Goal: Task Accomplishment & Management: Manage account settings

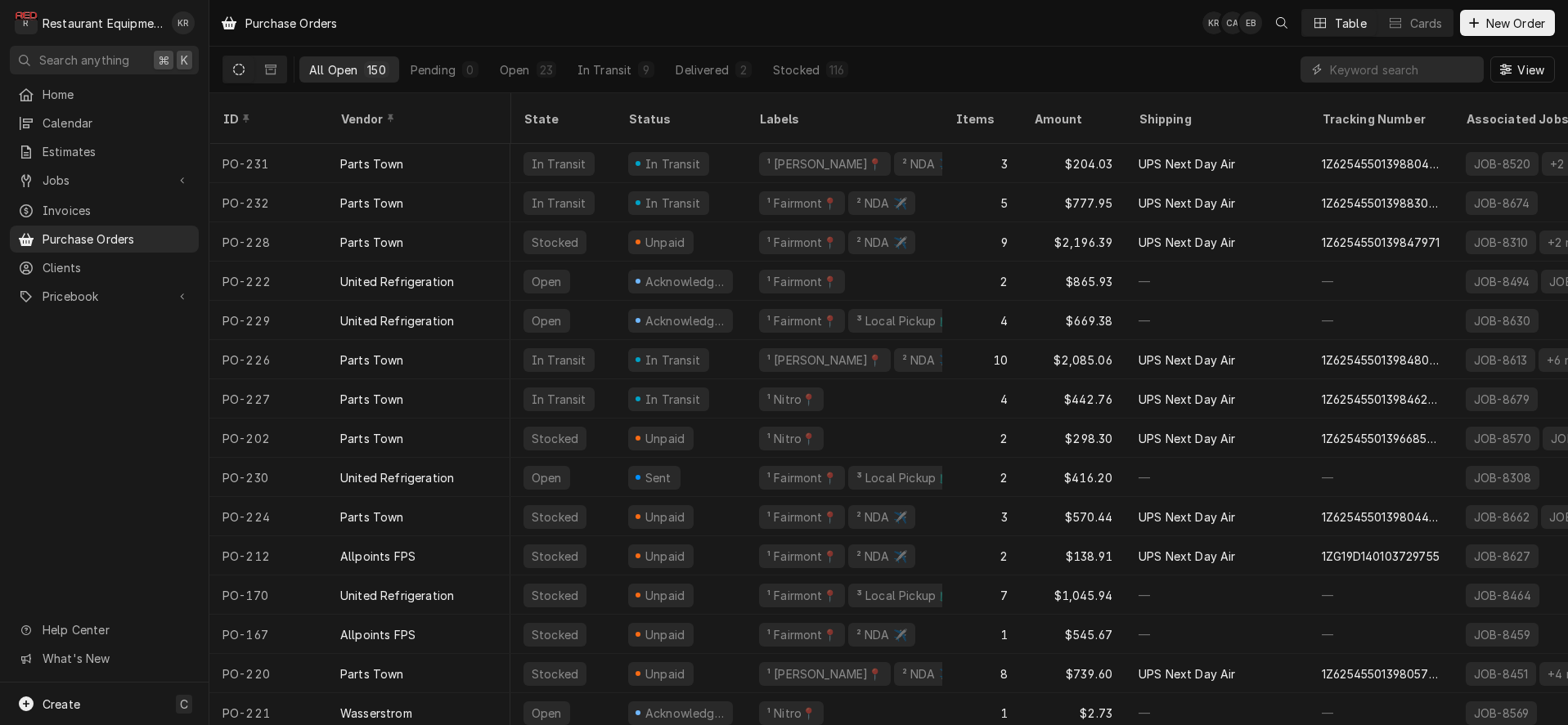
scroll to position [0, 3]
click at [1417, 75] on input "Dynamic Content Wrapper" at bounding box center [1403, 69] width 146 height 26
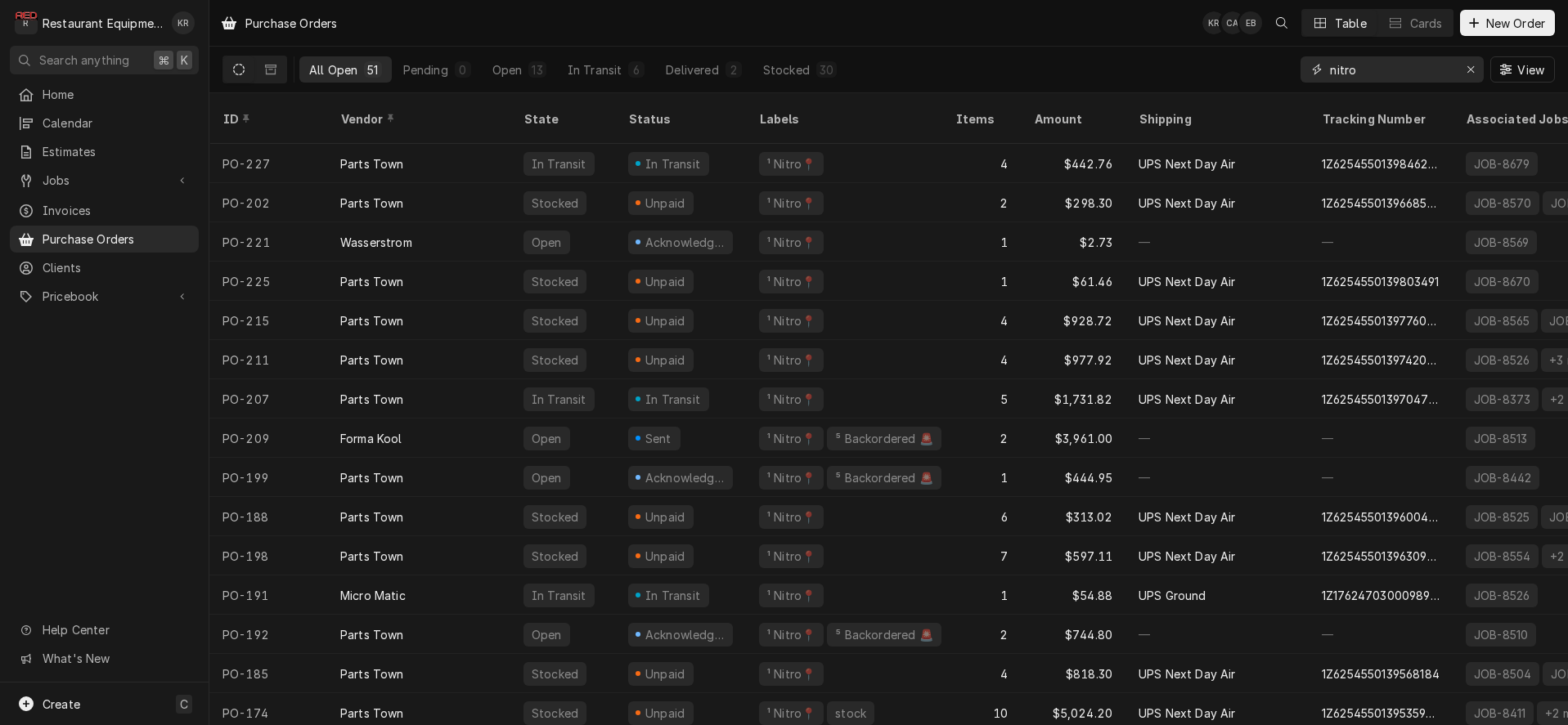
click at [1375, 69] on input "nitro" at bounding box center [1391, 69] width 123 height 26
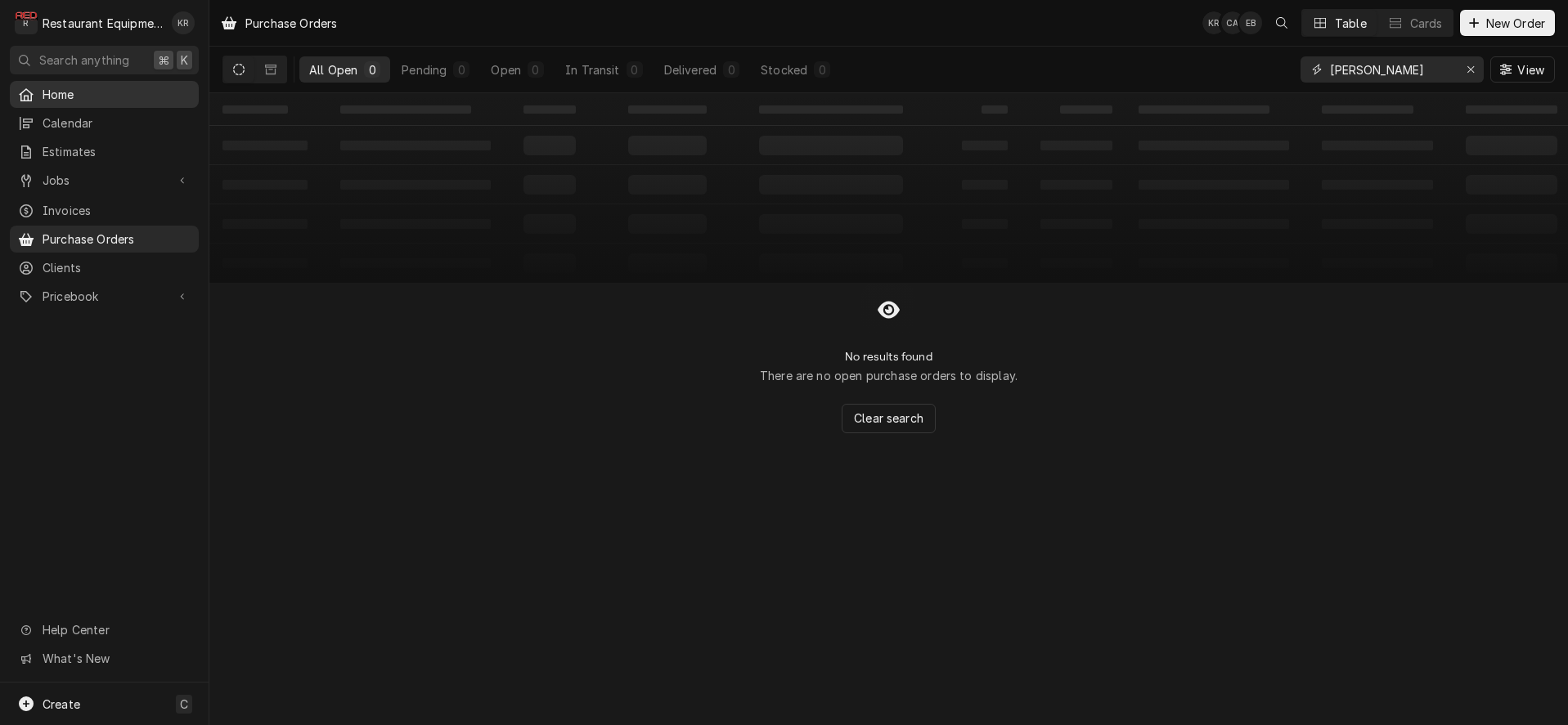
type input "nitro cole"
click at [1475, 69] on div "Erase input" at bounding box center [1470, 69] width 16 height 16
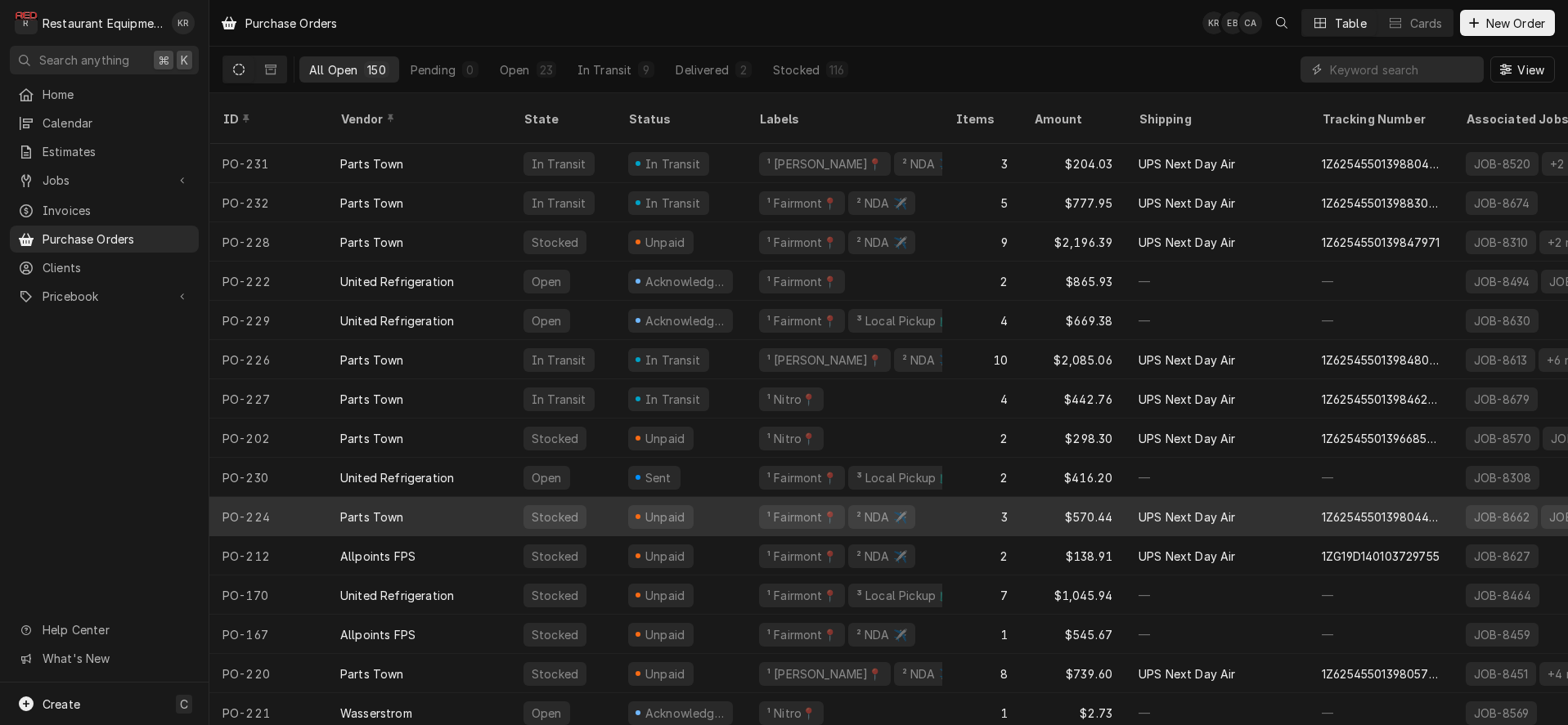
click at [532, 509] on div "Stocked" at bounding box center [554, 517] width 50 height 17
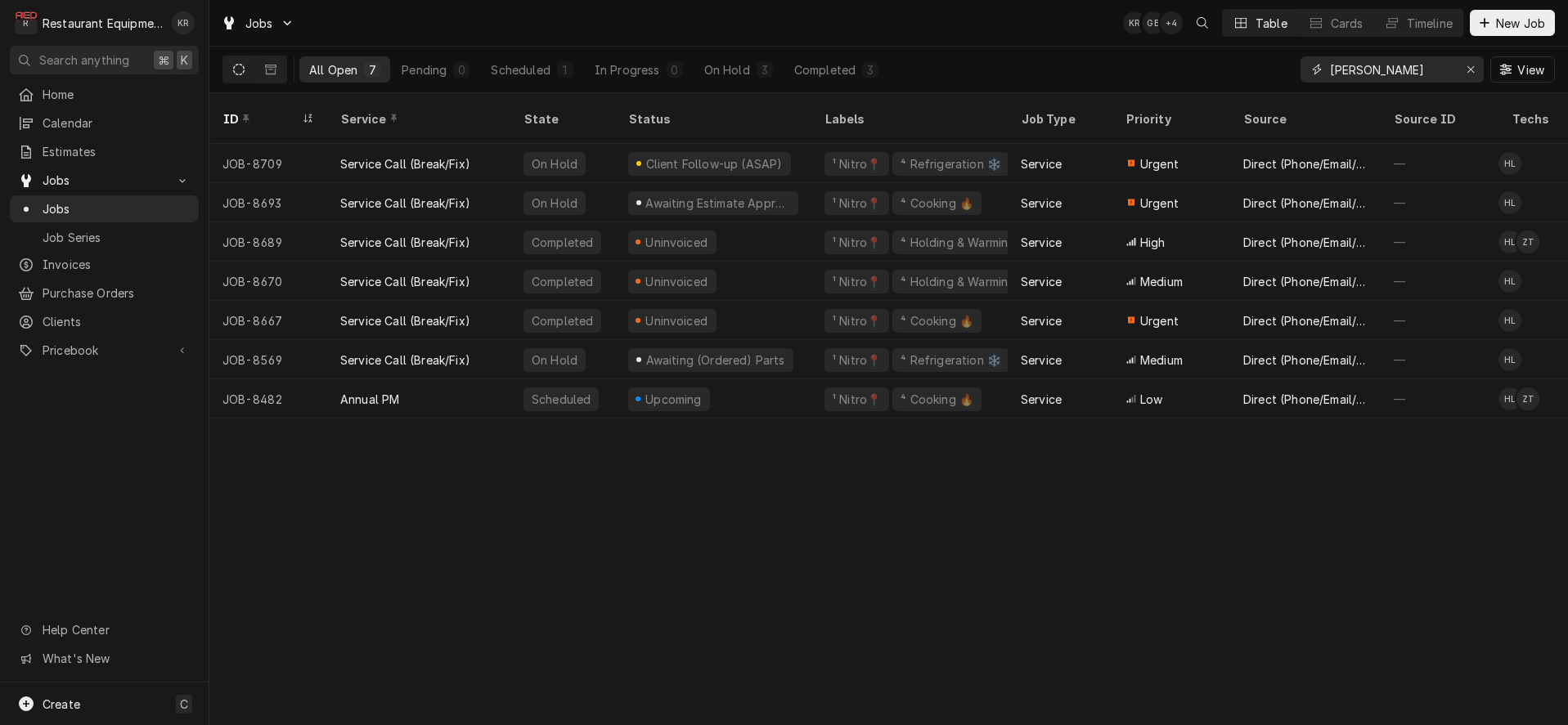
drag, startPoint x: 1412, startPoint y: 68, endPoint x: 1225, endPoint y: 79, distance: 187.3
click at [1330, 79] on input "nitro huston" at bounding box center [1391, 69] width 123 height 26
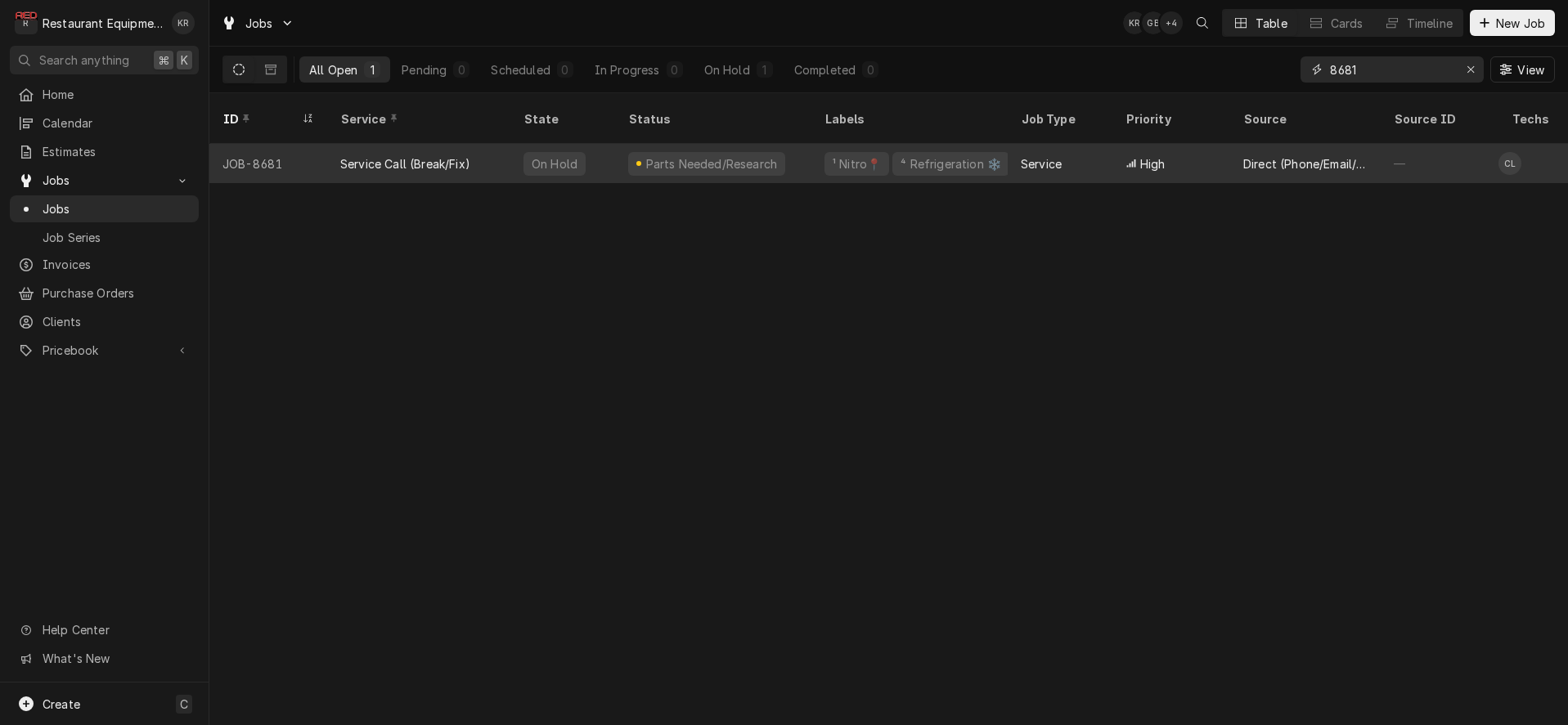
type input "8681"
click at [701, 155] on div "Parts Needed/Research" at bounding box center [711, 164] width 135 height 17
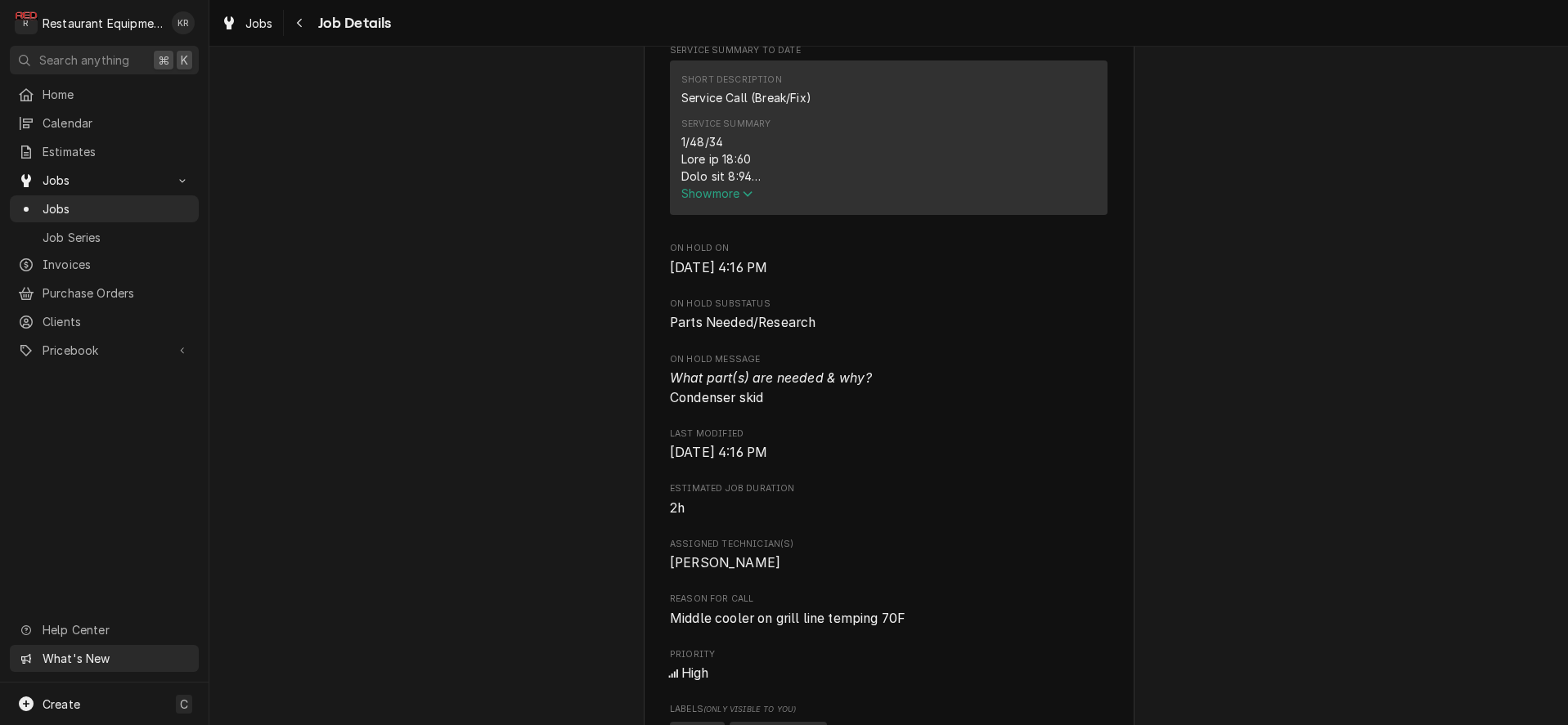
scroll to position [677, 0]
click at [247, 22] on span "Jobs" at bounding box center [259, 23] width 28 height 17
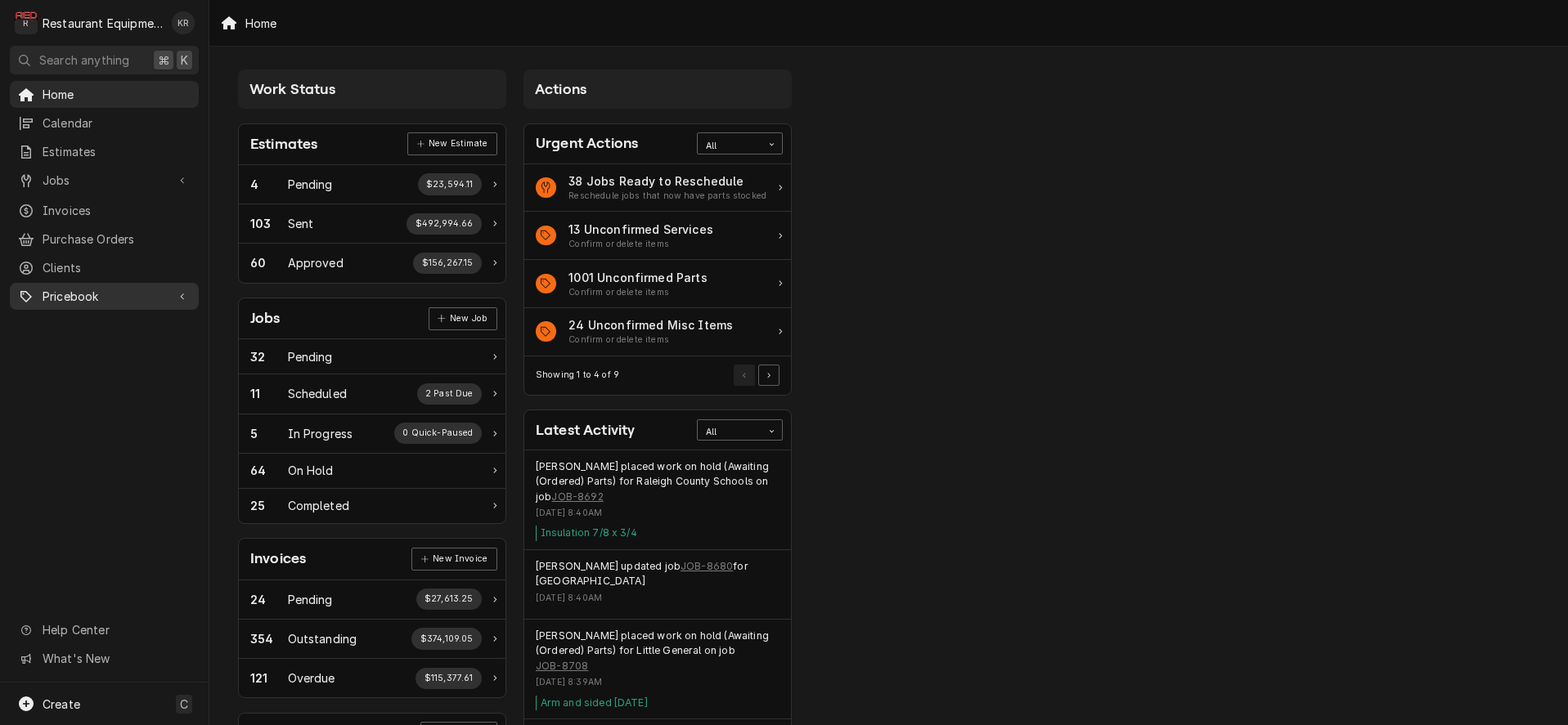
click at [72, 294] on span "Pricebook" at bounding box center [104, 297] width 124 height 17
click at [88, 345] on span "Parts & Materials" at bounding box center [116, 354] width 148 height 17
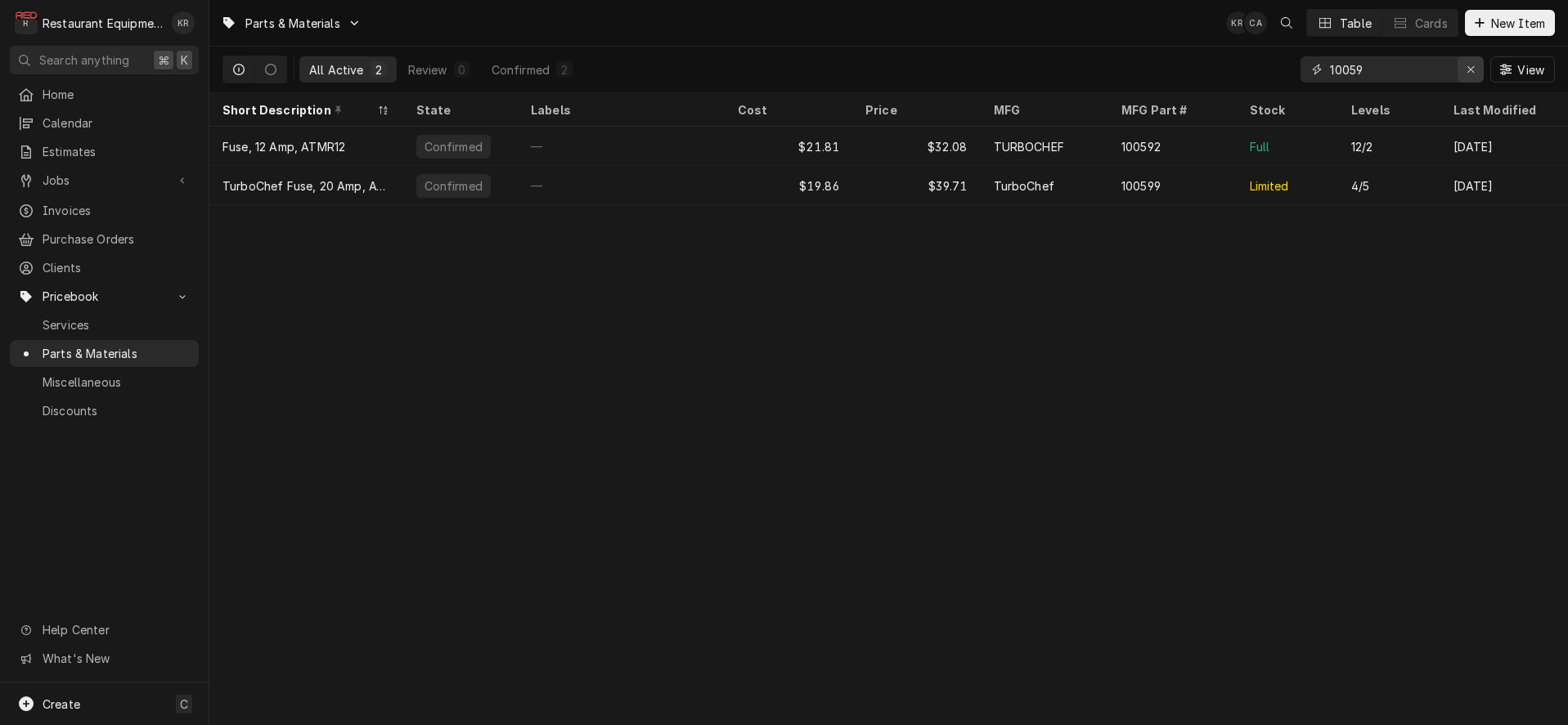
click at [1471, 72] on icon "Erase input" at bounding box center [1472, 69] width 9 height 11
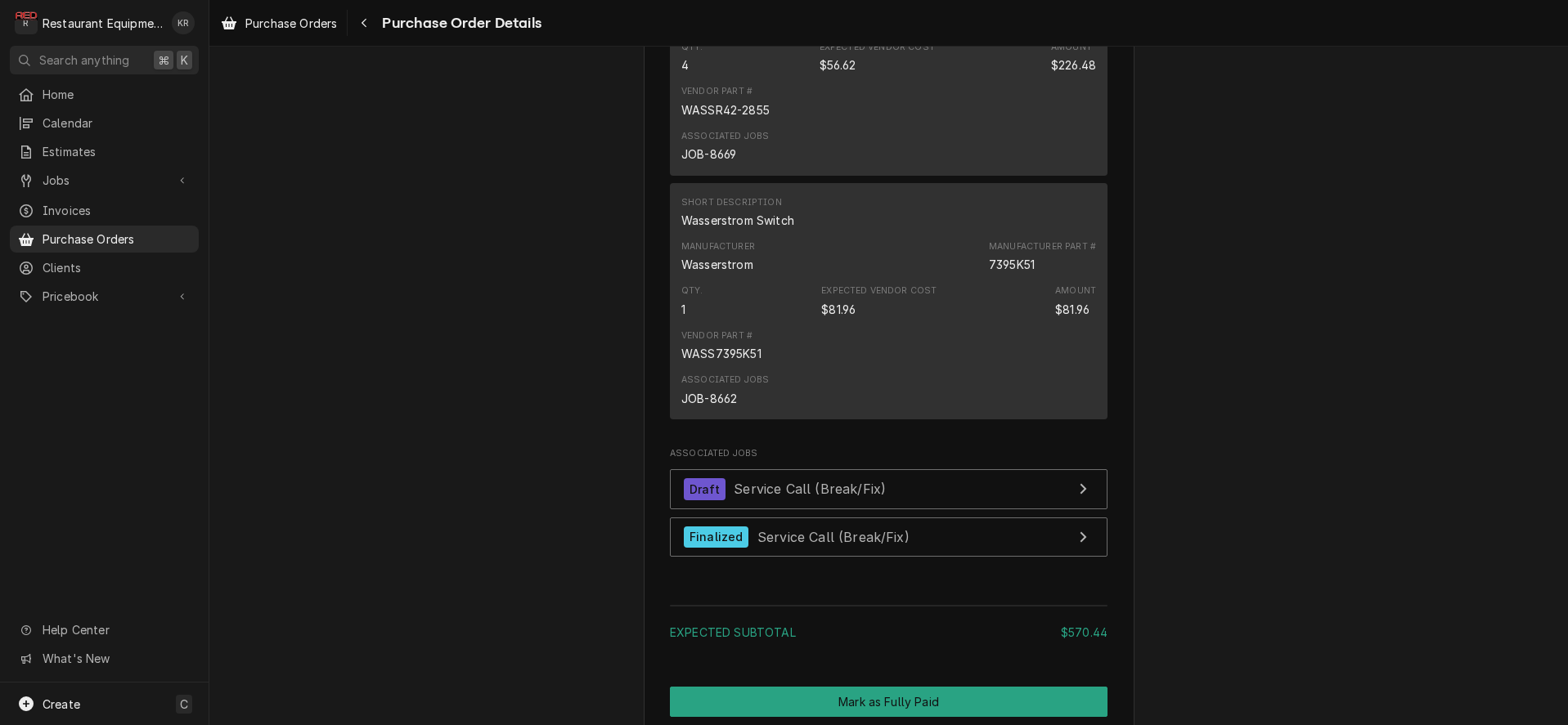
scroll to position [1474, 0]
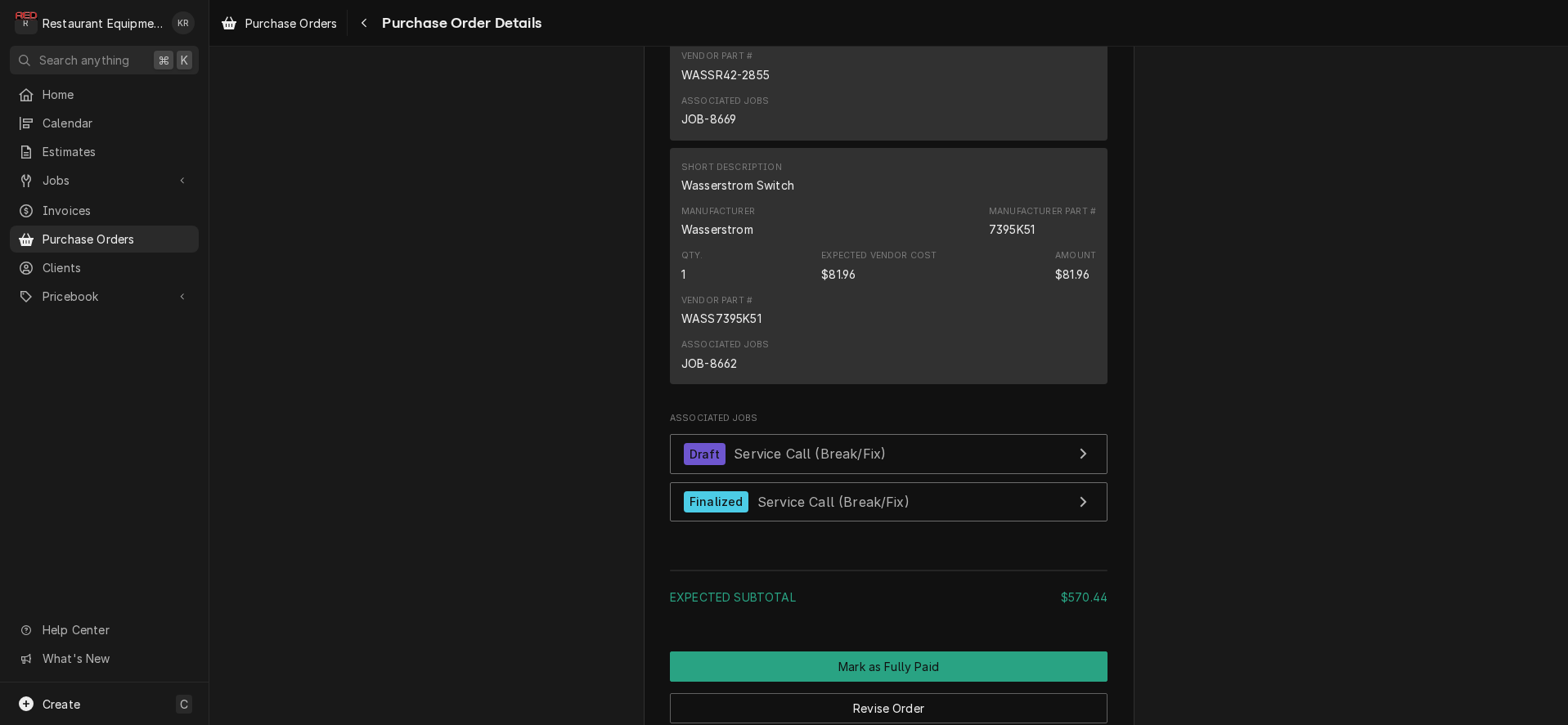
click at [294, 29] on span "Purchase Orders" at bounding box center [291, 23] width 92 height 17
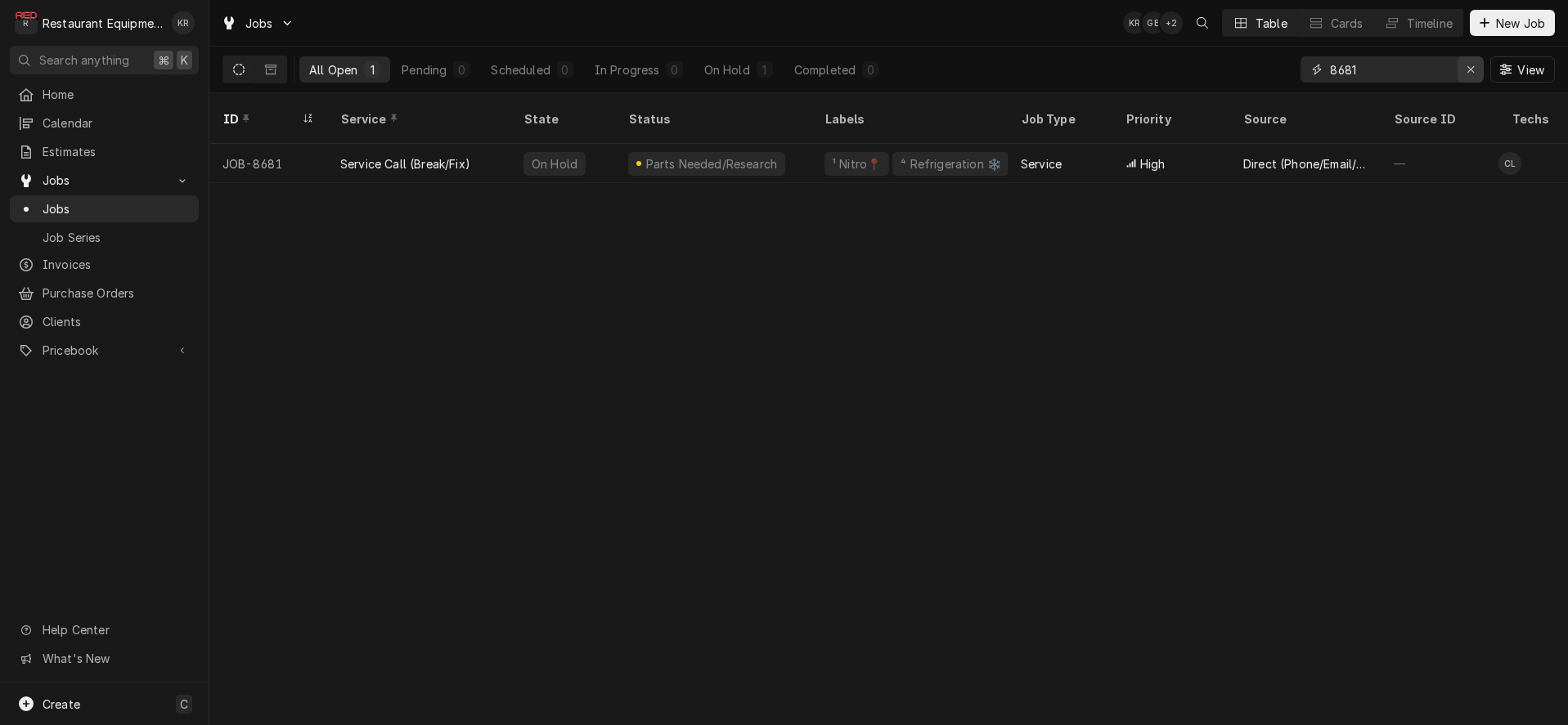
click at [1469, 70] on icon "Erase input" at bounding box center [1472, 69] width 9 height 11
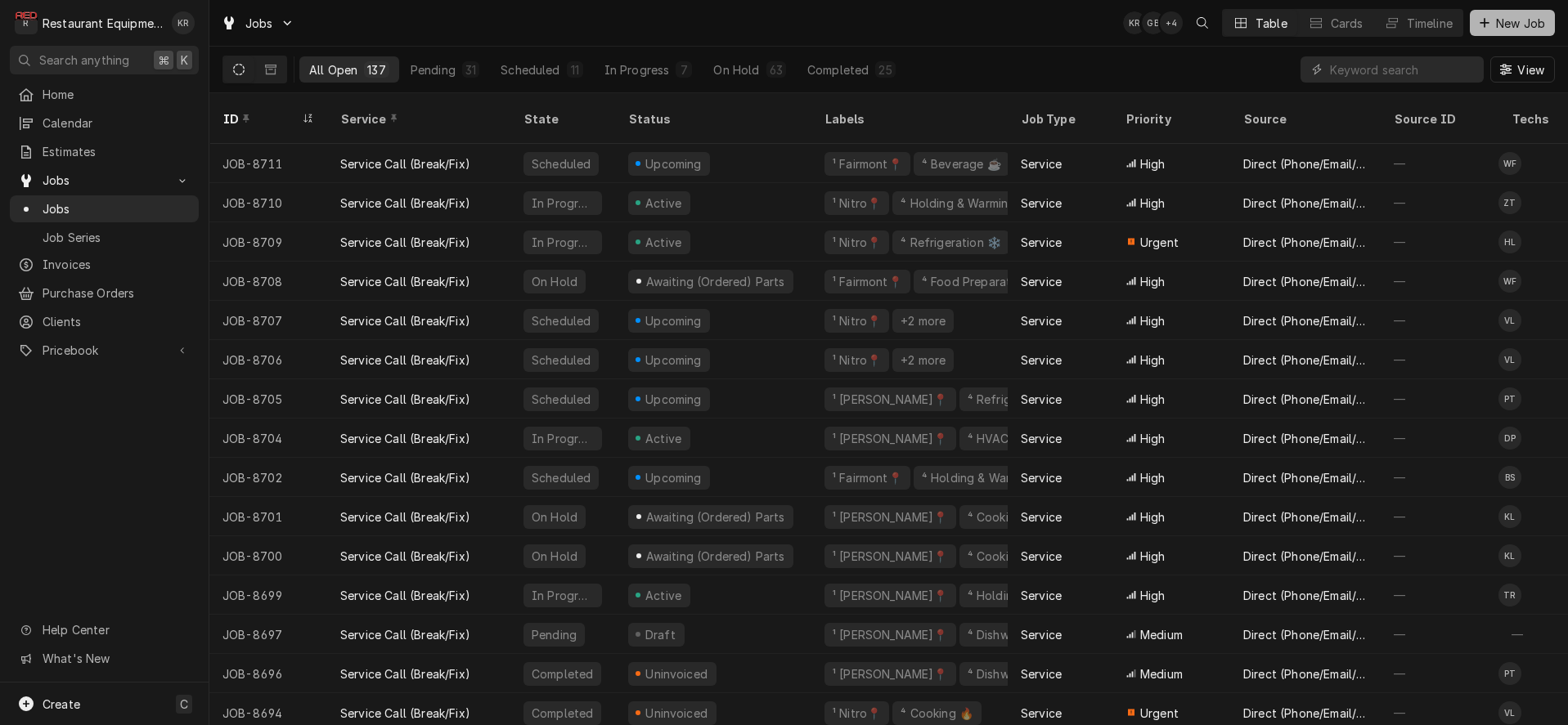
click at [1515, 17] on span "New Job" at bounding box center [1520, 23] width 55 height 17
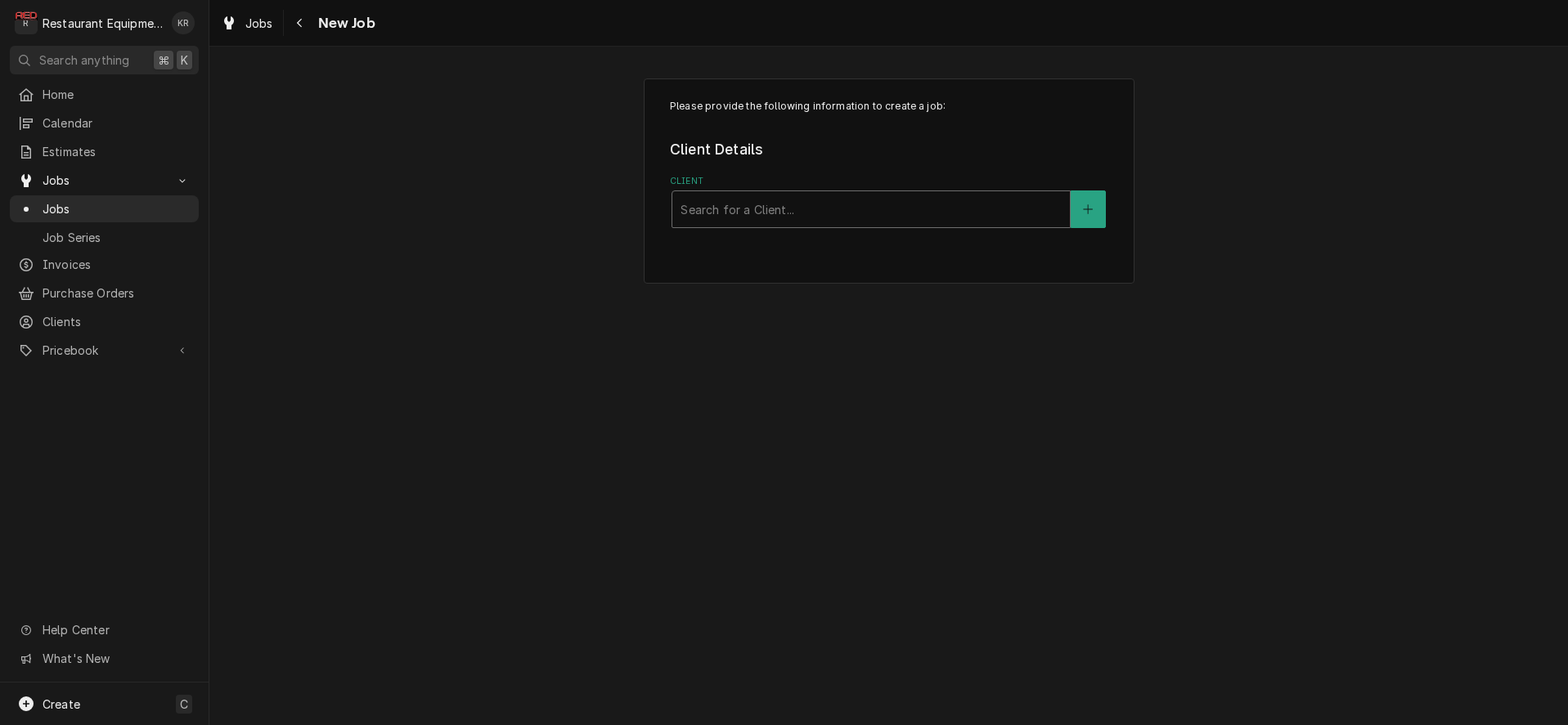
click at [762, 218] on div "Client" at bounding box center [871, 209] width 381 height 29
type input "rio gran"
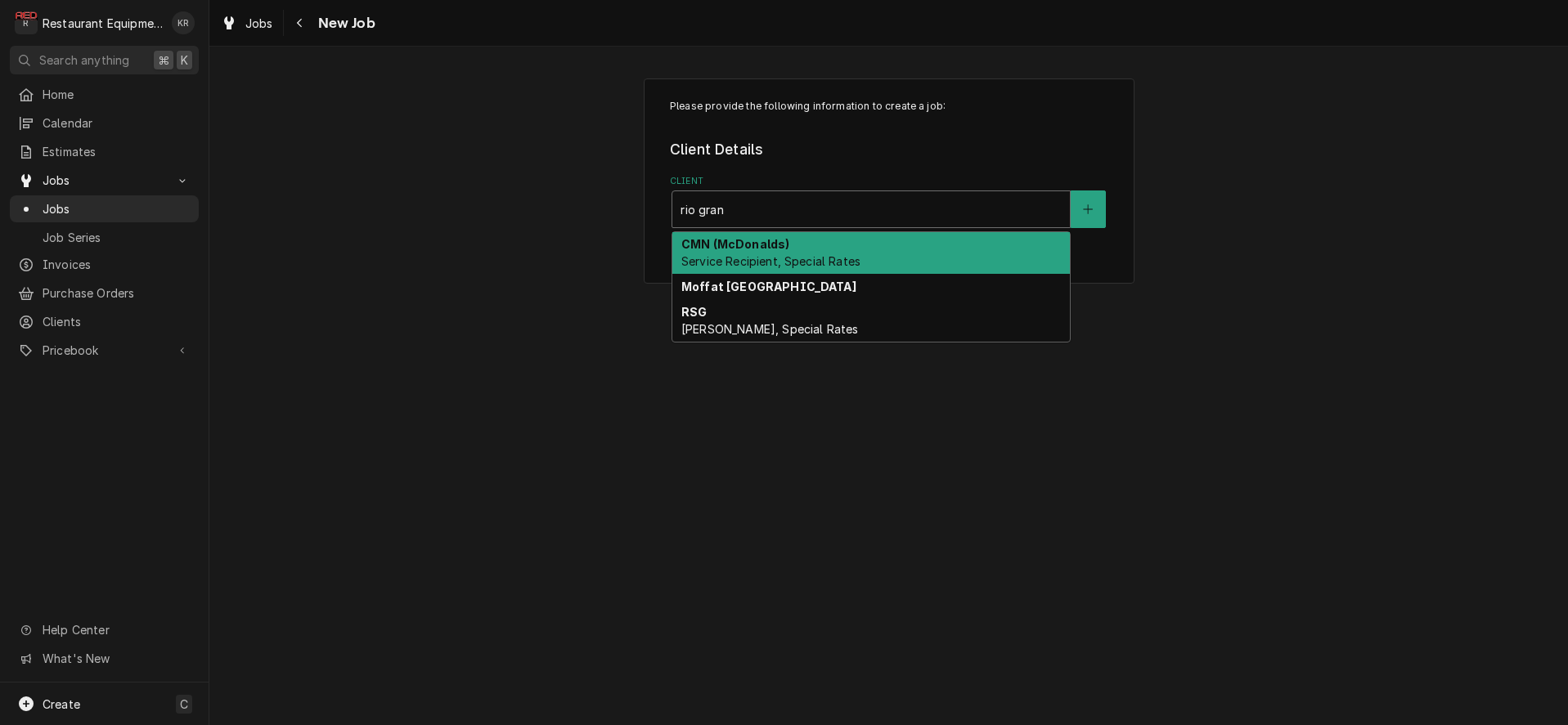
click at [764, 258] on span "Service Recipient, Special Rates" at bounding box center [770, 261] width 179 height 14
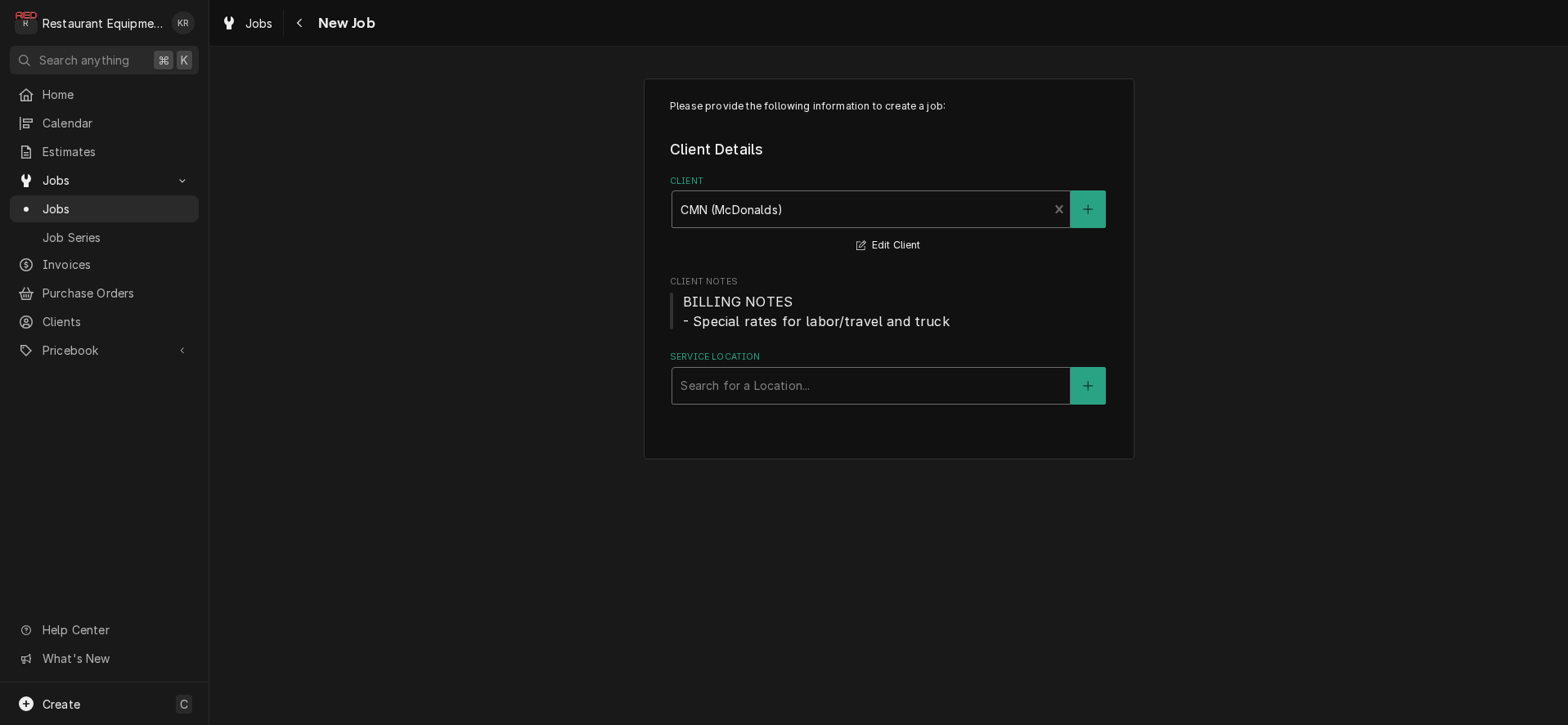
click at [759, 389] on div "Service Location" at bounding box center [871, 385] width 381 height 29
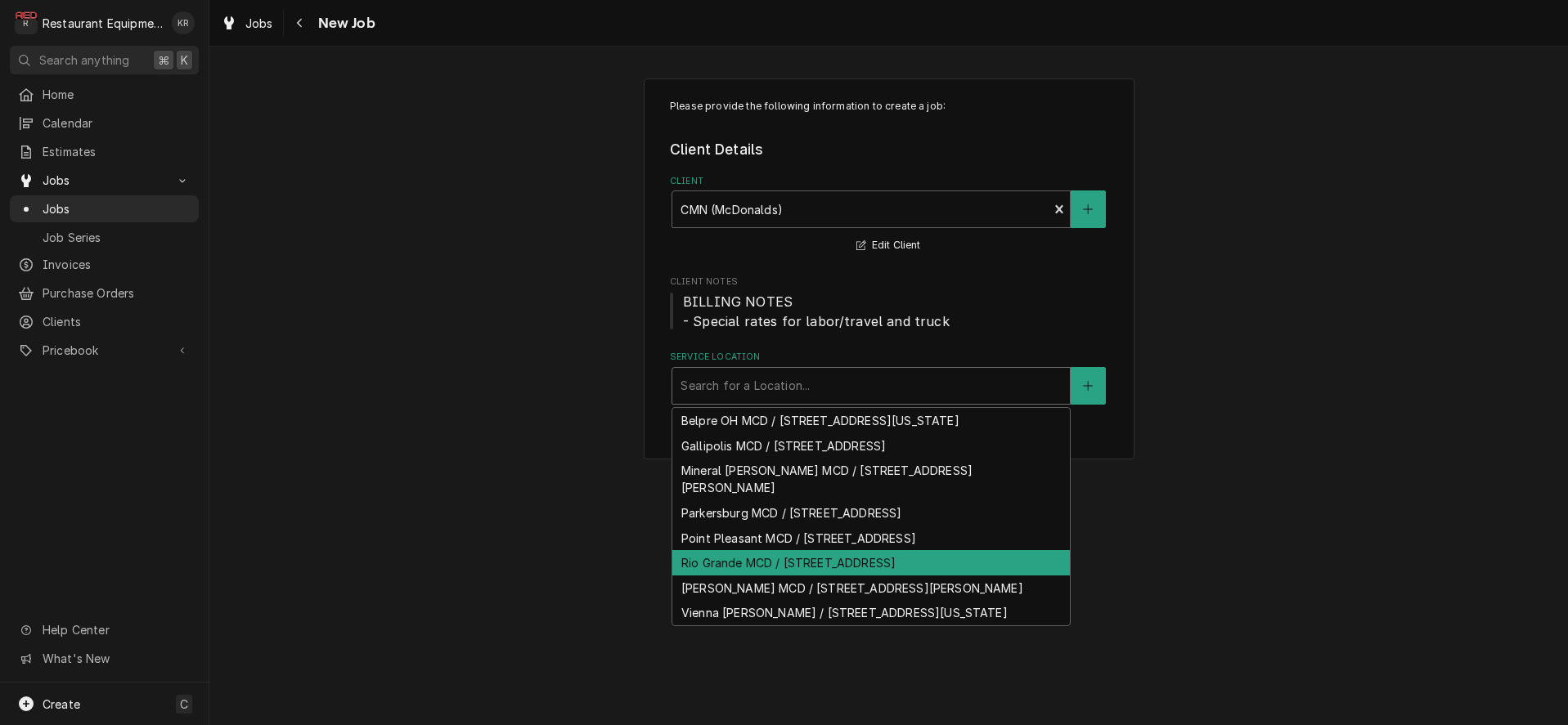
click at [757, 550] on div "Rio Grande MCD / 109 OH-325, Rio Grande, OH 45674" at bounding box center [871, 562] width 398 height 25
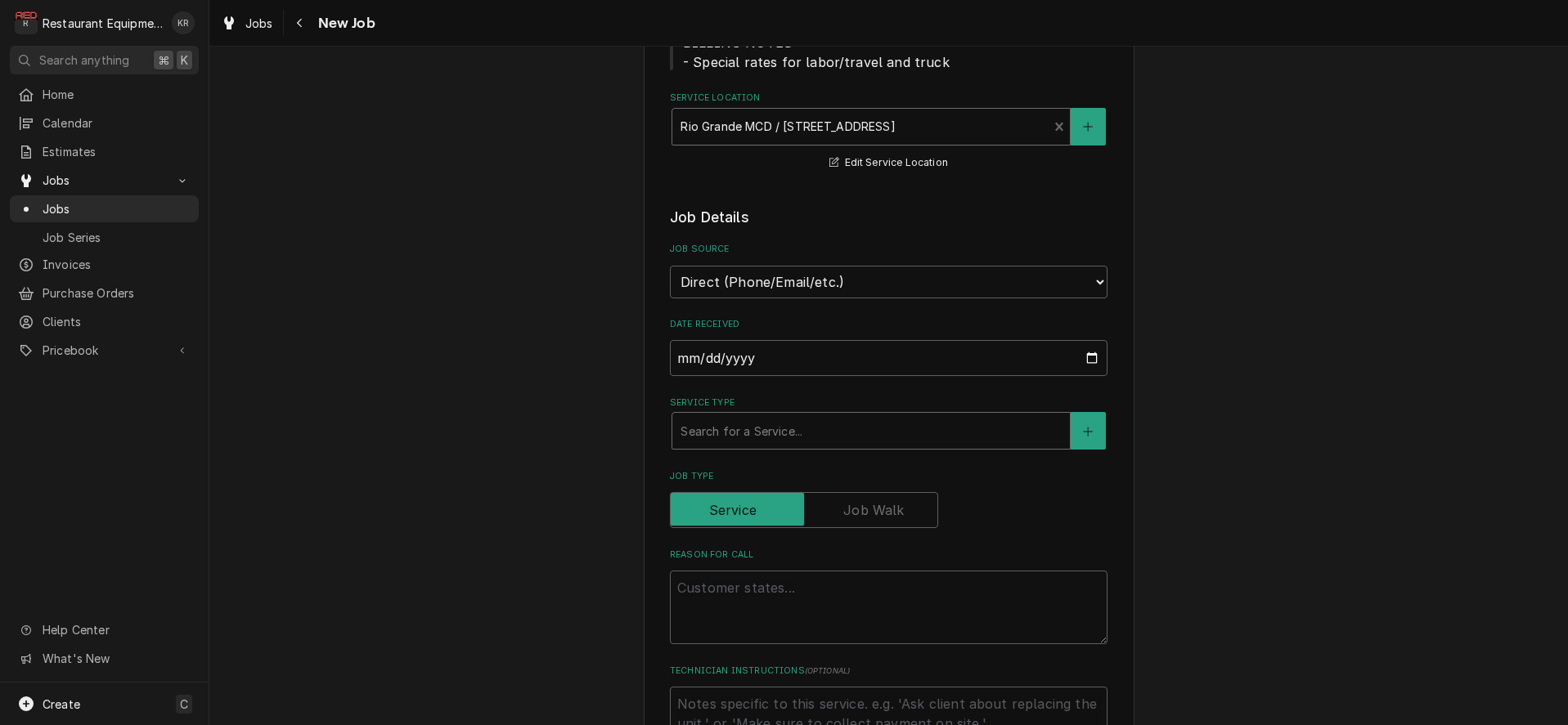
click at [744, 428] on div "Service Type" at bounding box center [871, 430] width 381 height 29
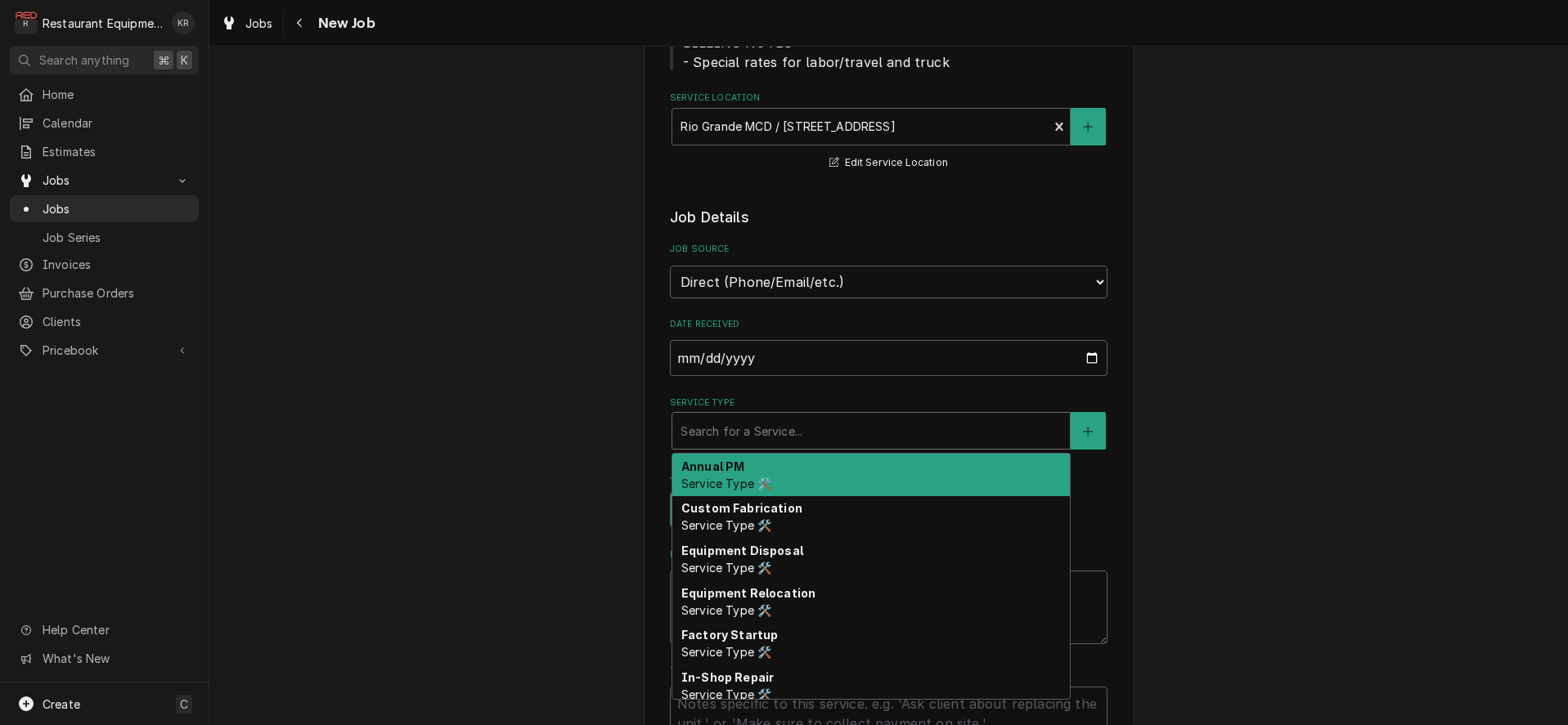
scroll to position [263, 0]
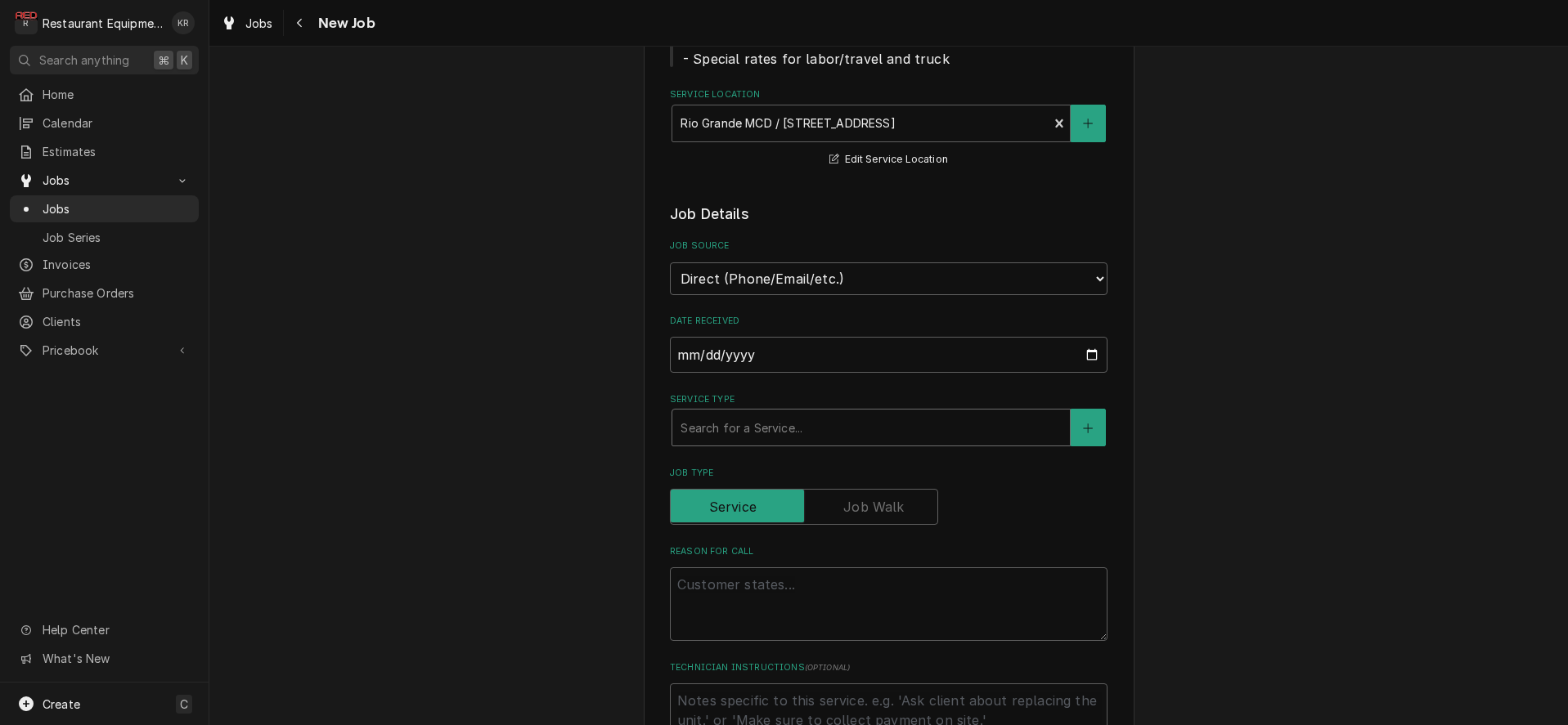
type textarea "x"
type input "b"
type textarea "x"
type input "br"
type textarea "x"
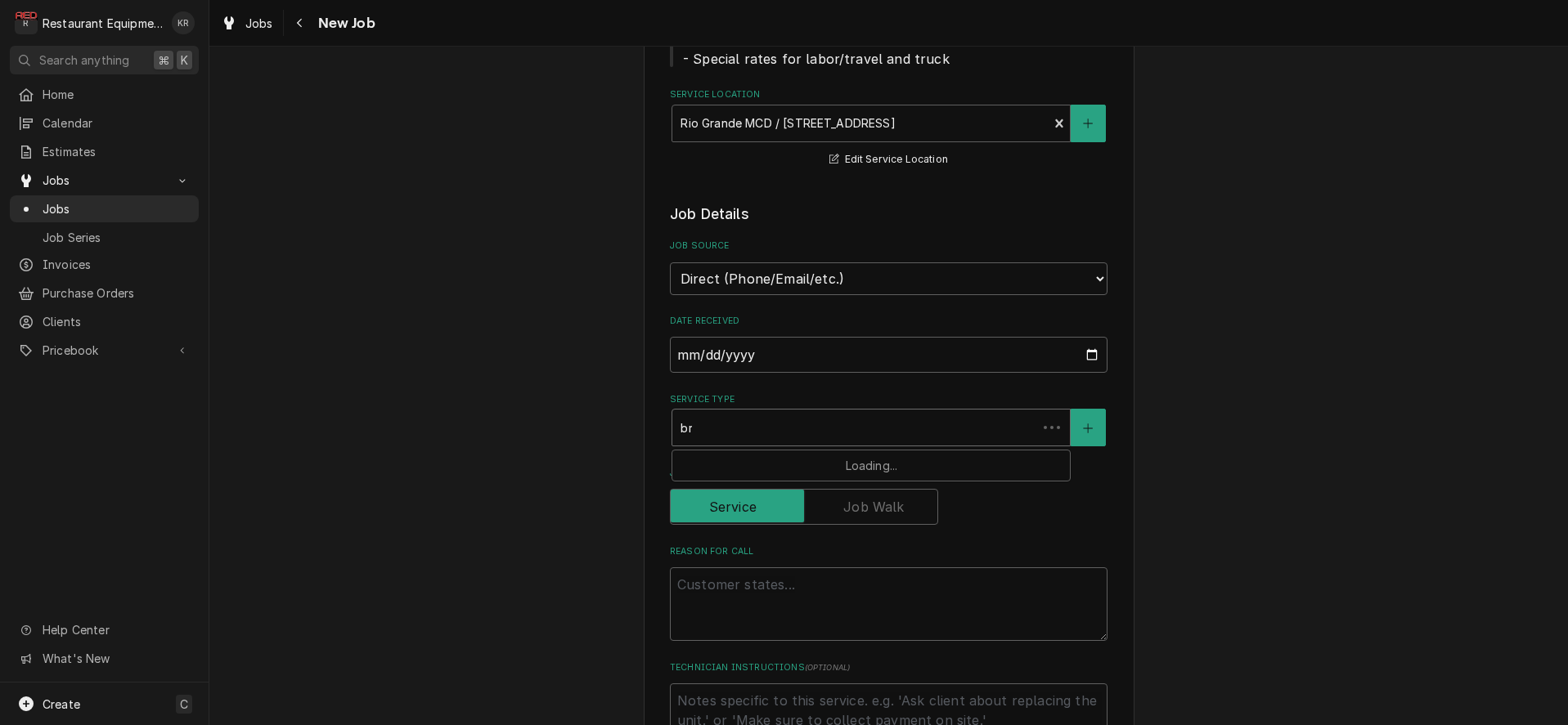
type input "bre"
type textarea "x"
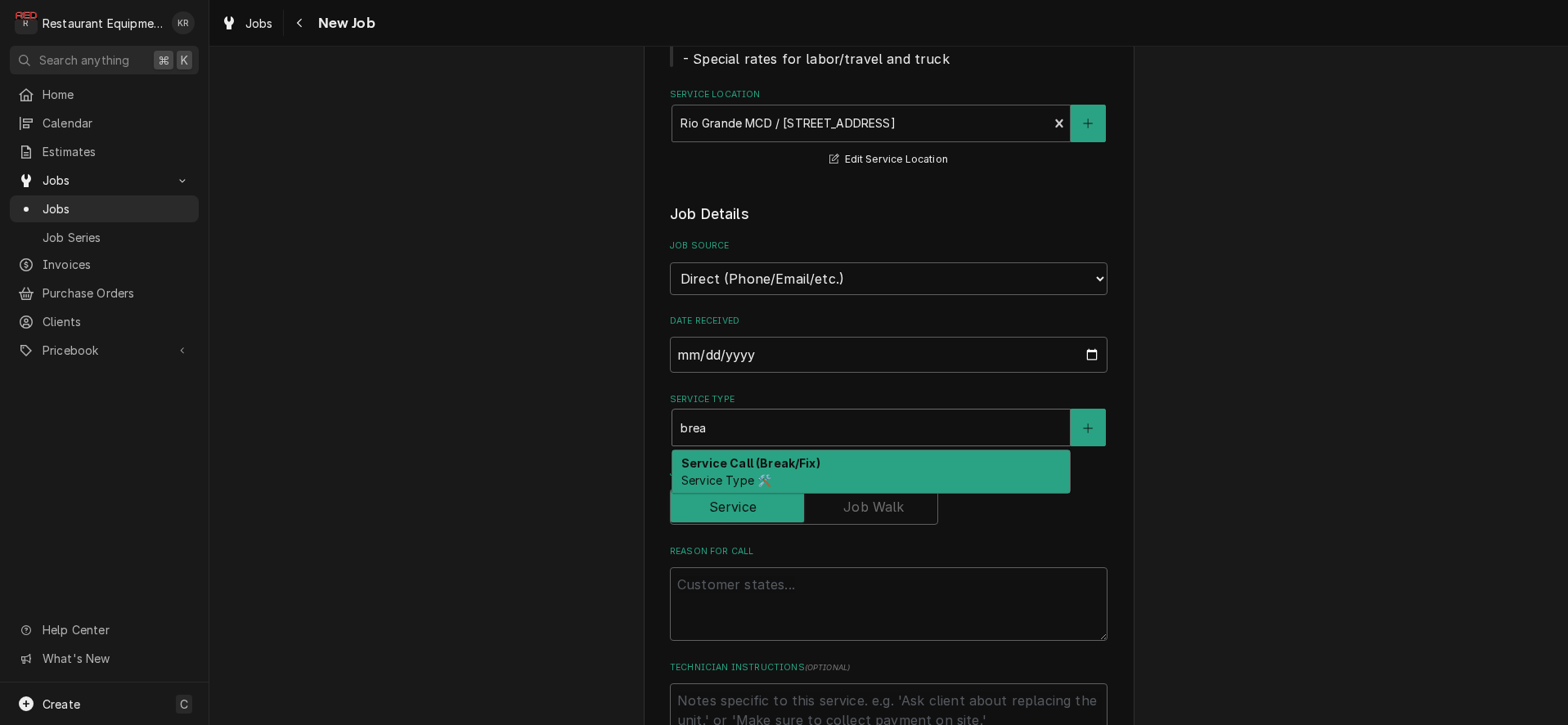
type input "brea"
drag, startPoint x: 619, startPoint y: 443, endPoint x: 649, endPoint y: 443, distance: 30.0
click at [623, 442] on div "Please provide the following information to create a job: Client Details Client…" at bounding box center [888, 681] width 1358 height 1760
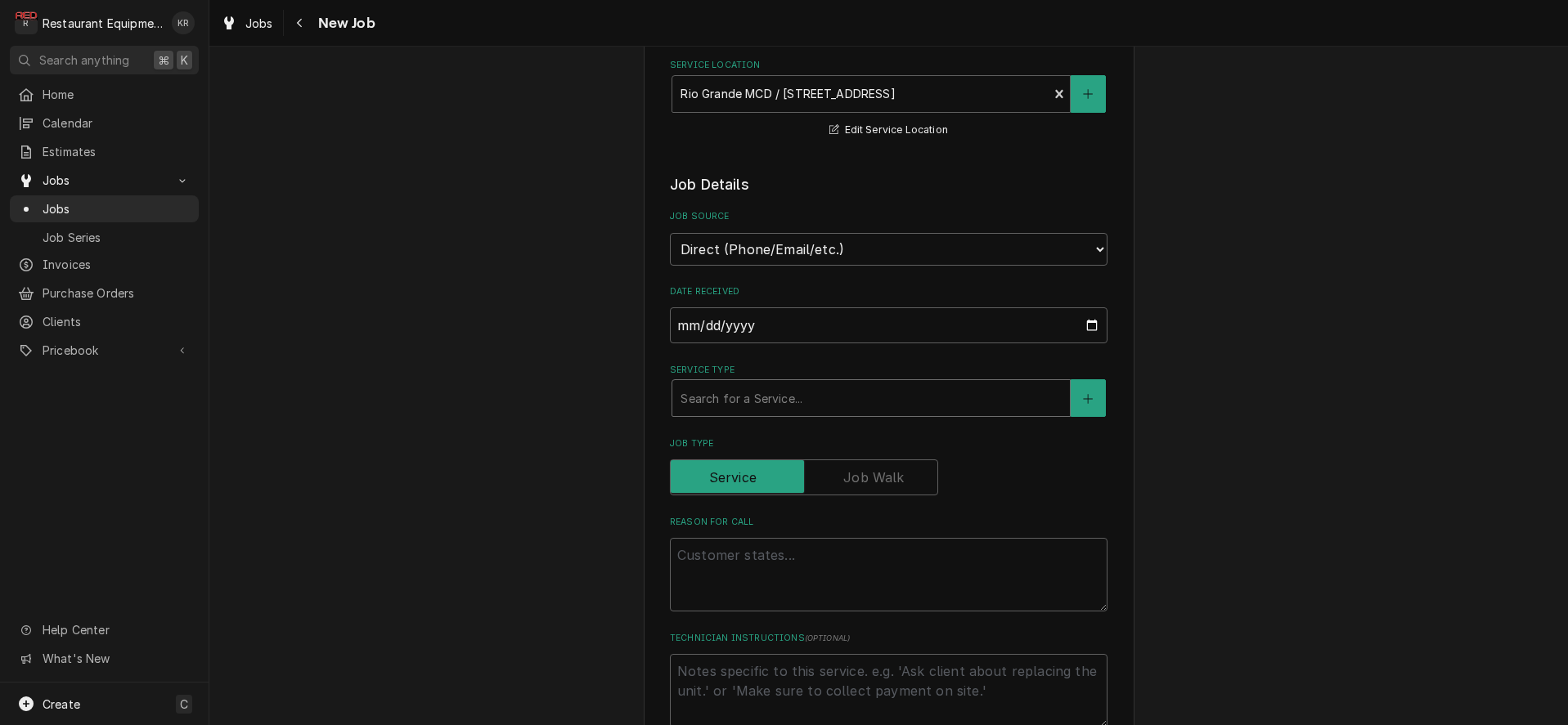
scroll to position [297, 0]
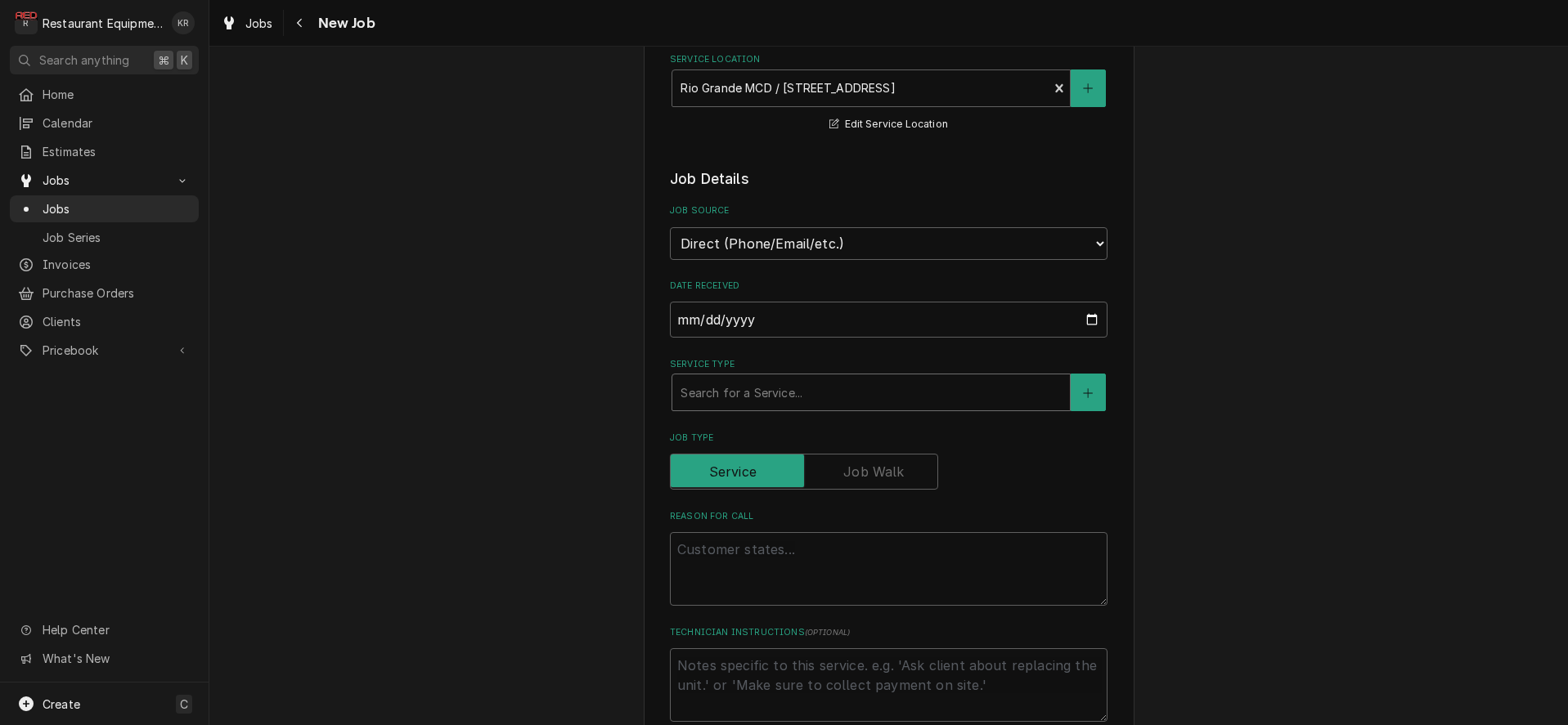
click at [727, 398] on div "Service Type" at bounding box center [871, 392] width 381 height 29
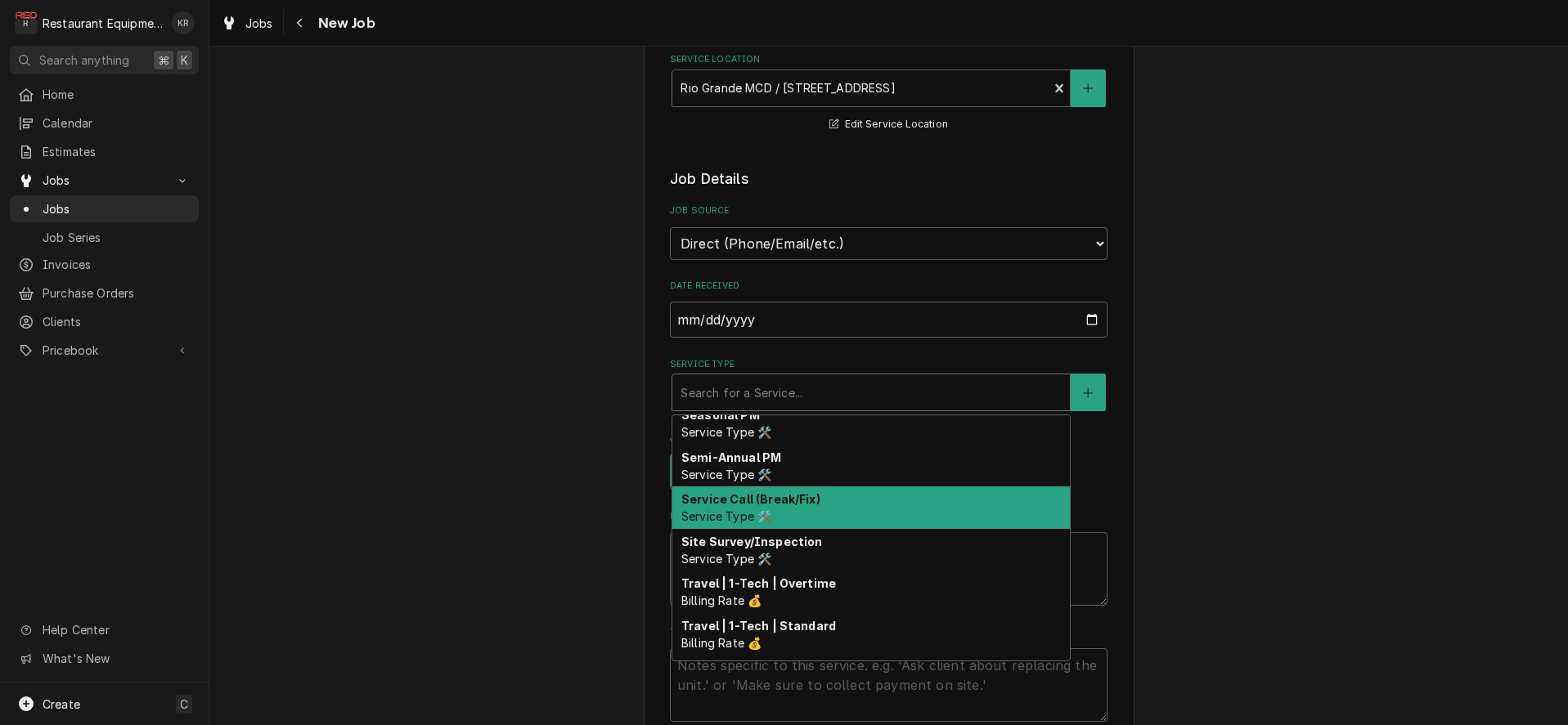
scroll to position [1442, 0]
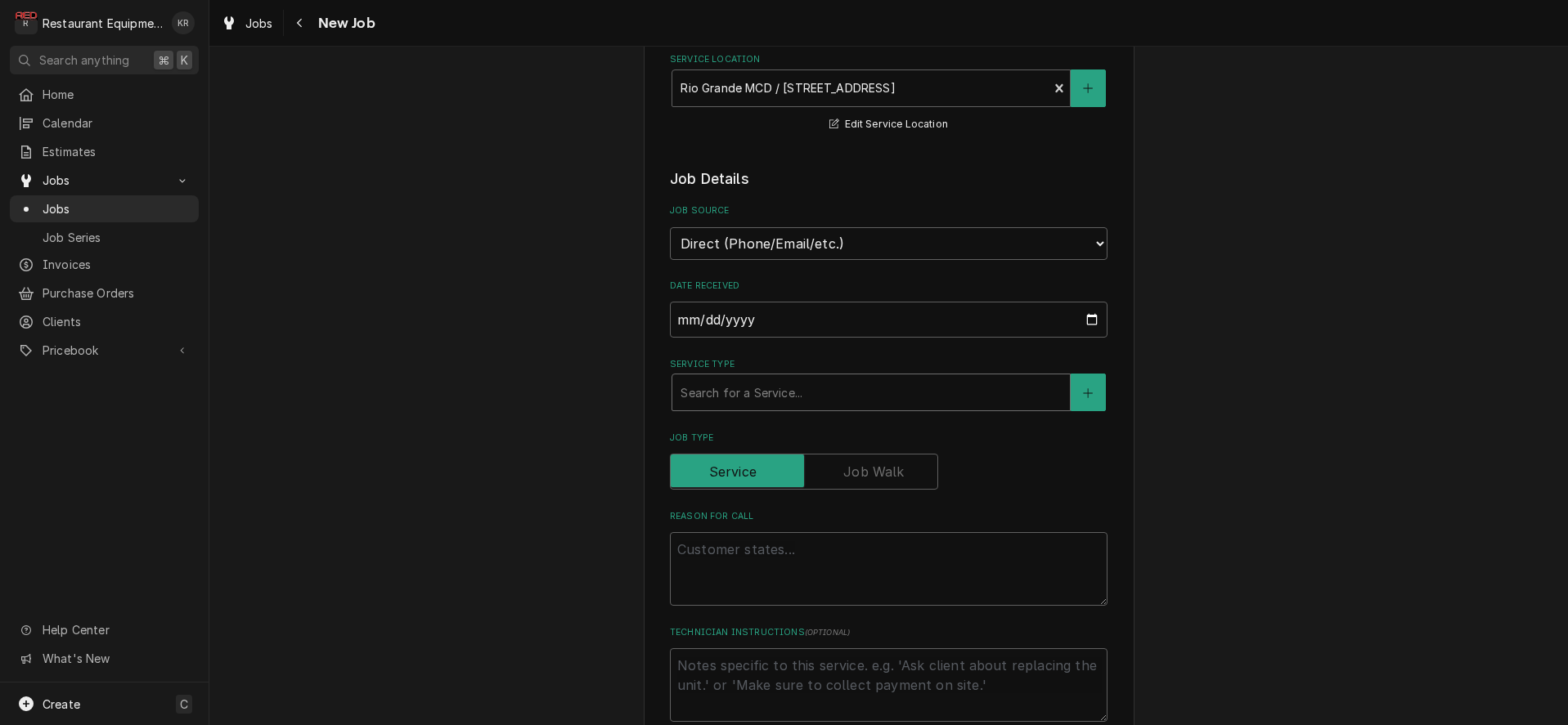
click at [769, 391] on div "Service Type" at bounding box center [871, 392] width 381 height 29
type textarea "x"
type input "b"
type textarea "x"
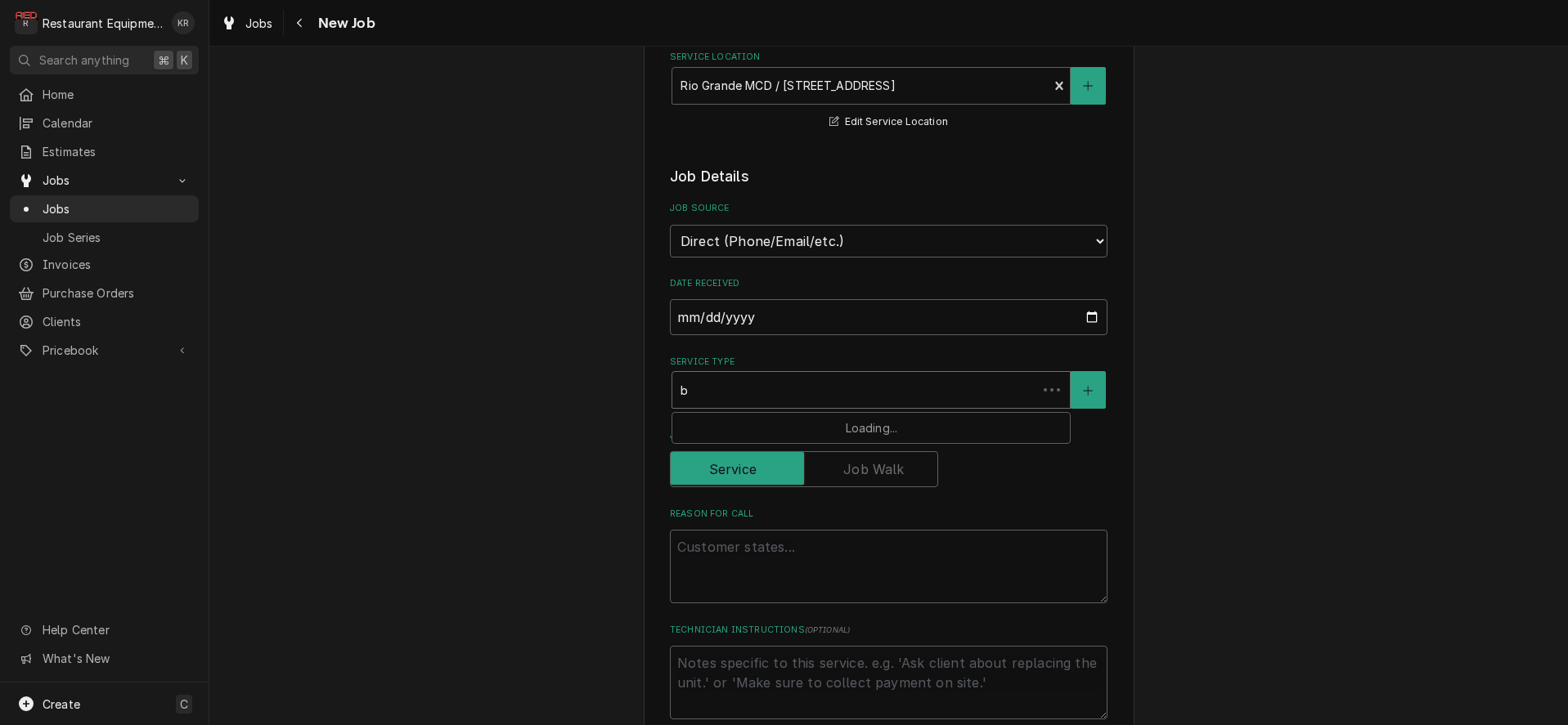
type input "br"
type textarea "x"
type input "bre"
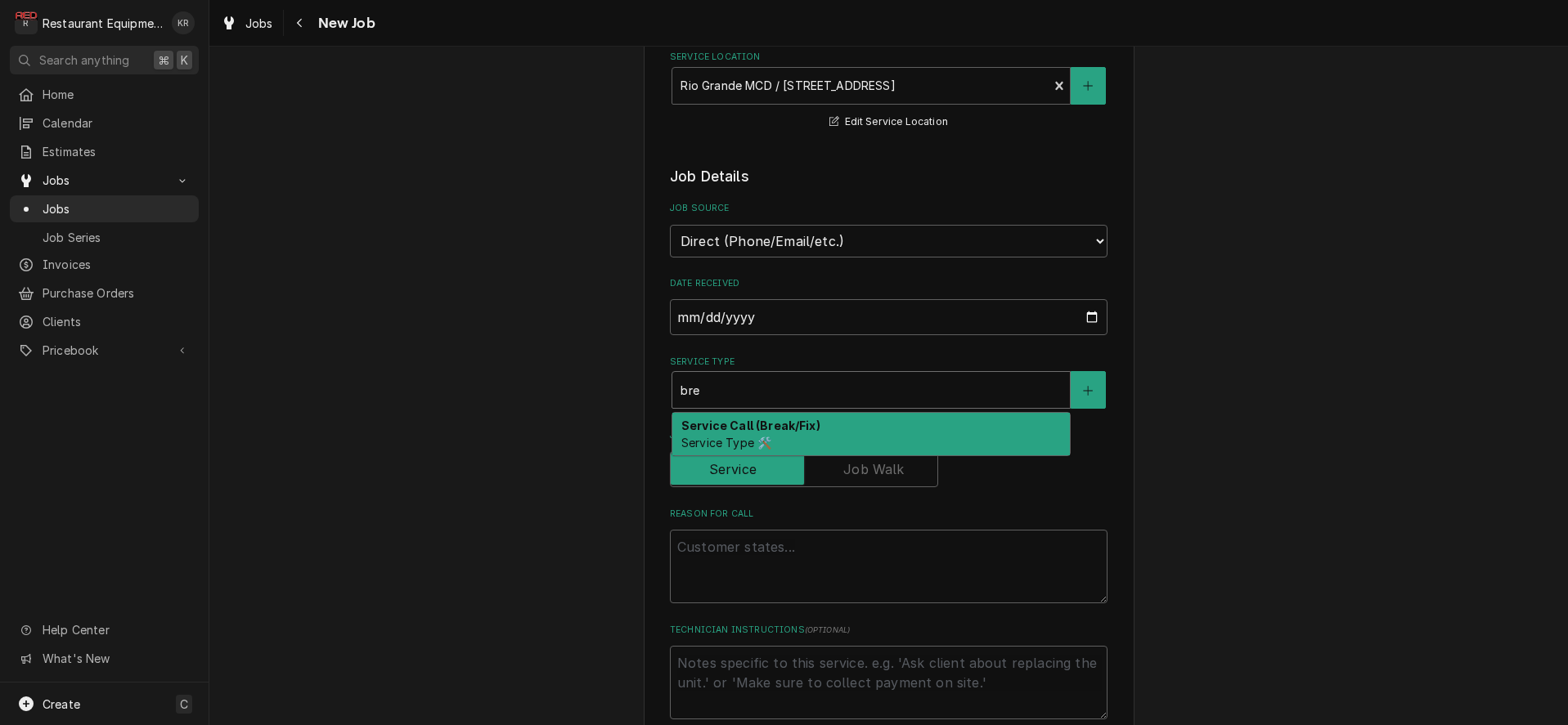
click at [766, 441] on span "Service Type 🛠️" at bounding box center [726, 442] width 90 height 14
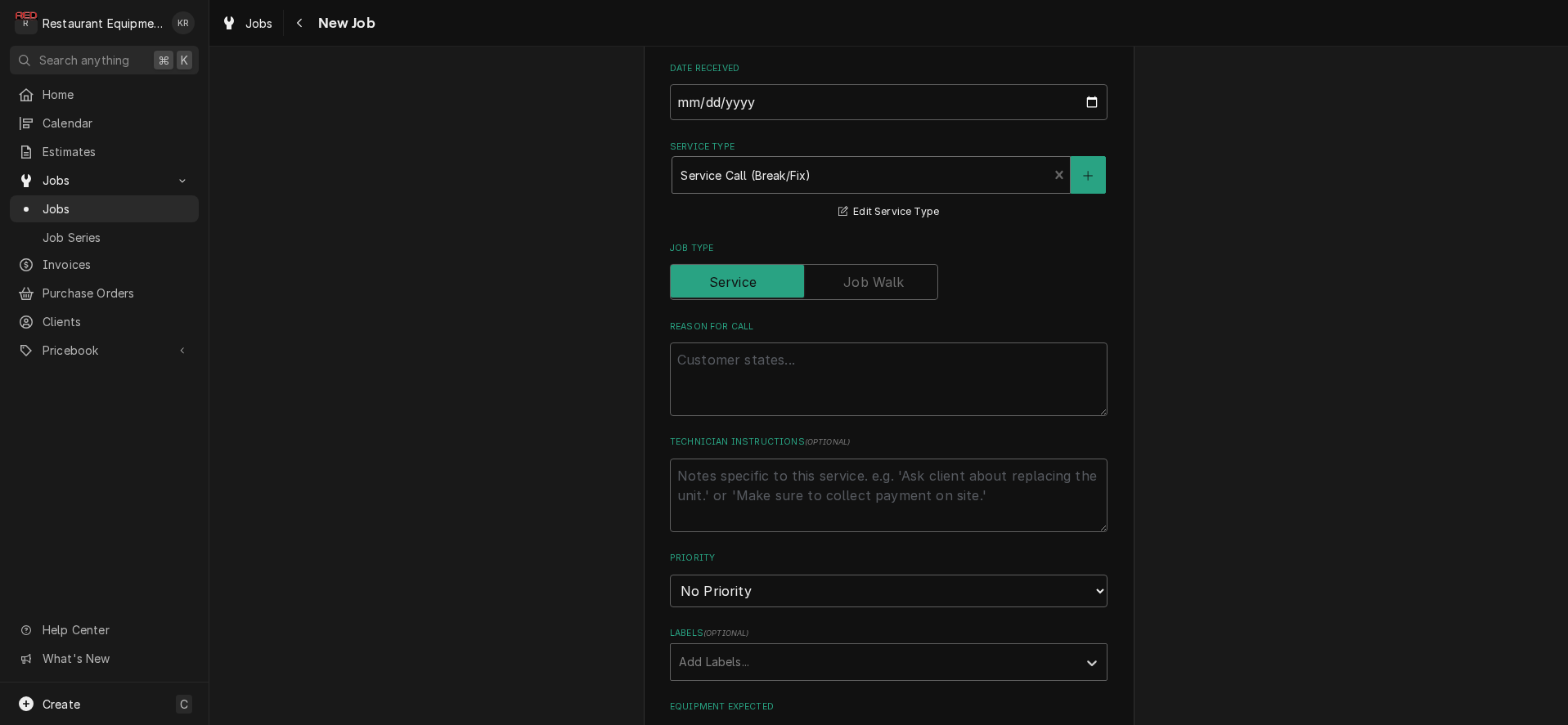
scroll to position [539, 0]
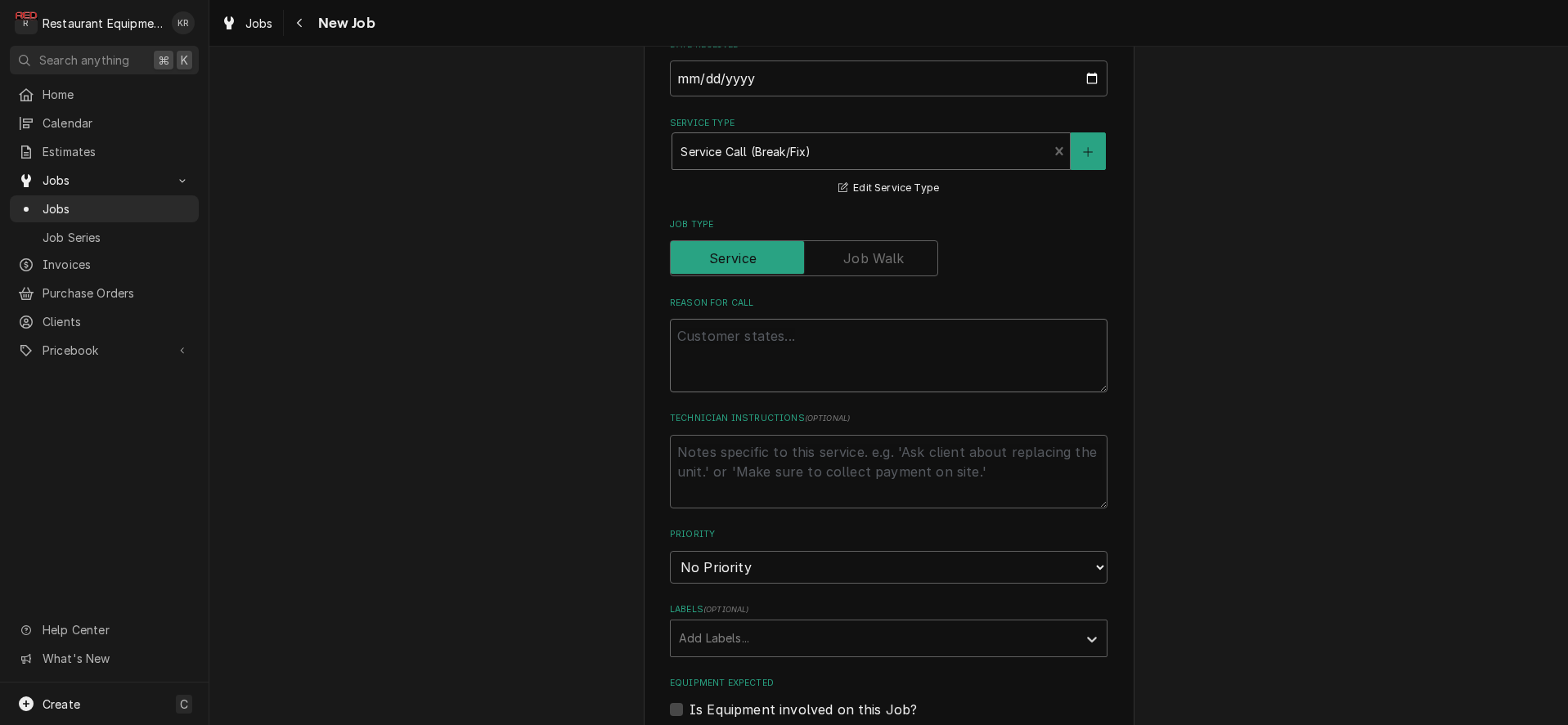
click at [736, 346] on textarea "Reason For Call" at bounding box center [889, 355] width 438 height 74
paste textarea "Rio Grande McD has a grill (R 3 platen) that shut off. No power going to it or …"
type textarea "x"
type textarea "Rio Grande McD has a grill (R 3 platen) that shut off. No power going to it or …"
drag, startPoint x: 819, startPoint y: 334, endPoint x: 574, endPoint y: 327, distance: 245.1
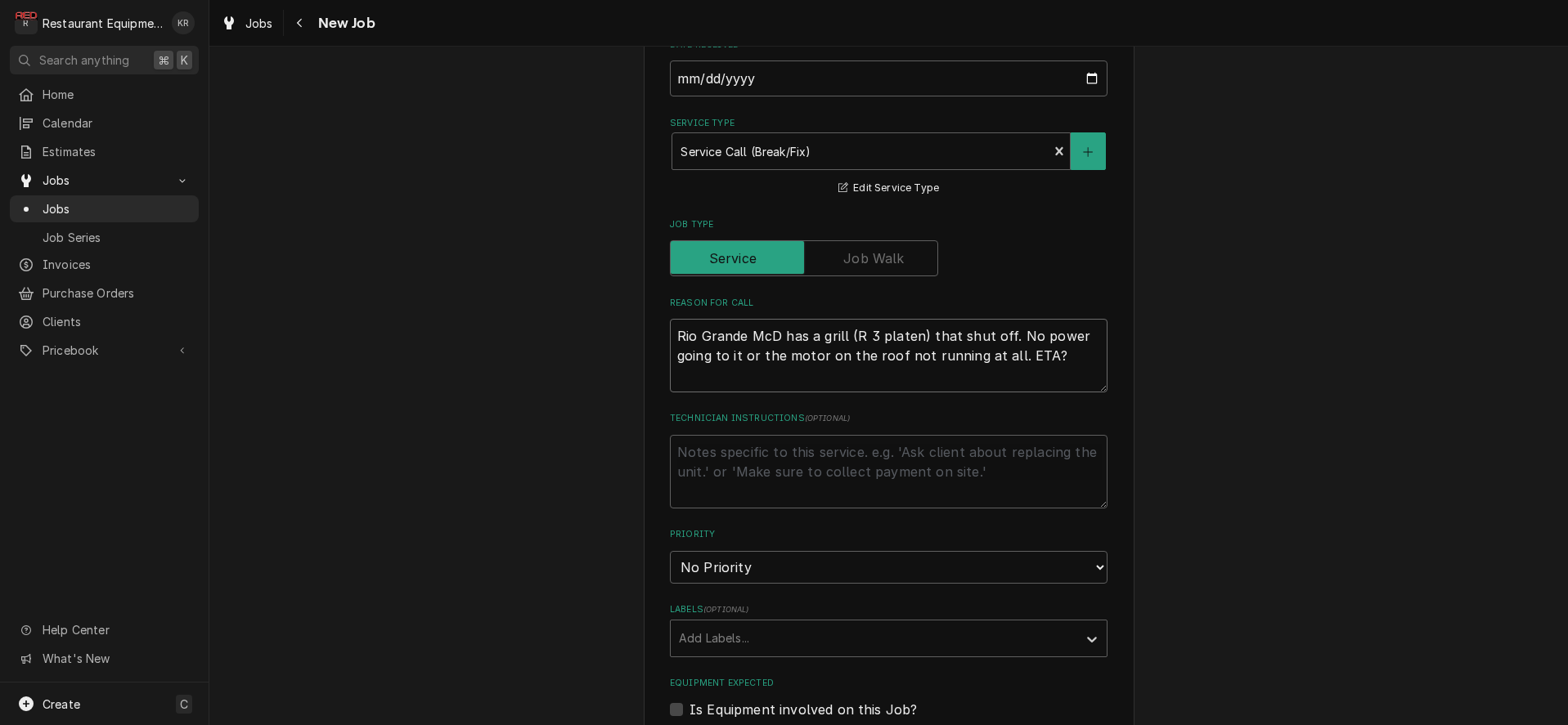
click at [670, 327] on textarea "Rio Grande McD has a grill (R 3 platen) that shut off. No power going to it or …" at bounding box center [889, 355] width 438 height 74
type textarea "x"
type textarea "grill (R 3 platen) that shut off. No power going to it or the motor on the roof…"
click at [894, 351] on textarea "grill (R 3 platen) that shut off. No power going to it or the motor on the roof…" at bounding box center [889, 355] width 438 height 74
type textarea "x"
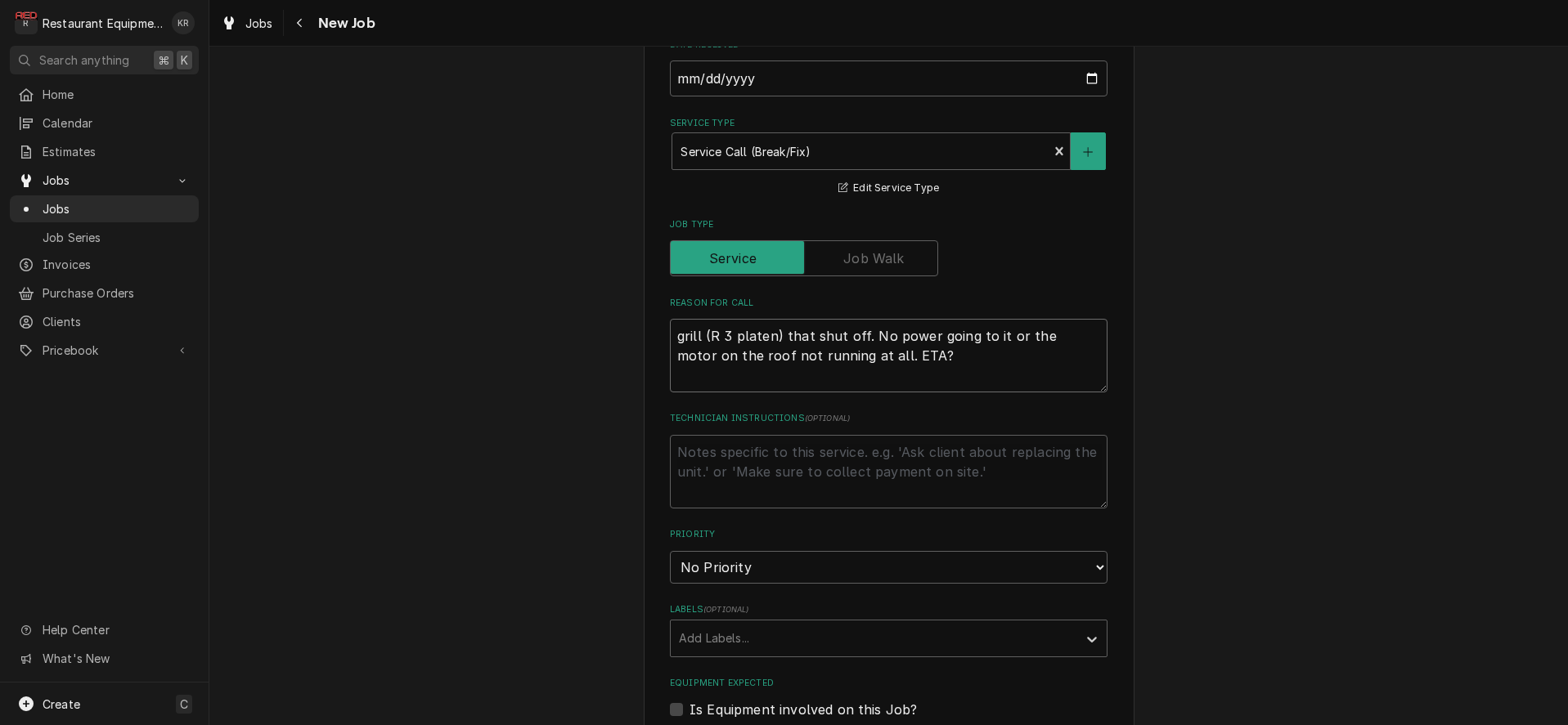
type textarea "grill (R 3 platen) that shut off. No power going to it or the motor on the roof…"
type textarea "x"
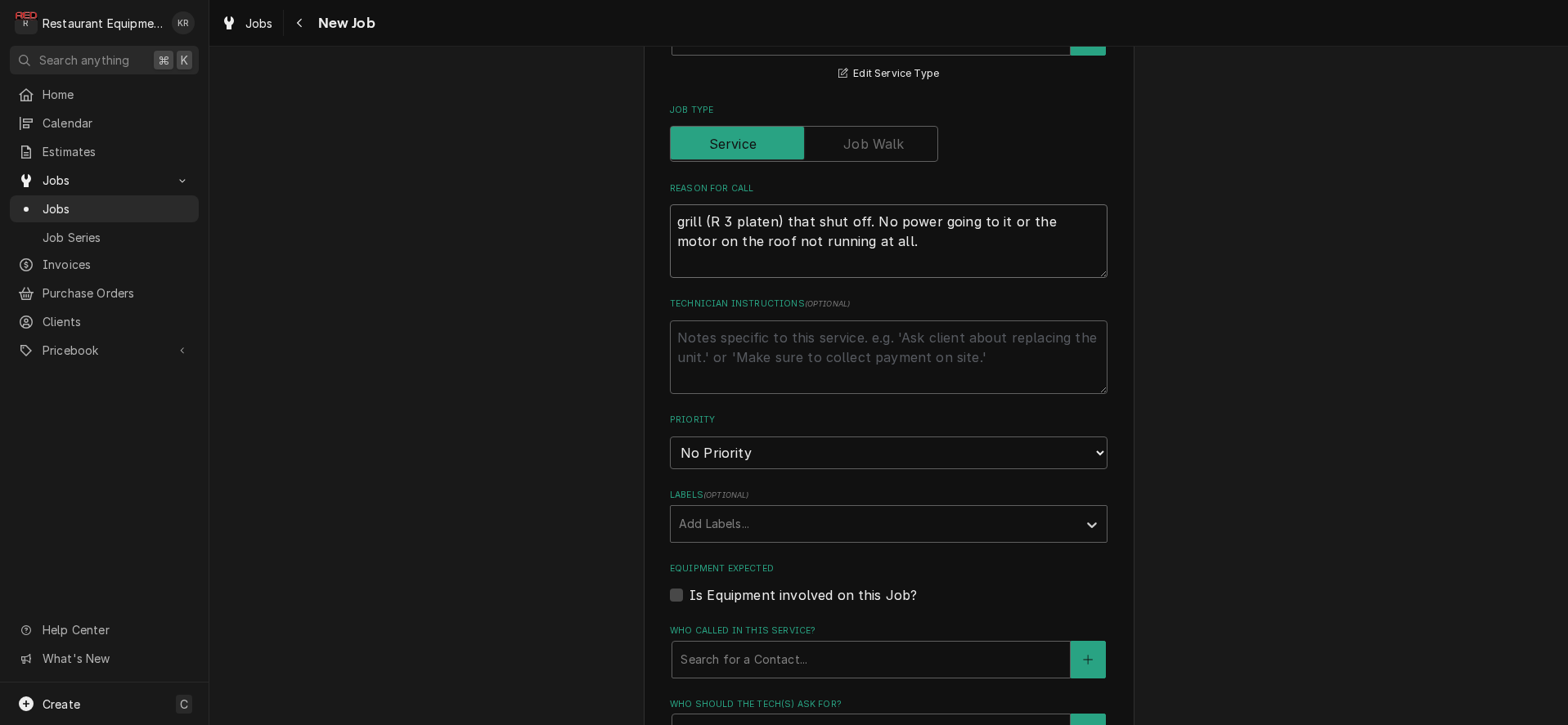
scroll to position [660, 0]
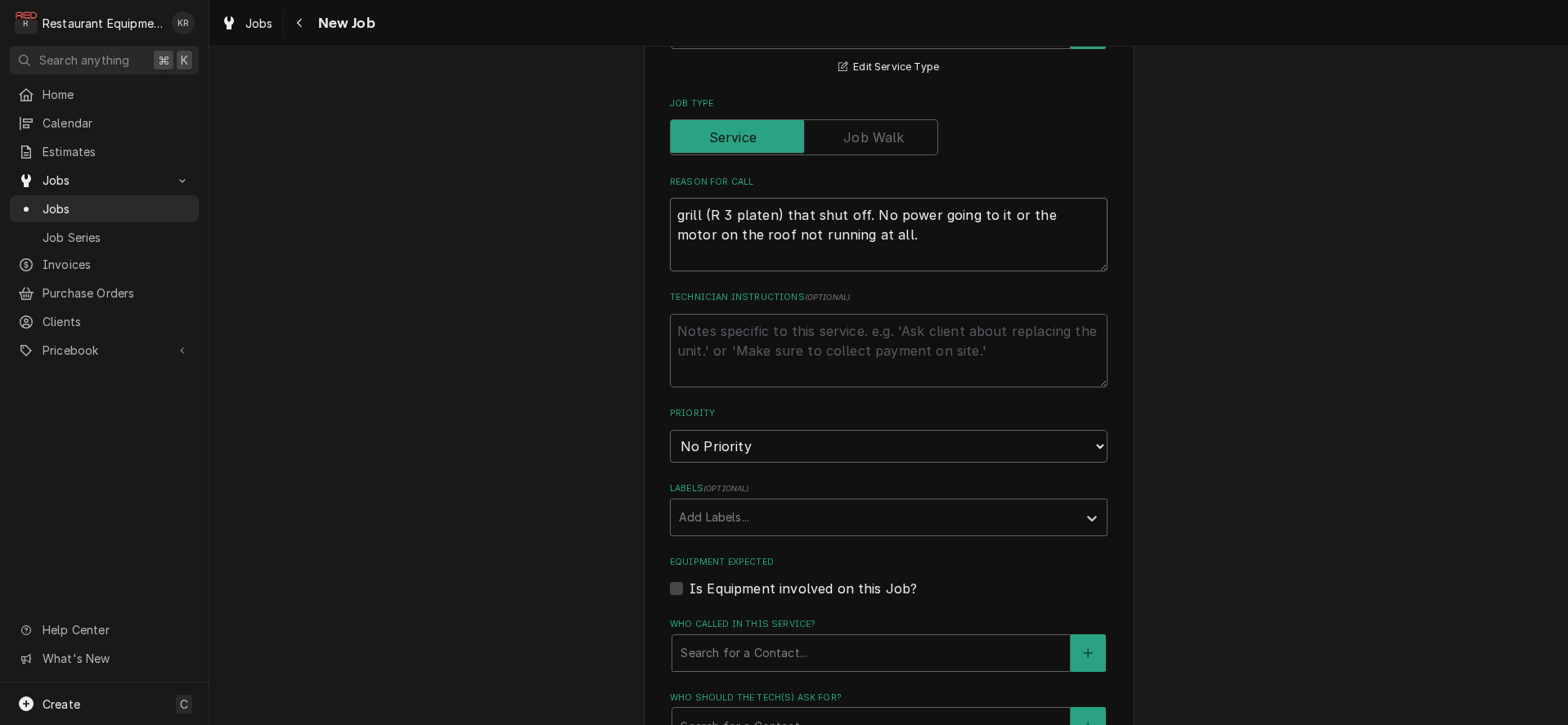
type textarea "grill (R 3 platen) that shut off. No power going to it or the motor on the roof…"
select select "2"
click option "High" at bounding box center [0, 0] width 0 height 0
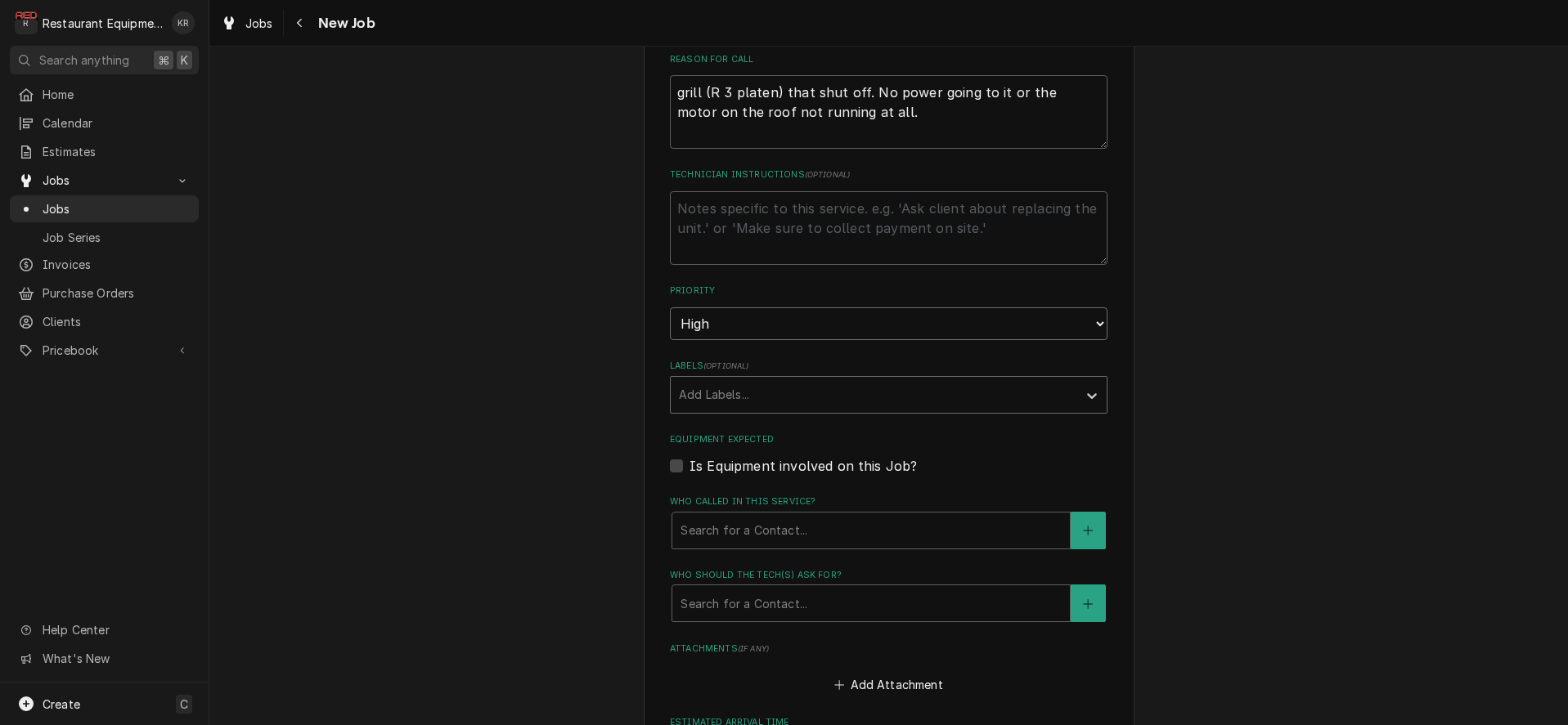
scroll to position [794, 0]
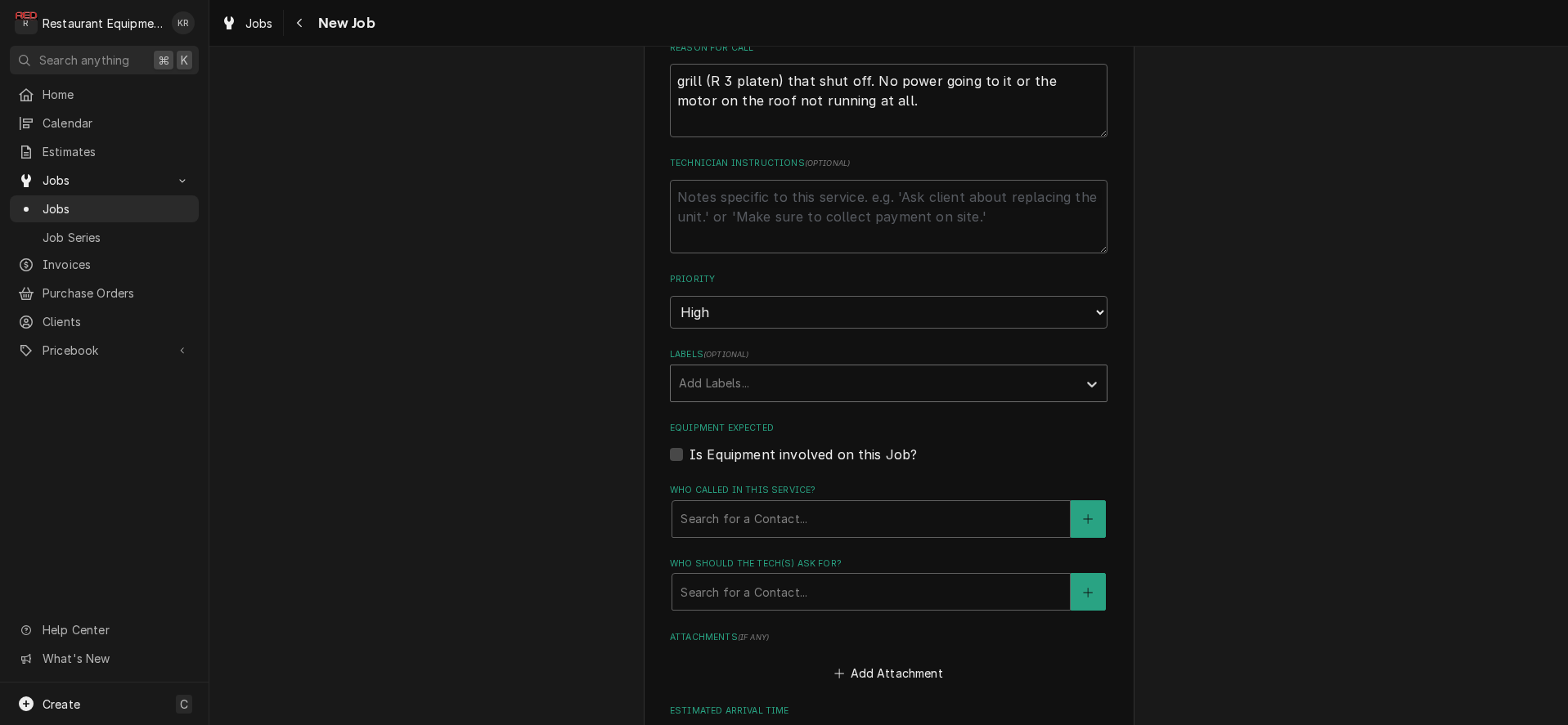
click at [719, 384] on div "Labels" at bounding box center [873, 383] width 390 height 29
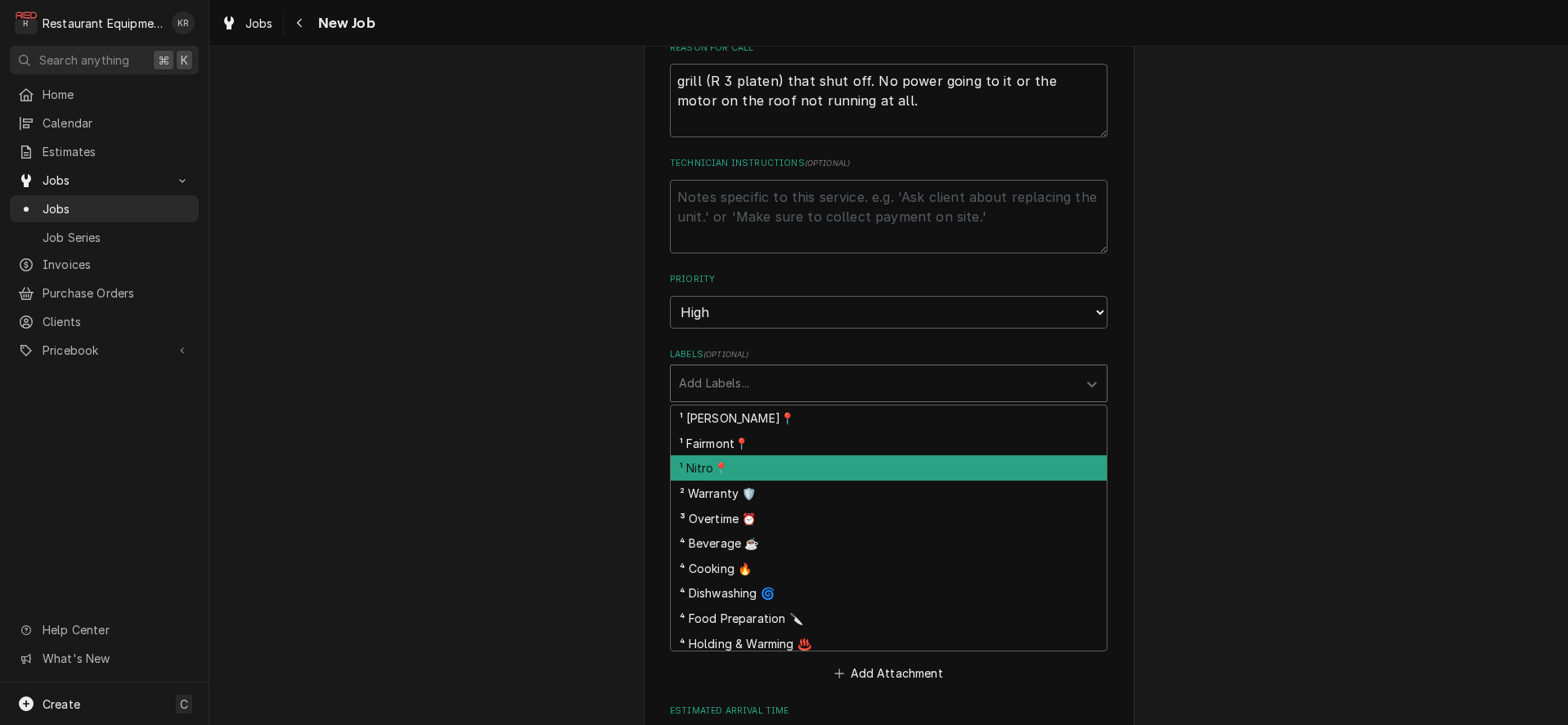
click at [711, 463] on div "¹ Nitro📍" at bounding box center [889, 468] width 436 height 25
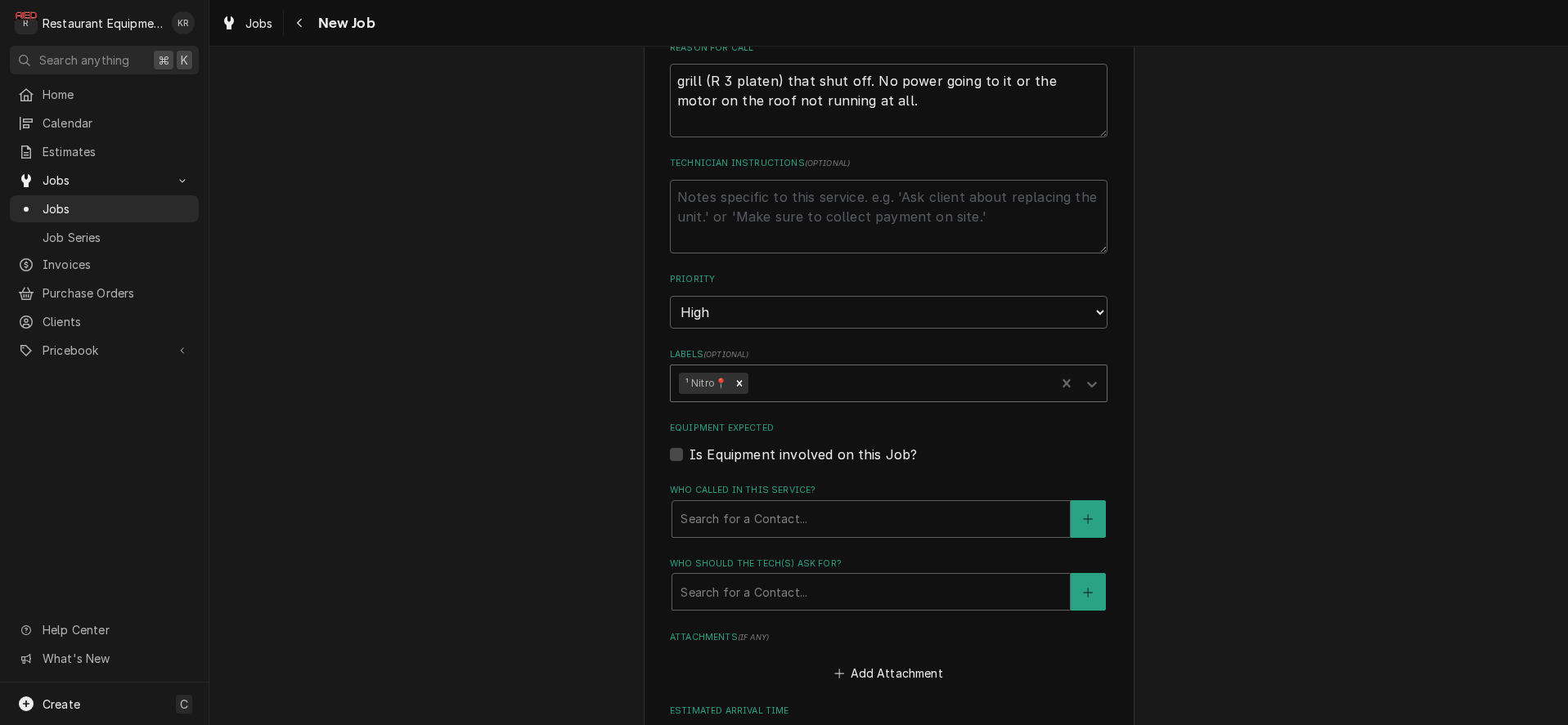
click at [797, 372] on div "Labels" at bounding box center [899, 383] width 295 height 29
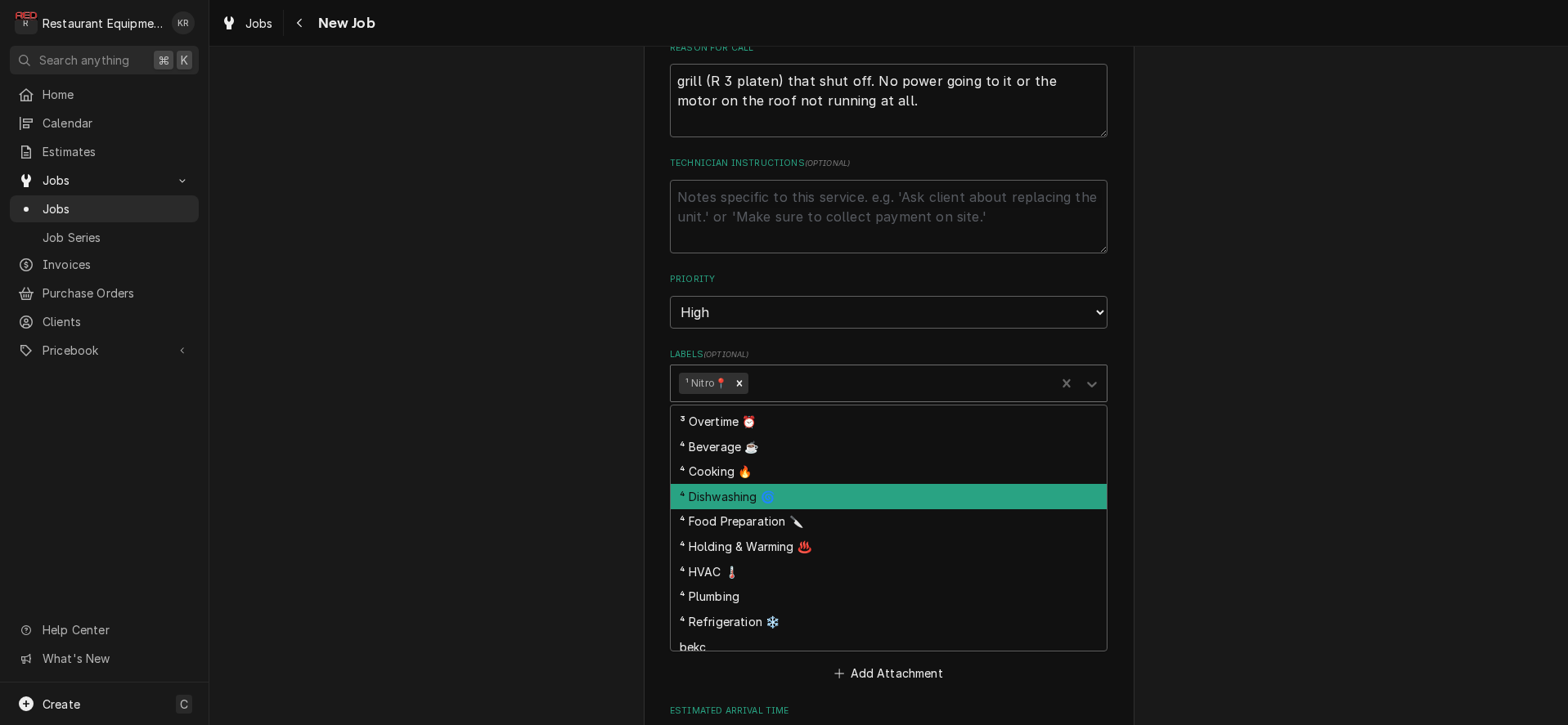
scroll to position [75, 0]
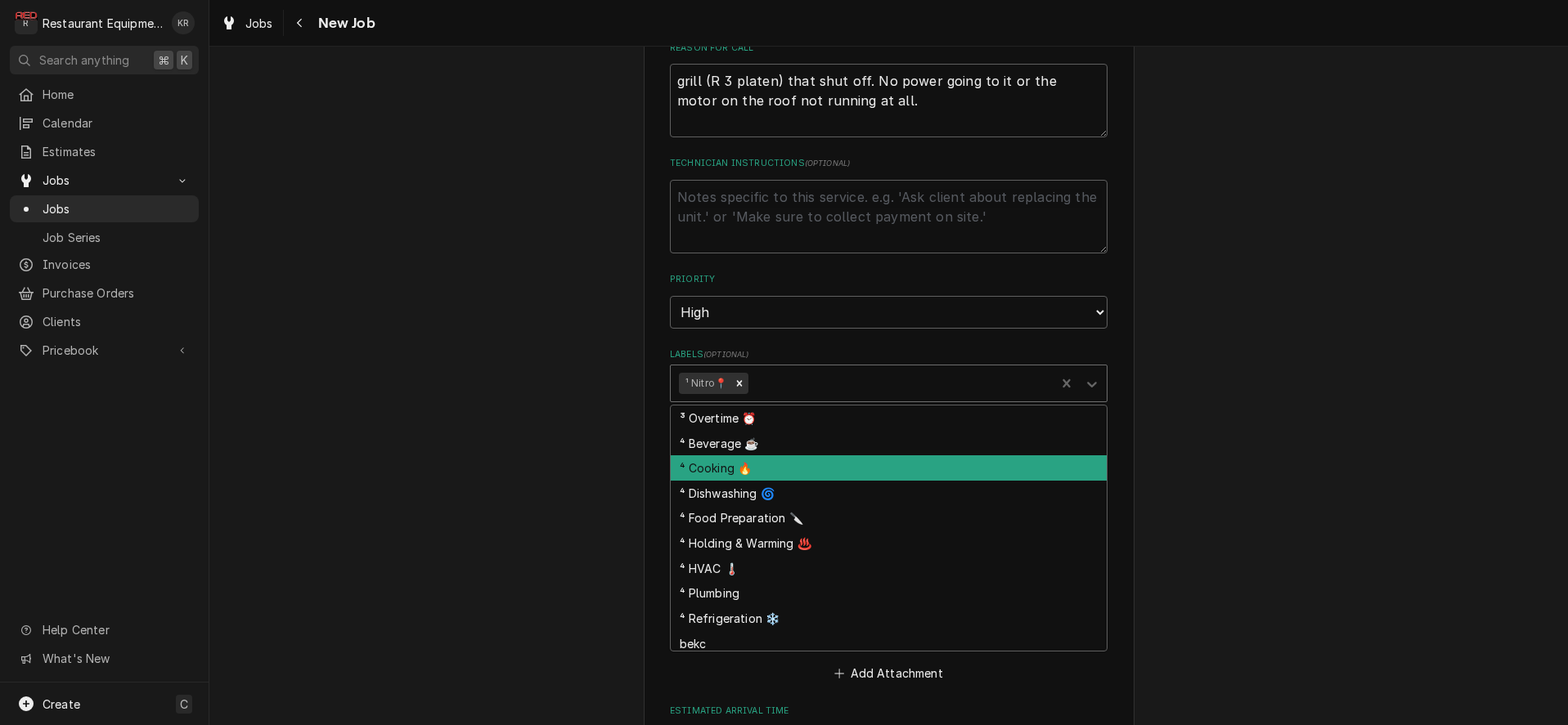
click at [722, 466] on div "⁴ Cooking 🔥" at bounding box center [889, 468] width 436 height 25
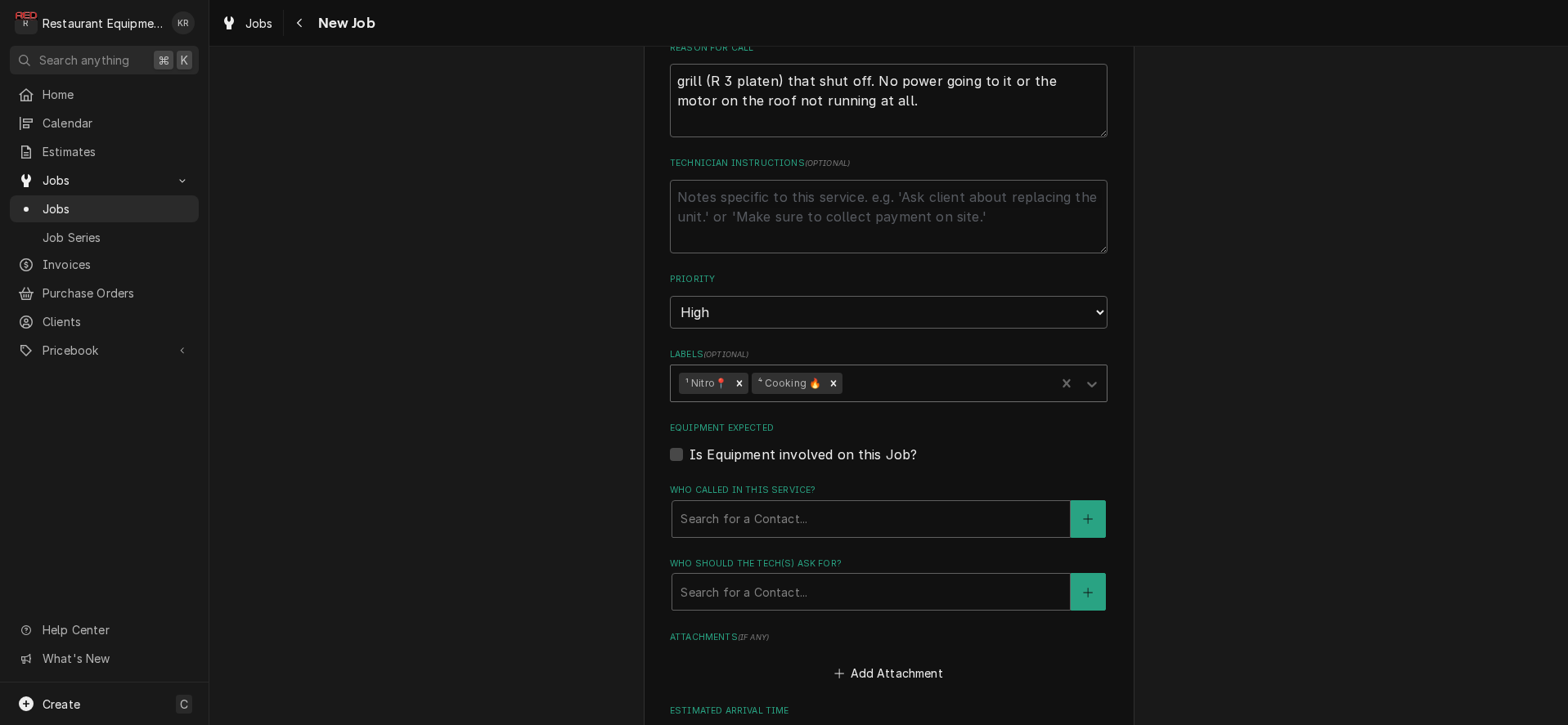
type textarea "x"
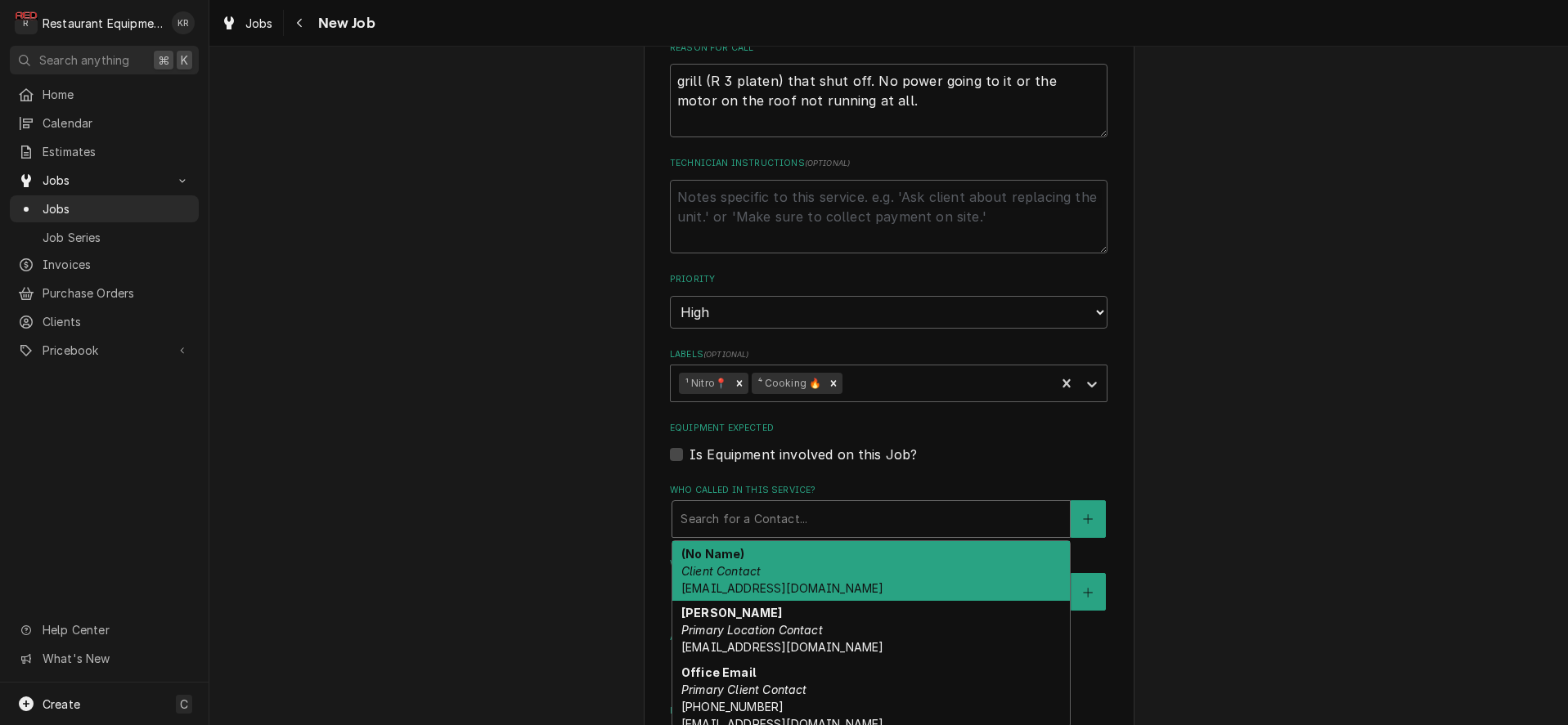
click at [764, 522] on div "Who called in this service?" at bounding box center [871, 518] width 381 height 29
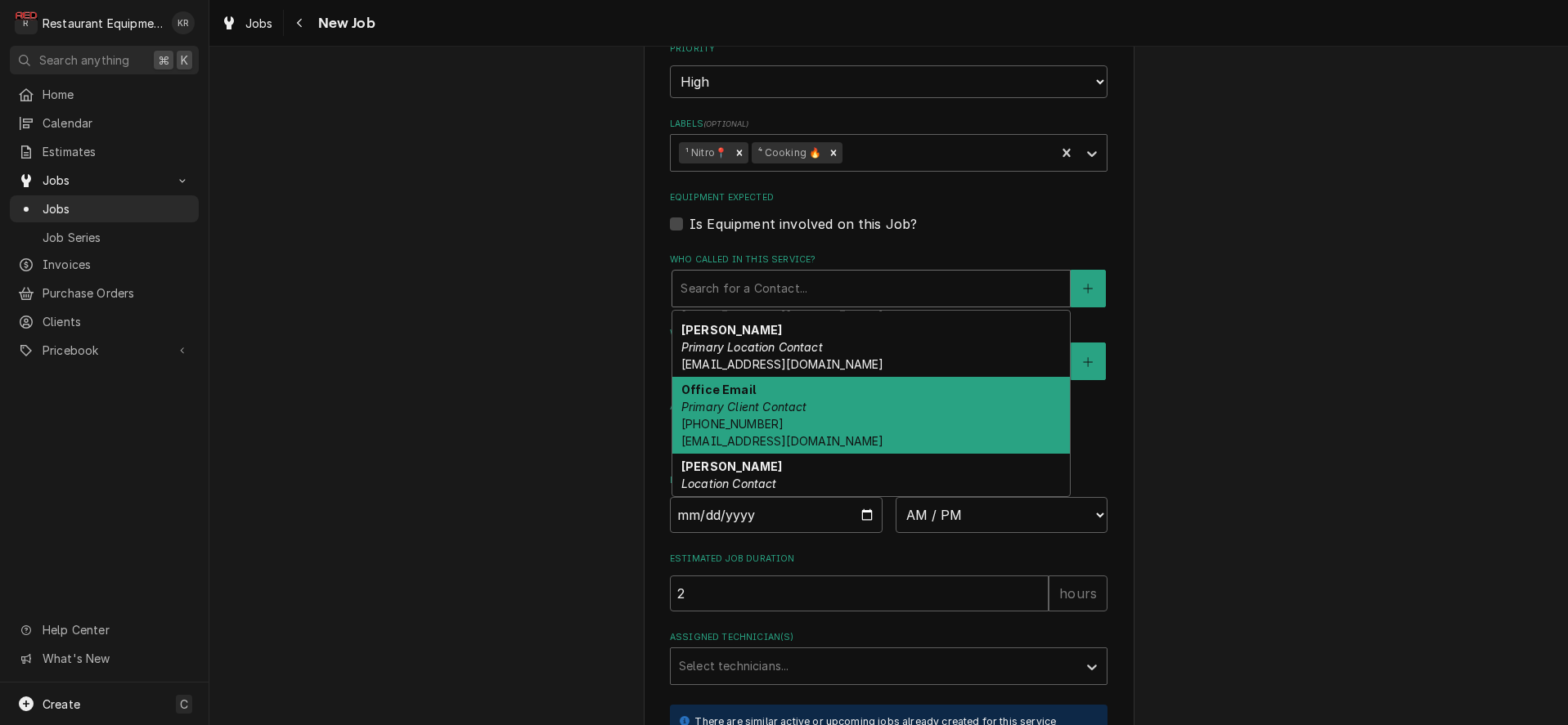
scroll to position [0, 0]
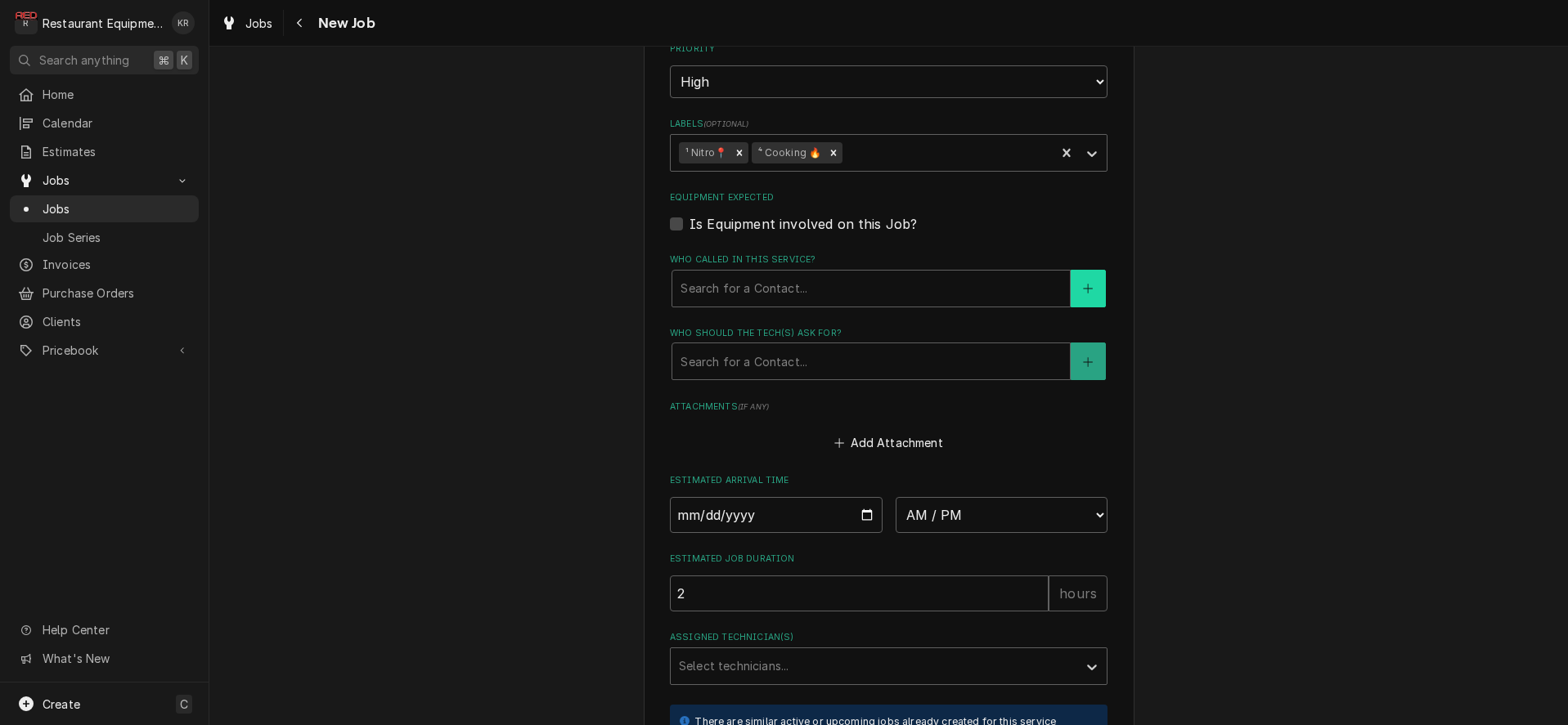
click at [1088, 277] on button "Who called in this service?" at bounding box center [1088, 288] width 35 height 37
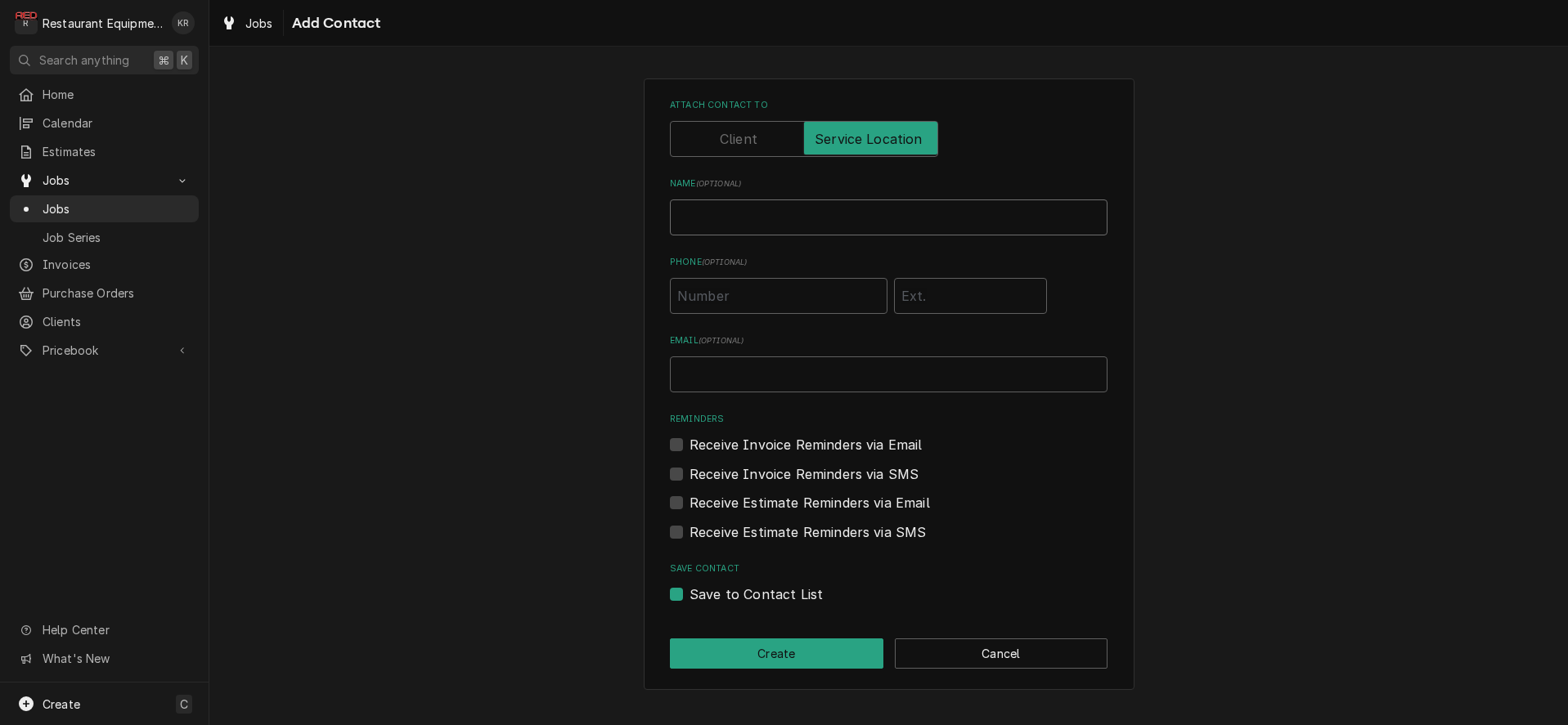
click at [818, 218] on input "Name ( optional )" at bounding box center [889, 217] width 438 height 36
type input "Manager"
click at [795, 645] on button "Create" at bounding box center [777, 653] width 213 height 30
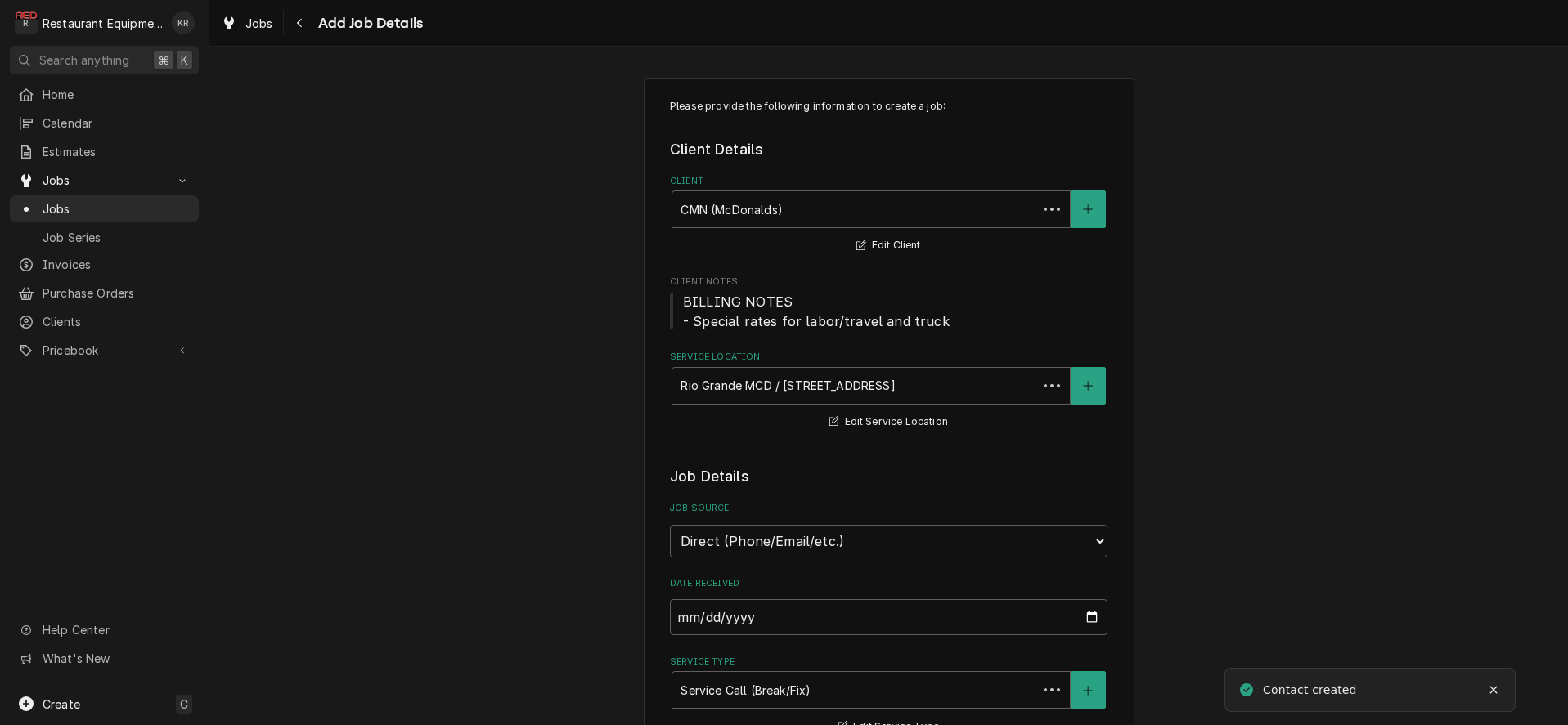
scroll to position [1024, 0]
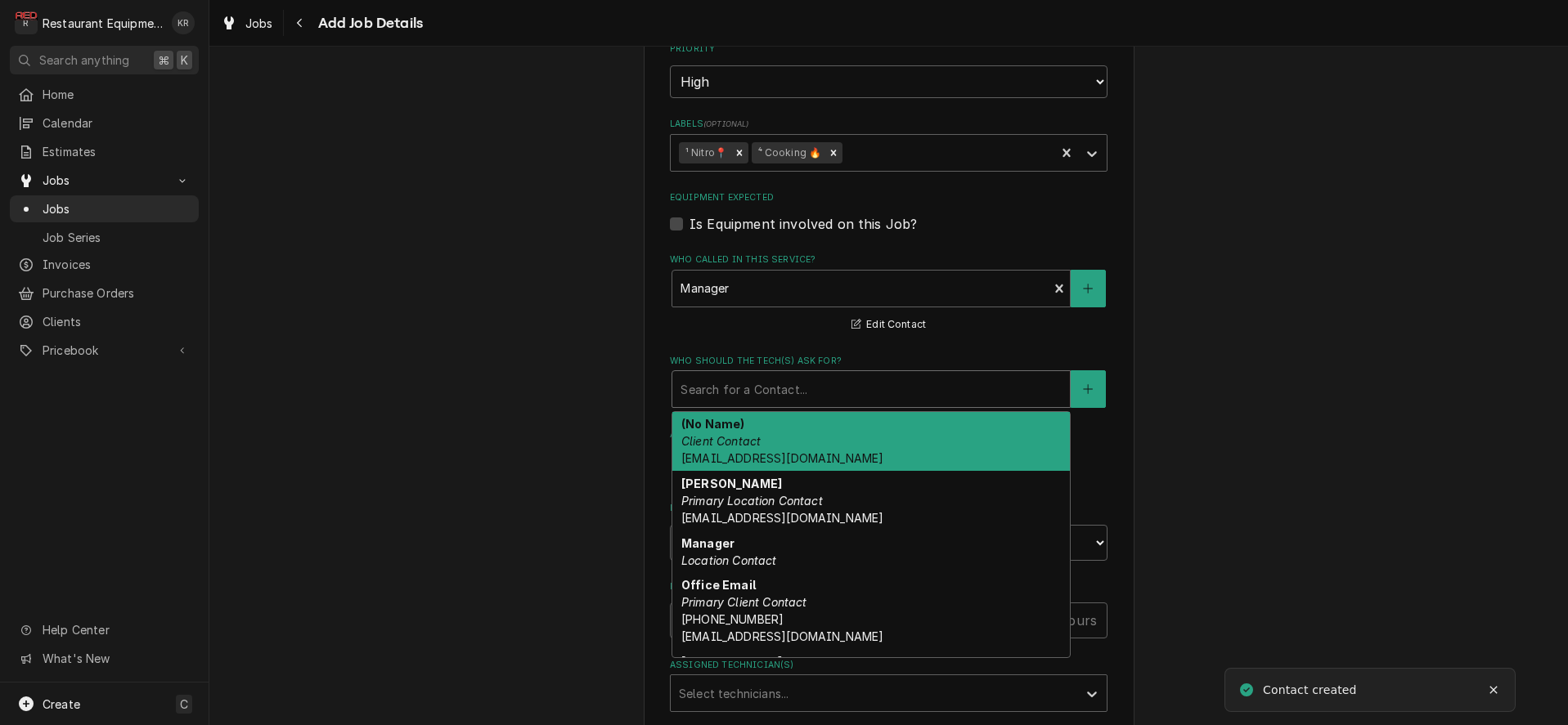
click at [743, 381] on div "Who should the tech(s) ask for?" at bounding box center [871, 388] width 381 height 29
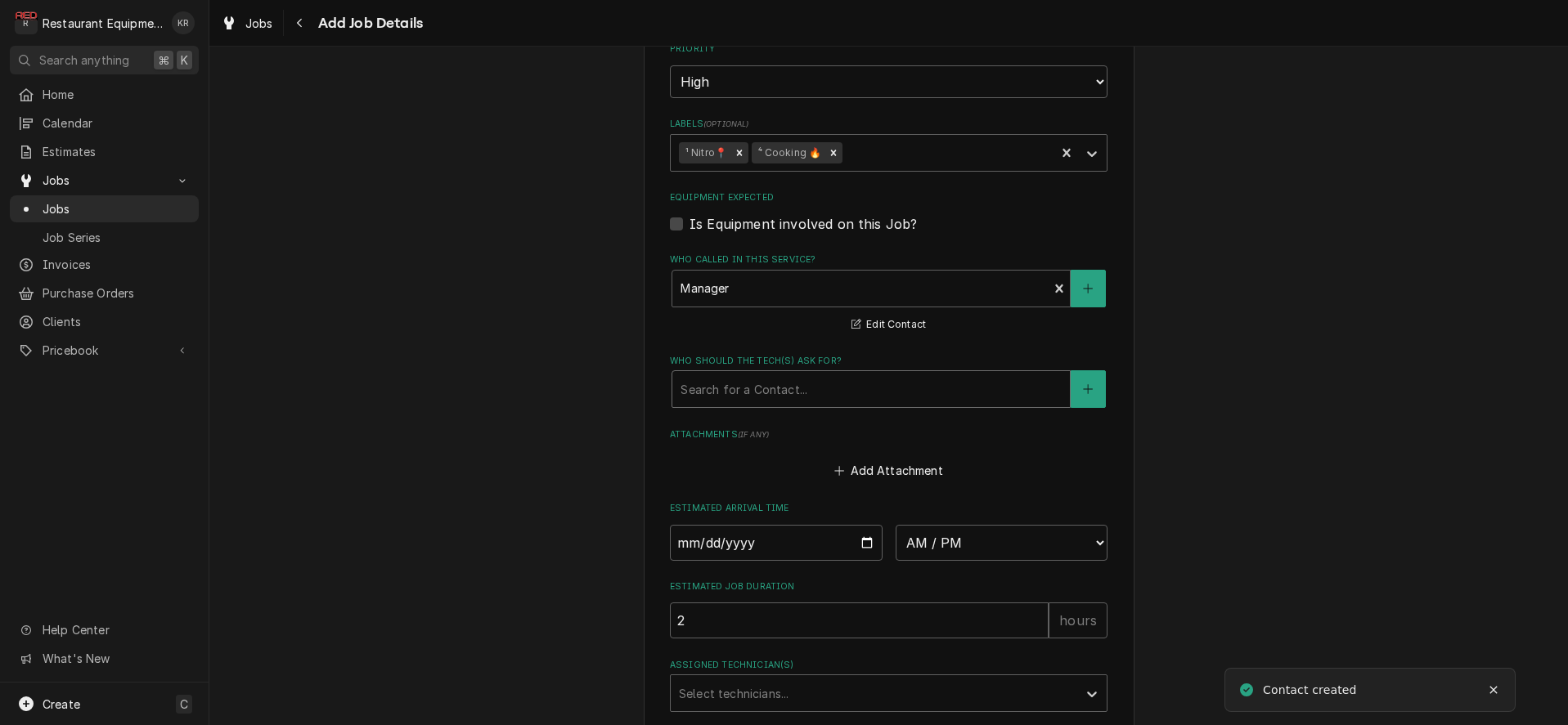
click at [739, 392] on div "Who should the tech(s) ask for?" at bounding box center [871, 388] width 381 height 29
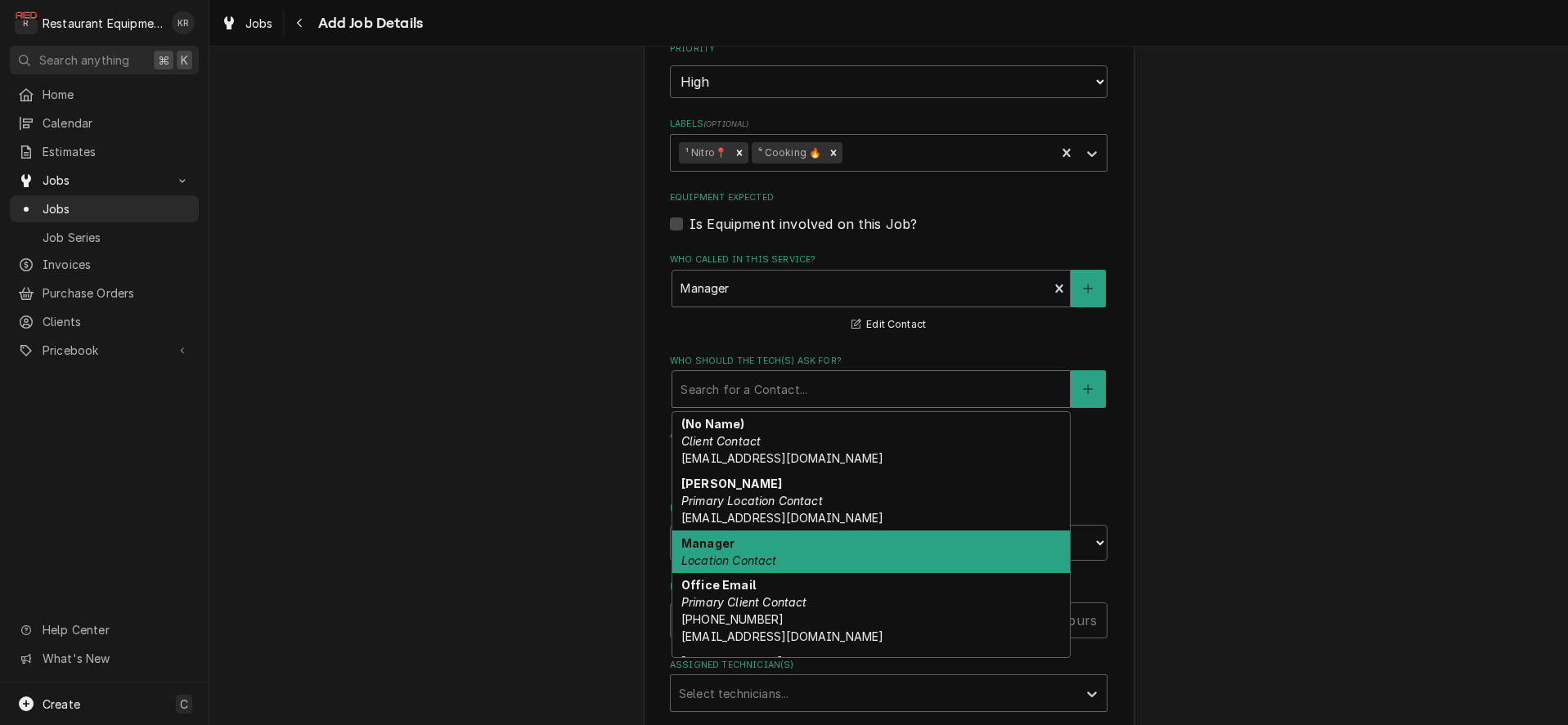
click at [731, 548] on div "Manager Location Contact" at bounding box center [871, 551] width 398 height 42
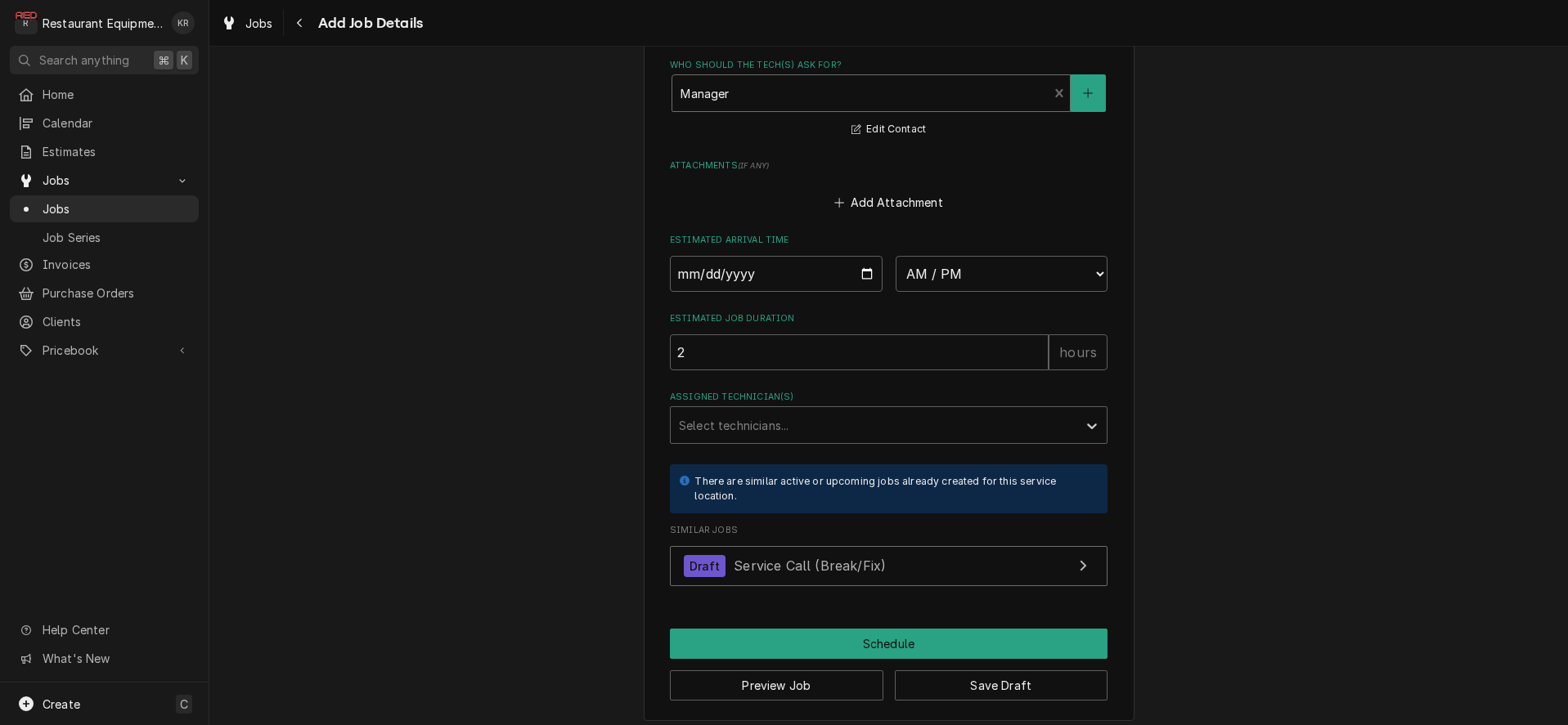
scroll to position [1327, 0]
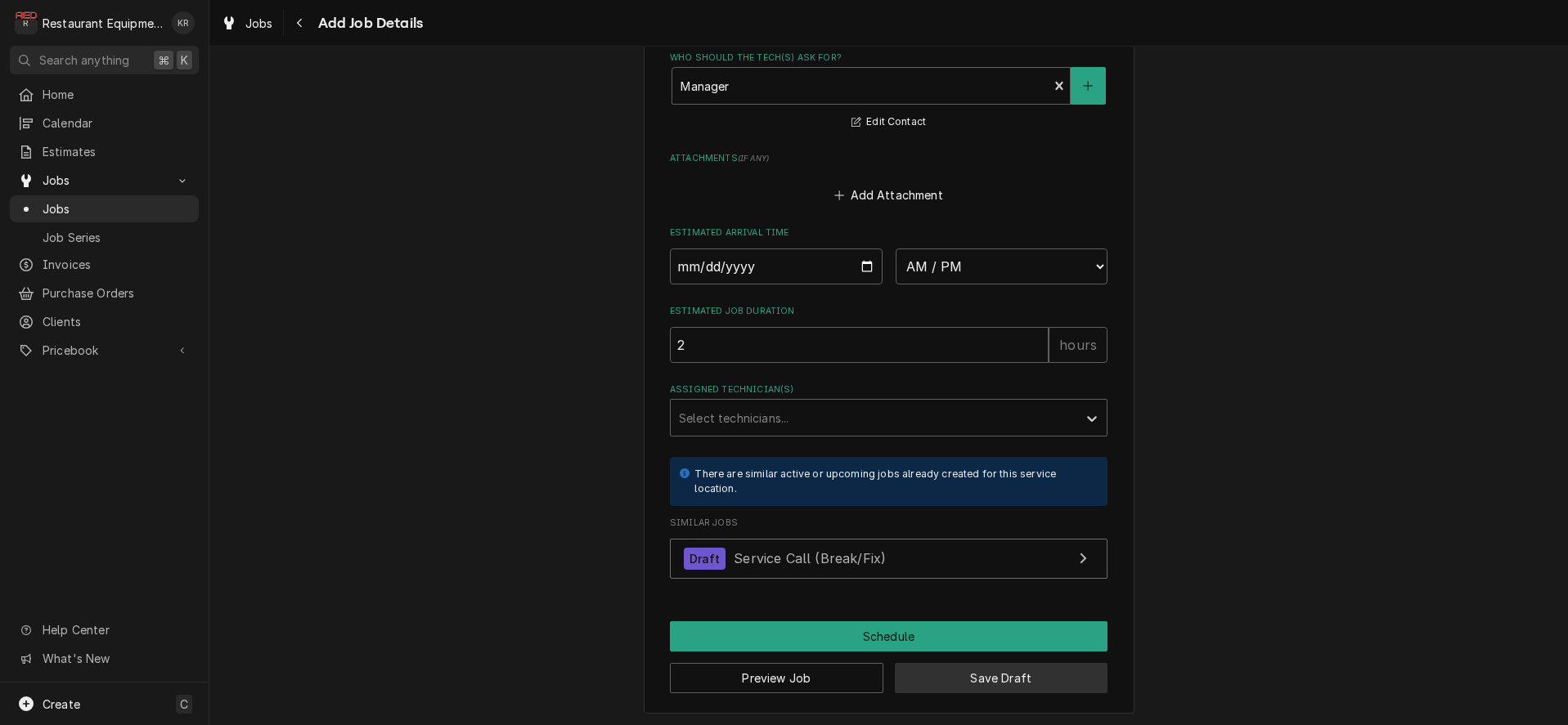
click at [957, 670] on button "Save Draft" at bounding box center [1002, 678] width 213 height 30
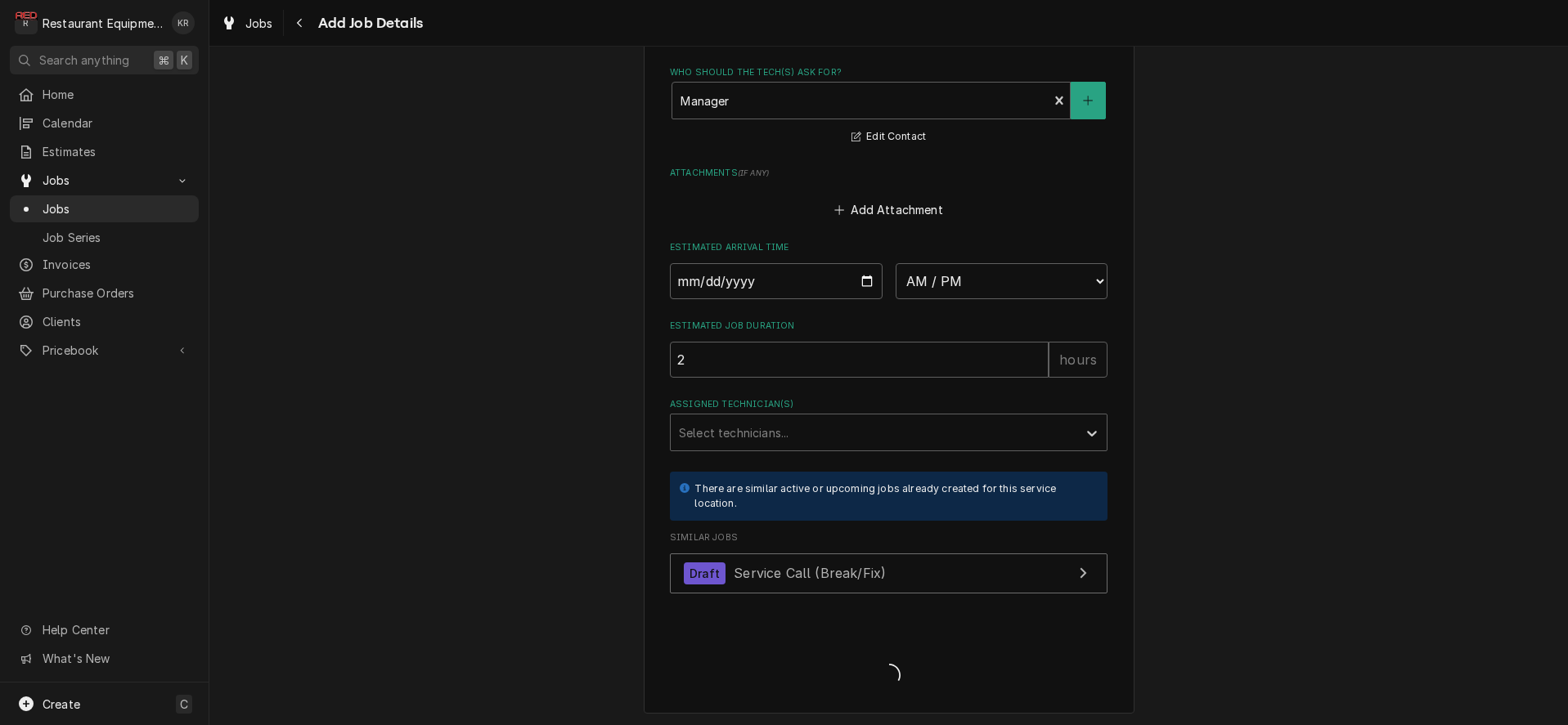
type textarea "x"
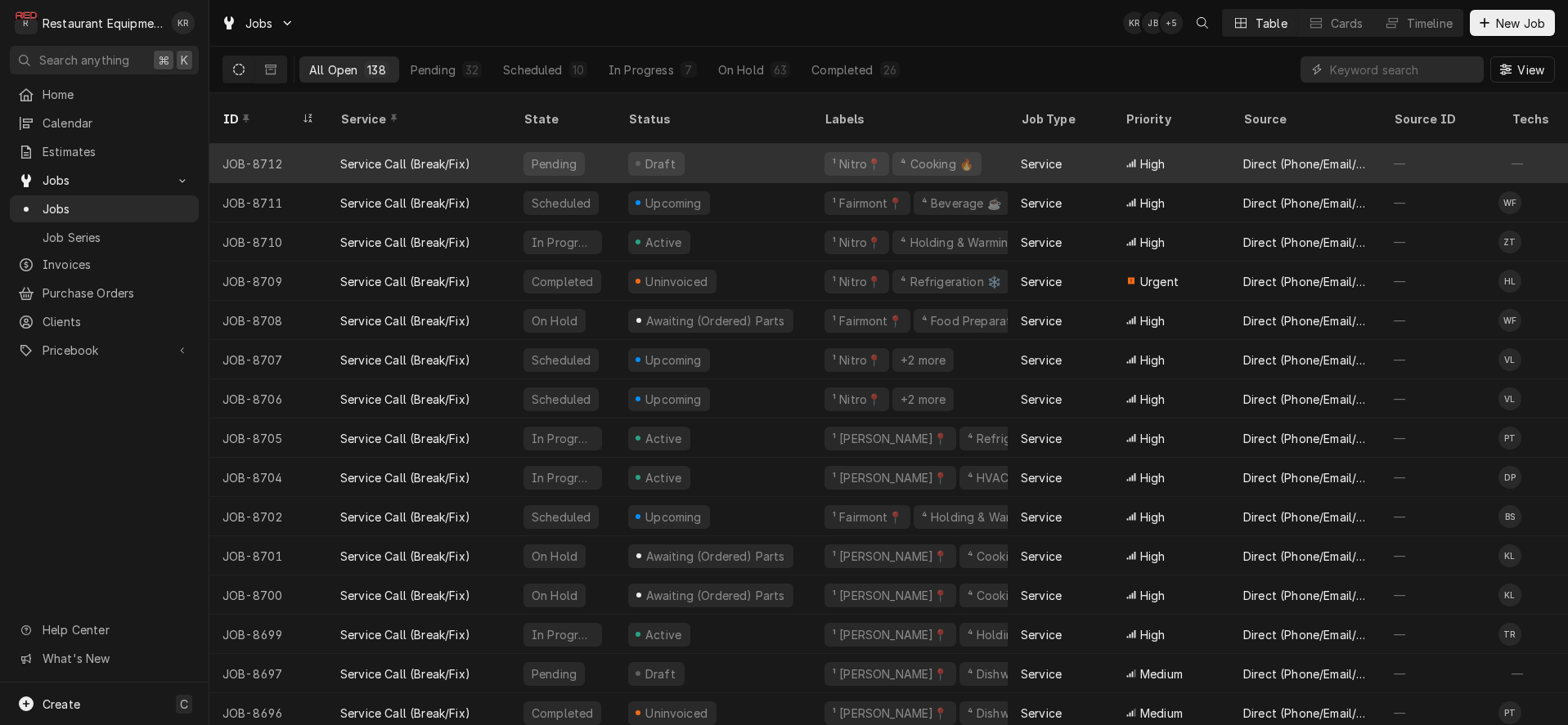
click at [625, 150] on div "Draft" at bounding box center [713, 164] width 197 height 39
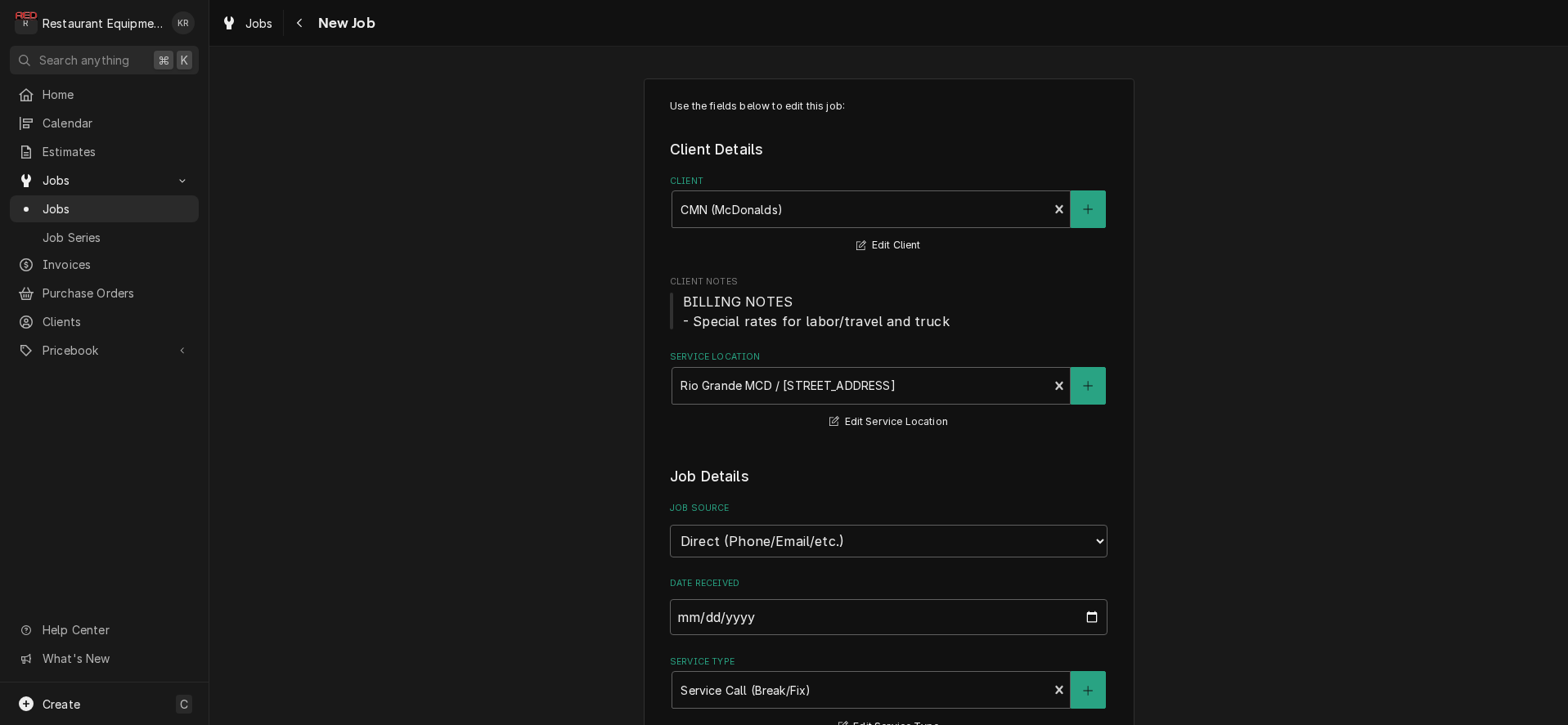
type textarea "x"
click at [266, 27] on span "Jobs" at bounding box center [259, 23] width 28 height 17
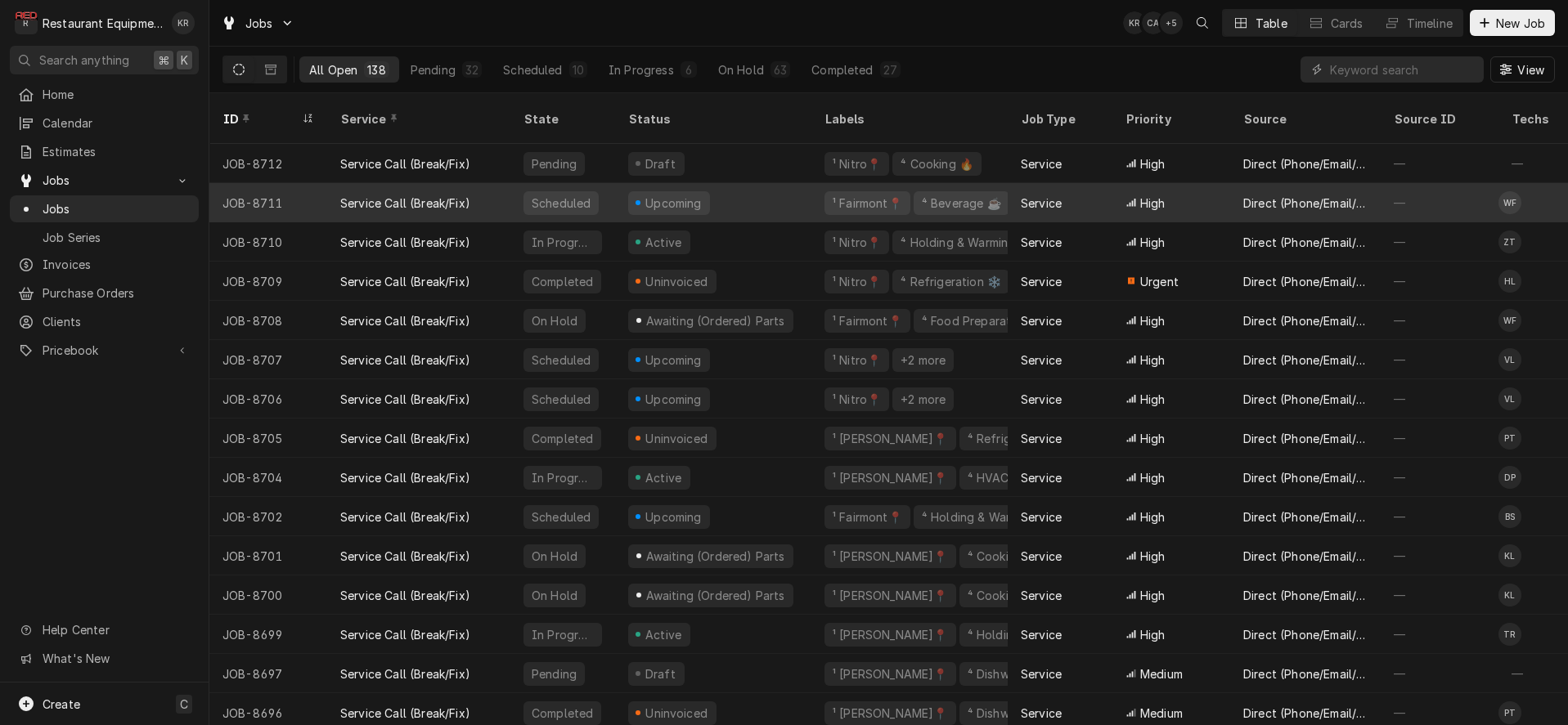
click at [585, 191] on div "Scheduled" at bounding box center [561, 202] width 75 height 23
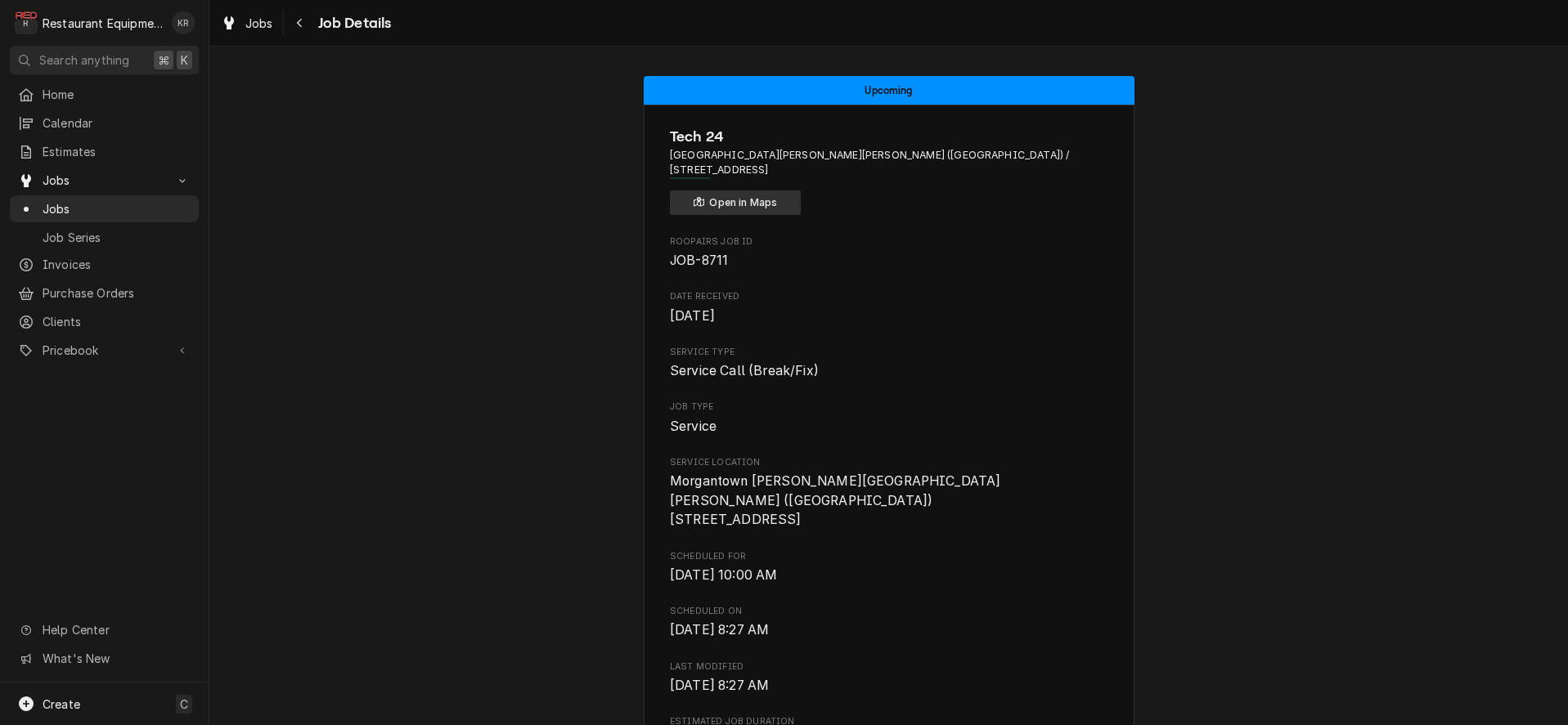
click at [748, 204] on button "Open in Maps" at bounding box center [736, 203] width 131 height 24
click at [298, 21] on icon "Navigate back" at bounding box center [300, 22] width 7 height 11
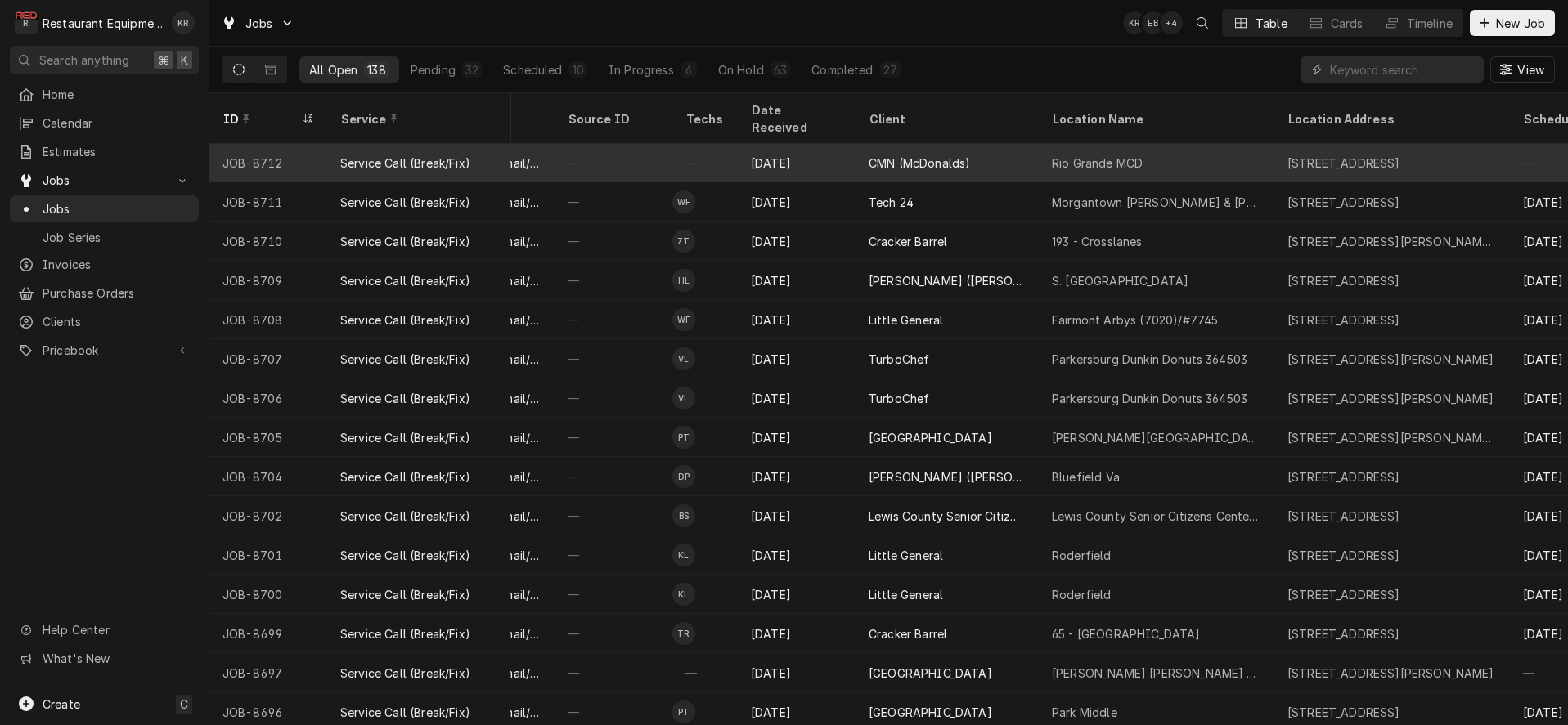
scroll to position [1, 0]
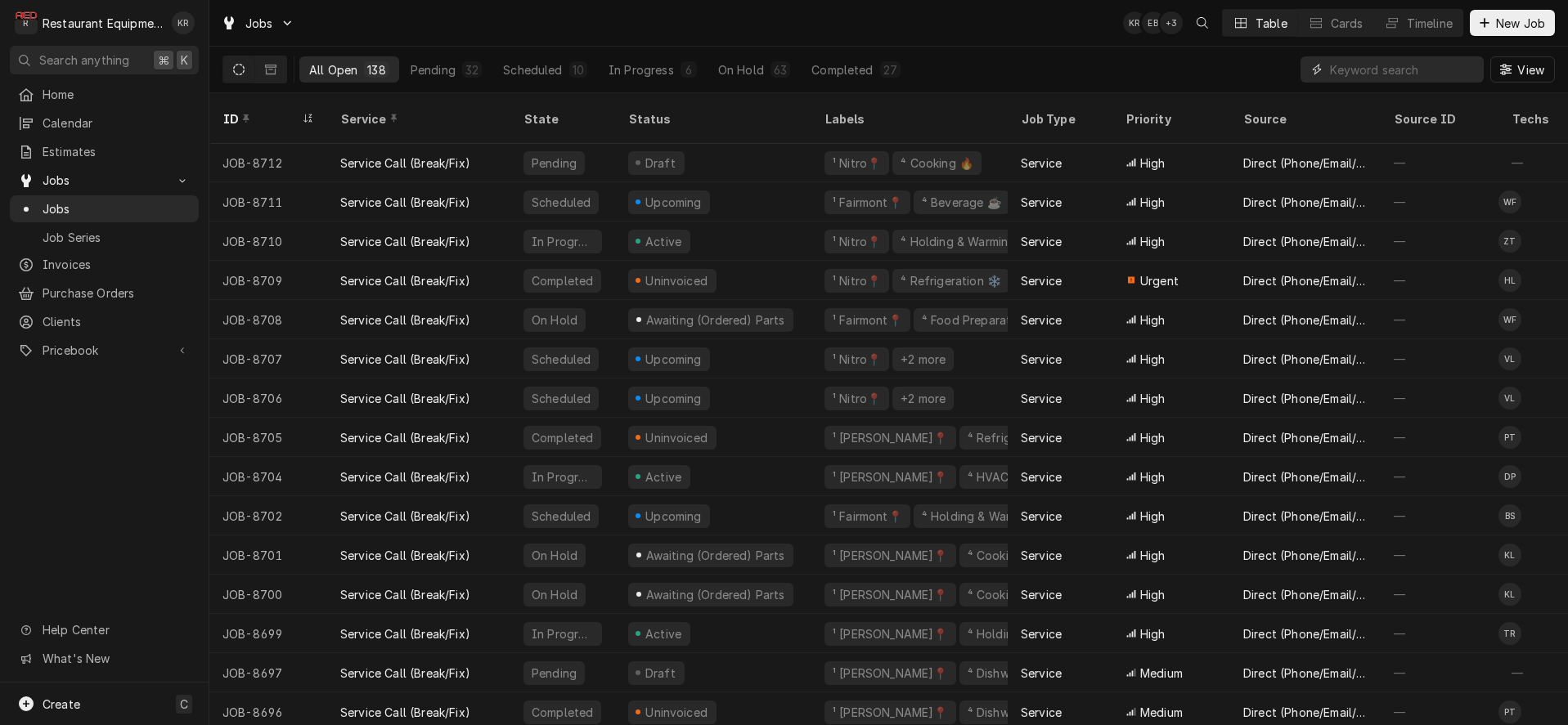
click at [1410, 64] on input "Dynamic Content Wrapper" at bounding box center [1403, 69] width 146 height 26
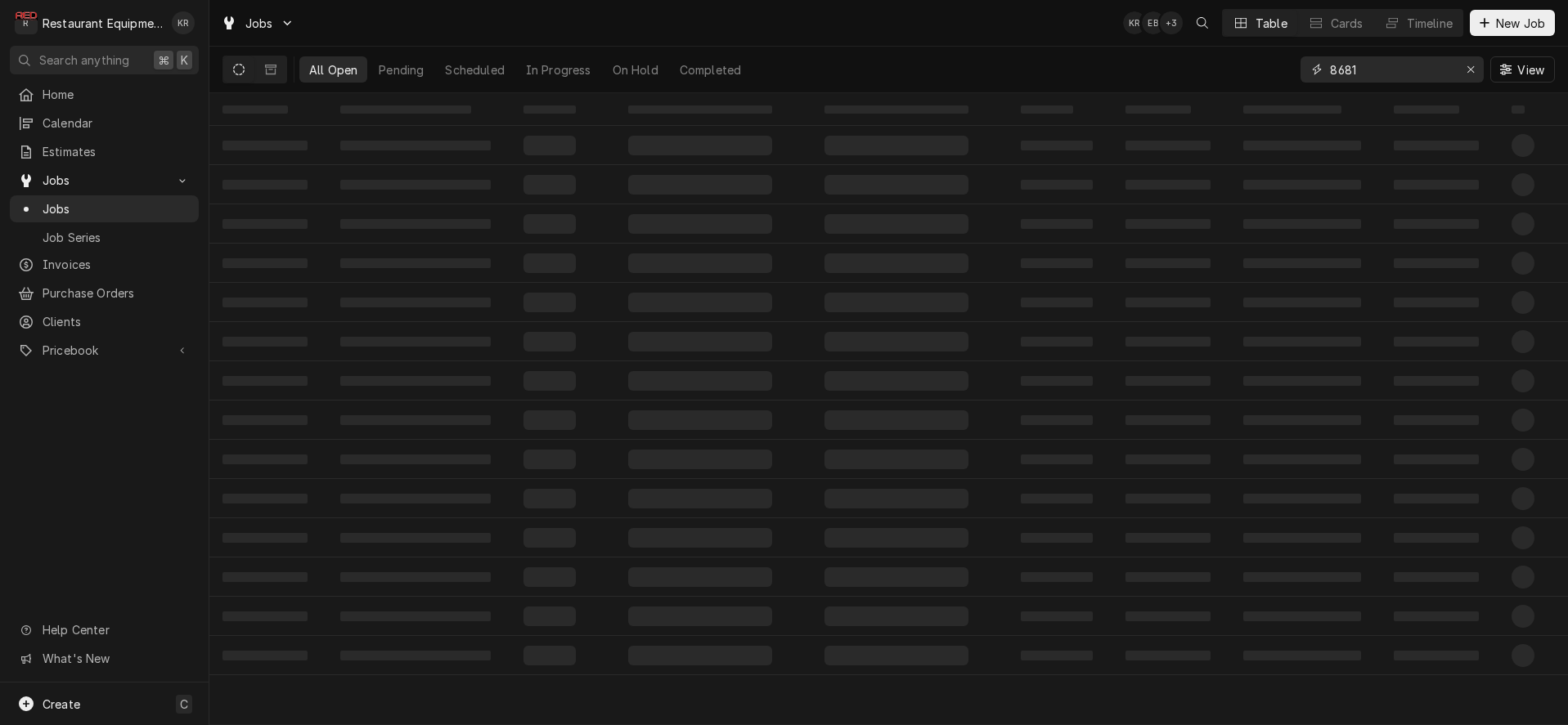
type input "8681"
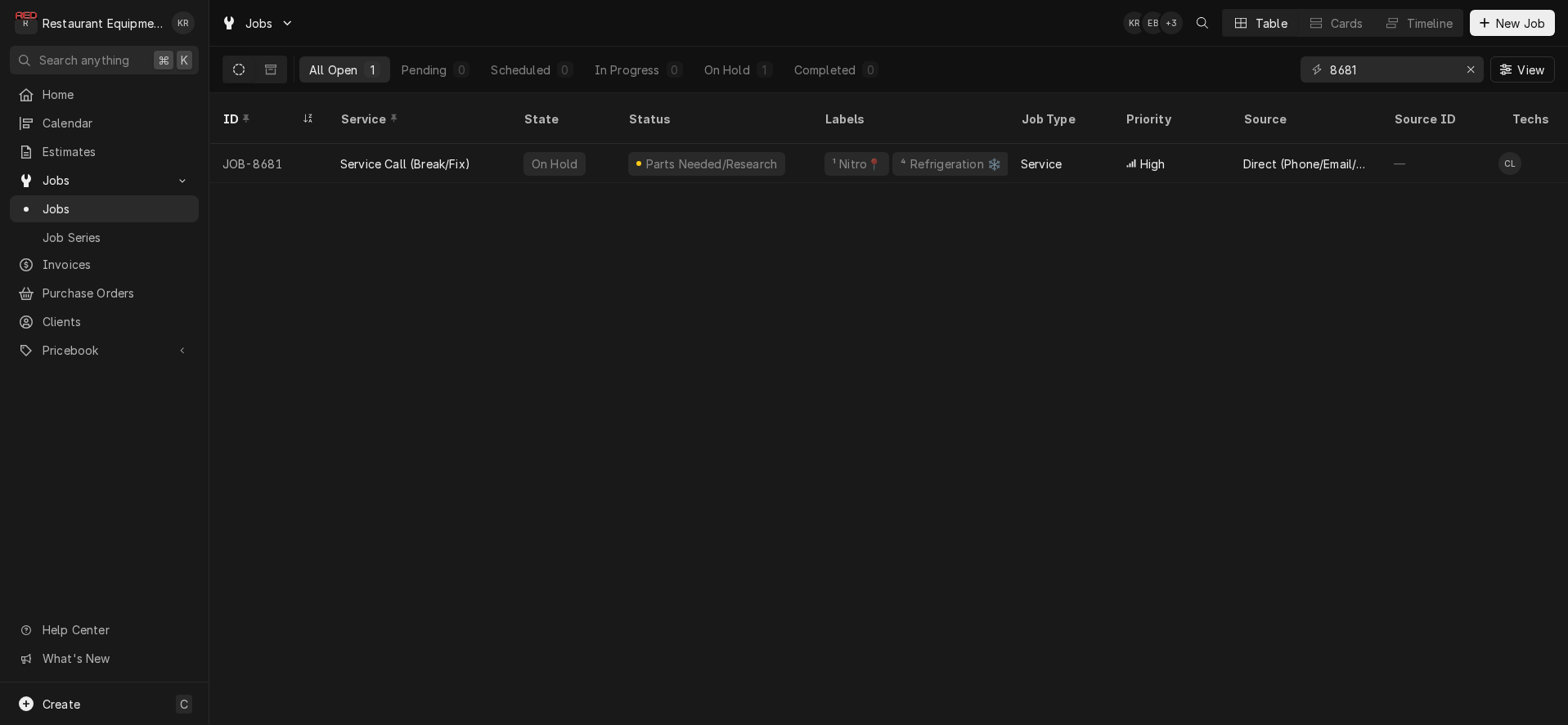
scroll to position [0, 1292]
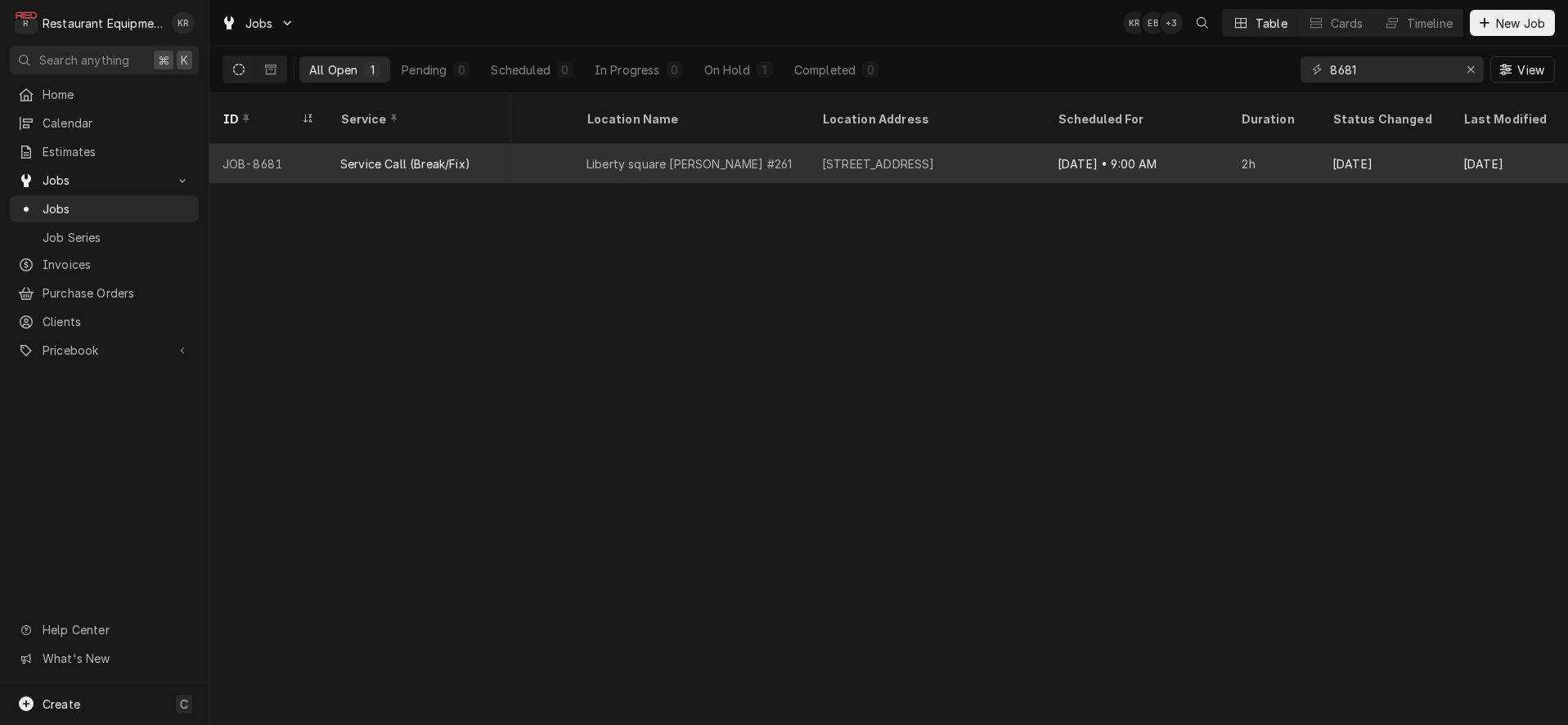
click at [866, 155] on div "70 Liberty Square Dr, Hurricane, WV 25526" at bounding box center [878, 164] width 113 height 17
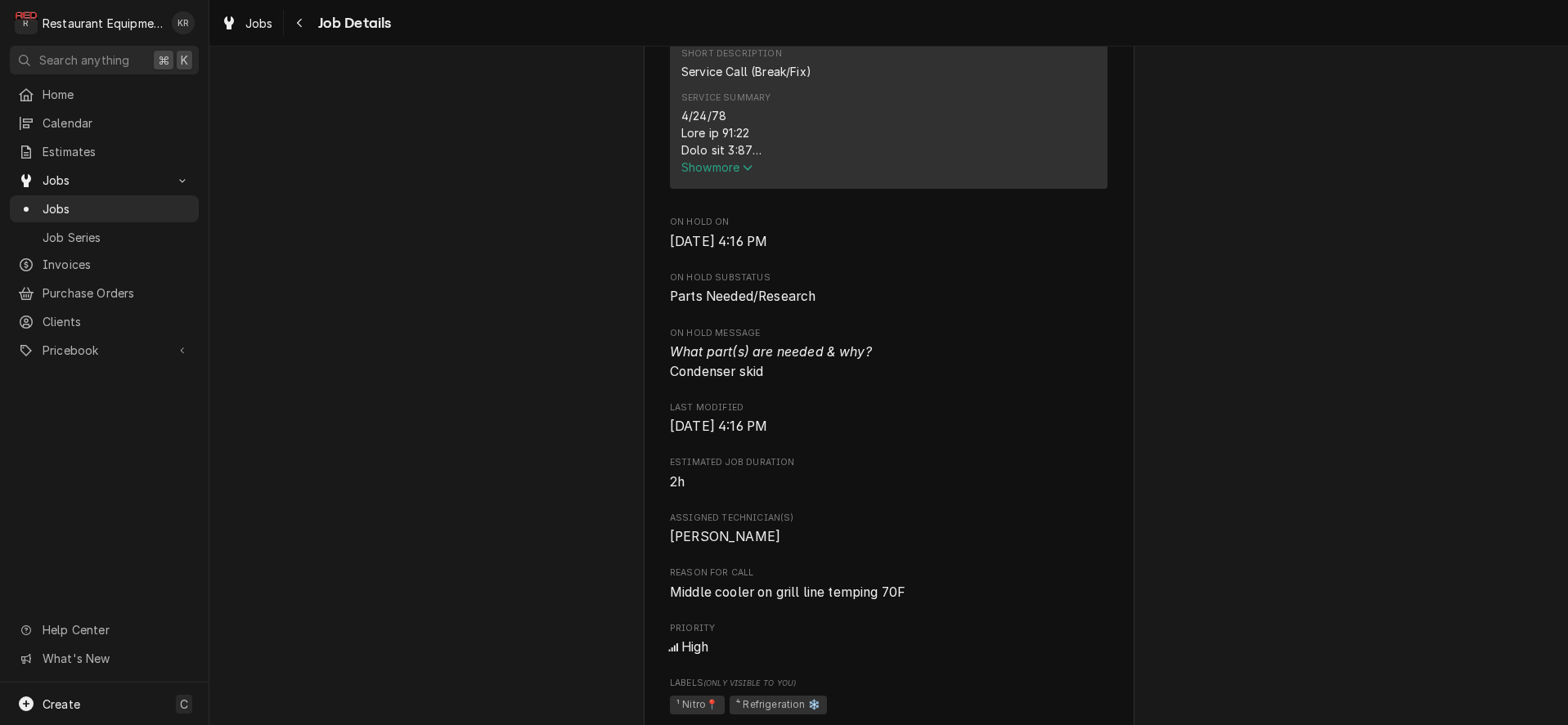
scroll to position [697, 0]
click at [707, 178] on span "Show more" at bounding box center [717, 171] width 72 height 14
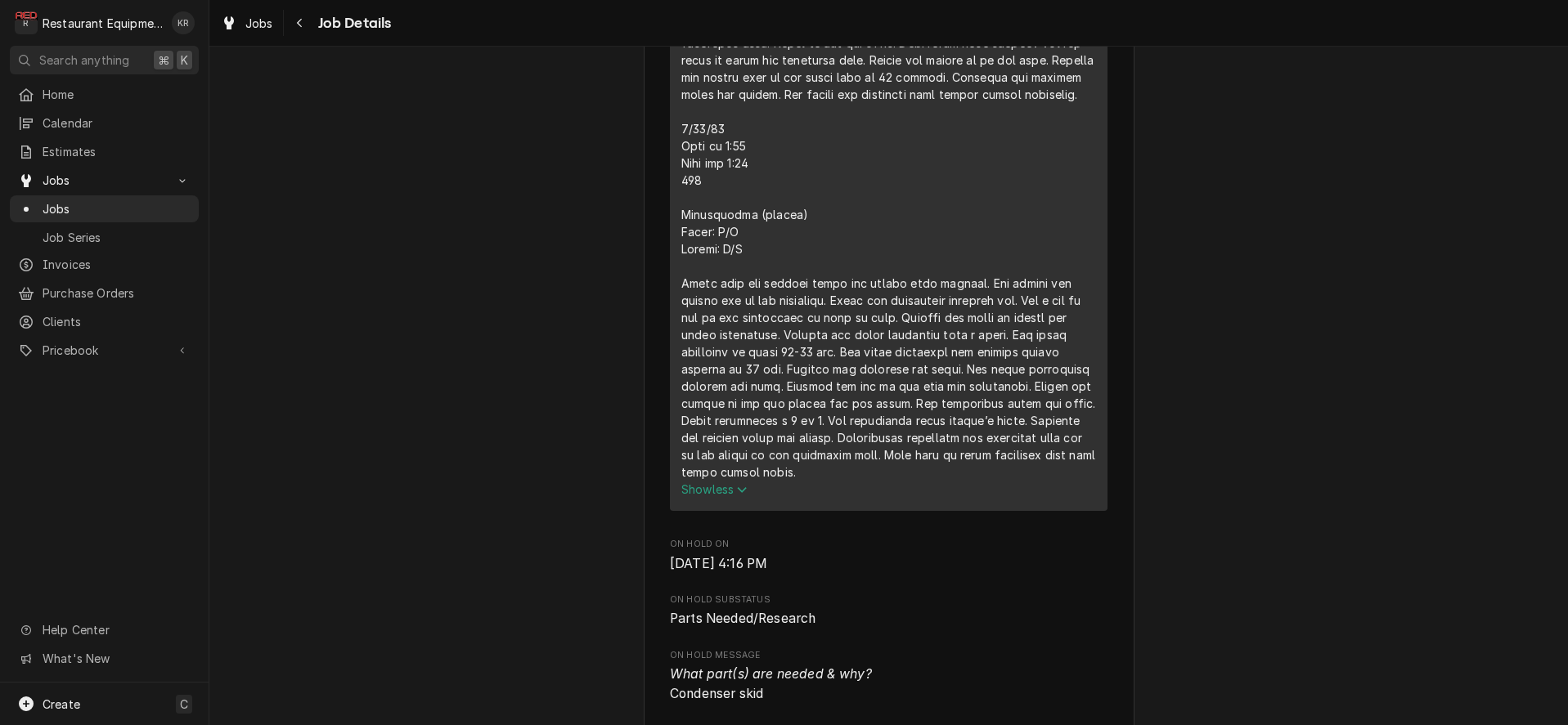
scroll to position [1021, 0]
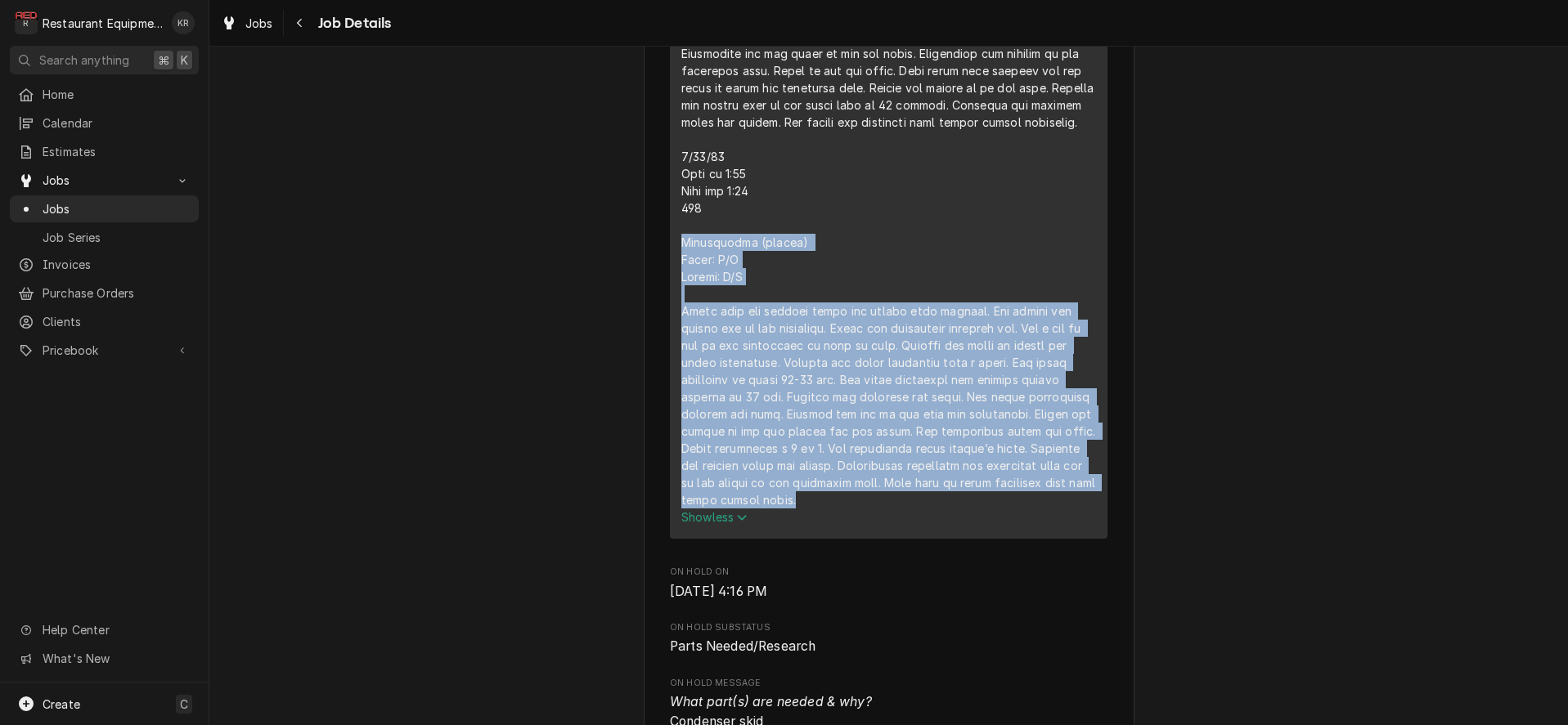
drag, startPoint x: 681, startPoint y: 275, endPoint x: 935, endPoint y: 551, distance: 375.1
click at [934, 539] on div "Short Description Service Call (Break/Fix) Service Summary Show less" at bounding box center [889, 126] width 438 height 824
copy div "Wasserstrom (cooler) Model: N/A Serial: N/A Spoke with the manager about the co…"
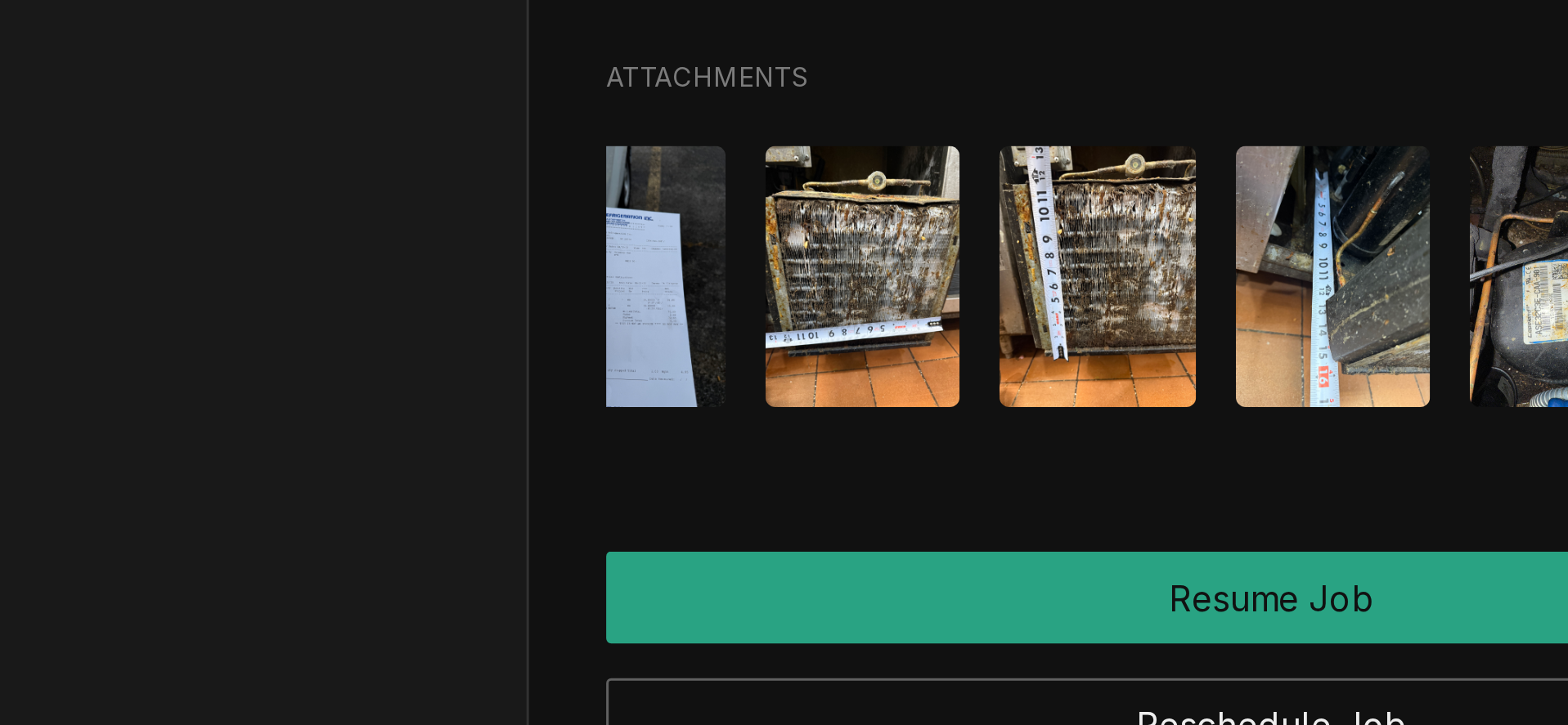
scroll to position [0, 335]
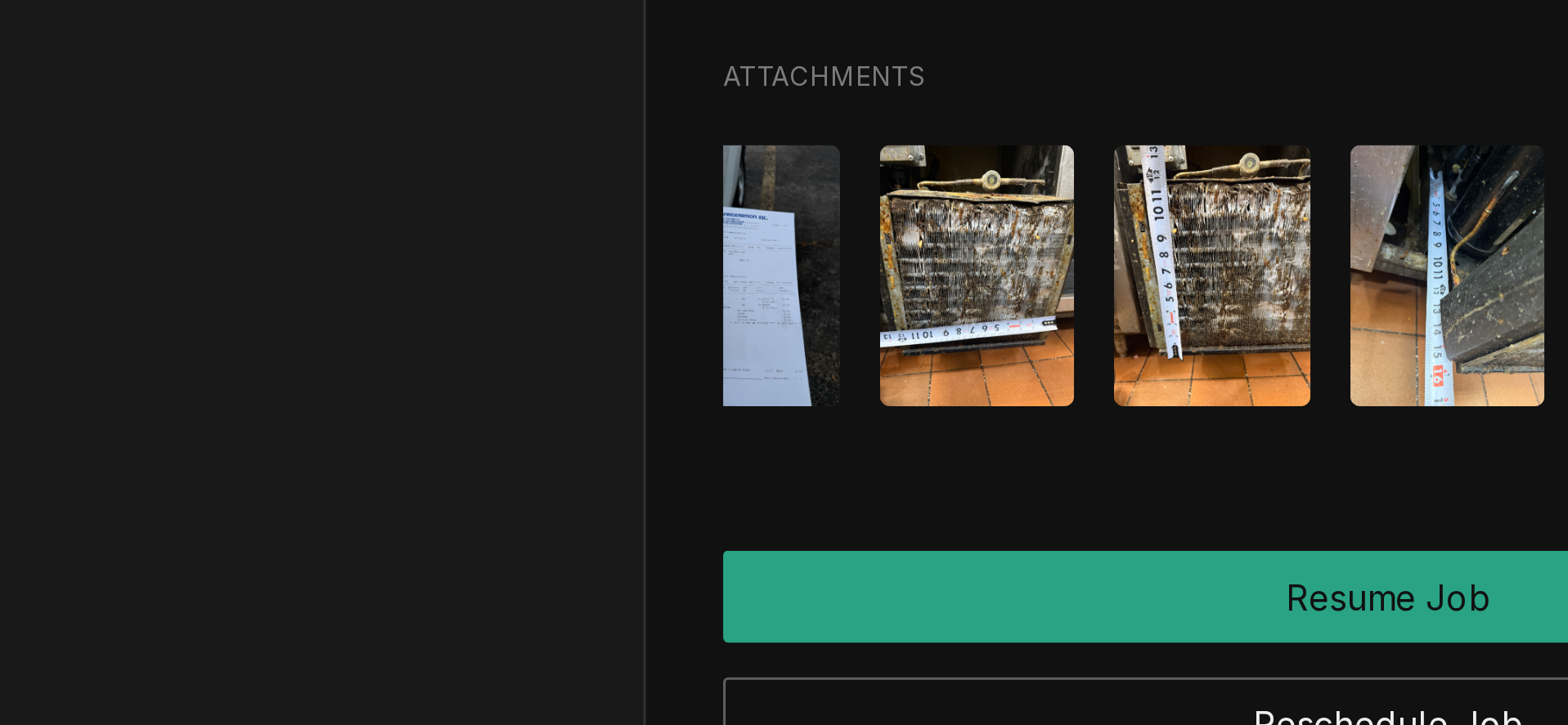
drag, startPoint x: 508, startPoint y: 254, endPoint x: 548, endPoint y: 256, distance: 40.0
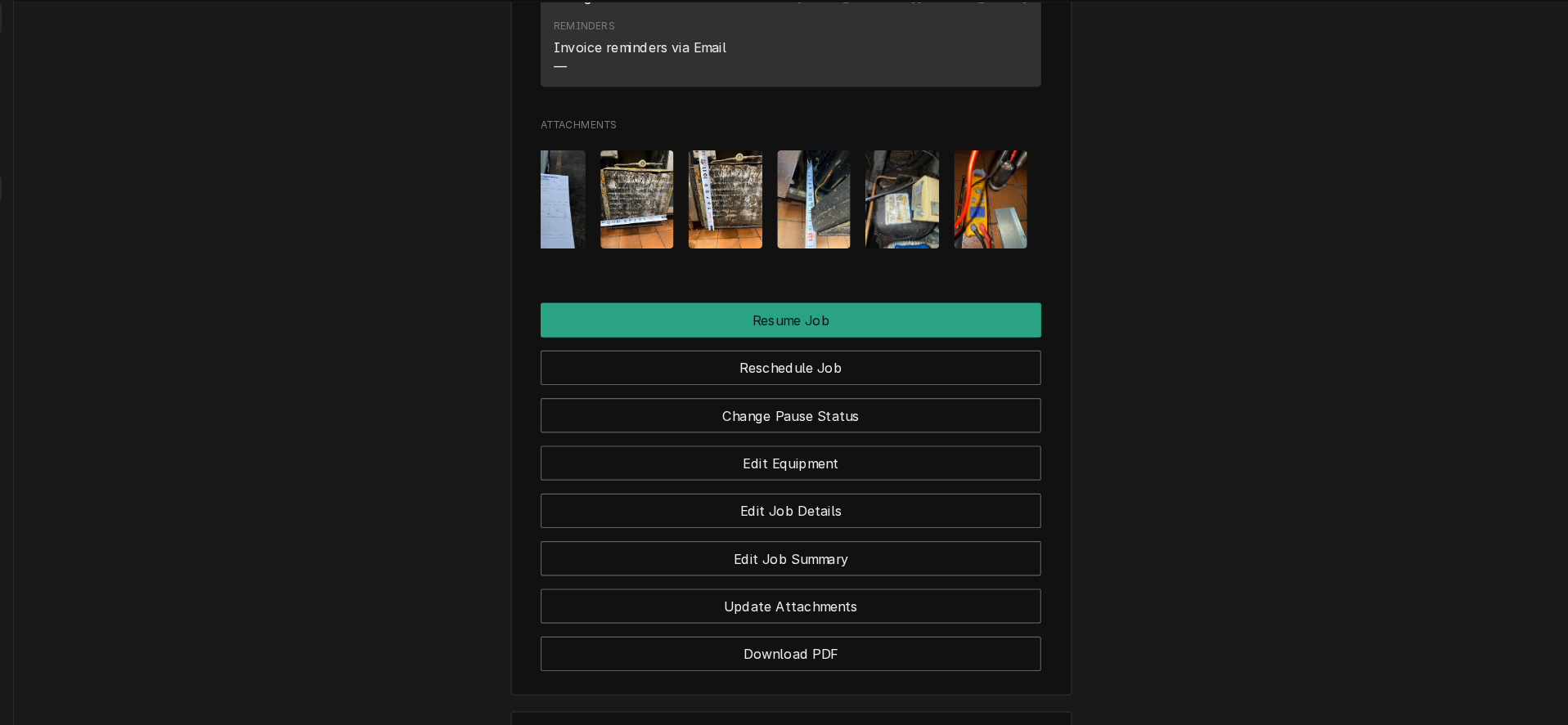
scroll to position [2666, 0]
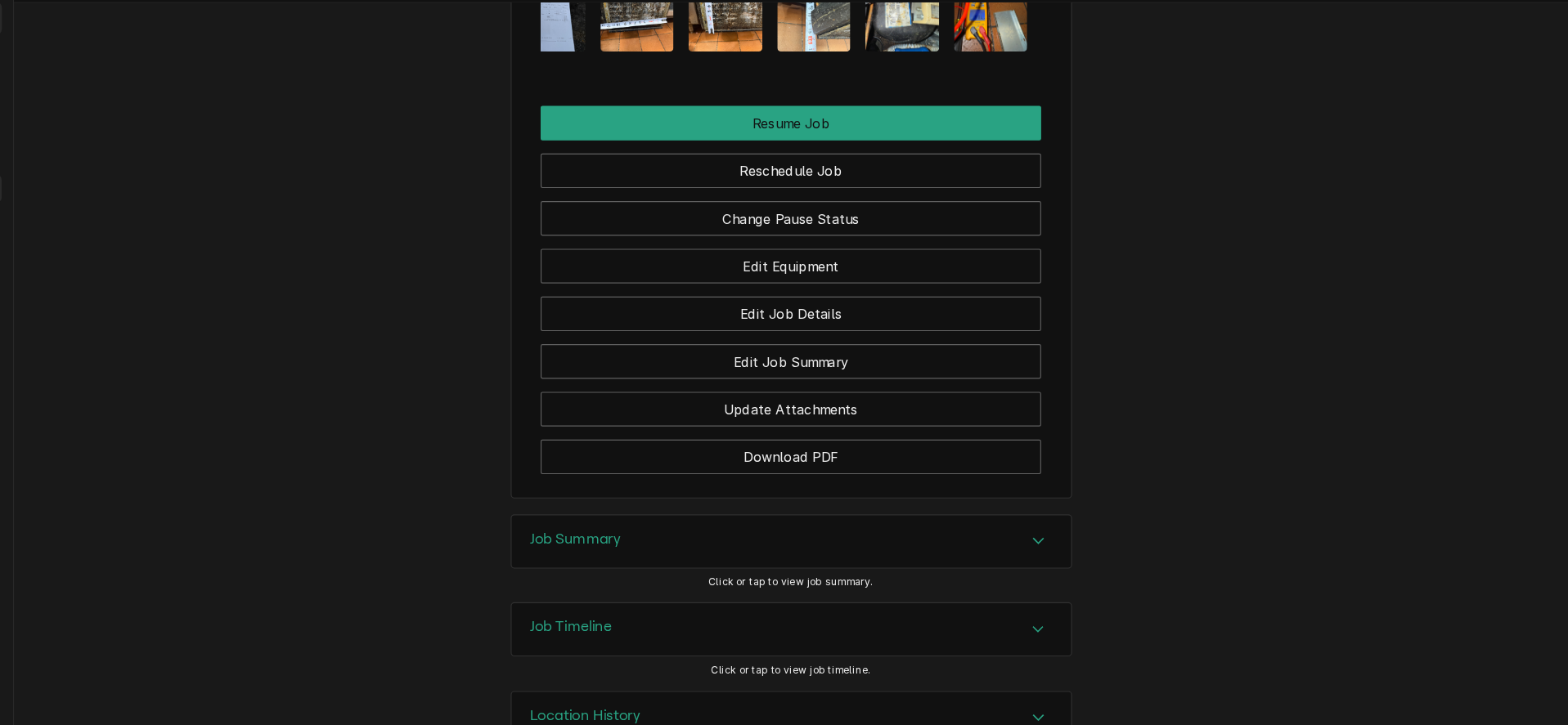
click at [723, 526] on div "Job Summary" at bounding box center [701, 517] width 81 height 20
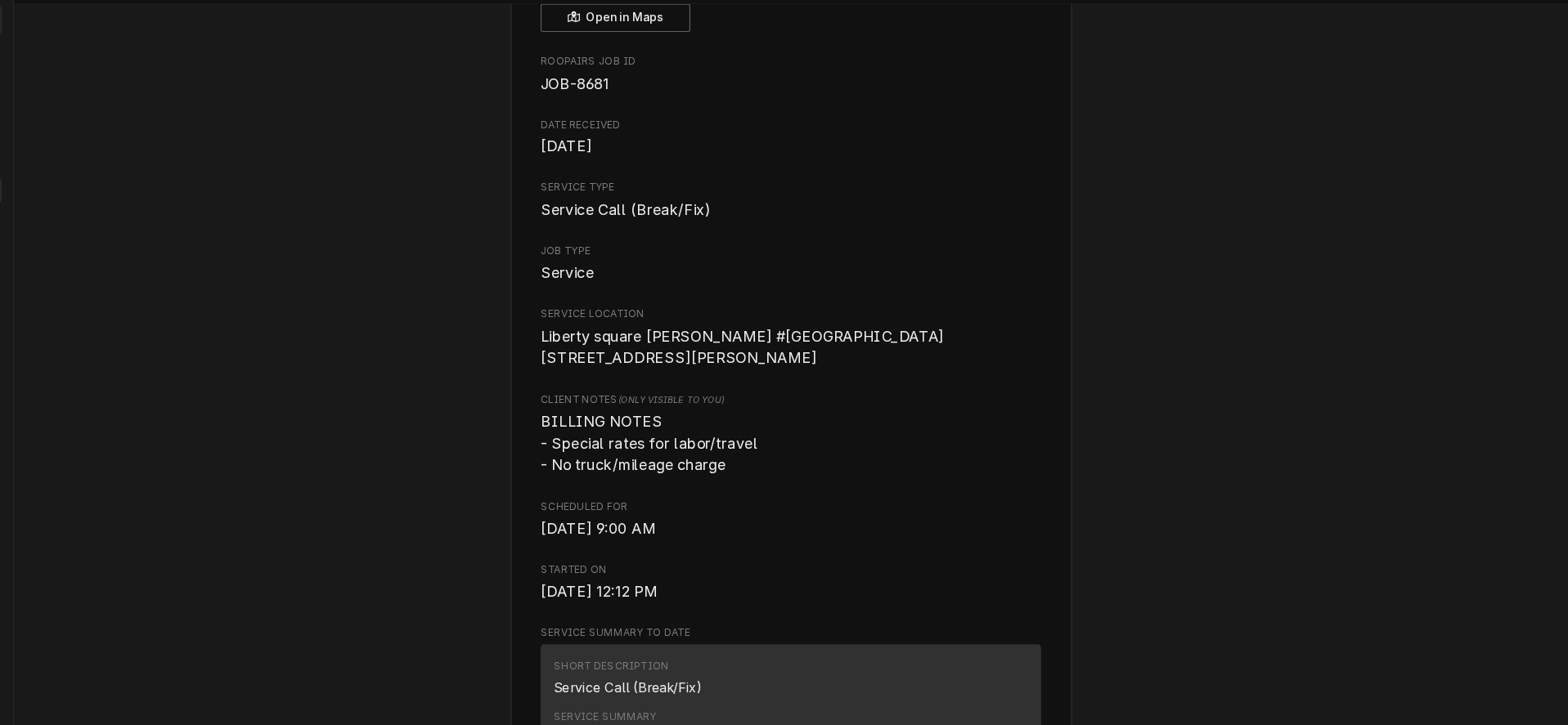
scroll to position [0, 0]
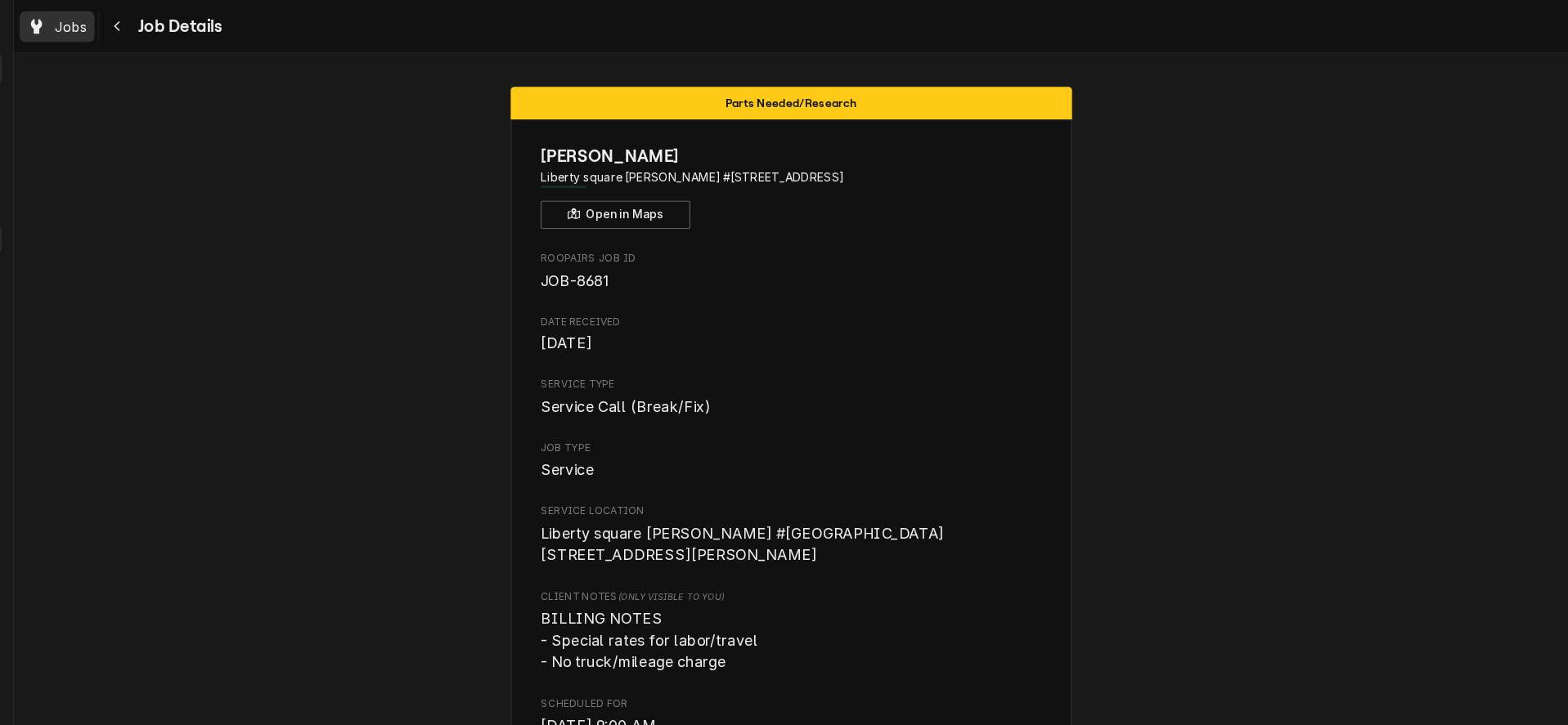
click at [248, 22] on span "Jobs" at bounding box center [259, 23] width 28 height 17
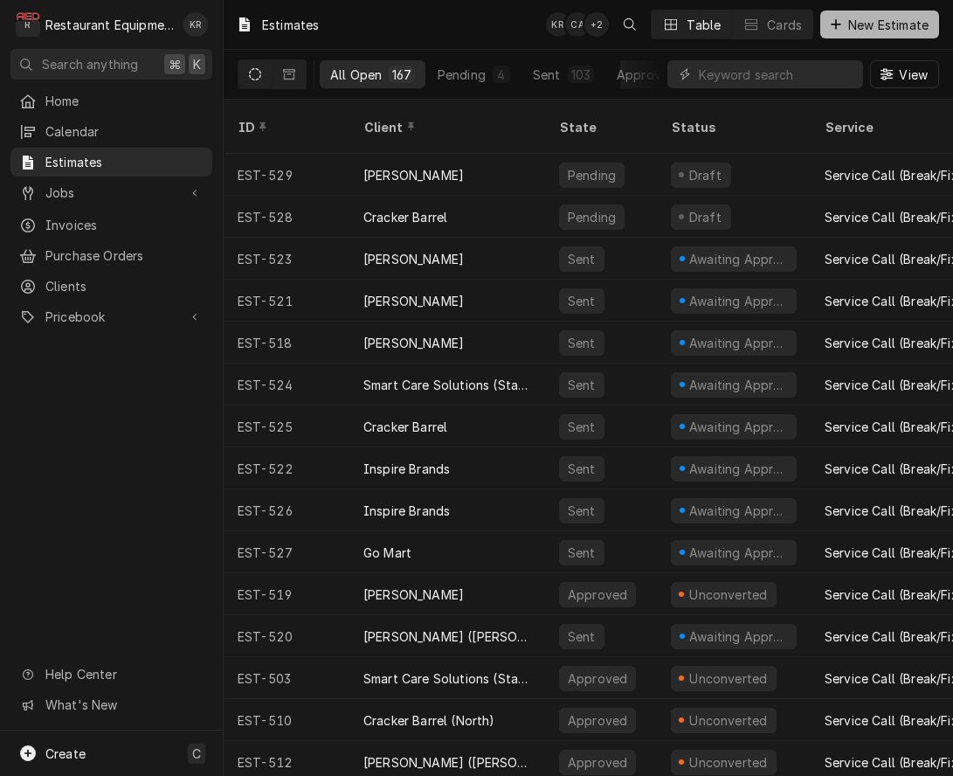
click at [862, 16] on span "New Estimate" at bounding box center [888, 25] width 87 height 18
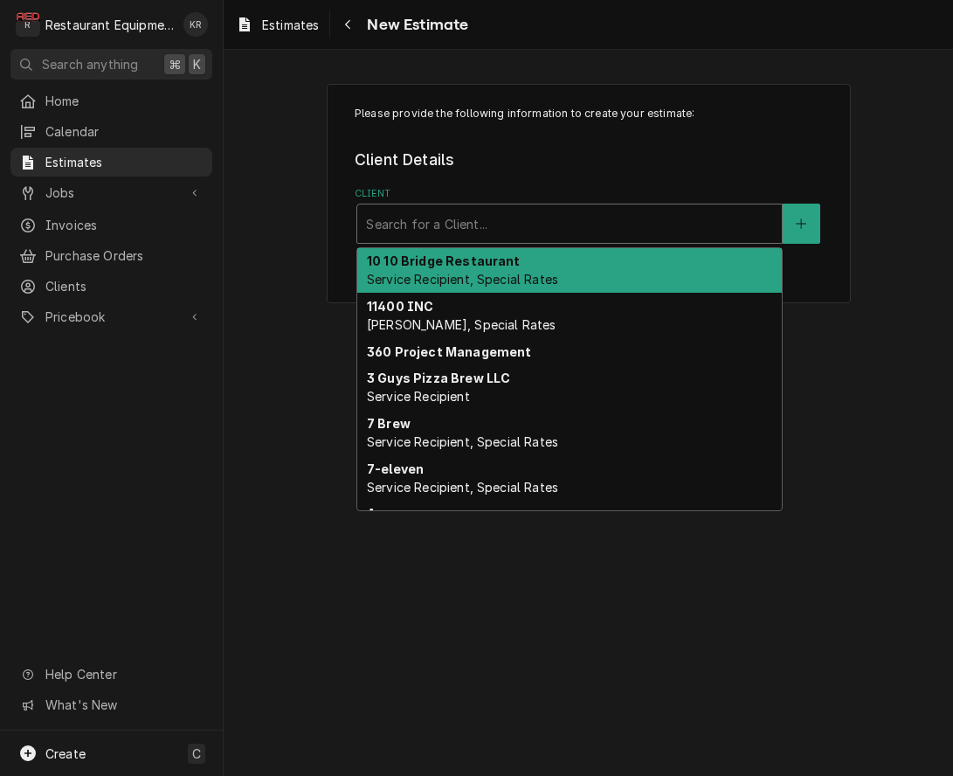
click at [524, 218] on div "Client" at bounding box center [569, 223] width 407 height 31
type input "[PERSON_NAME]"
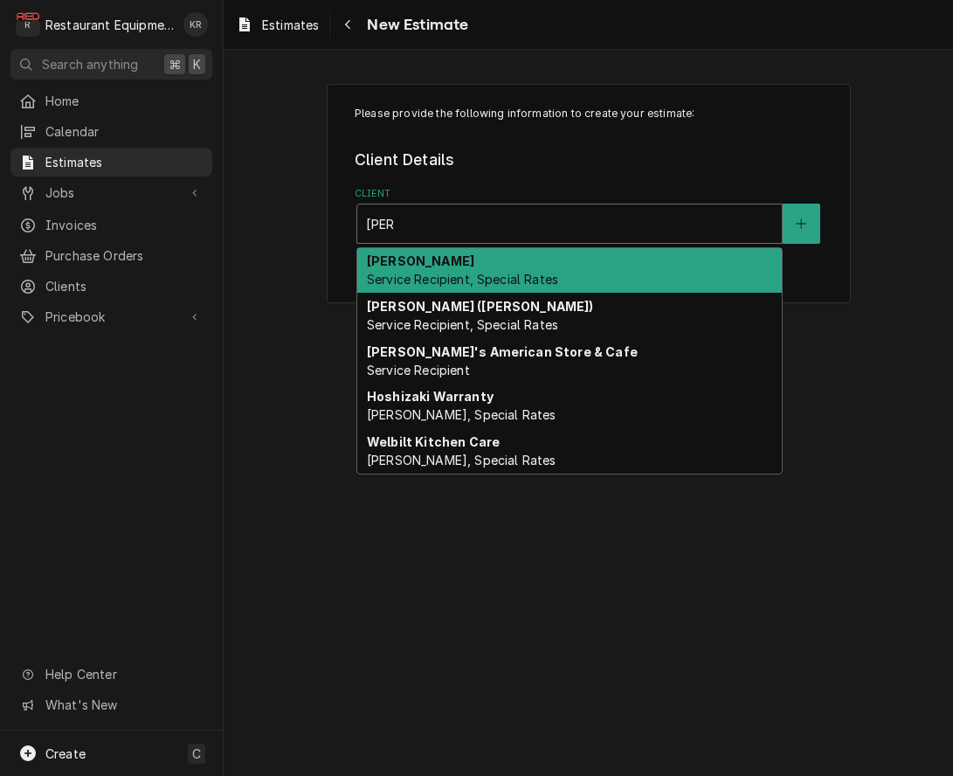
click at [413, 268] on strong "[PERSON_NAME]" at bounding box center [420, 260] width 107 height 15
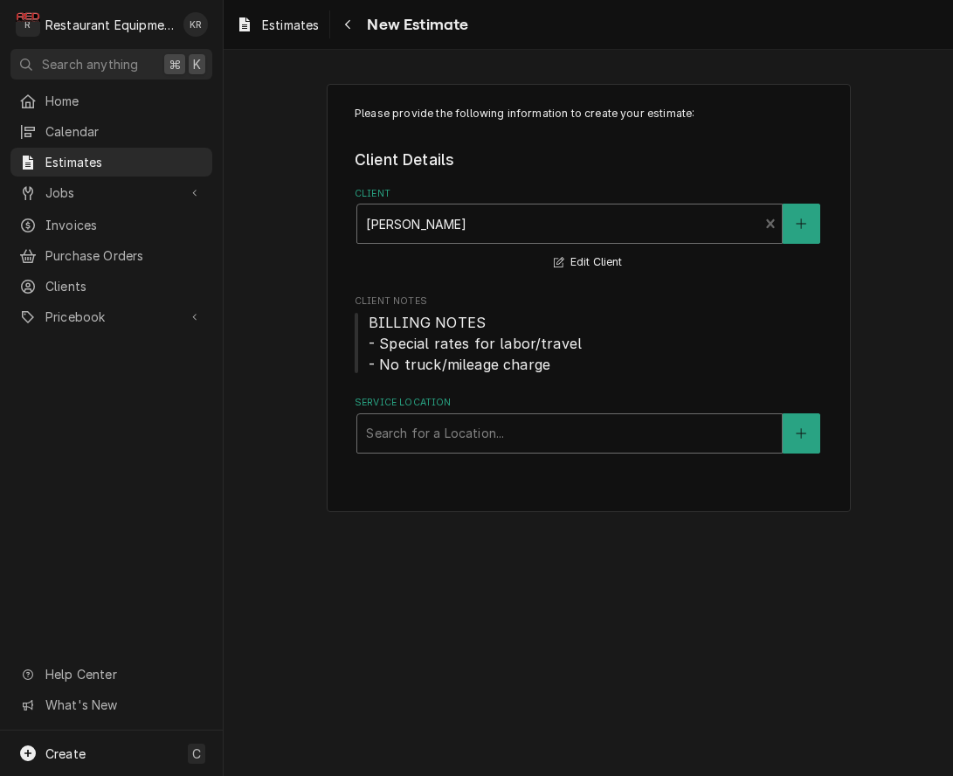
click at [468, 436] on div "Service Location" at bounding box center [569, 433] width 407 height 31
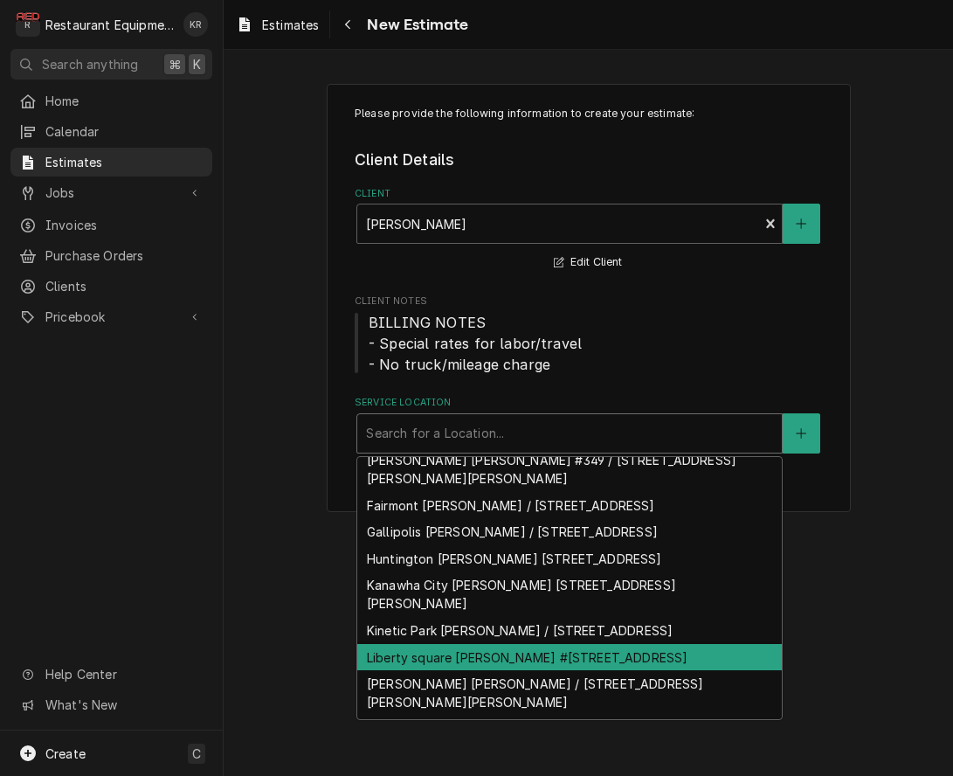
scroll to position [114, 0]
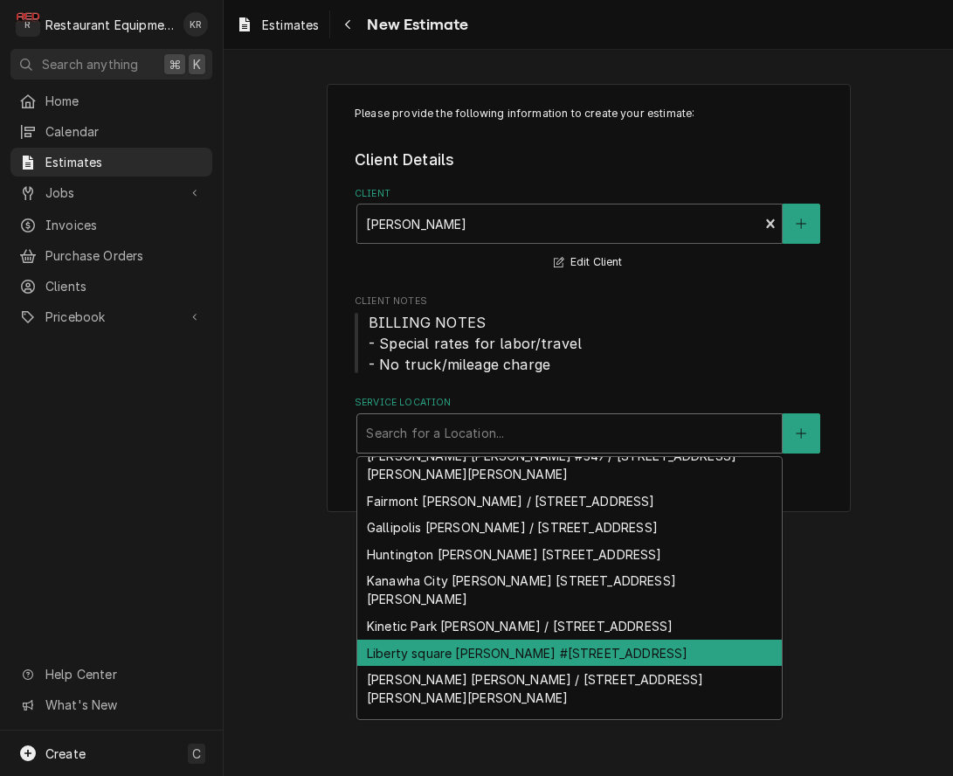
click at [466, 645] on div "Liberty square [PERSON_NAME] #[STREET_ADDRESS]" at bounding box center [569, 653] width 425 height 27
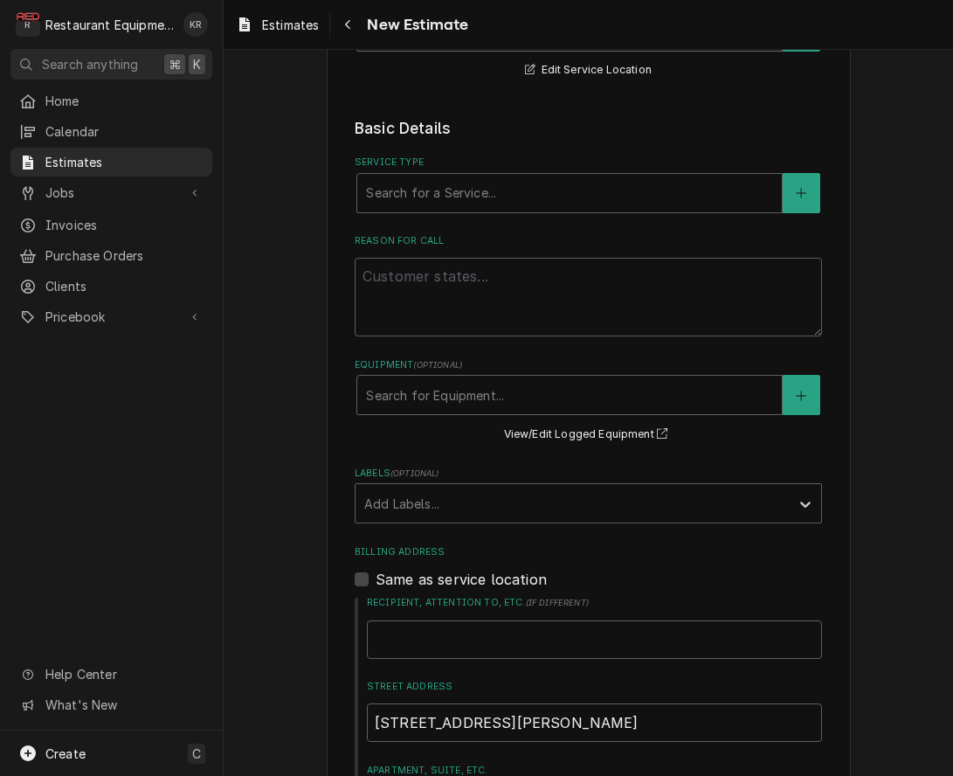
scroll to position [427, 0]
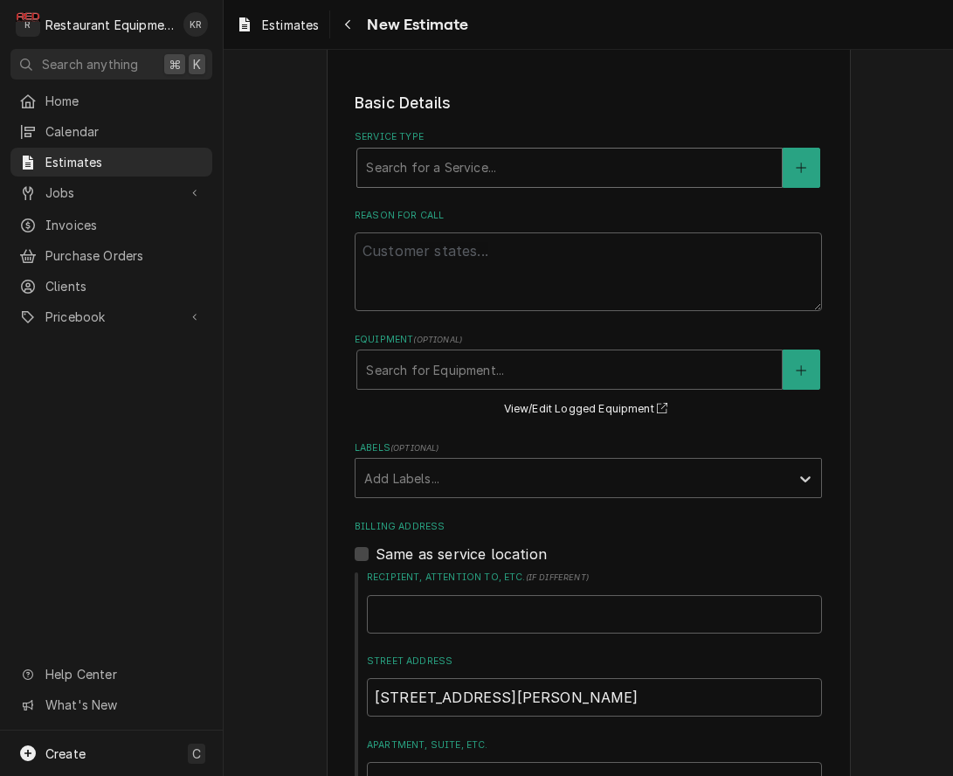
click at [492, 171] on div "Service Type" at bounding box center [569, 167] width 407 height 31
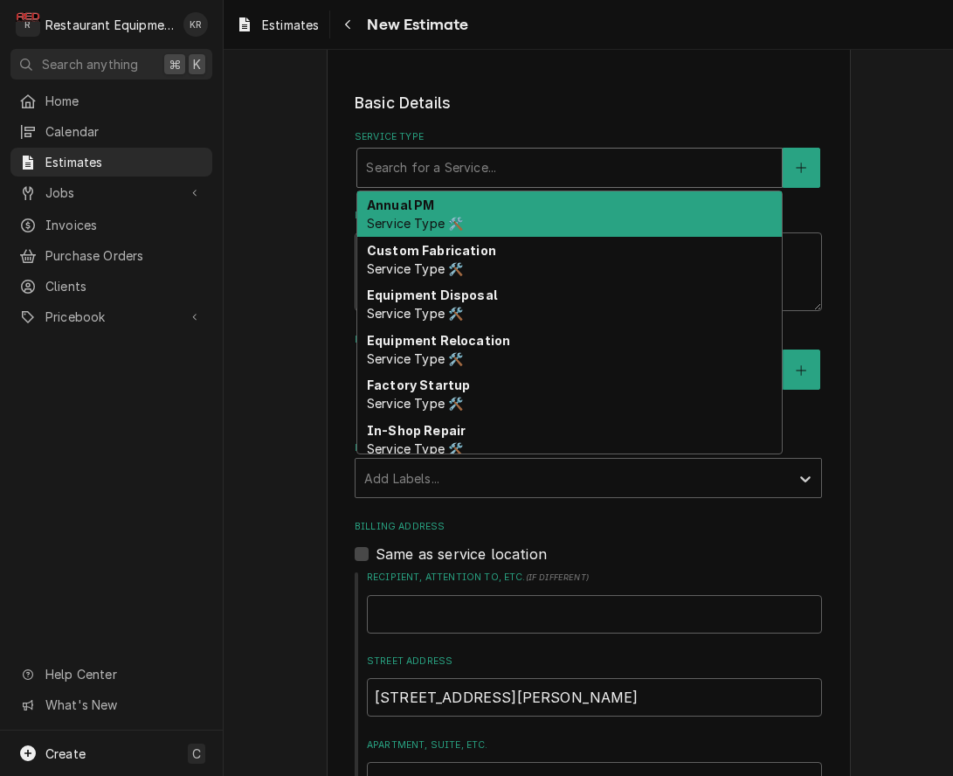
type input "b"
type textarea "x"
type input "br"
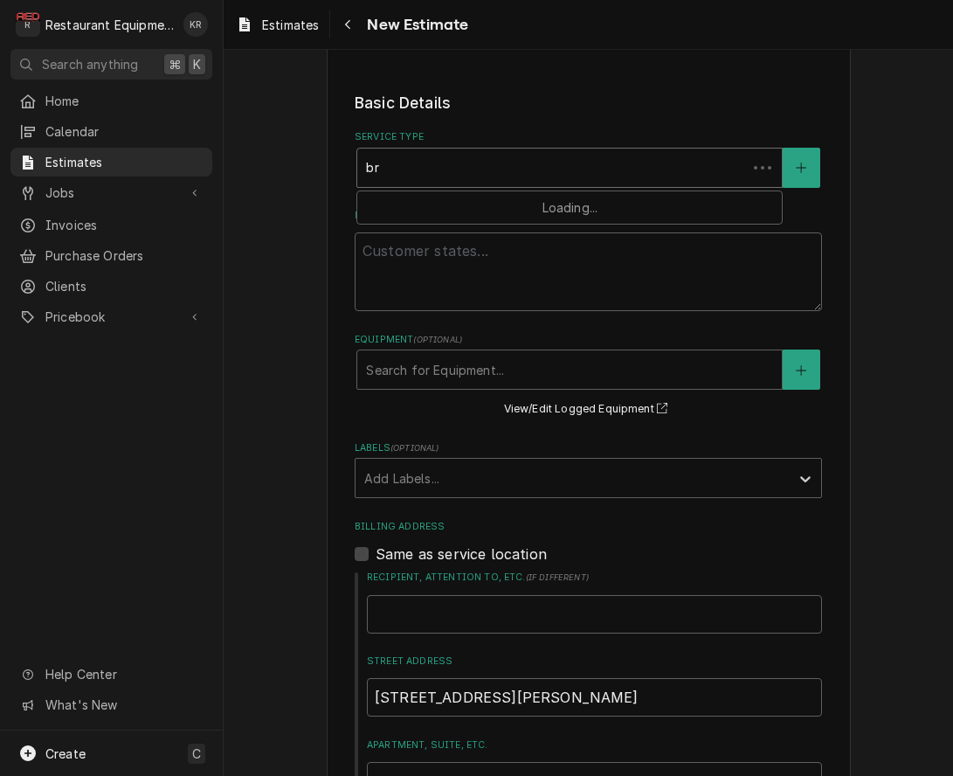
type textarea "x"
type input "bre"
type textarea "x"
type input "brea"
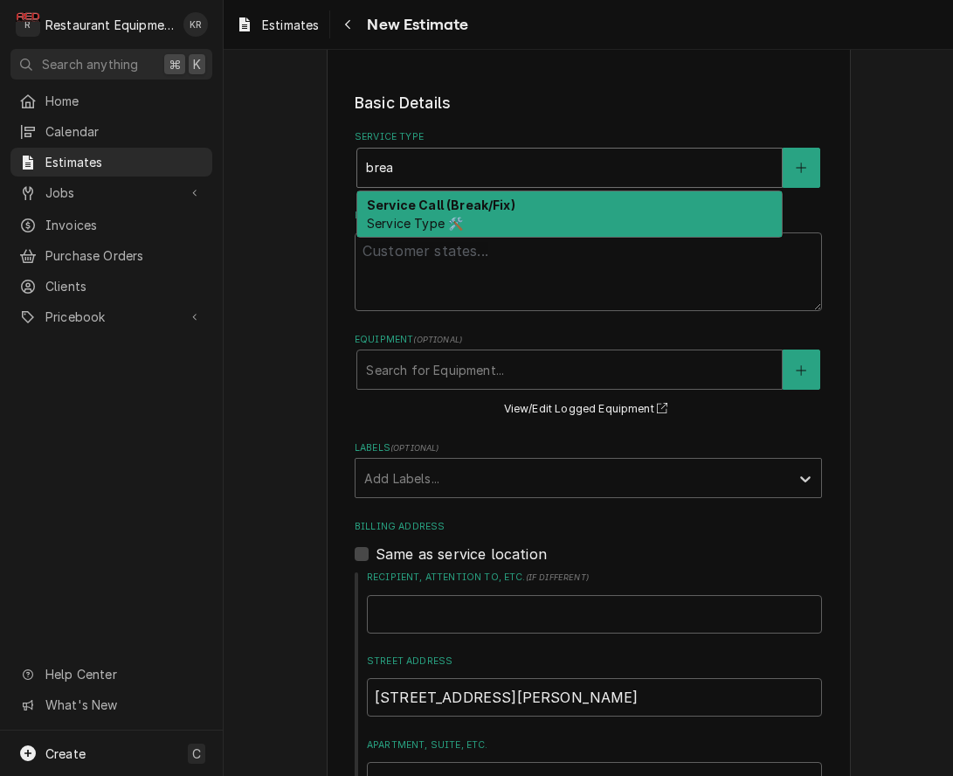
click at [495, 211] on strong "Service Call (Break/Fix)" at bounding box center [441, 204] width 149 height 15
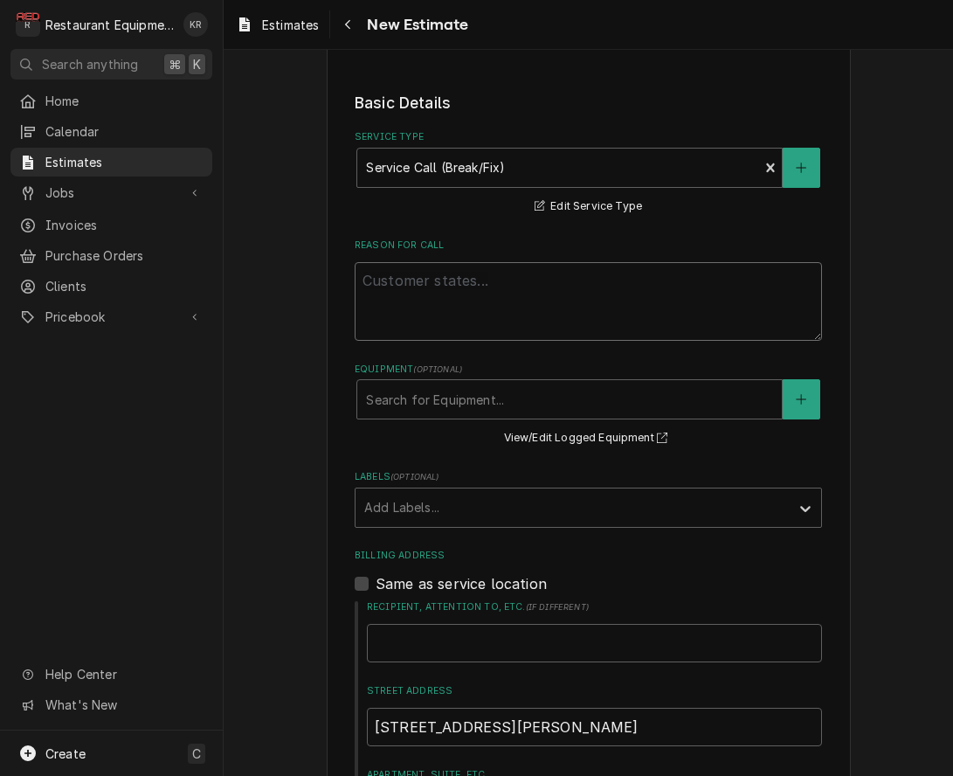
click at [426, 279] on textarea "Reason For Call" at bounding box center [589, 301] width 468 height 79
paste textarea "Wasserstrom (cooler) Model: N/A Serial: N/A Spoke with the manager about the co…"
type textarea "x"
type textarea "Wasserstrom (cooler) Model: N/A Serial: N/A Spoke with the manager about the co…"
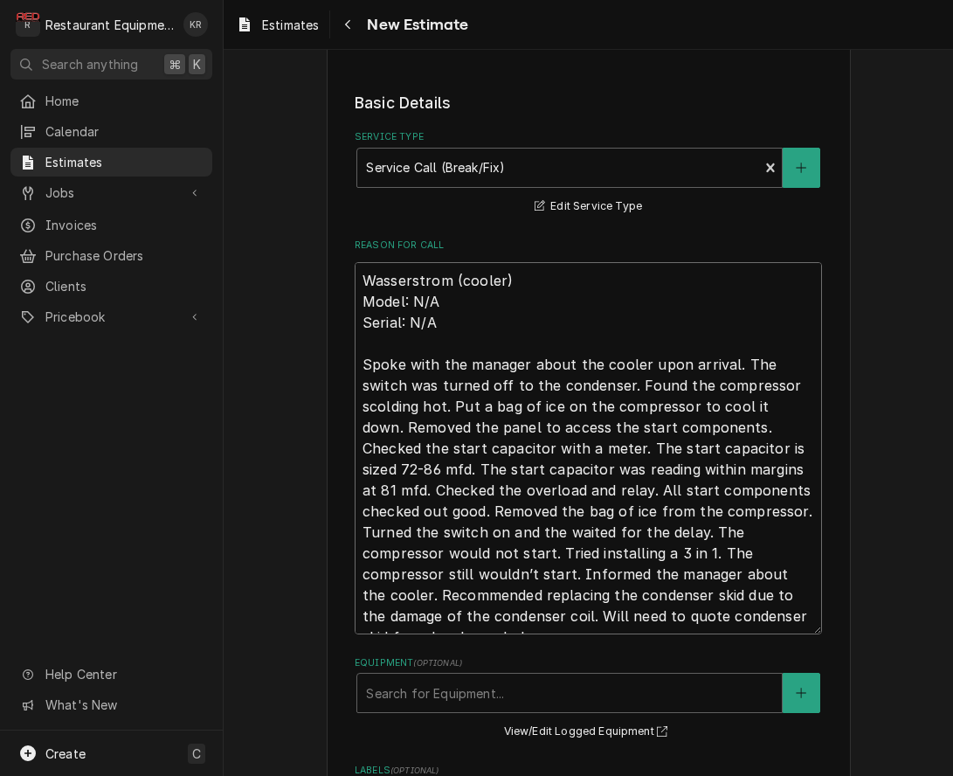
type textarea "x"
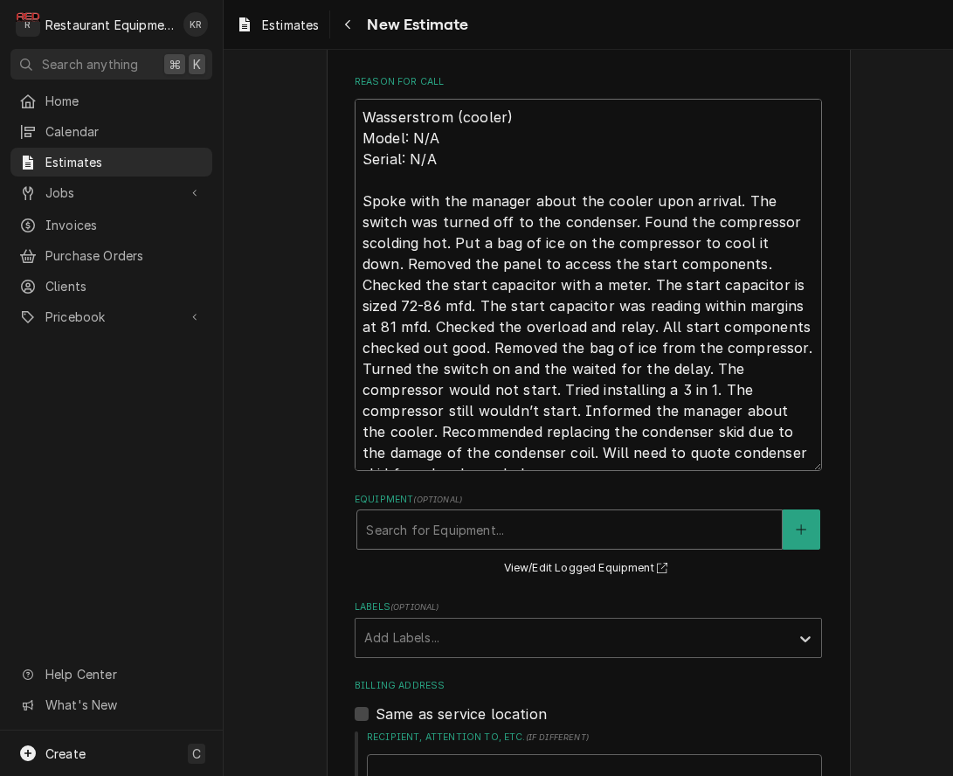
type textarea "Wasserstrom (cooler) Model: N/A Serial: N/A Spoke with the manager about the co…"
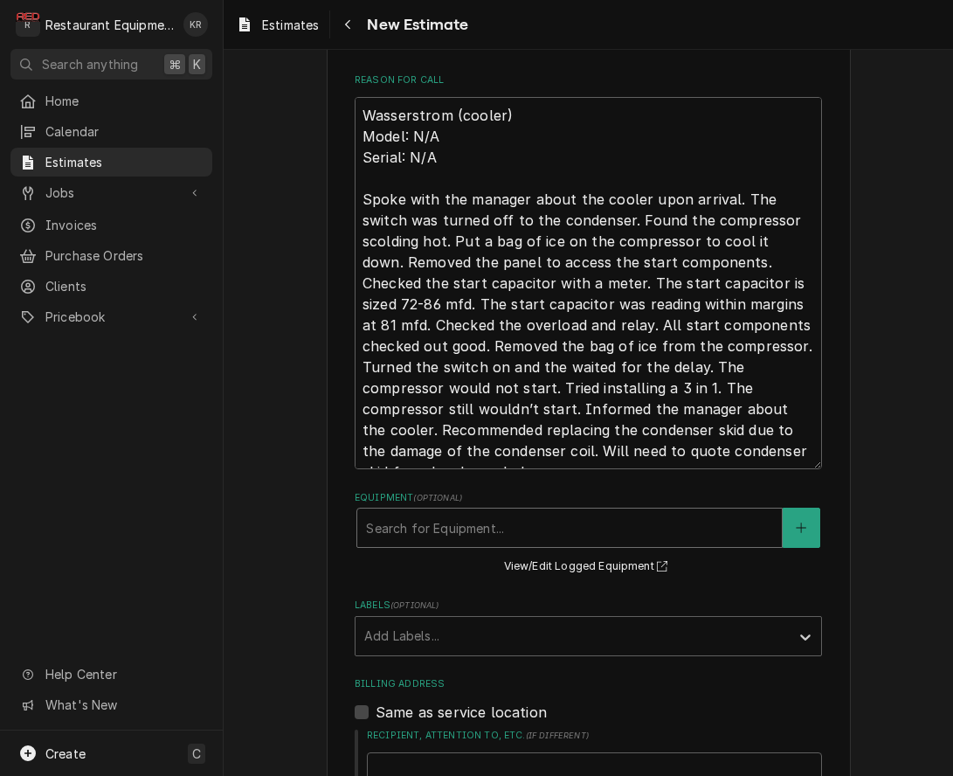
click at [655, 537] on div "Equipment" at bounding box center [569, 527] width 407 height 31
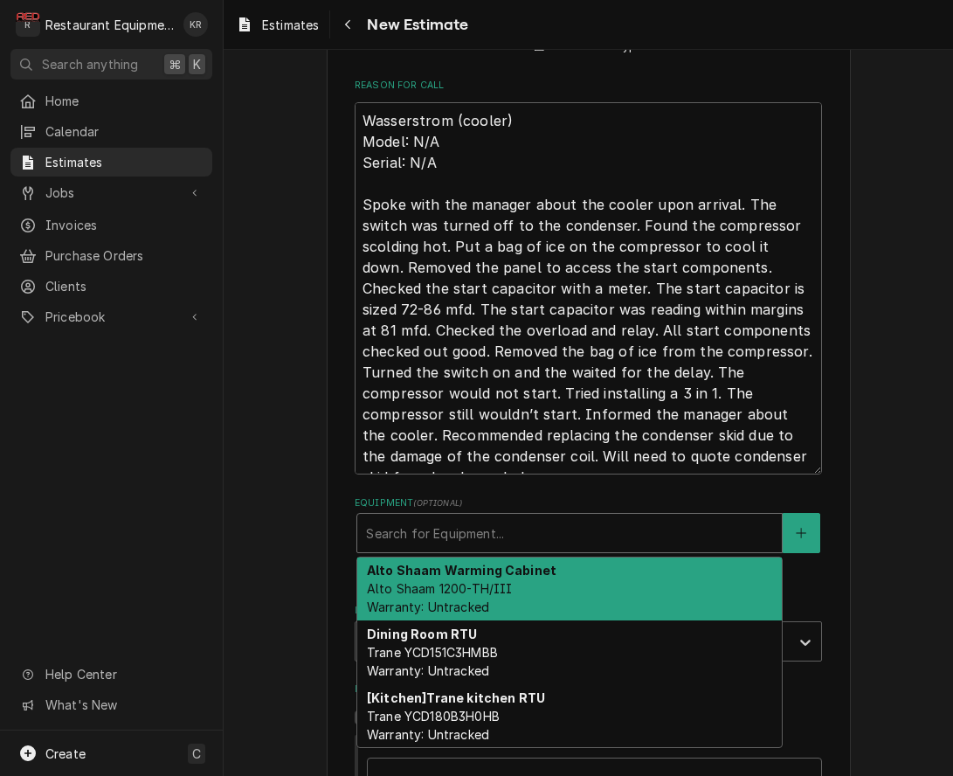
scroll to position [585, 0]
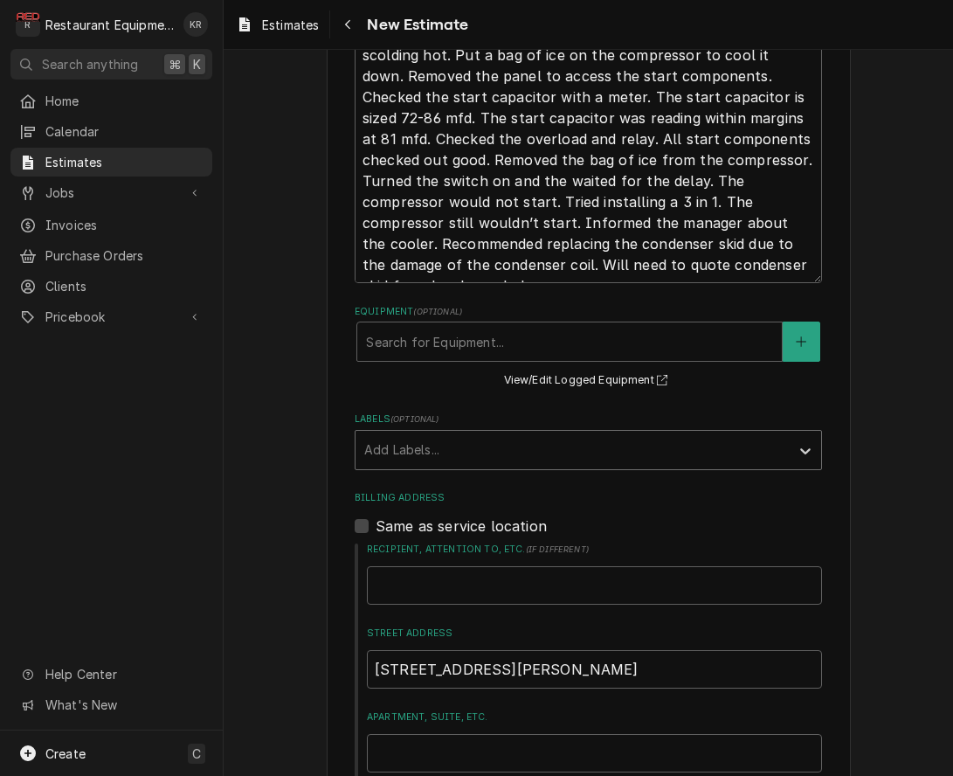
scroll to position [783, 0]
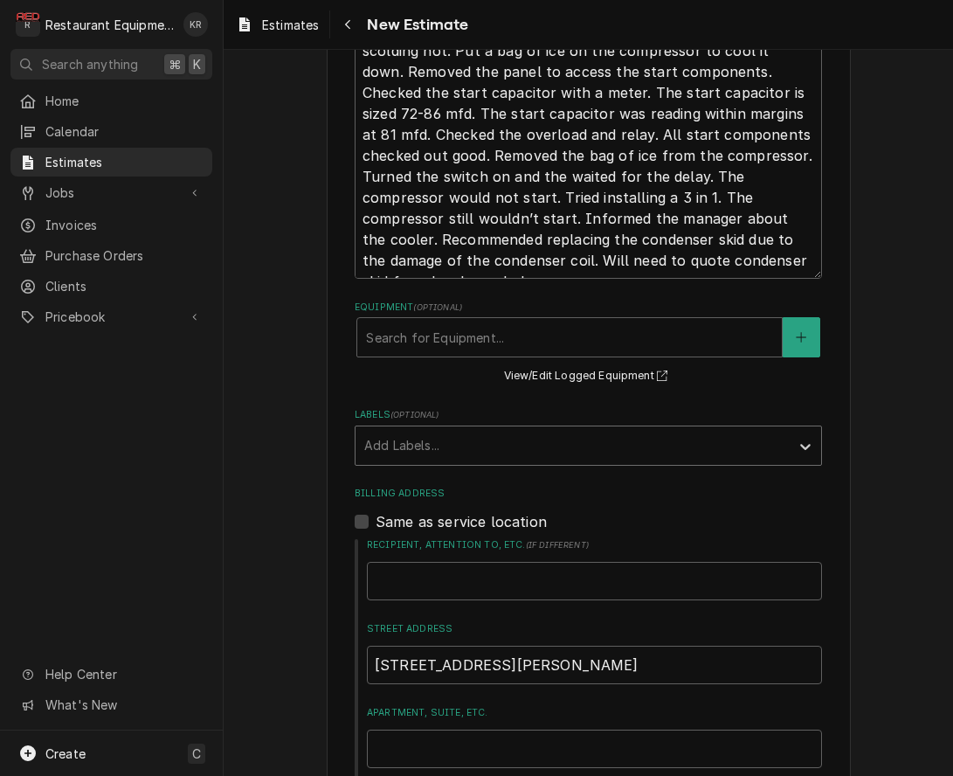
click at [479, 448] on div "Labels" at bounding box center [572, 445] width 417 height 31
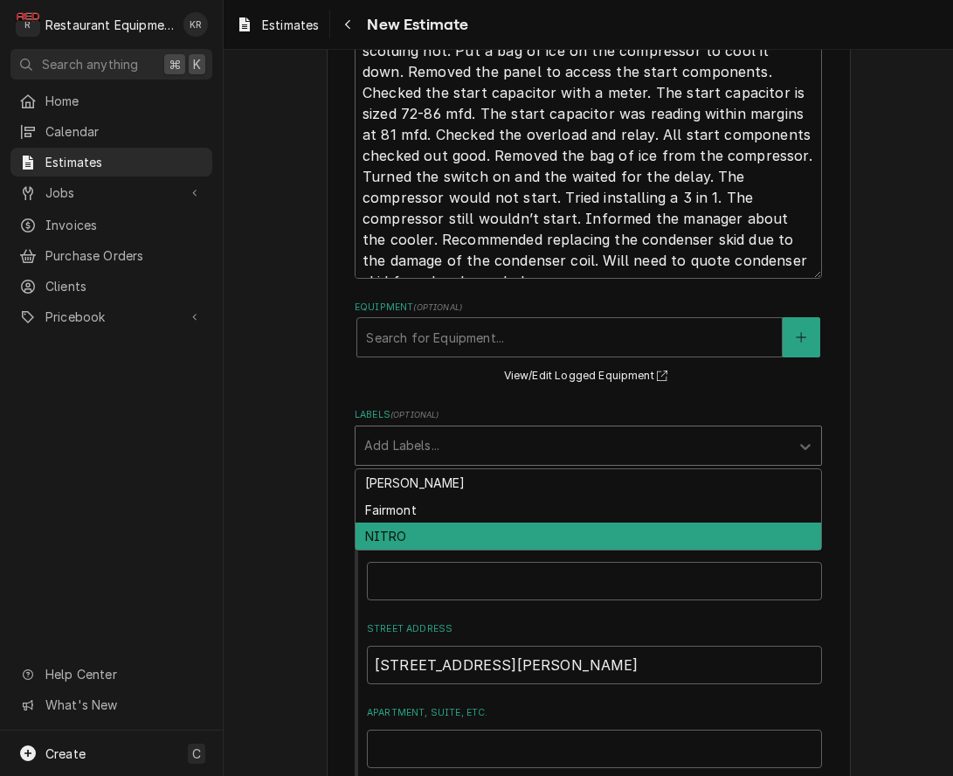
click at [459, 544] on div "NITRO" at bounding box center [589, 536] width 466 height 27
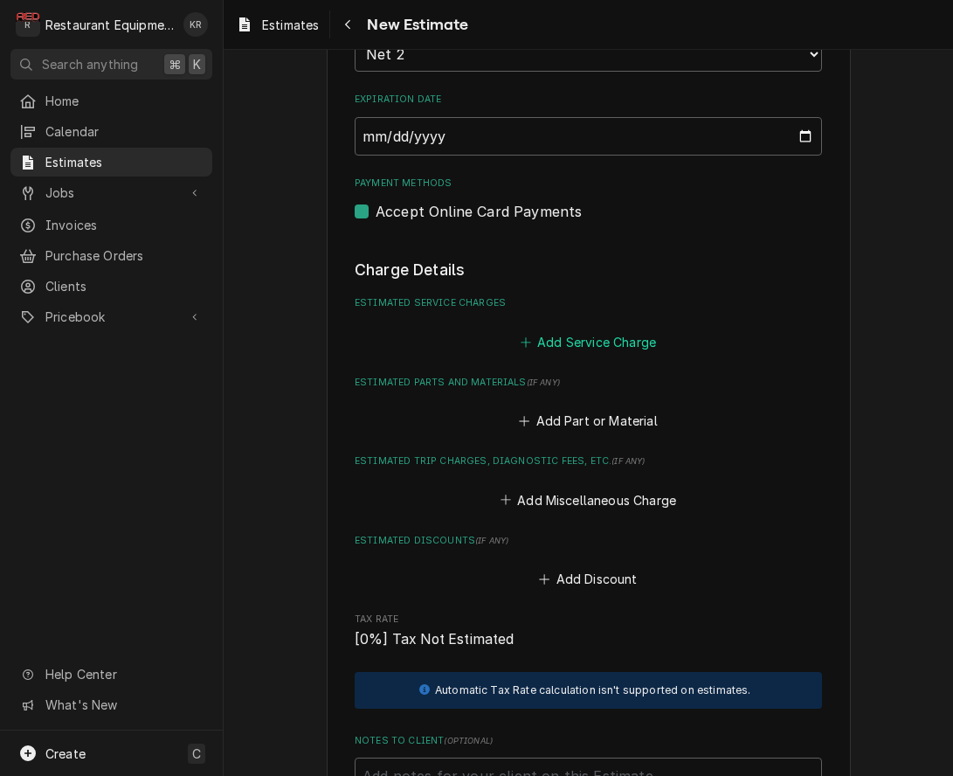
scroll to position [1822, 0]
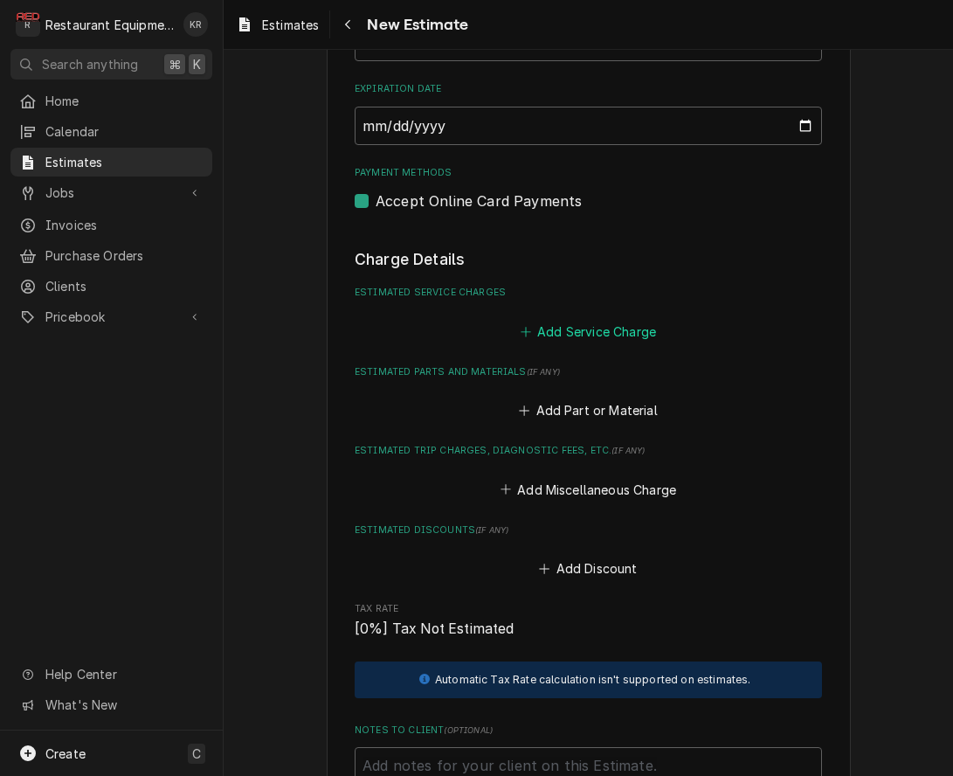
click at [588, 329] on button "Add Service Charge" at bounding box center [588, 331] width 142 height 24
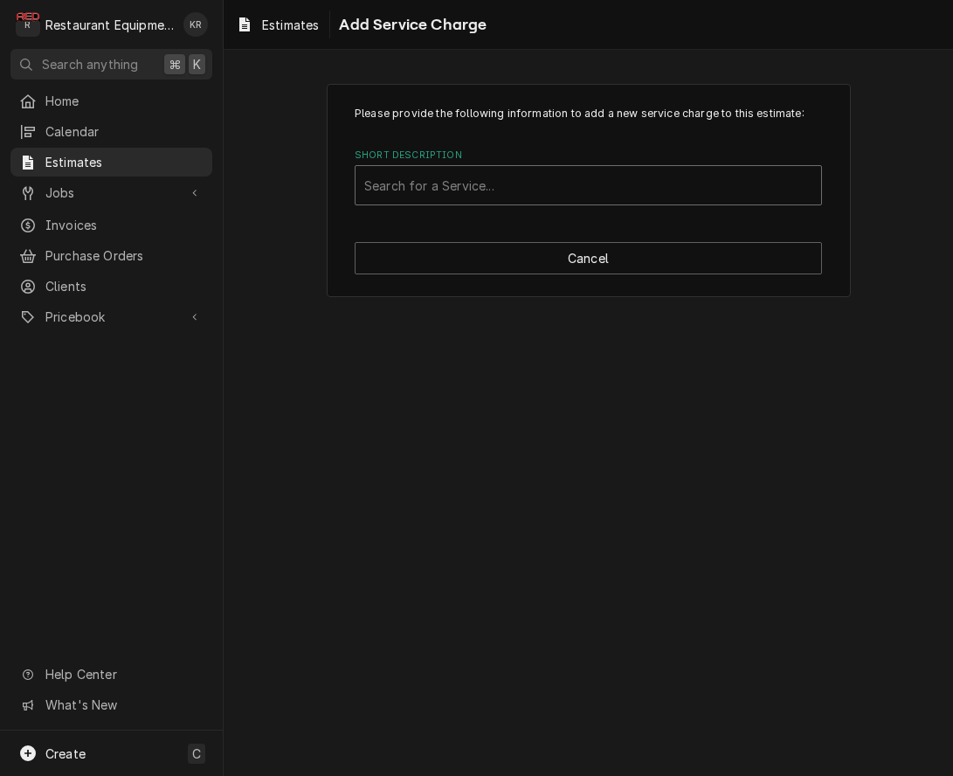
click at [470, 191] on div "Short Description" at bounding box center [588, 185] width 448 height 31
click at [530, 544] on div "Please provide the following information to add a new service charge to this es…" at bounding box center [589, 413] width 730 height 726
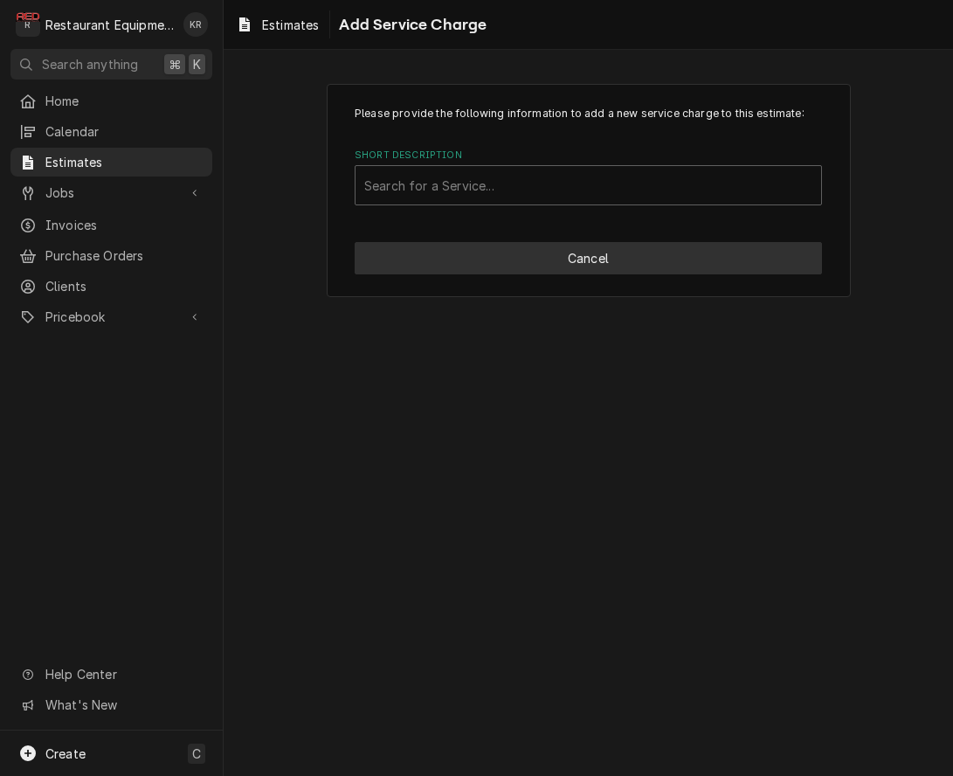
click at [598, 253] on button "Cancel" at bounding box center [589, 258] width 468 height 32
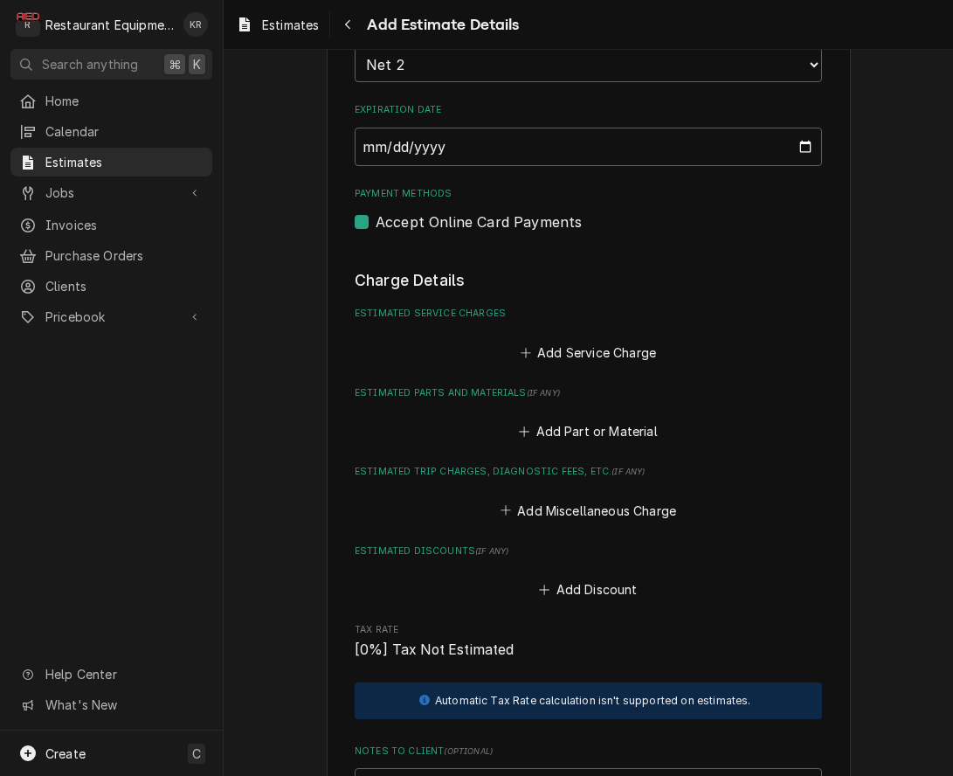
type textarea "x"
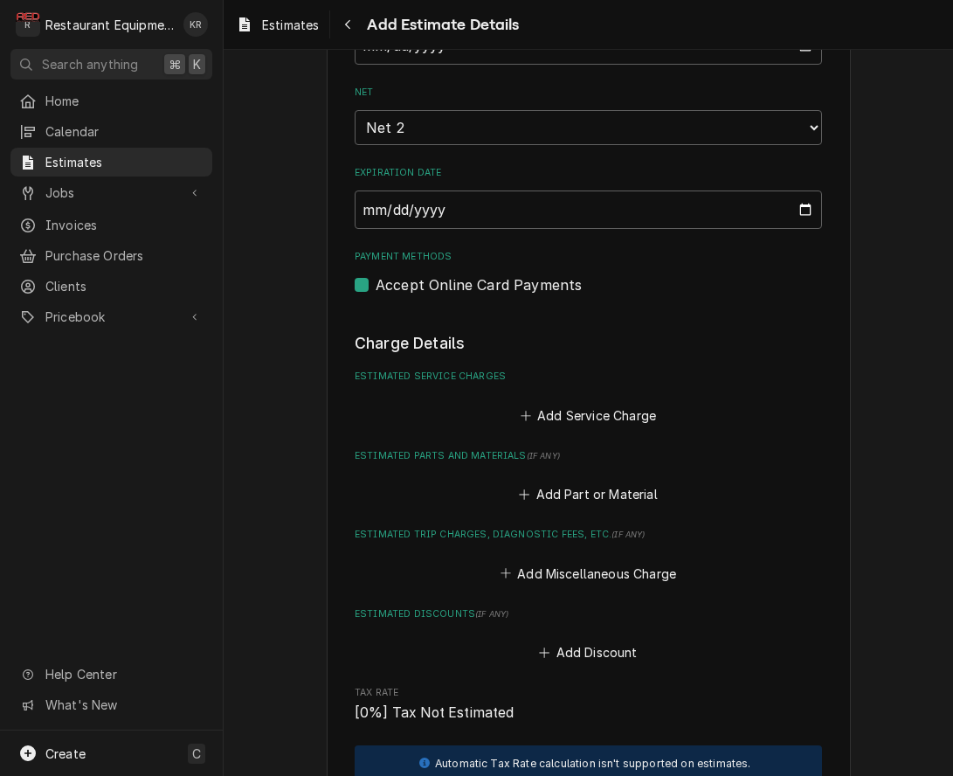
scroll to position [1743, 0]
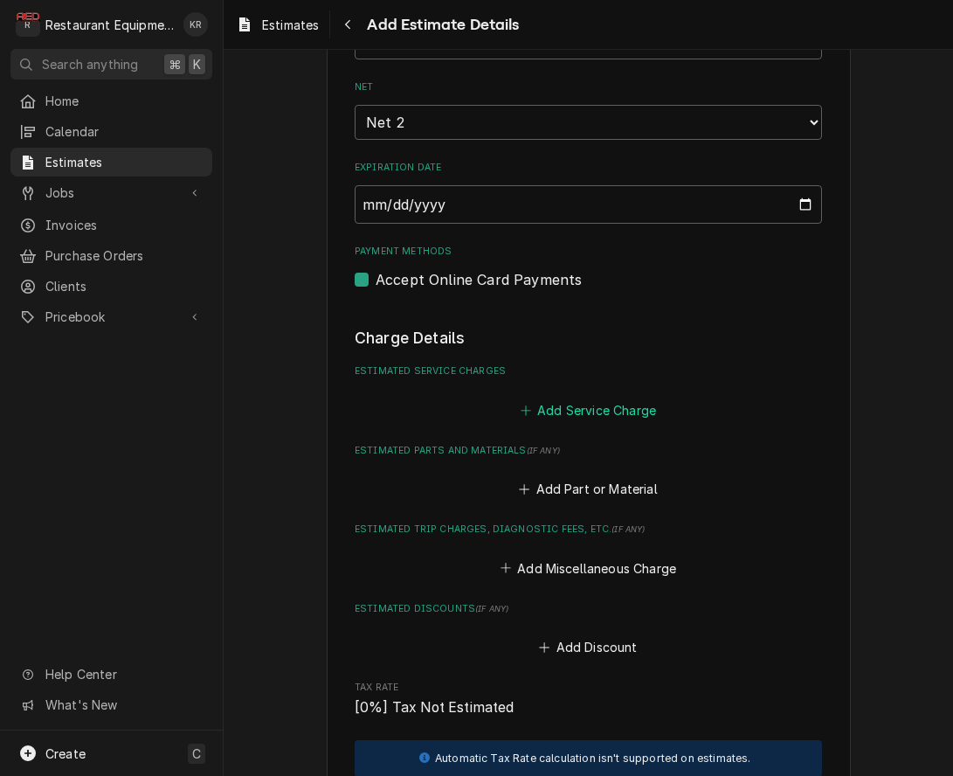
click at [580, 409] on button "Add Service Charge" at bounding box center [588, 410] width 142 height 24
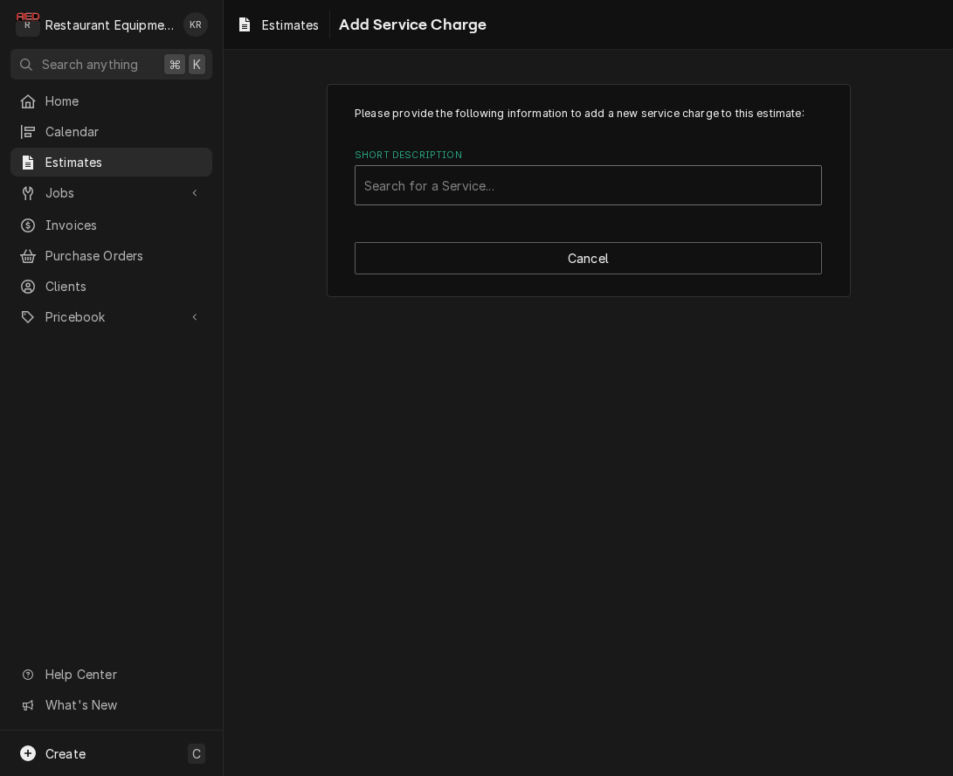
click at [478, 189] on div "Short Description" at bounding box center [588, 185] width 448 height 31
type input "trav"
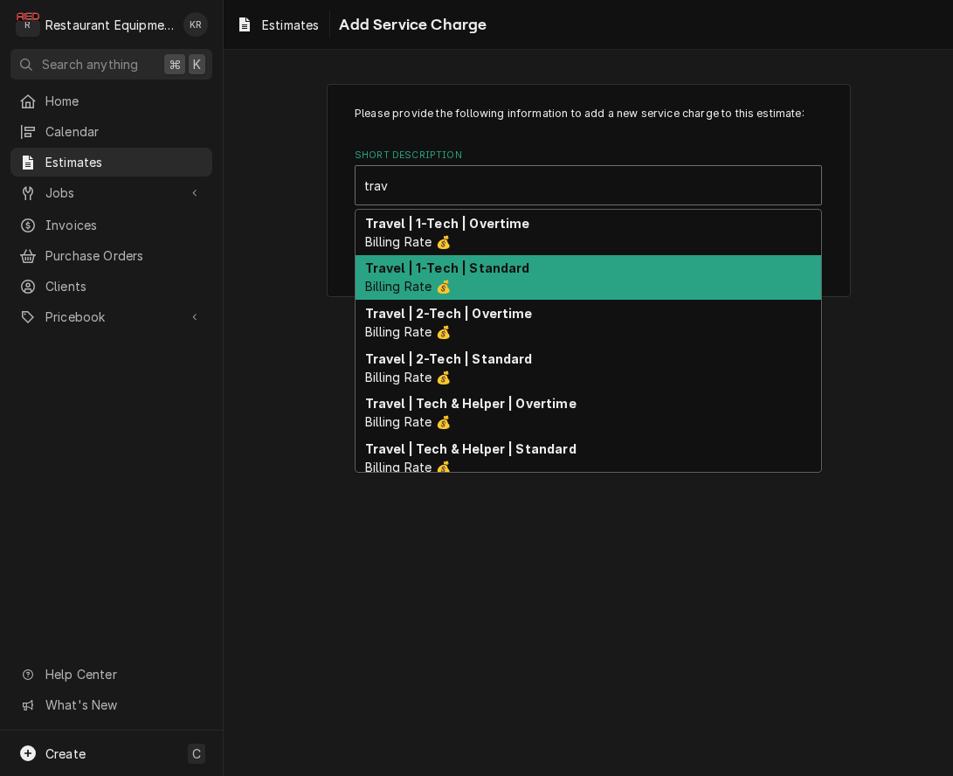
click at [473, 276] on div "Travel | 1-Tech | Standard Billing Rate 💰" at bounding box center [589, 277] width 466 height 45
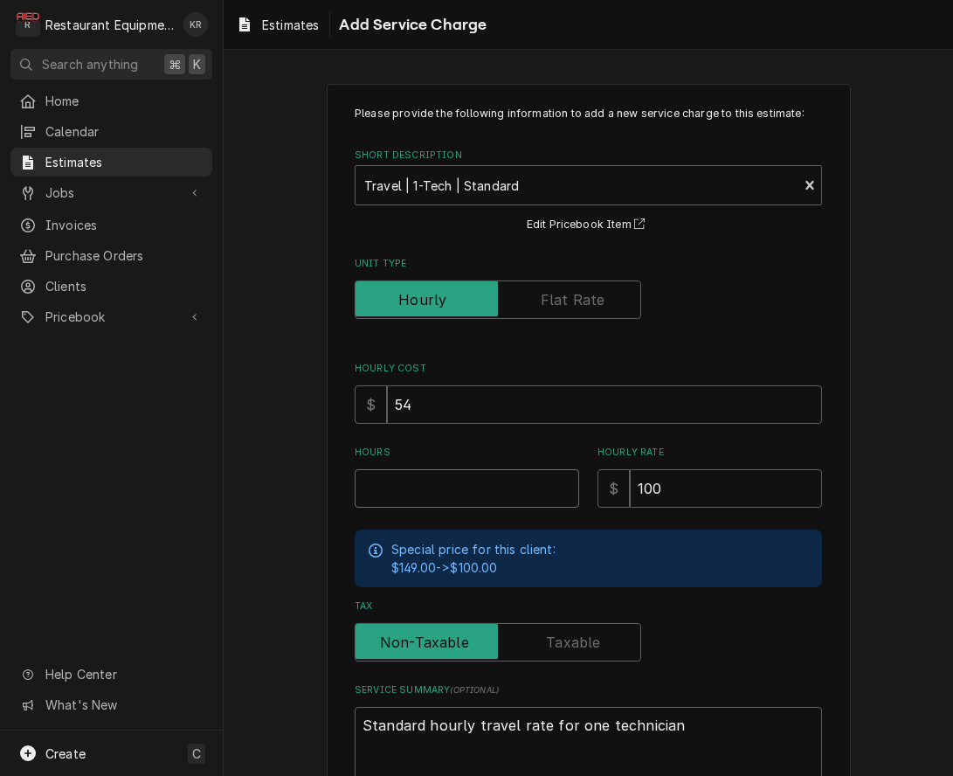
click at [429, 495] on input "Hours" at bounding box center [467, 488] width 225 height 38
type textarea "x"
type input "1"
type textarea "x"
type input "1"
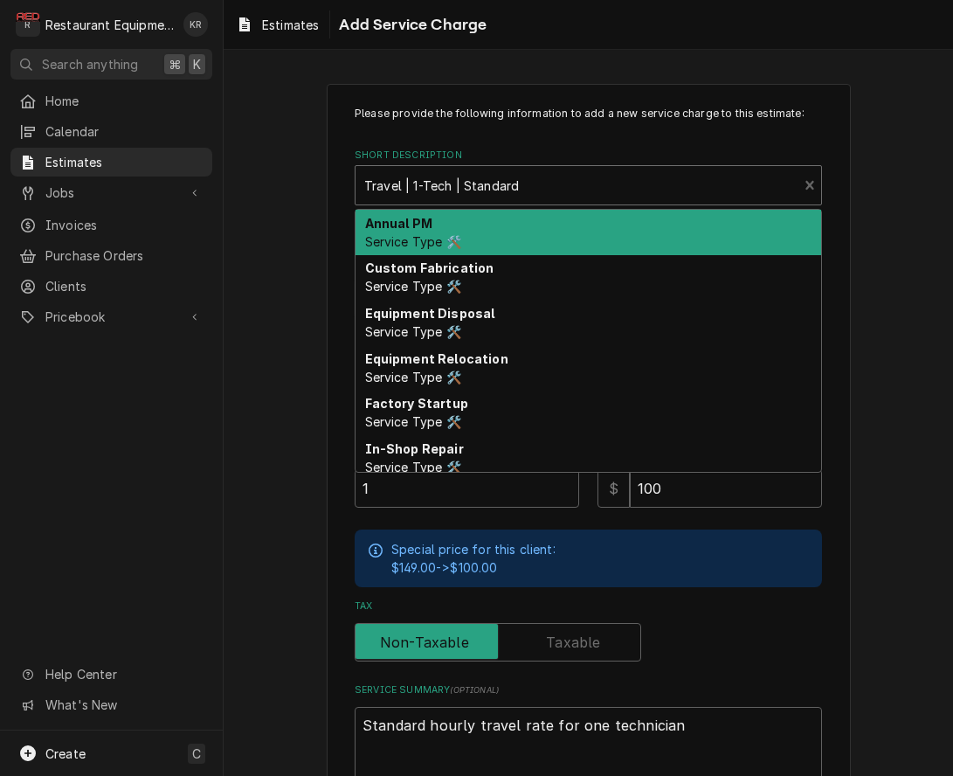
click at [516, 183] on div "Short Description" at bounding box center [576, 185] width 425 height 31
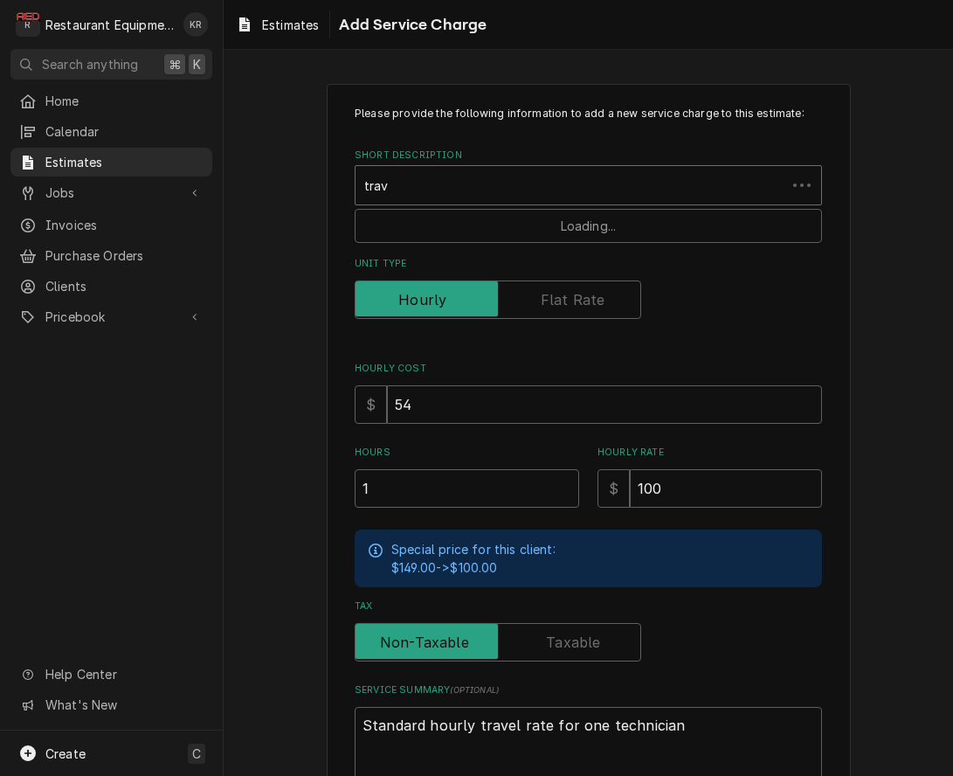
type input "trave"
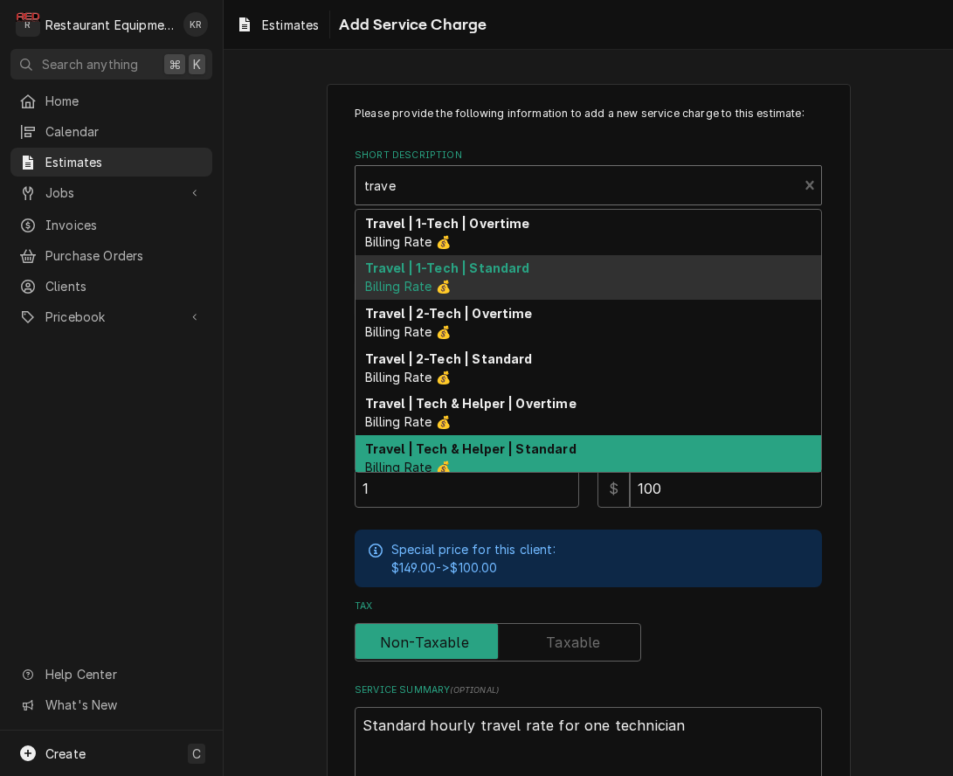
click at [489, 456] on strong "Travel | Tech & Helper | Standard" at bounding box center [470, 448] width 211 height 15
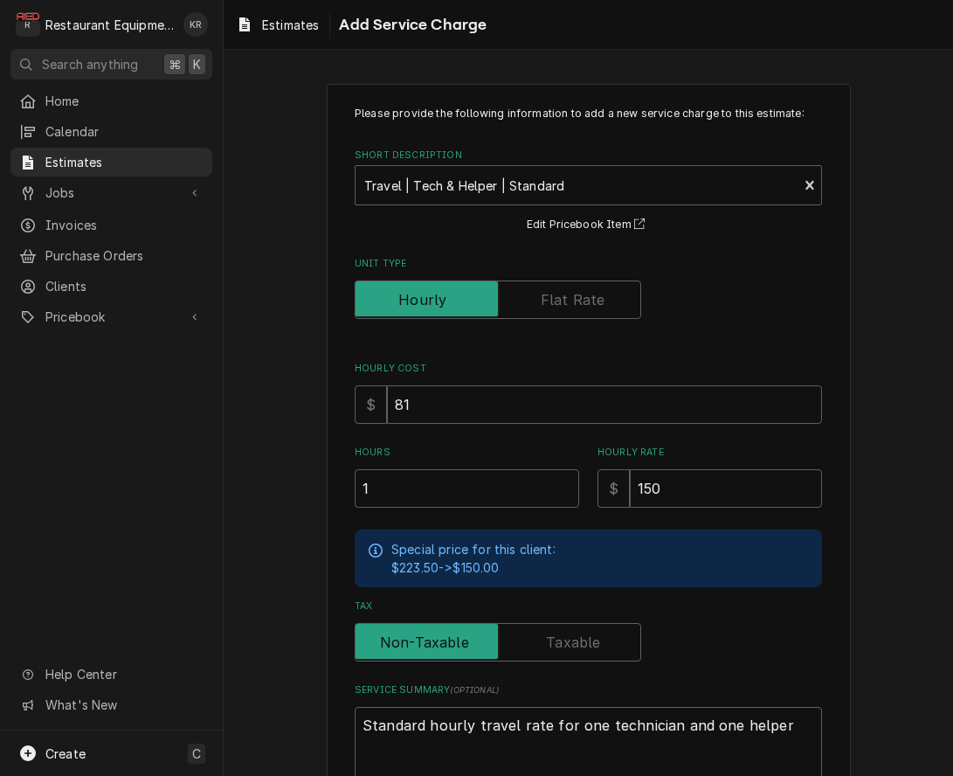
scroll to position [114, 0]
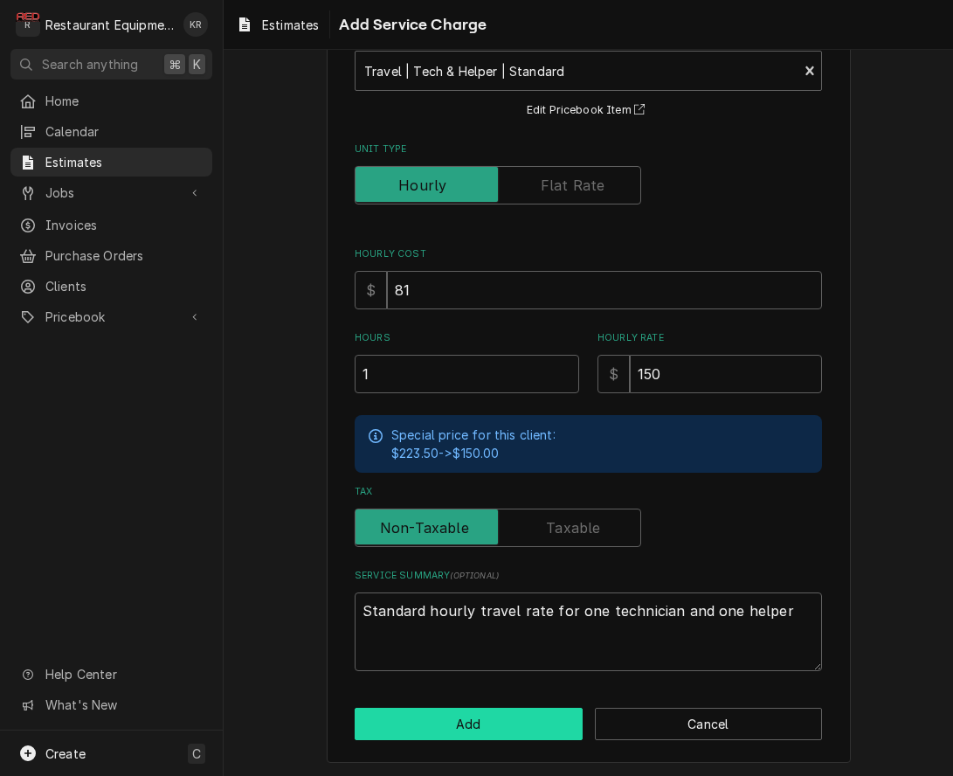
click at [502, 729] on button "Add" at bounding box center [469, 724] width 228 height 32
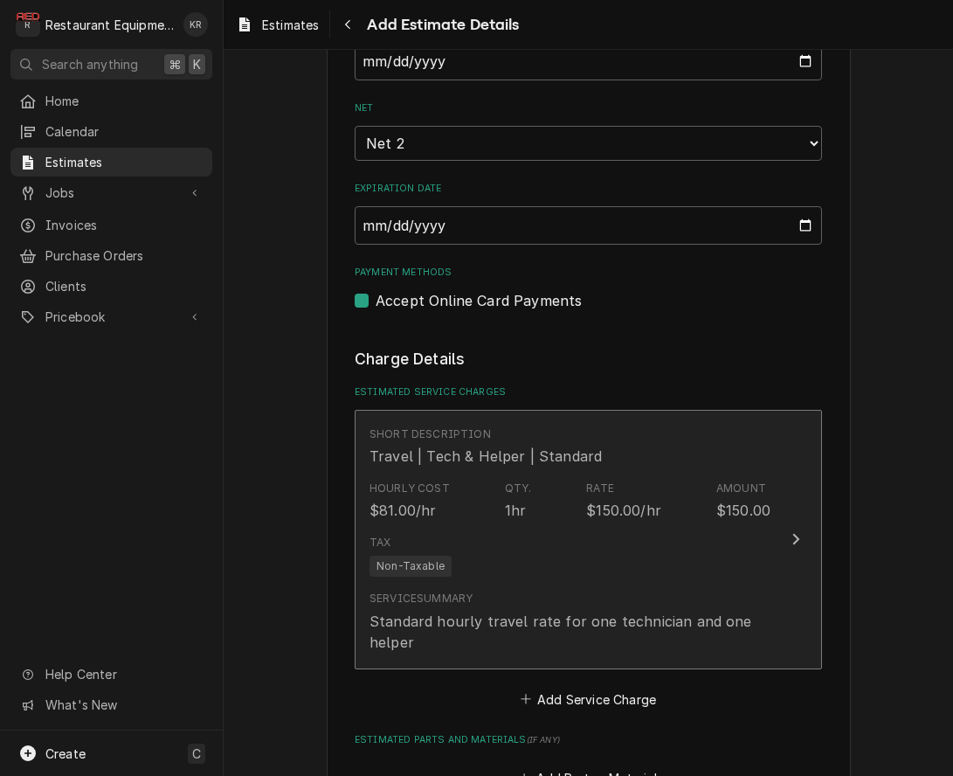
type textarea "x"
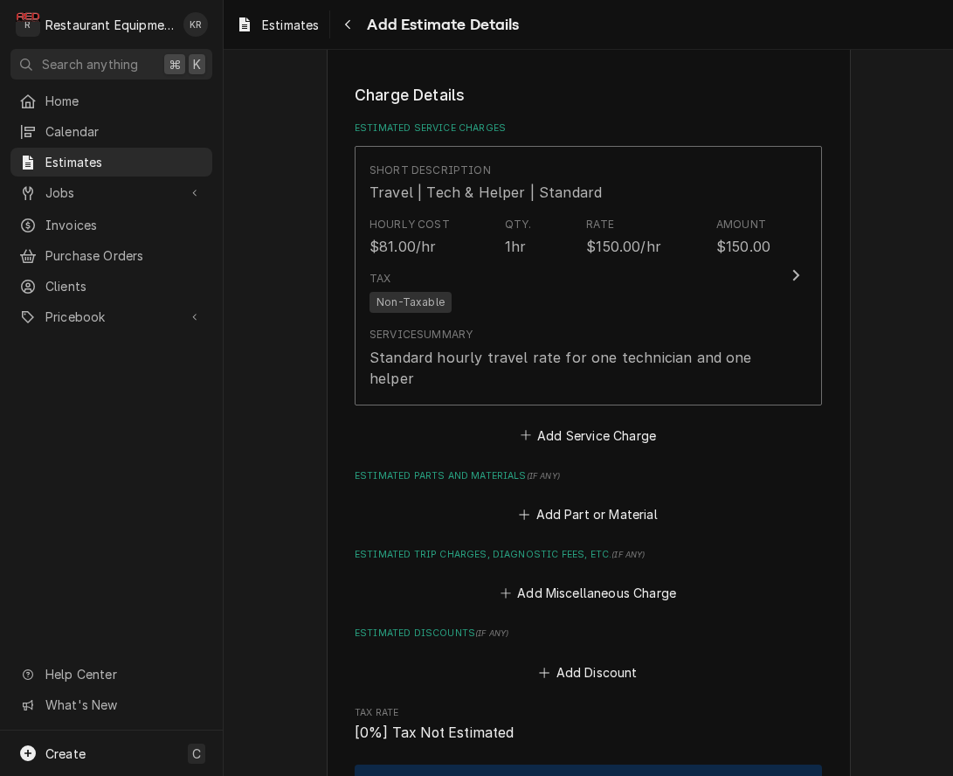
scroll to position [2012, 0]
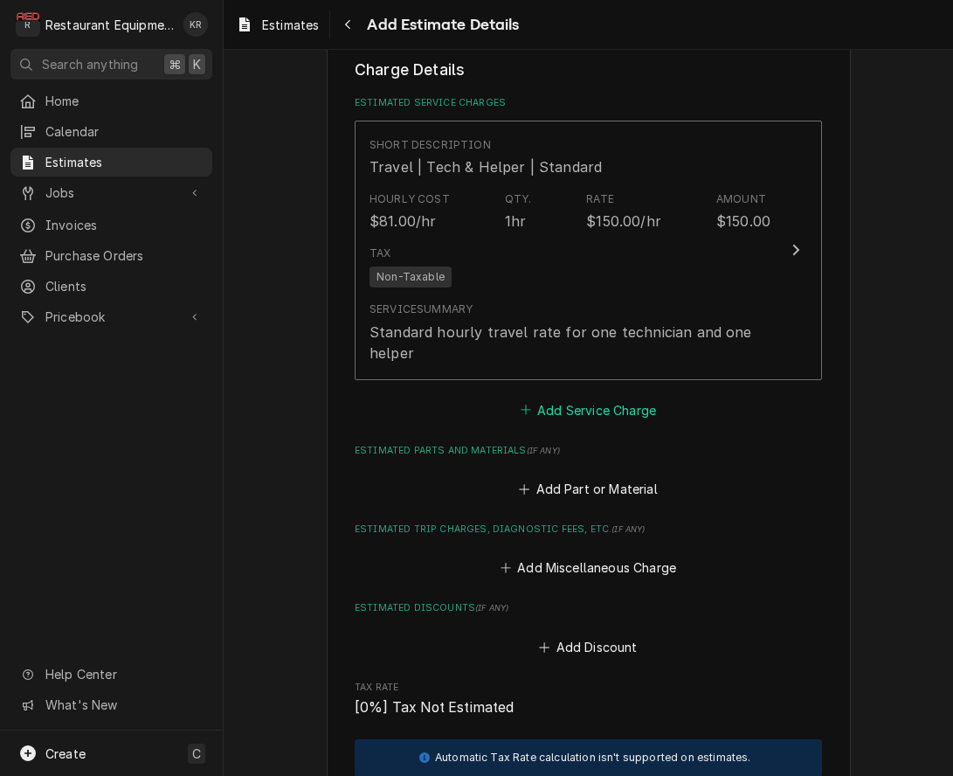
click at [578, 406] on button "Add Service Charge" at bounding box center [588, 410] width 142 height 24
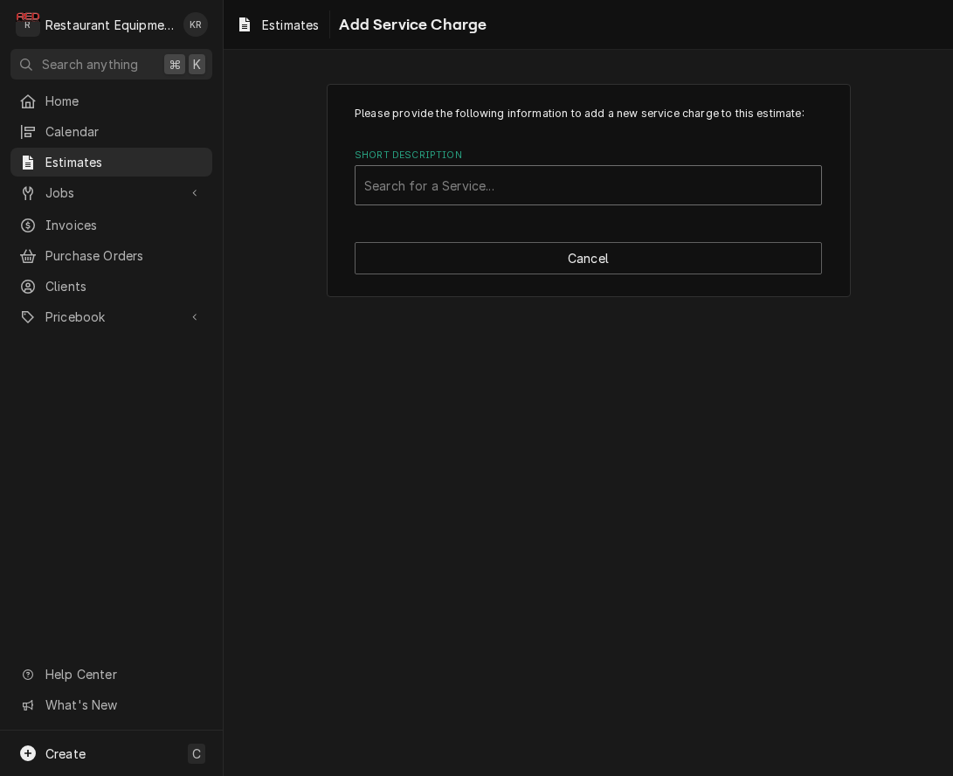
click at [518, 183] on div "Short Description" at bounding box center [588, 185] width 448 height 31
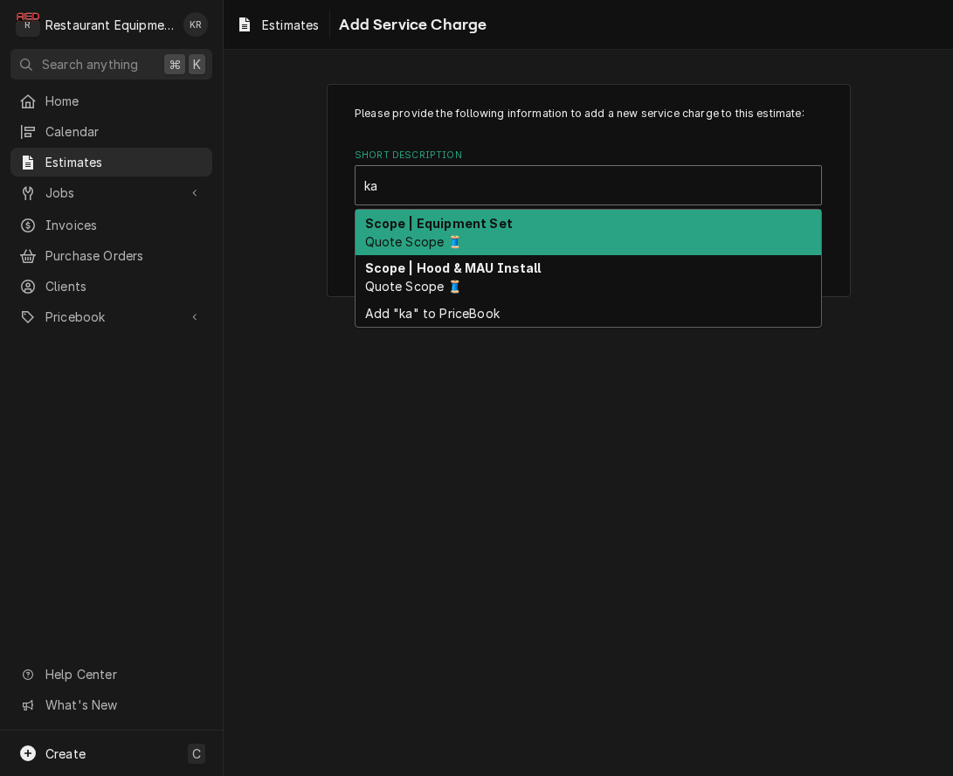
type input "k"
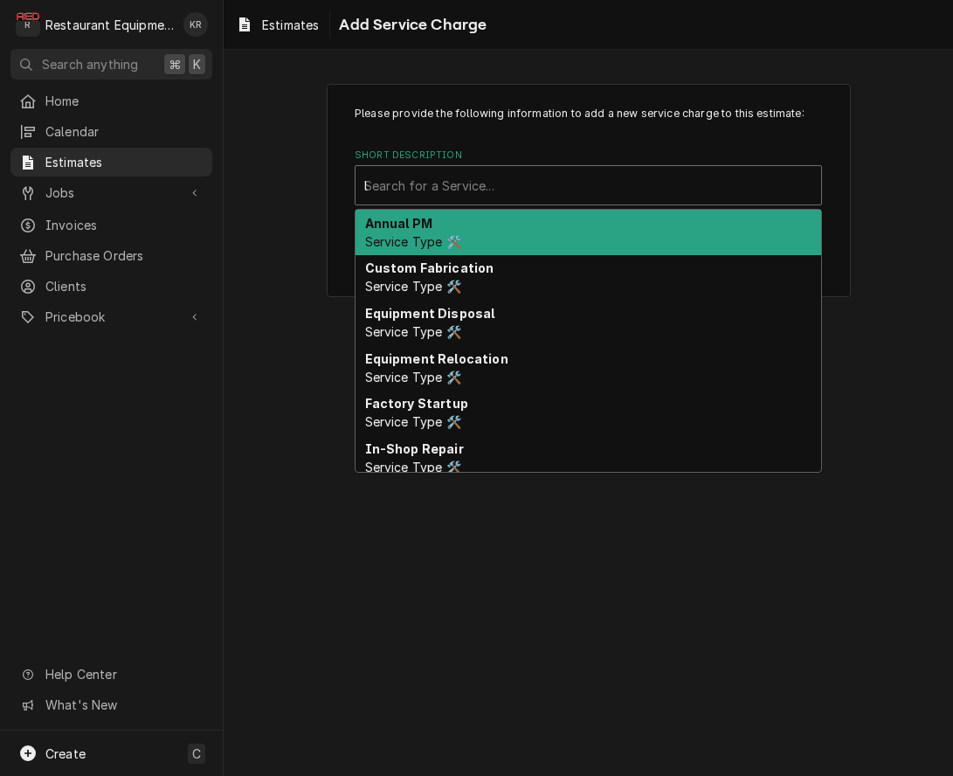
type input "lab"
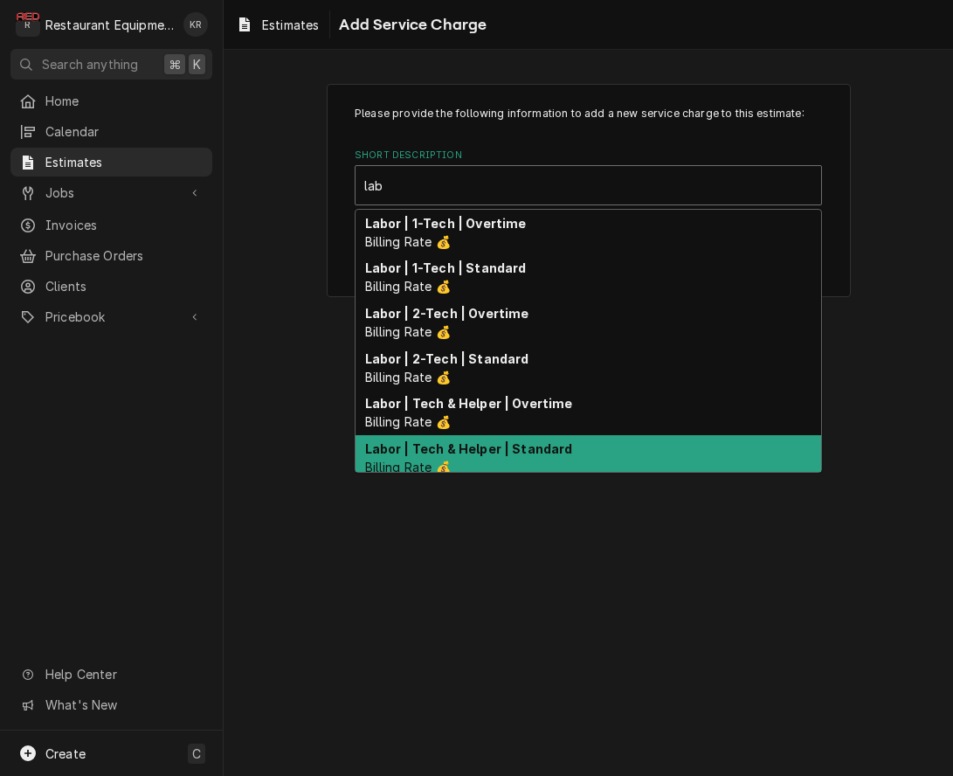
click at [526, 449] on strong "Labor | Tech & Helper | Standard" at bounding box center [469, 448] width 208 height 15
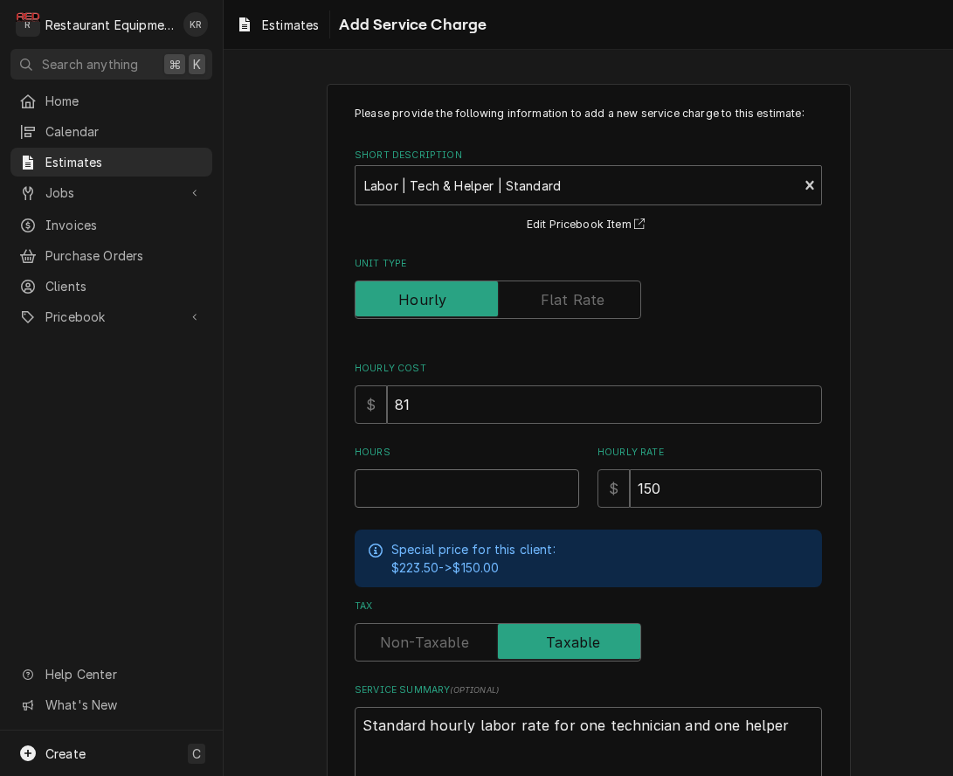
click at [425, 495] on input "Hours" at bounding box center [467, 488] width 225 height 38
type textarea "x"
type input "4"
type textarea "x"
type input "4"
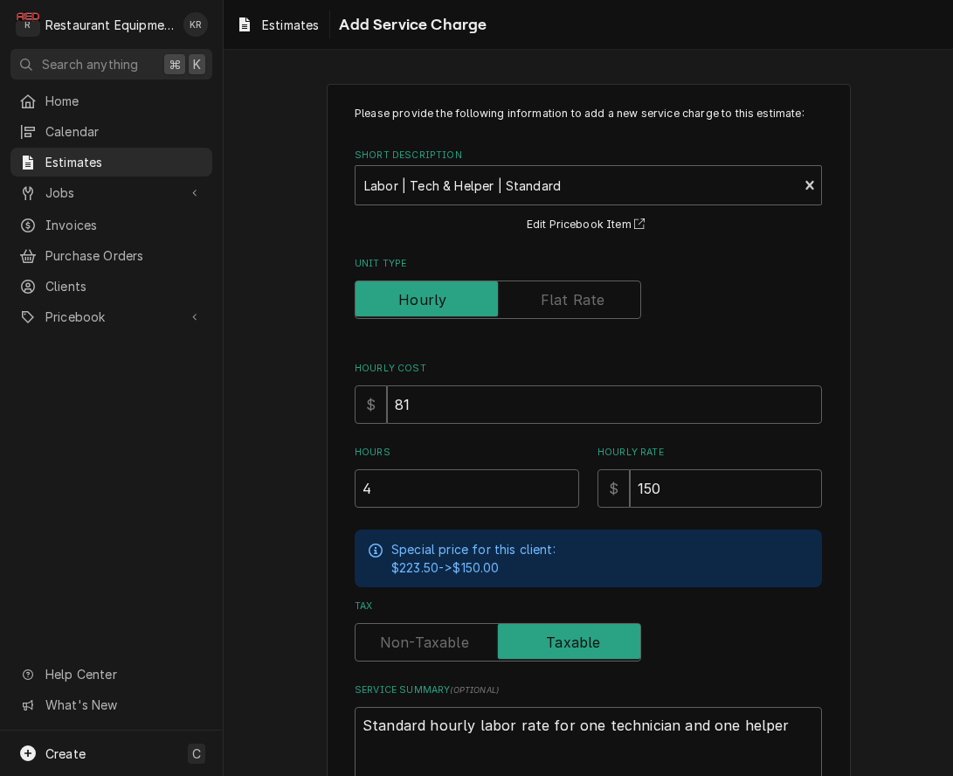
scroll to position [114, 0]
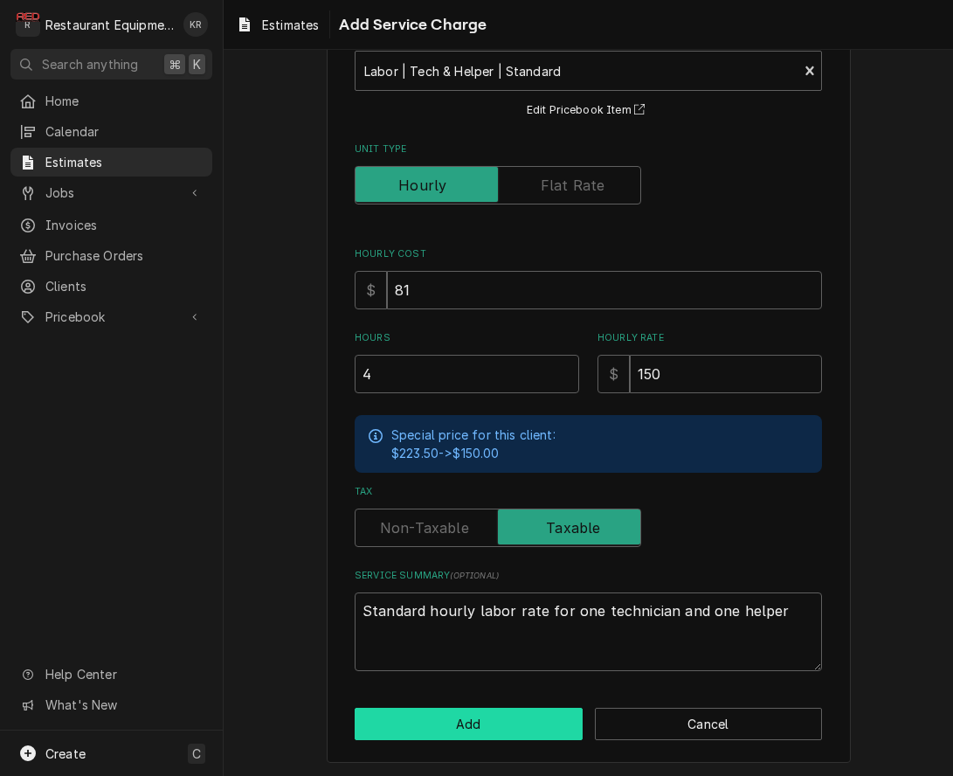
click at [487, 714] on button "Add" at bounding box center [469, 724] width 228 height 32
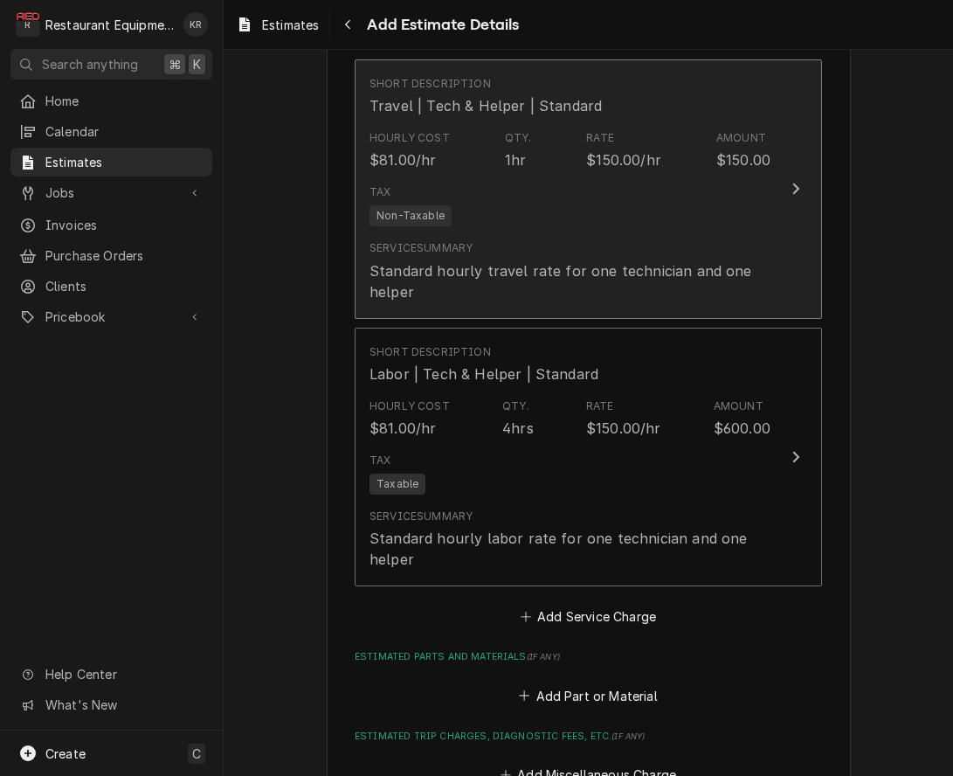
scroll to position [2104, 0]
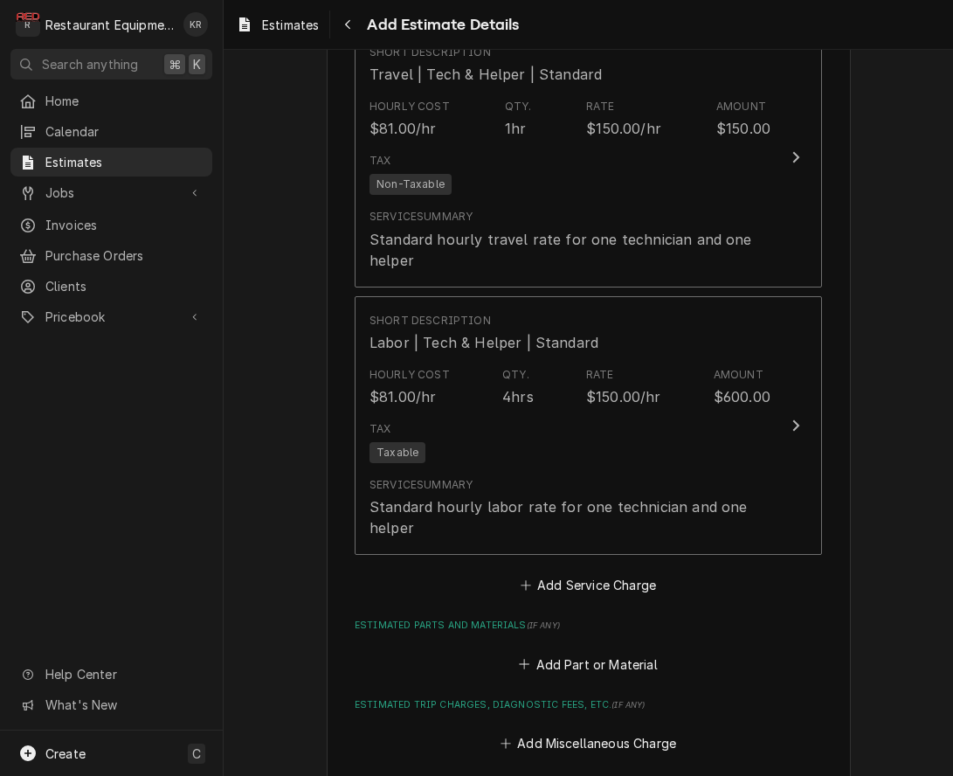
type textarea "x"
click at [613, 662] on button "Add Part or Material" at bounding box center [588, 664] width 144 height 24
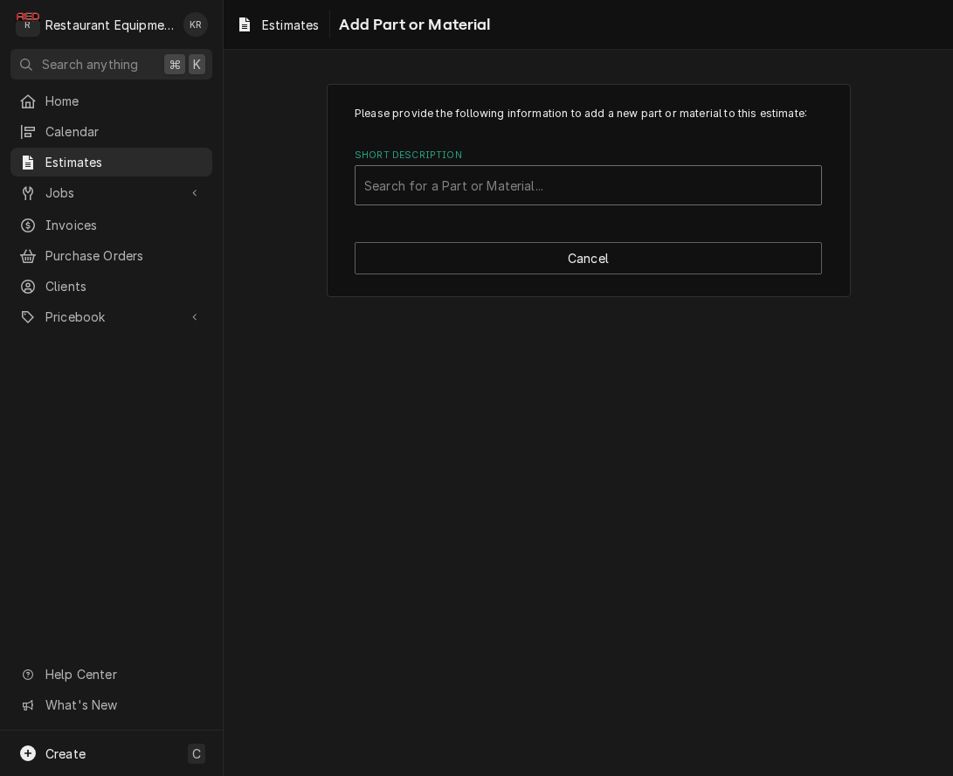
click at [522, 181] on div "Short Description" at bounding box center [588, 185] width 448 height 31
type input "m6q"
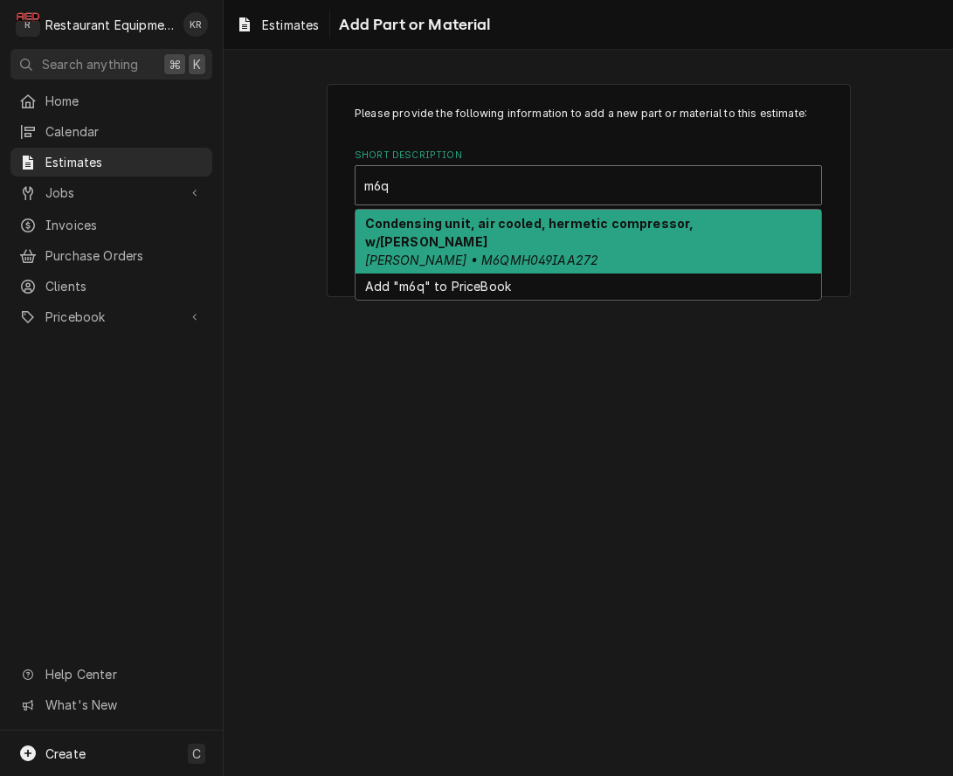
click at [483, 253] on em "Copeland • M6QMH049IAA272" at bounding box center [482, 260] width 234 height 15
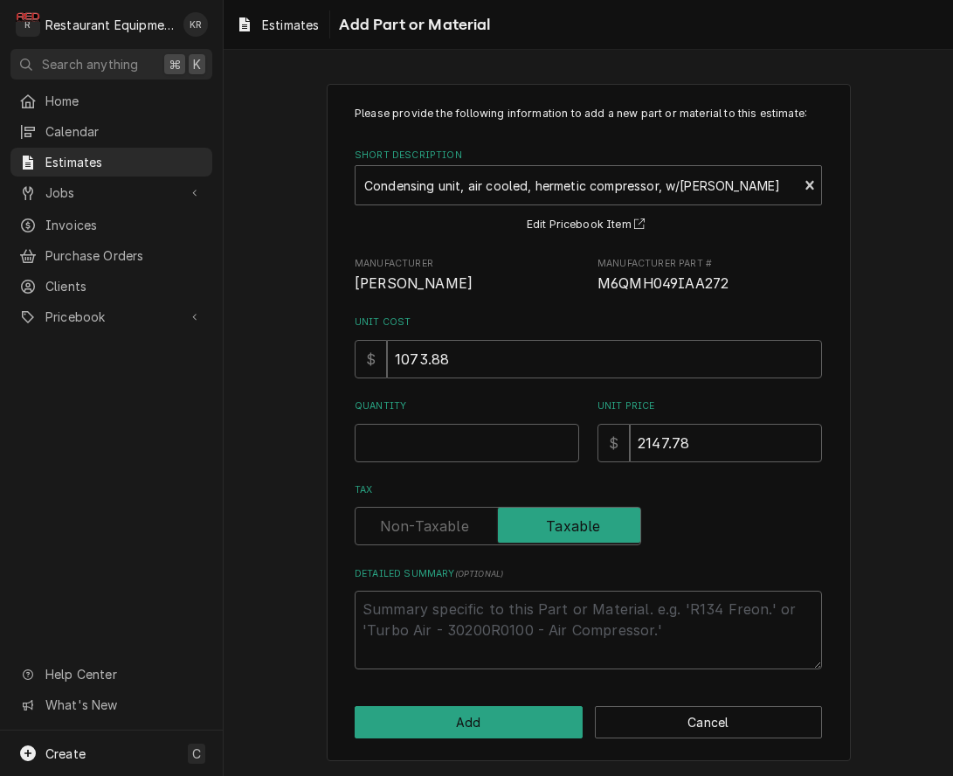
type textarea "x"
click at [397, 441] on input "Quantity" at bounding box center [467, 443] width 225 height 38
type input "1"
type textarea "x"
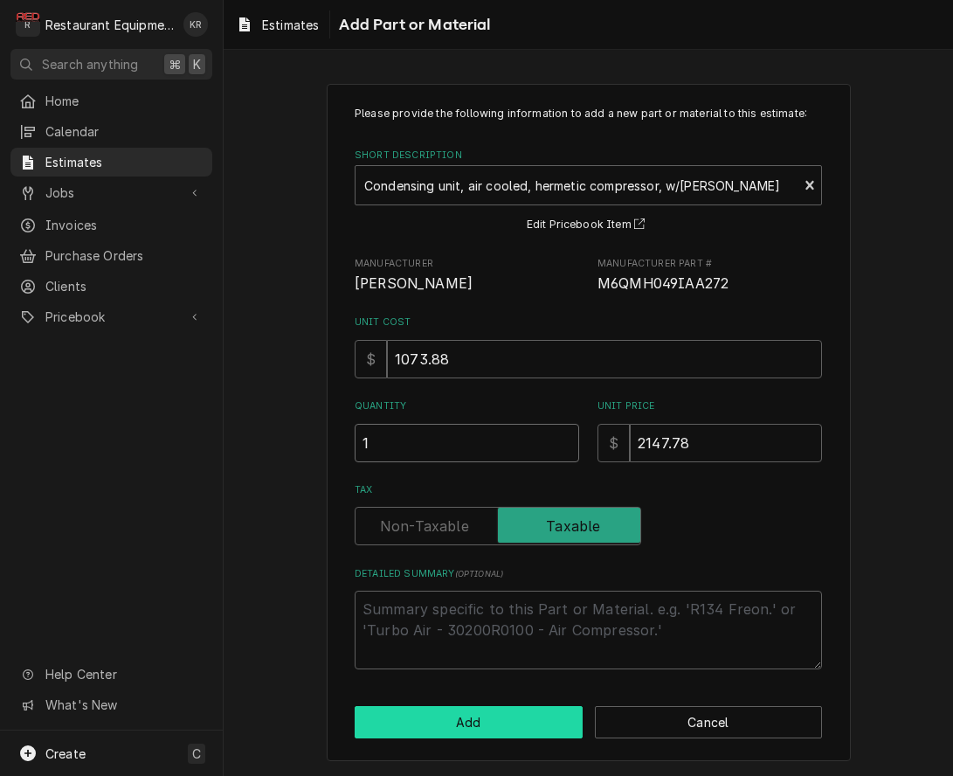
type input "1"
click at [457, 716] on button "Add" at bounding box center [469, 722] width 228 height 32
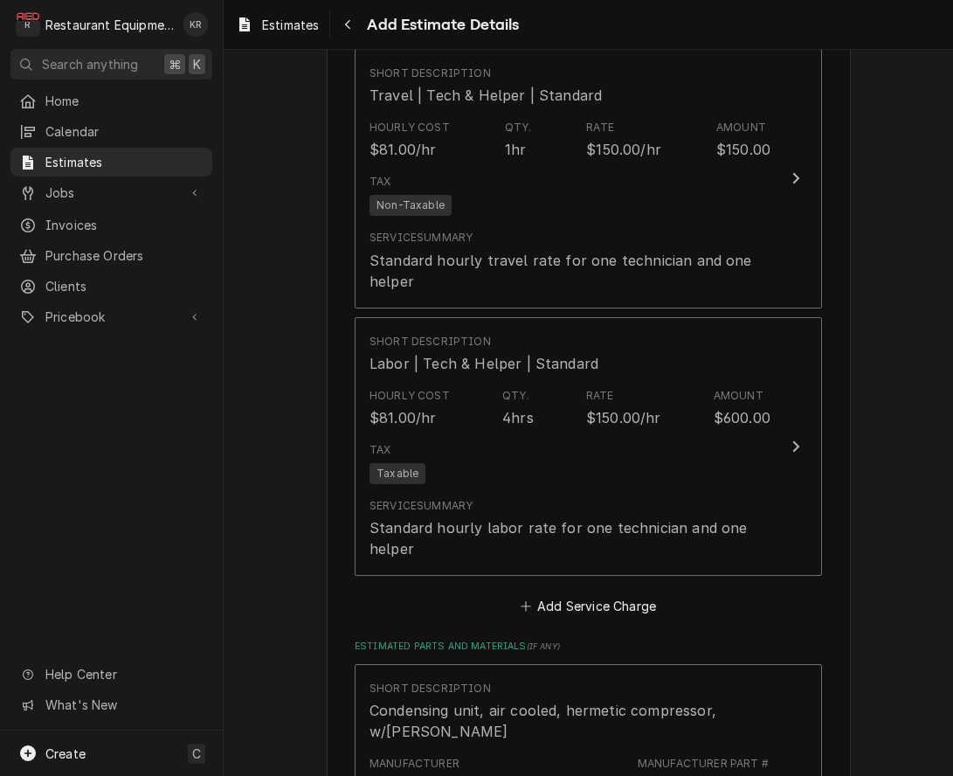
type textarea "x"
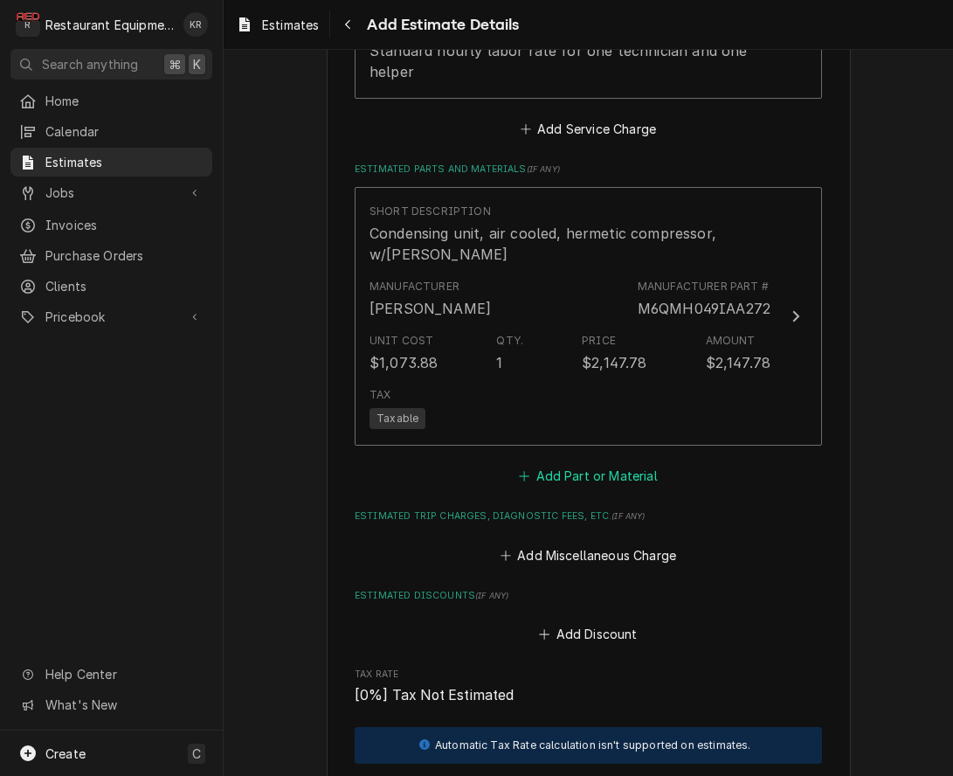
scroll to position [2563, 0]
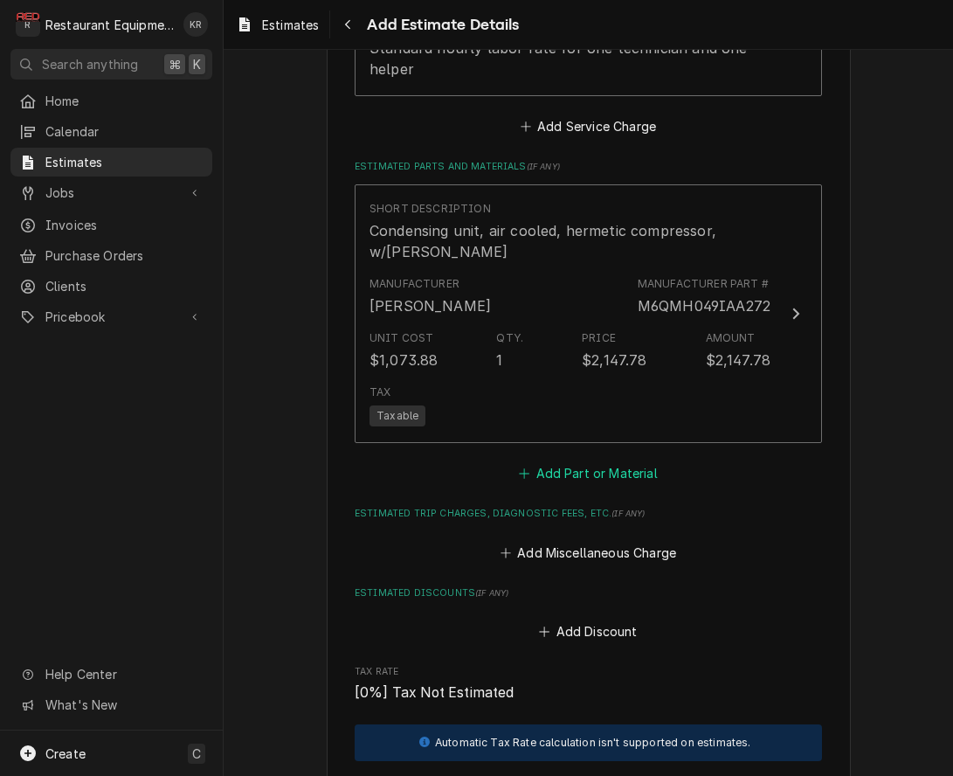
click at [605, 470] on button "Add Part or Material" at bounding box center [588, 473] width 144 height 24
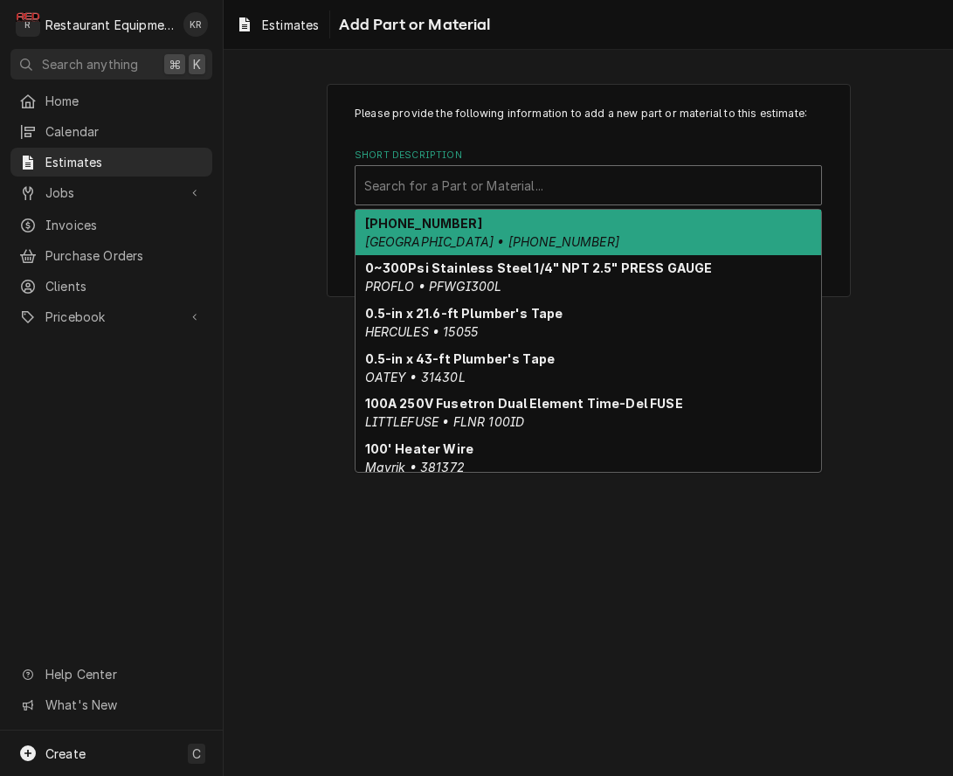
click at [432, 190] on div "Short Description" at bounding box center [588, 185] width 448 height 31
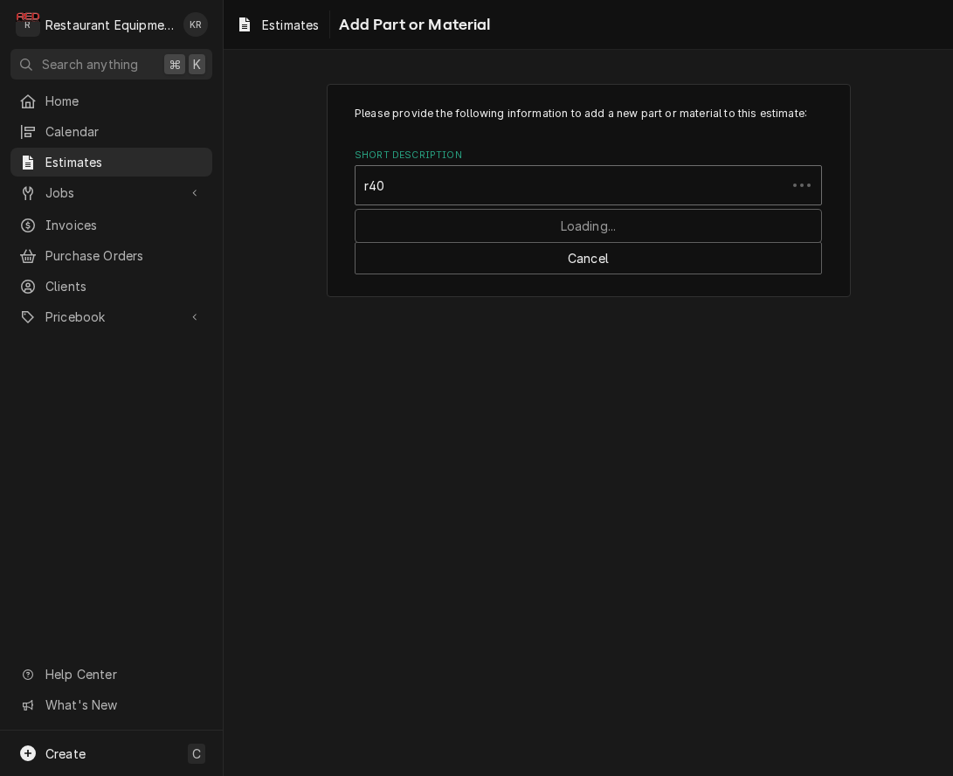
type input "r404"
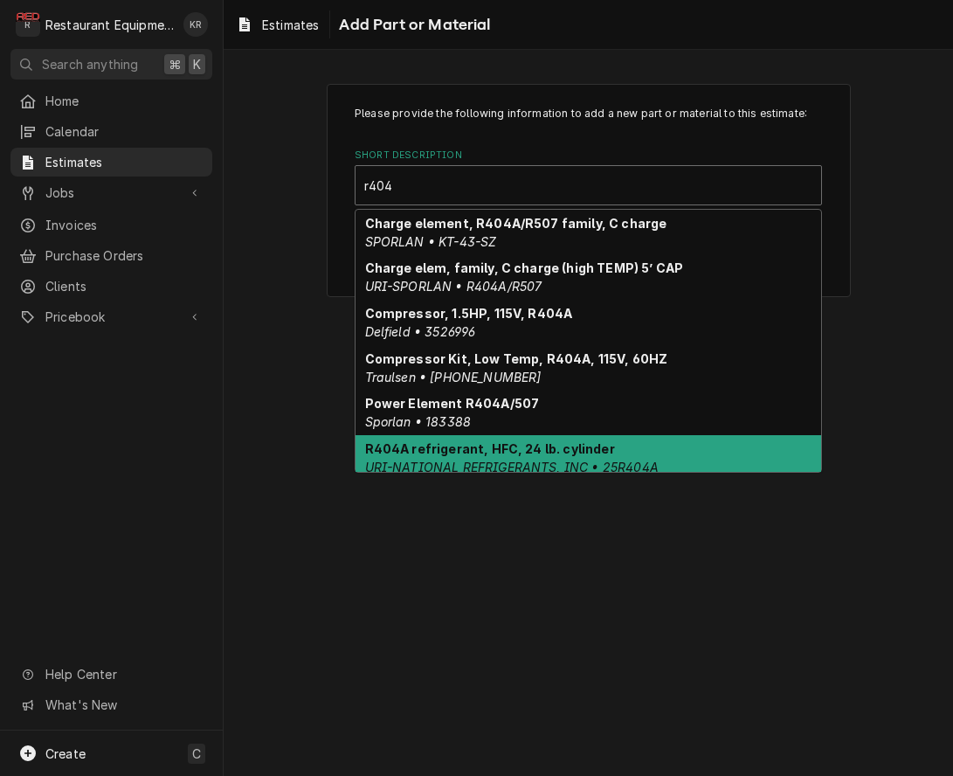
click at [426, 456] on strong "R404A refrigerant, HFC, 24 lb. cylinder" at bounding box center [490, 448] width 250 height 15
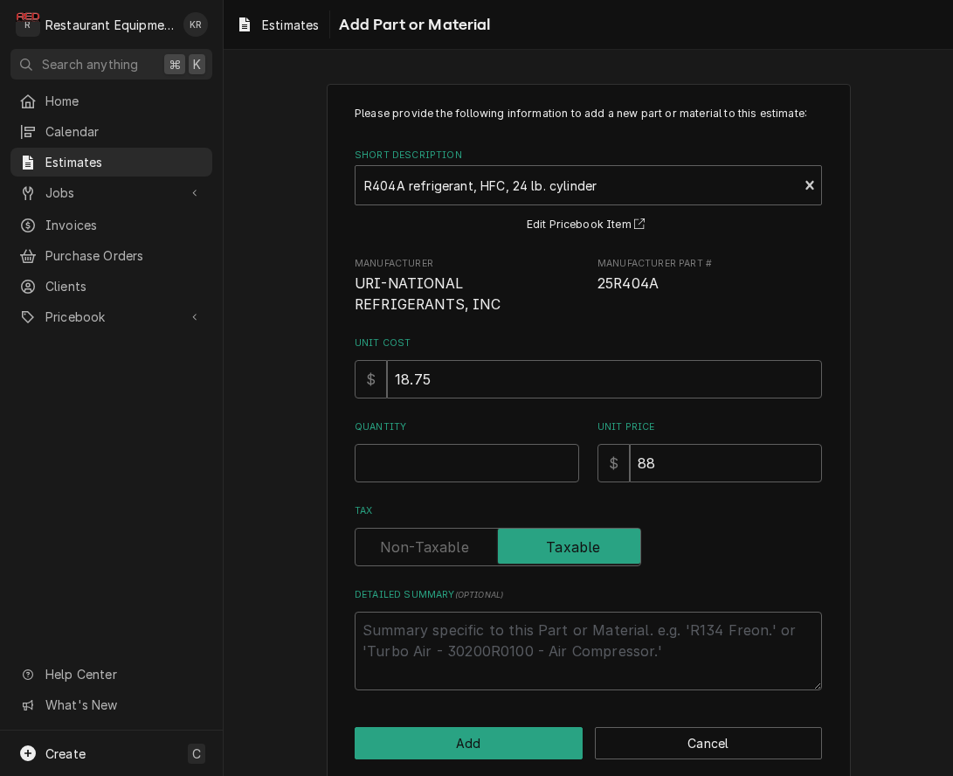
type textarea "x"
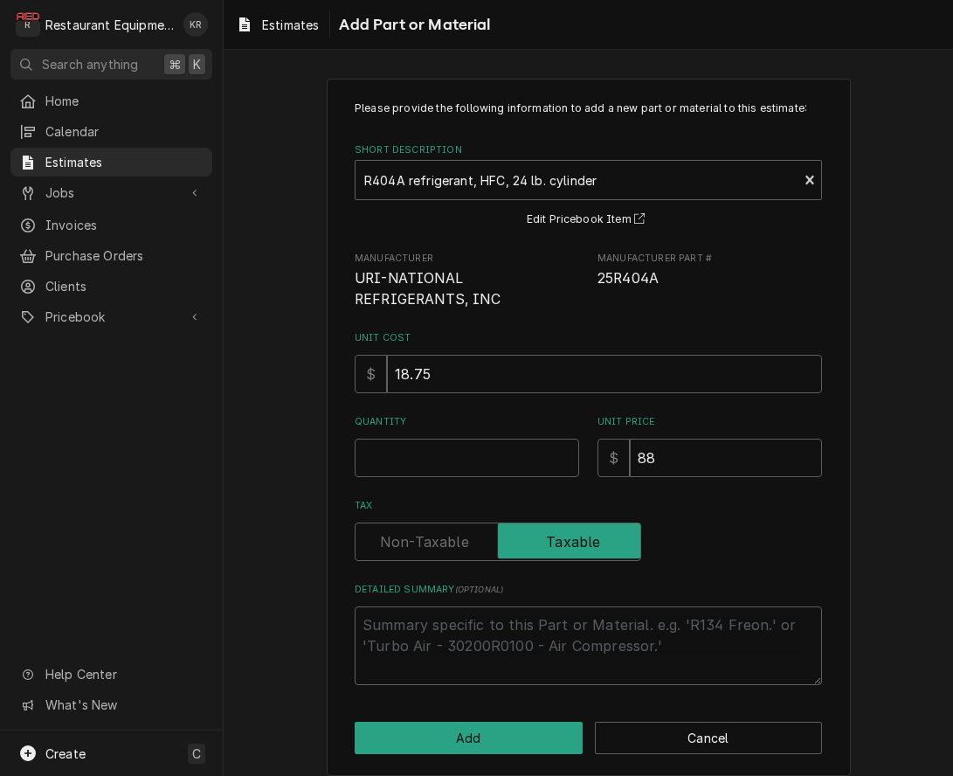
click at [401, 470] on input "Quantity" at bounding box center [467, 458] width 225 height 38
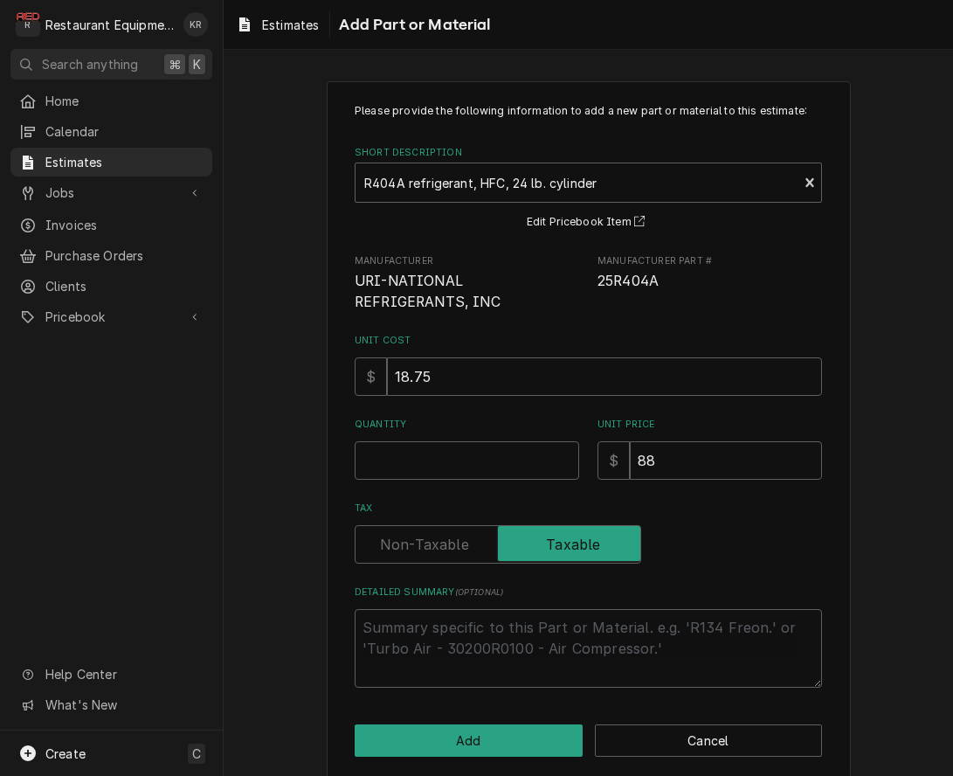
click at [401, 469] on input "Quantity" at bounding box center [467, 460] width 225 height 38
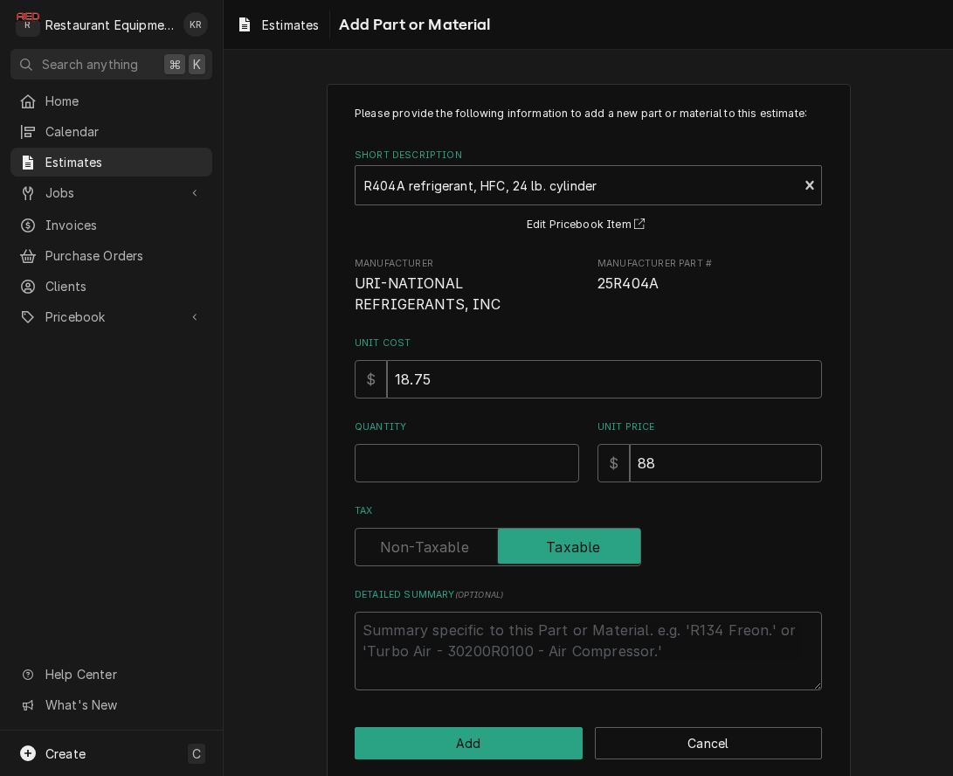
click at [401, 469] on input "Quantity" at bounding box center [467, 463] width 225 height 38
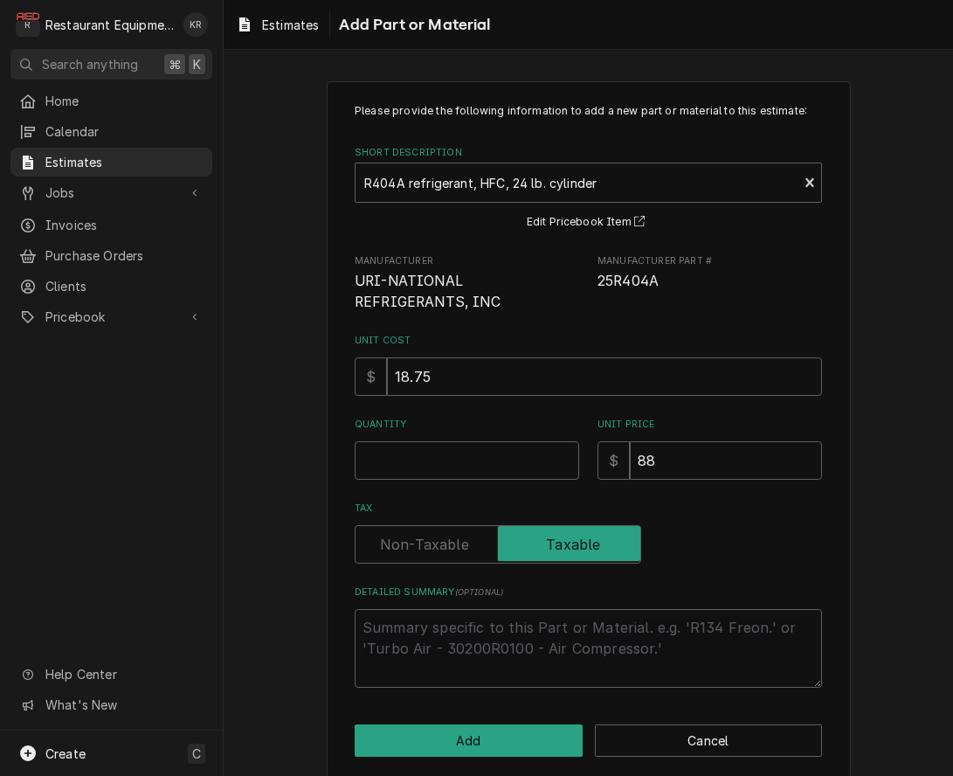
click at [401, 470] on input "Quantity" at bounding box center [467, 460] width 225 height 38
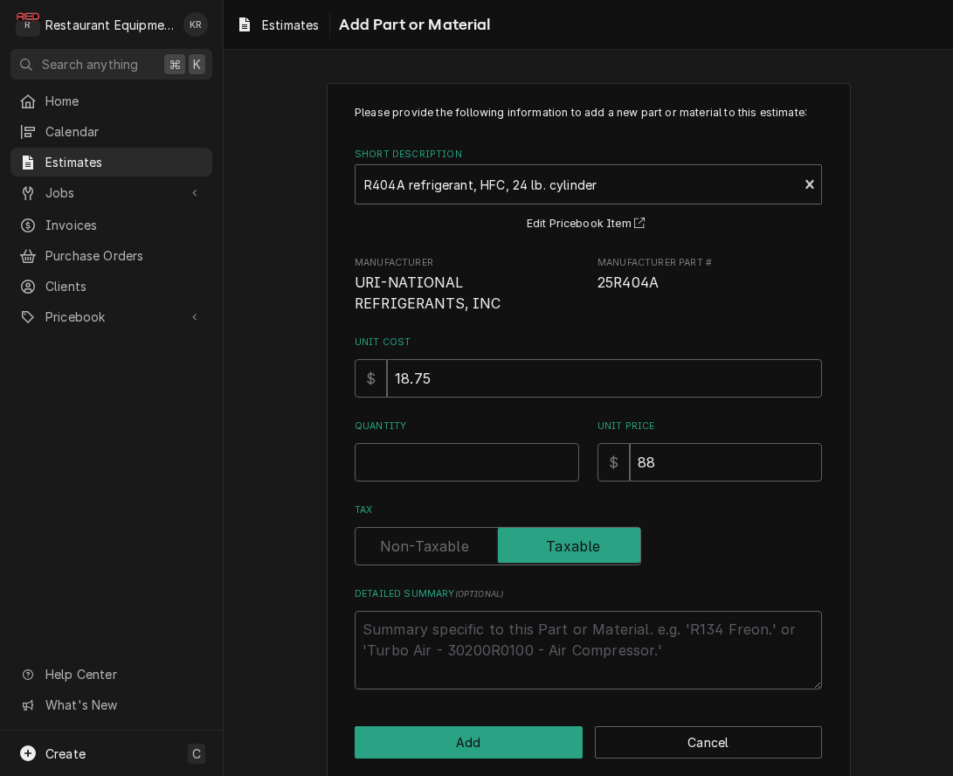
click at [391, 466] on input "Quantity" at bounding box center [467, 462] width 225 height 38
click at [378, 463] on input "Quantity" at bounding box center [467, 463] width 225 height 38
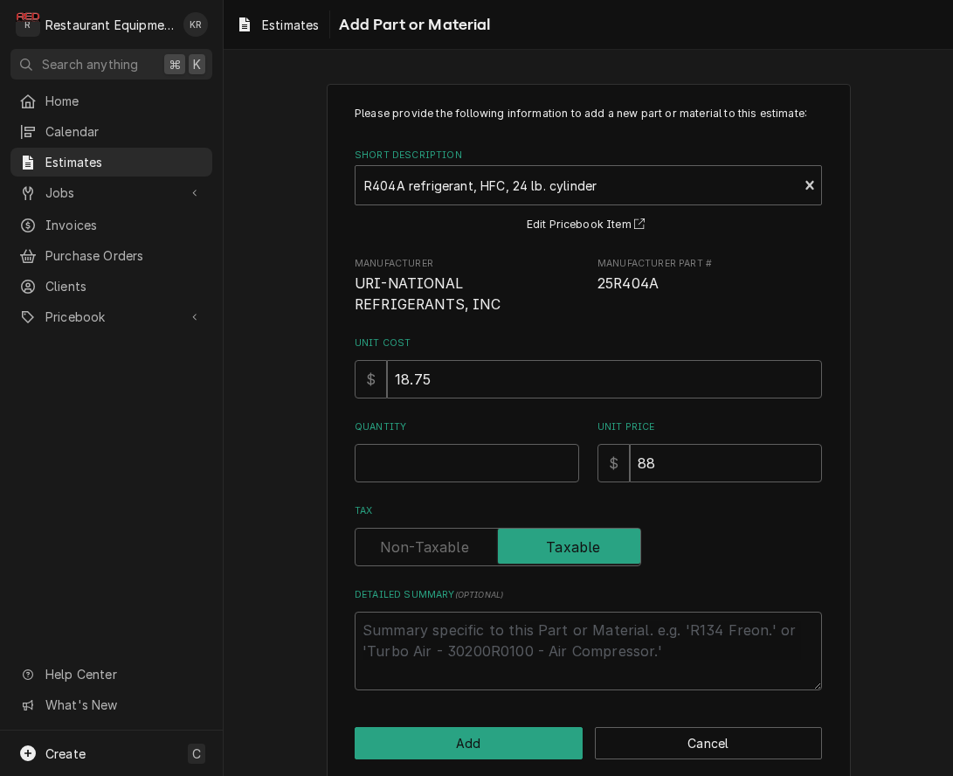
click at [378, 463] on input "Quantity" at bounding box center [467, 463] width 225 height 38
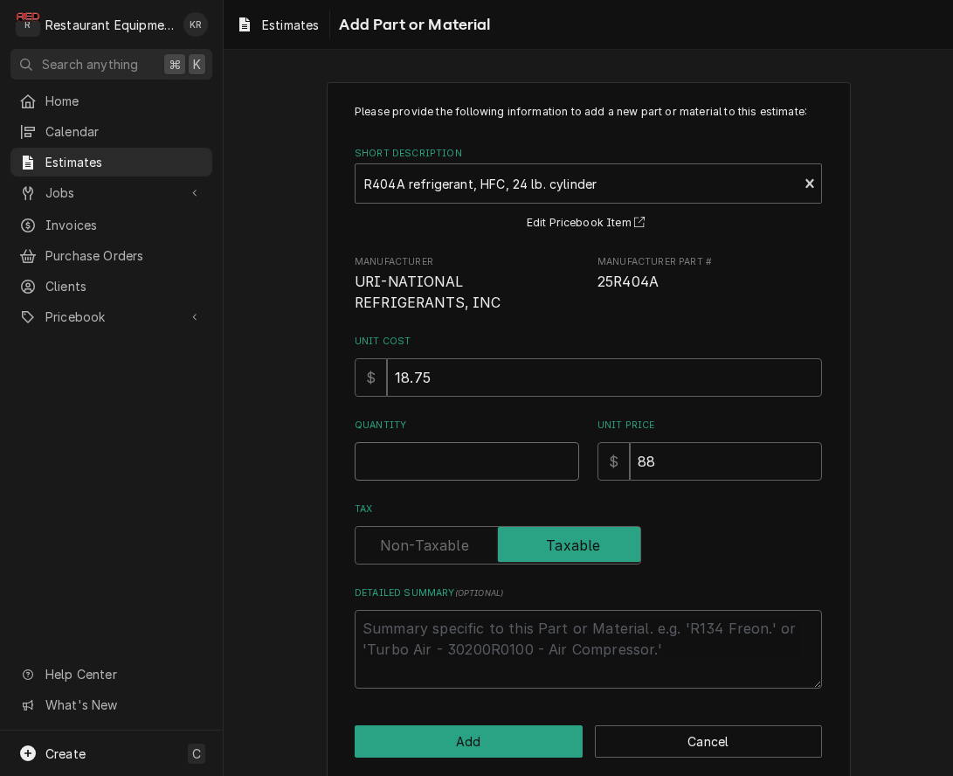
type textarea "x"
type input "4"
type textarea "x"
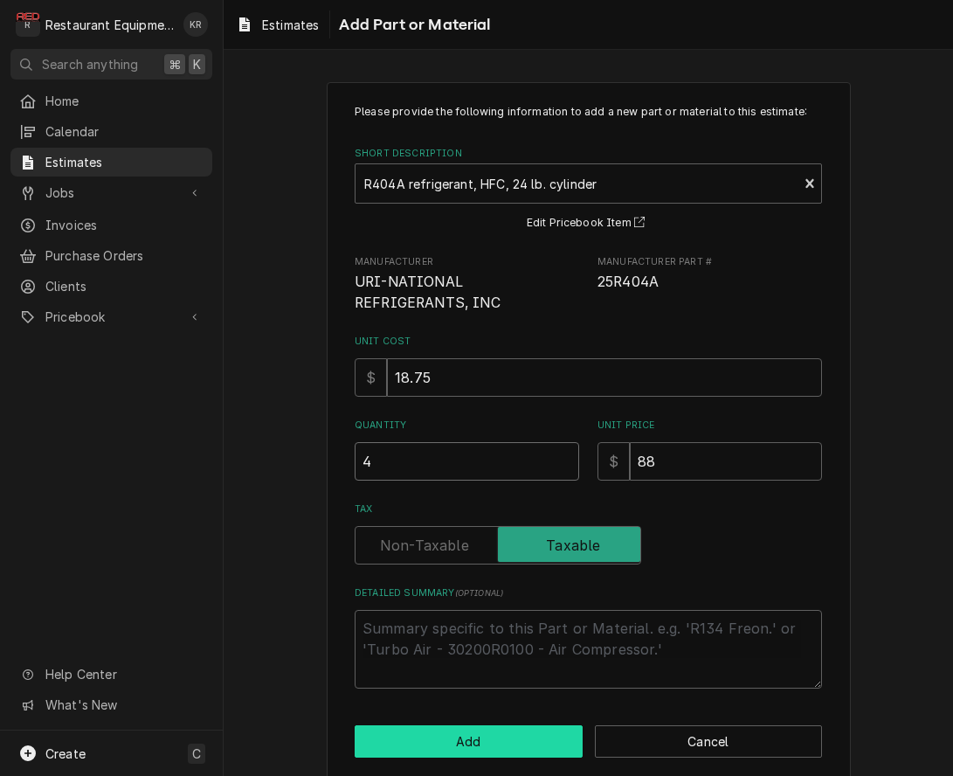
type input "4"
click at [455, 741] on button "Add" at bounding box center [469, 741] width 228 height 32
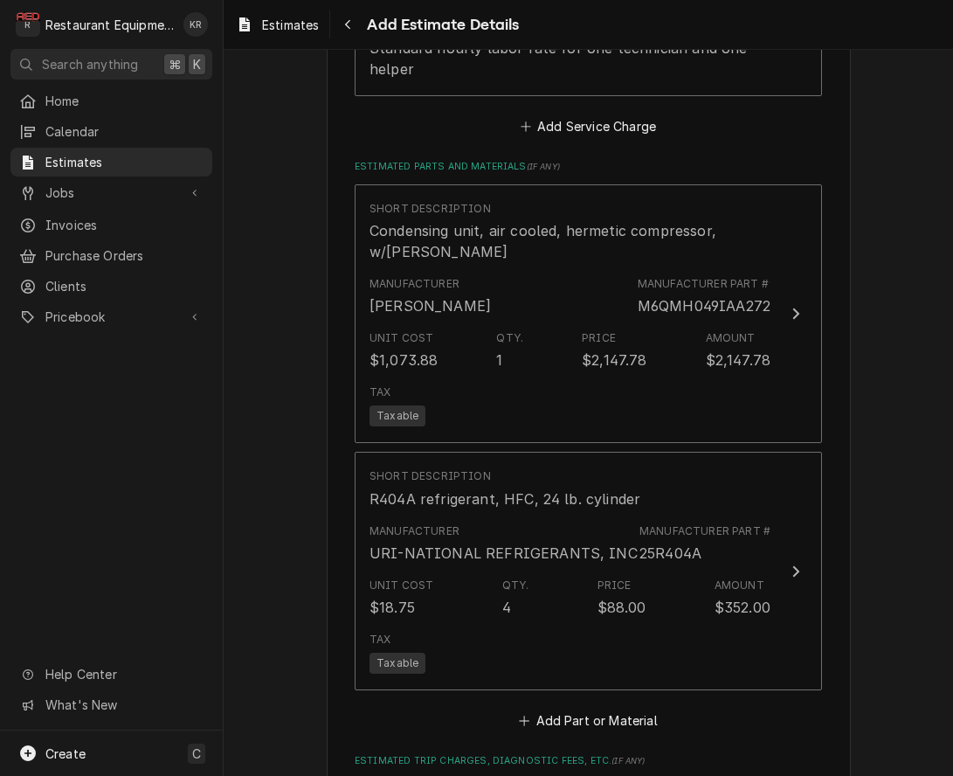
type textarea "x"
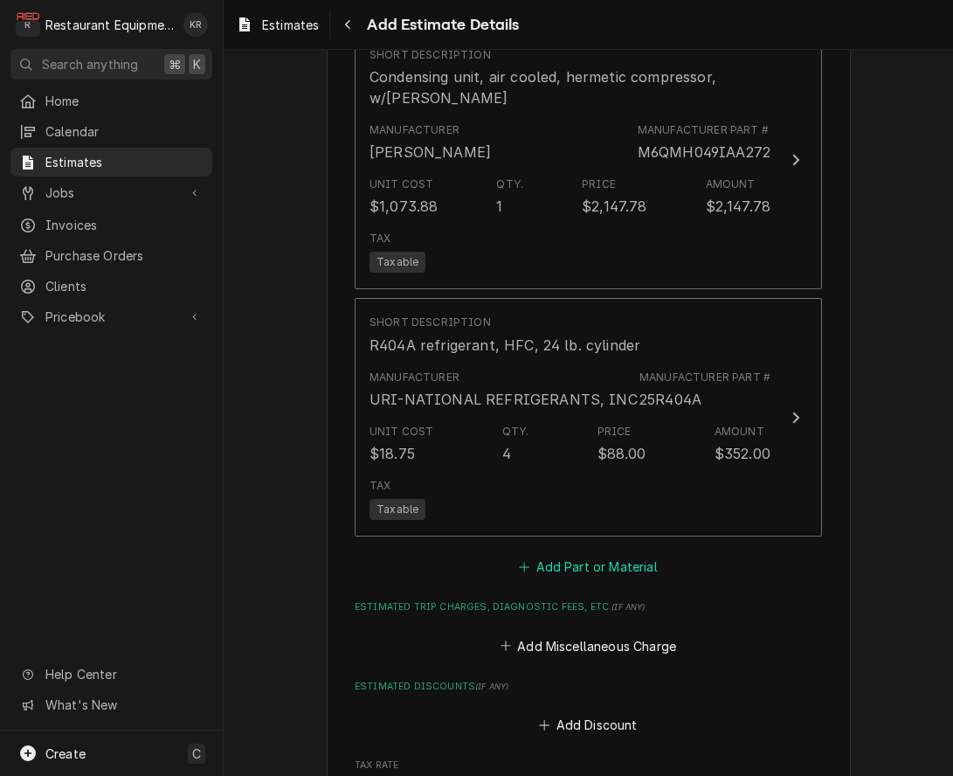
scroll to position [2724, 0]
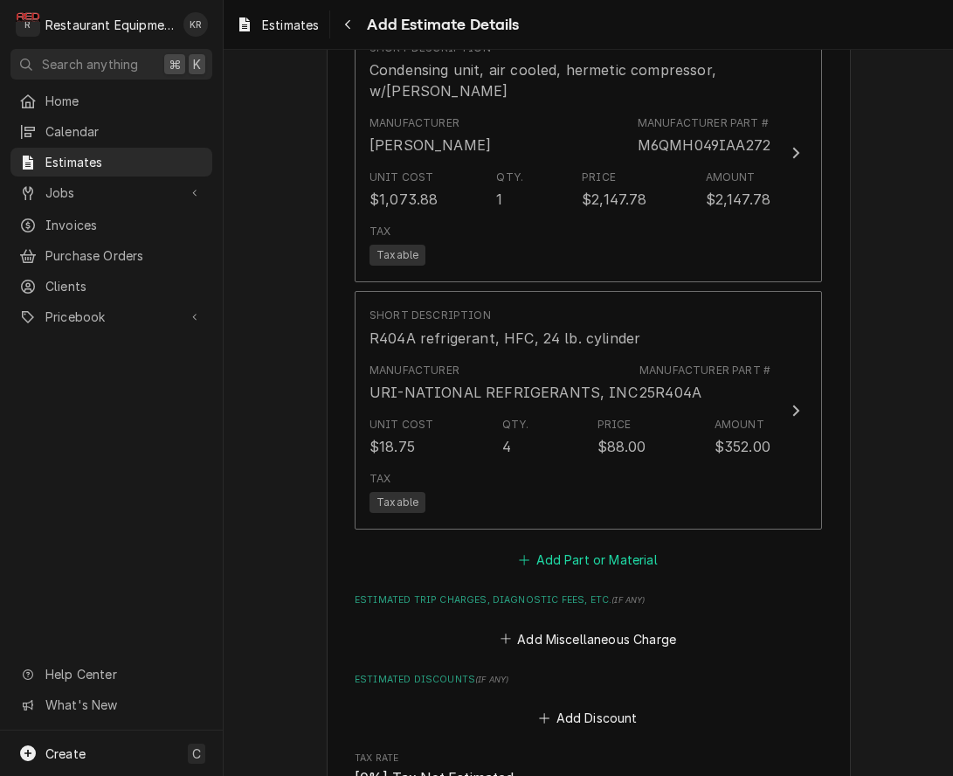
click at [617, 558] on button "Add Part or Material" at bounding box center [588, 560] width 144 height 24
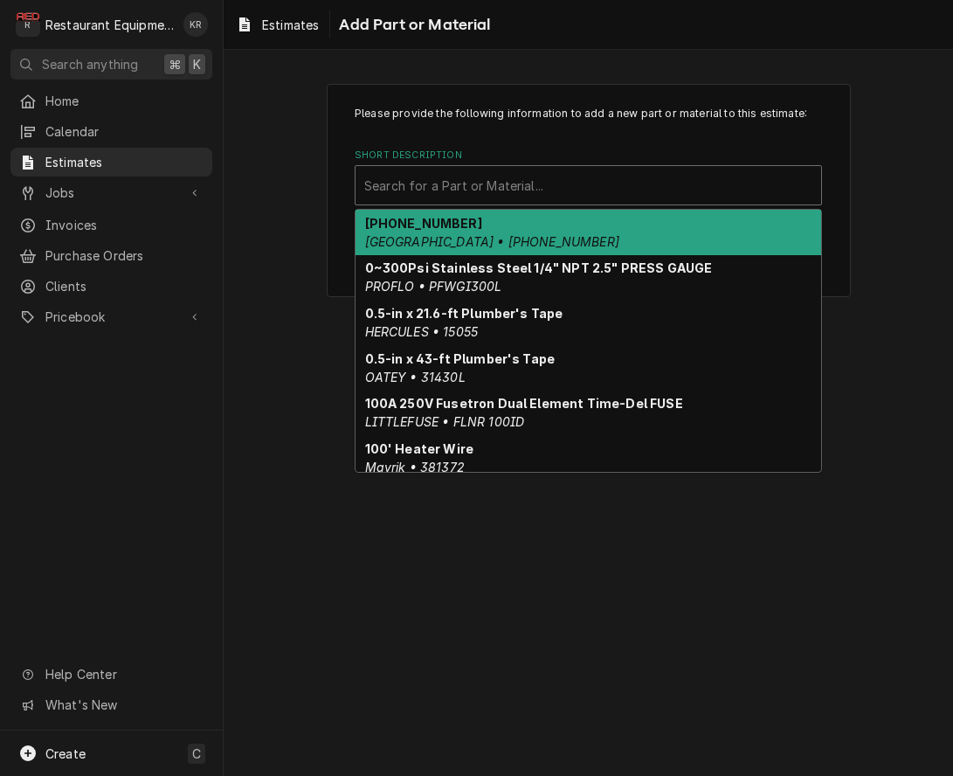
click at [454, 181] on div "Short Description" at bounding box center [588, 185] width 448 height 31
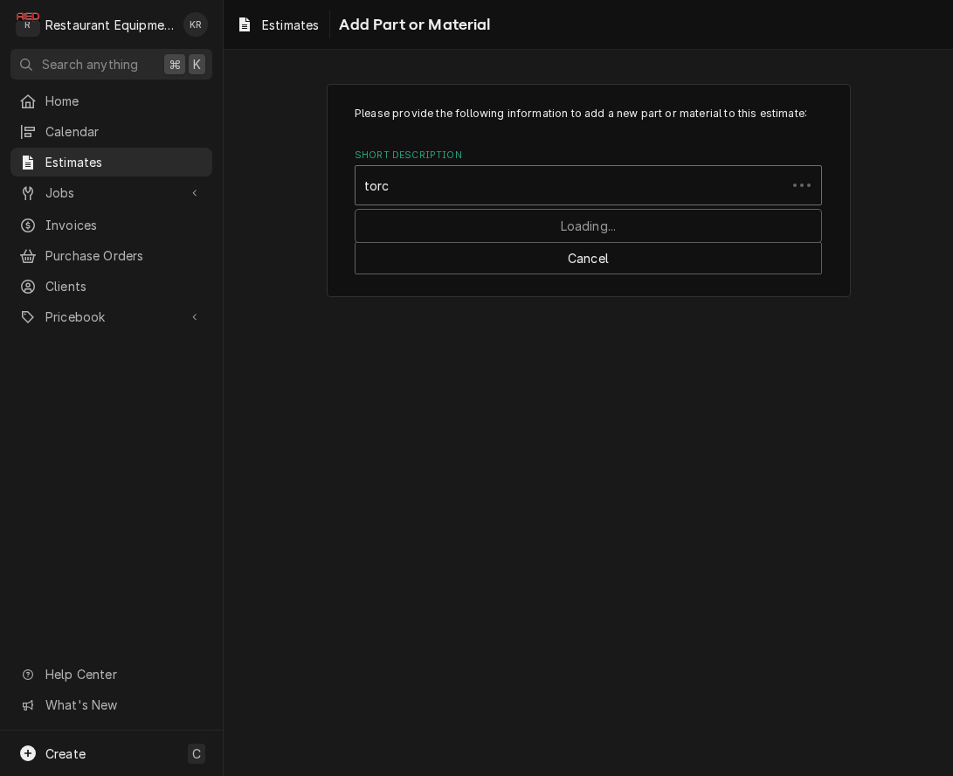
type input "torch"
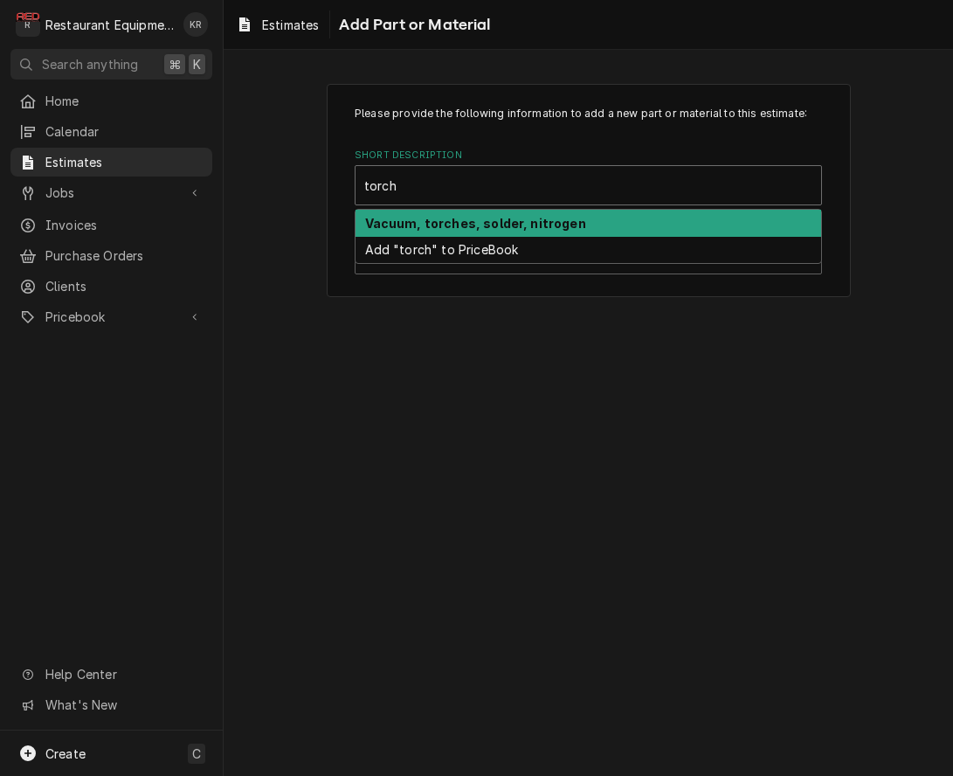
click at [439, 225] on strong "Vacuum, torches, solder, nitrogen" at bounding box center [475, 223] width 221 height 15
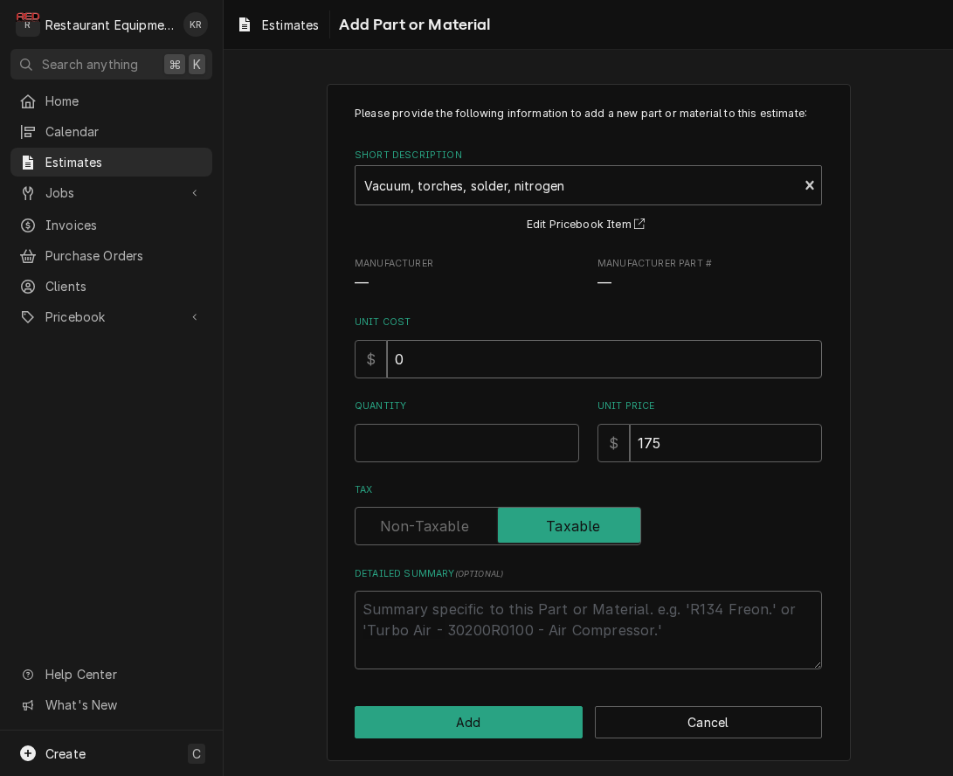
click at [431, 364] on input "0" at bounding box center [604, 359] width 435 height 38
drag, startPoint x: 430, startPoint y: 363, endPoint x: 361, endPoint y: 356, distance: 69.4
click at [387, 356] on input "0" at bounding box center [604, 359] width 435 height 38
type textarea "x"
type input "8"
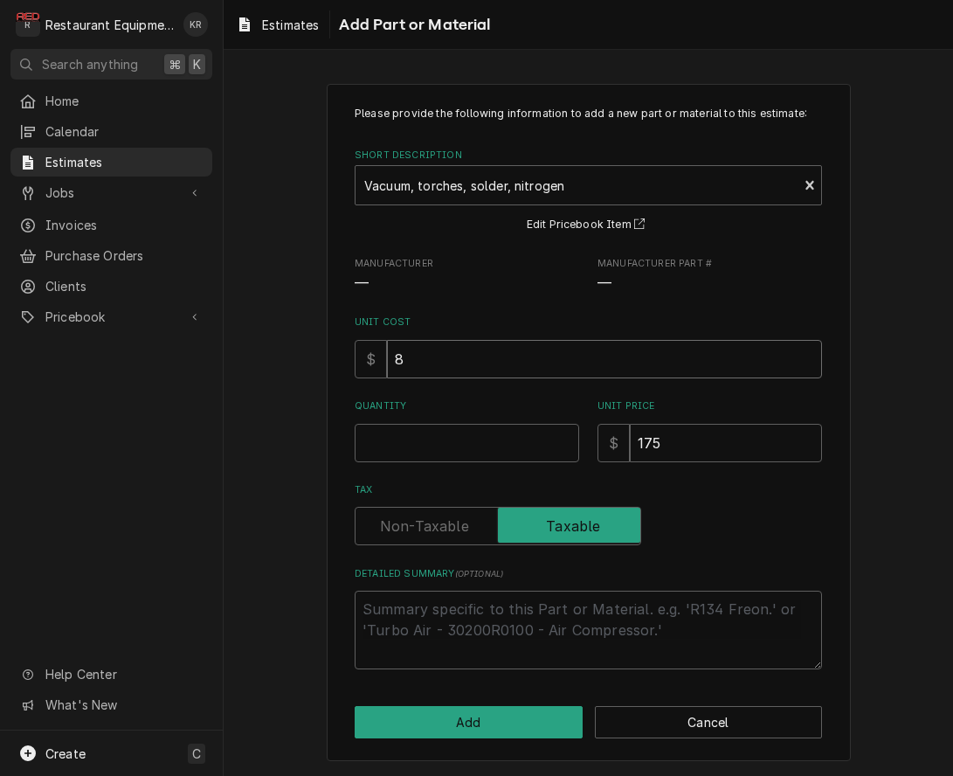
type textarea "x"
type input "87"
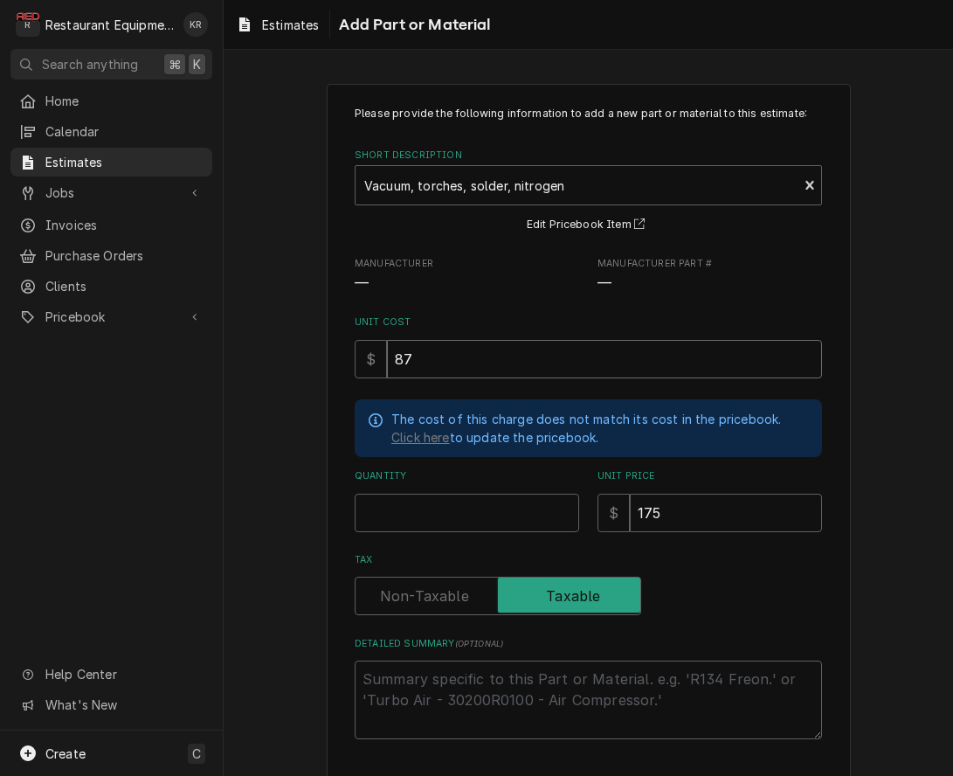
type textarea "x"
type input "87.5"
type textarea "x"
type input "87.5"
type input "1"
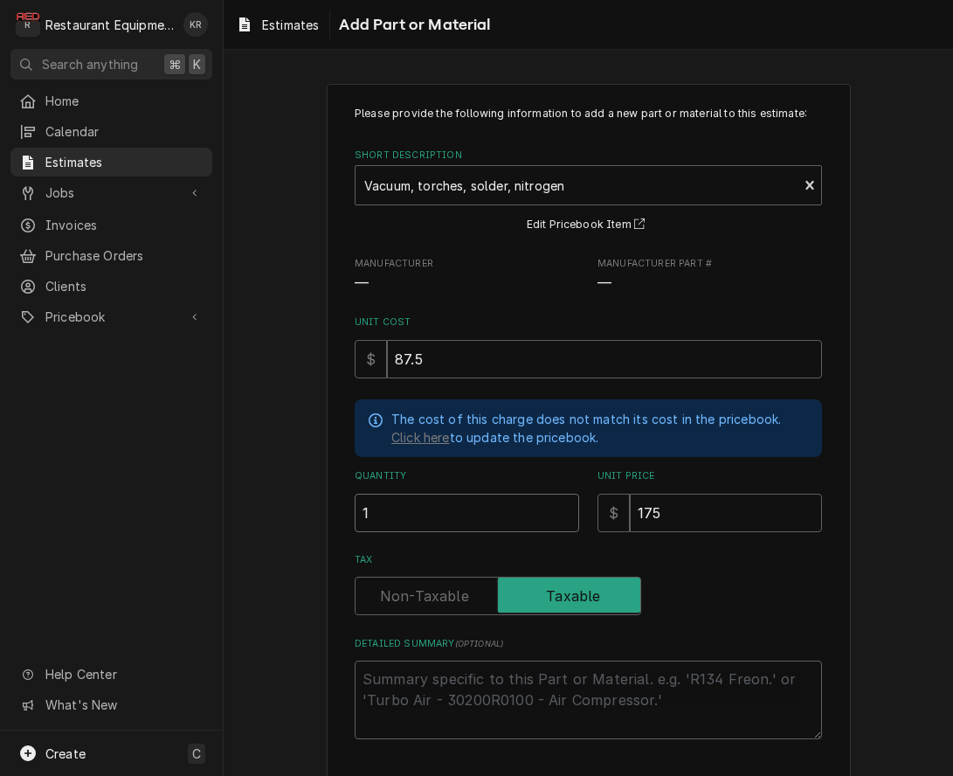
type textarea "x"
type input "1"
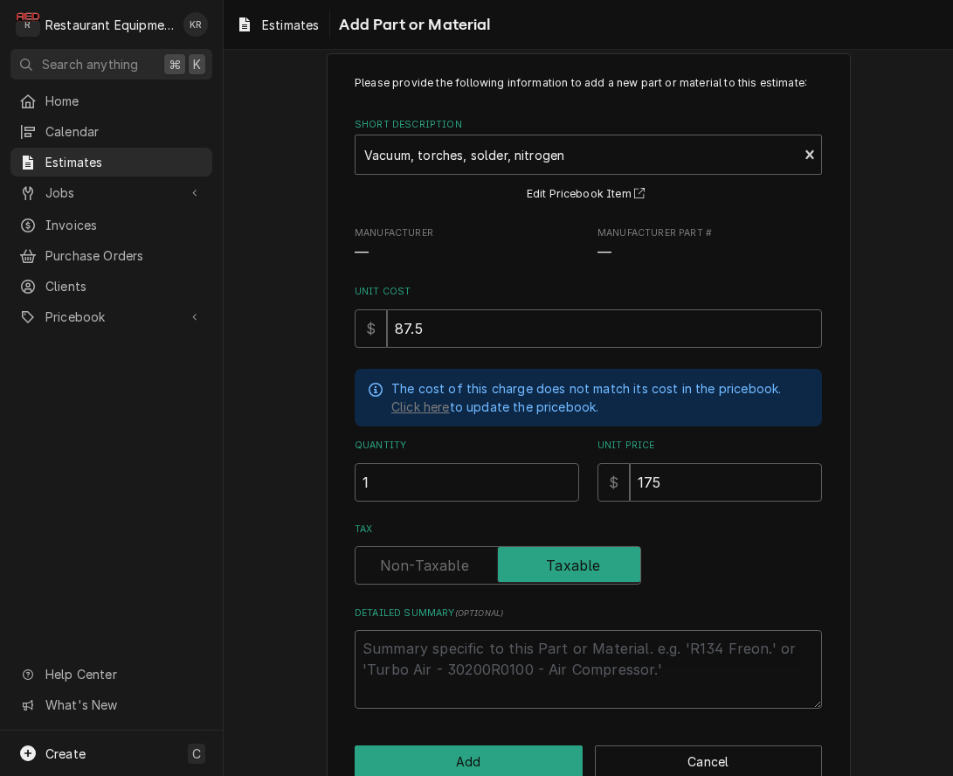
scroll to position [68, 0]
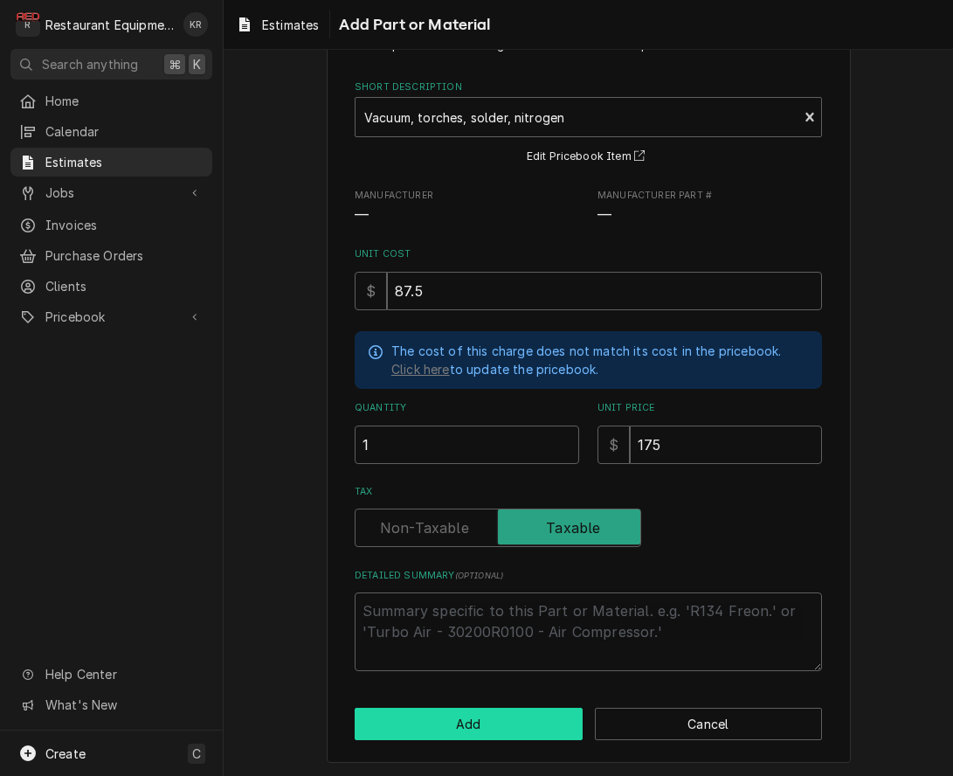
click at [472, 716] on button "Add" at bounding box center [469, 724] width 228 height 32
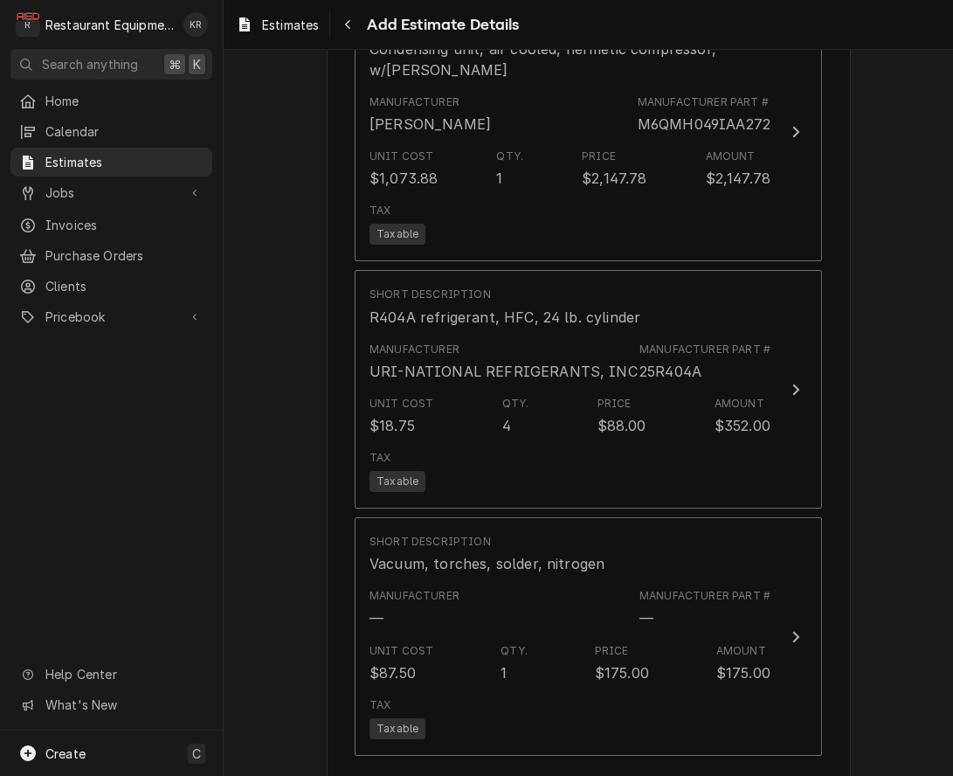
scroll to position [2745, 0]
type textarea "x"
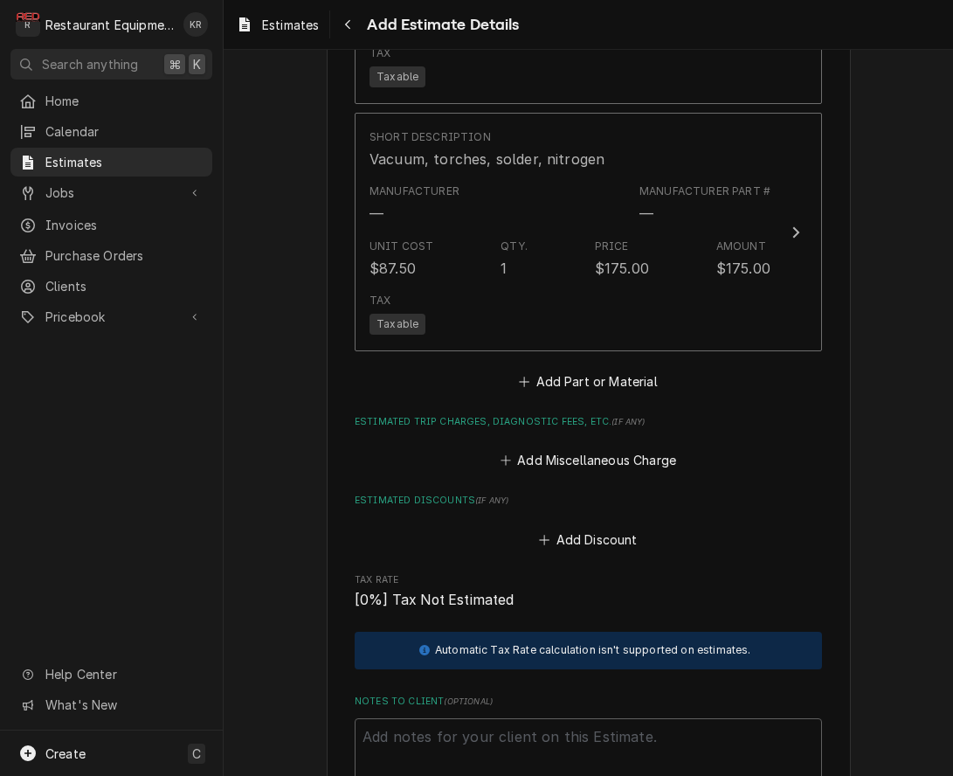
scroll to position [3193, 0]
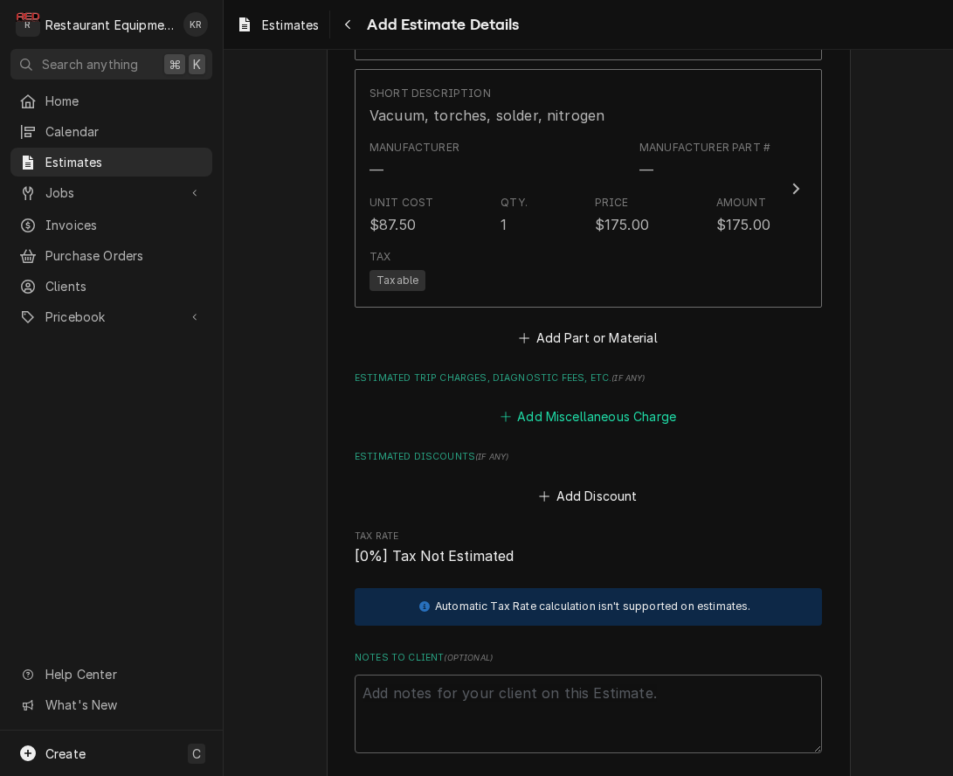
click at [558, 419] on button "Add Miscellaneous Charge" at bounding box center [588, 417] width 182 height 24
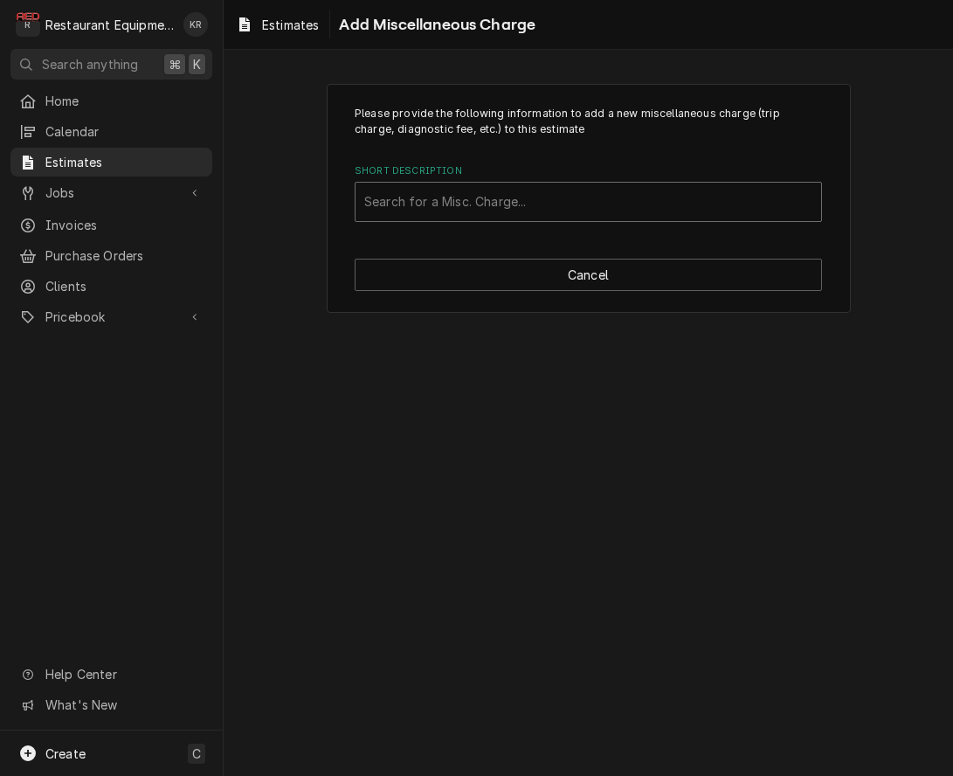
click at [439, 211] on div "Short Description" at bounding box center [588, 201] width 448 height 31
type input "ship"
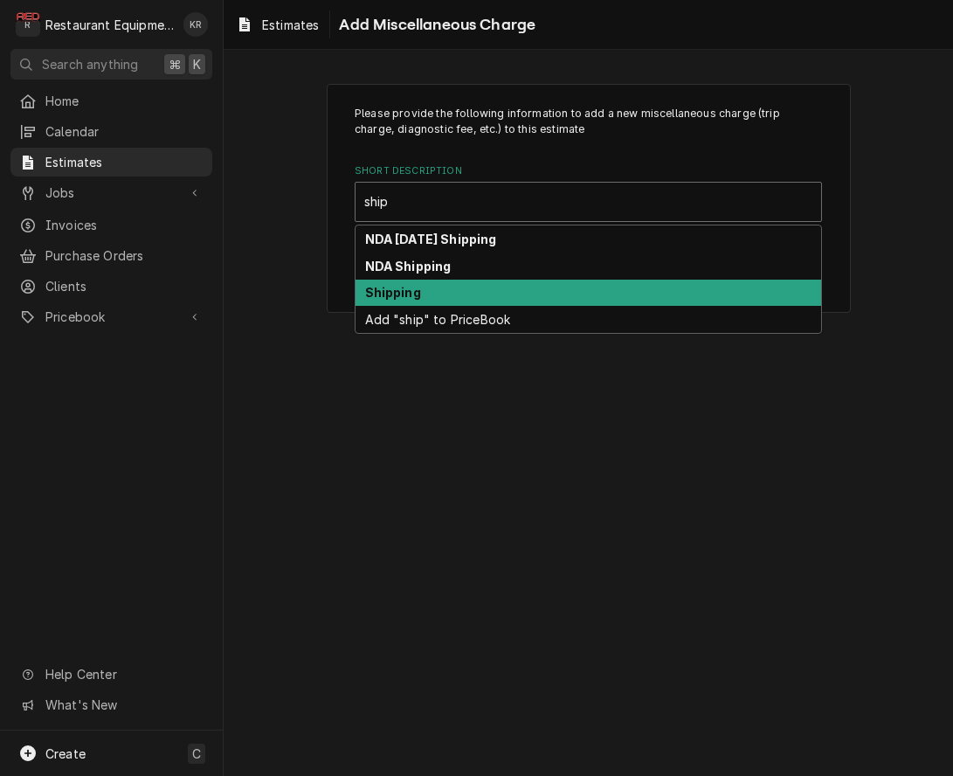
click at [443, 287] on div "Shipping" at bounding box center [589, 293] width 466 height 27
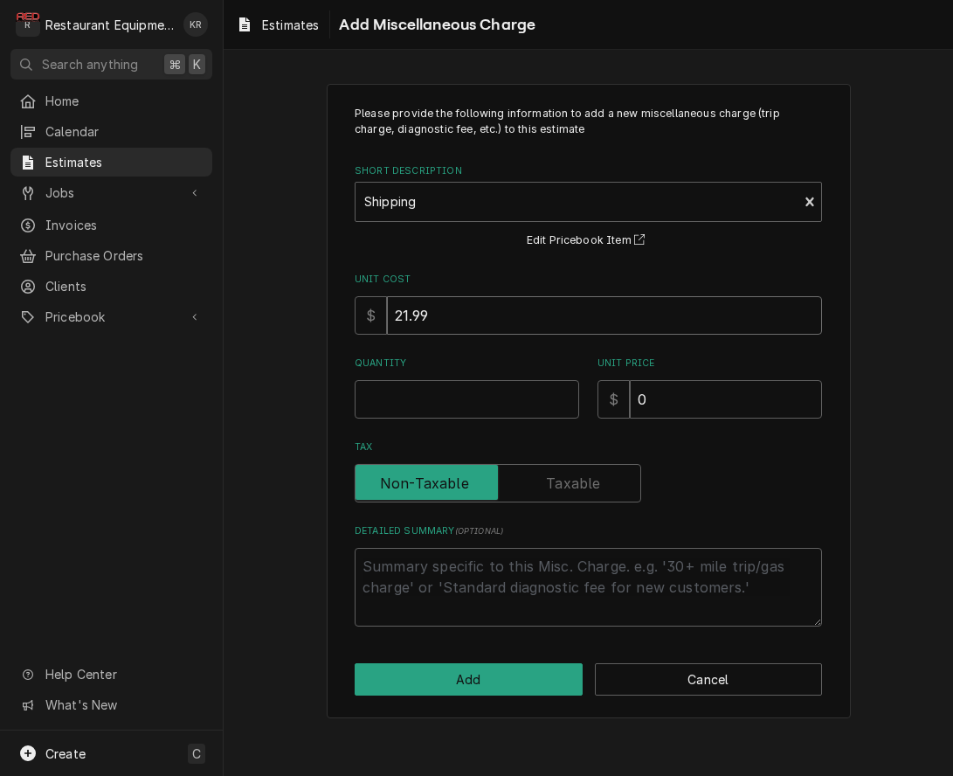
click at [446, 318] on input "21.99" at bounding box center [604, 315] width 435 height 38
click at [398, 412] on input "Quantity" at bounding box center [467, 399] width 225 height 38
type textarea "x"
type input "1"
click at [651, 402] on input "0" at bounding box center [726, 399] width 192 height 38
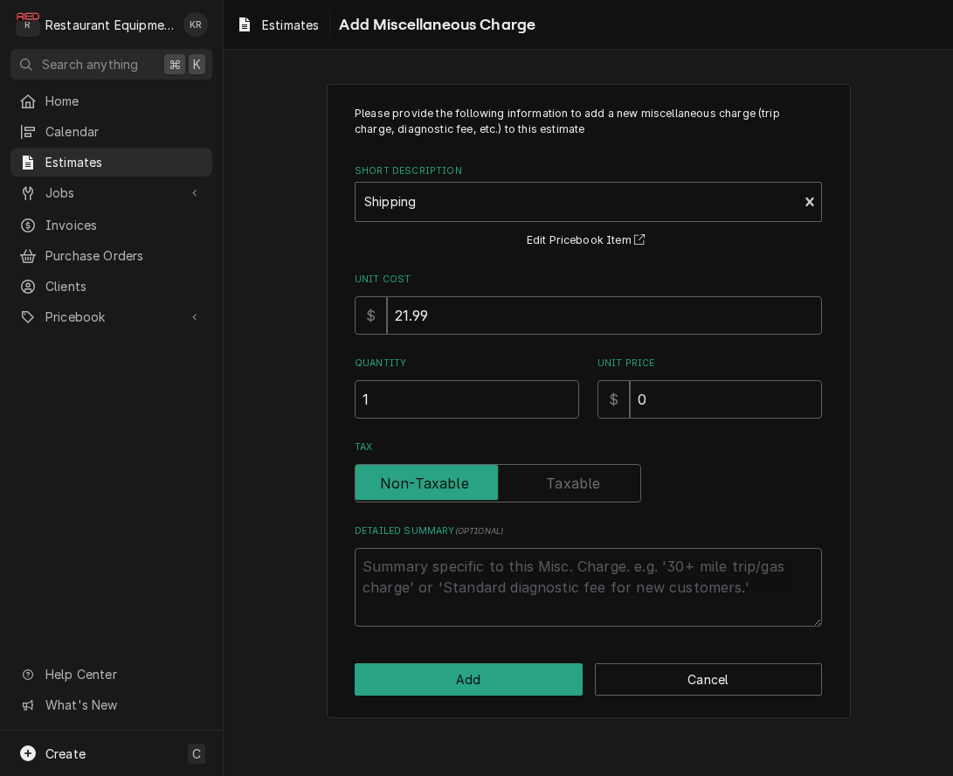
drag, startPoint x: 651, startPoint y: 402, endPoint x: 634, endPoint y: 404, distance: 16.7
click at [634, 404] on input "0" at bounding box center [726, 399] width 192 height 38
click at [696, 395] on input "0" at bounding box center [726, 399] width 192 height 38
drag, startPoint x: 688, startPoint y: 396, endPoint x: 636, endPoint y: 400, distance: 51.7
click at [636, 400] on input "0" at bounding box center [726, 399] width 192 height 38
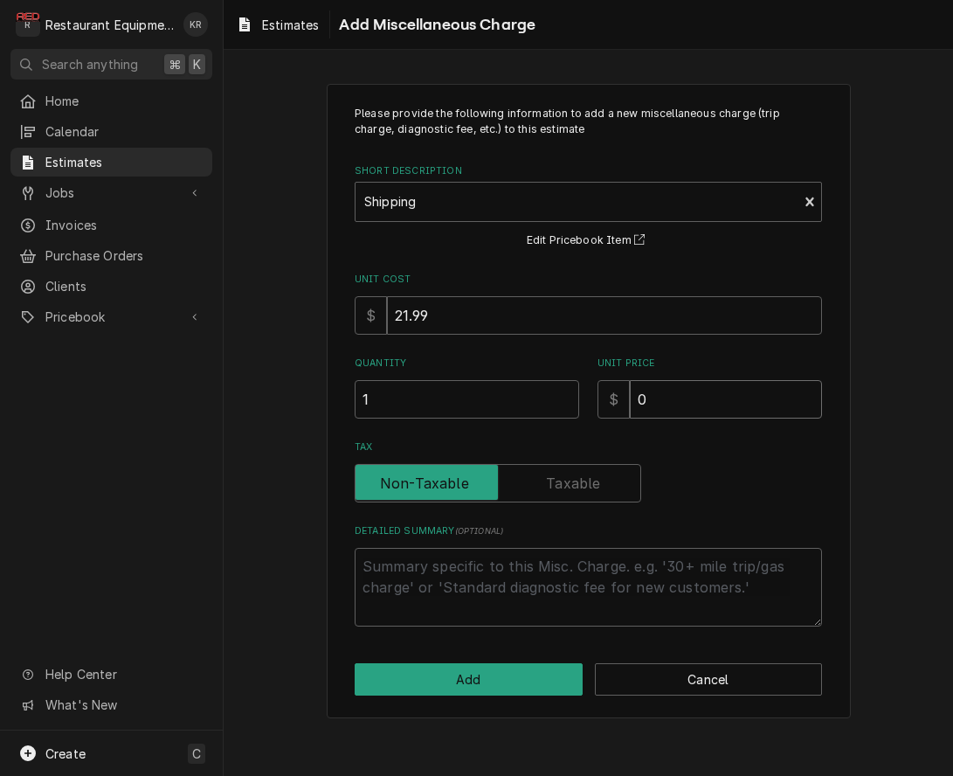
type textarea "x"
type input "7"
type textarea "x"
type input "77"
type textarea "x"
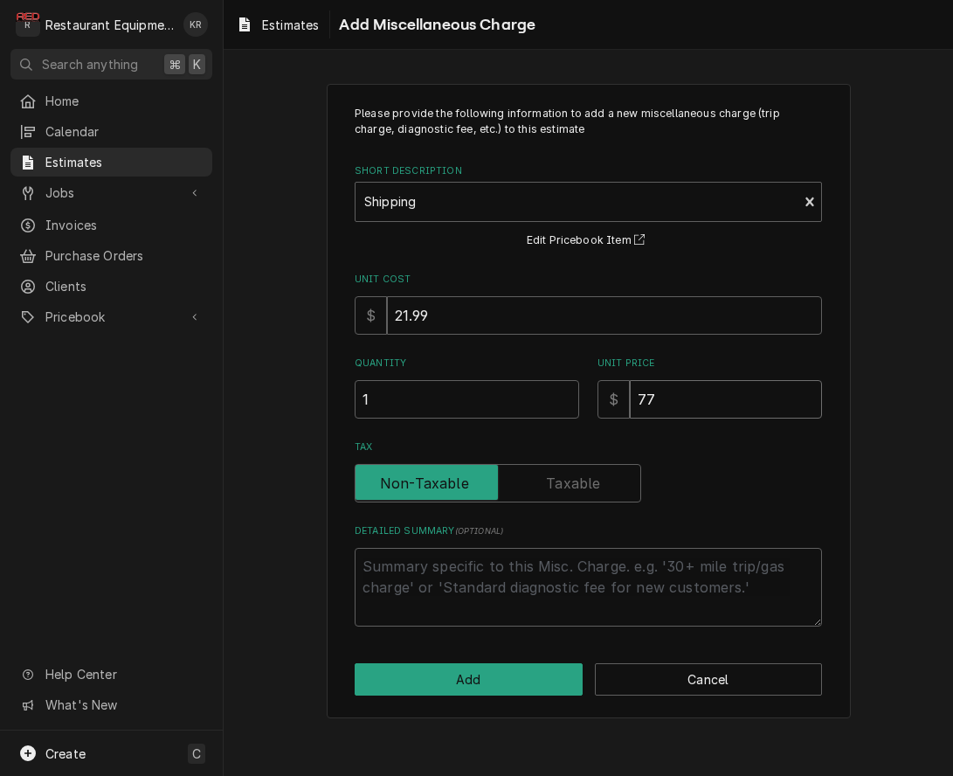
type input "77.8"
type textarea "x"
type input "77.83"
type textarea "x"
type input "77.83"
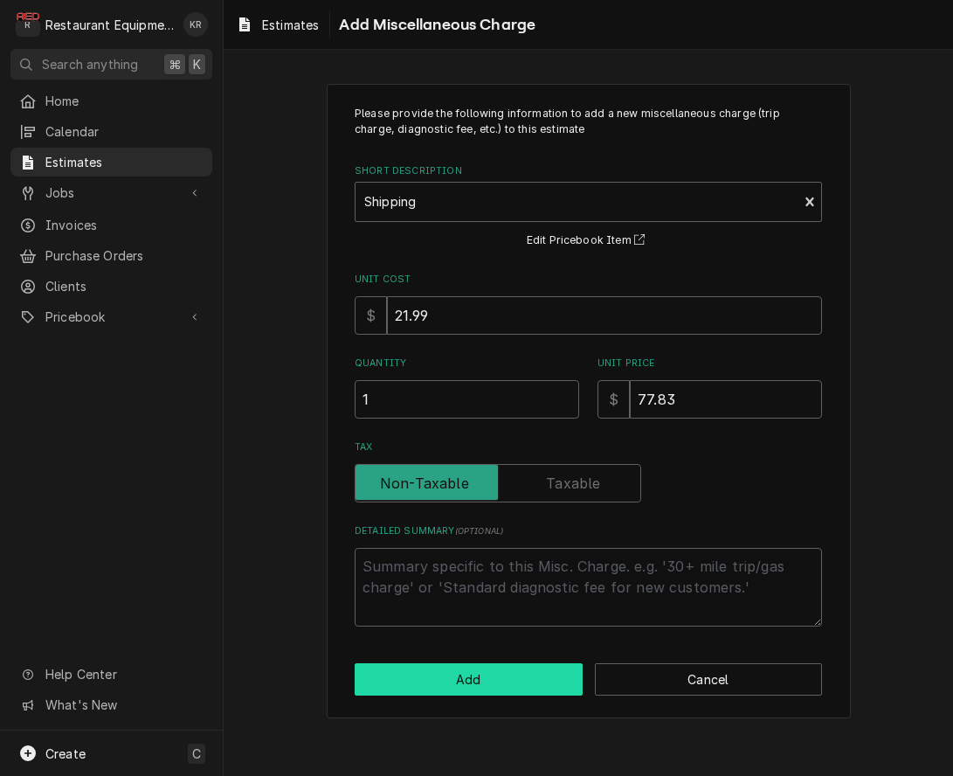
click at [470, 668] on button "Add" at bounding box center [469, 679] width 228 height 32
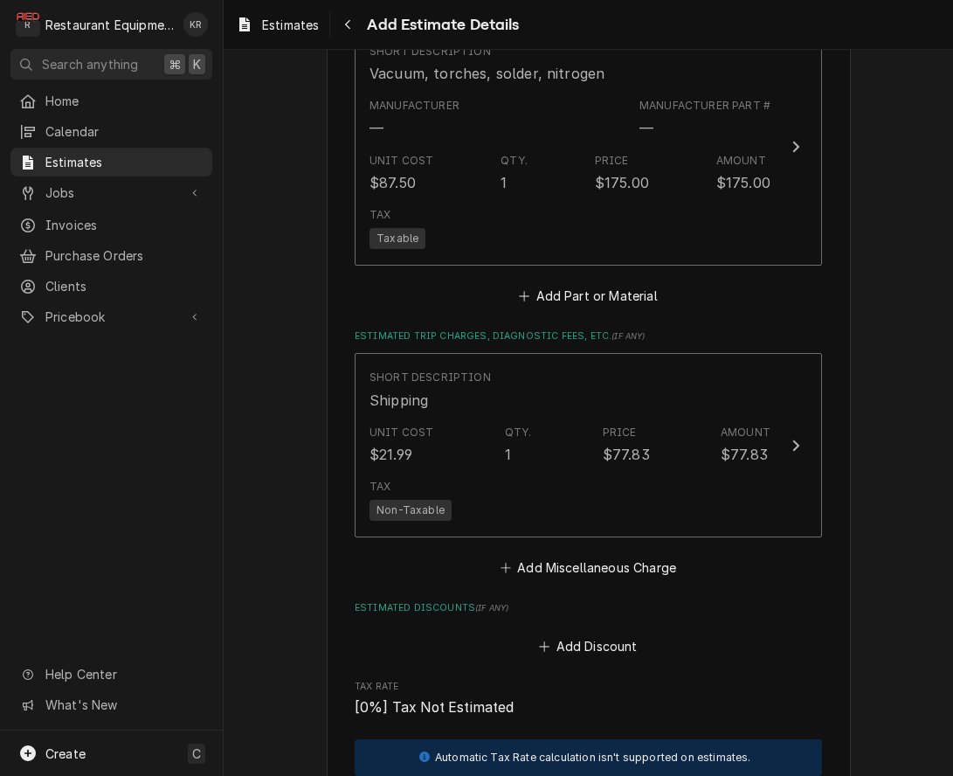
scroll to position [3235, 0]
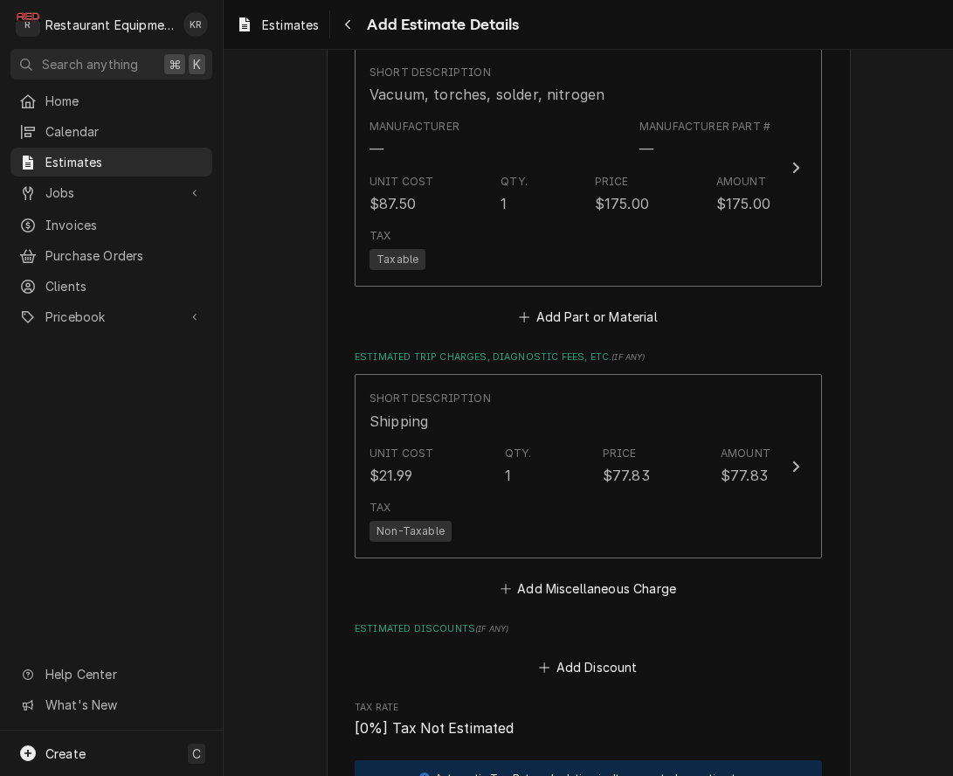
type textarea "x"
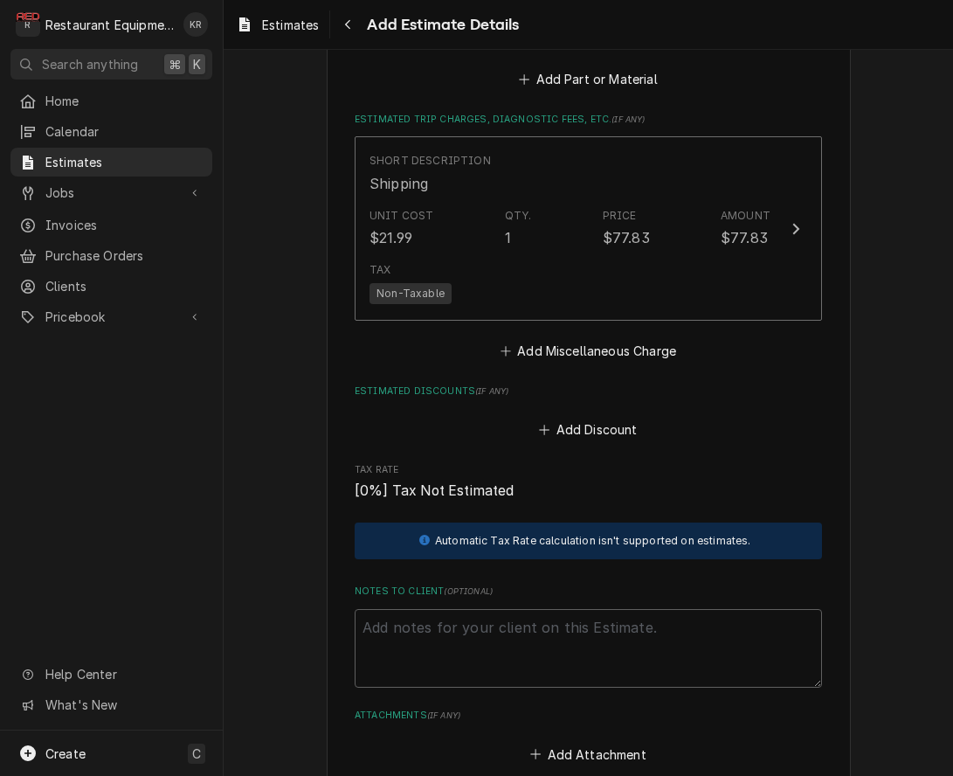
scroll to position [3463, 0]
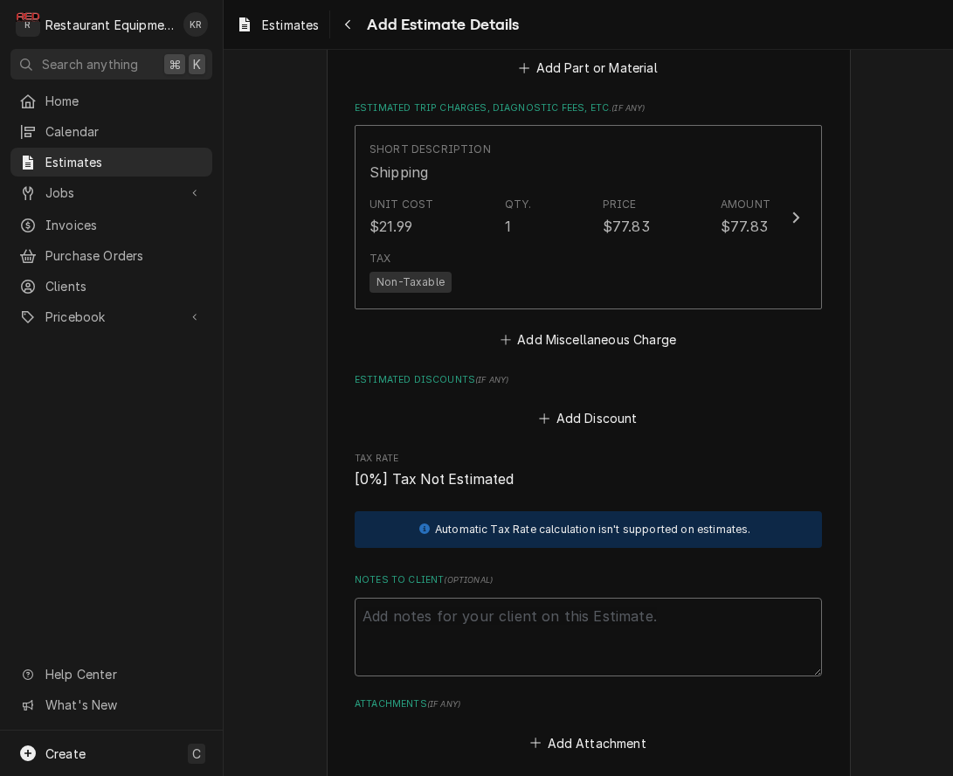
click at [481, 632] on textarea "Notes to Client ( optional )" at bounding box center [589, 637] width 468 height 79
type textarea "R"
type textarea "x"
type textarea "Ro"
type textarea "x"
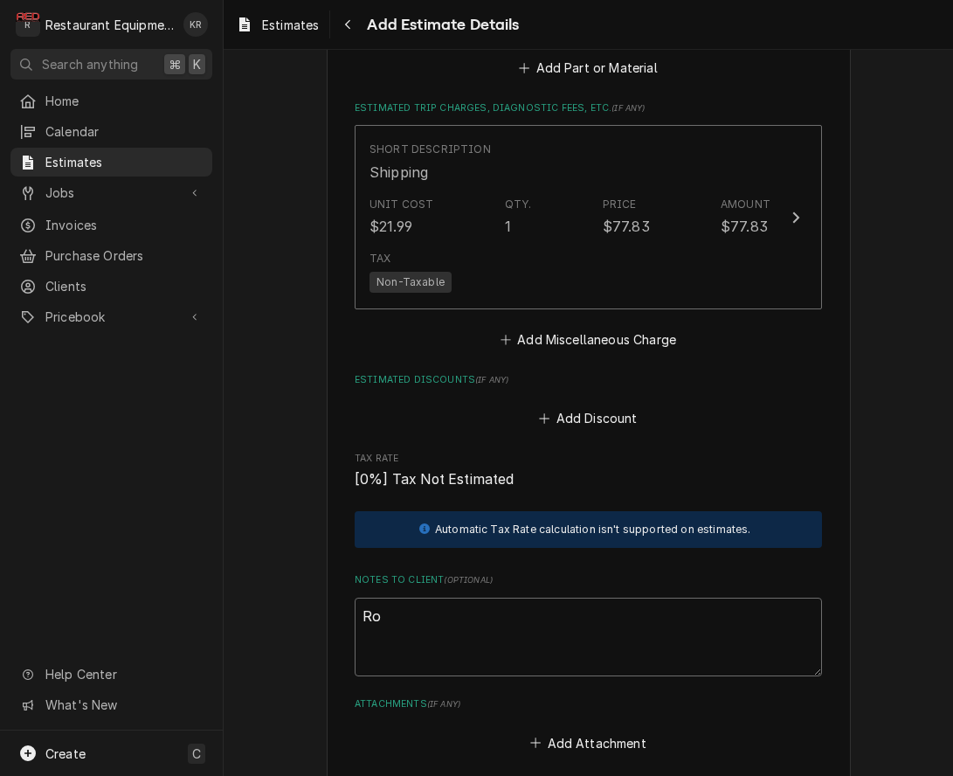
type textarea "Roo"
type textarea "x"
type textarea "Roo"
type textarea "x"
type textarea "Roo"
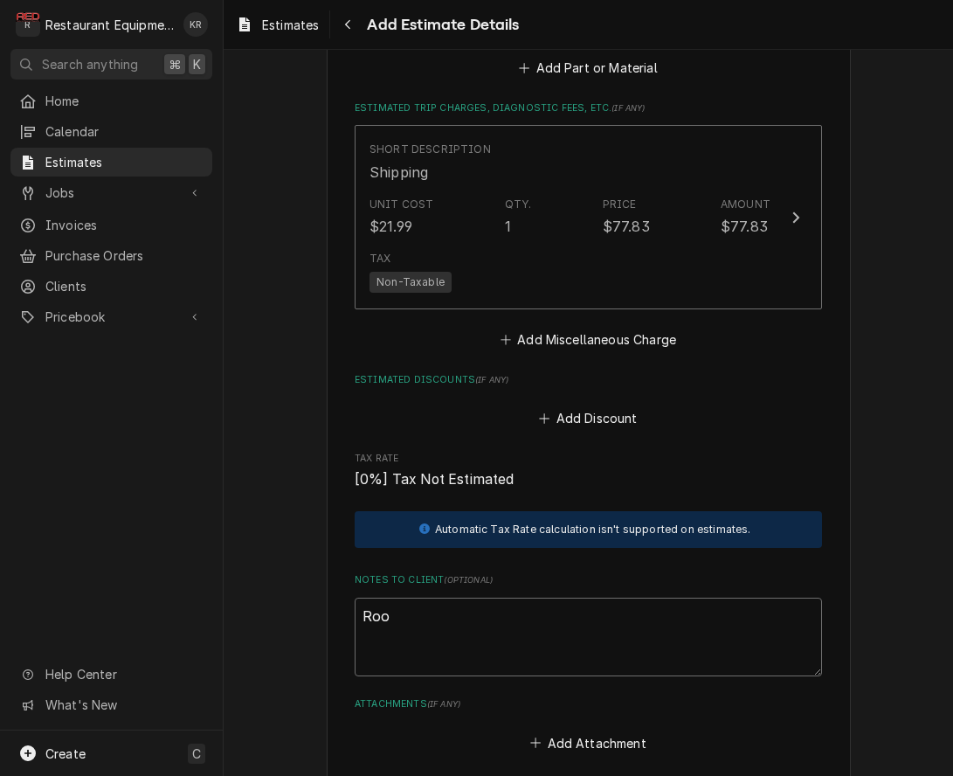
type textarea "x"
type textarea "Roo 8"
type textarea "x"
type textarea "Roo 86"
type textarea "x"
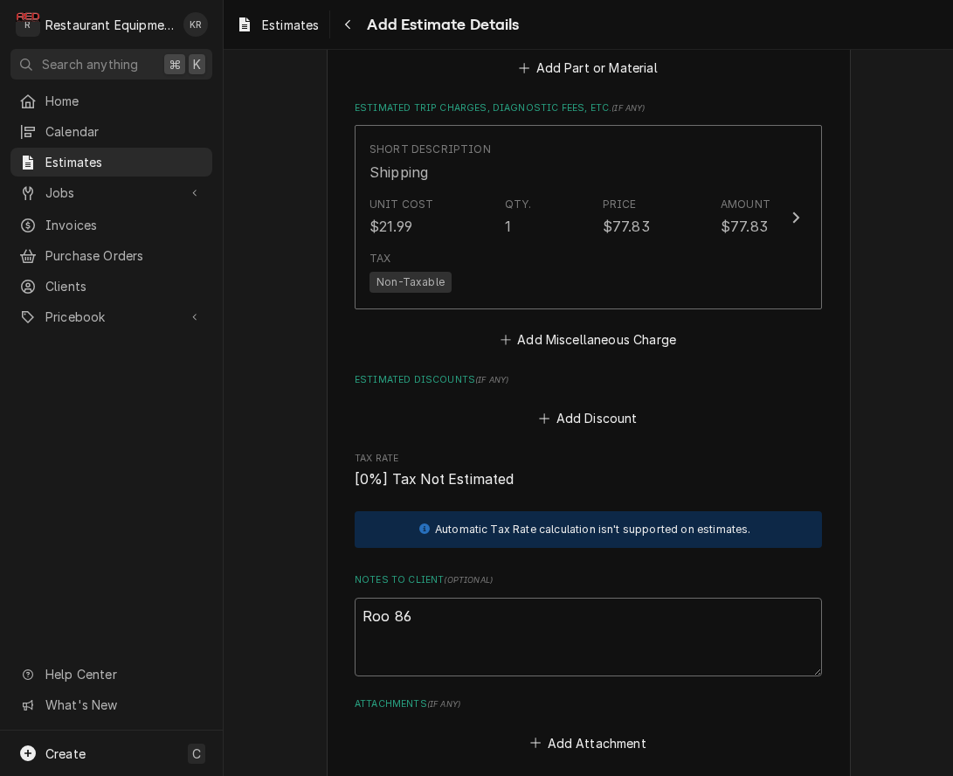
type textarea "Roo 868"
type textarea "x"
type textarea "Roo 8681"
type textarea "x"
type textarea "Roo 8681"
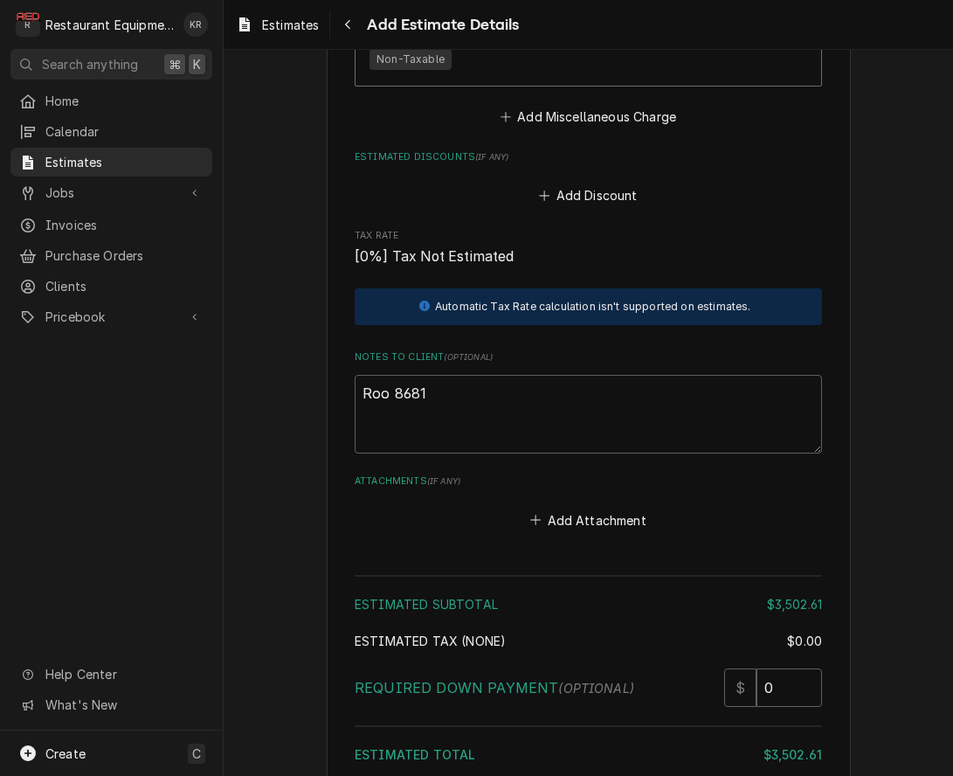
scroll to position [3864, 0]
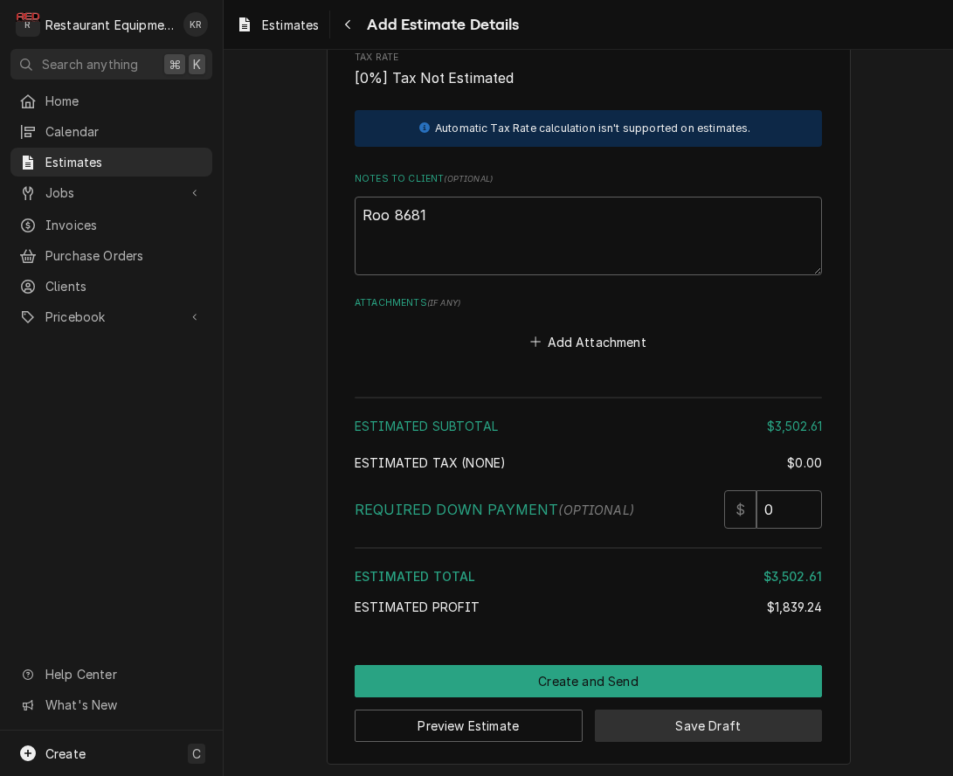
click at [680, 732] on button "Save Draft" at bounding box center [709, 726] width 228 height 32
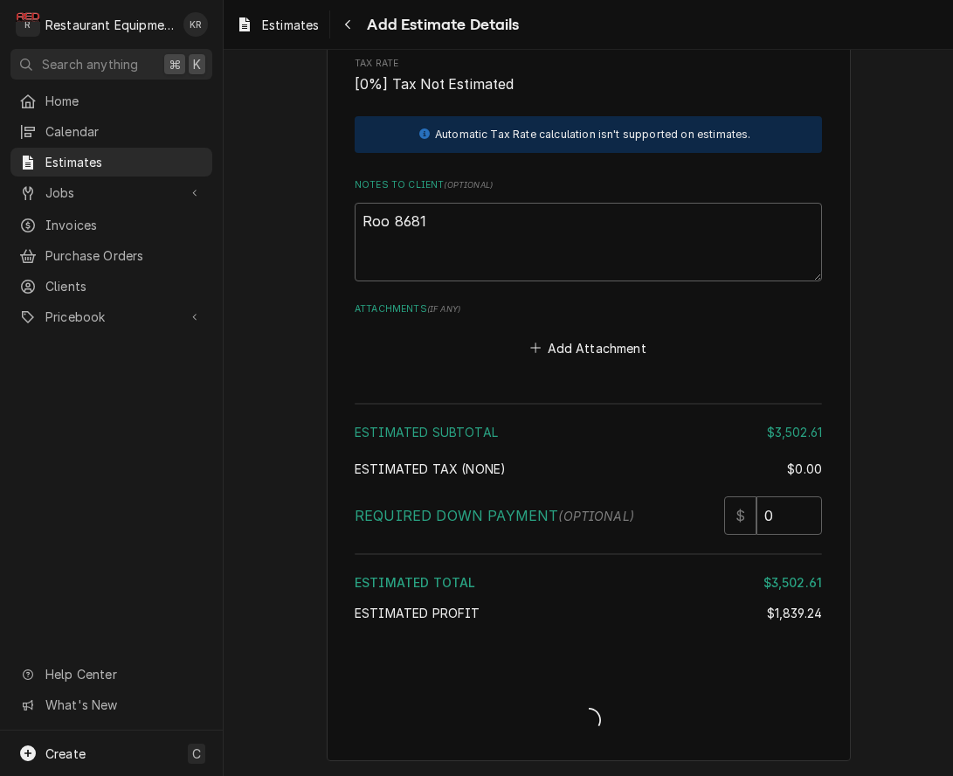
scroll to position [3855, 0]
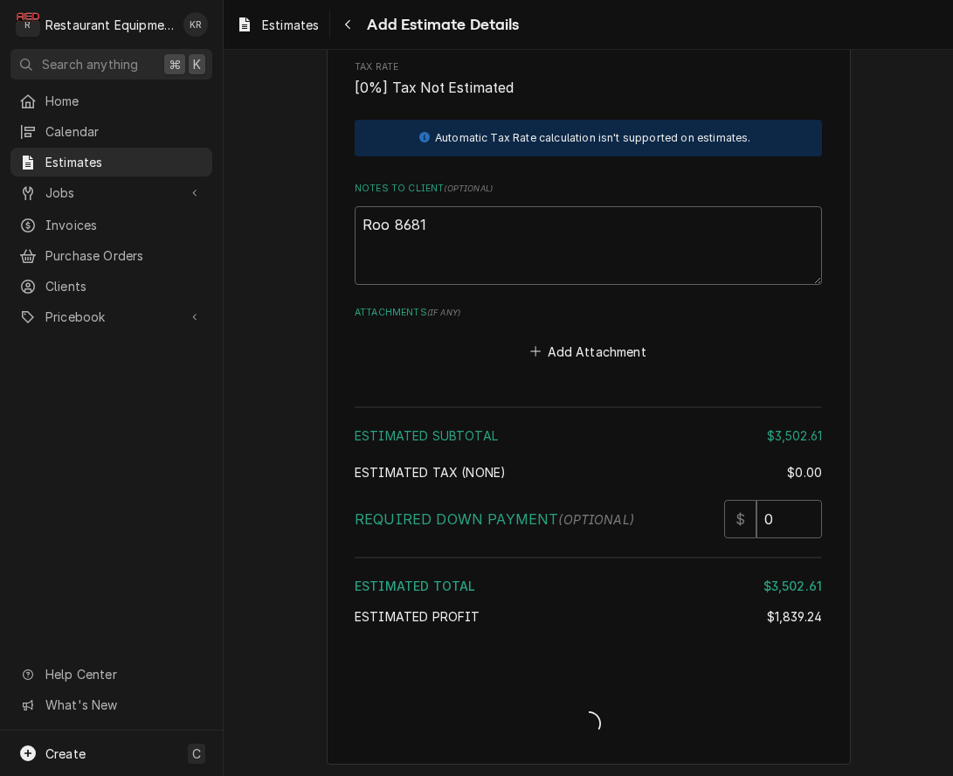
type textarea "x"
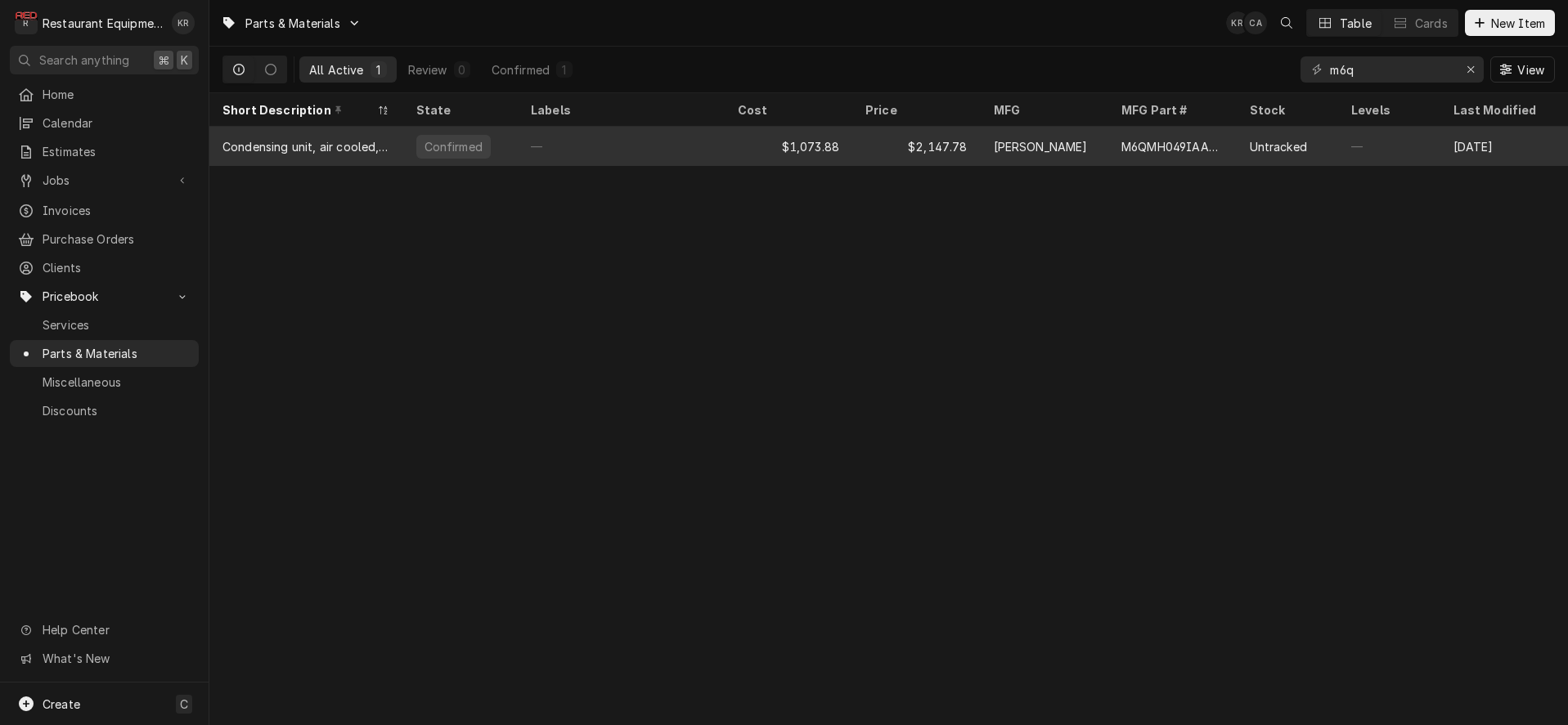
type input "m6q"
click at [1177, 146] on div "M6QMH049IAA272" at bounding box center [1172, 147] width 102 height 17
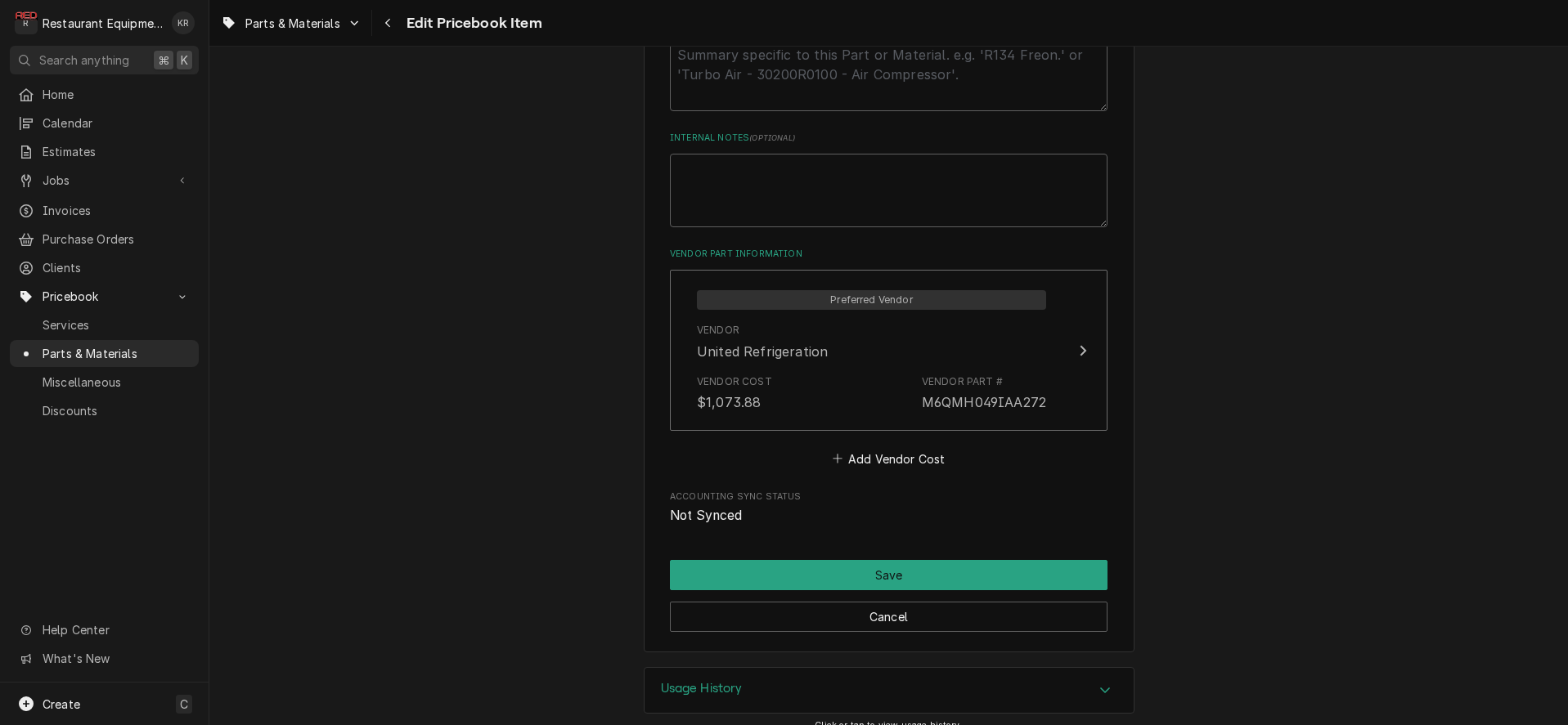
scroll to position [868, 0]
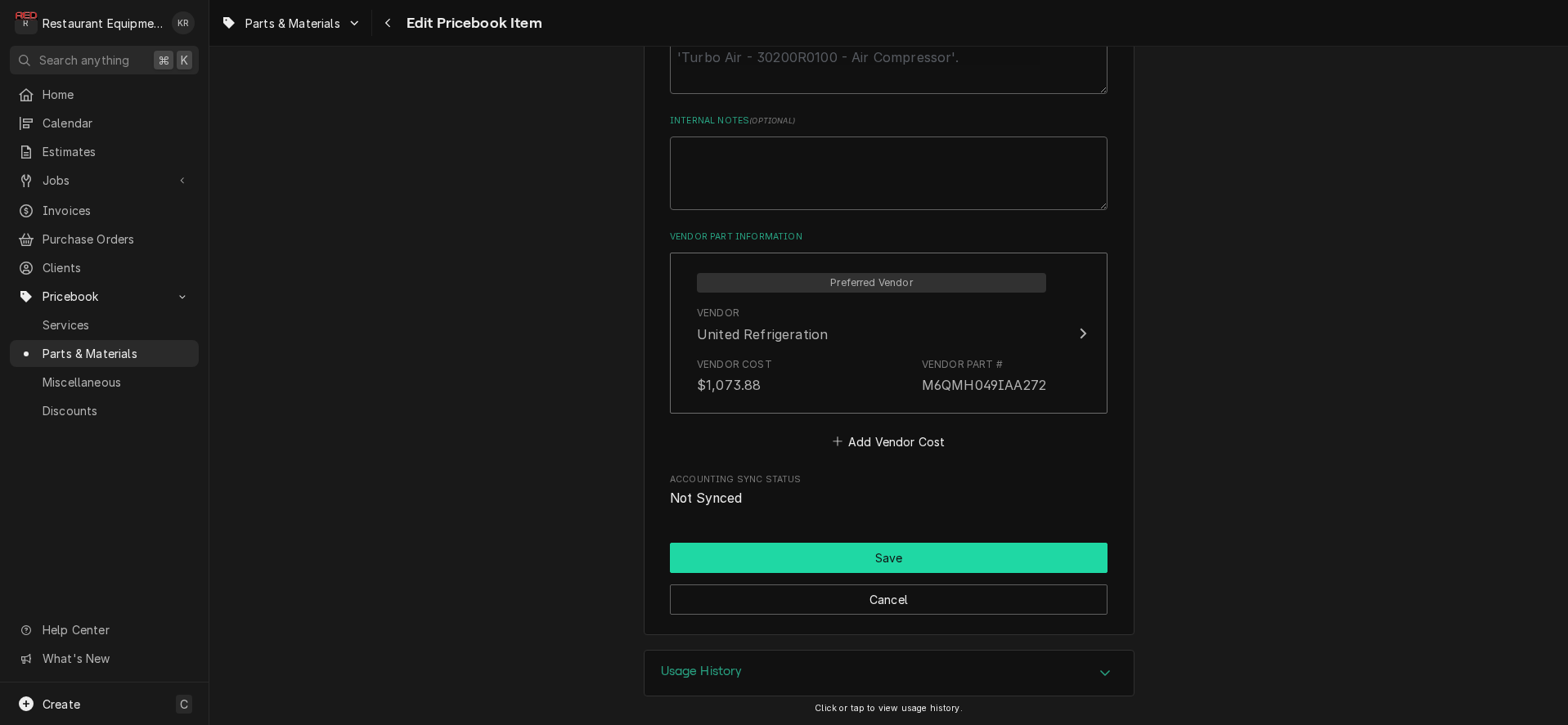
click at [898, 558] on button "Save" at bounding box center [889, 558] width 438 height 30
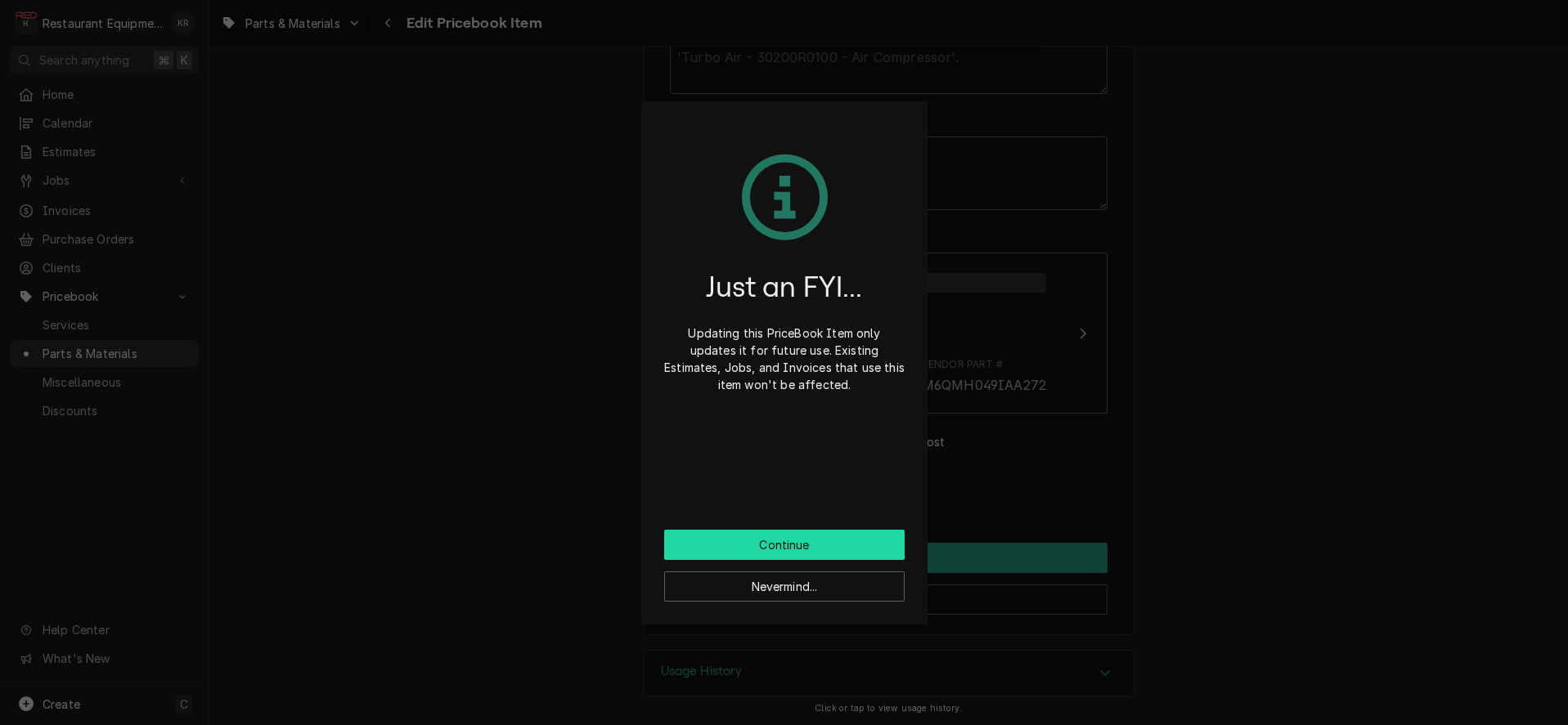
click at [813, 548] on button "Continue" at bounding box center [784, 544] width 241 height 30
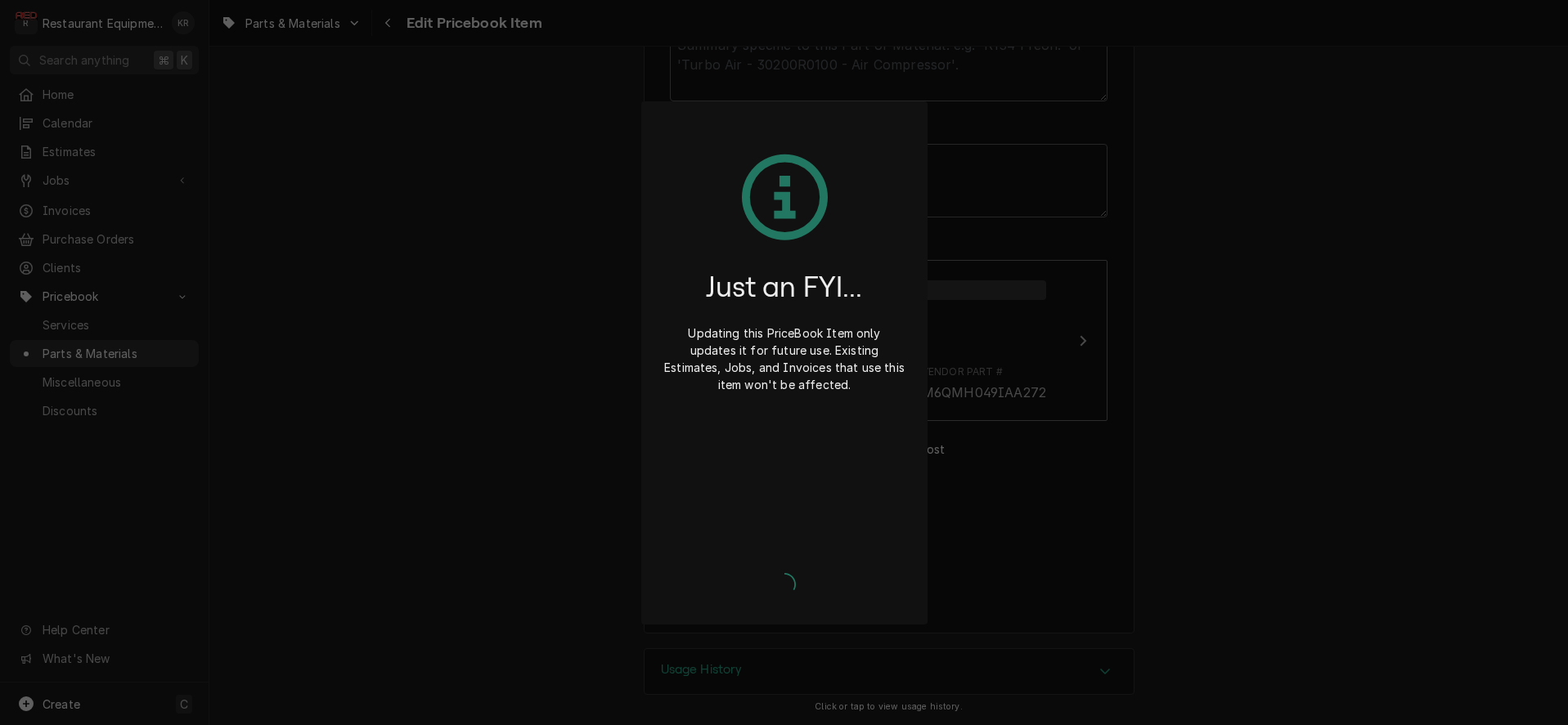
scroll to position [859, 0]
type textarea "x"
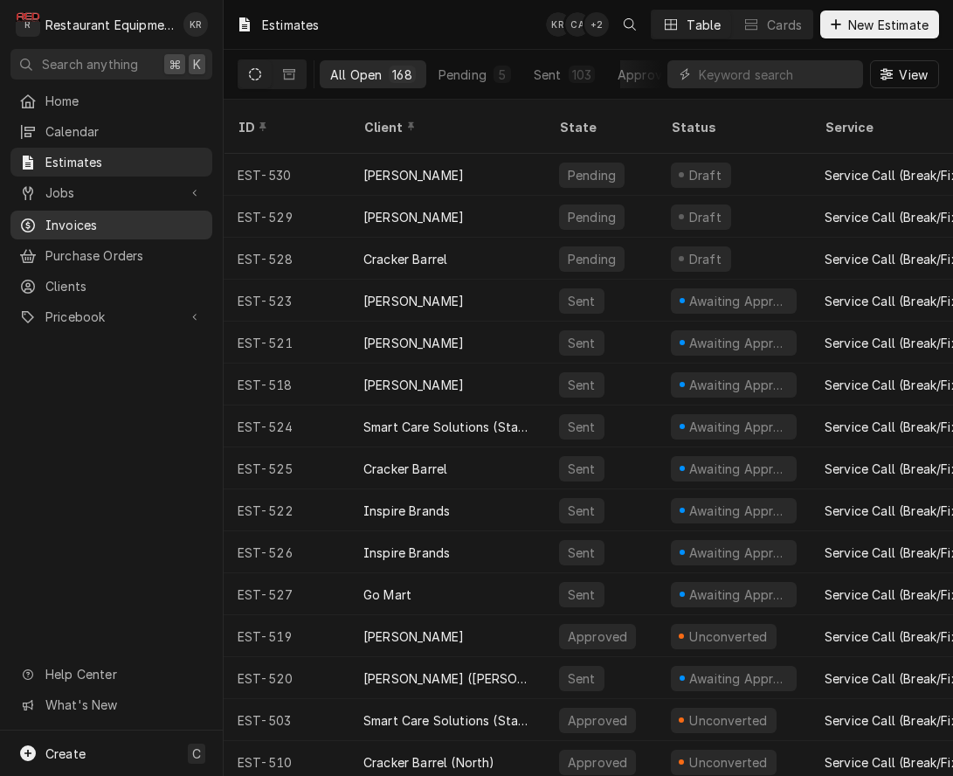
click at [109, 225] on span "Invoices" at bounding box center [124, 225] width 158 height 18
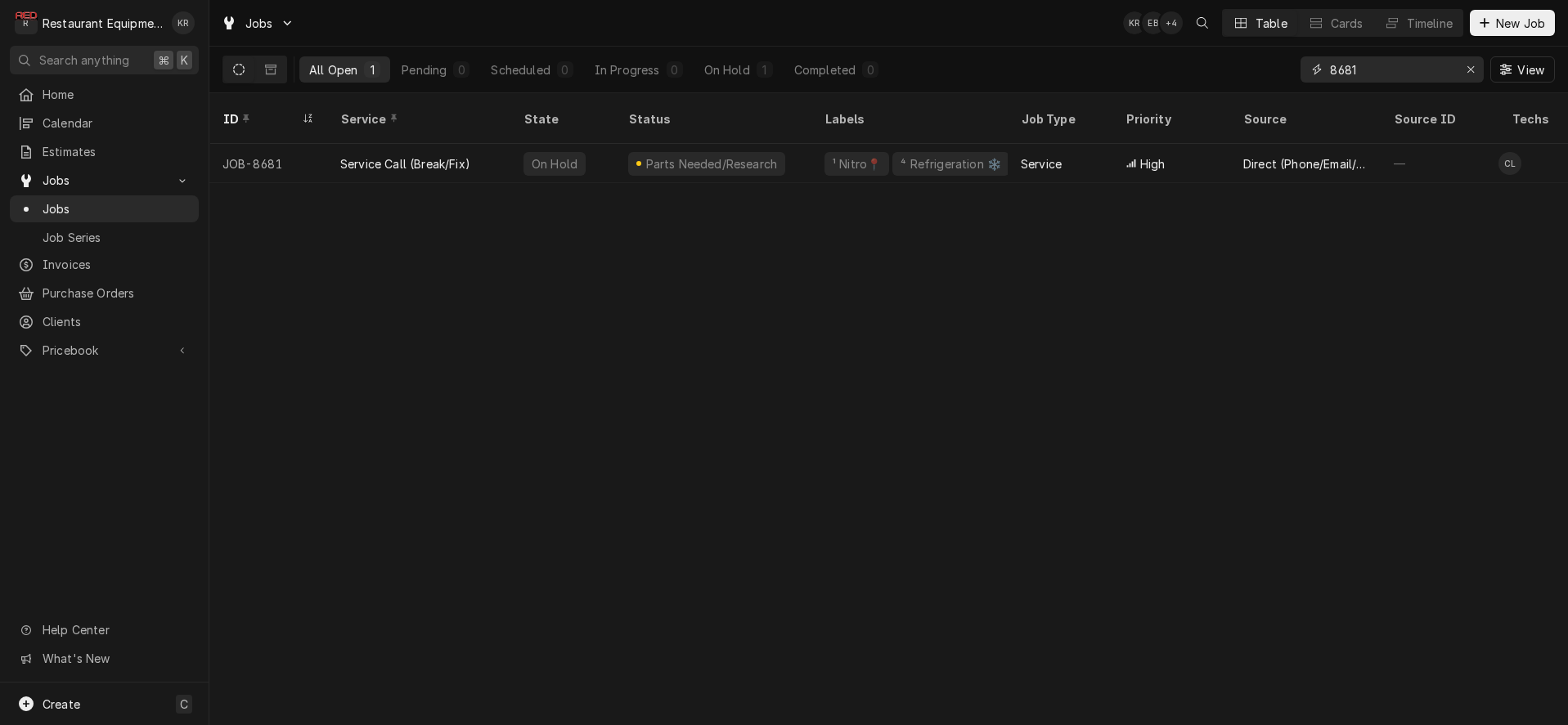
drag, startPoint x: 1365, startPoint y: 68, endPoint x: 1257, endPoint y: 73, distance: 108.1
click at [1330, 73] on input "8681" at bounding box center [1391, 69] width 123 height 26
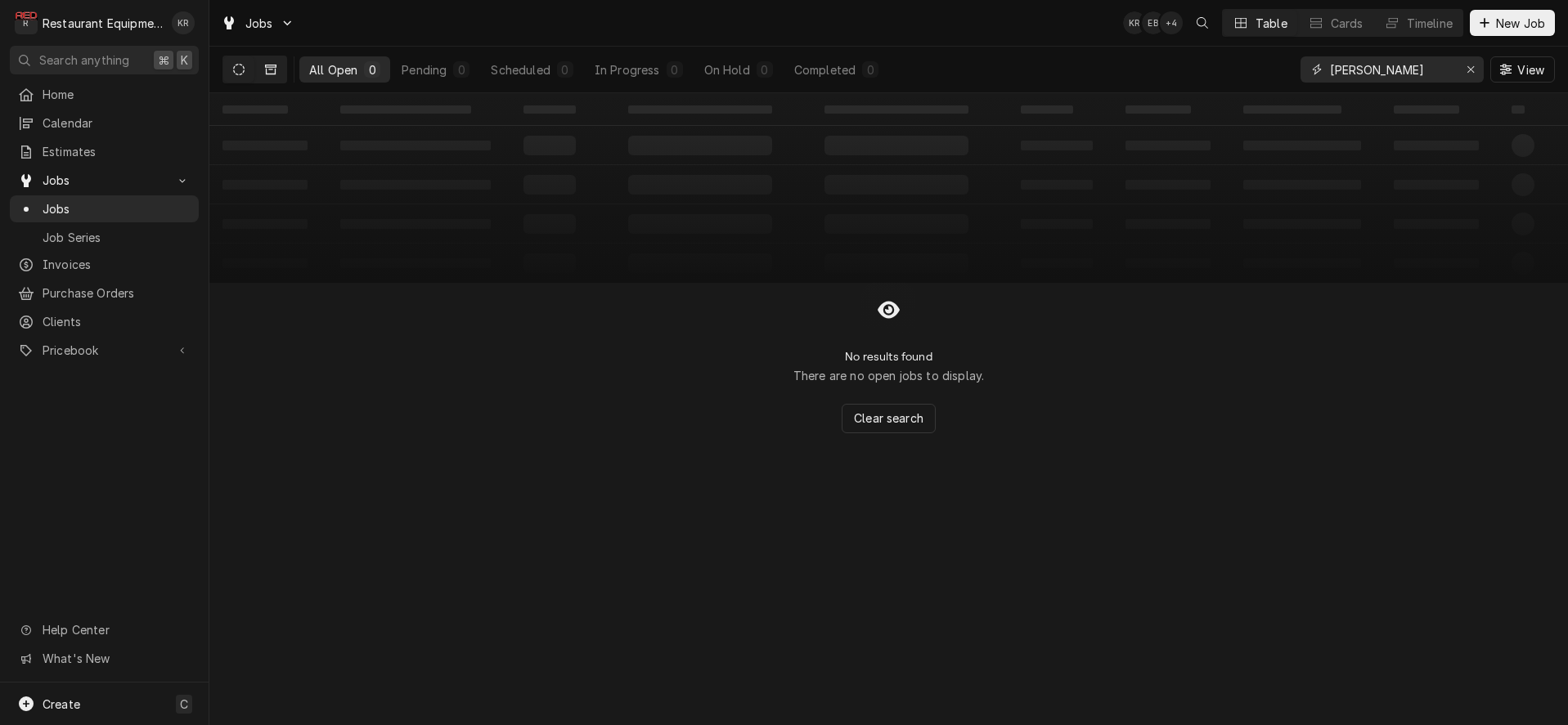
type input "[PERSON_NAME]"
click at [270, 71] on icon "Dynamic Content Wrapper" at bounding box center [271, 69] width 11 height 11
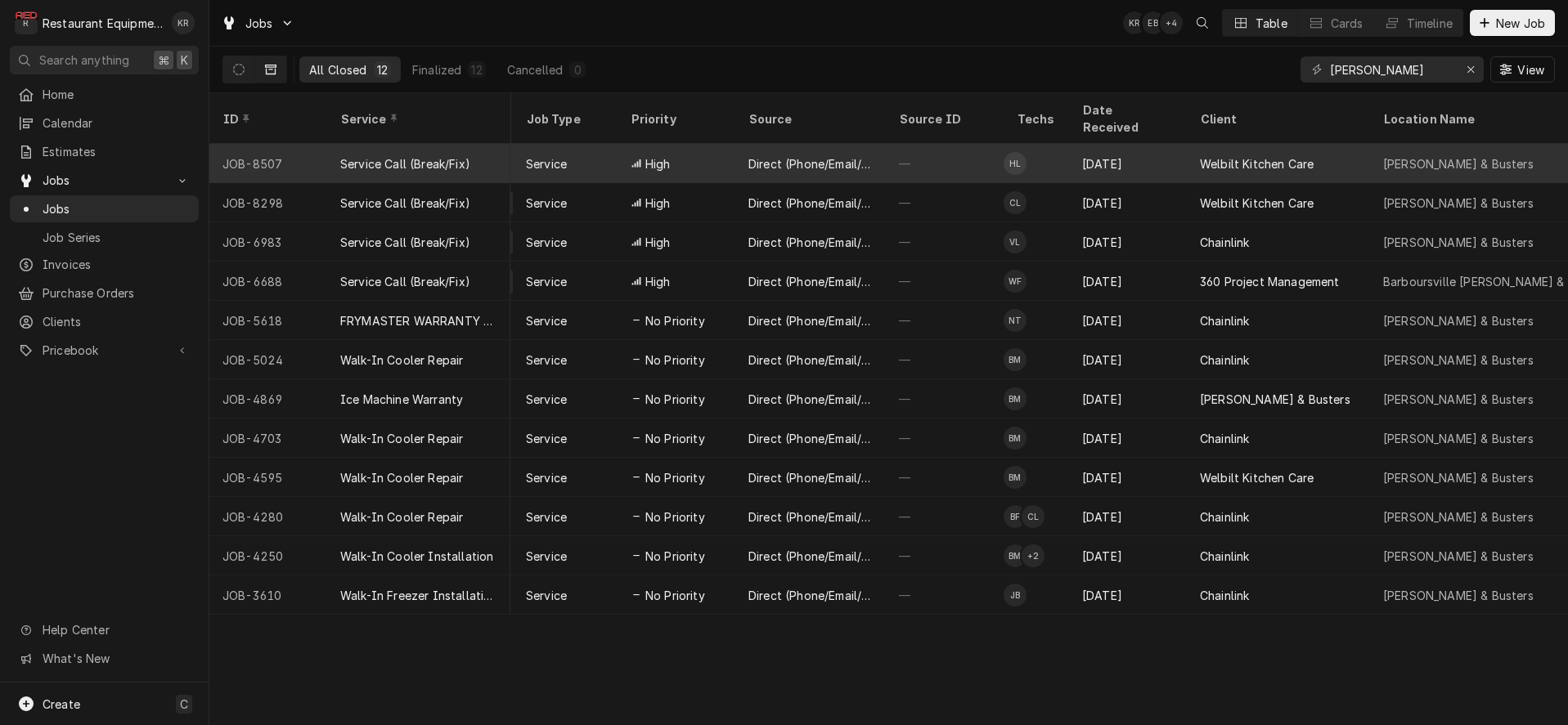
scroll to position [0, 301]
click at [1126, 147] on div "Aug 13" at bounding box center [1125, 164] width 118 height 39
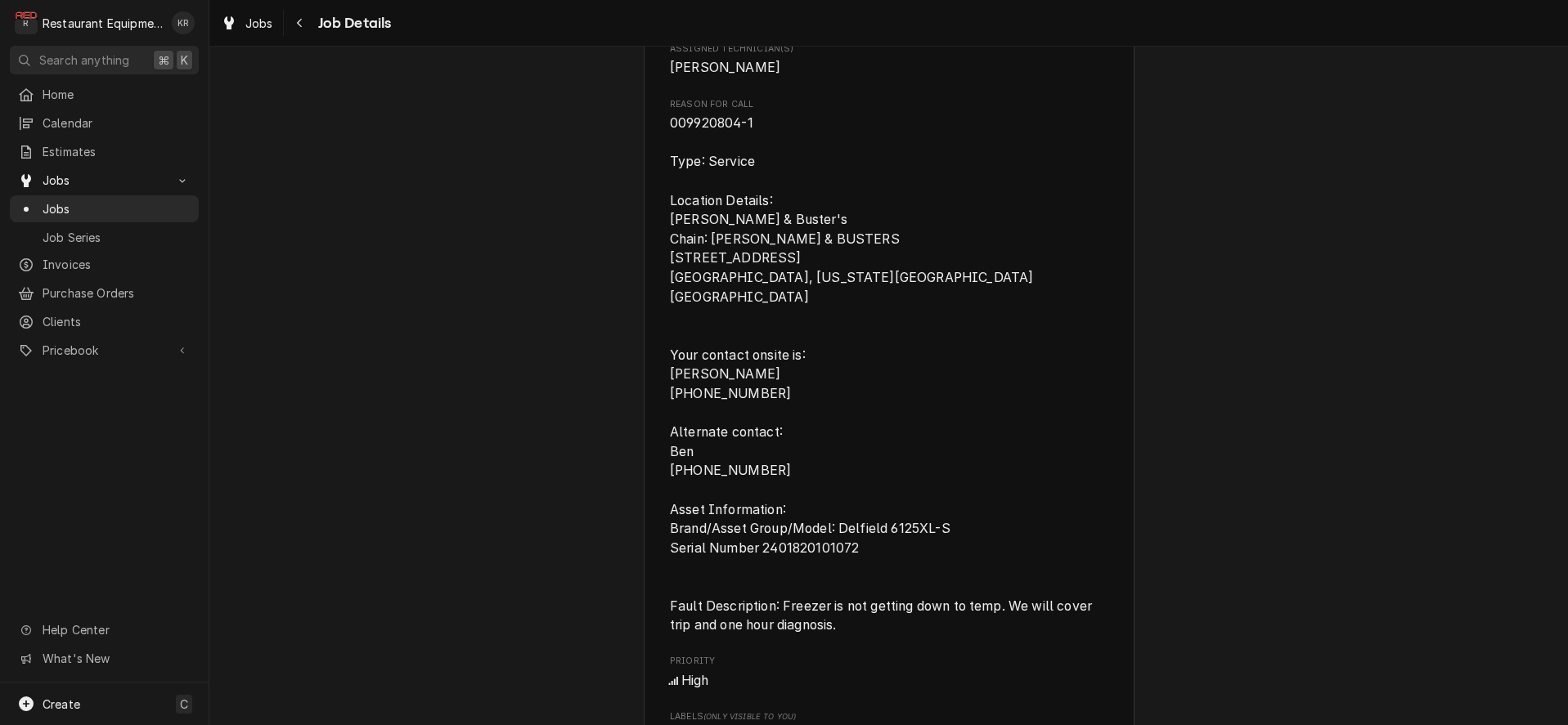
scroll to position [846, 0]
click at [306, 26] on div "Navigate back" at bounding box center [300, 22] width 16 height 16
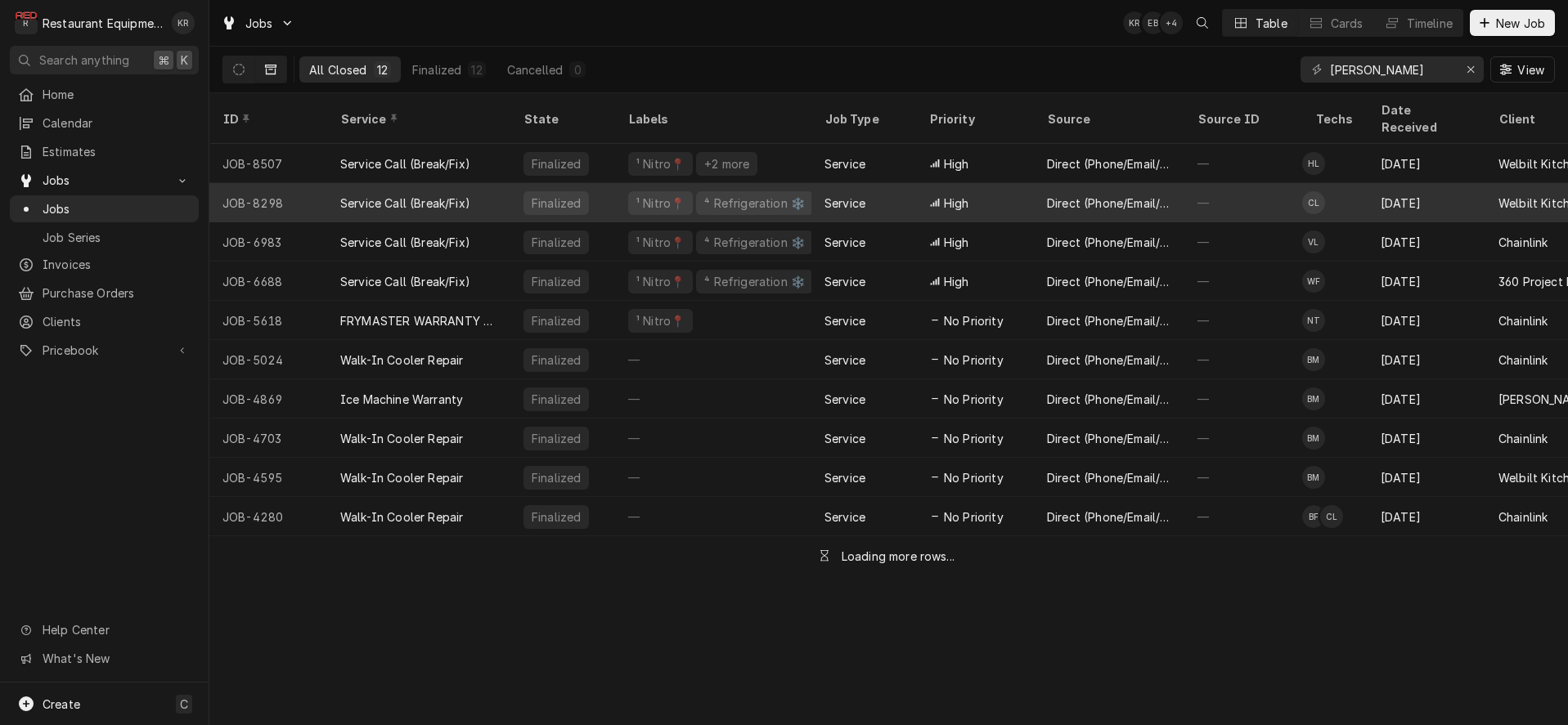
click at [1001, 183] on div "High" at bounding box center [975, 203] width 118 height 39
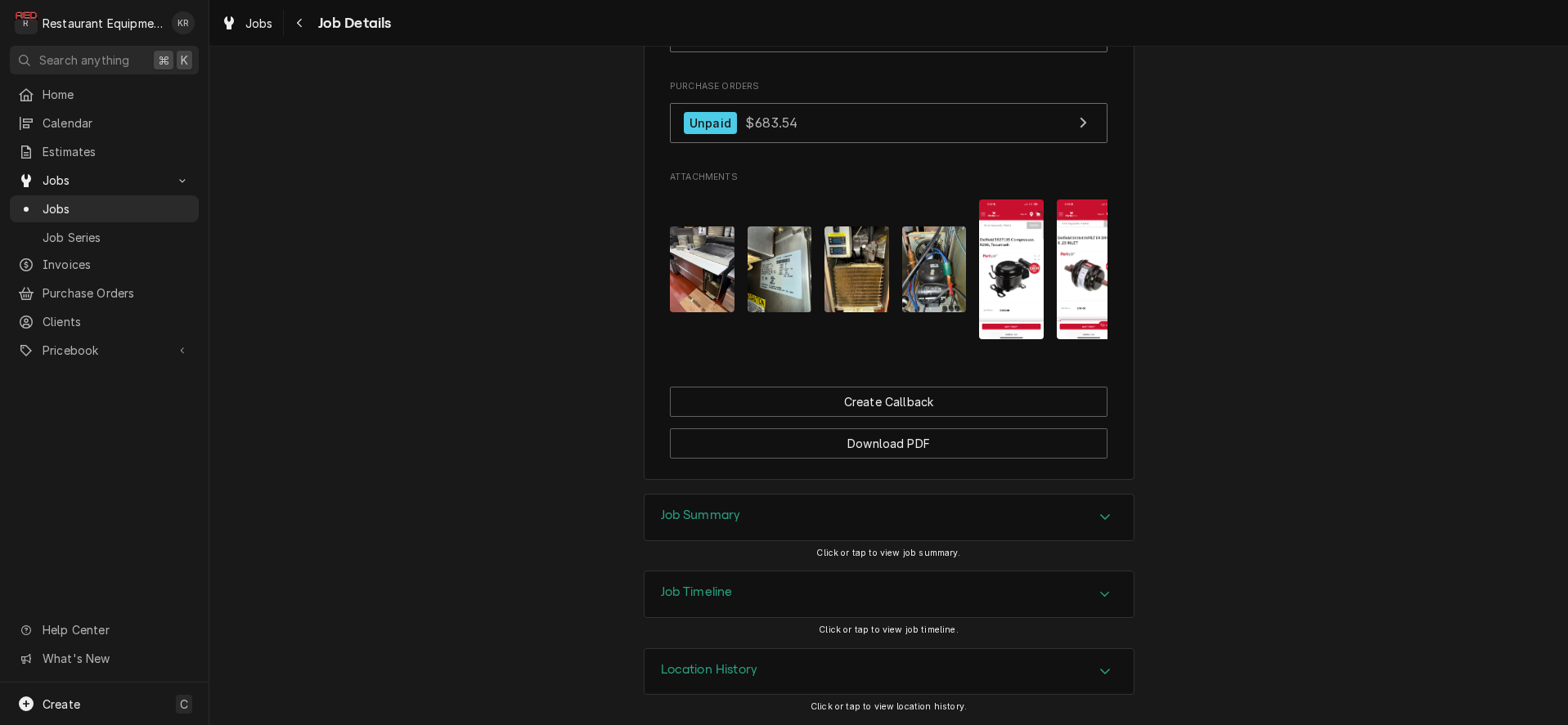
scroll to position [2081, 0]
click at [721, 512] on h3 "Job Summary" at bounding box center [701, 515] width 81 height 16
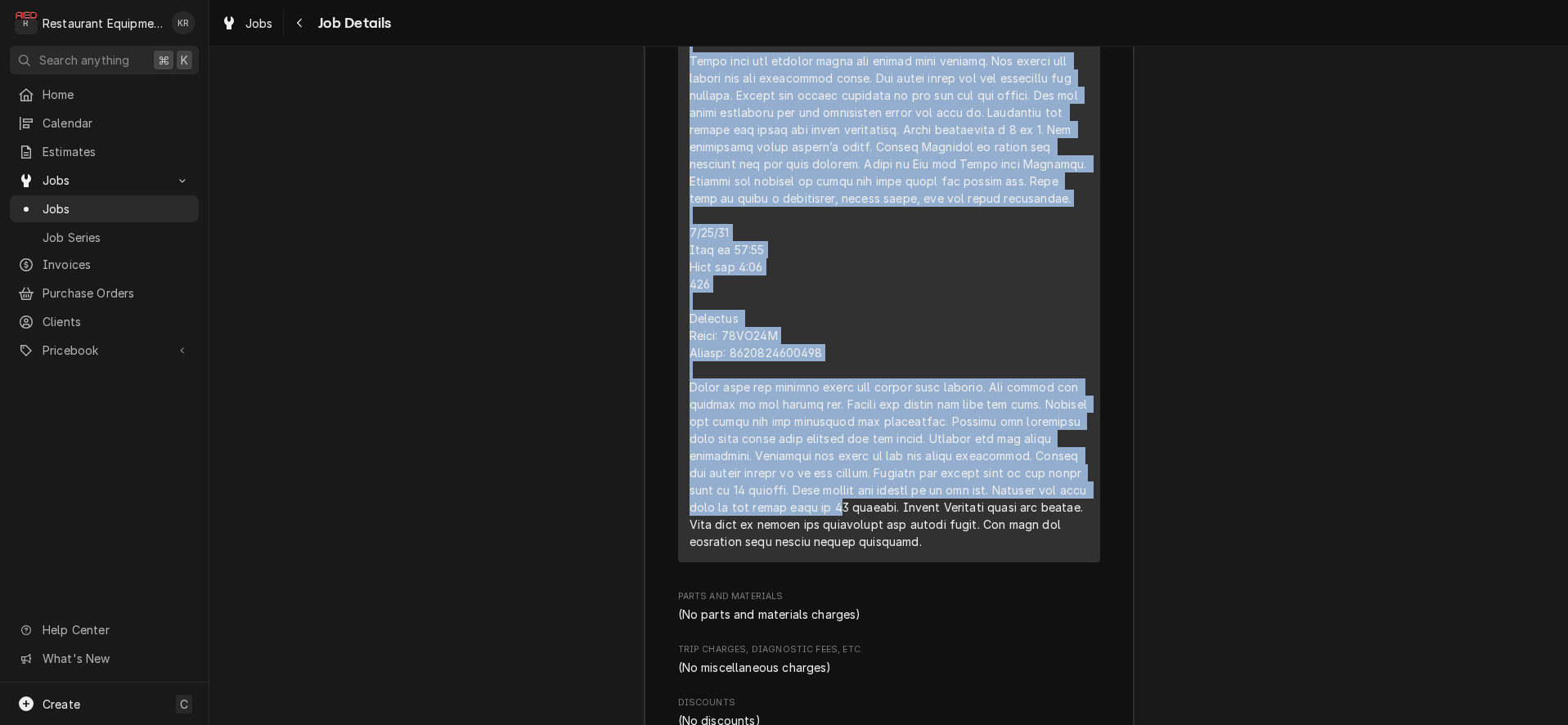
scroll to position [3086, 0]
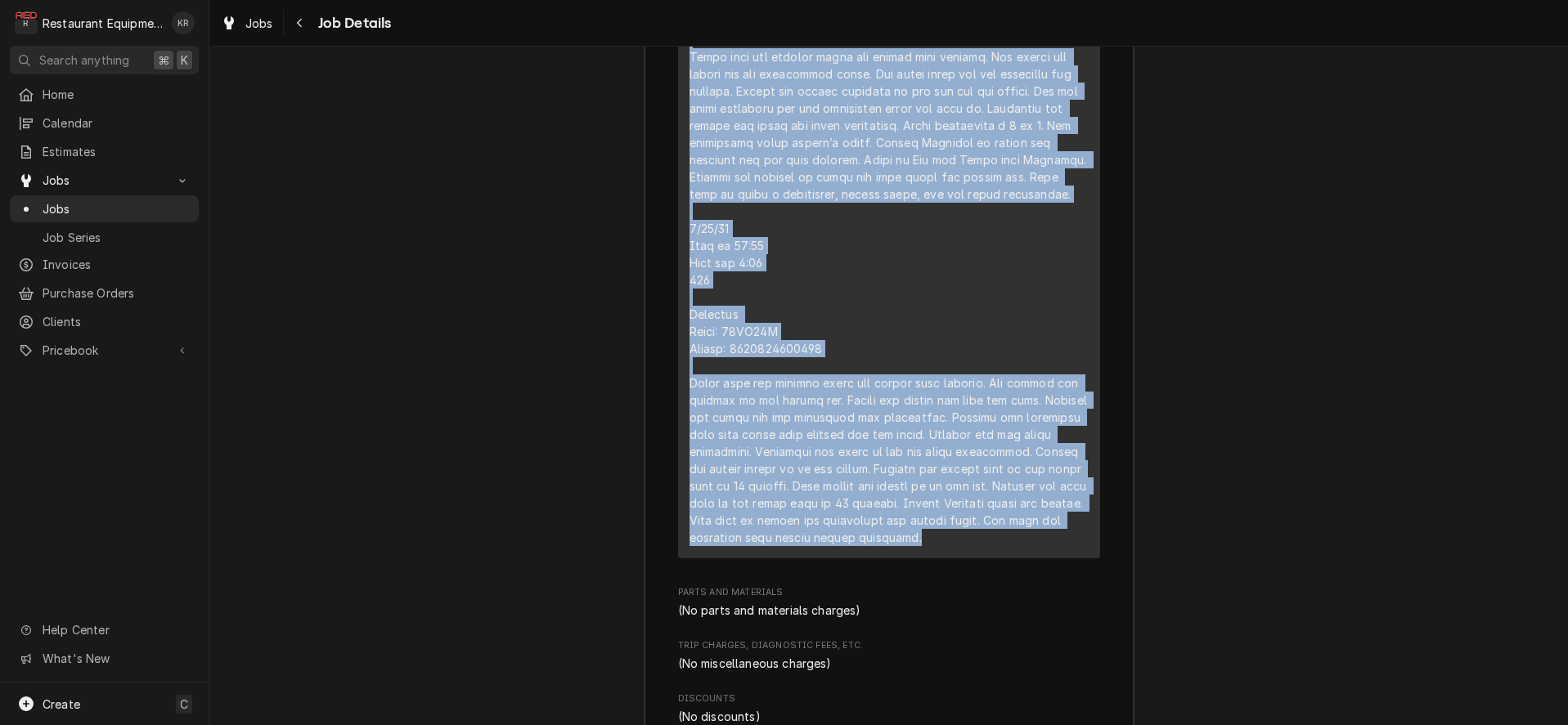
drag, startPoint x: 686, startPoint y: 258, endPoint x: 1000, endPoint y: 604, distance: 467.2
click at [998, 558] on div "Short Description Service Call (Break/Fix) Service Date Jul 29, 2025 Hourly Cos…" at bounding box center [888, 145] width 422 height 827
copy div "7/29/25 Time in 2:00 Time out 4:00 208 Delfield Model: 18RC60P Serial: 24048201…"
click at [266, 25] on span "Jobs" at bounding box center [259, 23] width 28 height 17
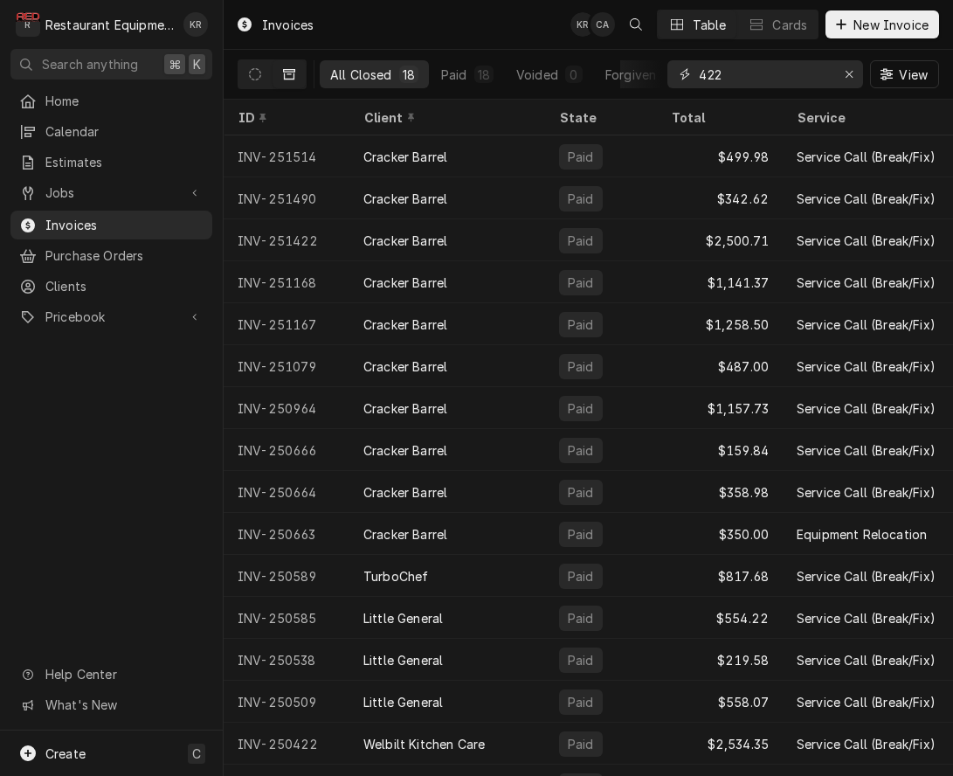
drag, startPoint x: 704, startPoint y: 71, endPoint x: 639, endPoint y: 75, distance: 65.7
click at [699, 75] on input "422" at bounding box center [764, 74] width 131 height 28
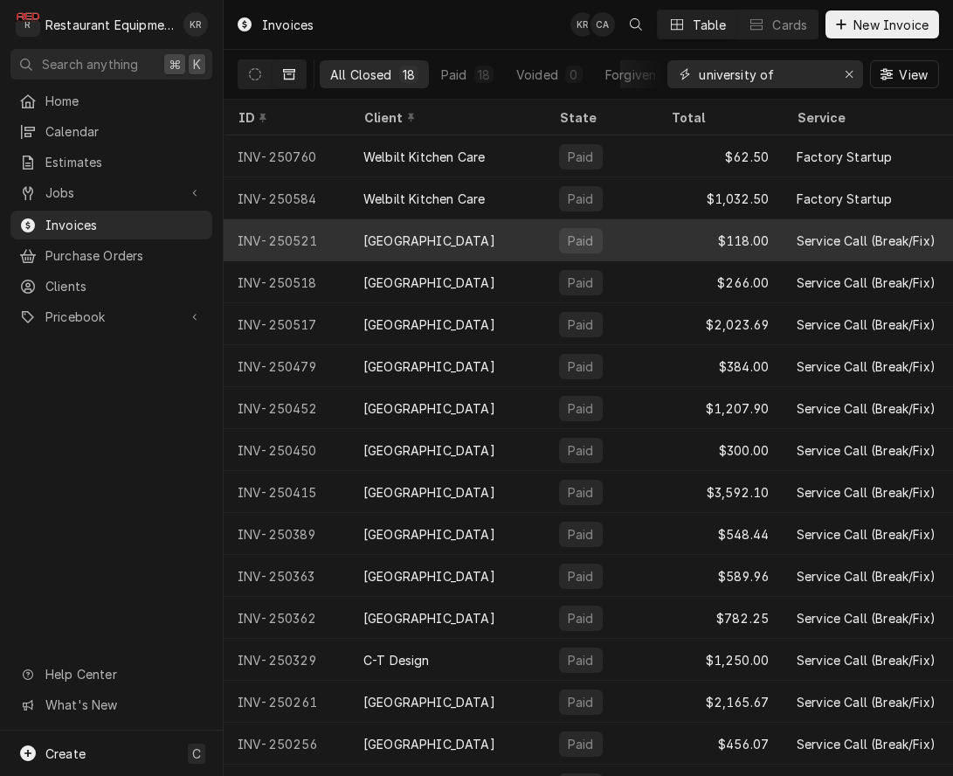
scroll to position [1, 0]
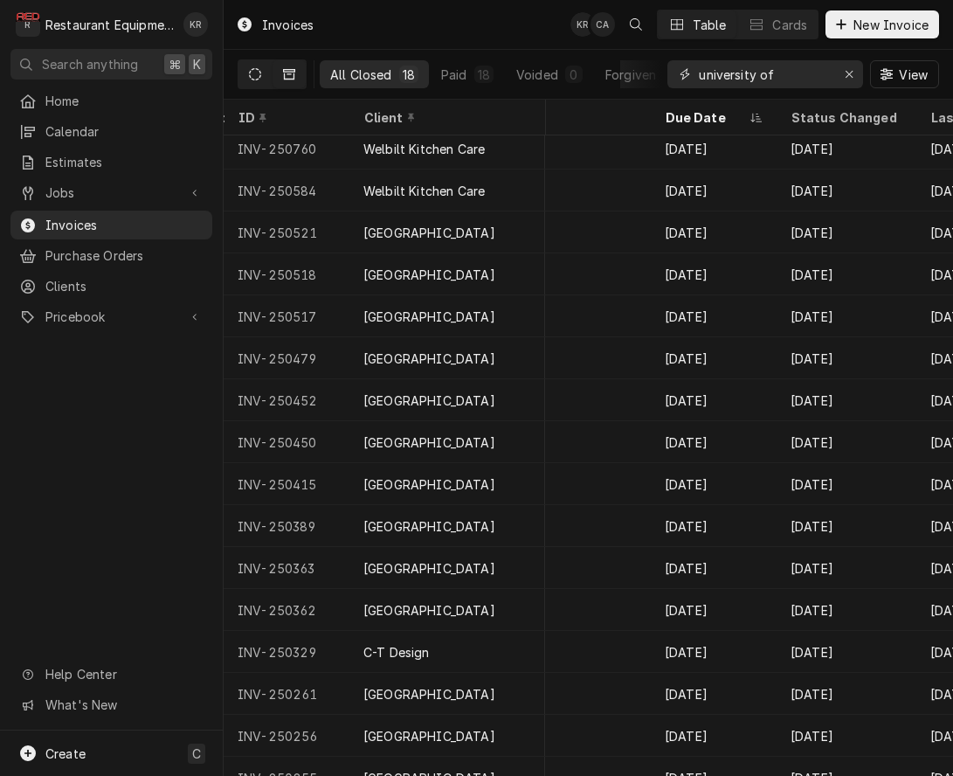
type input "university of"
click at [259, 71] on icon "Dynamic Content Wrapper" at bounding box center [255, 74] width 12 height 12
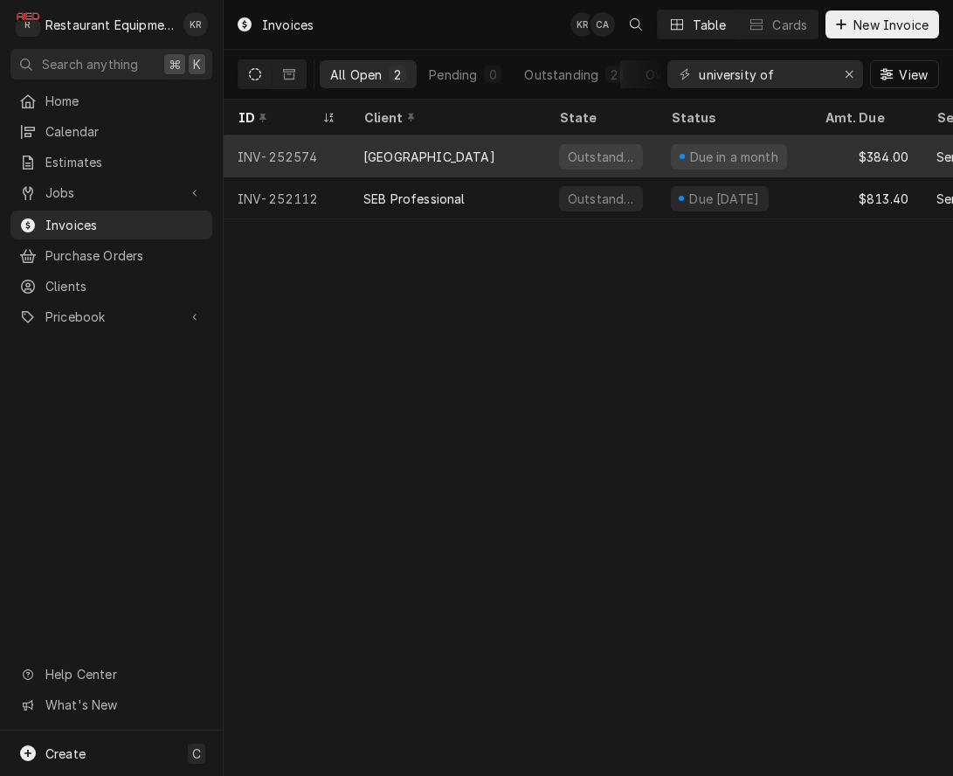
click at [487, 159] on div "University of Charleston" at bounding box center [430, 157] width 132 height 18
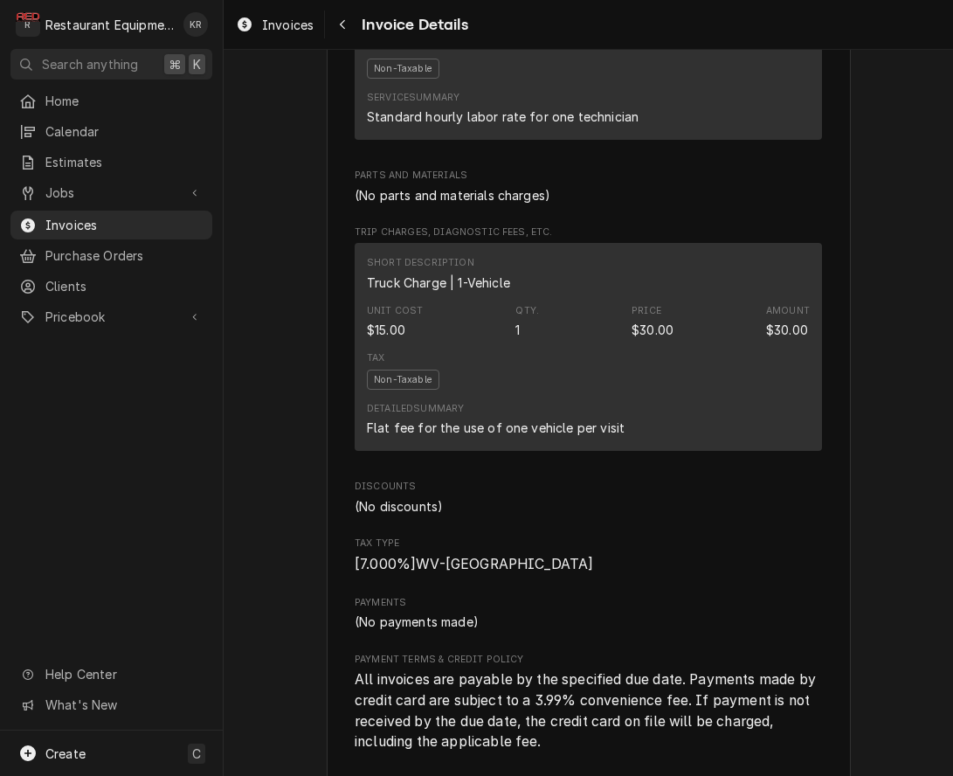
scroll to position [3123, 0]
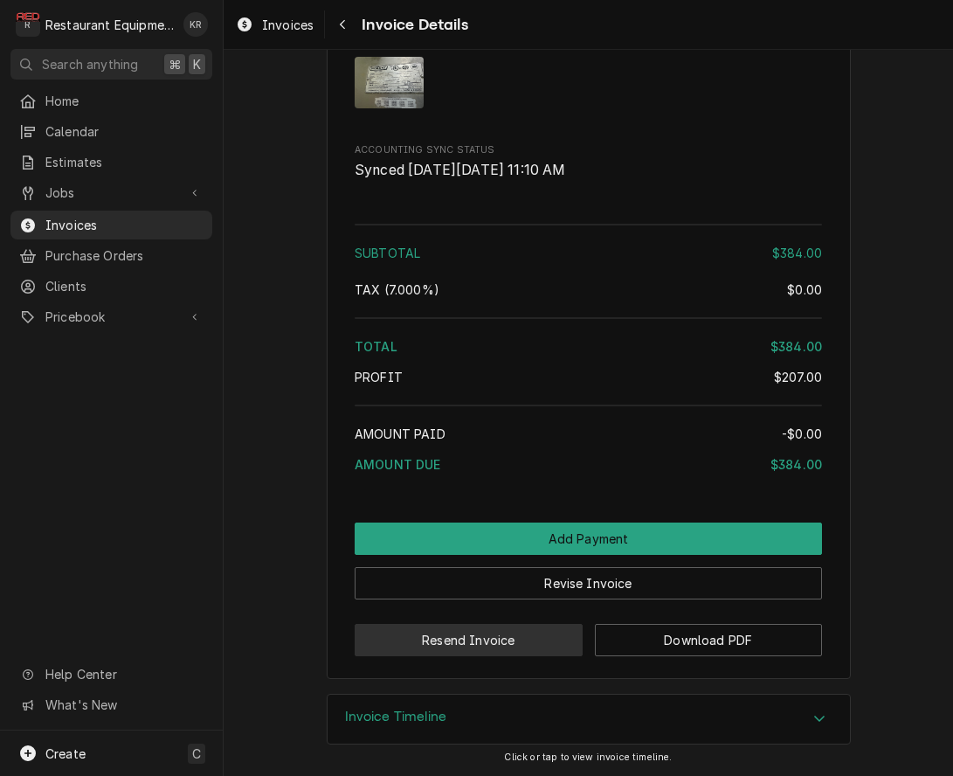
click at [509, 636] on button "Resend Invoice" at bounding box center [469, 640] width 228 height 32
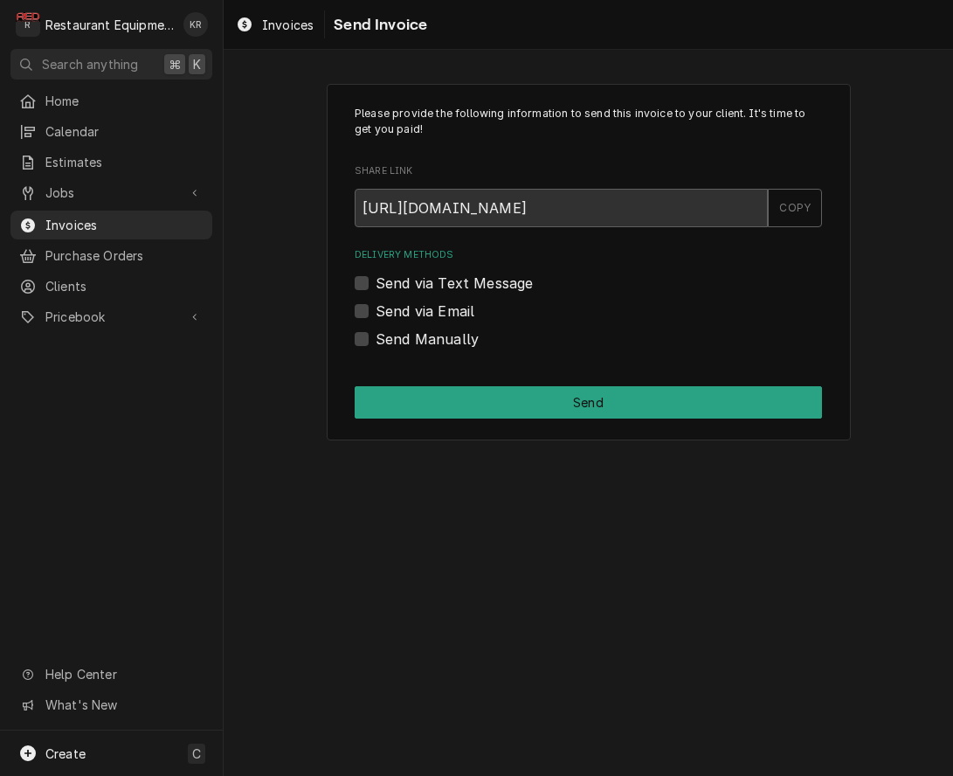
click at [371, 311] on div "Send via Email" at bounding box center [589, 311] width 468 height 21
click at [376, 314] on label "Send via Email" at bounding box center [425, 311] width 99 height 21
click at [376, 314] on input "Send via Email" at bounding box center [610, 320] width 468 height 38
checkbox input "true"
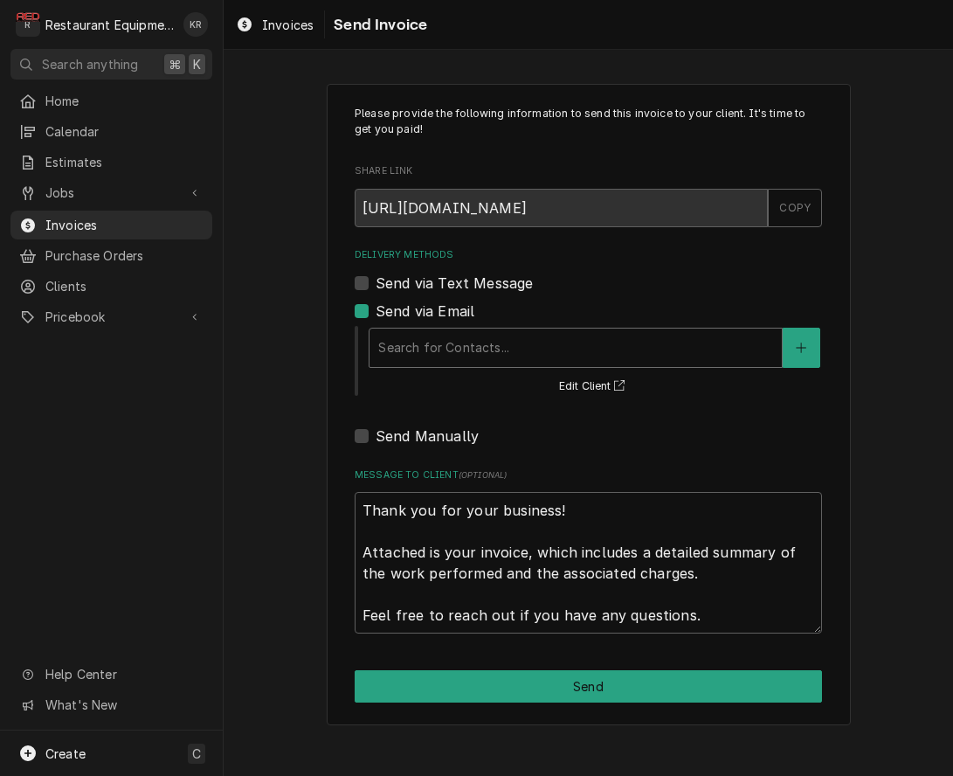
click at [651, 358] on div "Delivery Methods" at bounding box center [575, 347] width 395 height 31
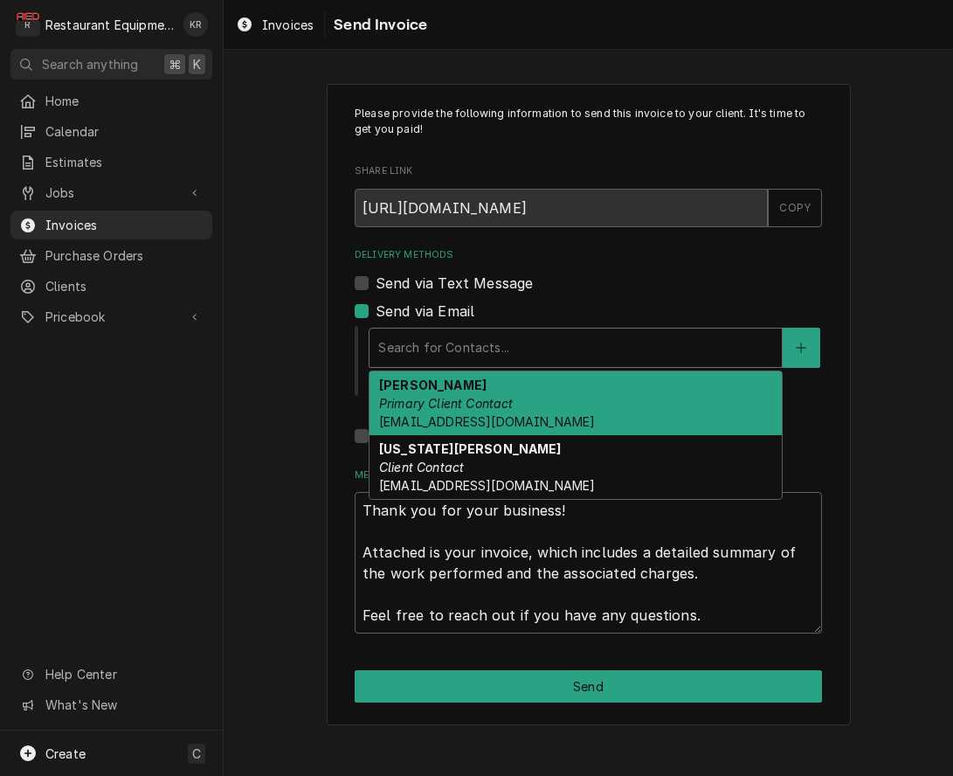
click at [650, 358] on div "Delivery Methods" at bounding box center [575, 347] width 395 height 31
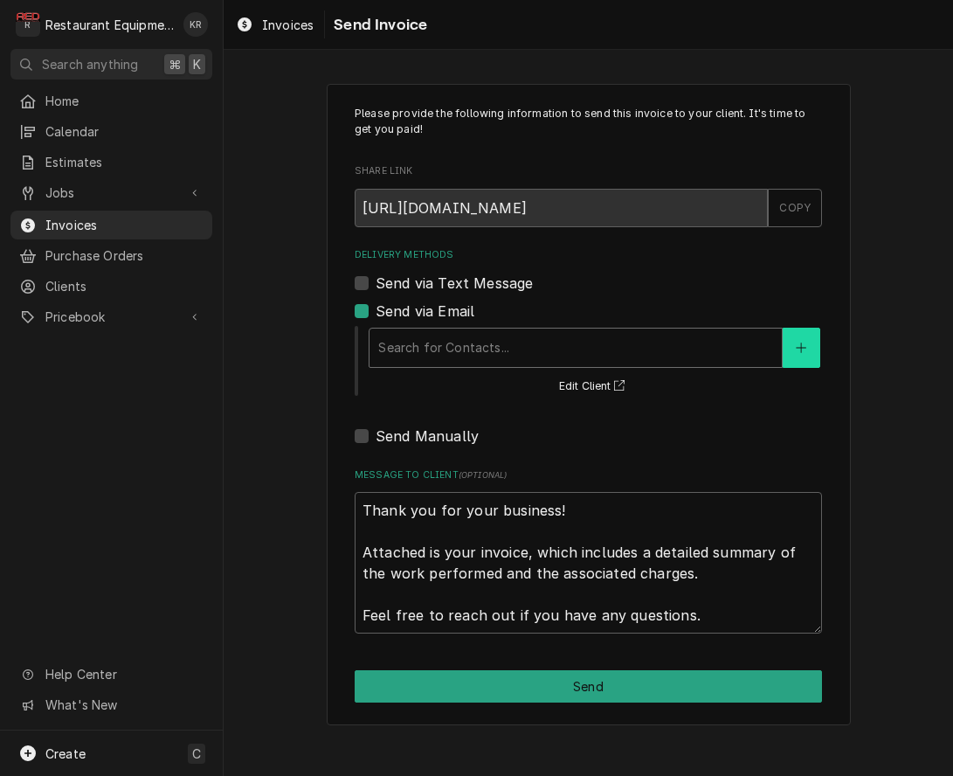
click at [803, 351] on icon "Create New Contact" at bounding box center [801, 348] width 10 height 12
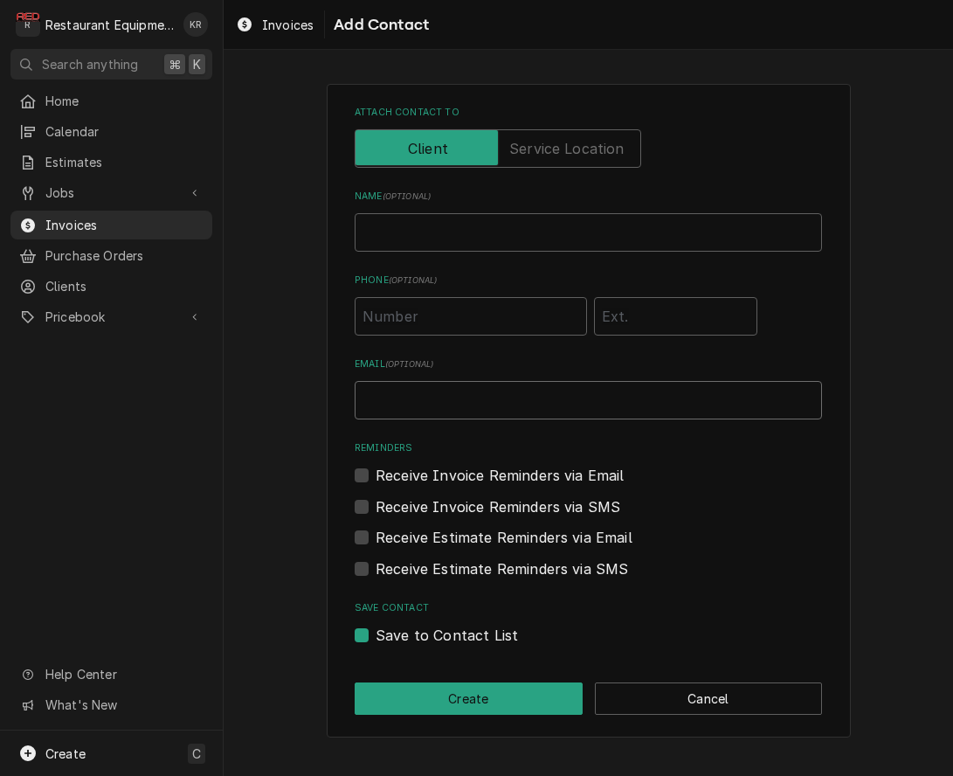
click at [483, 394] on input "Email ( optional )" at bounding box center [589, 400] width 468 height 38
type input "ssamples@avifoodsytems.com"
click at [376, 477] on label "Receive Invoice Reminders via Email" at bounding box center [500, 475] width 249 height 21
click at [376, 477] on input "Reminders" at bounding box center [610, 484] width 468 height 38
checkbox input "true"
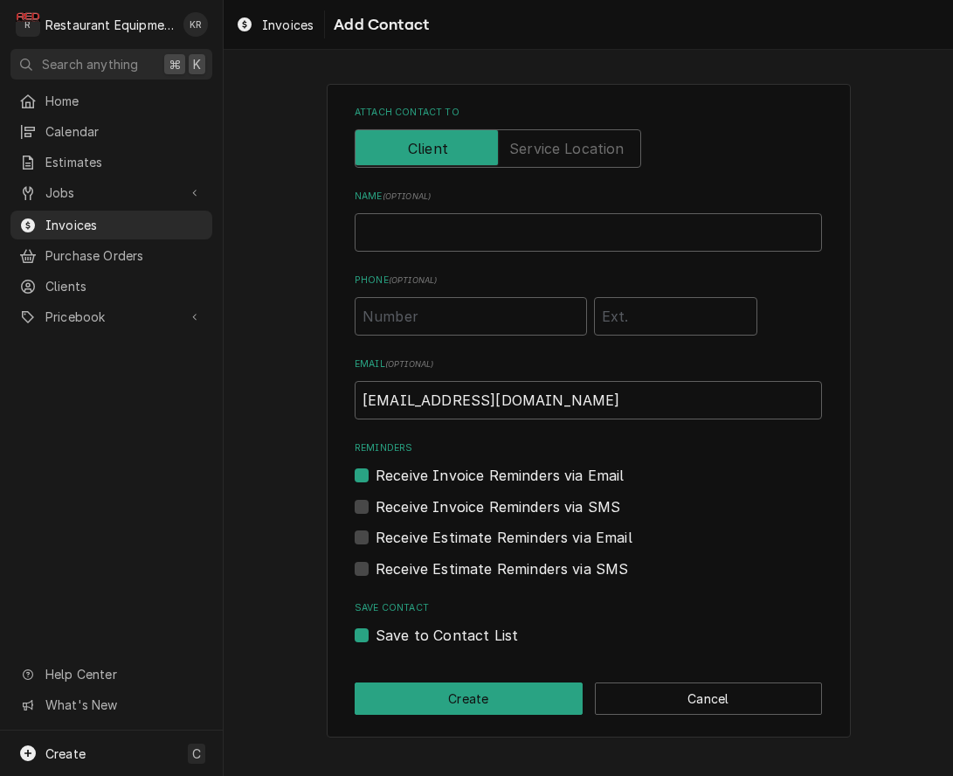
click at [376, 538] on label "Receive Estimate Reminders via Email" at bounding box center [504, 537] width 257 height 21
click at [376, 538] on input "Contact Edit Form" at bounding box center [610, 546] width 468 height 38
checkbox input "true"
click at [500, 699] on button "Create" at bounding box center [469, 698] width 228 height 32
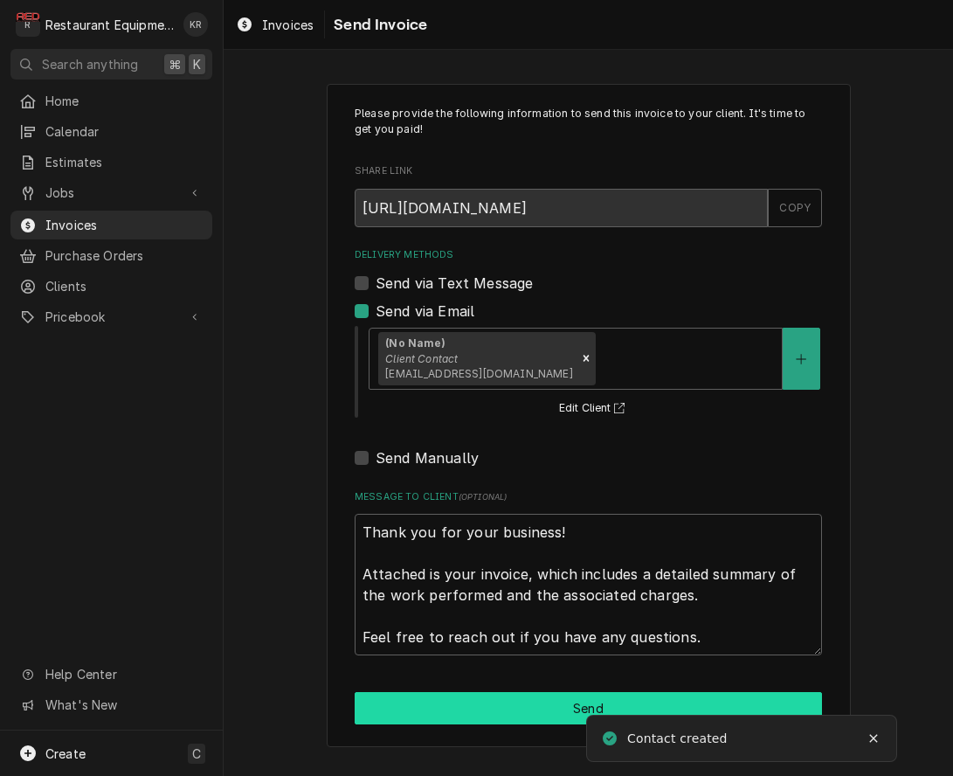
click at [556, 720] on button "Send" at bounding box center [589, 708] width 468 height 32
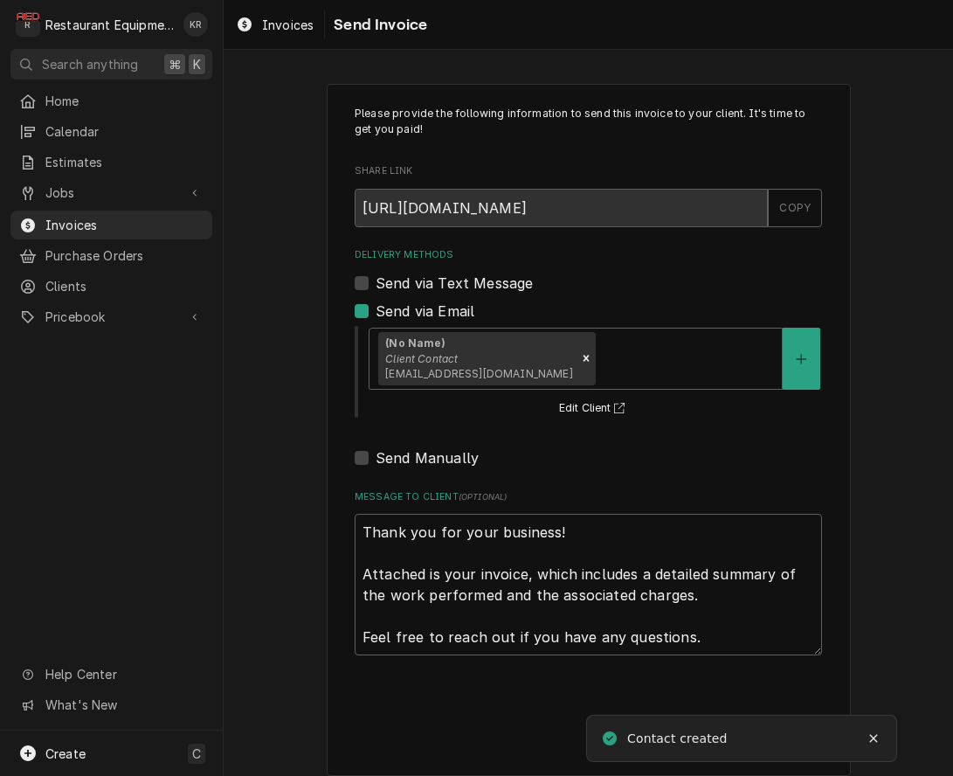
type textarea "x"
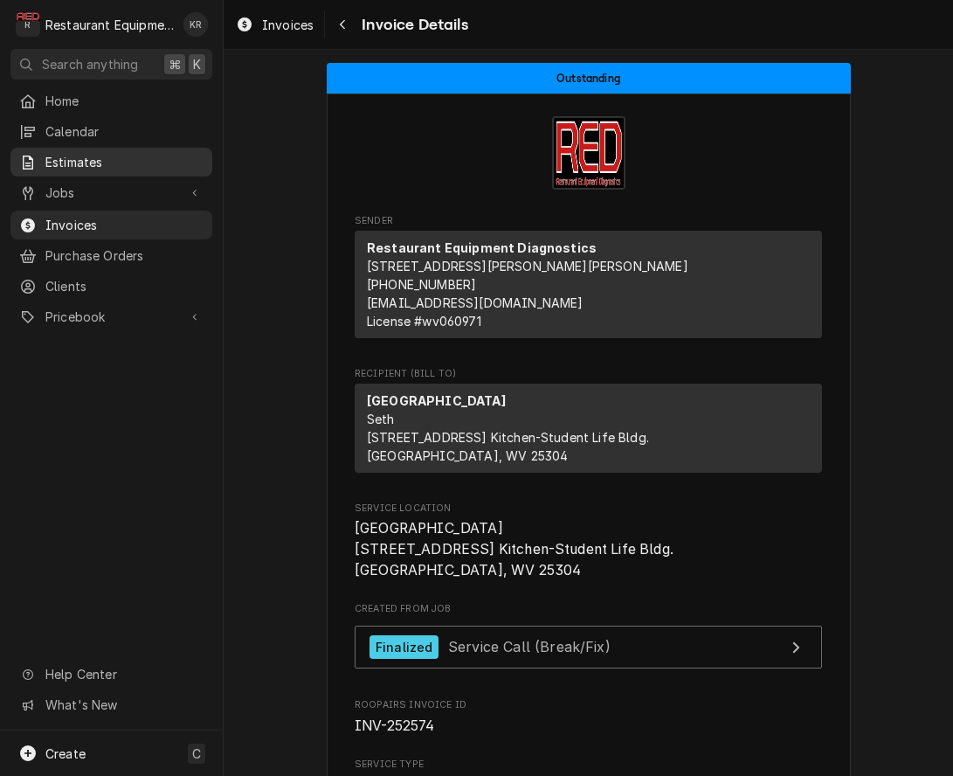
click at [53, 158] on span "Estimates" at bounding box center [124, 162] width 158 height 18
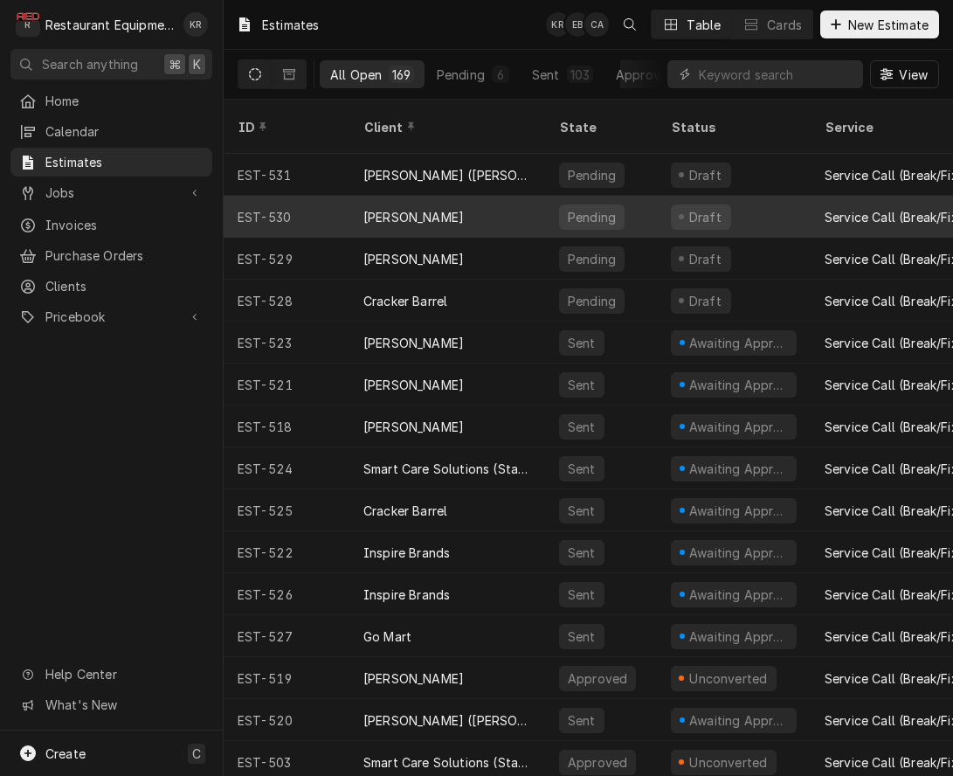
scroll to position [2, 0]
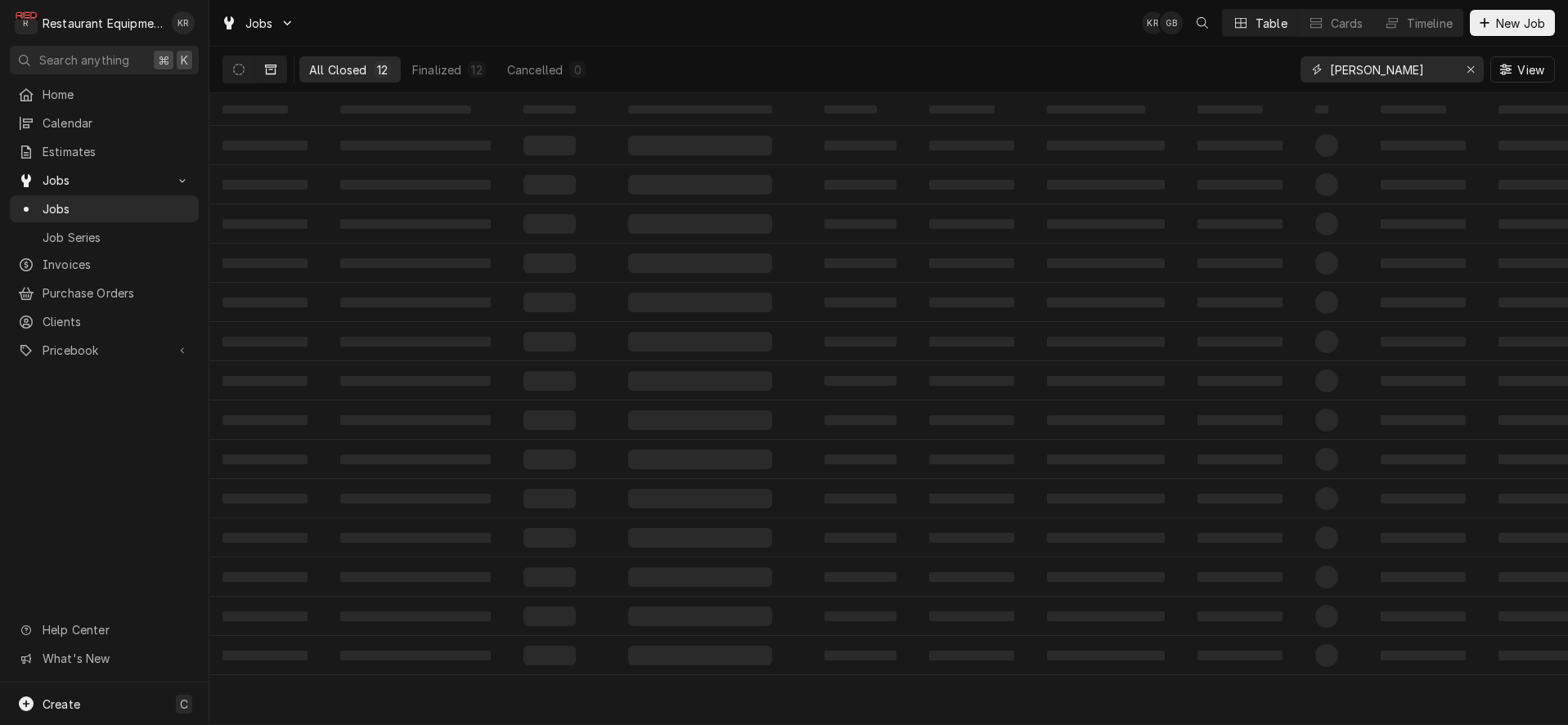
drag, startPoint x: 1415, startPoint y: 74, endPoint x: 1346, endPoint y: 68, distance: 69.3
click at [1414, 74] on input "dave" at bounding box center [1391, 69] width 123 height 26
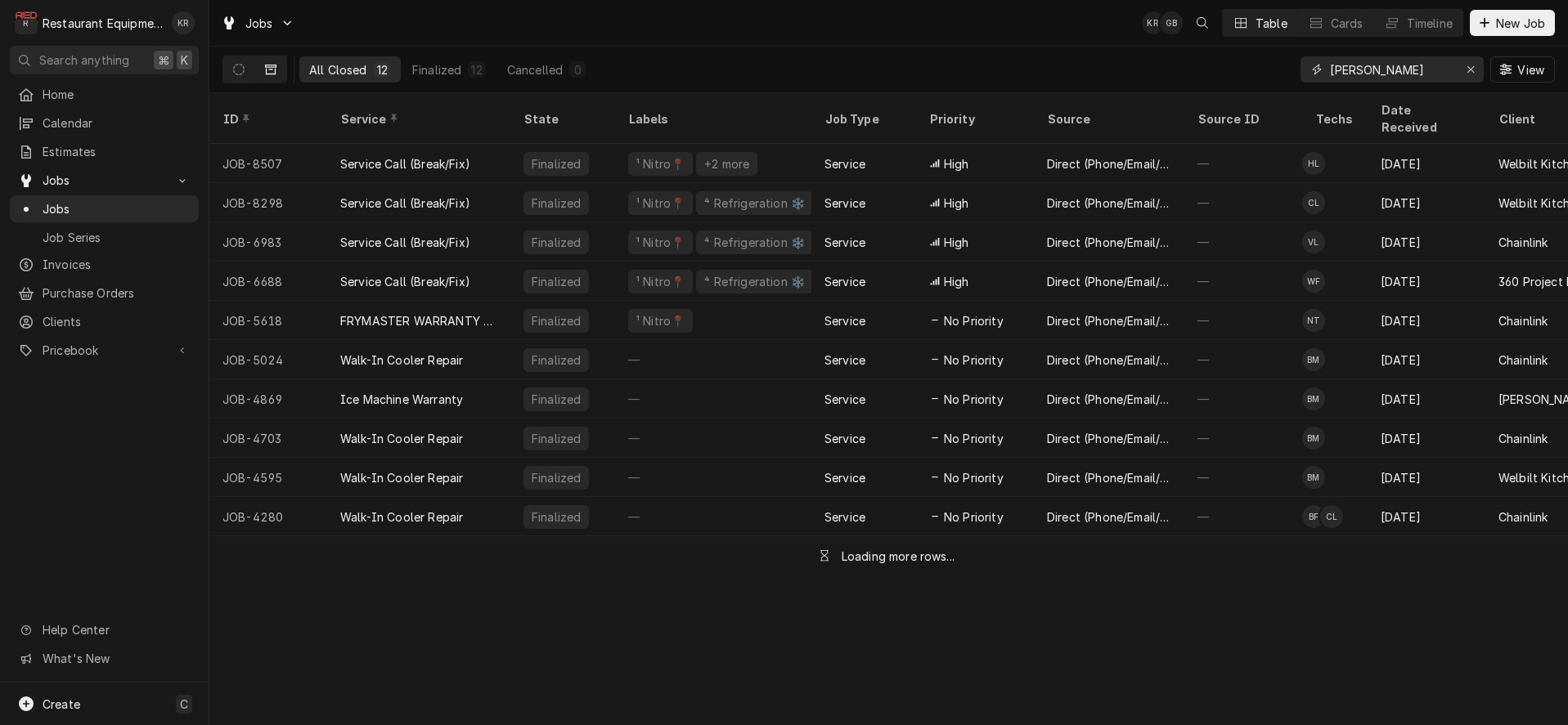
drag, startPoint x: 1346, startPoint y: 68, endPoint x: 1214, endPoint y: 56, distance: 132.5
click at [1330, 56] on input "dave" at bounding box center [1391, 69] width 123 height 26
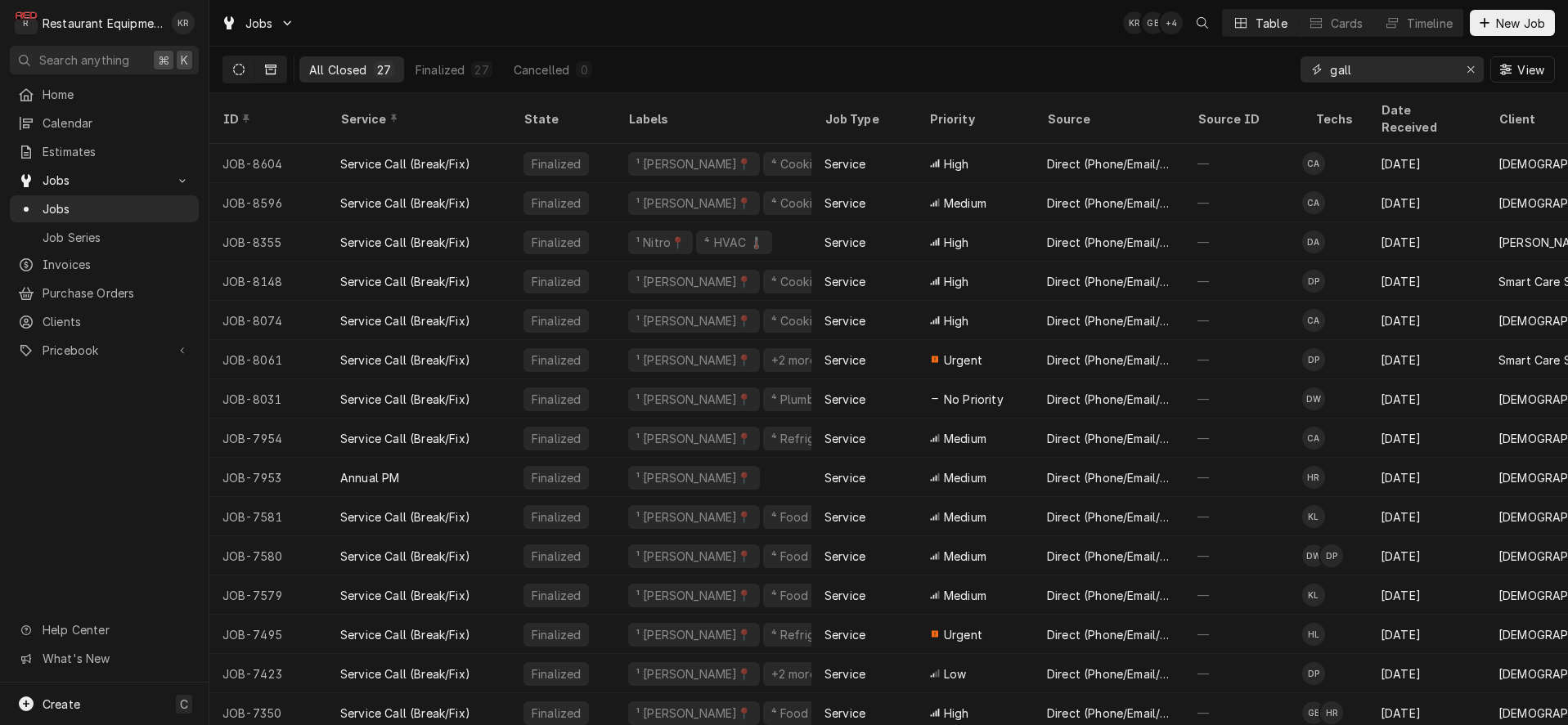
type input "gall"
click at [238, 68] on icon "Dynamic Content Wrapper" at bounding box center [239, 69] width 11 height 11
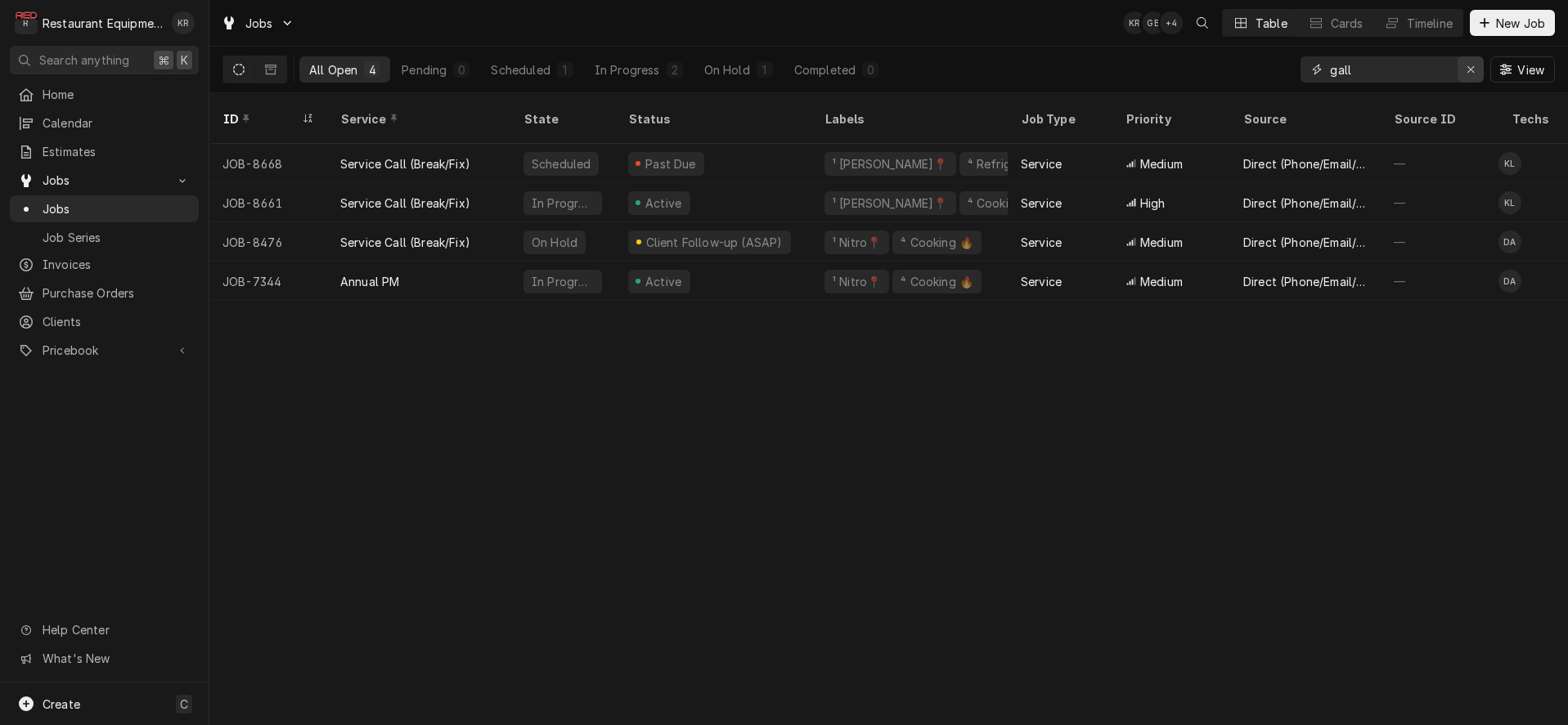
click at [1469, 73] on icon "Erase input" at bounding box center [1472, 69] width 9 height 11
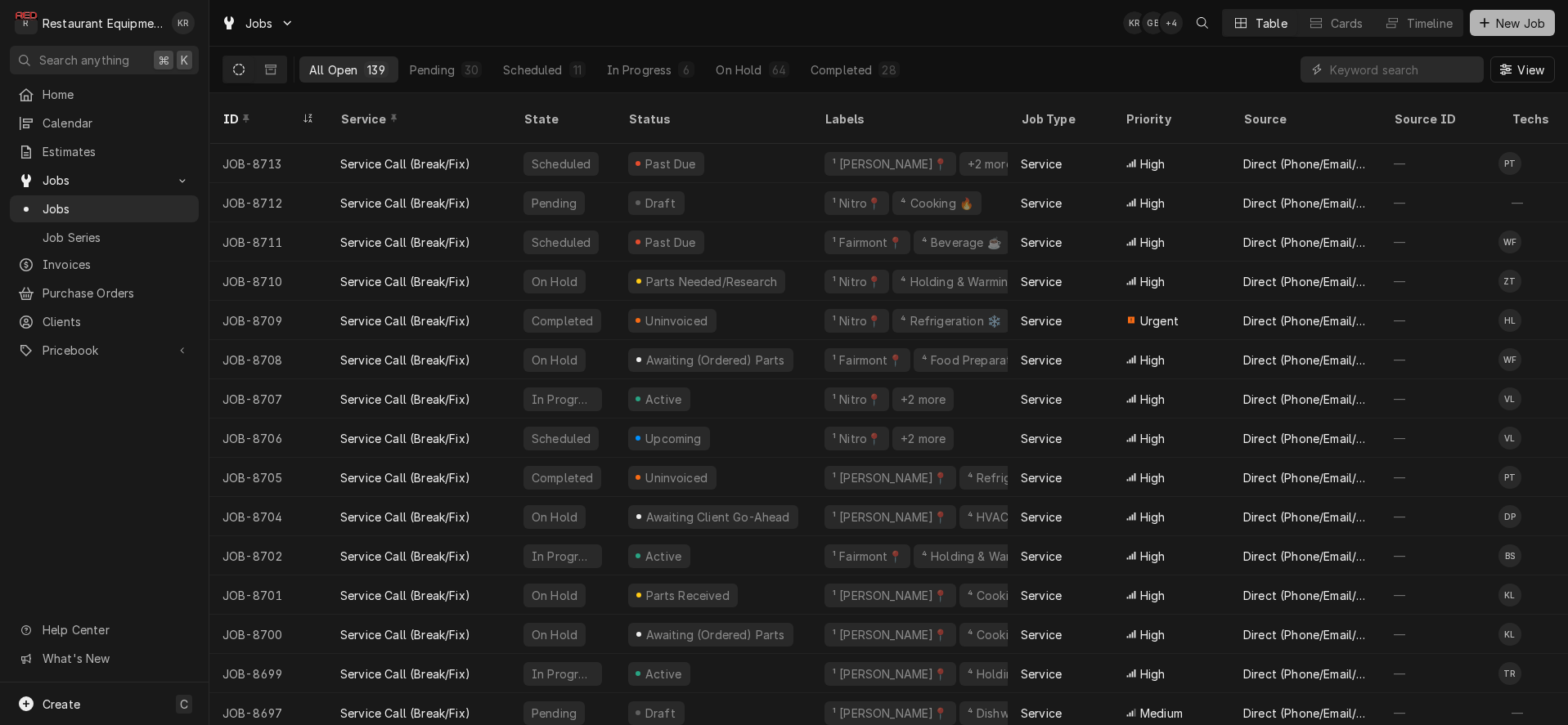
click at [1500, 23] on span "New Job" at bounding box center [1520, 23] width 55 height 17
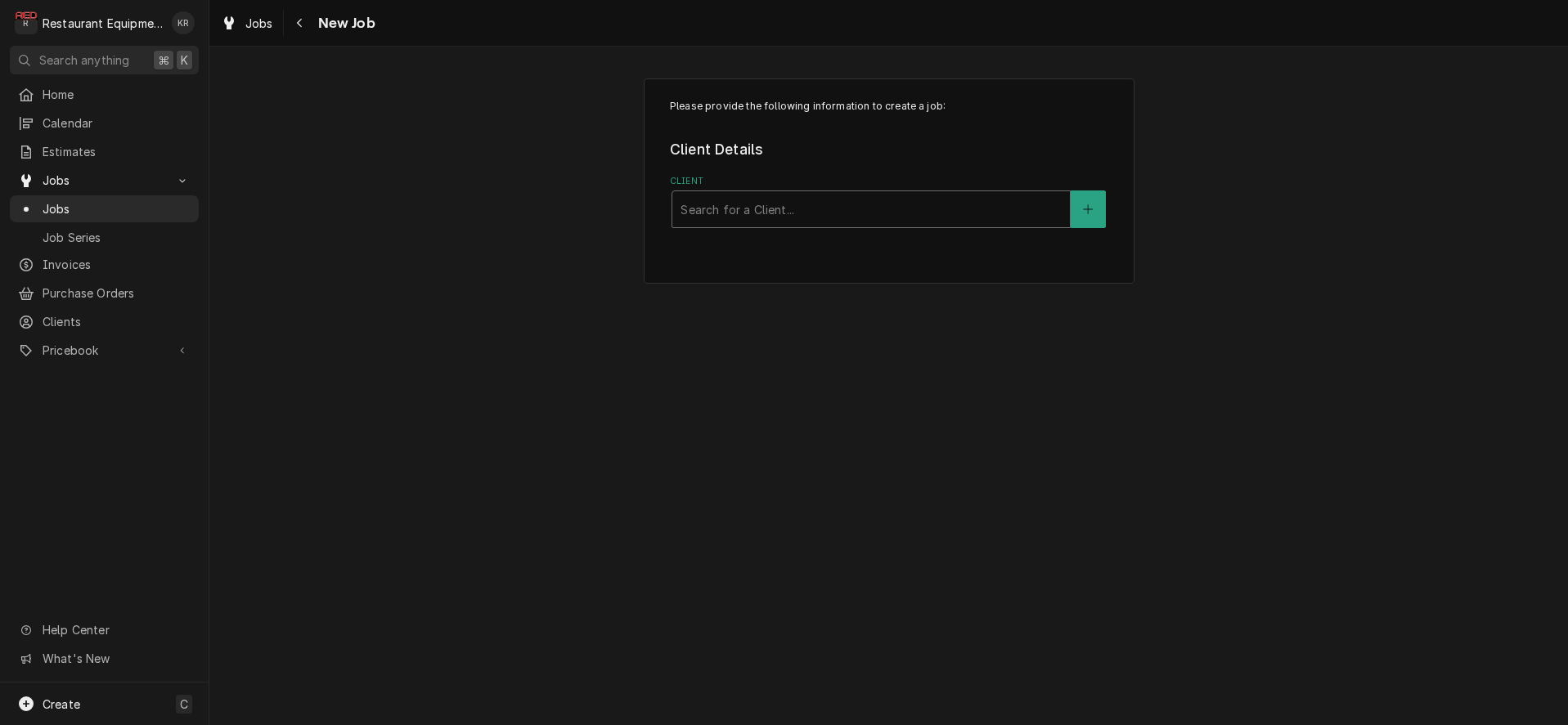
click at [795, 222] on div "Client" at bounding box center [871, 209] width 381 height 29
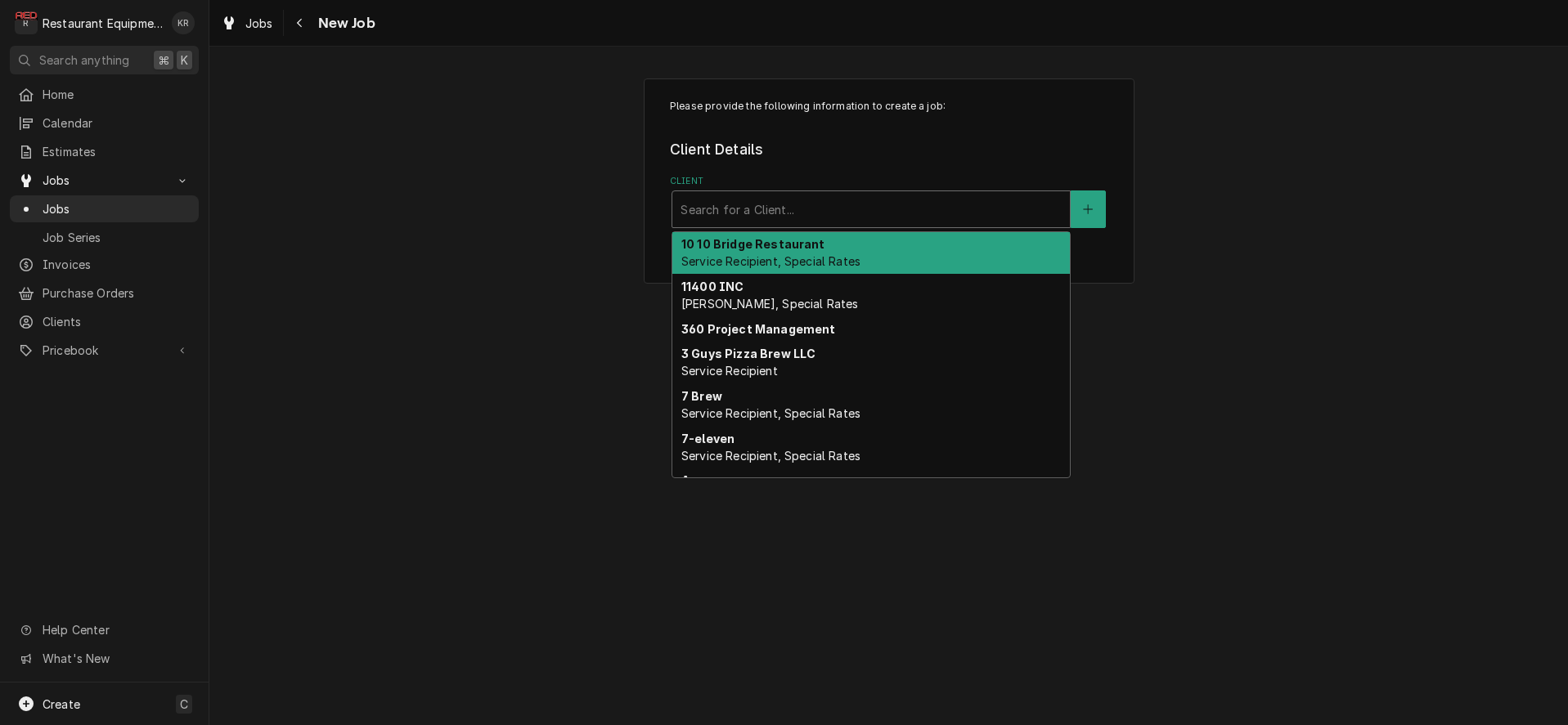
type input "l"
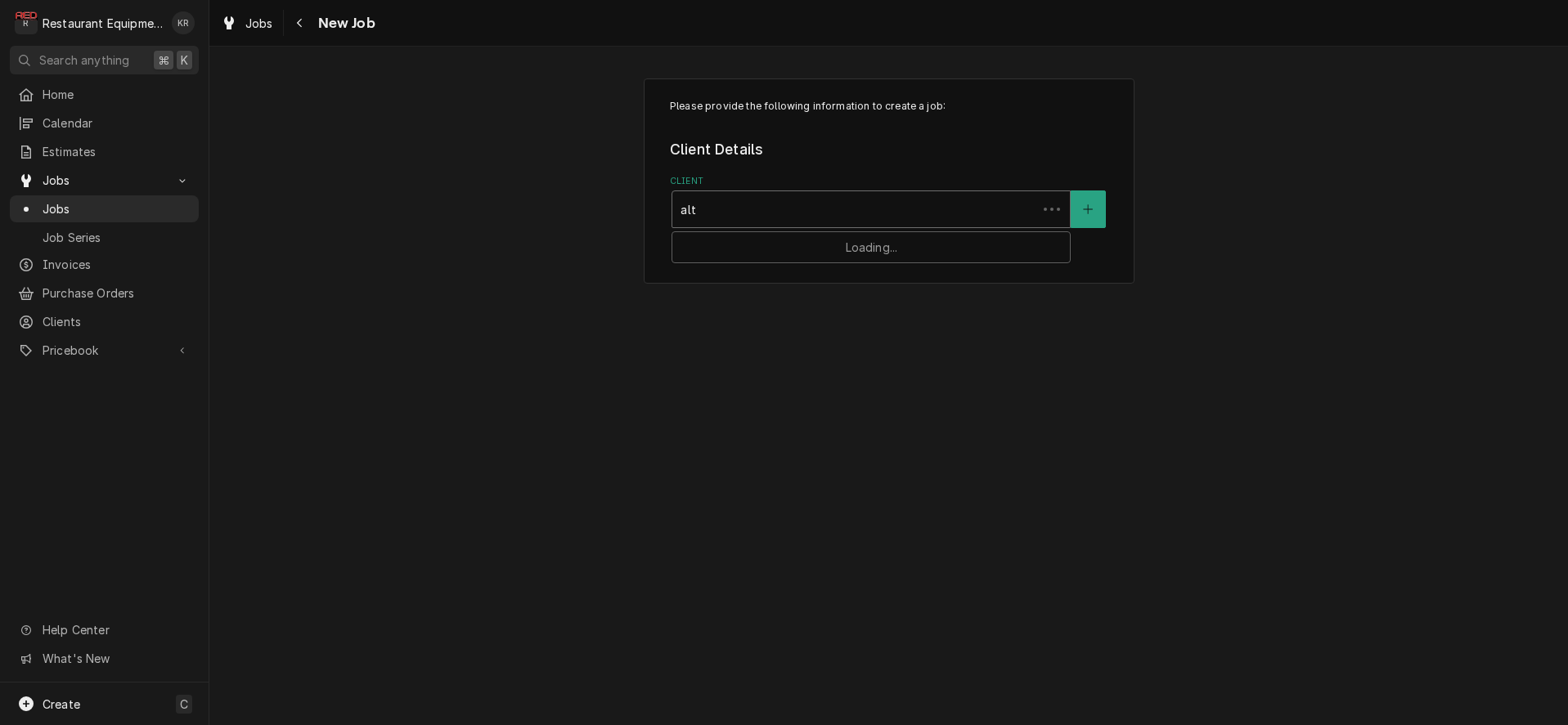
type input "alto"
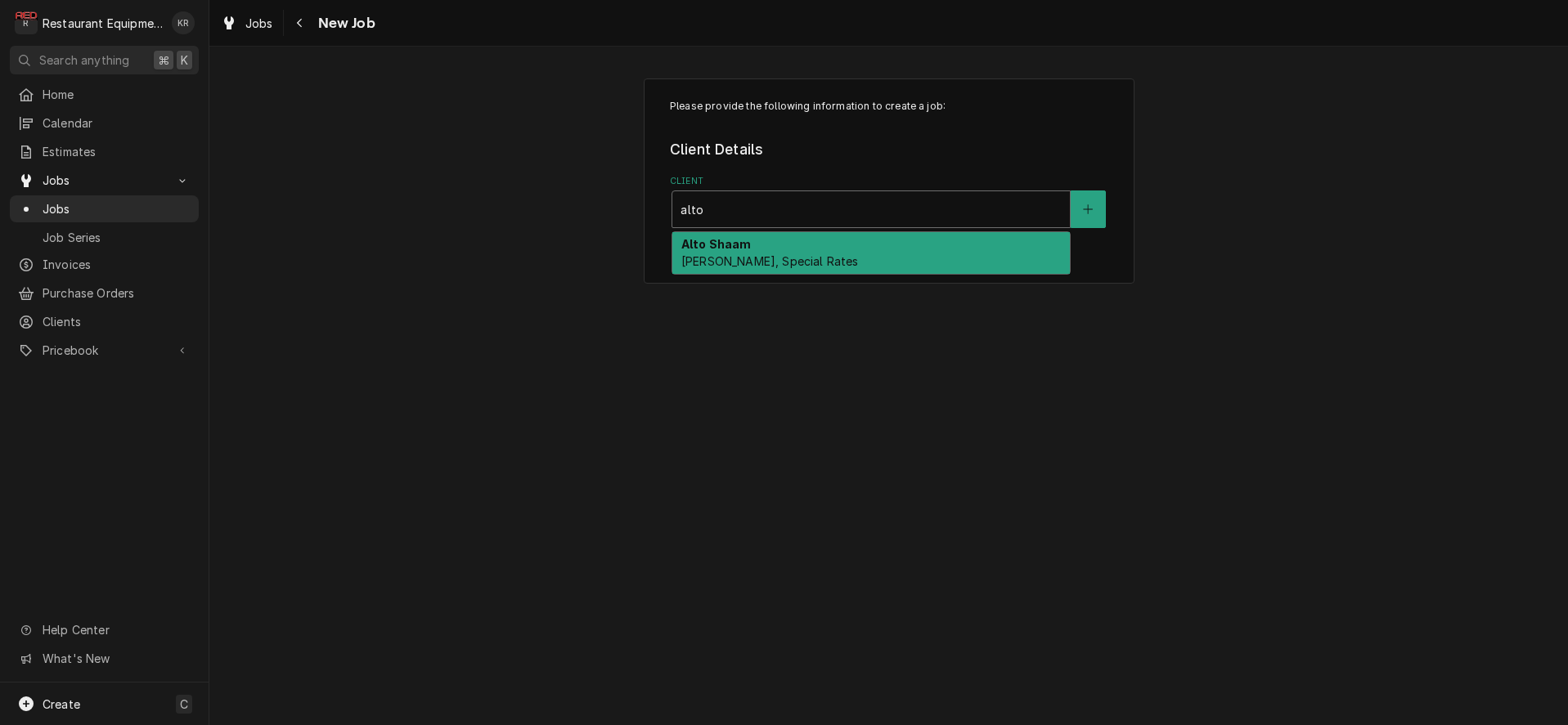
drag, startPoint x: 698, startPoint y: 258, endPoint x: 710, endPoint y: 258, distance: 12.0
click at [703, 259] on span "[PERSON_NAME], Special Rates" at bounding box center [769, 261] width 177 height 14
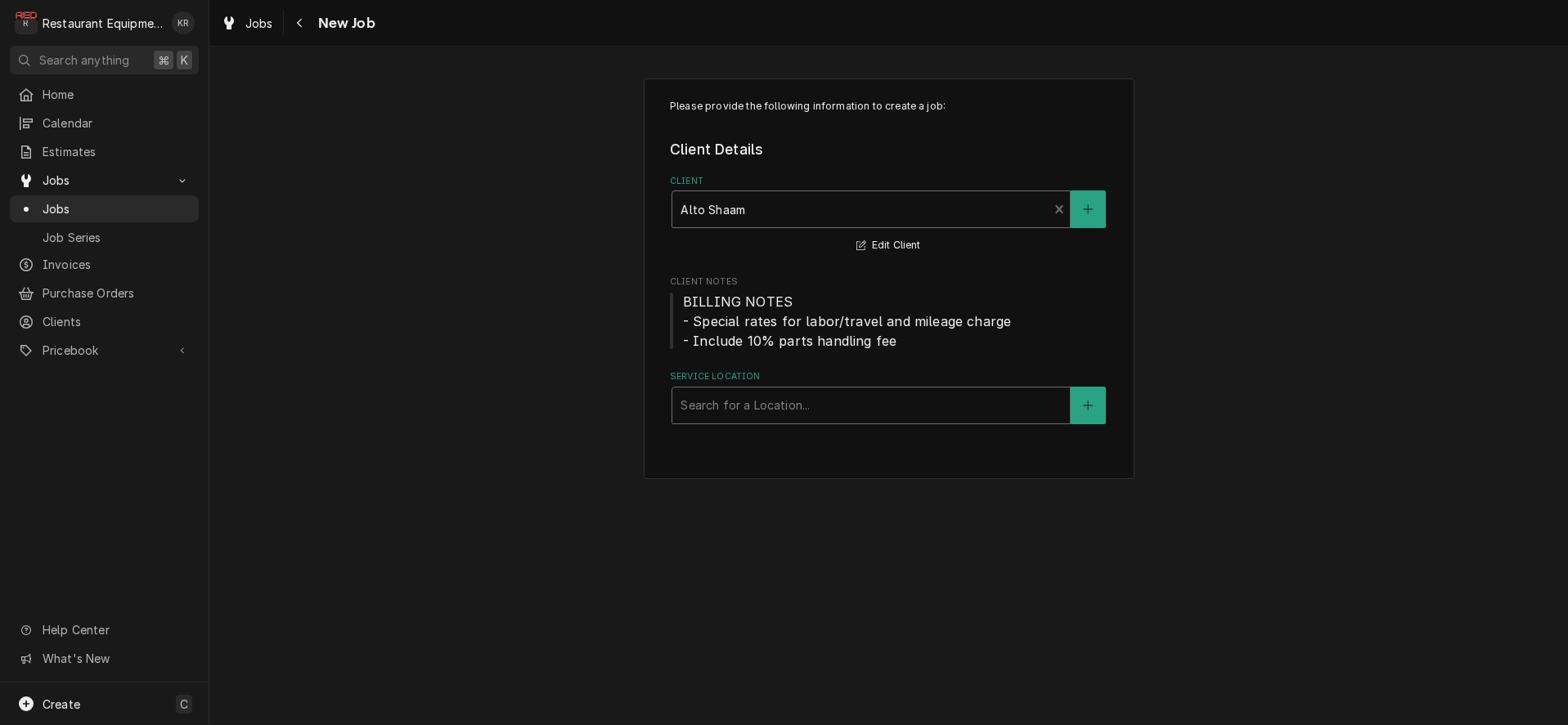
click at [730, 393] on div "Service Location" at bounding box center [871, 405] width 381 height 29
click at [714, 411] on div "Service Location" at bounding box center [871, 405] width 381 height 29
type input "pike"
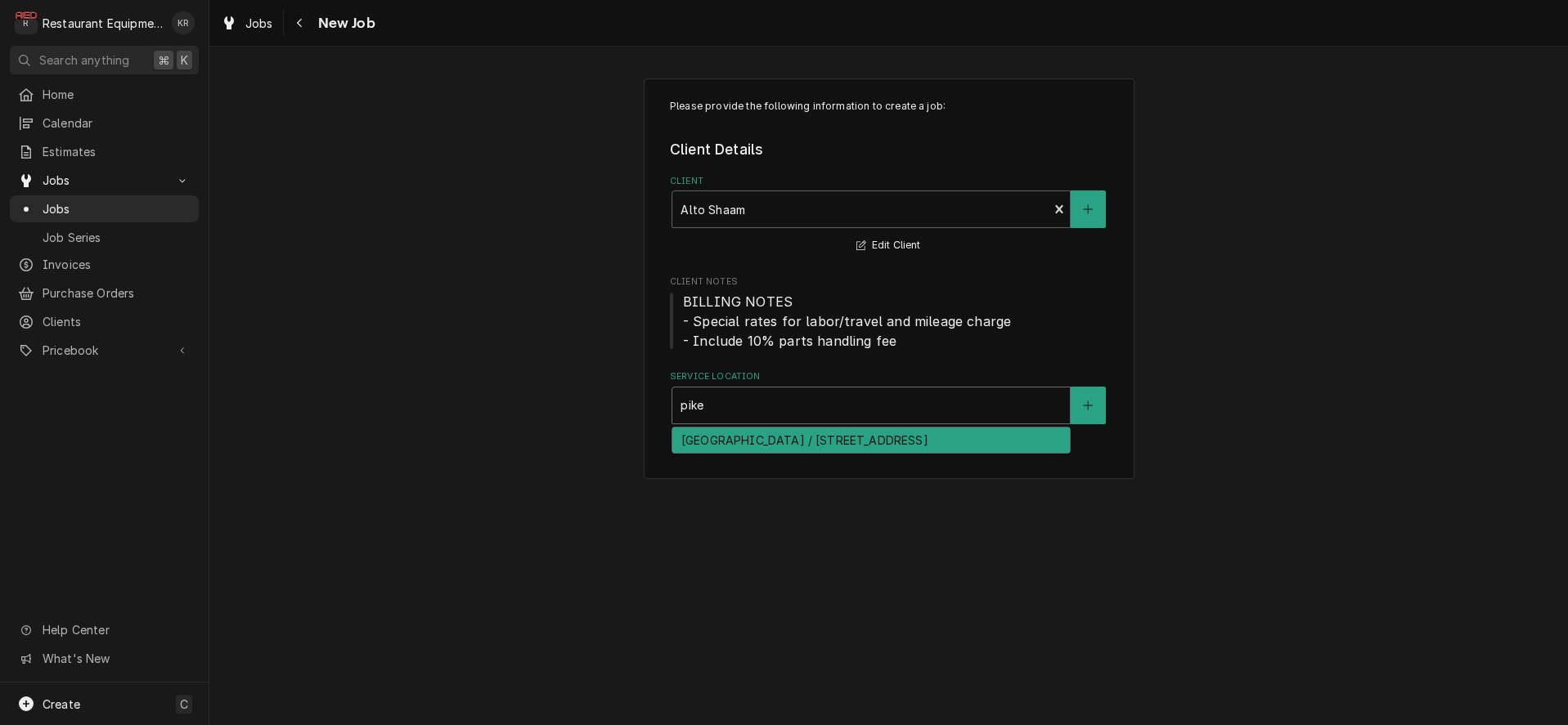
click at [711, 434] on div "[GEOGRAPHIC_DATA] / [STREET_ADDRESS]" at bounding box center [871, 440] width 398 height 25
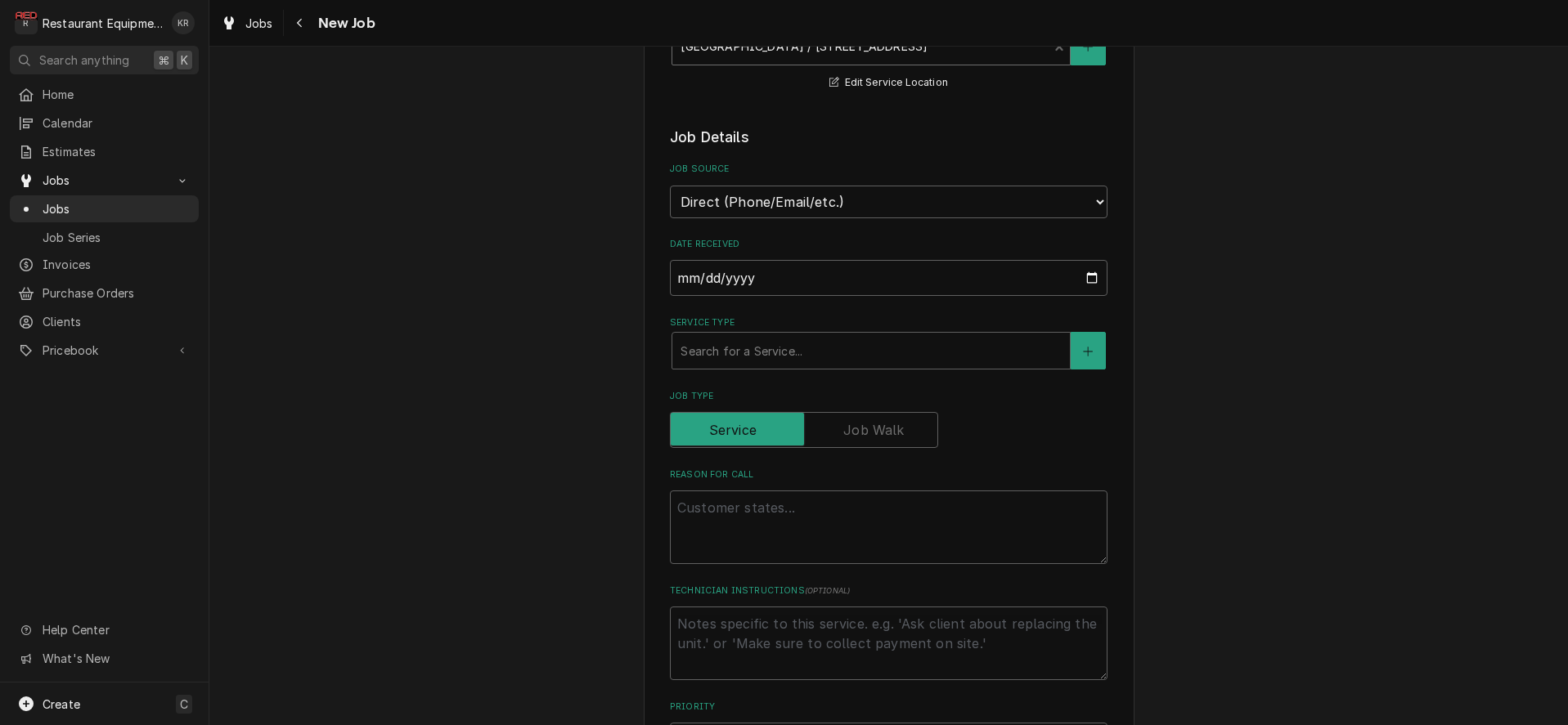
scroll to position [376, 0]
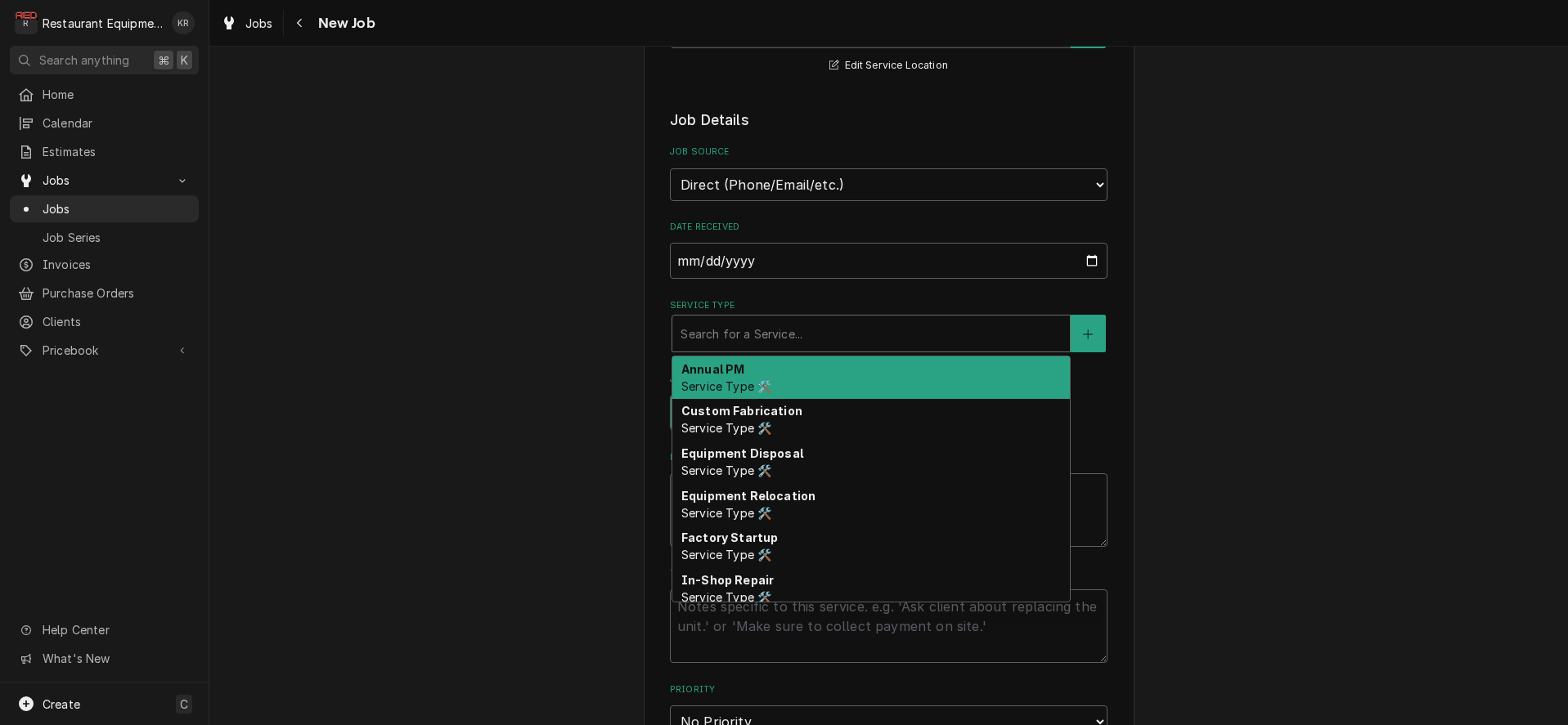
click at [729, 340] on div "Service Type" at bounding box center [871, 333] width 381 height 29
type textarea "x"
type input "b"
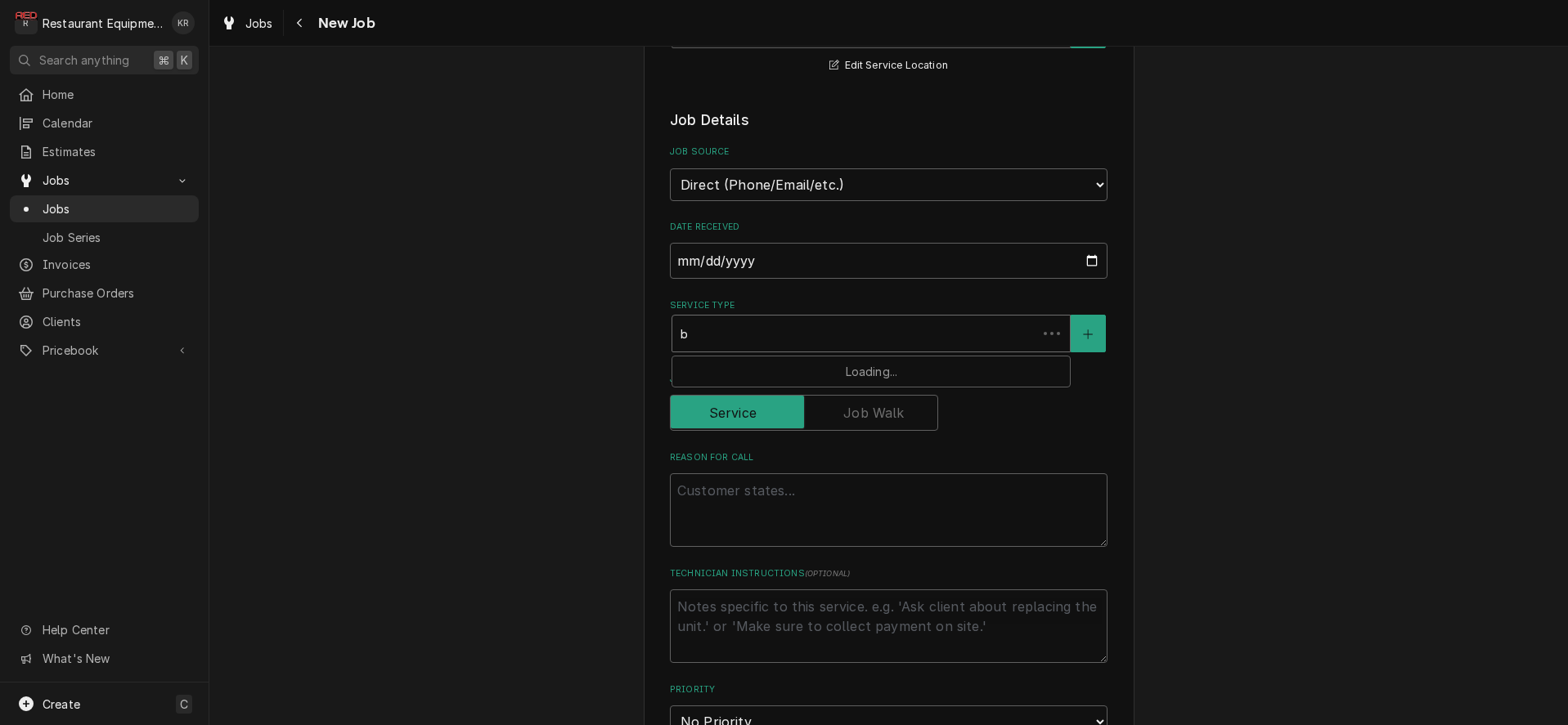
type textarea "x"
type input "br"
type textarea "x"
type input "brea"
type textarea "x"
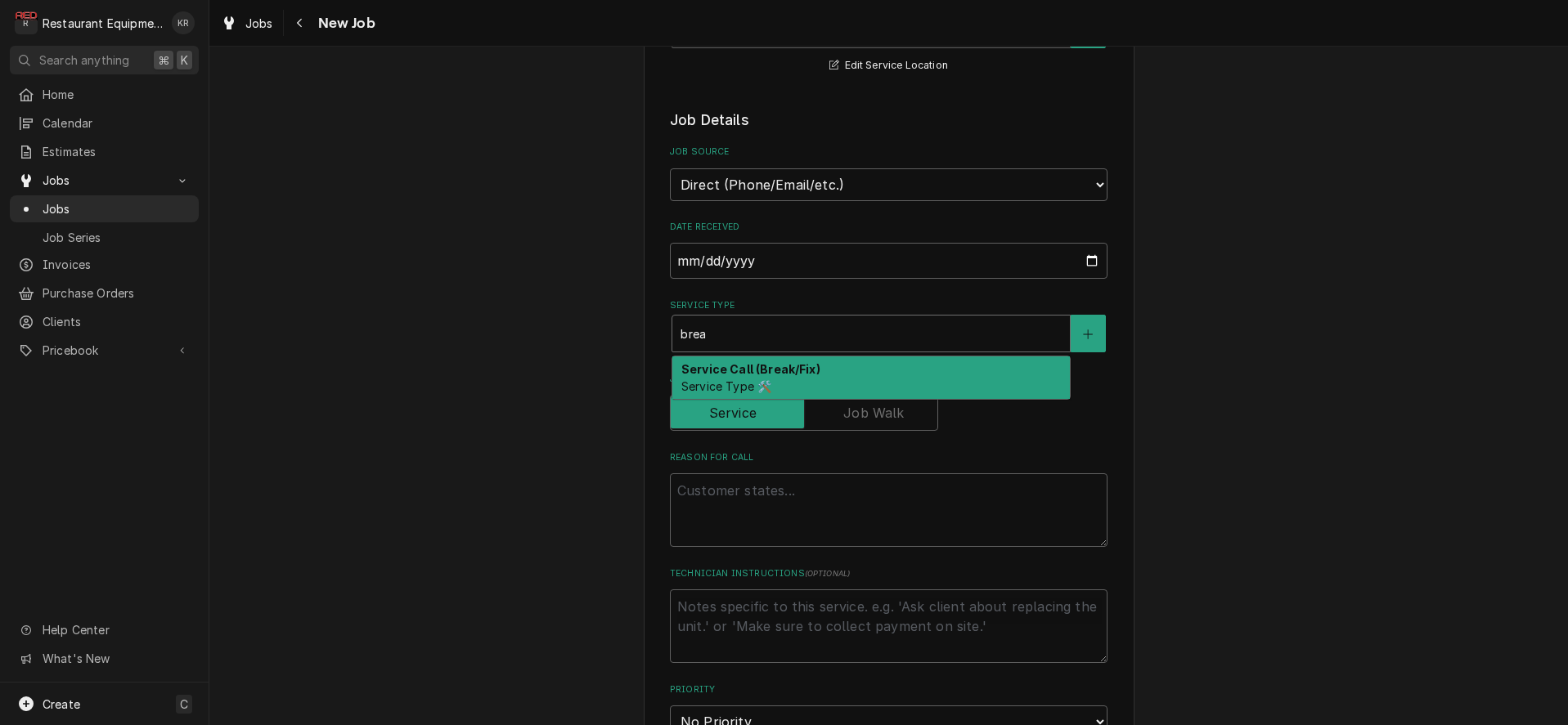
click at [747, 375] on div "Service Call (Break/Fix) Service Type 🛠️" at bounding box center [871, 377] width 398 height 42
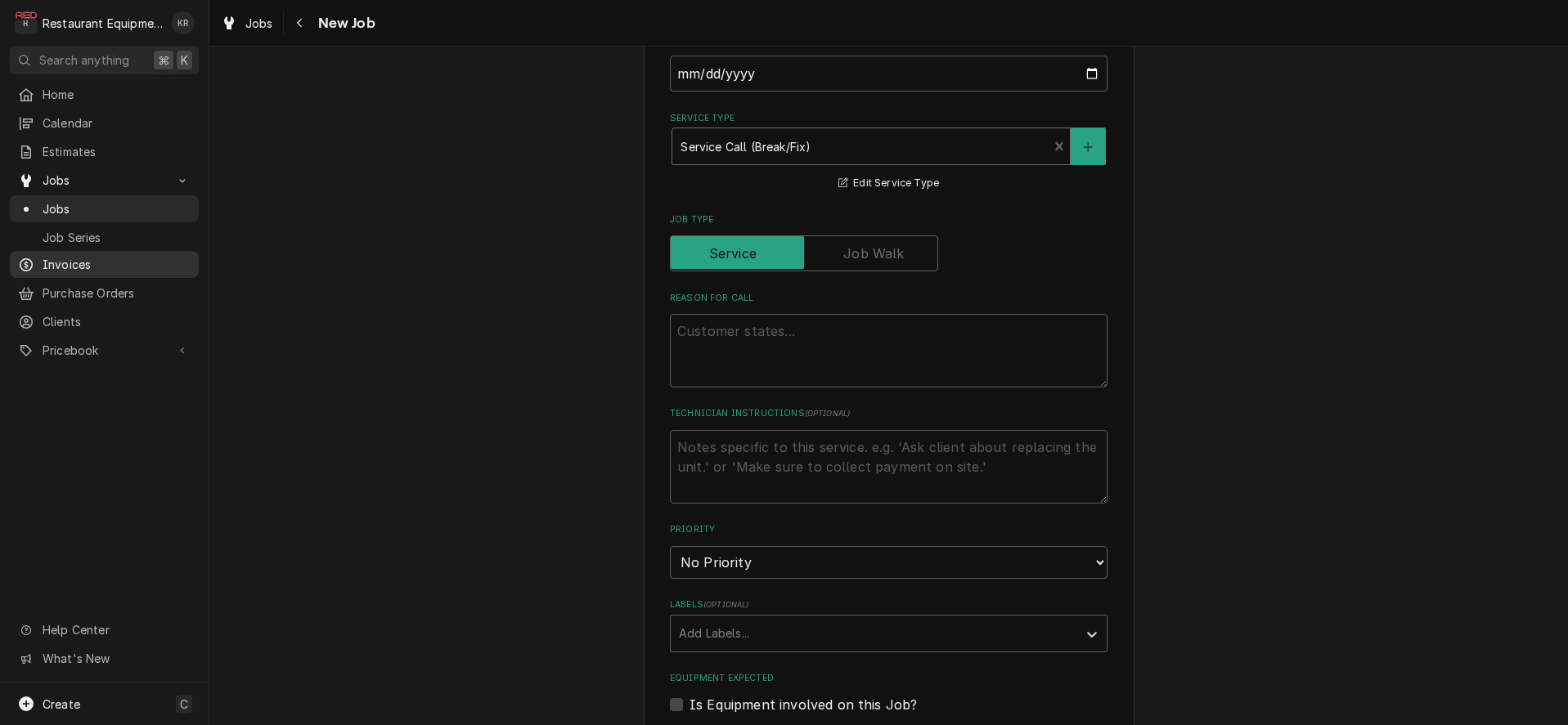
scroll to position [580, 0]
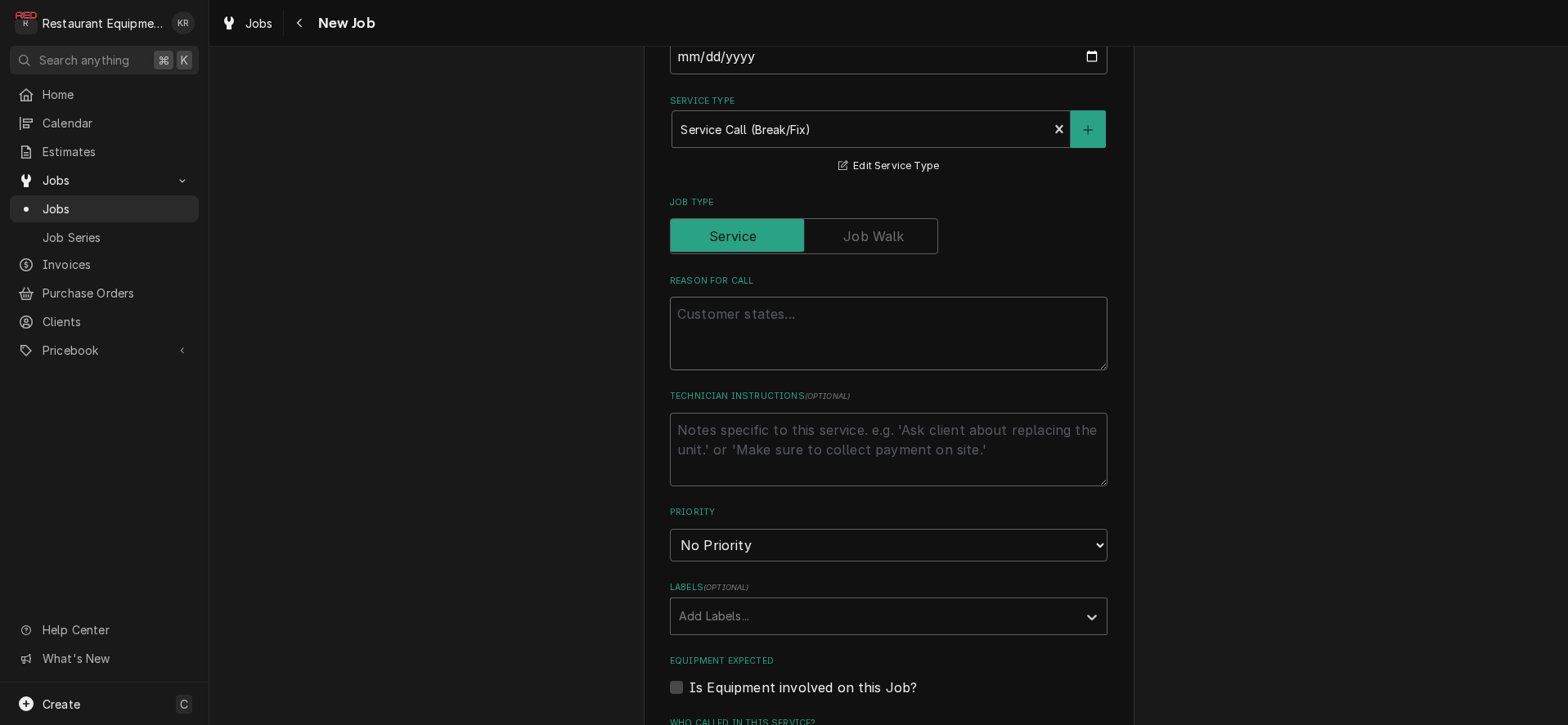
paste textarea "222128 Event Description: Event Opened: [DATE] Equipment Description: Serial Nu…"
type textarea "x"
type textarea "222128 Event Description: Event Opened: [DATE] Equipment Description: Serial Nu…"
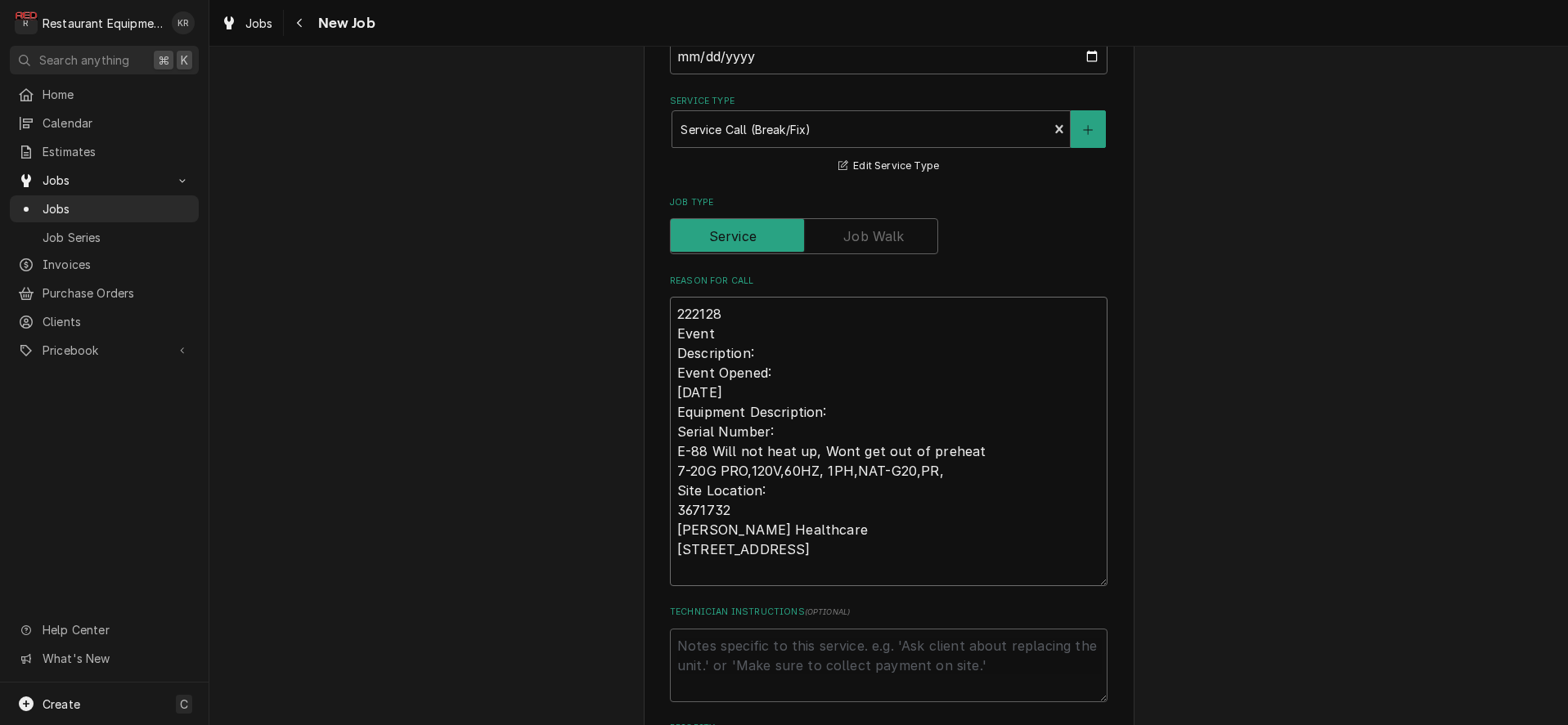
click at [680, 309] on textarea "222128 Event Description: Event Opened: [DATE] Equipment Description: Serial Nu…" at bounding box center [889, 441] width 438 height 289
type textarea "x"
type textarea "E222128 Event Description: Event Opened: [DATE] Equipment Description: Serial N…"
type textarea "x"
type textarea "Ev222128 Event Description: Event Opened: [DATE] Equipment Description: Serial …"
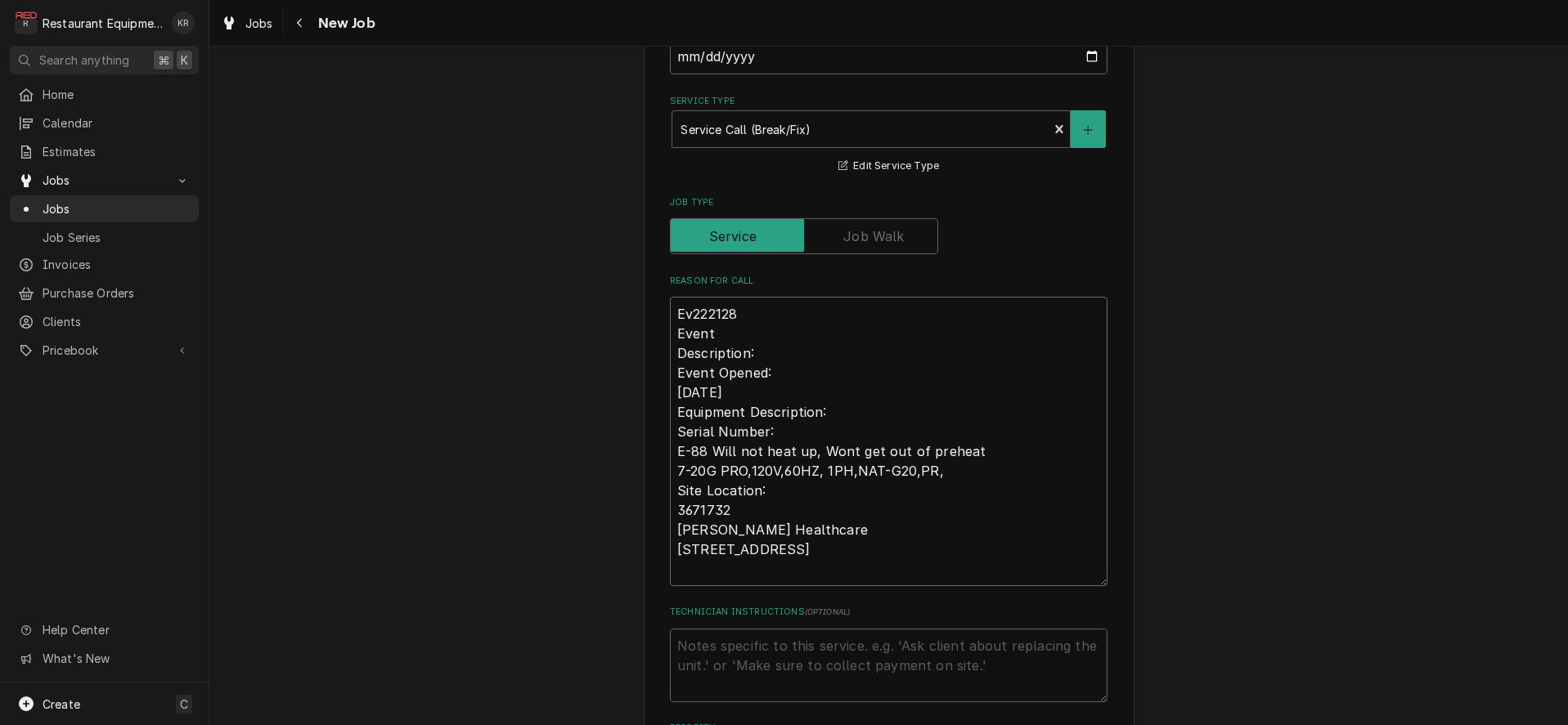
type textarea "x"
type textarea "Eve222128 Event Description: Event Opened: [DATE] Equipment Description: Serial…"
type textarea "x"
type textarea "Even222128 Event Description: Event Opened: 08-25-2025 Equipment Description: S…"
type textarea "x"
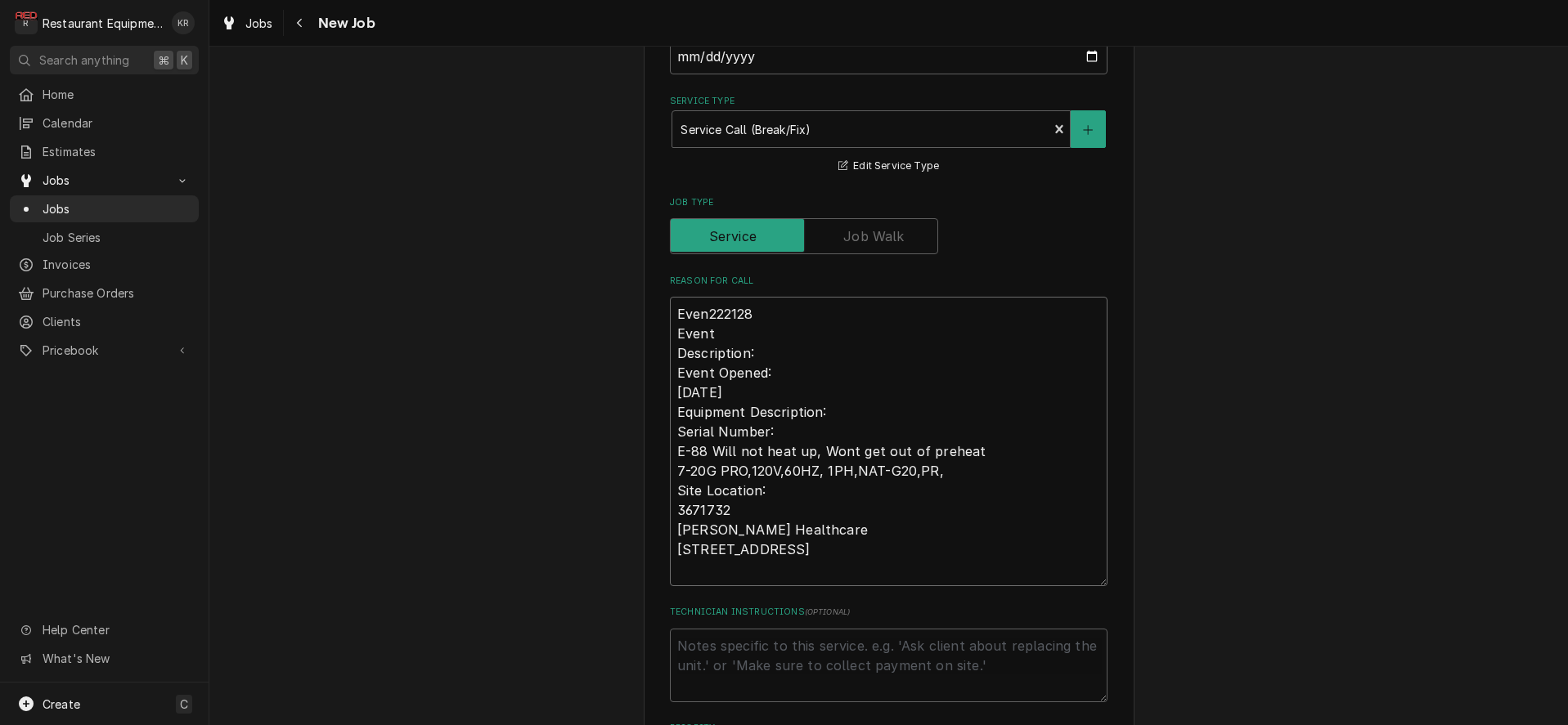
type textarea "Event222128 Event Description: Event Opened: 08-25-2025 Equipment Description: …"
type textarea "x"
type textarea "Event 222128 Event Description: Event Opened: 08-25-2025 Equipment Description:…"
type textarea "x"
type textarea "Event @222128 Event Description: Event Opened: 08-25-2025 Equipment Description…"
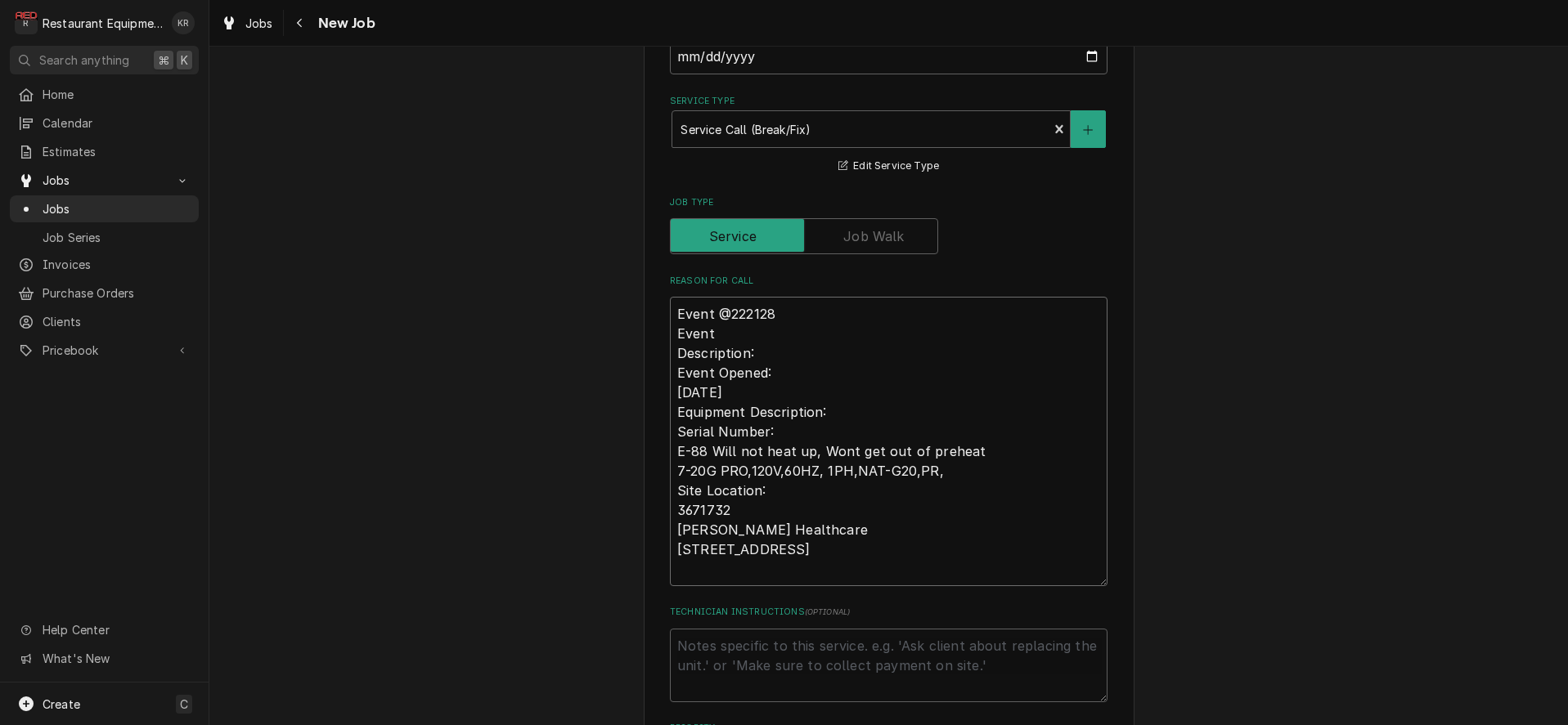
type textarea "x"
type textarea "Event @#222128 Event Description: Event Opened: 08-25-2025 Equipment Descriptio…"
type textarea "x"
type textarea "Event @222128 Event Description: Event Opened: 08-25-2025 Equipment Description…"
type textarea "x"
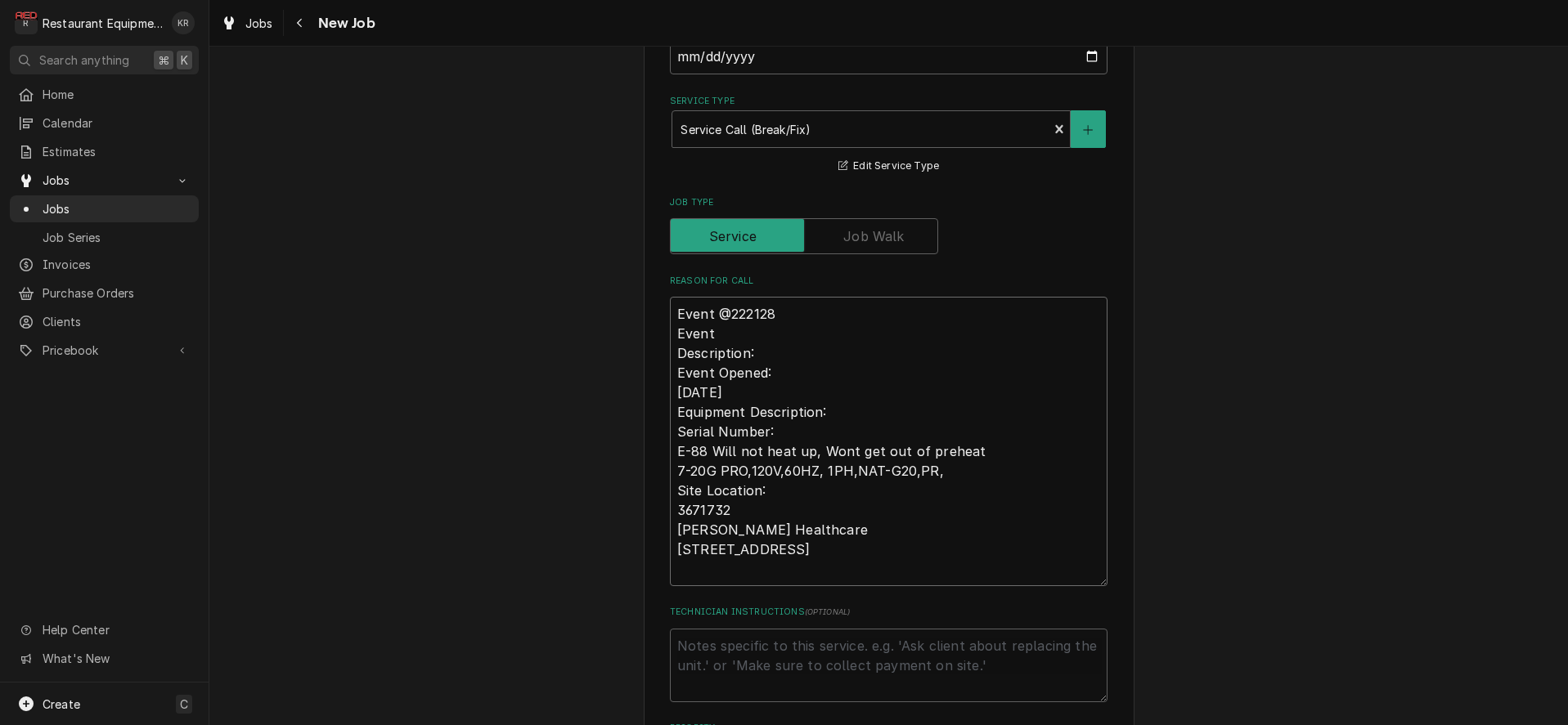
type textarea "Event 222128 Event Description: Event Opened: 08-25-2025 Equipment Description:…"
type textarea "x"
type textarea "Event #222128 Event Description: Event Opened: 08-25-2025 Equipment Description…"
type textarea "x"
type textarea "Event # 222128 Event Description: Event Opened: 08-25-2025 Equipment Descriptio…"
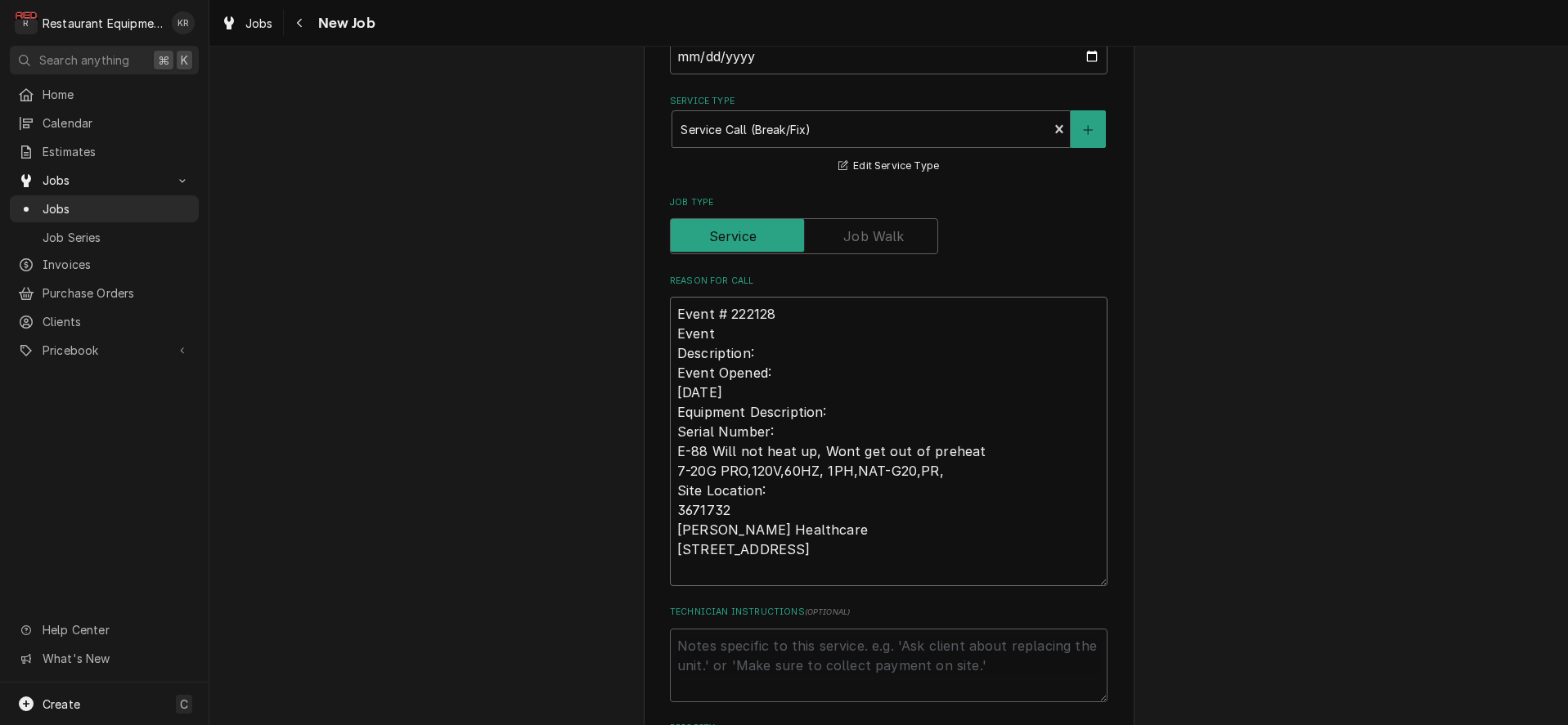
scroll to position [581, 0]
drag, startPoint x: 760, startPoint y: 351, endPoint x: 725, endPoint y: 343, distance: 35.9
click at [725, 343] on textarea "Event # 222128 Event Description: Event Opened: 08-25-2025 Equipment Descriptio…" at bounding box center [889, 440] width 438 height 289
drag, startPoint x: 735, startPoint y: 340, endPoint x: 731, endPoint y: 331, distance: 9.8
click at [734, 336] on textarea "Event # 222128 Event Description: Event Opened: 08-25-2025 Equipment Descriptio…" at bounding box center [889, 440] width 438 height 289
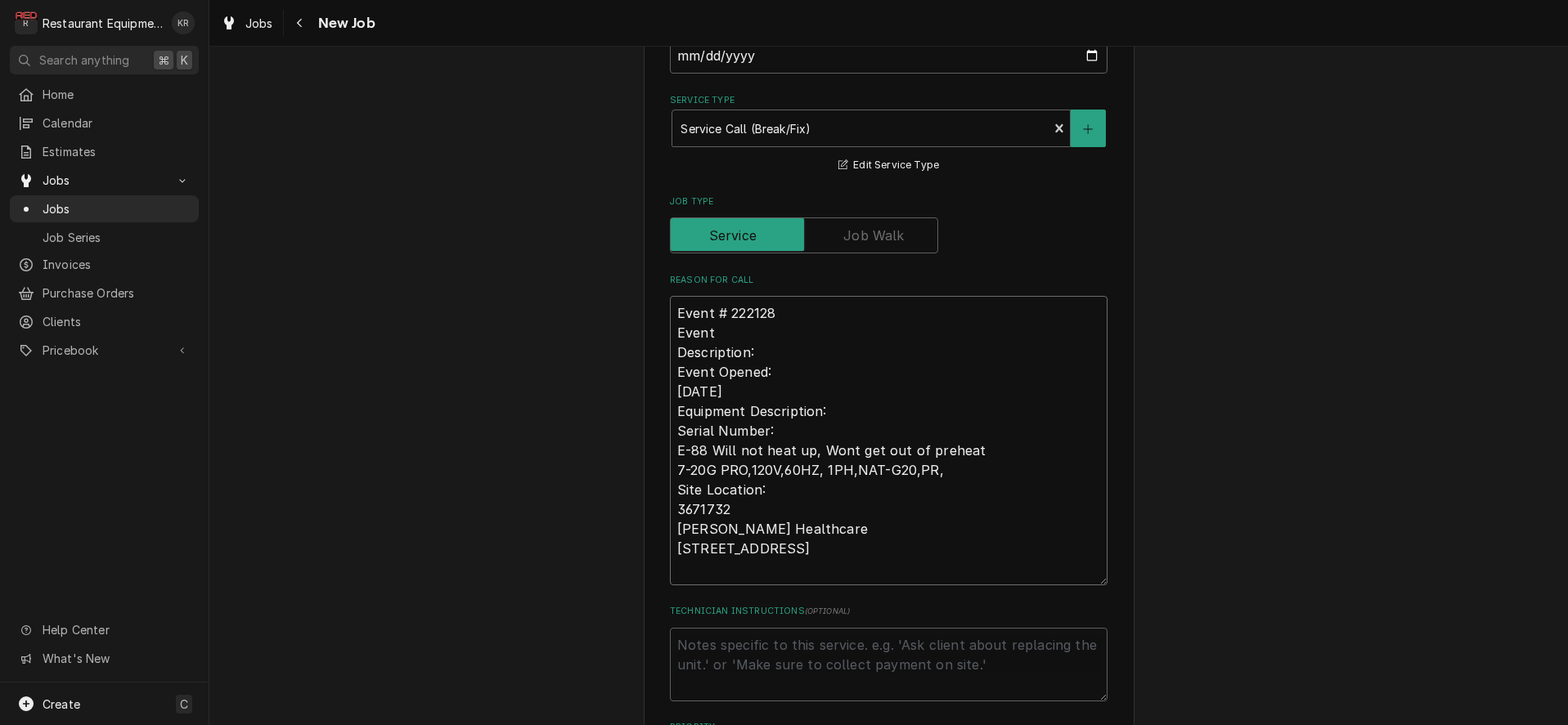
drag, startPoint x: 726, startPoint y: 333, endPoint x: 653, endPoint y: 327, distance: 73.2
click at [670, 327] on textarea "Event # 222128 Event Description: Event Opened: 08-25-2025 Equipment Descriptio…" at bounding box center [889, 440] width 438 height 289
type textarea "x"
type textarea "Event # 222128 Description: Event Opened: 08-25-2025 Equipment Description: Ser…"
click at [781, 351] on textarea "Event # 222128 Description: Event Opened: 08-25-2025 Equipment Description: Ser…" at bounding box center [889, 440] width 438 height 289
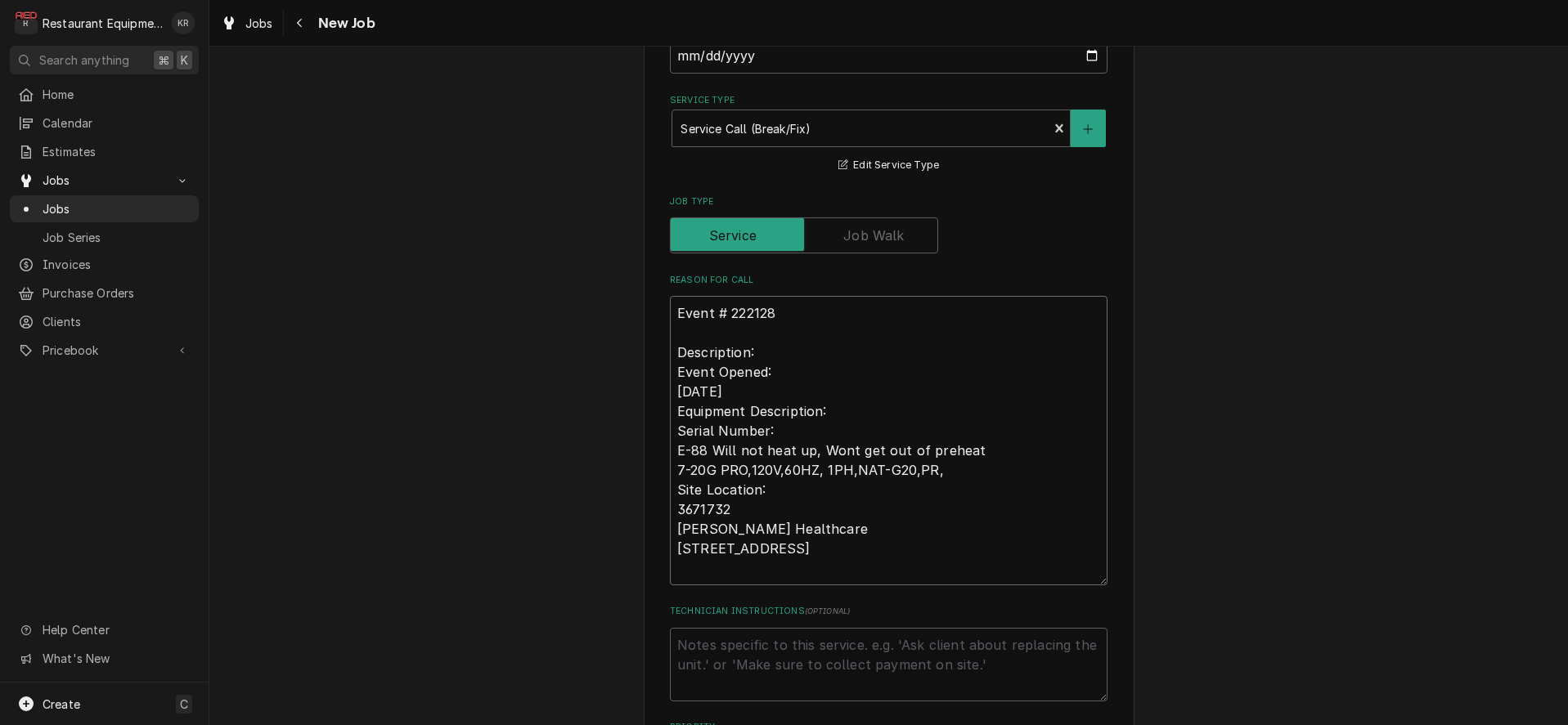
type textarea "x"
type textarea "Event # 222128 Description: Event Opened: 08-25-2025 Equipment Description: Ser…"
type textarea "x"
type textarea "Event # 222128 Description: Event Opened: 08-25-2025 Equipment Description: Ser…"
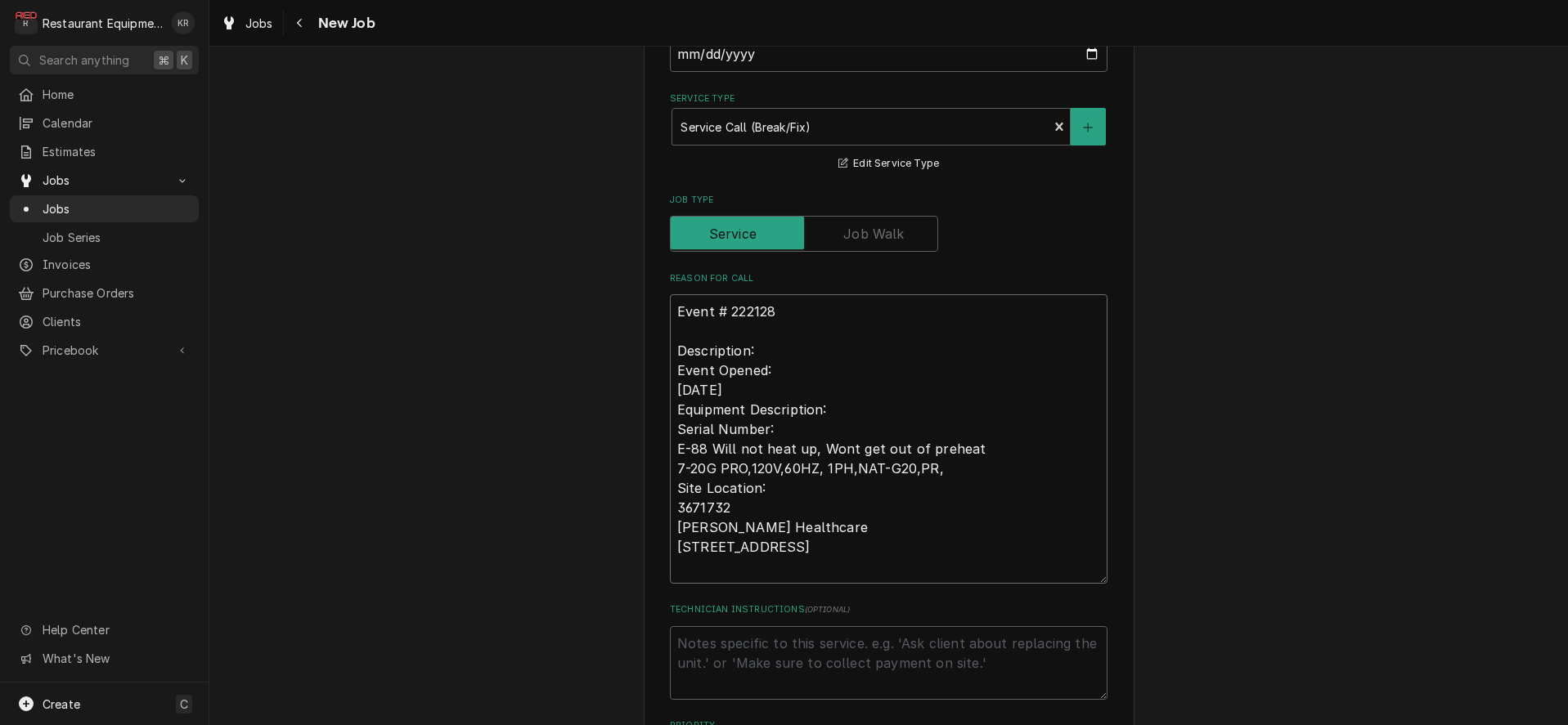
paste textarea "E-88 Will not heat up, Wont get out of preheat"
type textarea "x"
type textarea "Event # 222128 Description: E-88 Will not heat up, Wont get out of preheat Even…"
drag, startPoint x: 813, startPoint y: 405, endPoint x: 621, endPoint y: 373, distance: 194.6
click at [670, 373] on textarea "Event # 222128 Description: E-88 Will not heat up, Wont get out of preheat Even…" at bounding box center [889, 439] width 438 height 289
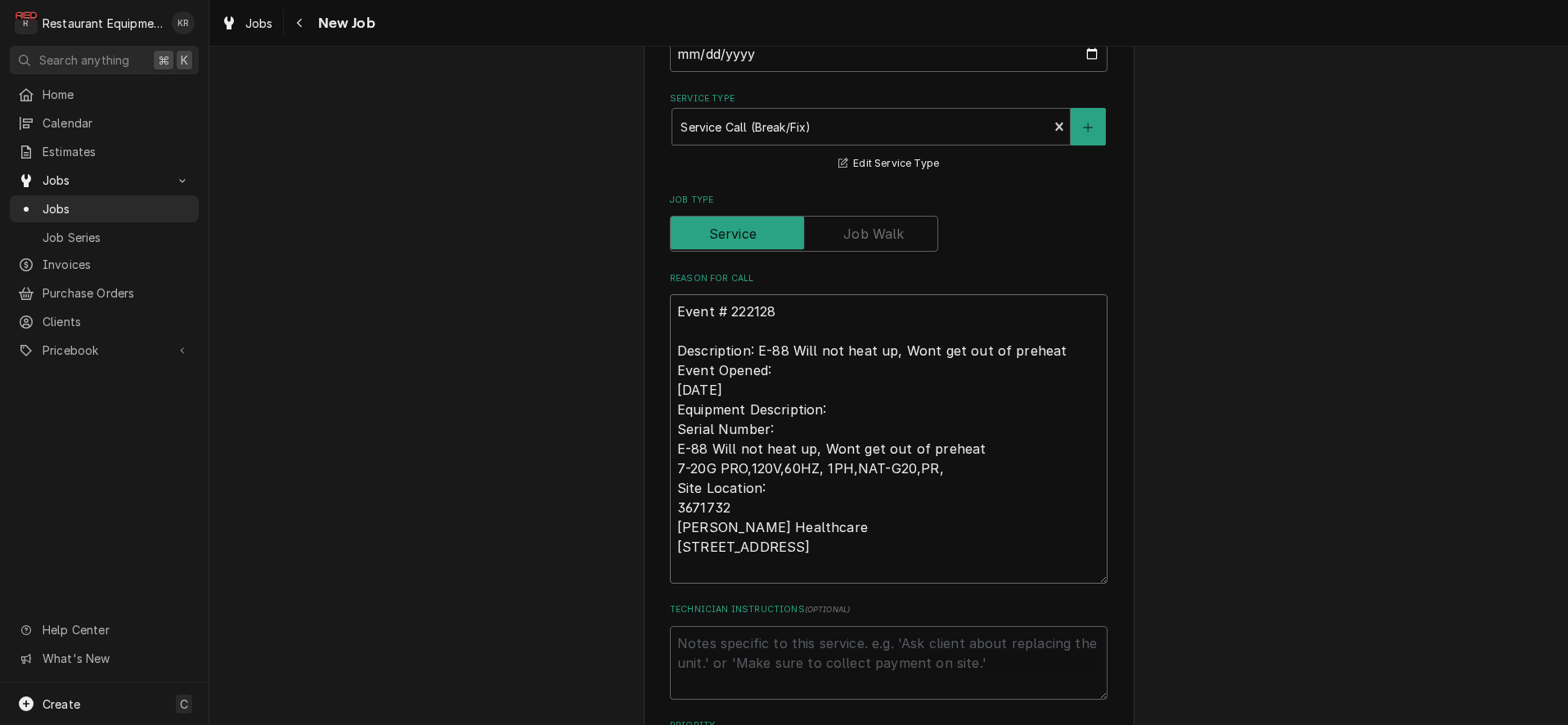
drag, startPoint x: 832, startPoint y: 385, endPoint x: 809, endPoint y: 385, distance: 23.0
click at [829, 386] on textarea "Event # 222128 Description: E-88 Will not heat up, Wont get out of preheat Even…" at bounding box center [889, 439] width 438 height 289
drag, startPoint x: 803, startPoint y: 385, endPoint x: 639, endPoint y: 372, distance: 164.5
click at [670, 372] on textarea "Event # 222128 Description: E-88 Will not heat up, Wont get out of preheat Even…" at bounding box center [889, 437] width 438 height 289
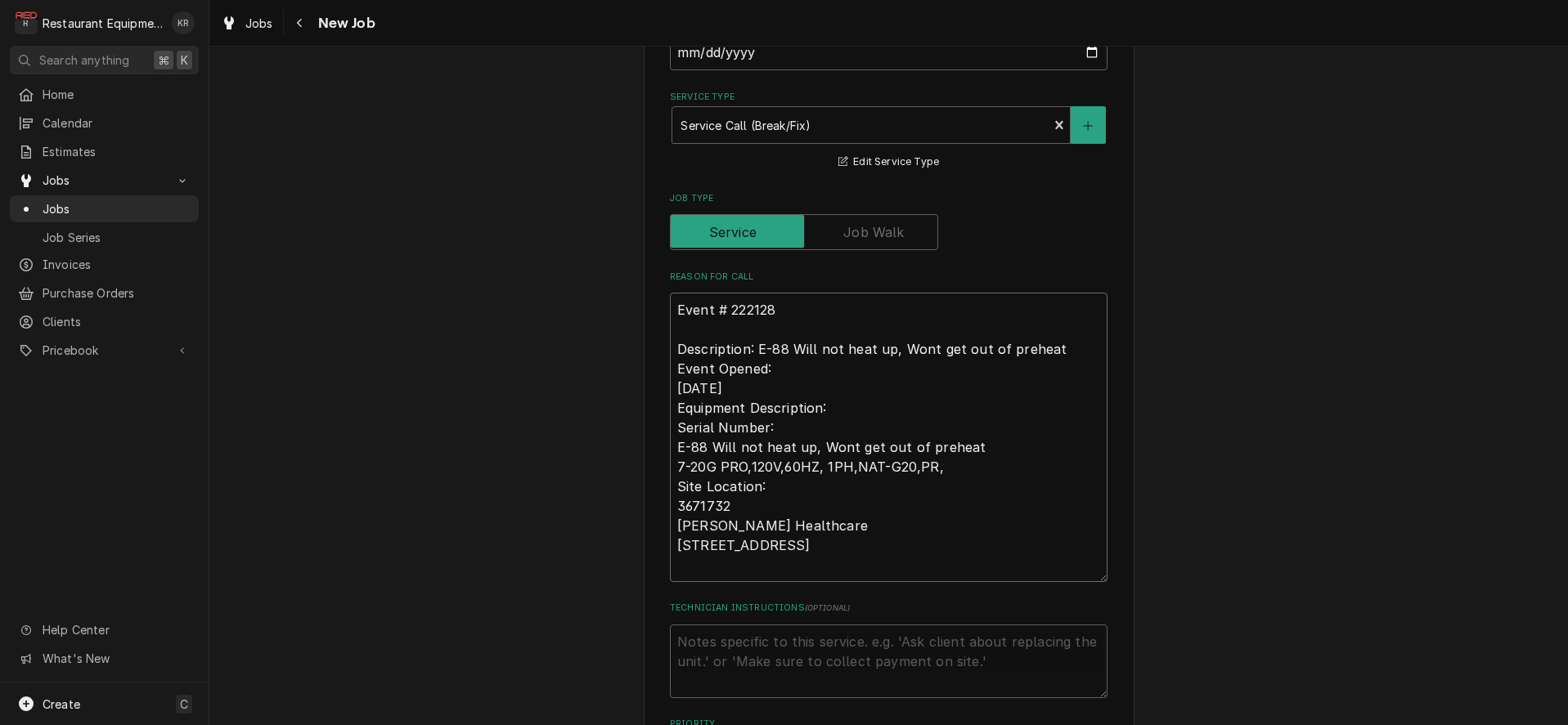
scroll to position [581, 0]
type textarea "x"
type textarea "Event # 222128 Description: E-88 Will not heat up, Wont get out of preheat Equi…"
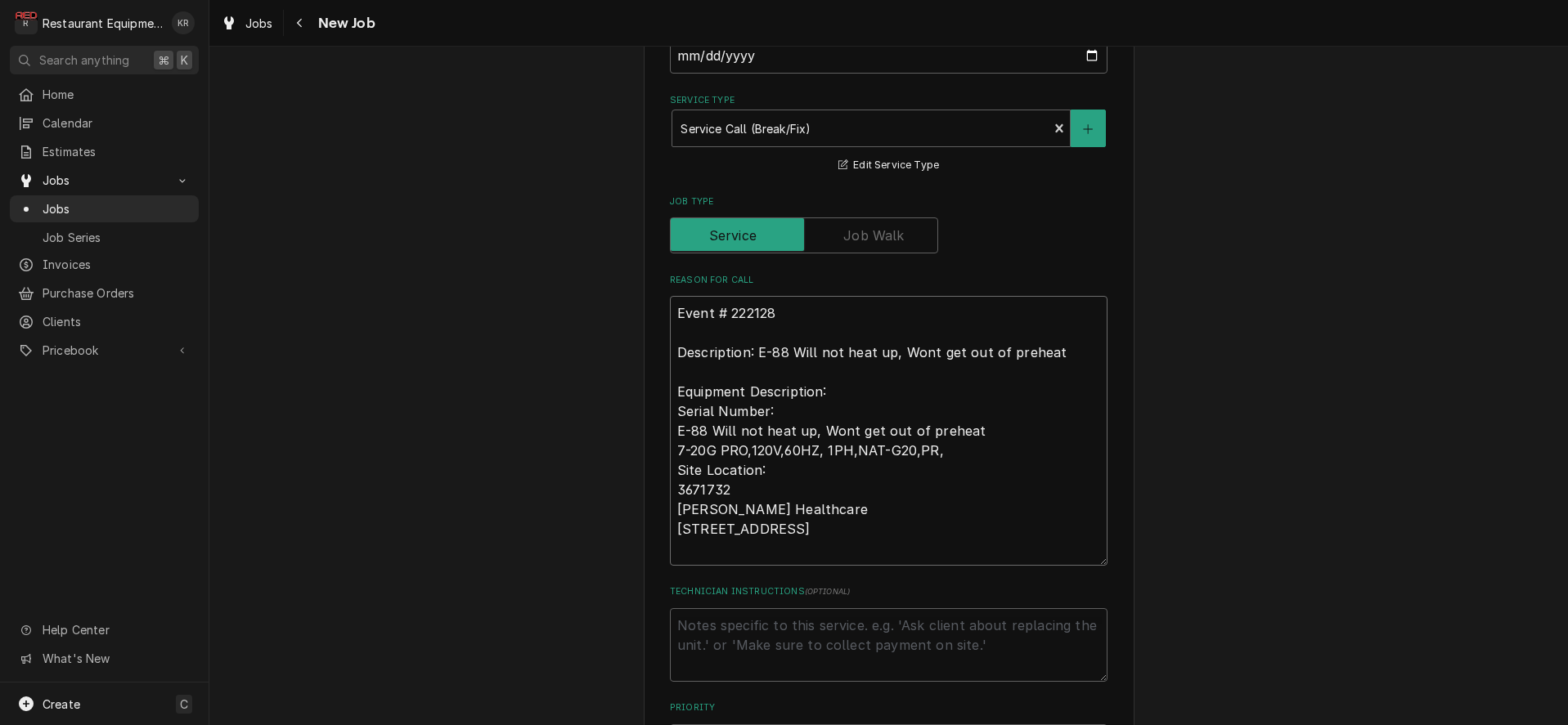
type textarea "x"
type textarea "Event # 222128 Description: E-88 Will not heat up, Wont get out of preheat Equi…"
click at [840, 387] on textarea "Event # 222128 Description: E-88 Will not heat up, Wont get out of preheat Equi…" at bounding box center [889, 430] width 438 height 269
paste textarea "7-20G PRO,120V,60HZ, 1PH,NAT-G20,PR,"
type textarea "x"
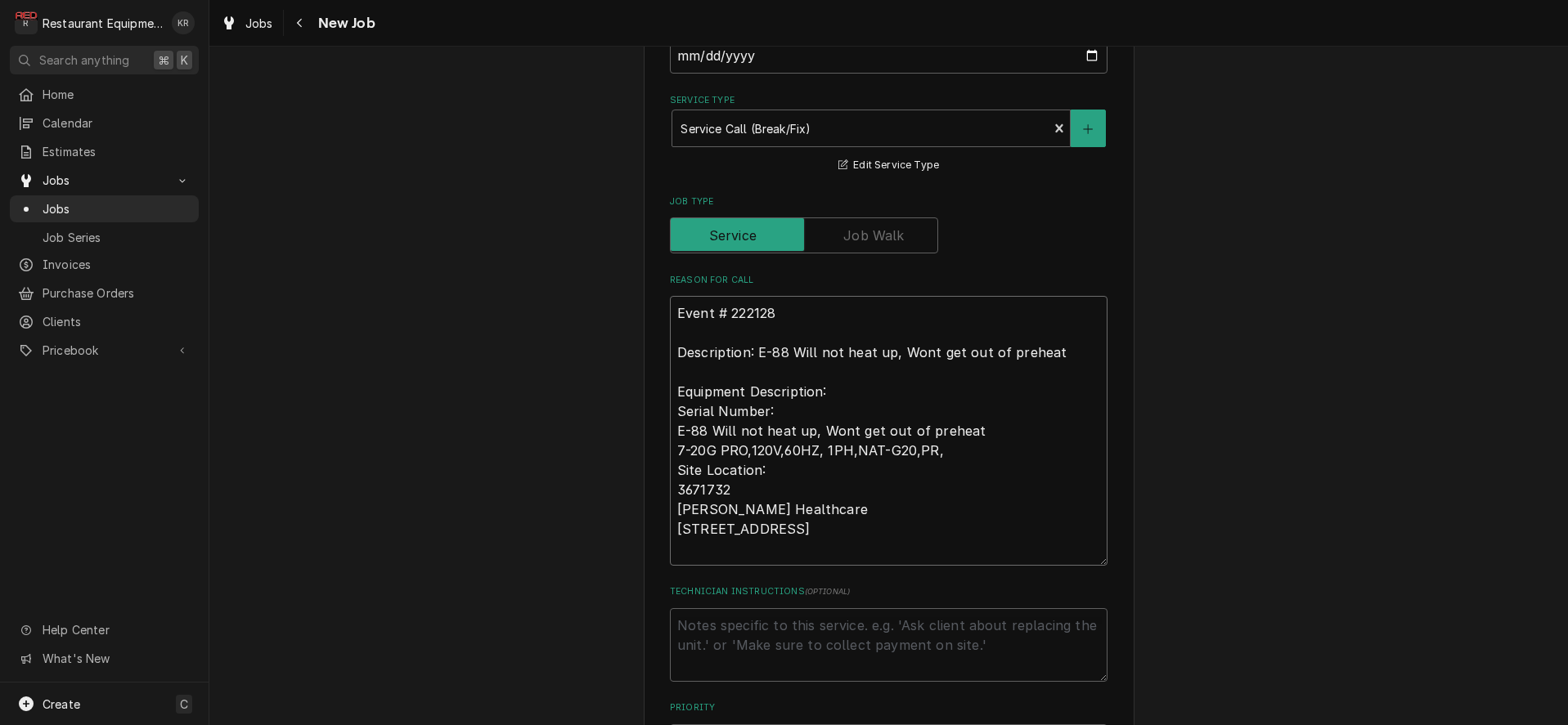
type textarea "Event # 222128 Description: E-88 Will not heat up, Wont get out of preheat Equi…"
type textarea "x"
type textarea "Event # 222128 Description: E-88 Will not heat up, Wont get out of preheat Equi…"
click at [801, 410] on textarea "Event # 222128 Description: E-88 Will not heat up, Wont get out of preheat Equi…" at bounding box center [889, 430] width 438 height 269
paste textarea "3671732"
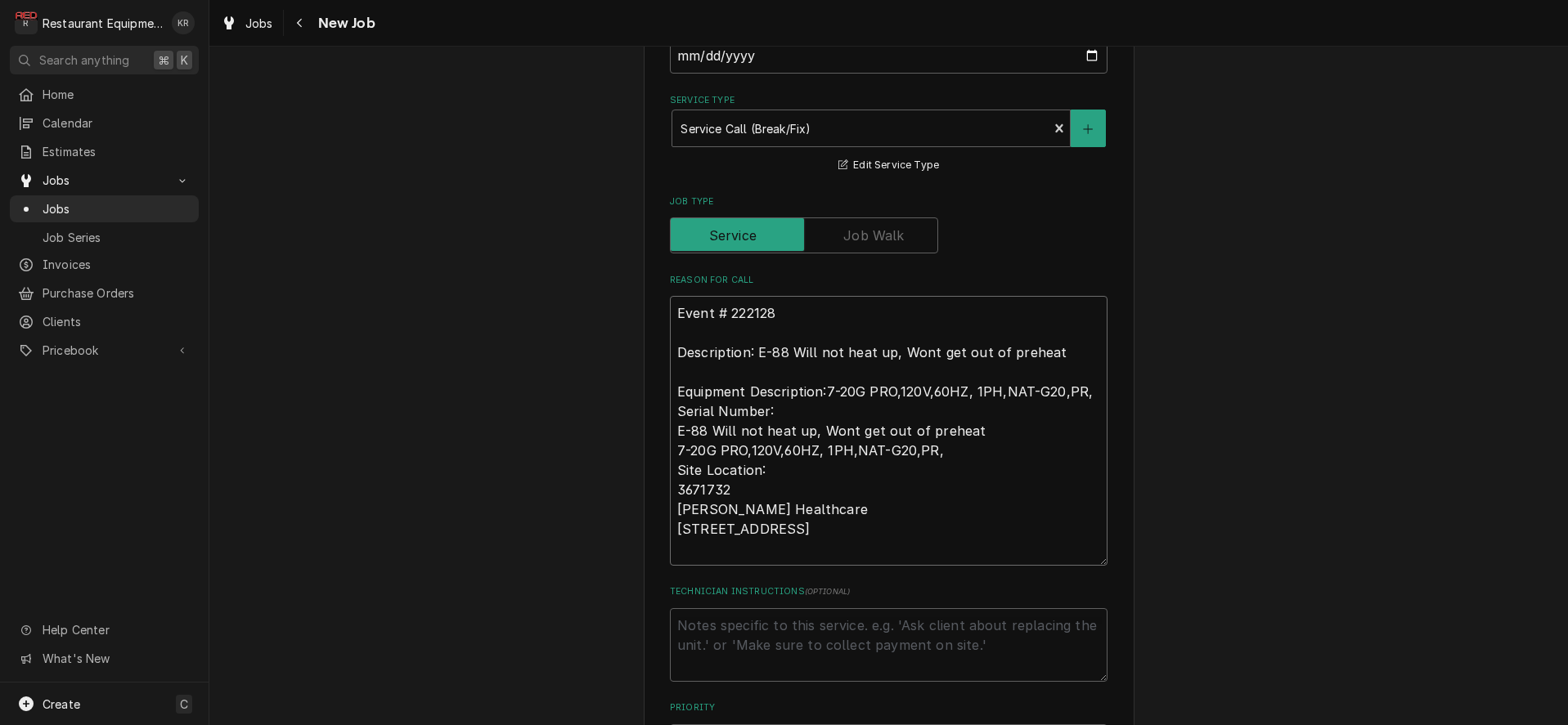
type textarea "x"
type textarea "Event # 222128 Description: E-88 Will not heat up, Wont get out of preheat Equi…"
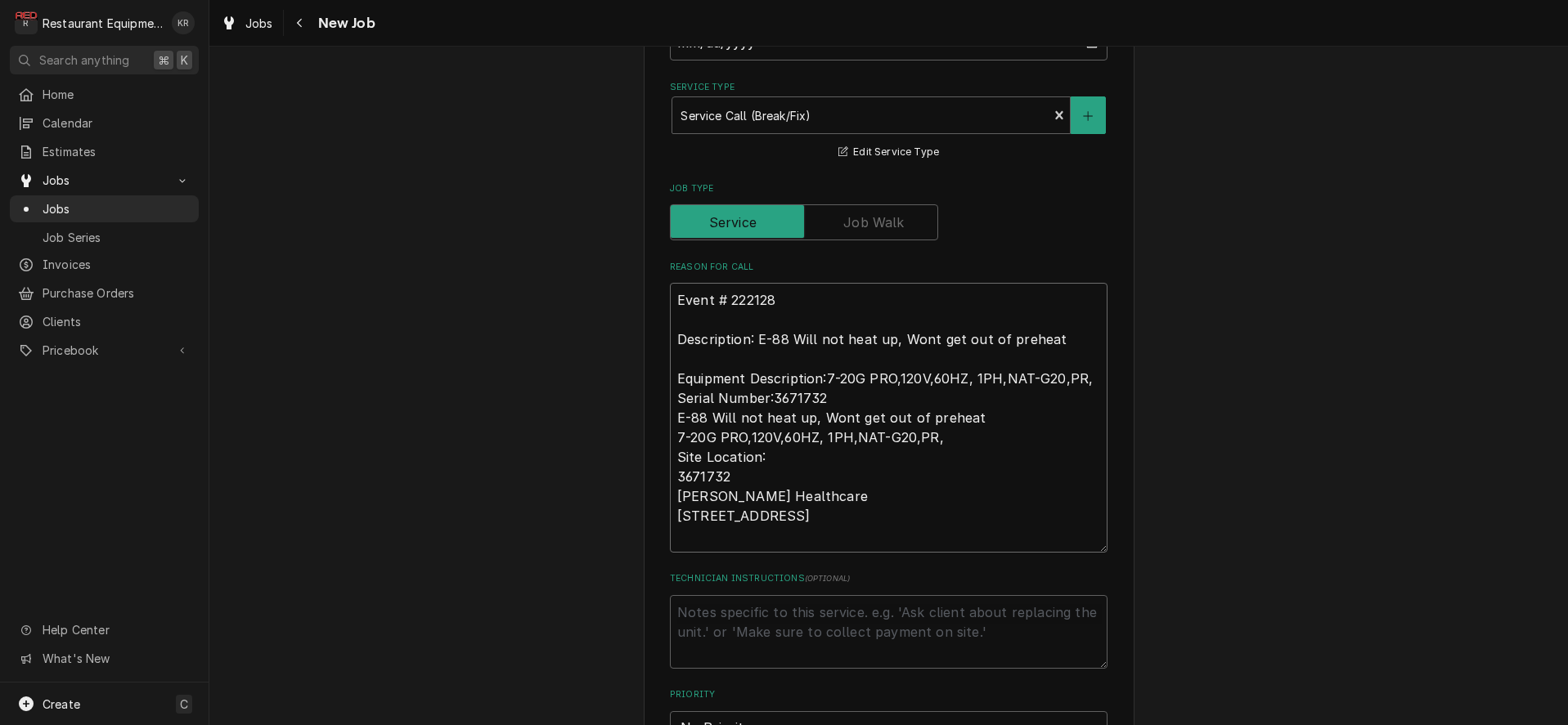
scroll to position [603, 0]
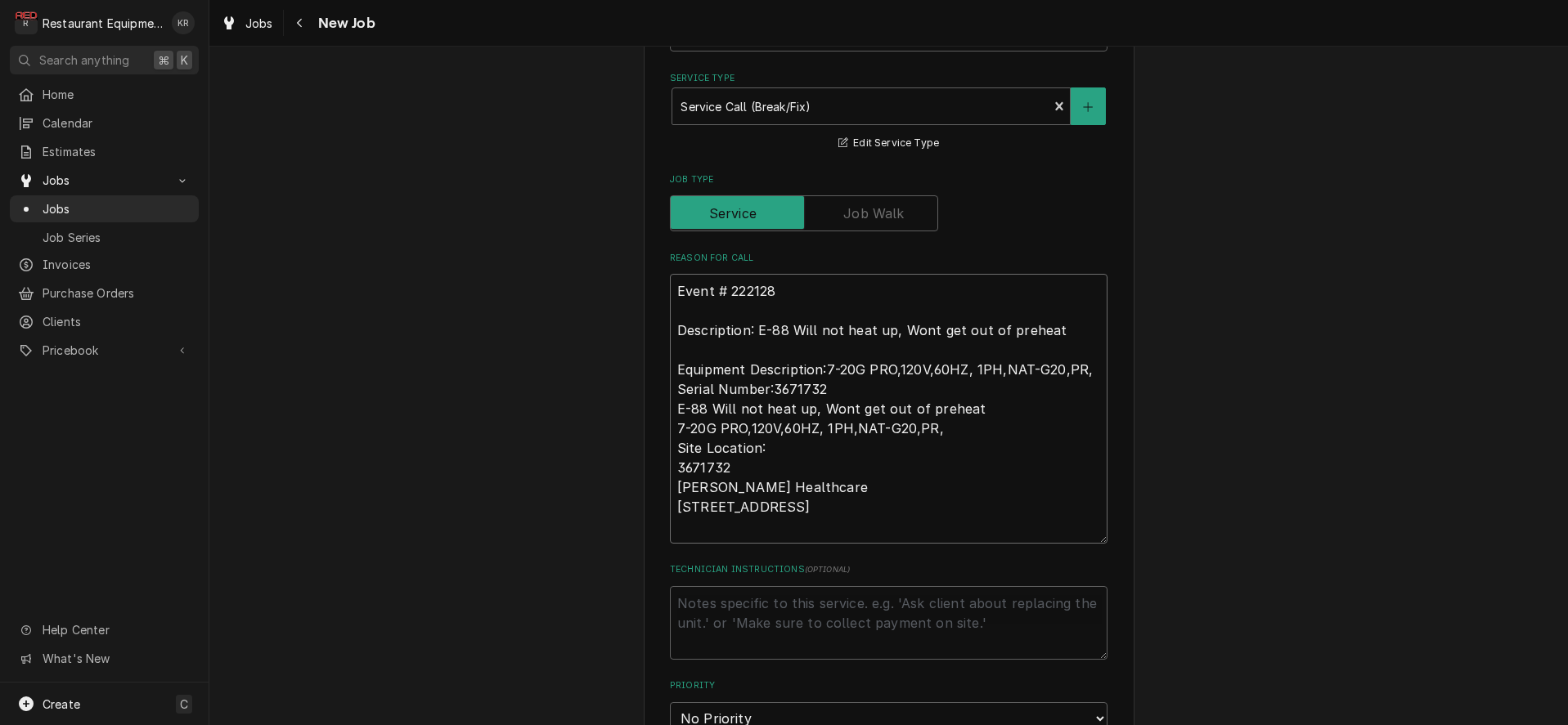
drag, startPoint x: 679, startPoint y: 409, endPoint x: 808, endPoint y: 566, distance: 203.2
click at [808, 544] on textarea "Event # 222128 Description: E-88 Will not heat up, Wont get out of preheat Equi…" at bounding box center [889, 409] width 438 height 269
type textarea "x"
type textarea "Event # 222128 Description: E-88 Will not heat up, Wont get out of preheat Equi…"
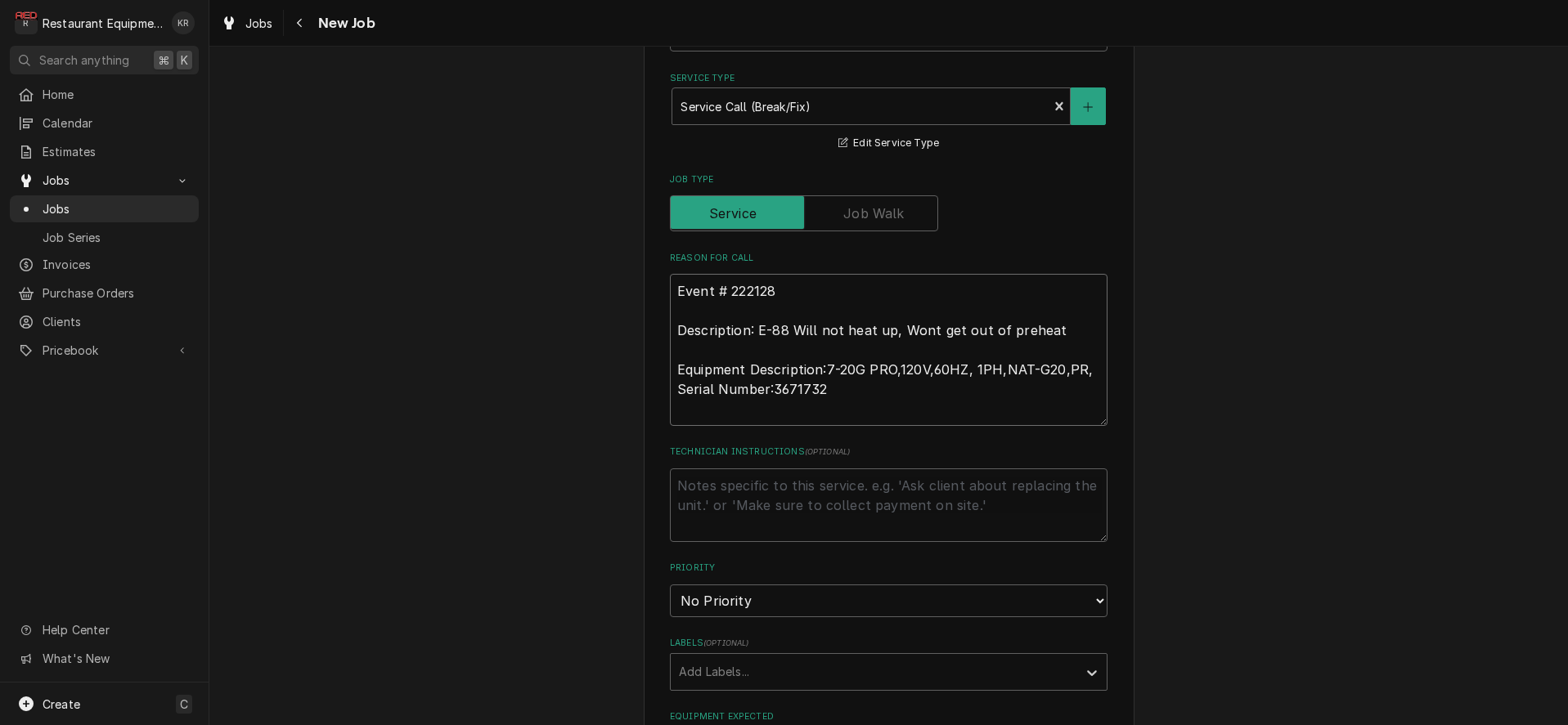
click at [1091, 372] on textarea "Event # 222128 Description: E-88 Will not heat up, Wont get out of preheat Equi…" at bounding box center [889, 350] width 438 height 152
type textarea "x"
type textarea "Event # 222128 Description: E-88 Will not heat up, Wont get out of preheat Equi…"
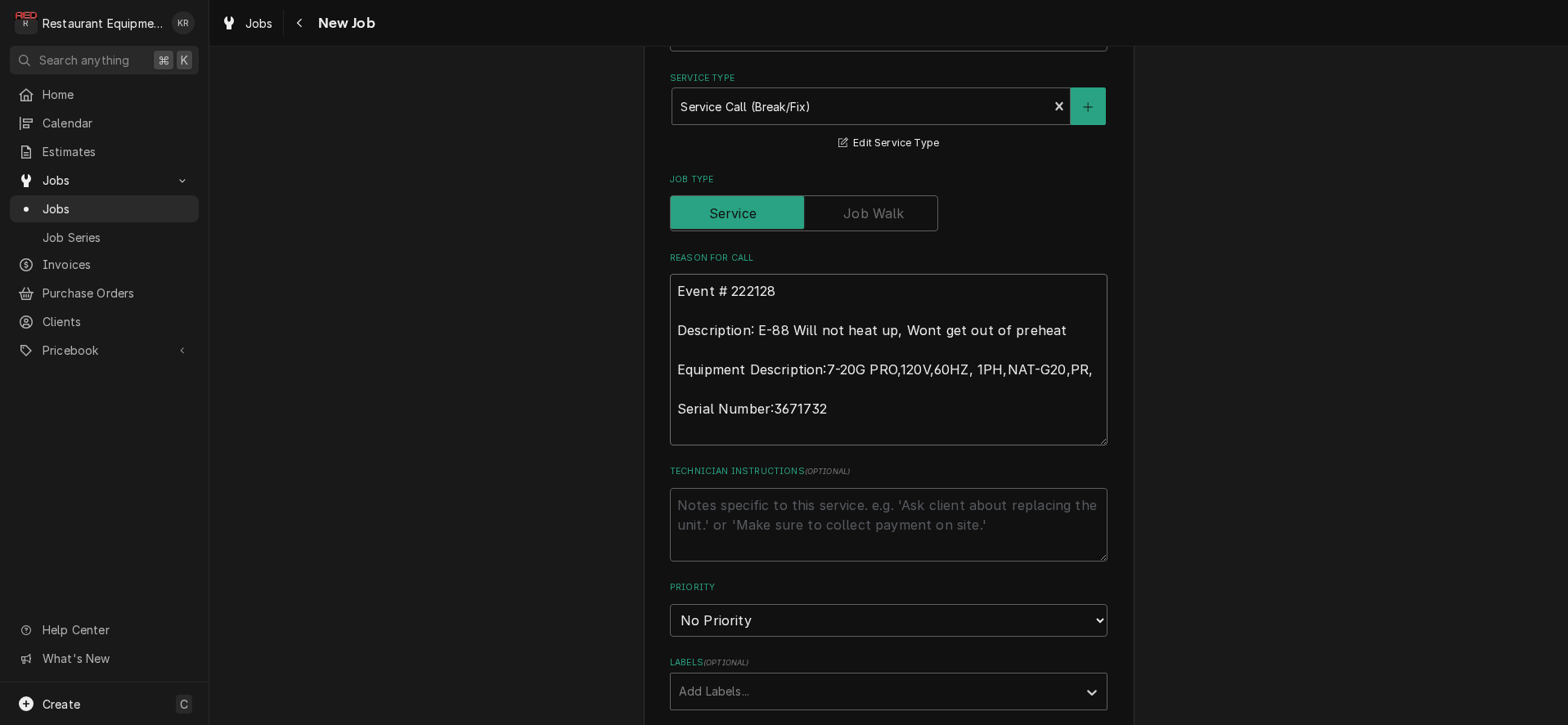
type textarea "x"
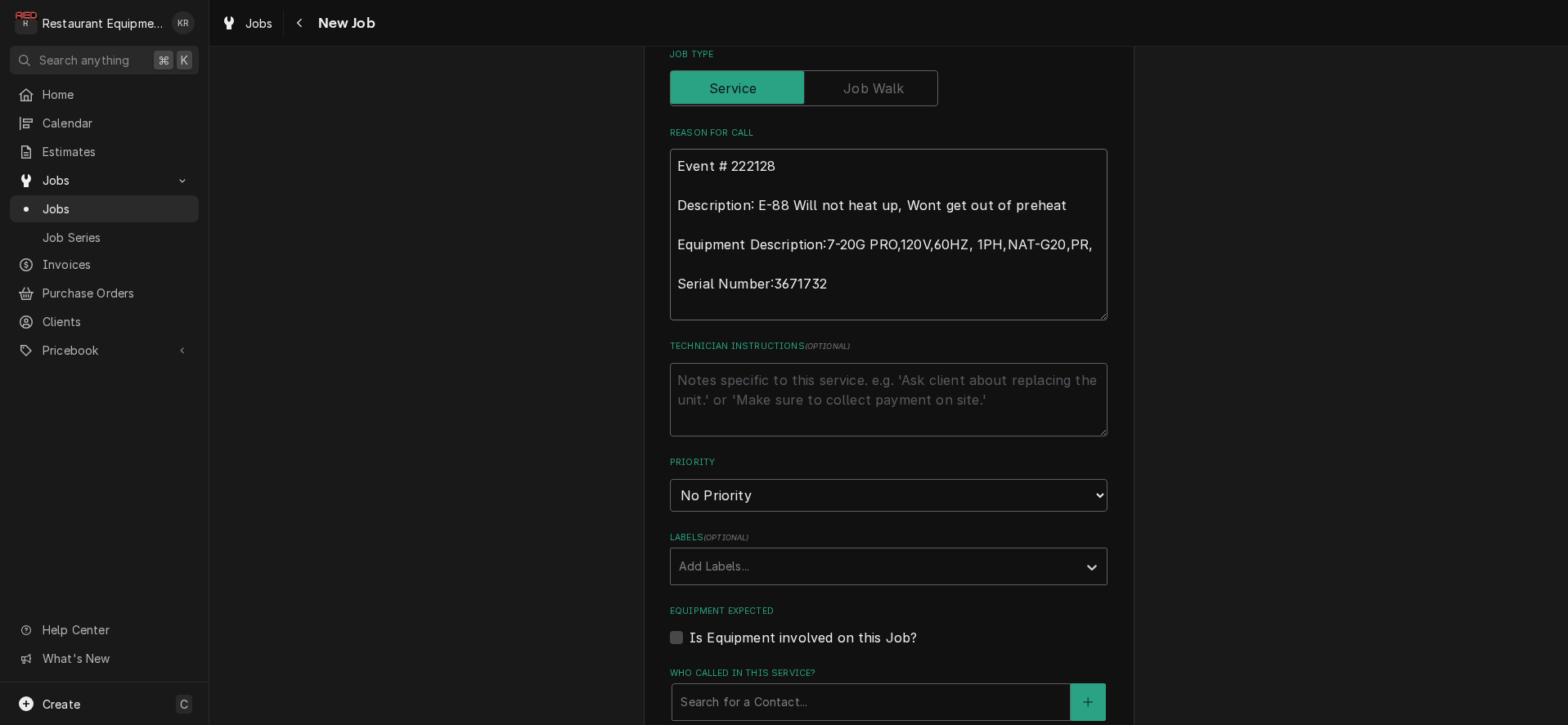
scroll to position [734, 0]
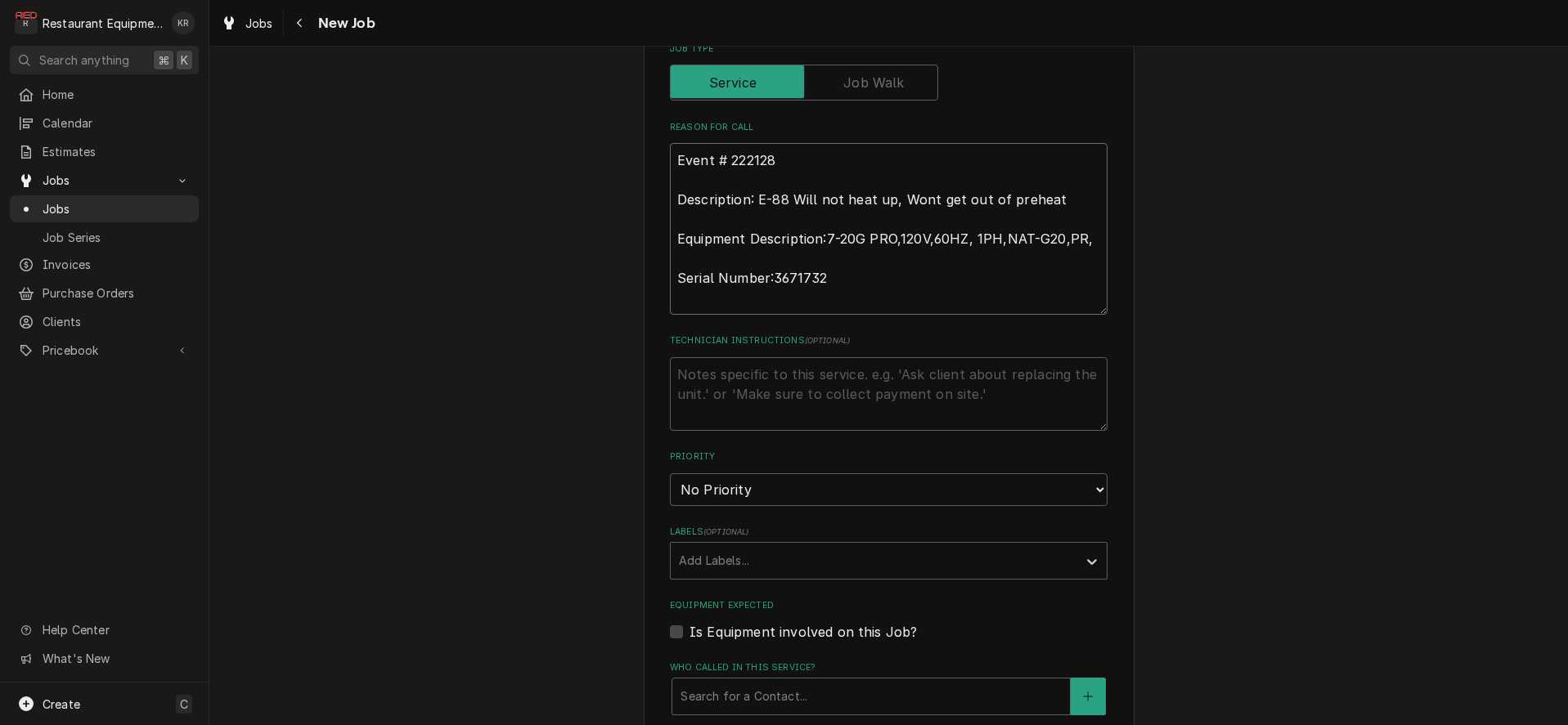
type textarea "Event # 222128 Description: E-88 Will not heat up, Wont get out of preheat Equi…"
select select "2"
click option "High" at bounding box center [0, 0] width 0 height 0
click at [735, 554] on div "Labels" at bounding box center [873, 560] width 390 height 29
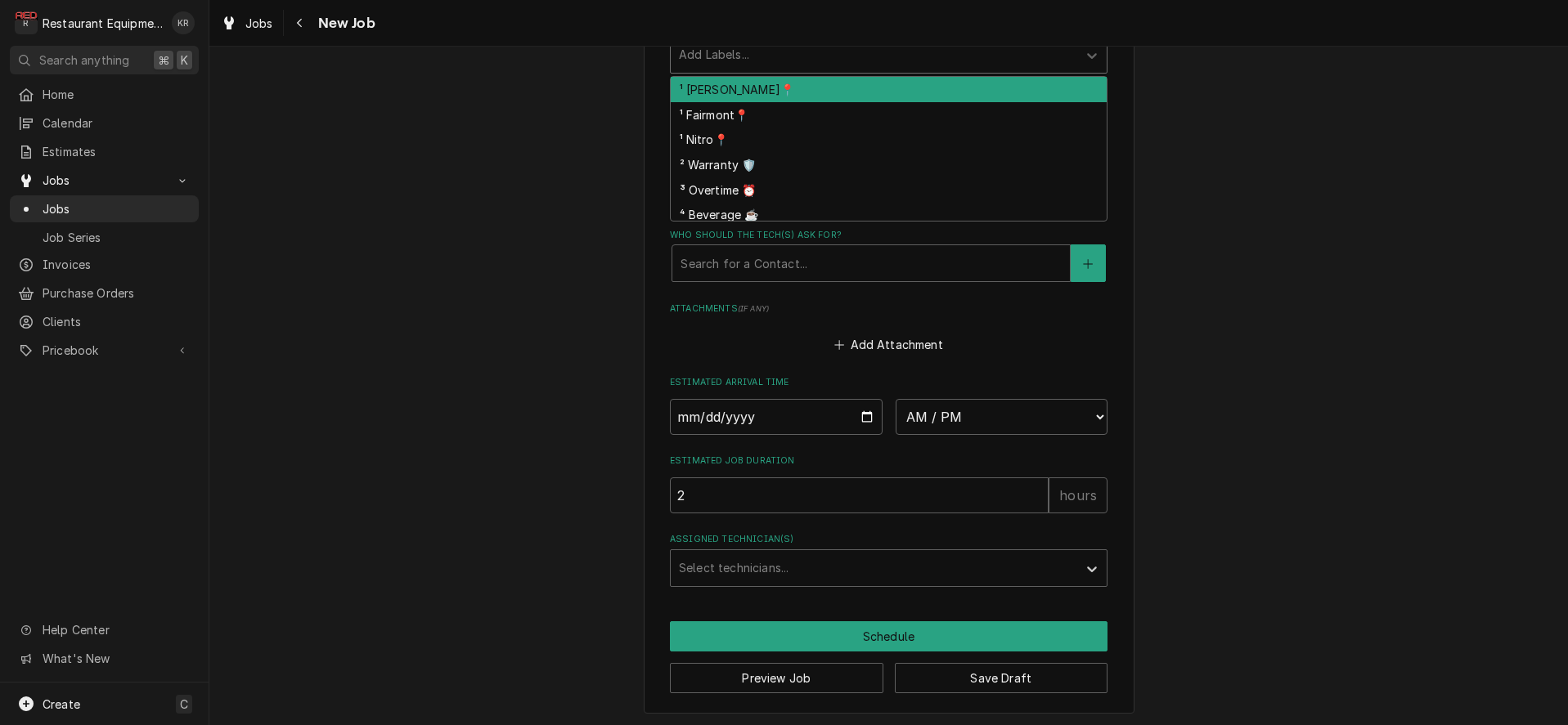
scroll to position [1158, 0]
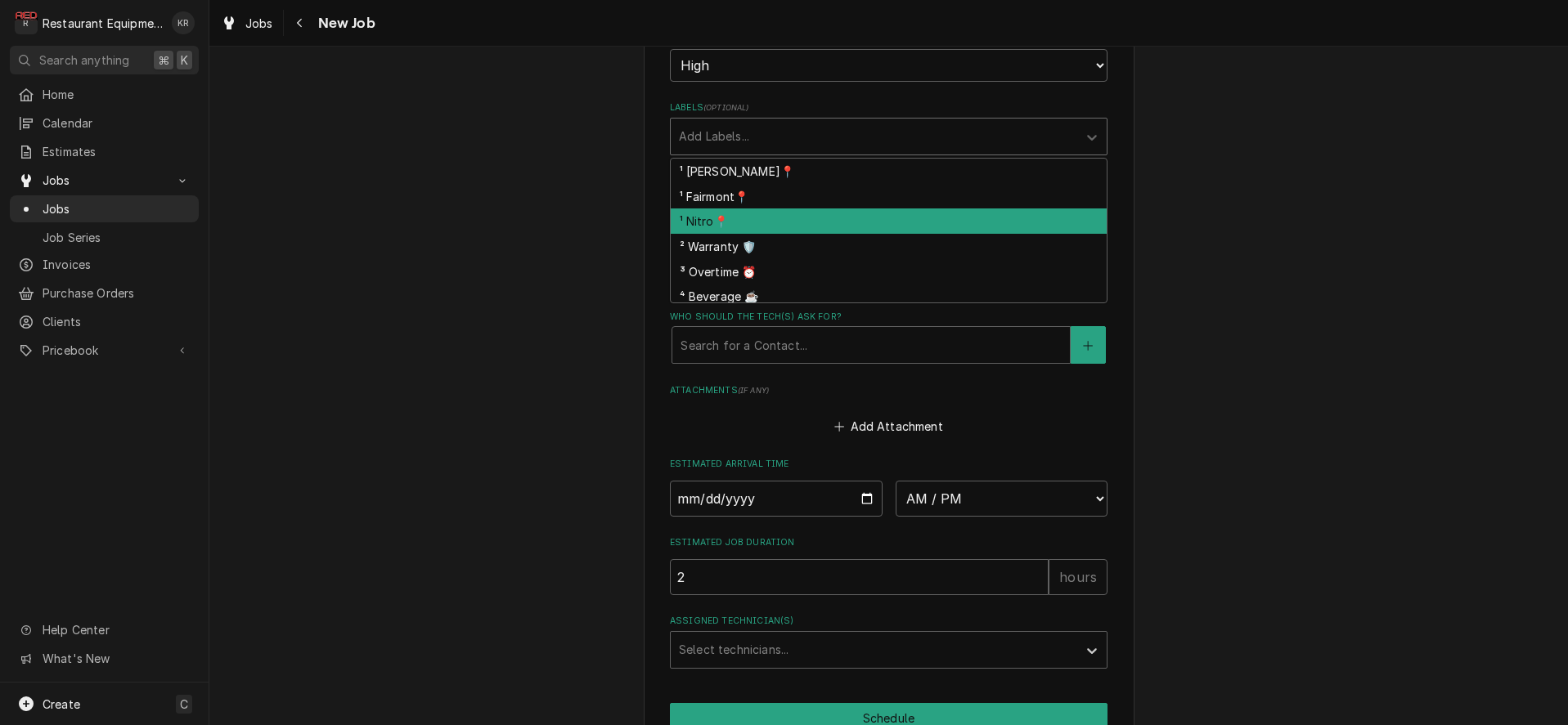
click at [752, 221] on div "¹ Nitro📍" at bounding box center [889, 221] width 436 height 25
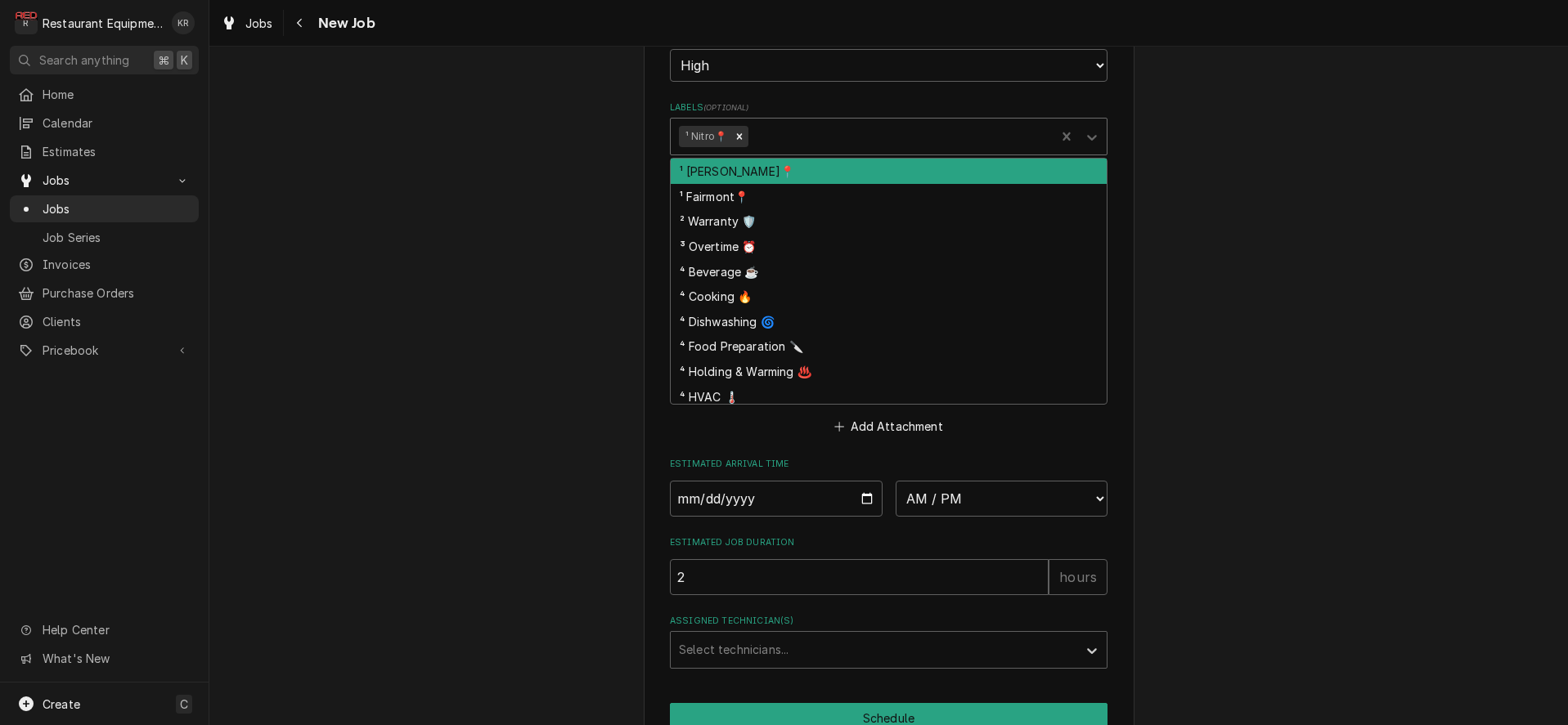
click at [851, 128] on div "Labels" at bounding box center [899, 136] width 295 height 29
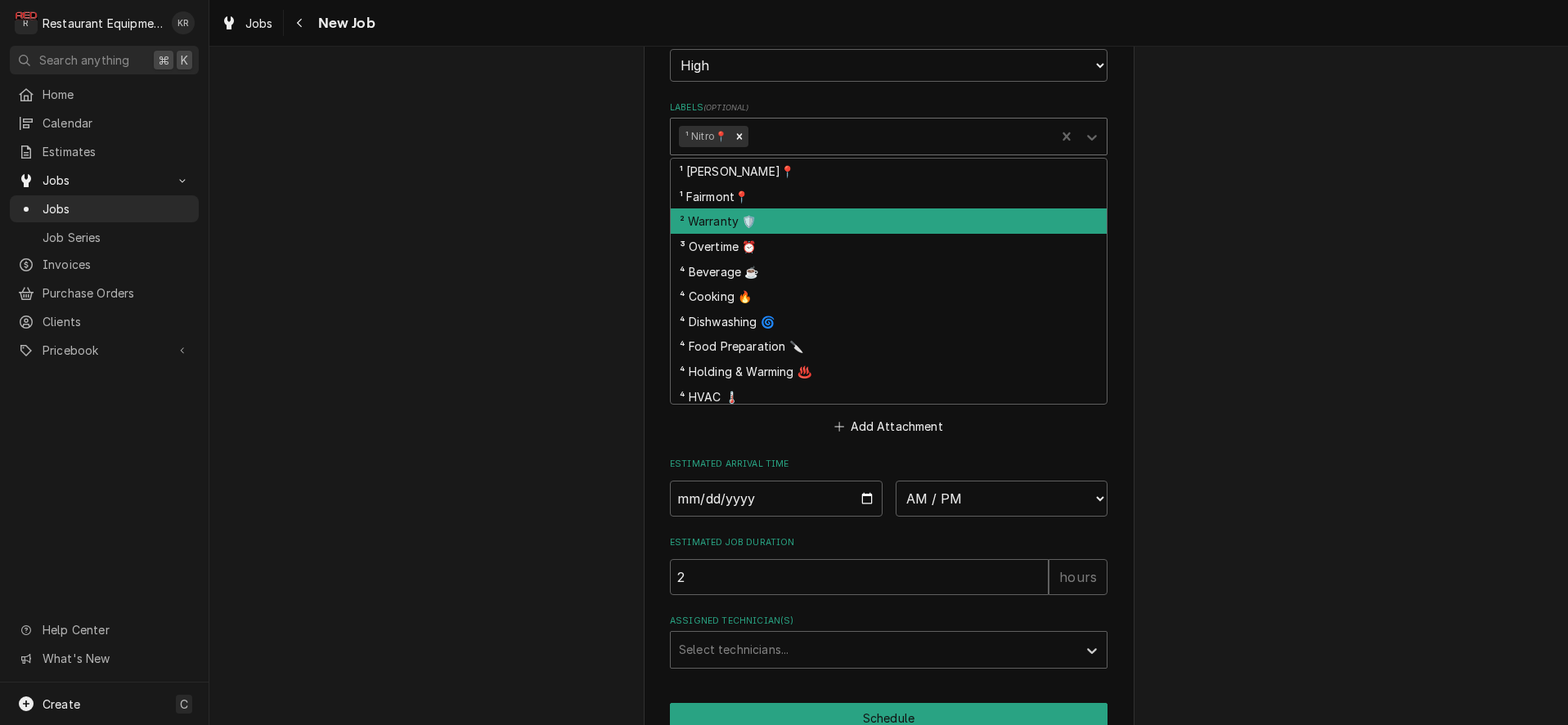
click at [813, 222] on div "² Warranty 🛡️" at bounding box center [889, 221] width 436 height 25
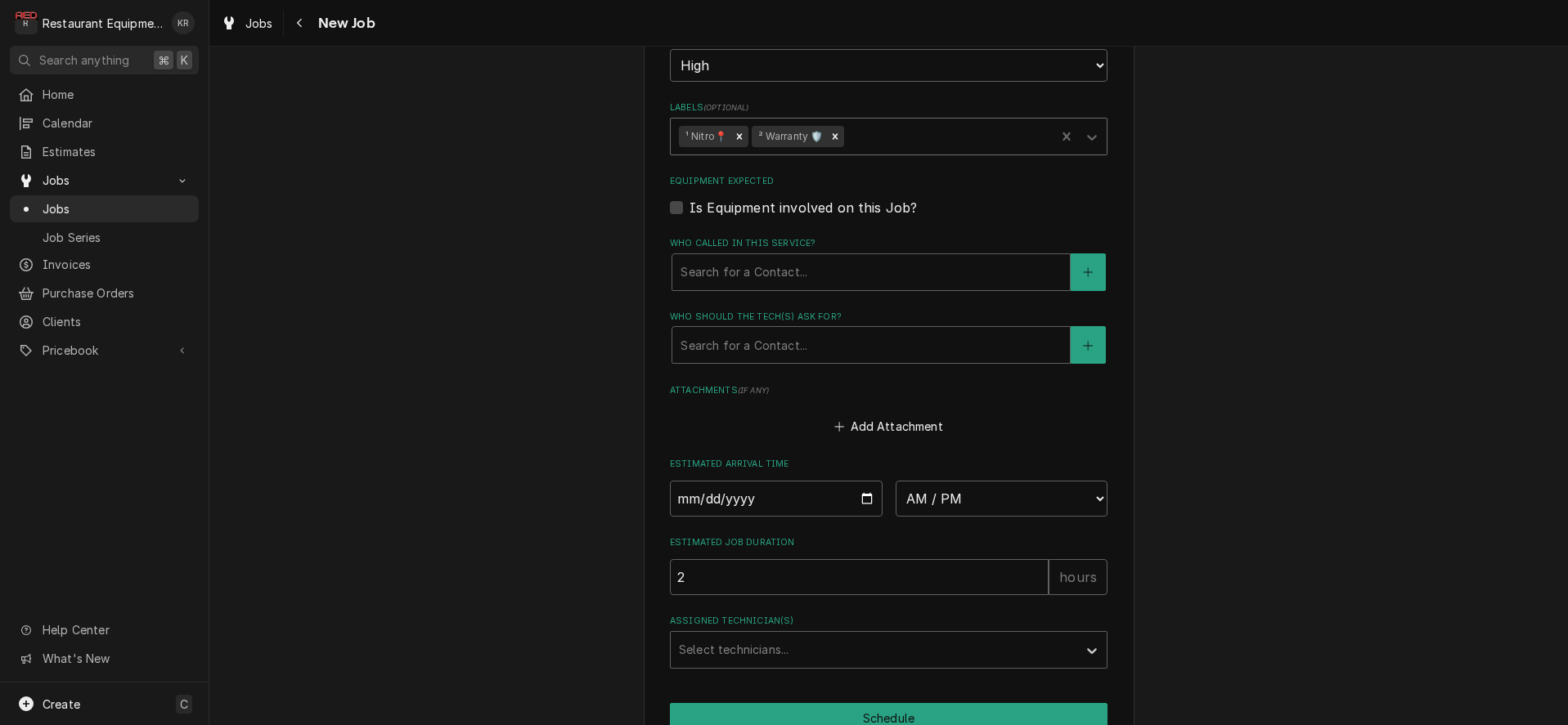
click at [939, 133] on div "Labels" at bounding box center [946, 136] width 199 height 29
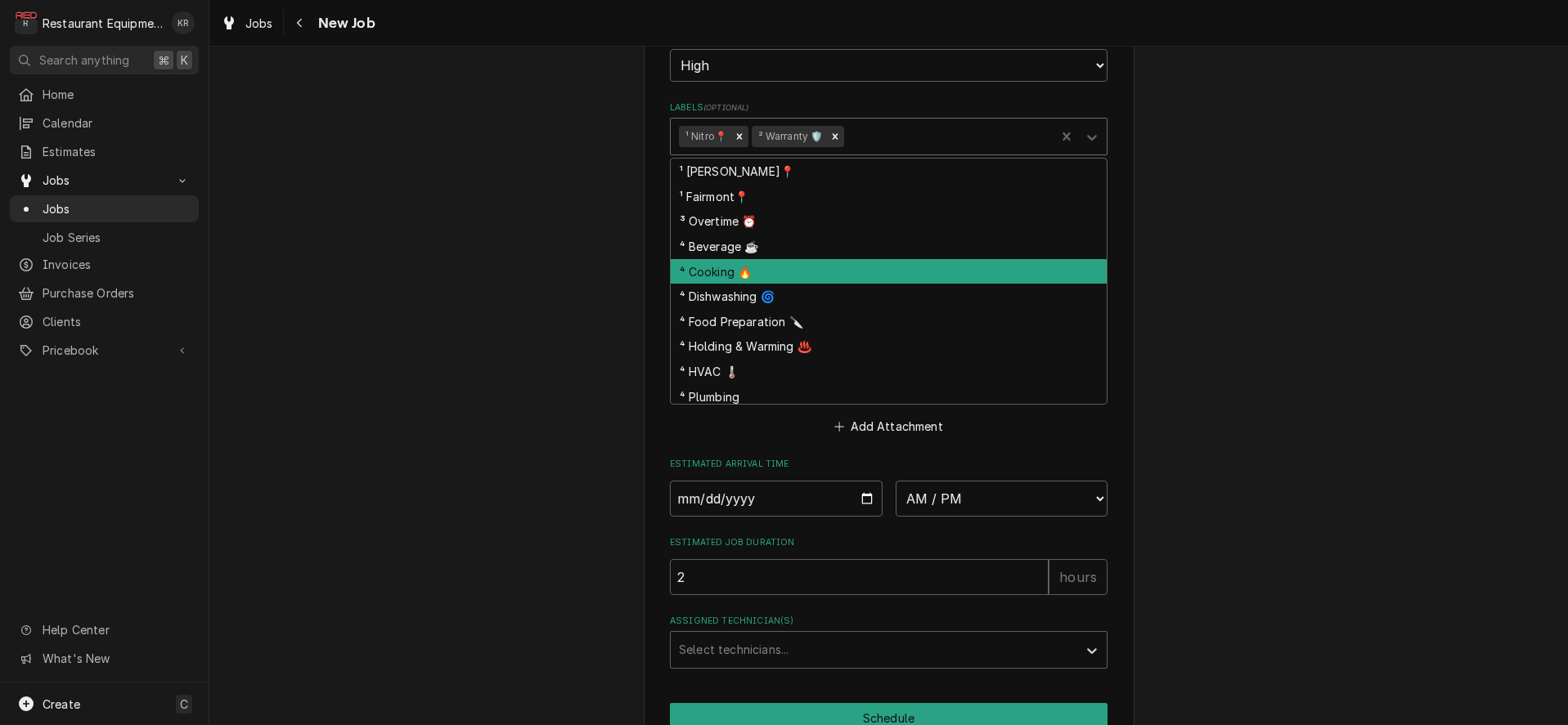
click at [769, 268] on div "⁴ Cooking 🔥" at bounding box center [889, 271] width 436 height 25
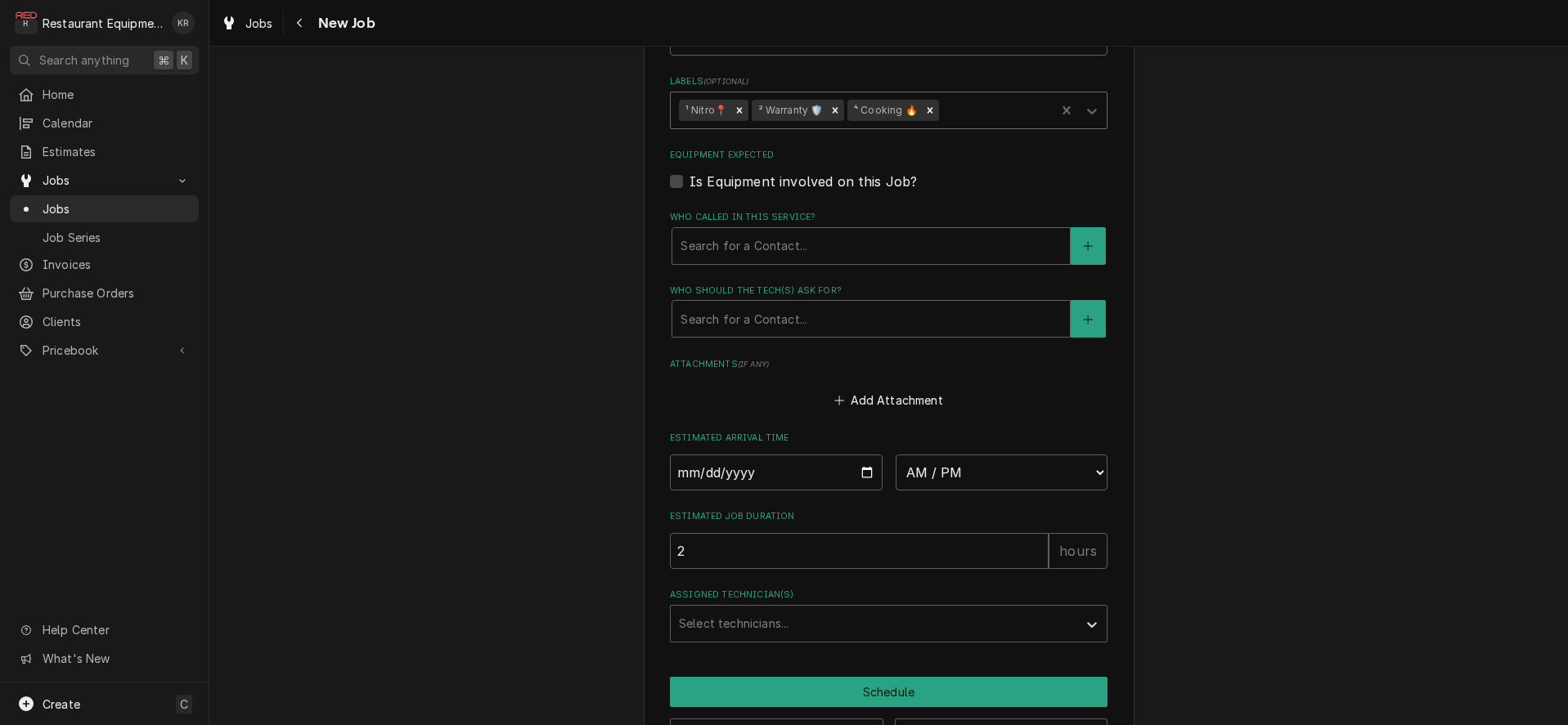
scroll to position [1182, 0]
click at [796, 245] on div "Who called in this service?" at bounding box center [871, 247] width 381 height 29
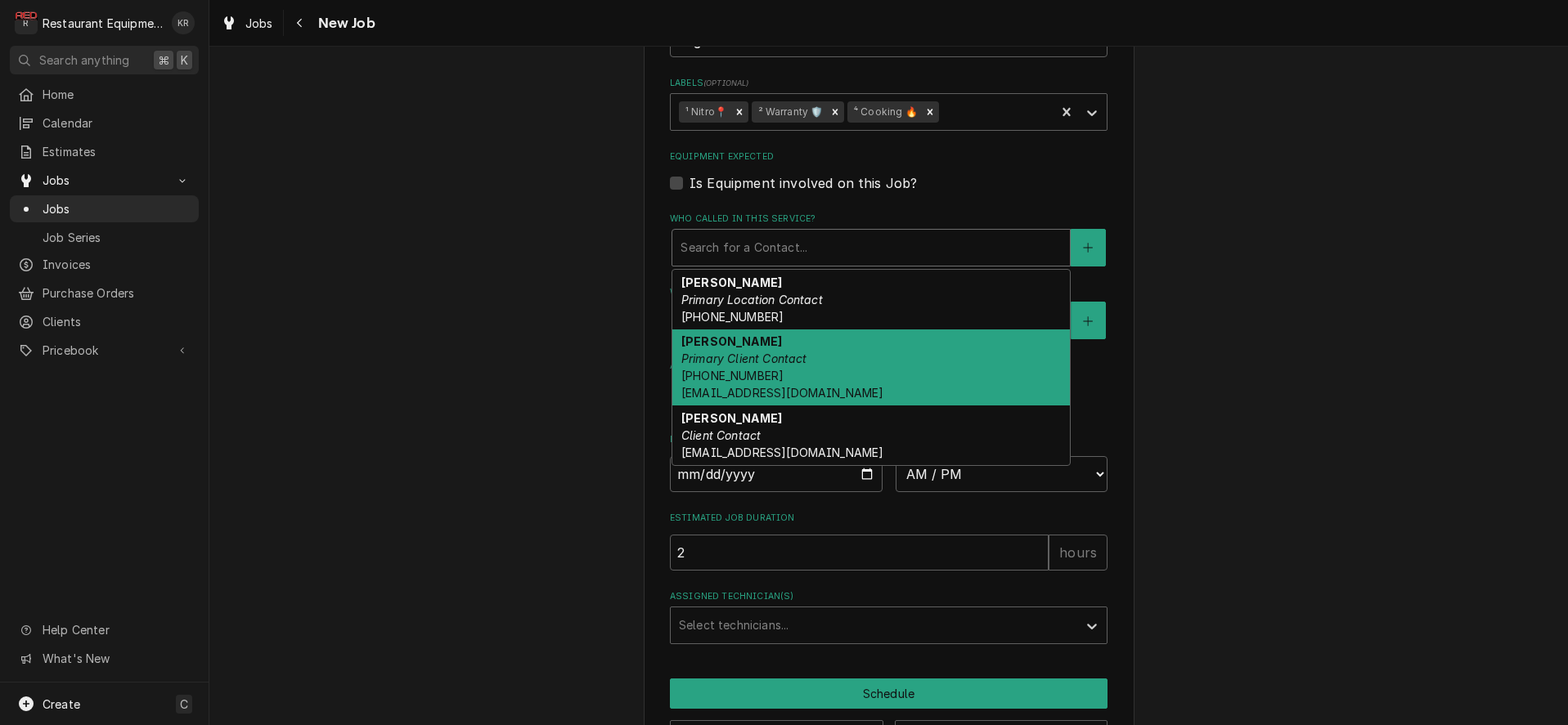
click at [861, 347] on div "Roger Lopez Primary Client Contact (800) 558-8744 x8587 rogerl@alto-shaam.com" at bounding box center [871, 368] width 398 height 77
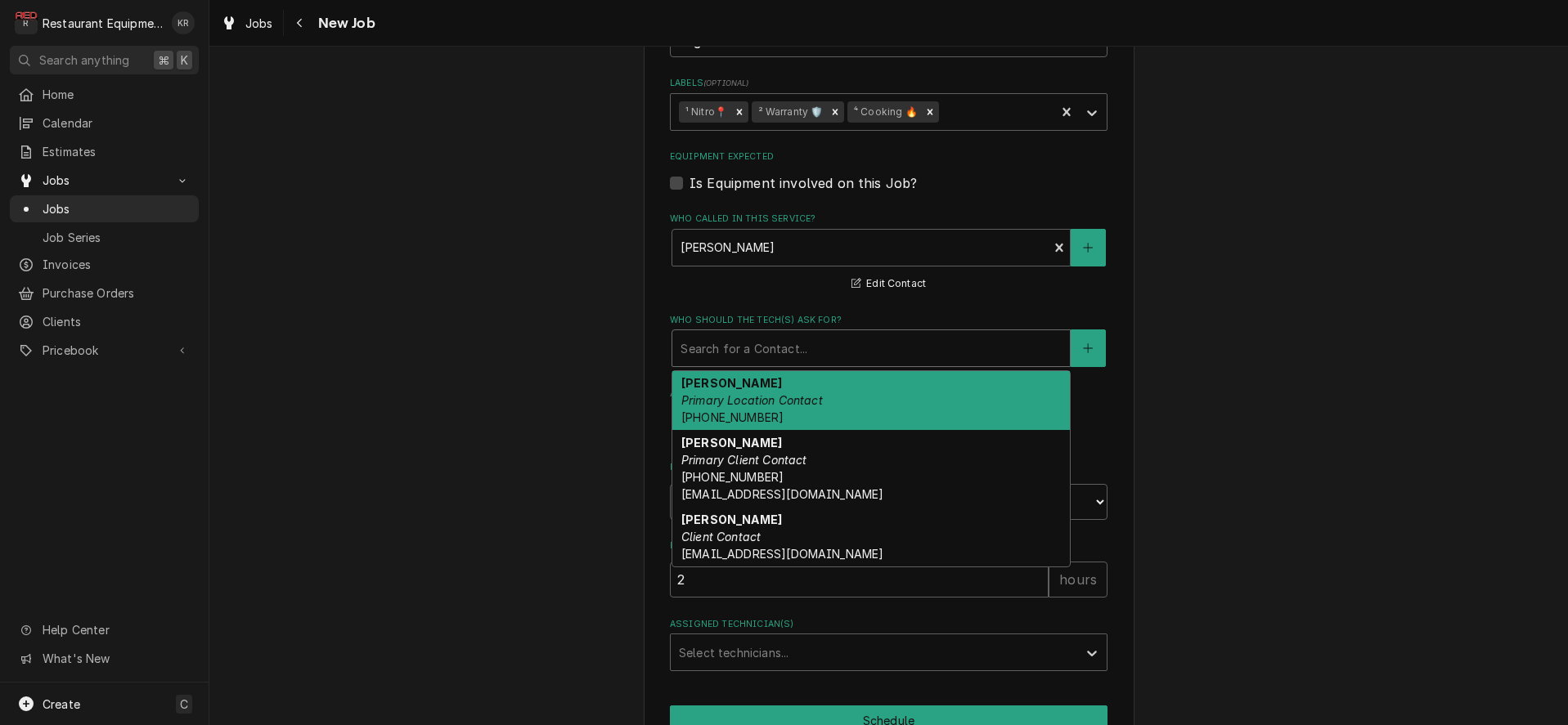
click at [859, 355] on div "Who should the tech(s) ask for?" at bounding box center [871, 348] width 381 height 29
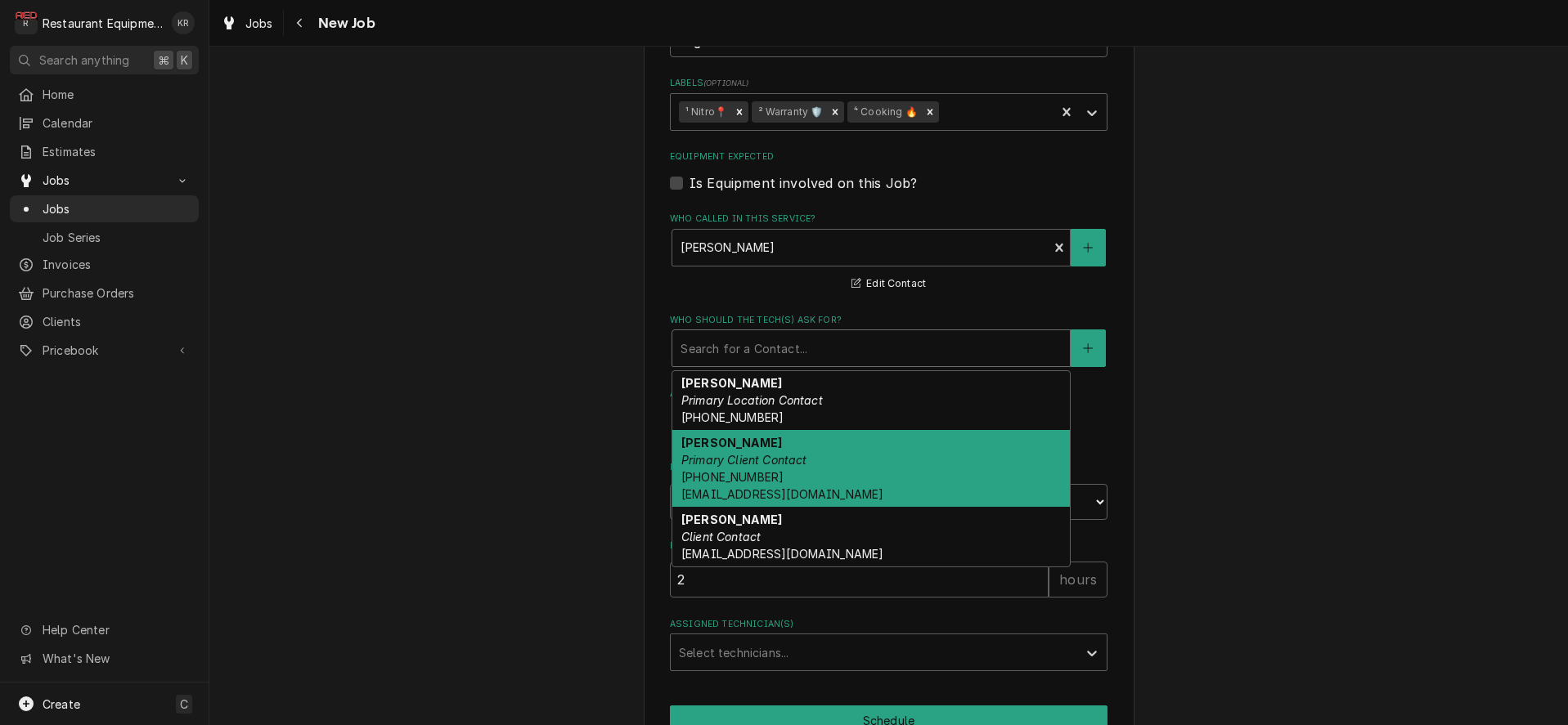
click at [844, 462] on div "Roger Lopez Primary Client Contact (800) 558-8744 x8587 rogerl@alto-shaam.com" at bounding box center [871, 469] width 398 height 77
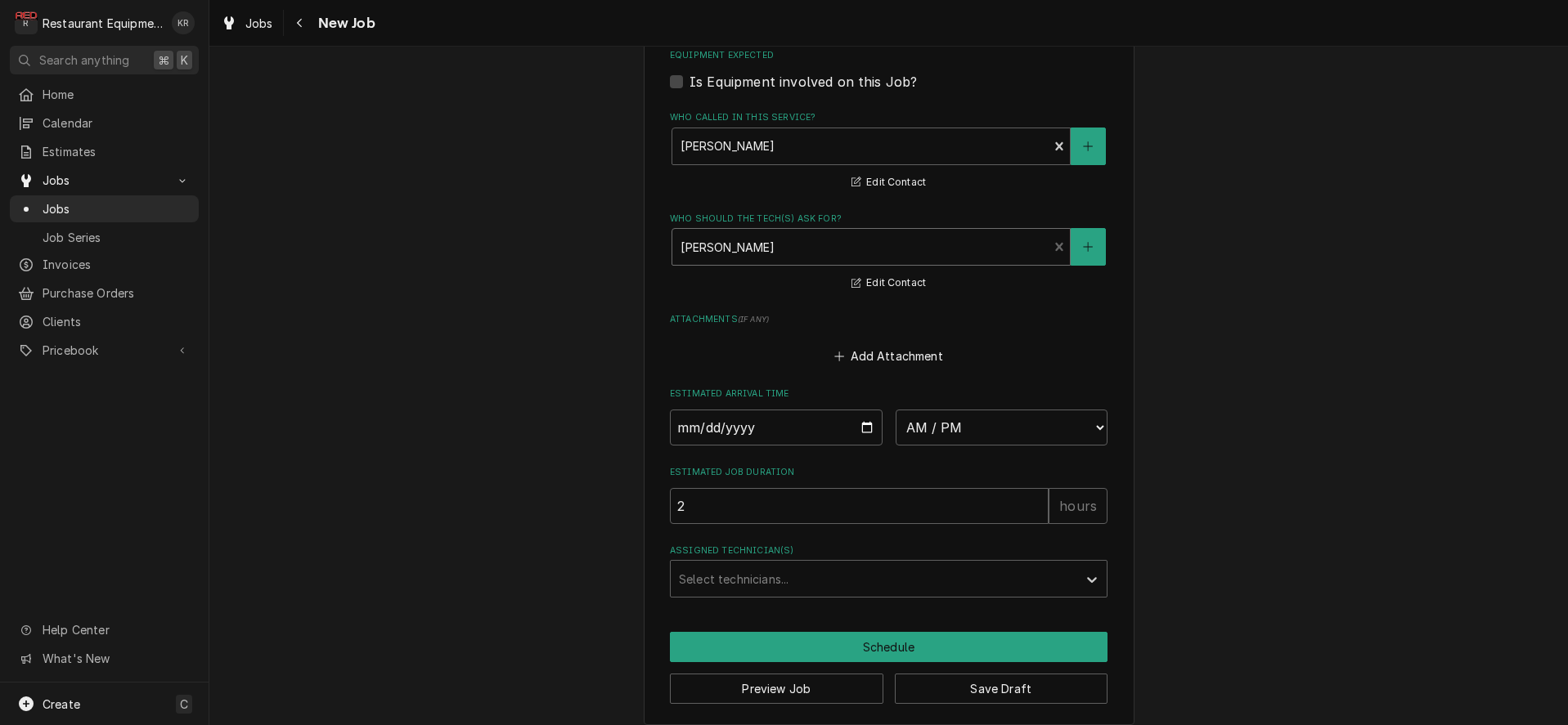
scroll to position [1295, 0]
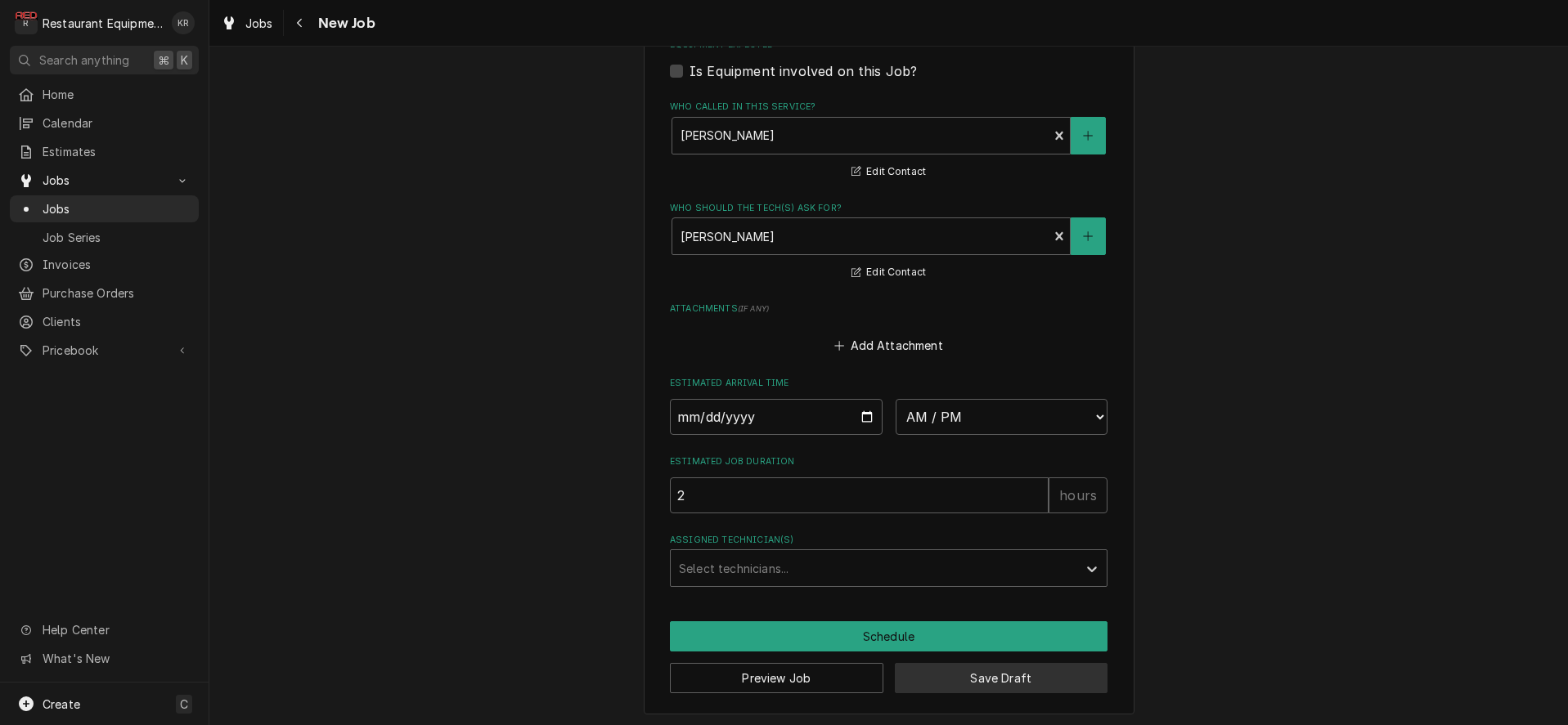
click at [979, 682] on button "Save Draft" at bounding box center [1002, 678] width 213 height 30
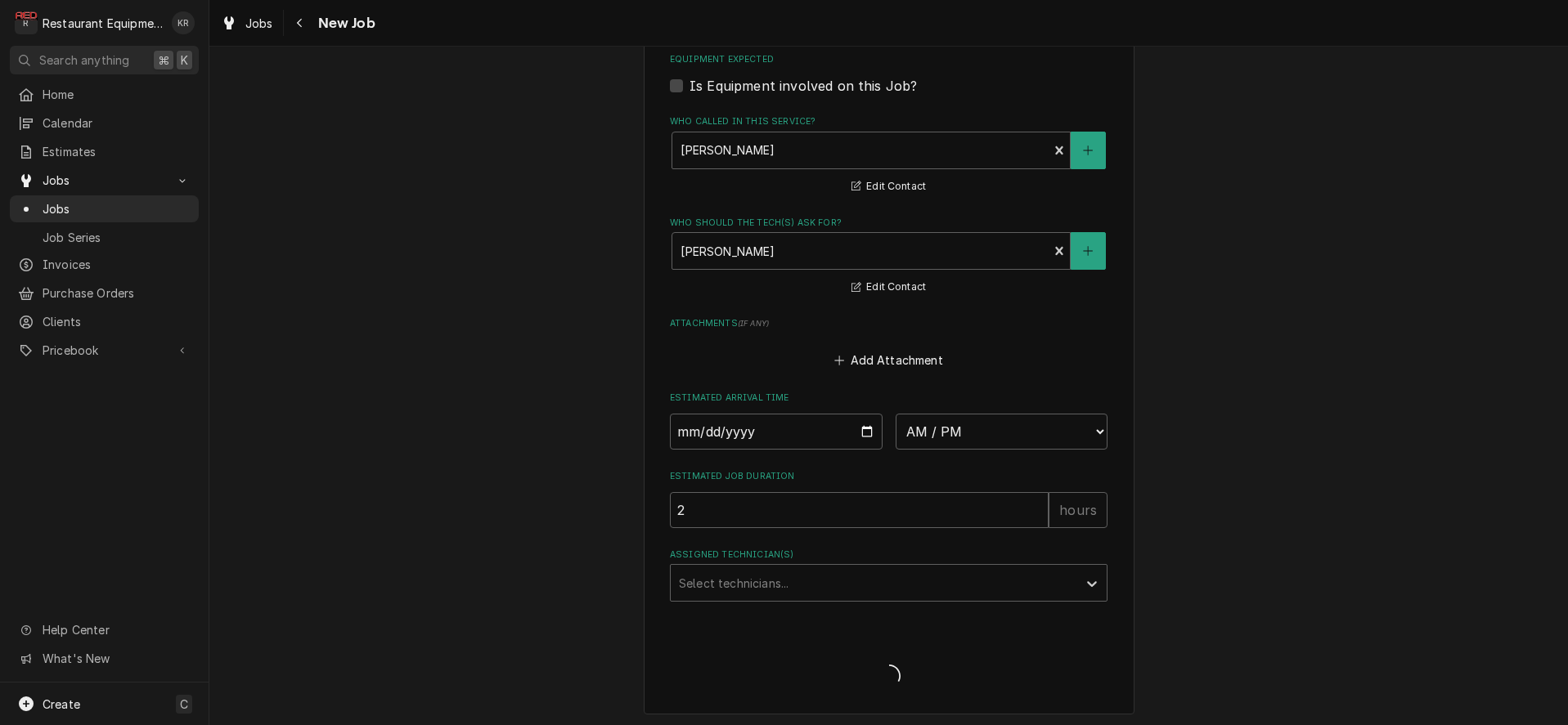
type textarea "x"
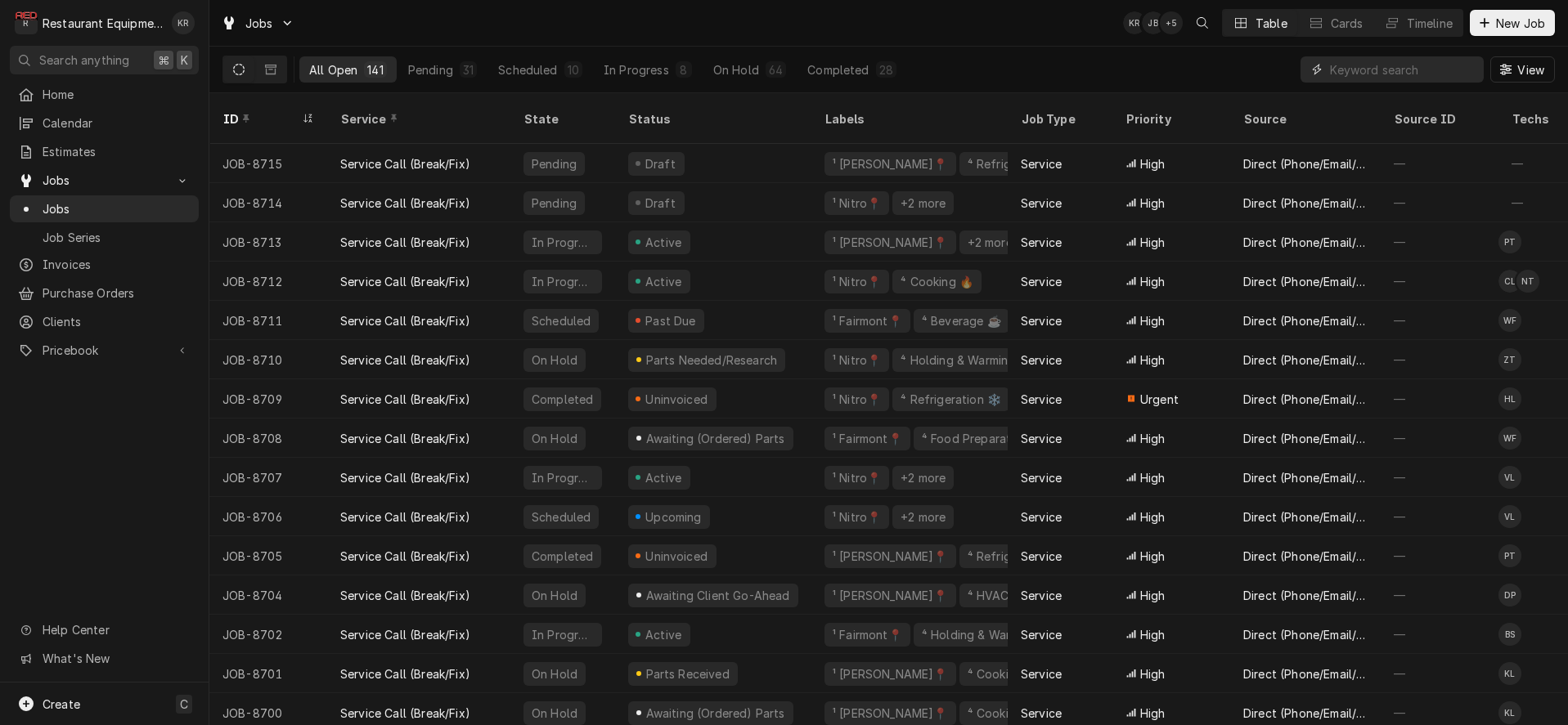
click at [1409, 65] on input "Dynamic Content Wrapper" at bounding box center [1403, 69] width 146 height 26
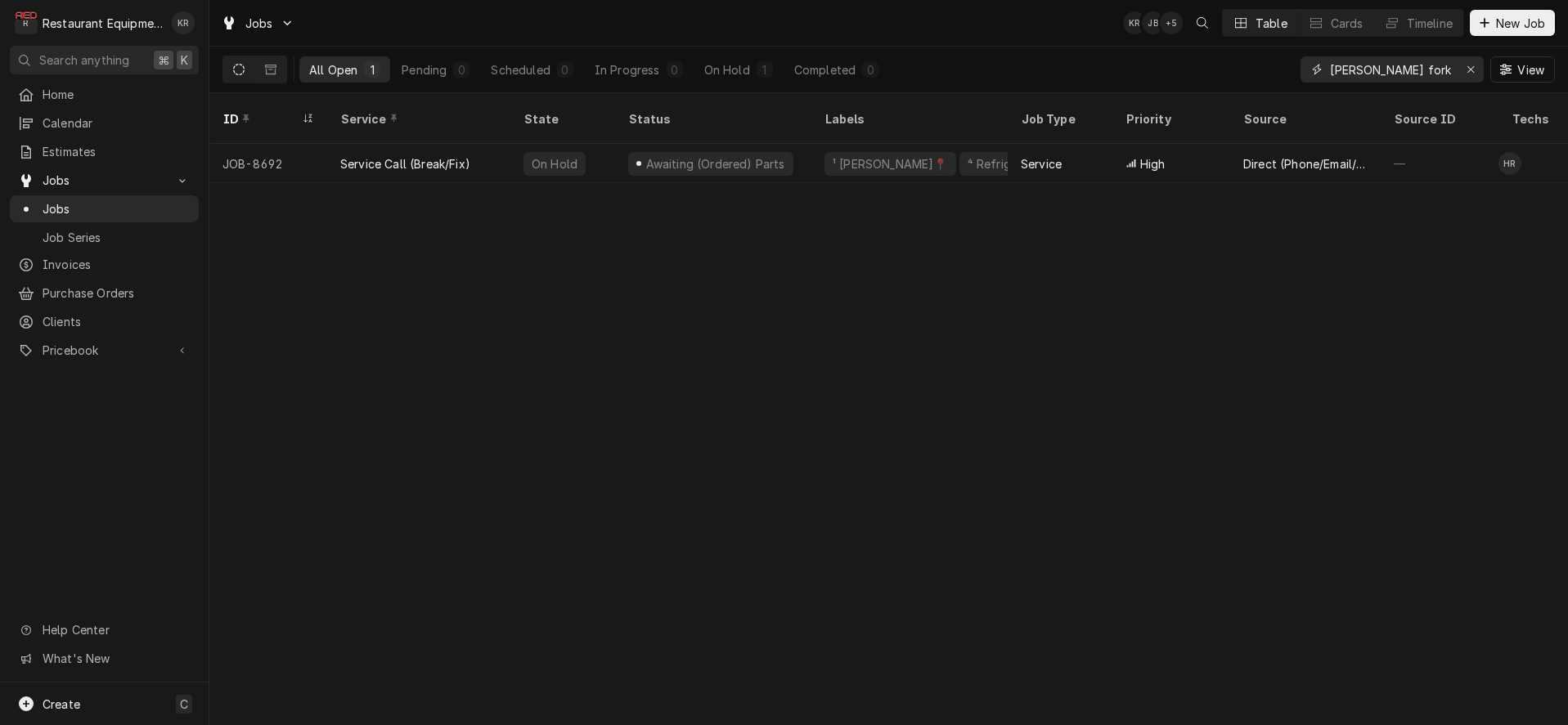
type input "marsh fork"
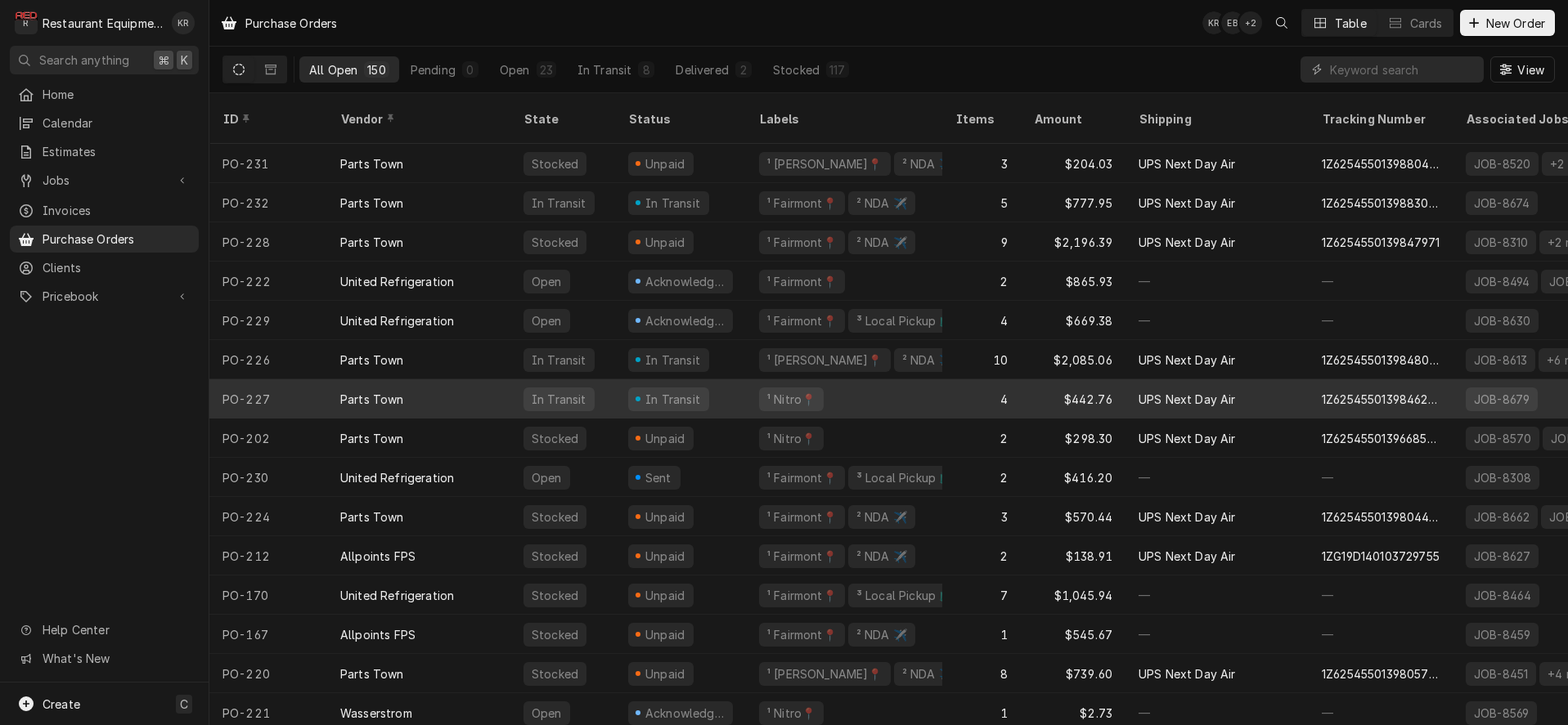
click at [535, 391] on div "In Transit" at bounding box center [559, 399] width 58 height 17
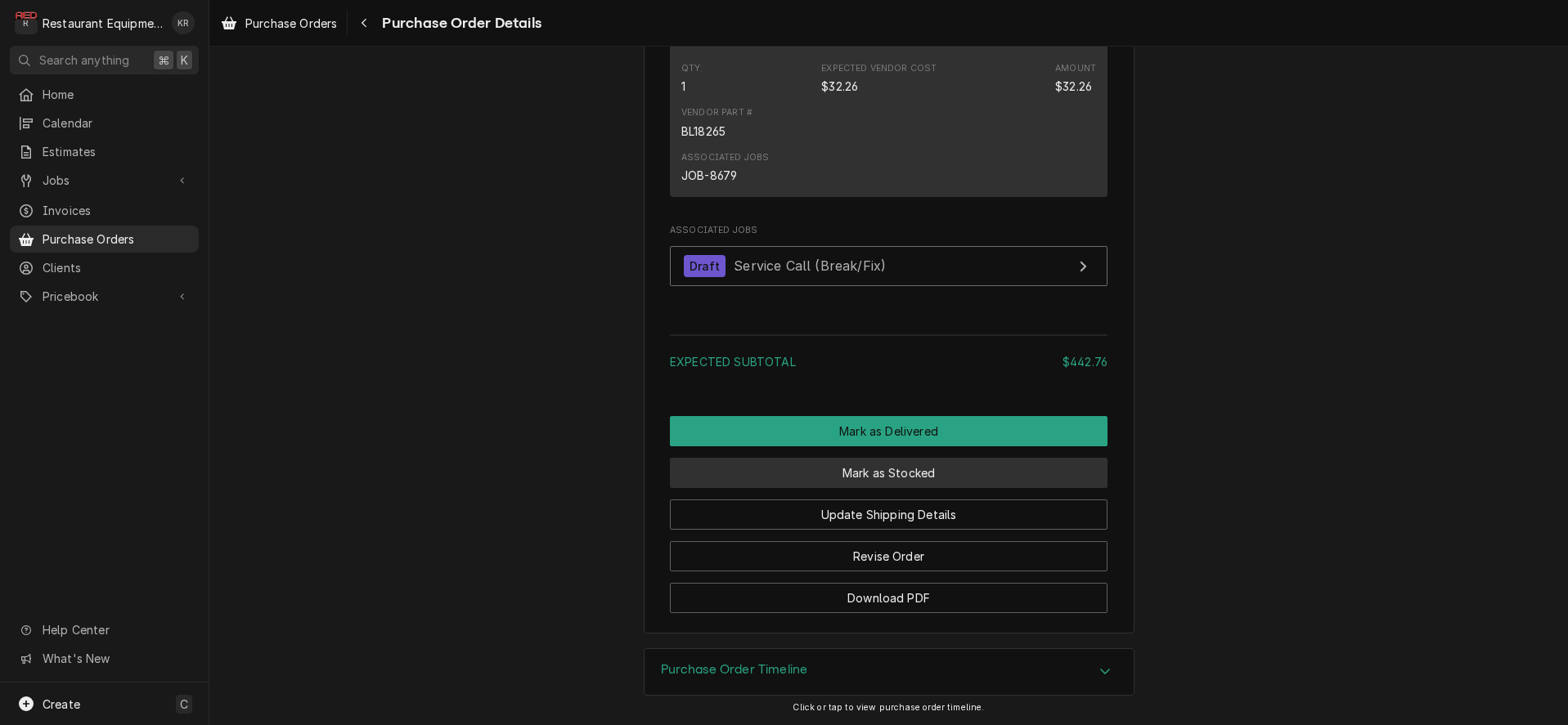
scroll to position [2057, 0]
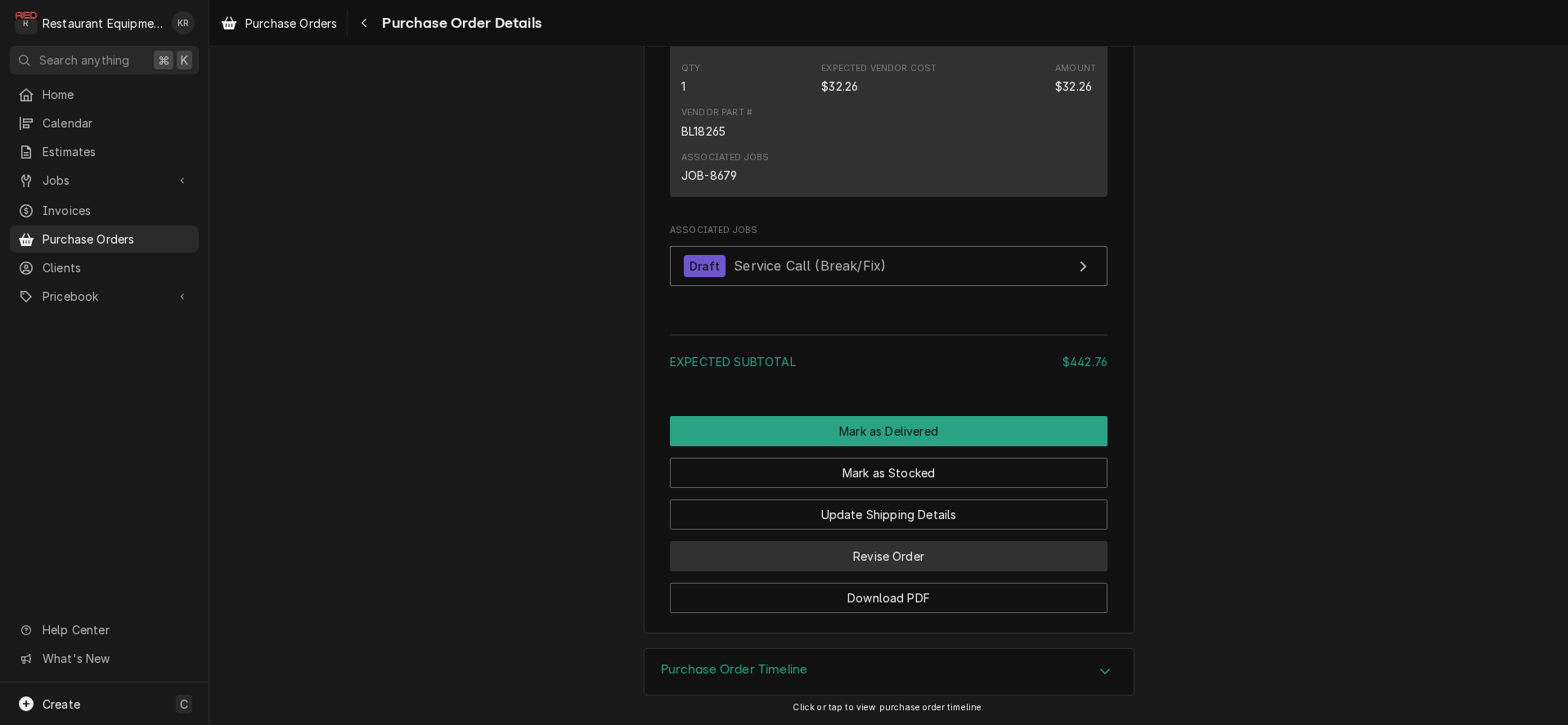
click at [896, 556] on button "Revise Order" at bounding box center [889, 556] width 438 height 30
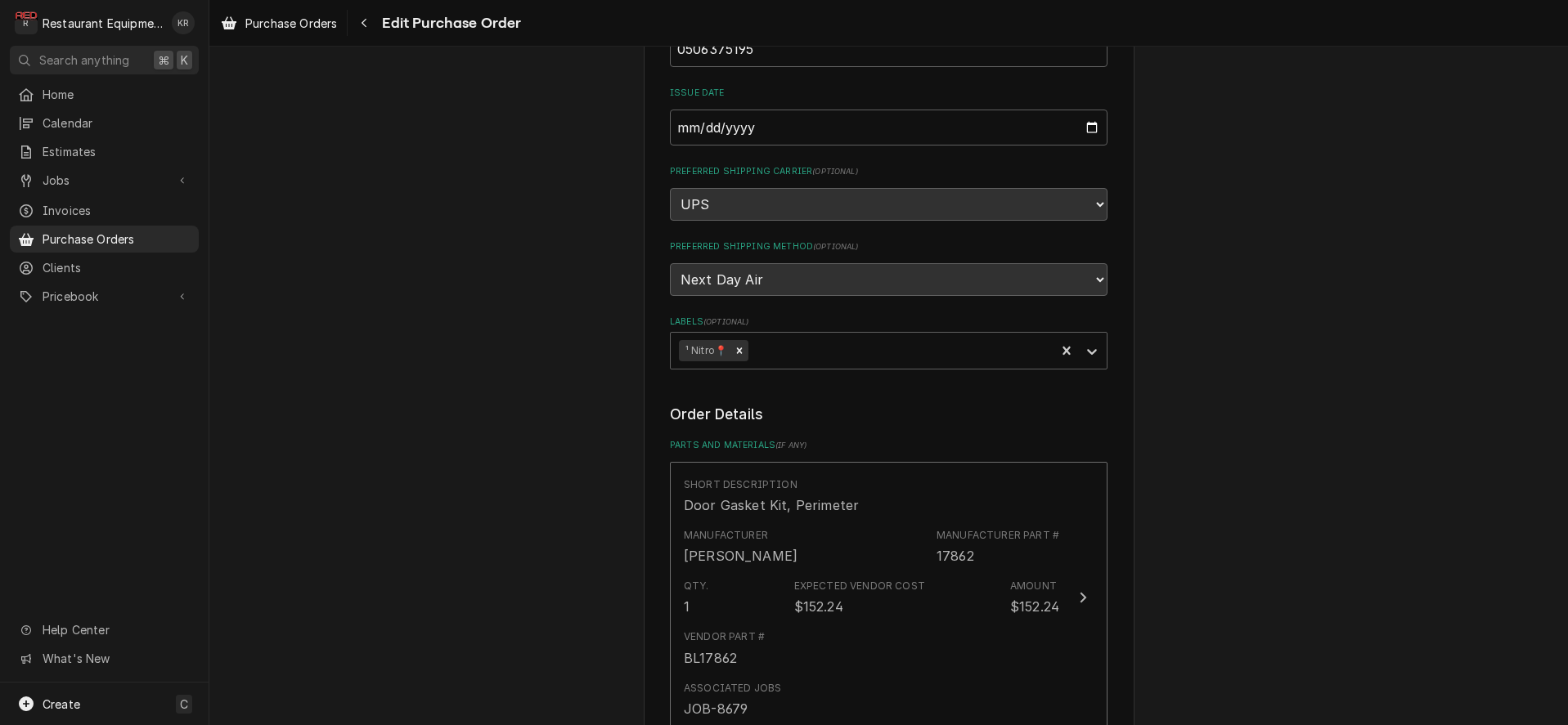
scroll to position [323, 0]
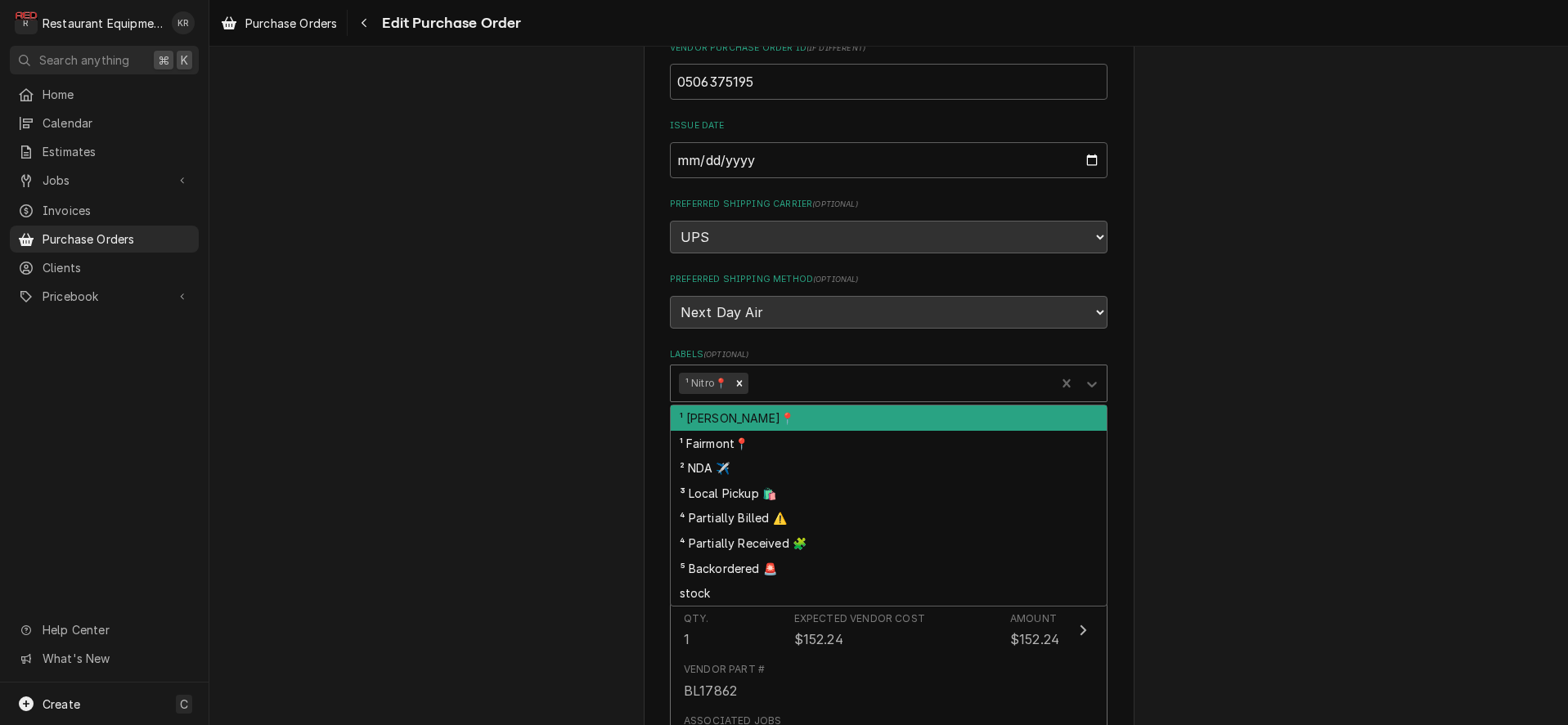
click at [799, 383] on div "Labels" at bounding box center [899, 383] width 295 height 29
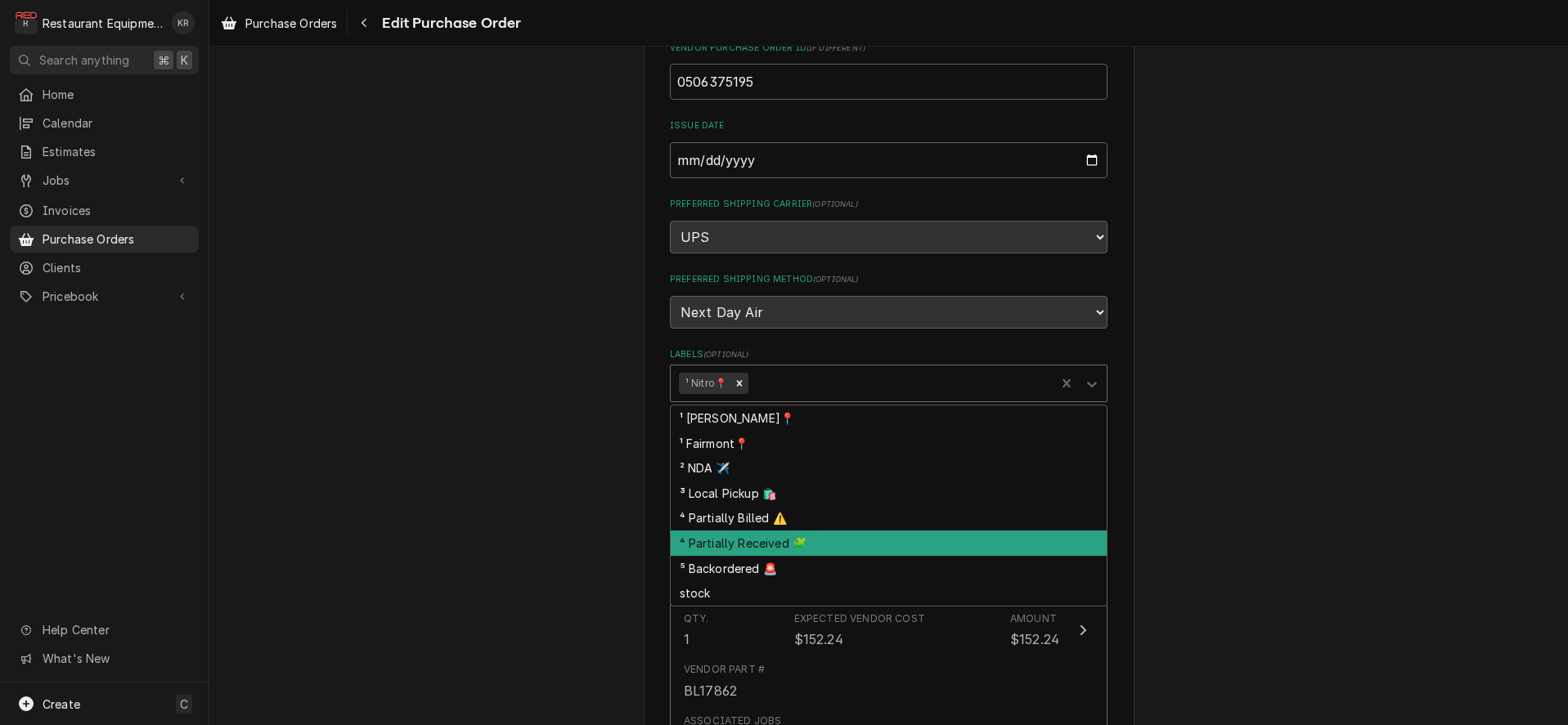
click at [802, 539] on div "⁴ Partially Received 🧩" at bounding box center [889, 543] width 436 height 25
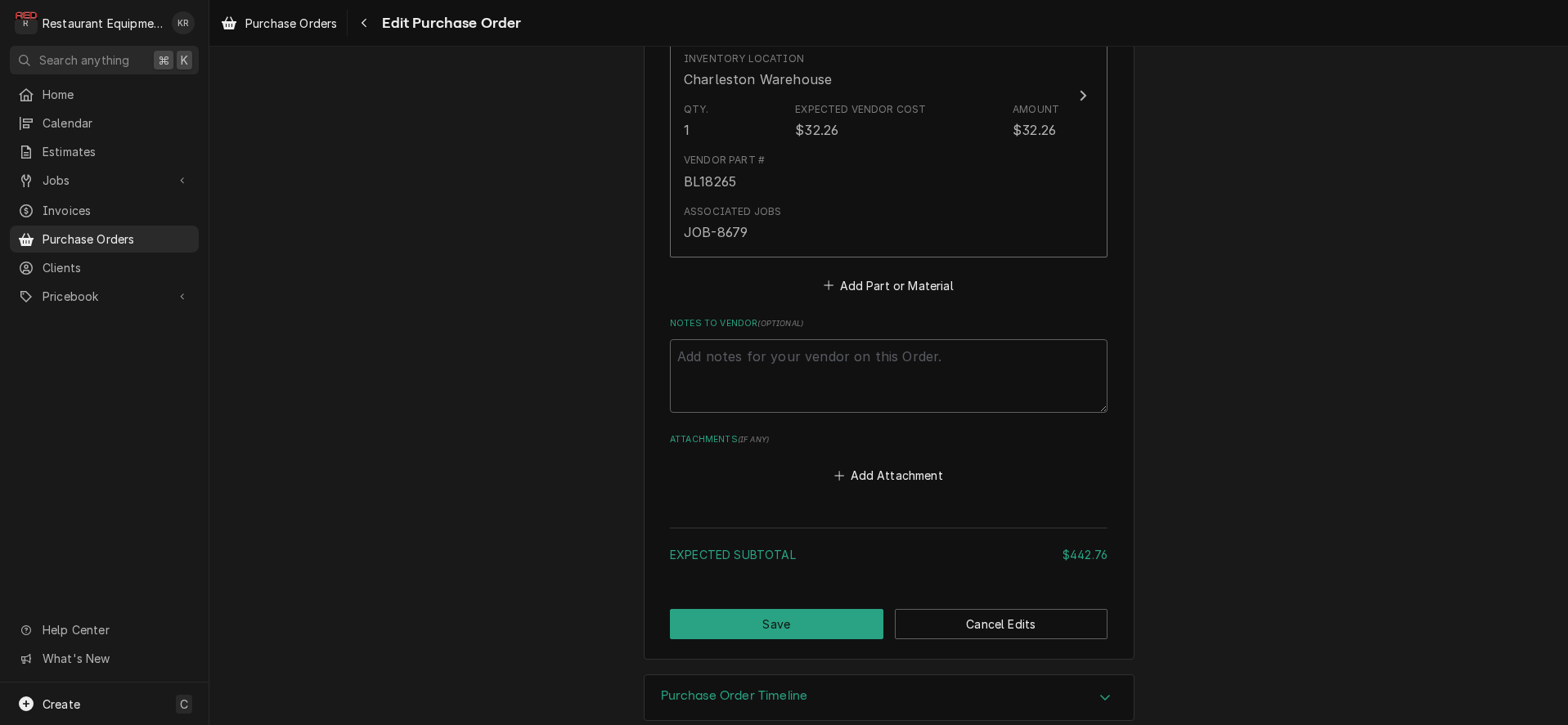
scroll to position [1747, 0]
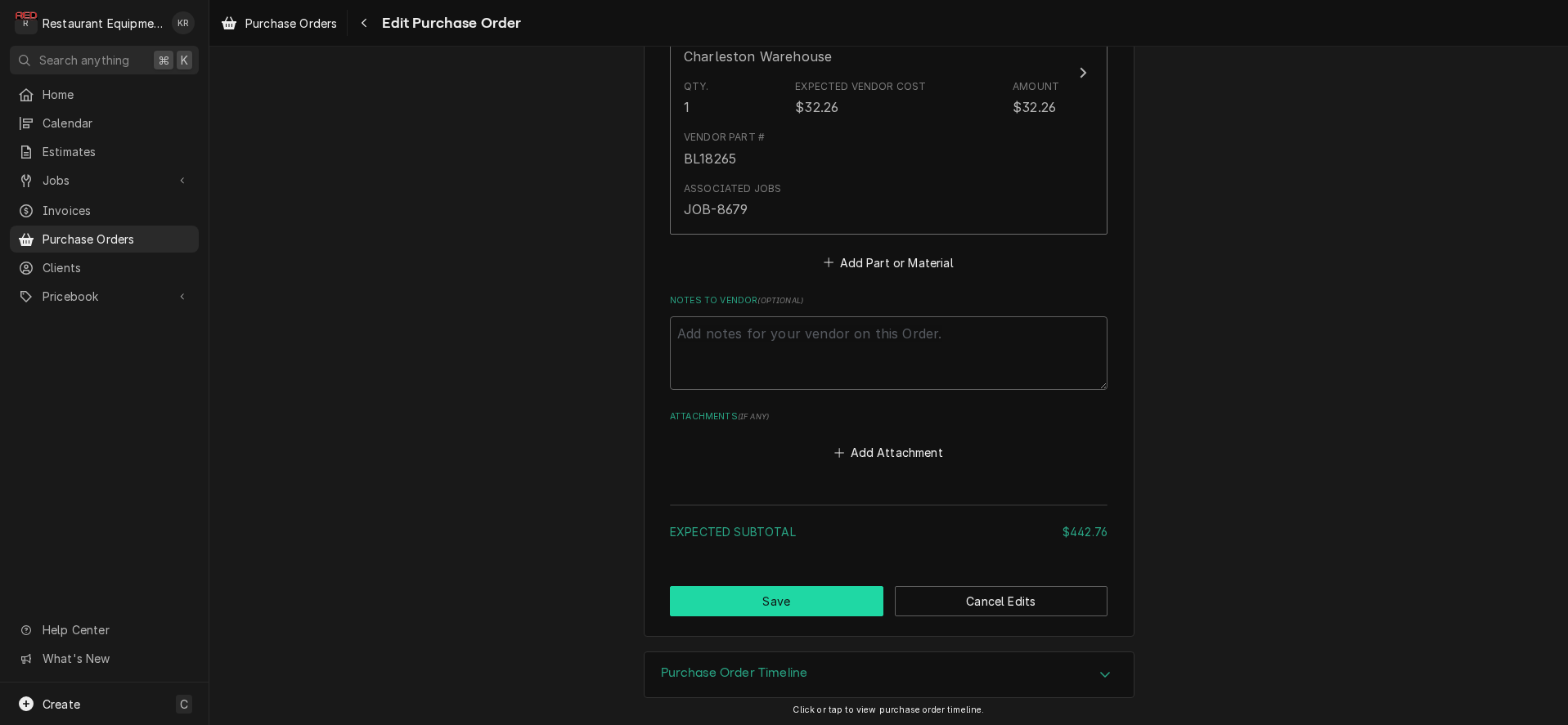
click at [806, 600] on button "Save" at bounding box center [777, 602] width 213 height 30
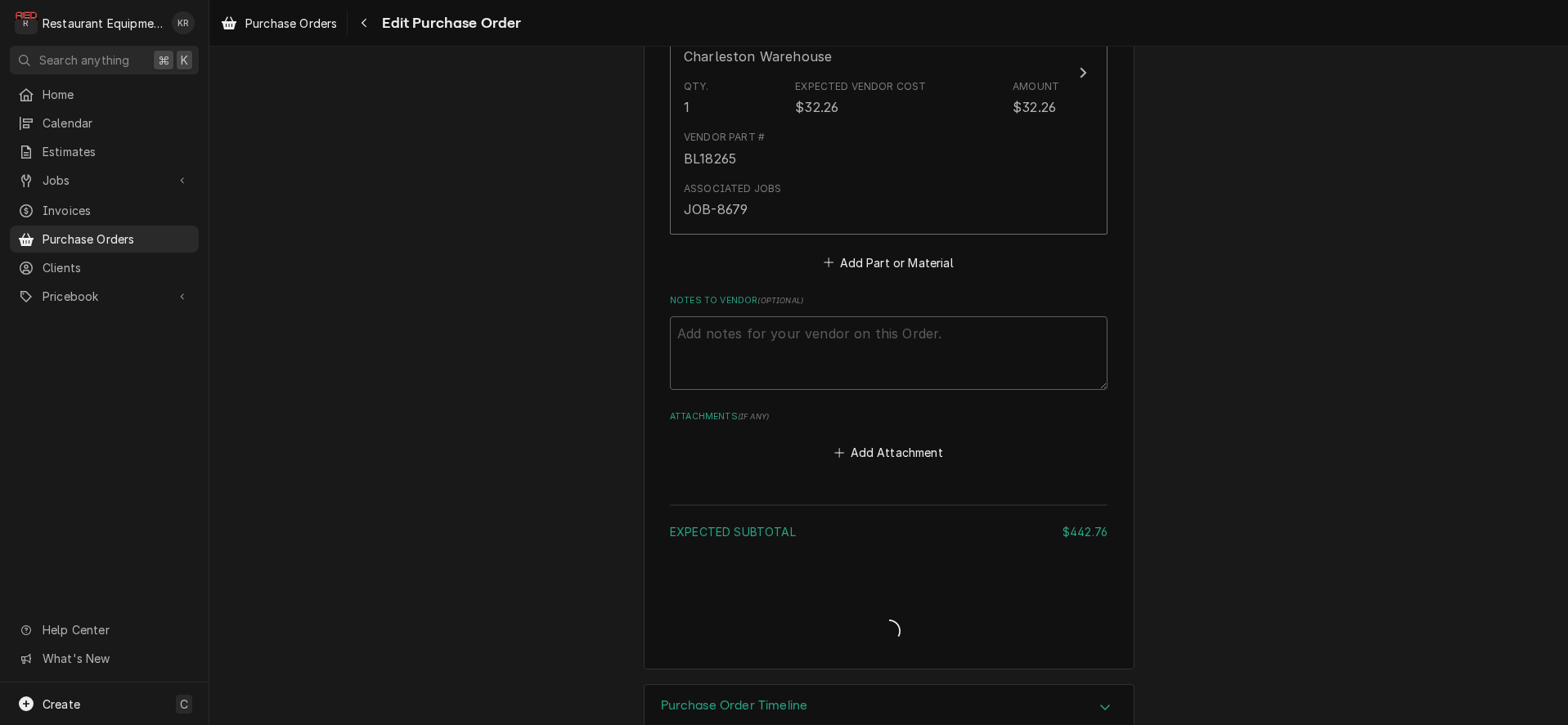
type textarea "x"
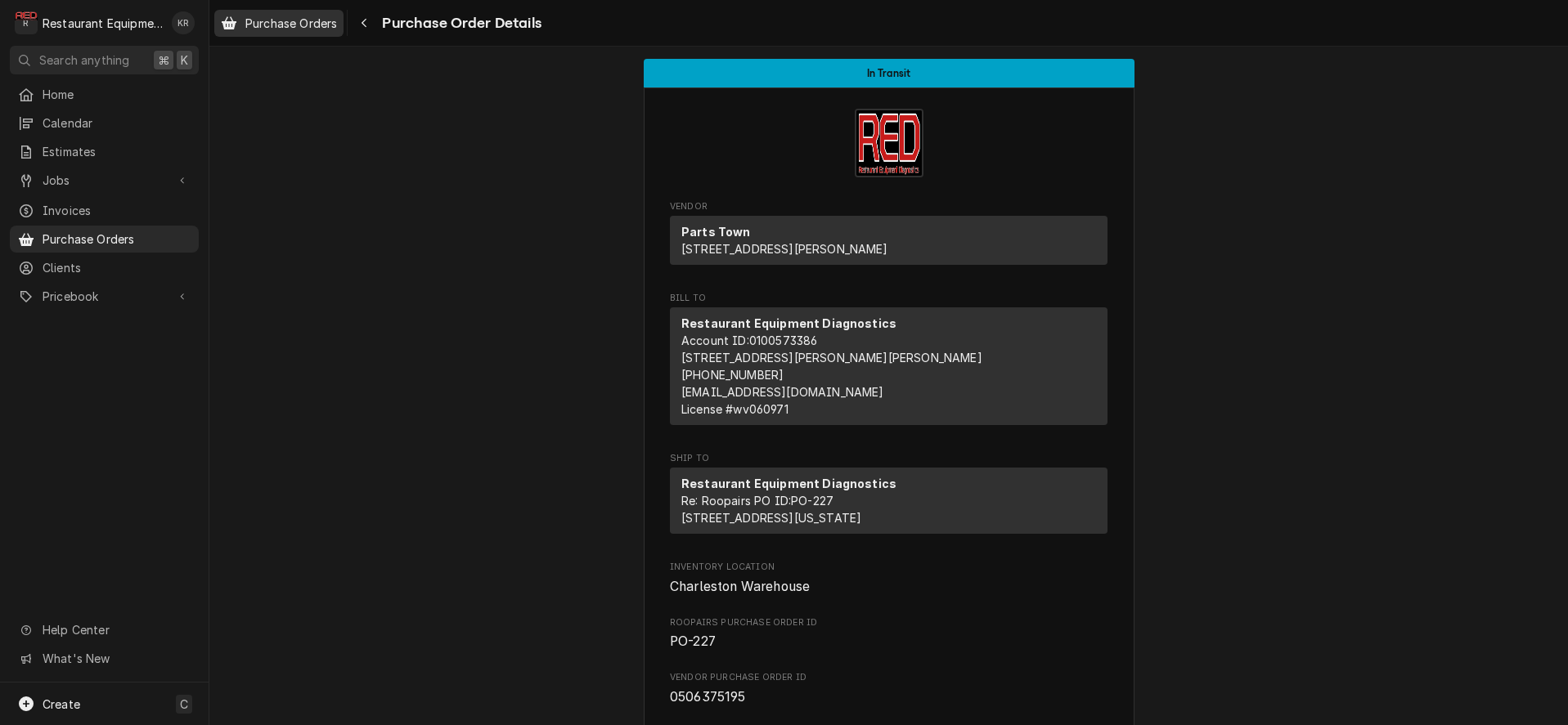
click at [308, 24] on span "Purchase Orders" at bounding box center [291, 23] width 92 height 17
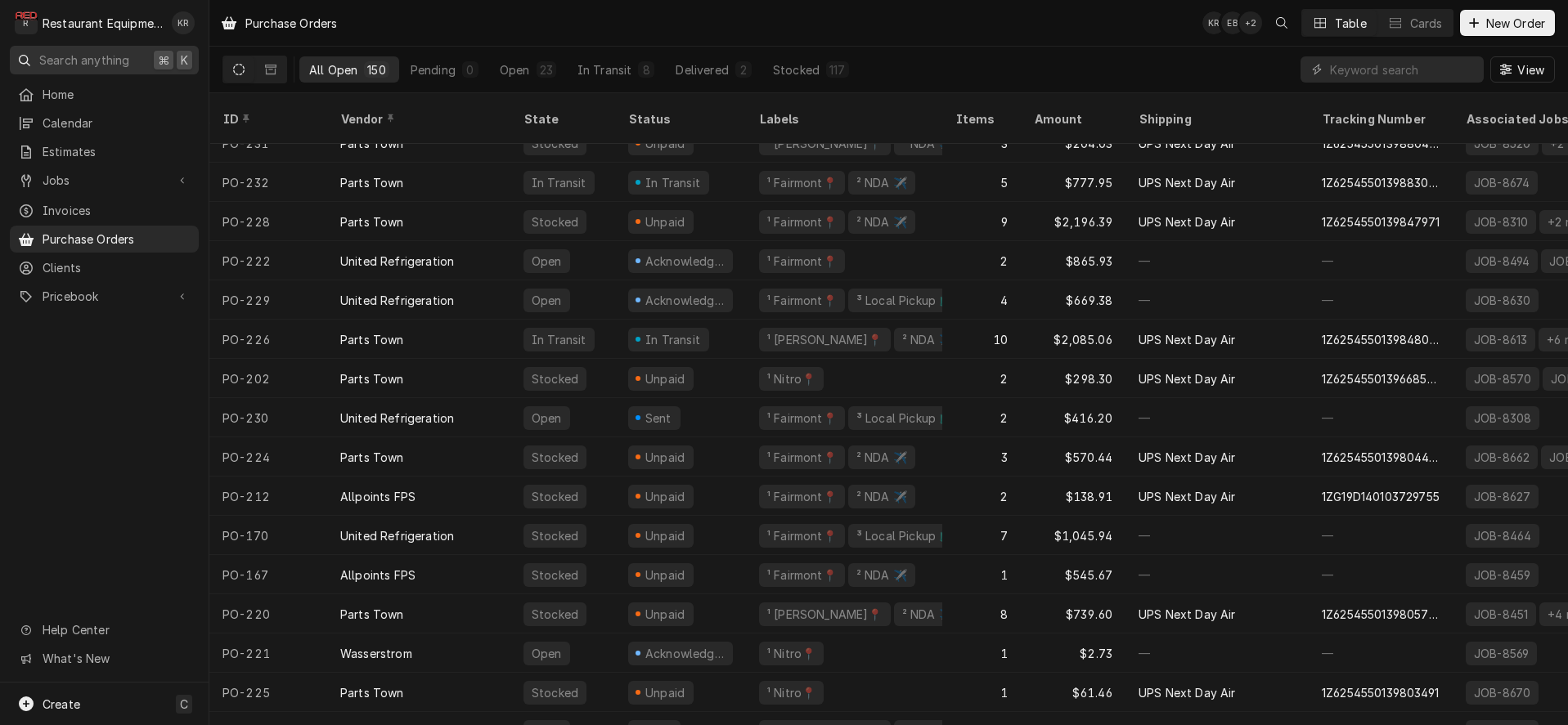
scroll to position [63, 0]
click at [463, 243] on div "United Refrigeration" at bounding box center [419, 257] width 183 height 39
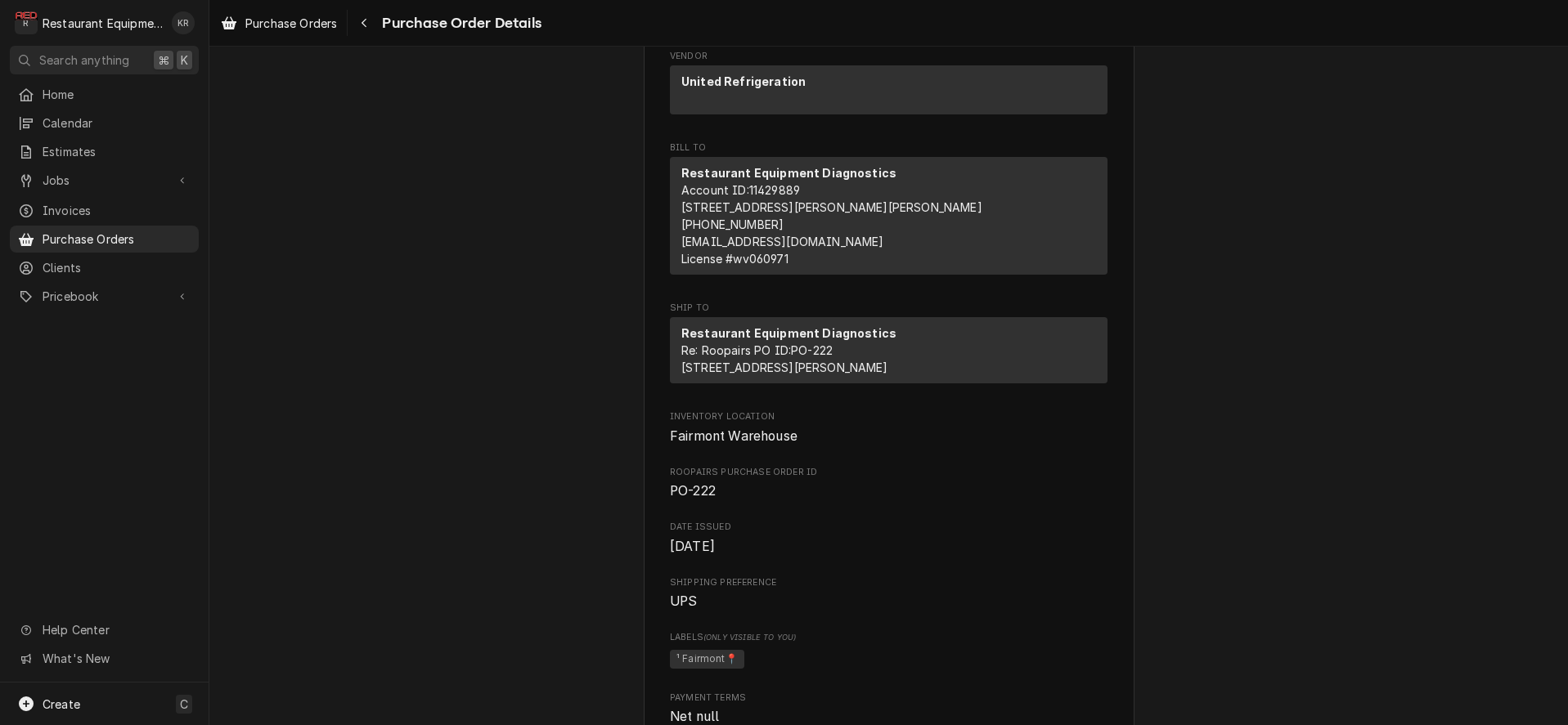
scroll to position [152, 0]
click at [363, 25] on icon "Navigate back" at bounding box center [364, 22] width 7 height 11
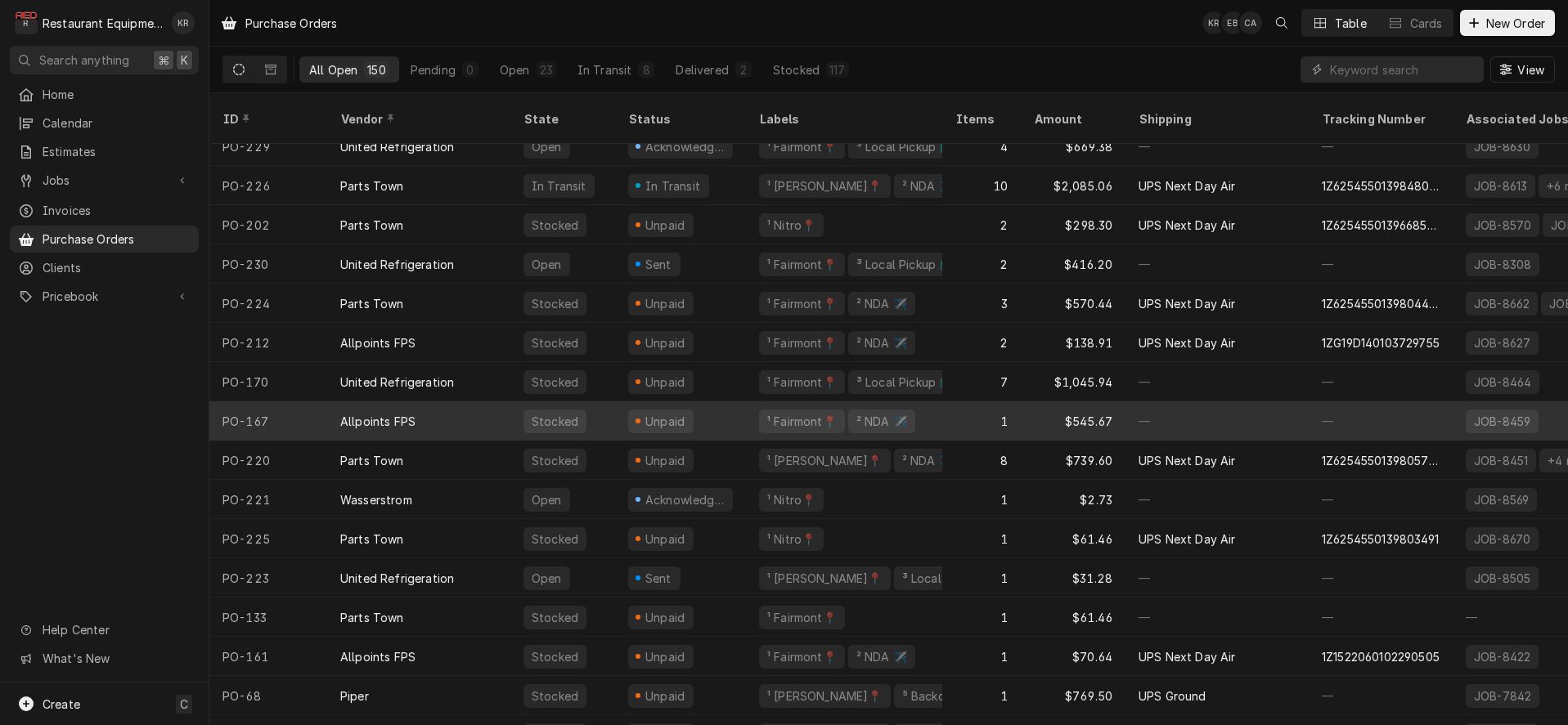
scroll to position [216, 0]
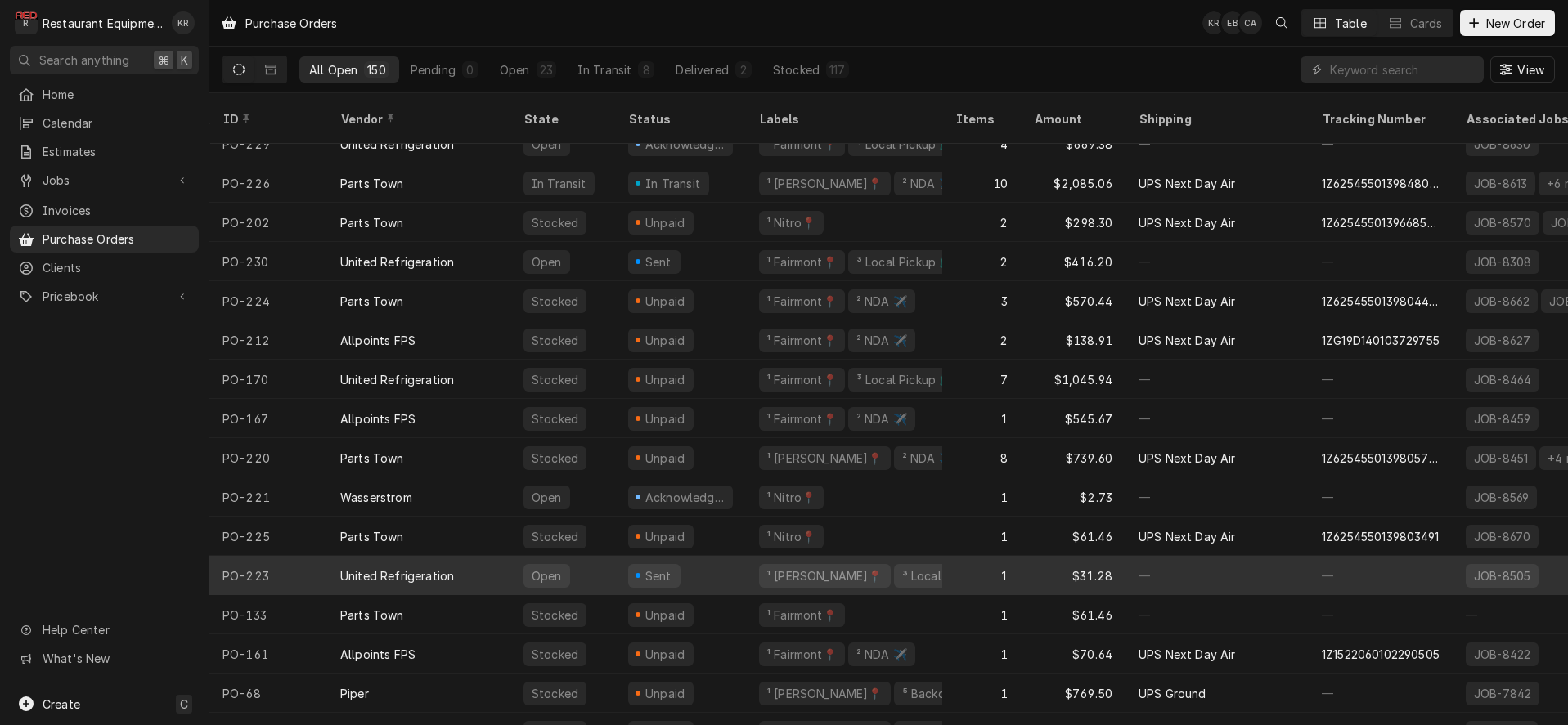
click at [463, 558] on div "United Refrigeration" at bounding box center [419, 575] width 183 height 39
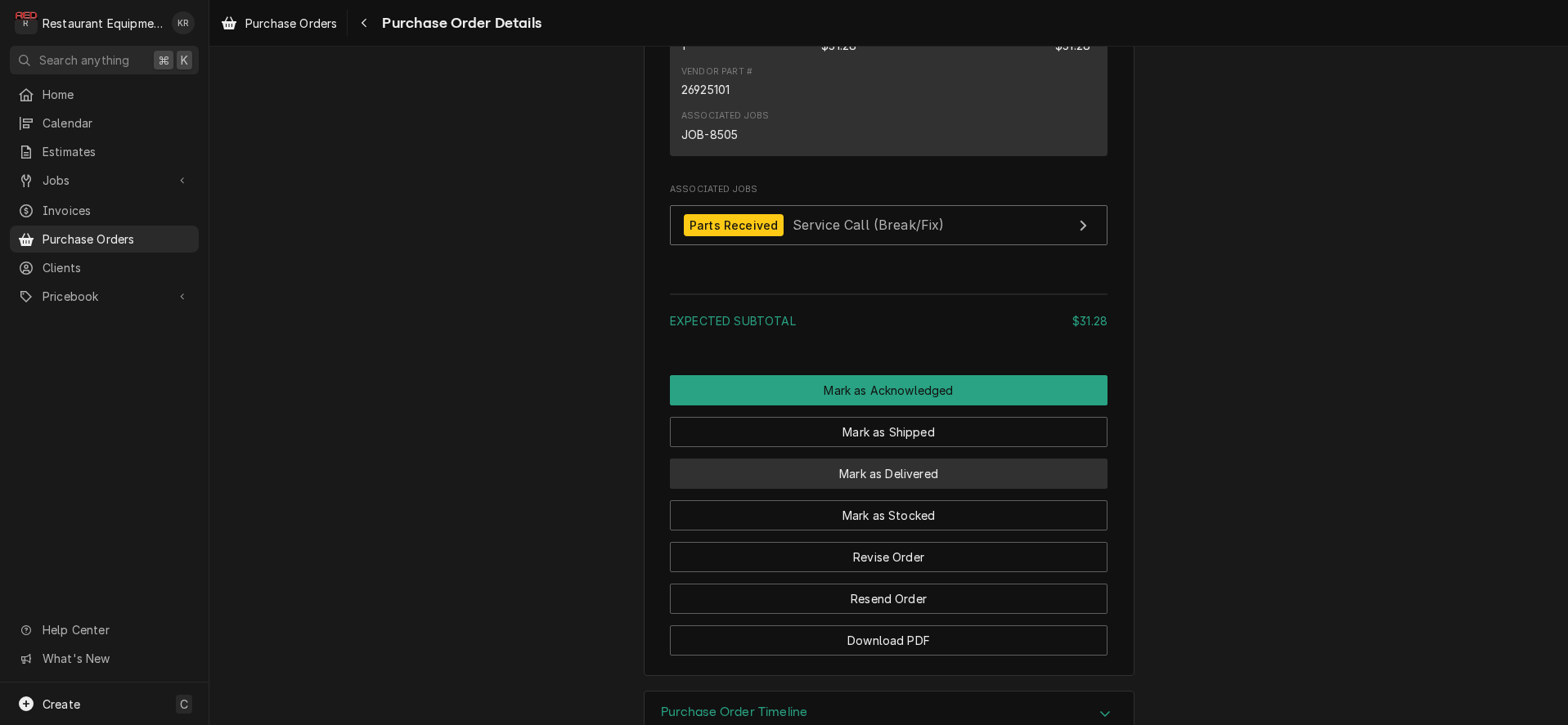
scroll to position [1125, 0]
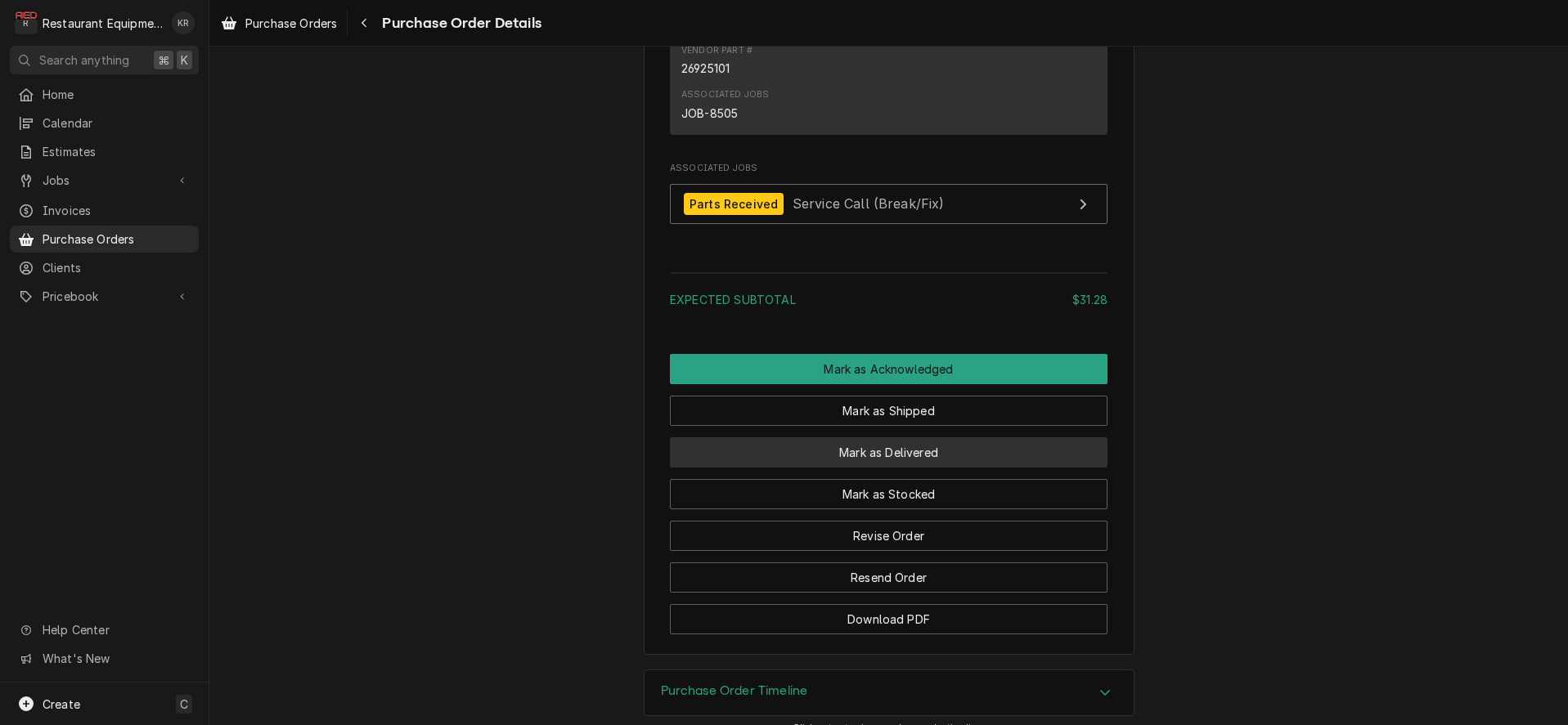
click at [889, 468] on button "Mark as Delivered" at bounding box center [889, 453] width 438 height 30
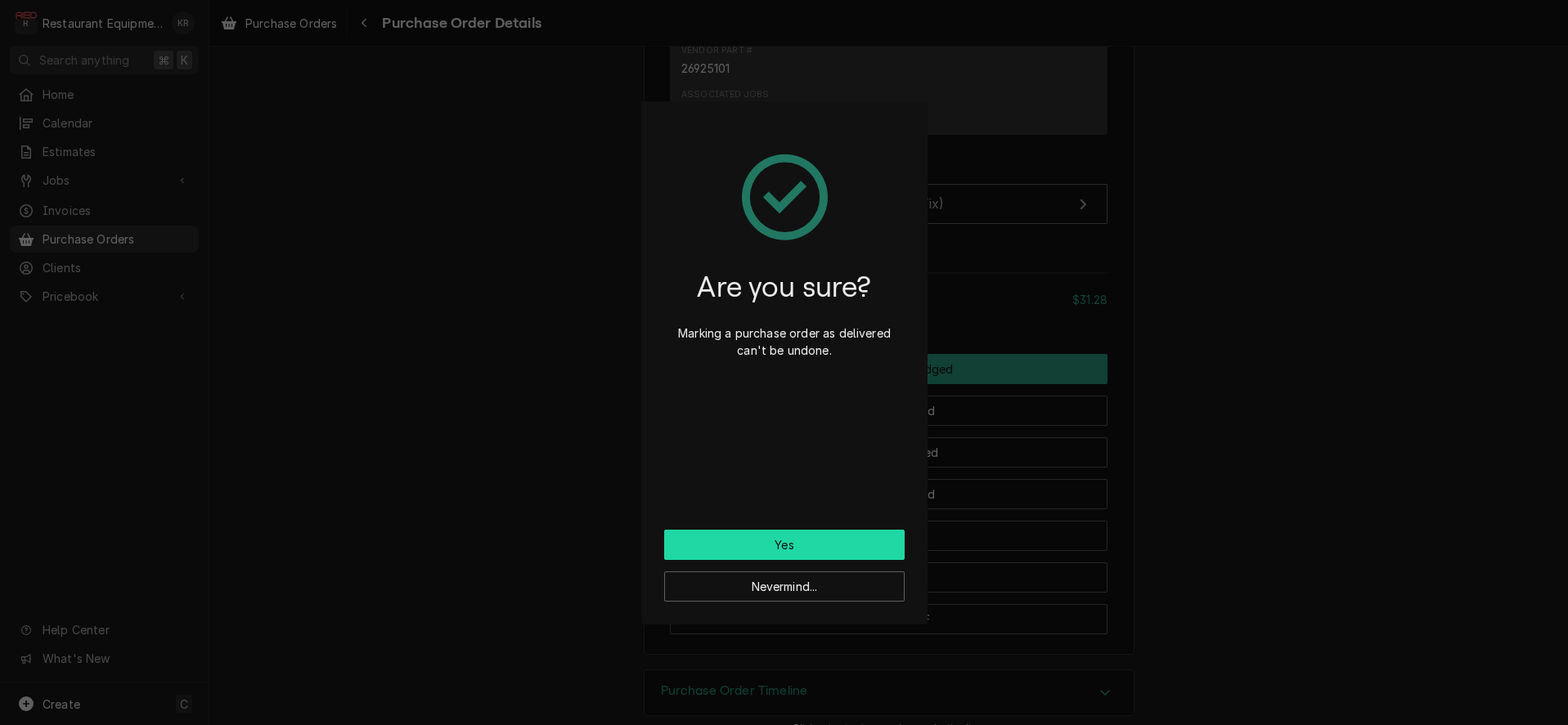
click at [806, 541] on button "Yes" at bounding box center [784, 544] width 241 height 30
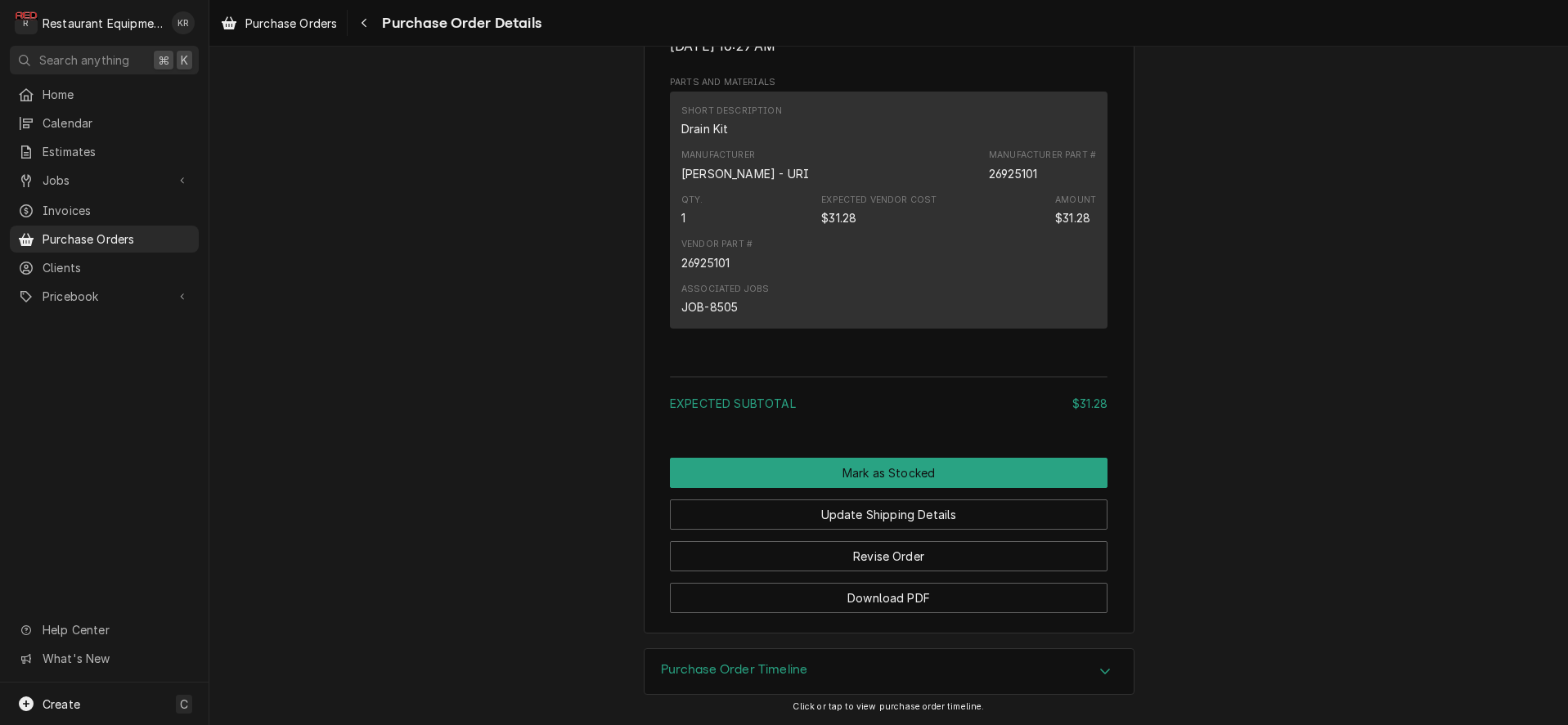
scroll to position [1184, 0]
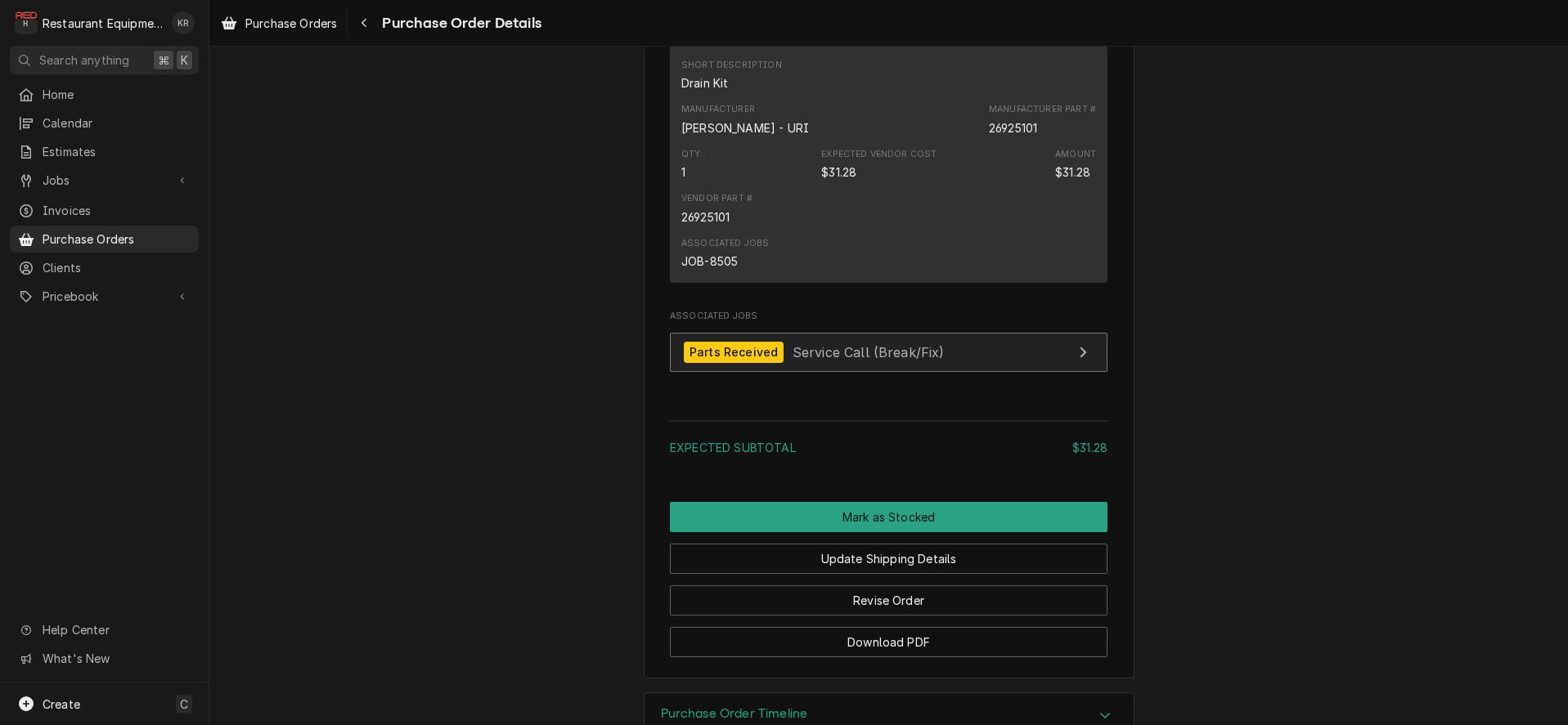
click at [801, 359] on span "Service Call (Break/Fix)" at bounding box center [869, 351] width 153 height 16
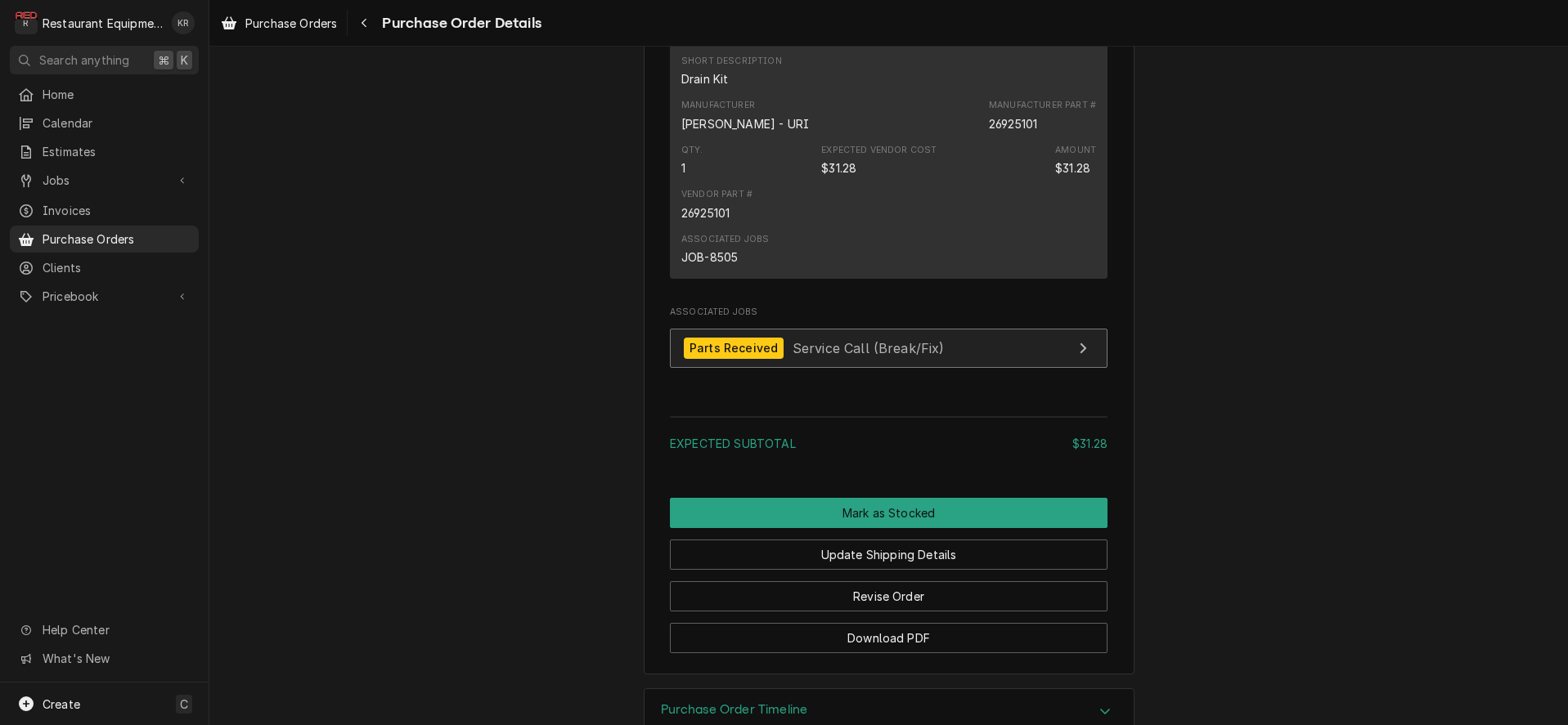
click at [776, 359] on div "Parts Received" at bounding box center [734, 349] width 100 height 22
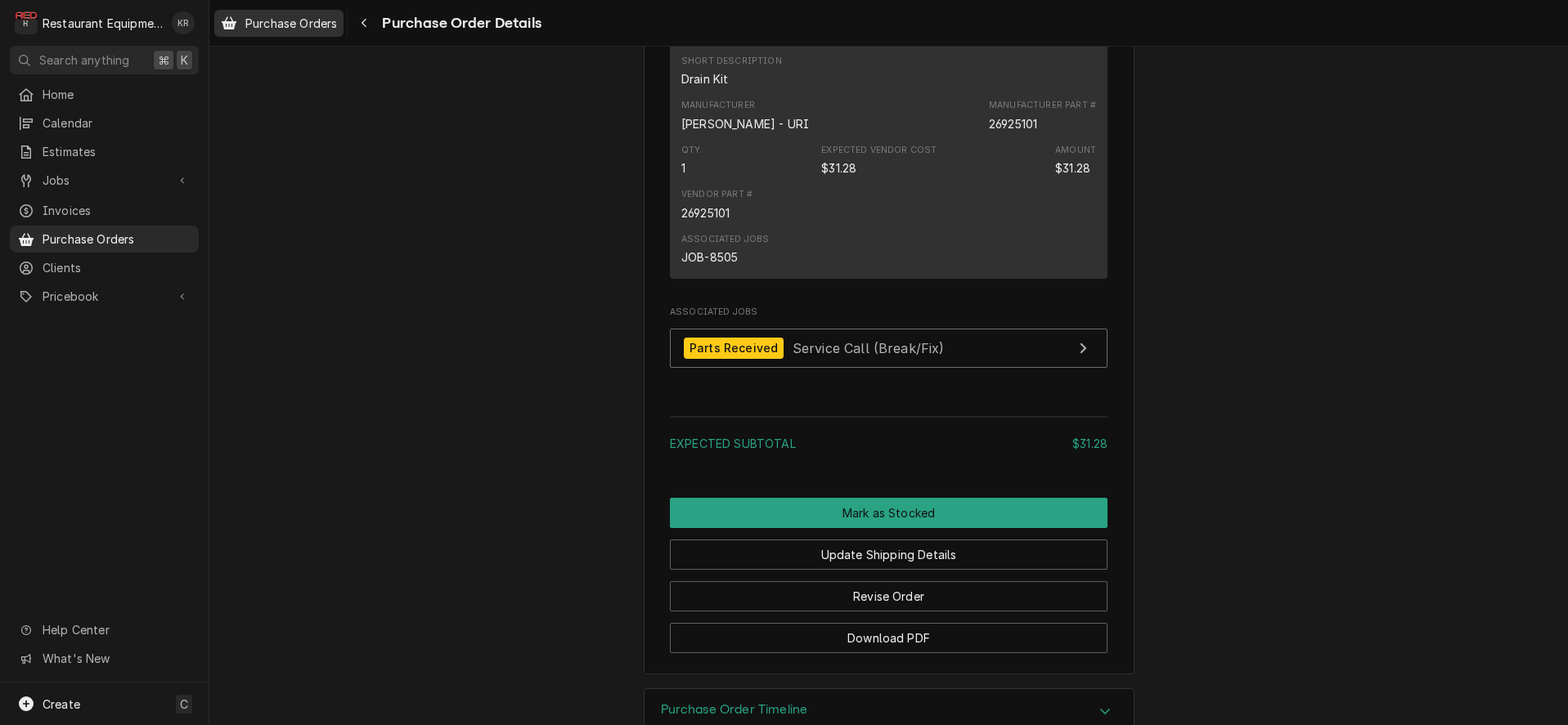
drag, startPoint x: 268, startPoint y: 37, endPoint x: 276, endPoint y: 35, distance: 8.2
click at [268, 37] on div "Purchase Orders Purchase Order Details" at bounding box center [888, 22] width 1358 height 46
drag, startPoint x: 283, startPoint y: 25, endPoint x: 292, endPoint y: 27, distance: 9.2
click at [282, 25] on span "Purchase Orders" at bounding box center [291, 23] width 92 height 17
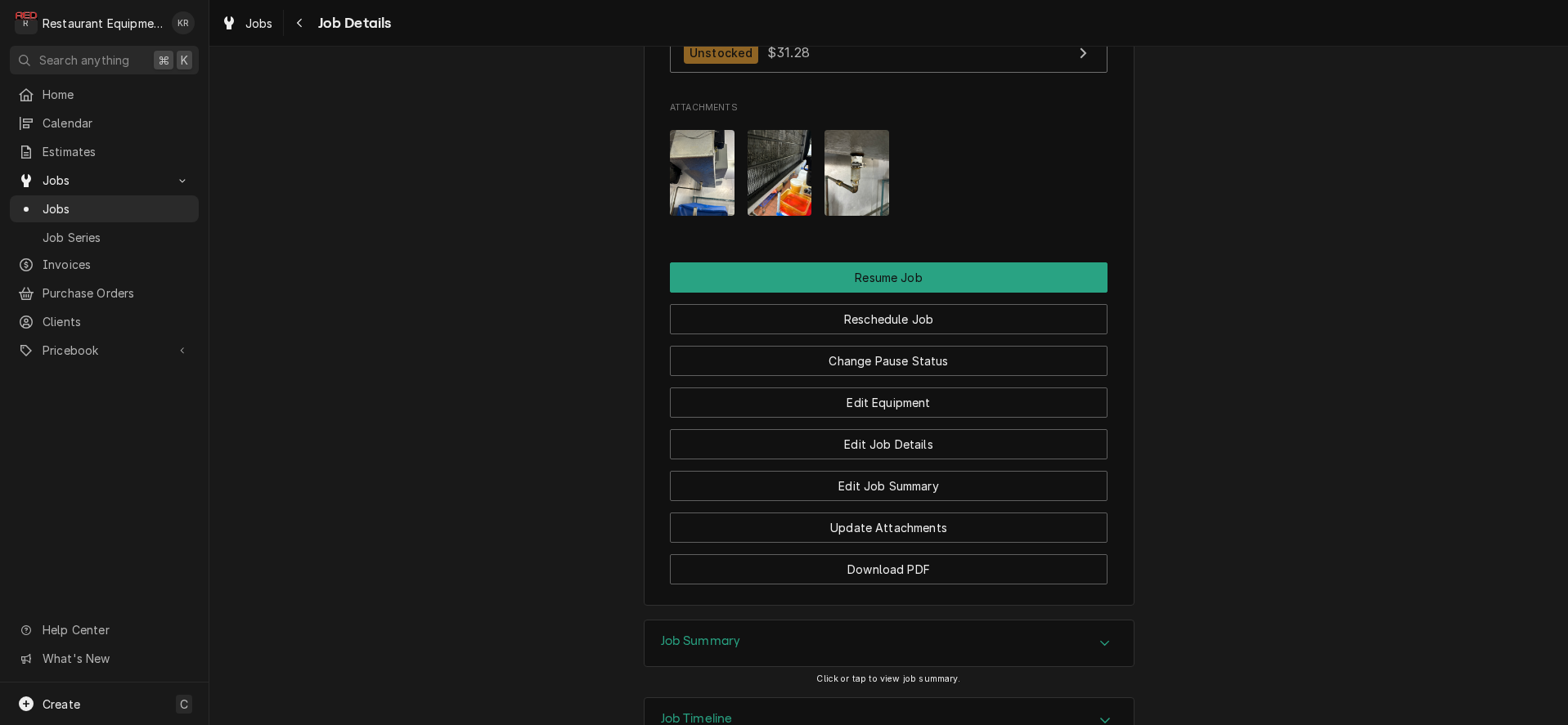
scroll to position [2196, 0]
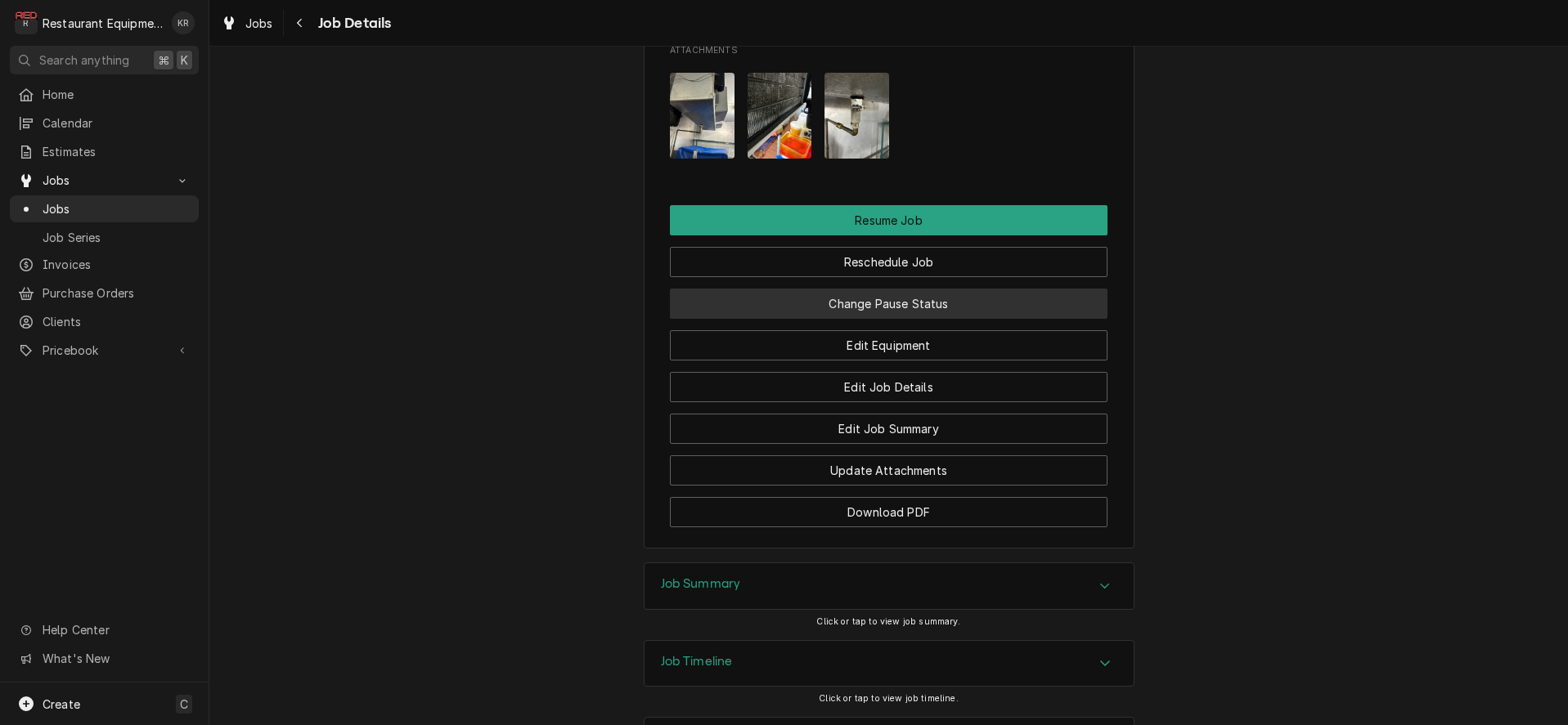
click at [918, 288] on button "Change Pause Status" at bounding box center [889, 303] width 438 height 30
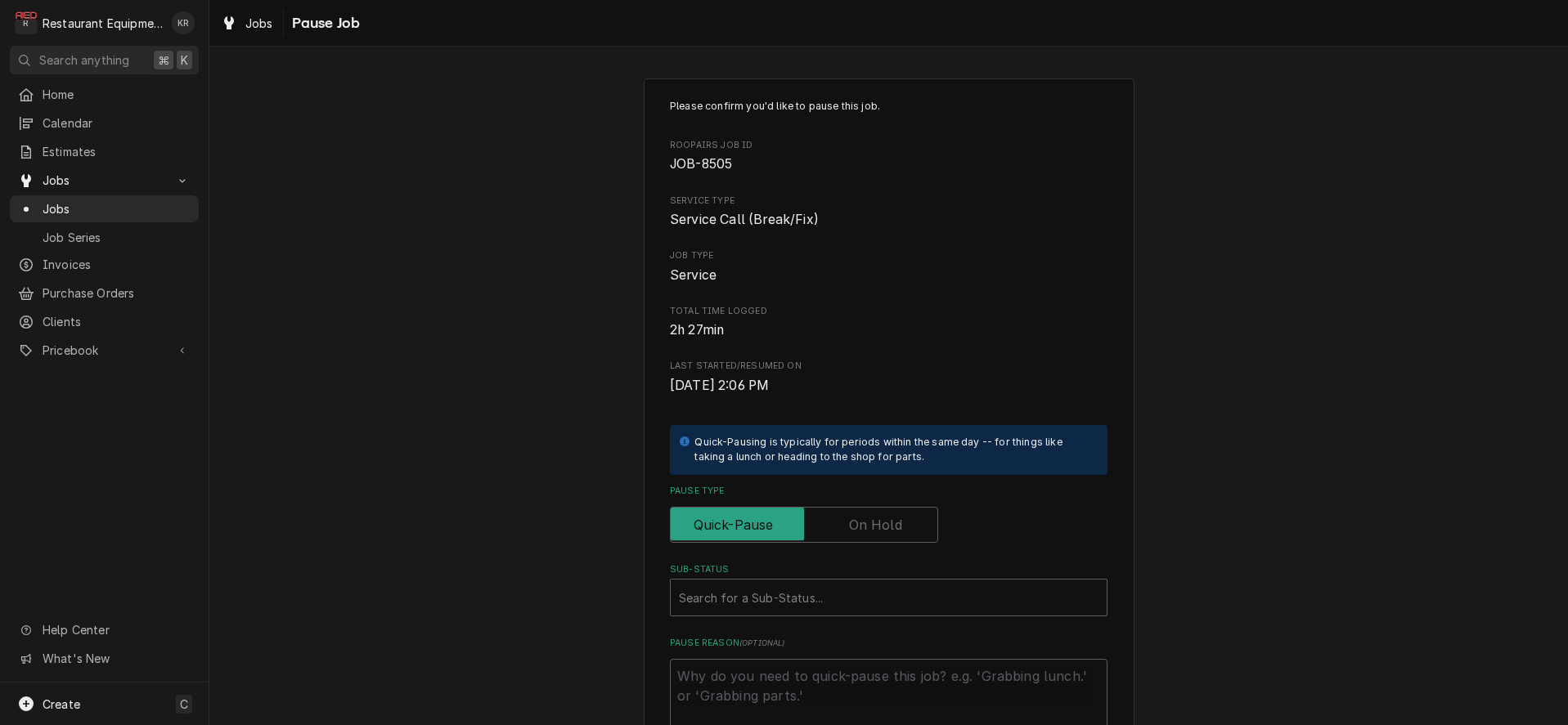
click at [900, 526] on label "Pause Type" at bounding box center [804, 525] width 269 height 36
click at [900, 526] on input "Pause Type" at bounding box center [804, 525] width 254 height 36
checkbox input "true"
click at [843, 597] on div "Sub-Status" at bounding box center [888, 597] width 419 height 29
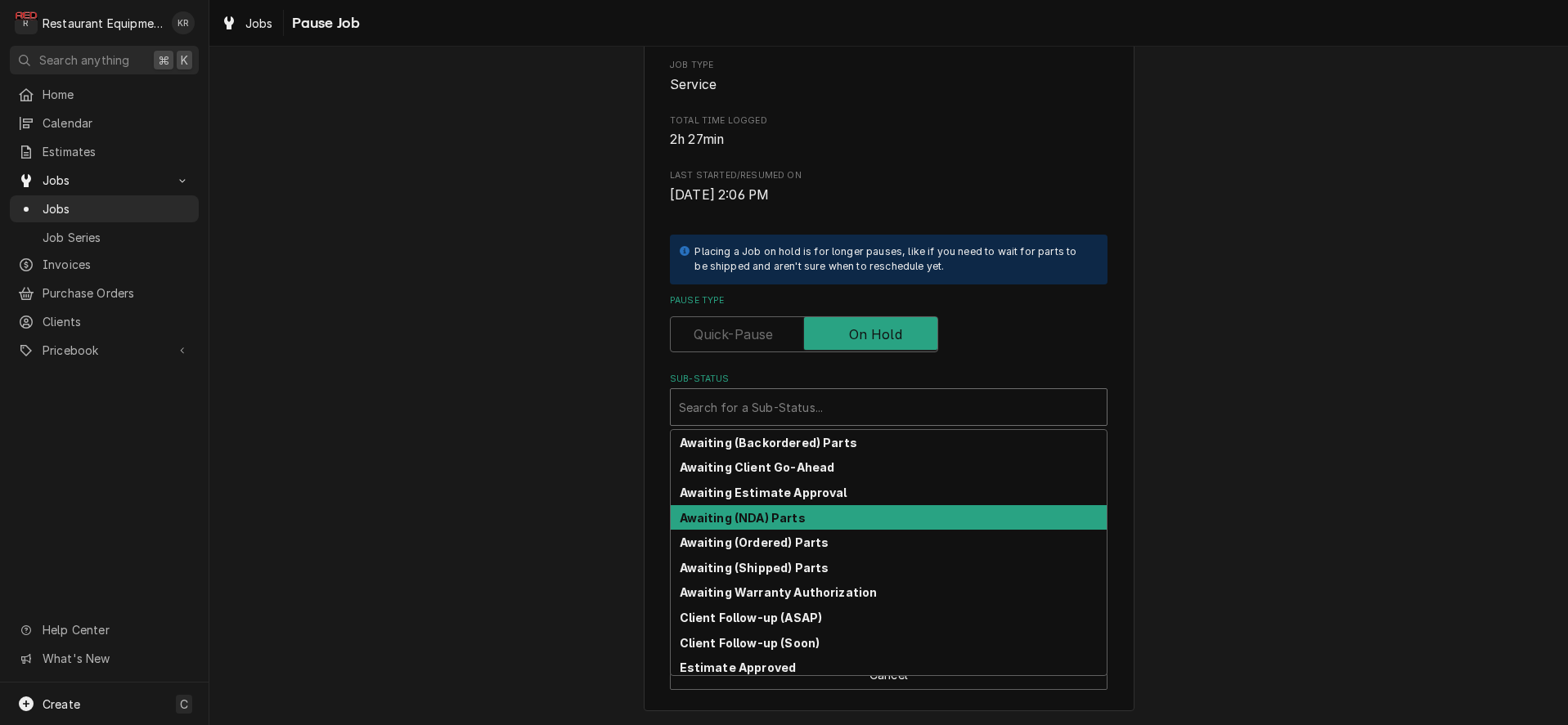
scroll to position [181, 0]
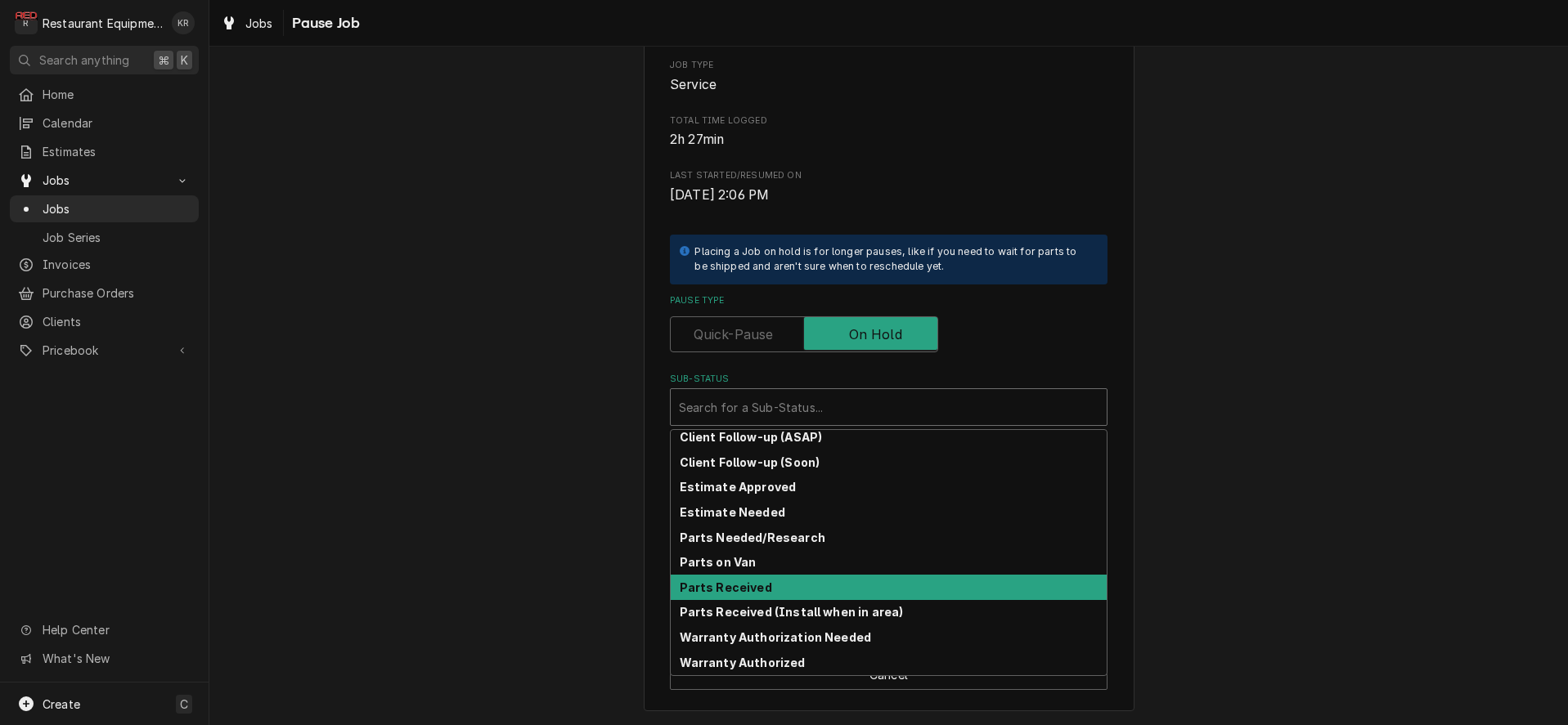
click at [753, 592] on strong "Parts Received" at bounding box center [725, 587] width 93 height 14
type textarea "x"
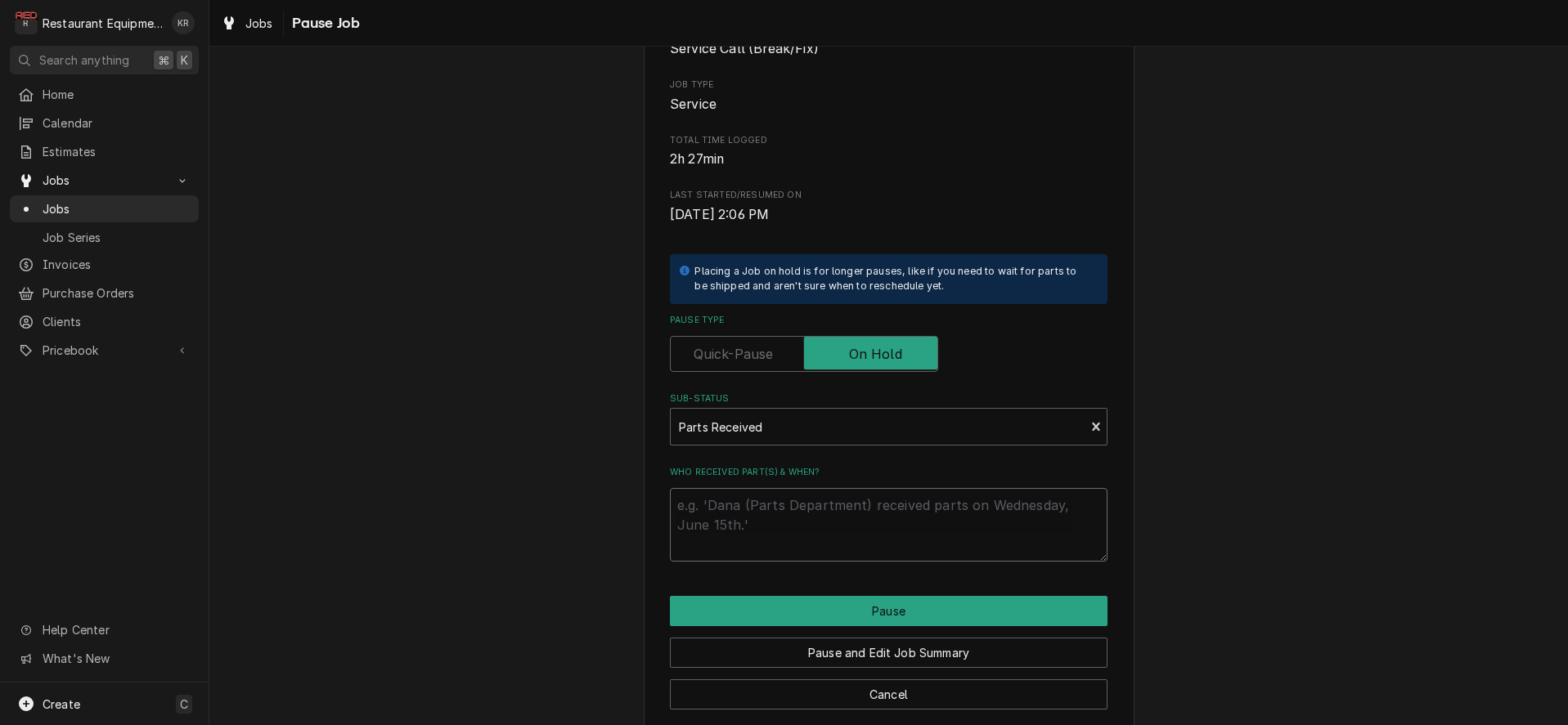
click at [748, 536] on textarea "Who received part(s) & when?" at bounding box center [889, 525] width 438 height 74
type textarea "/"
type textarea "x"
type textarea "8"
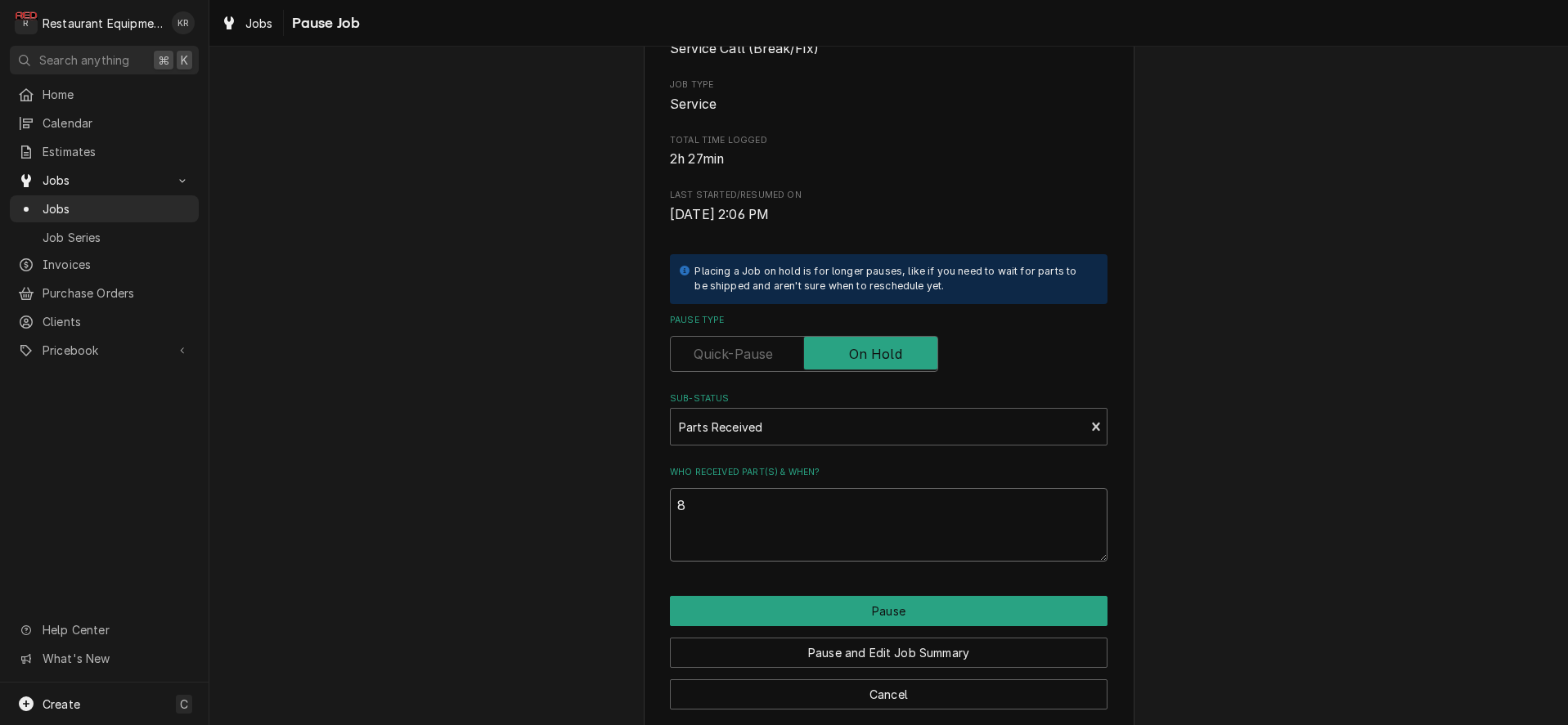
type textarea "x"
type textarea "8/"
type textarea "x"
type textarea "8/2"
type textarea "x"
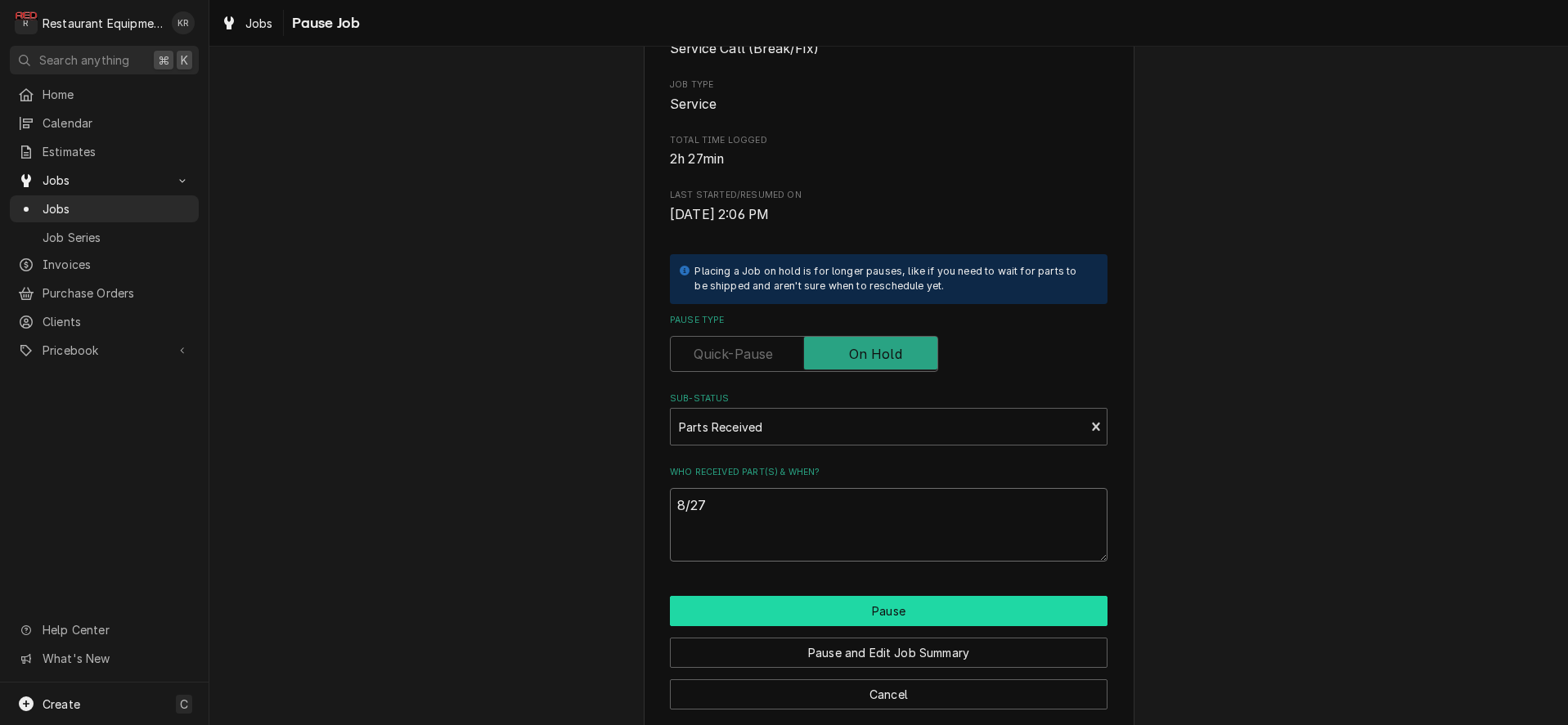
type textarea "8/27"
click at [873, 609] on button "Pause" at bounding box center [889, 611] width 438 height 30
type textarea "x"
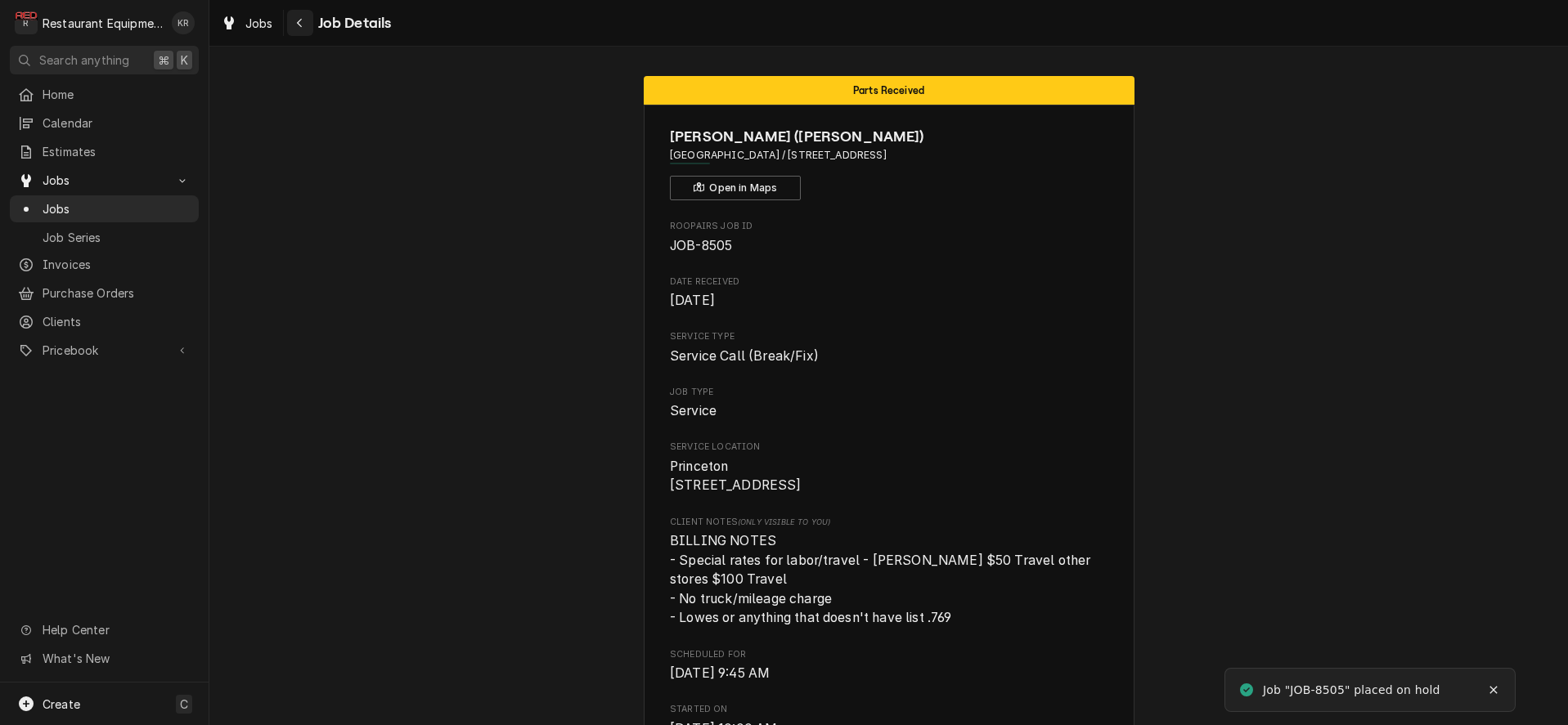
click at [300, 26] on icon "Navigate back" at bounding box center [299, 23] width 5 height 9
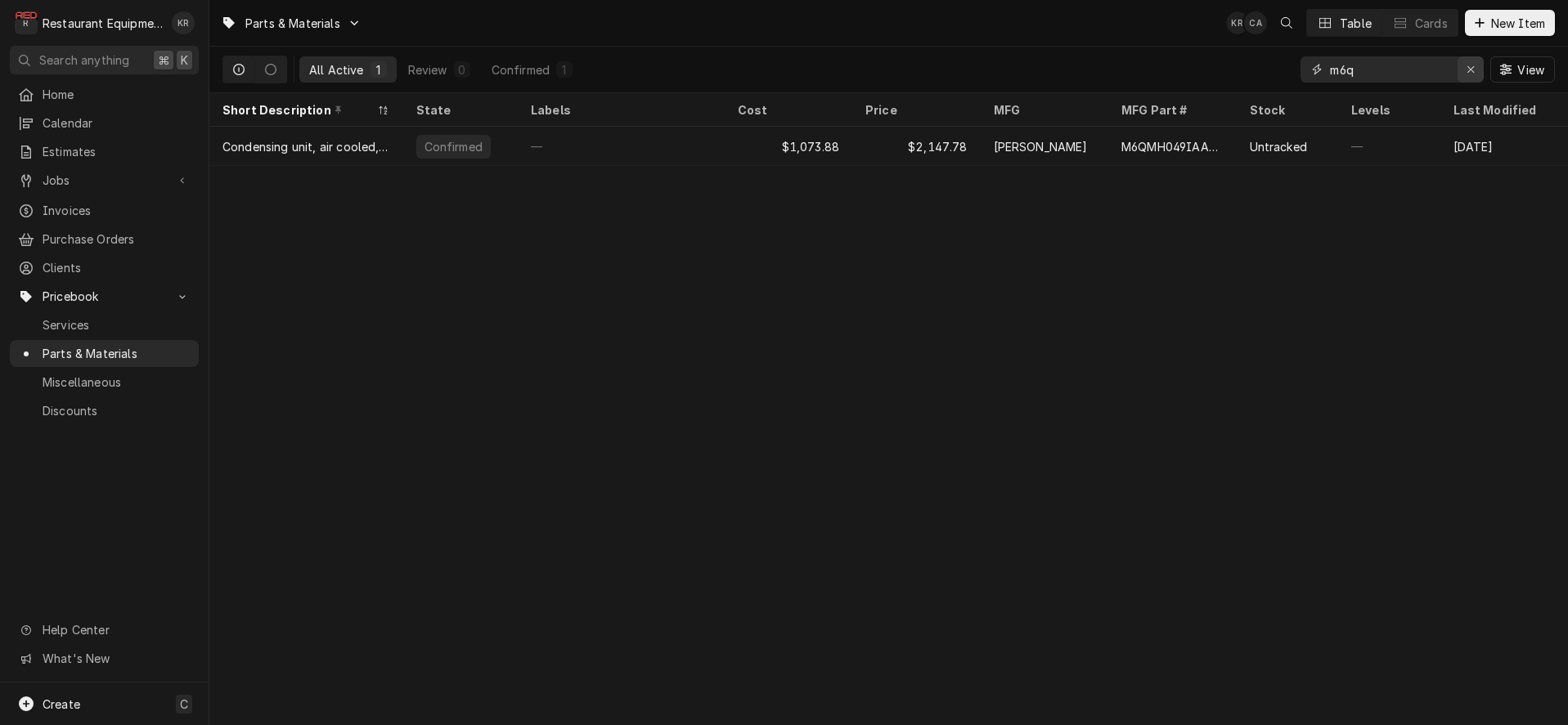
click at [1474, 68] on icon "Erase input" at bounding box center [1472, 69] width 9 height 11
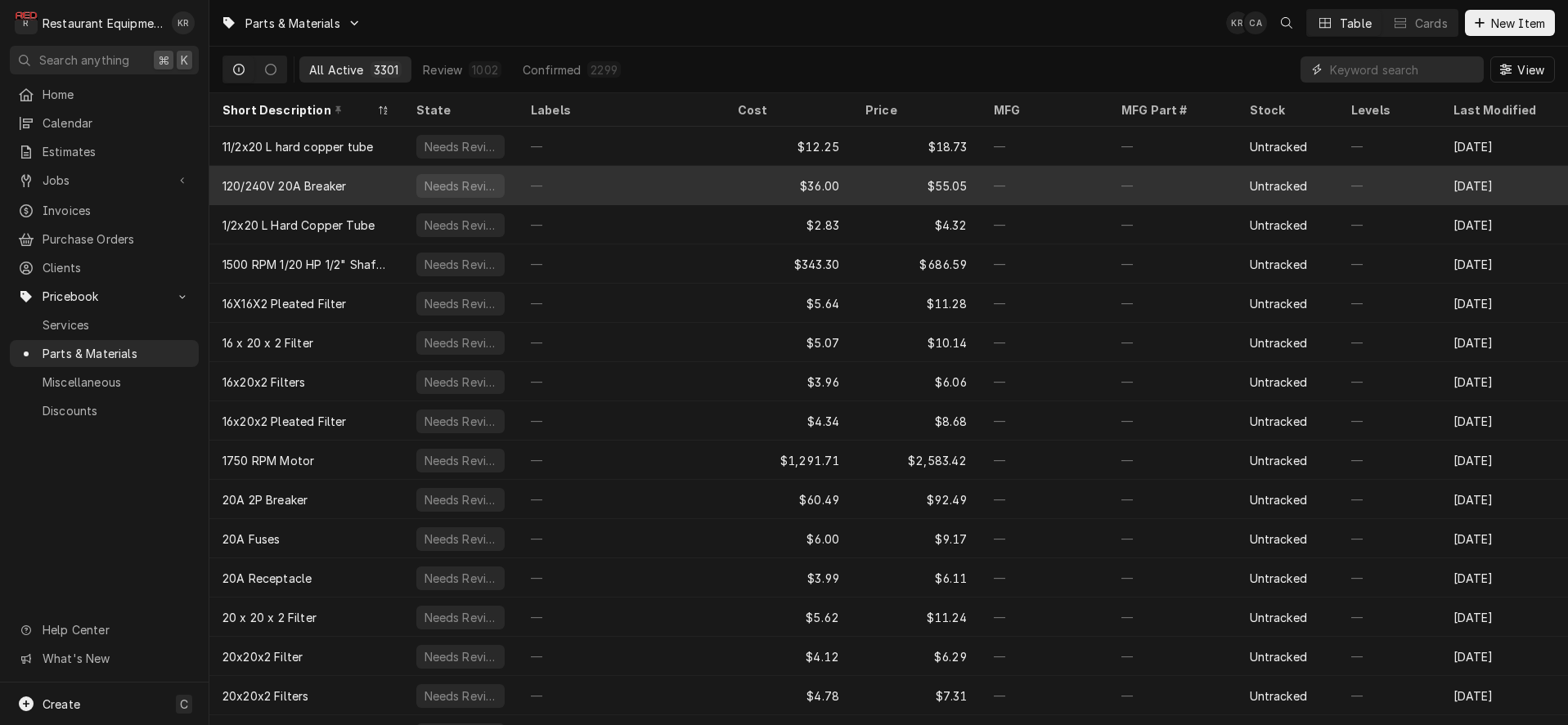
scroll to position [3, 0]
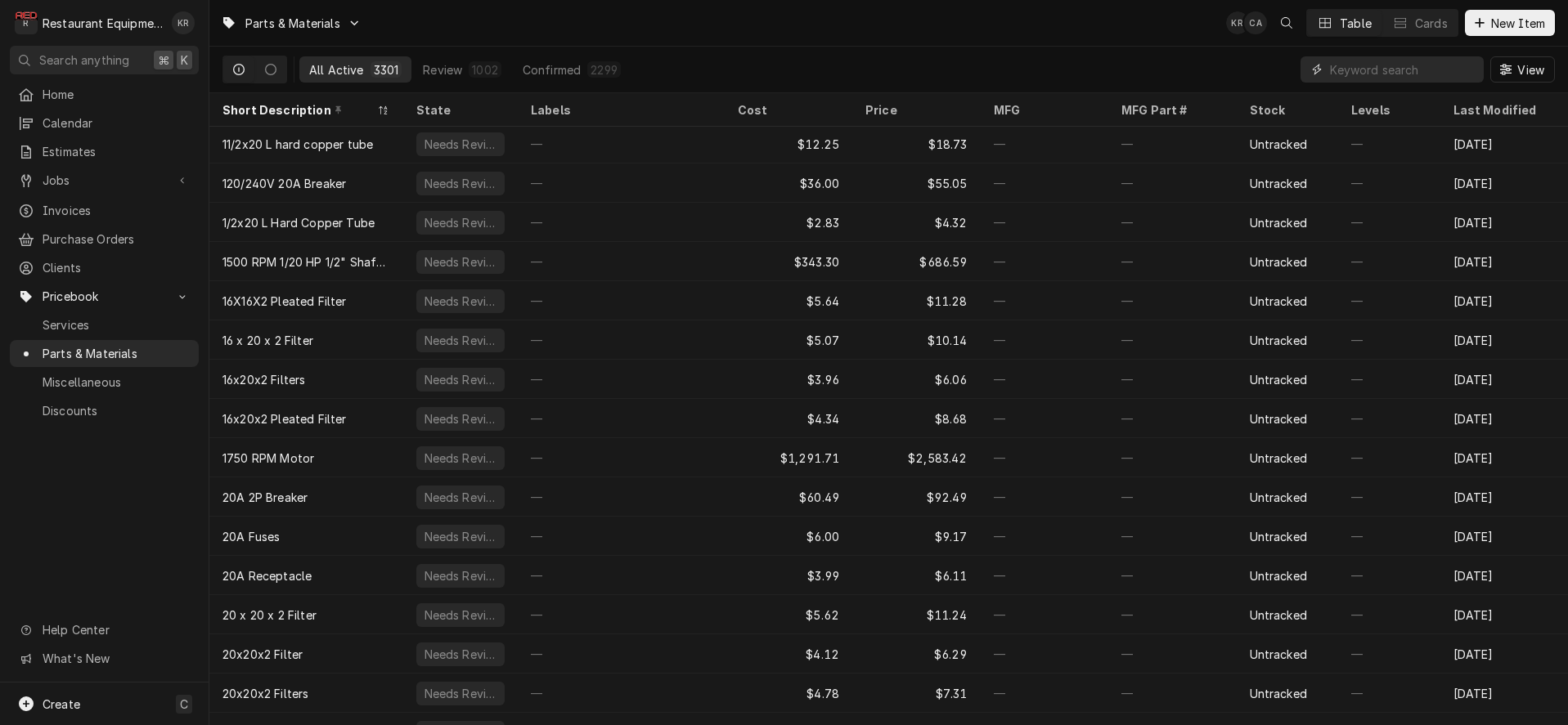
click at [1364, 68] on input "Dynamic Content Wrapper" at bounding box center [1403, 69] width 146 height 26
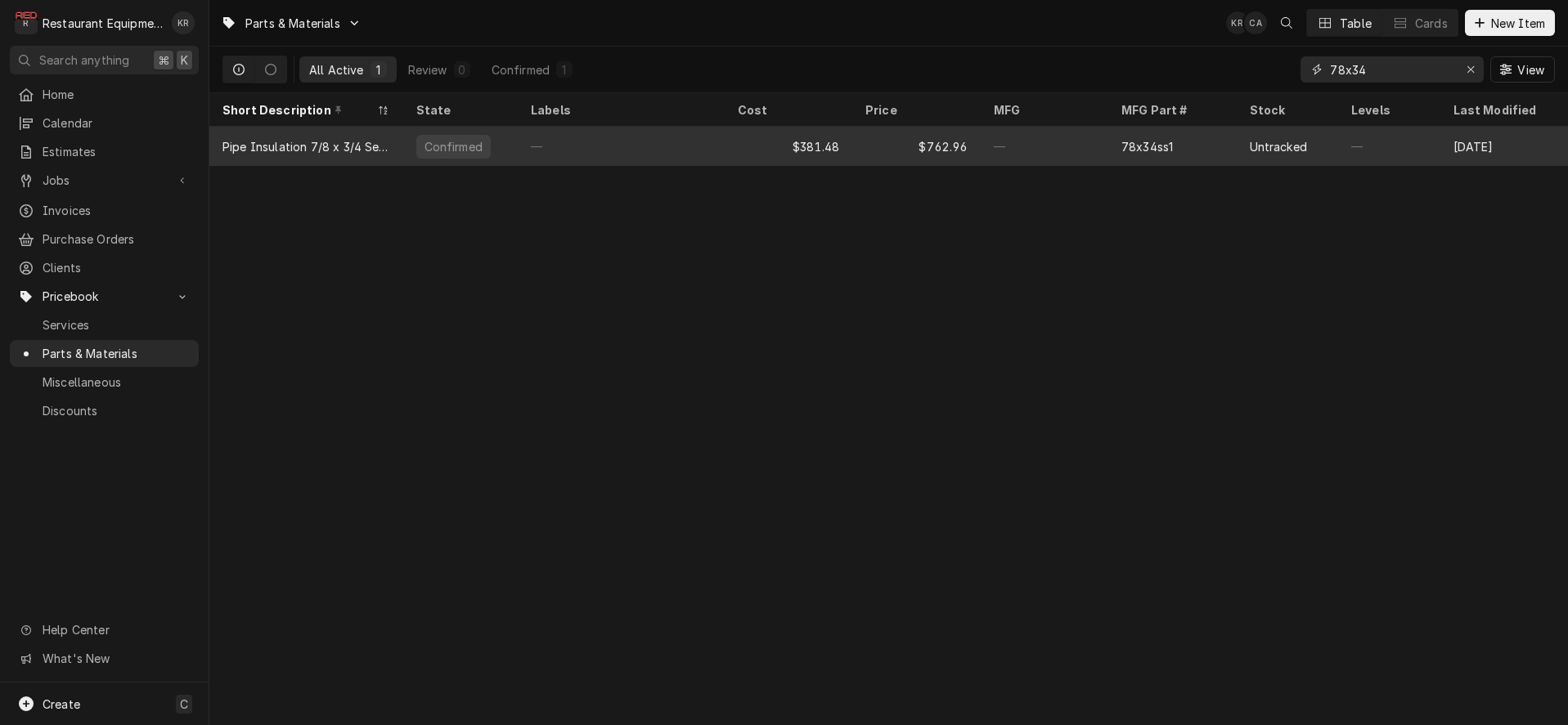
type input "78x34"
click at [644, 148] on div "—" at bounding box center [621, 146] width 207 height 39
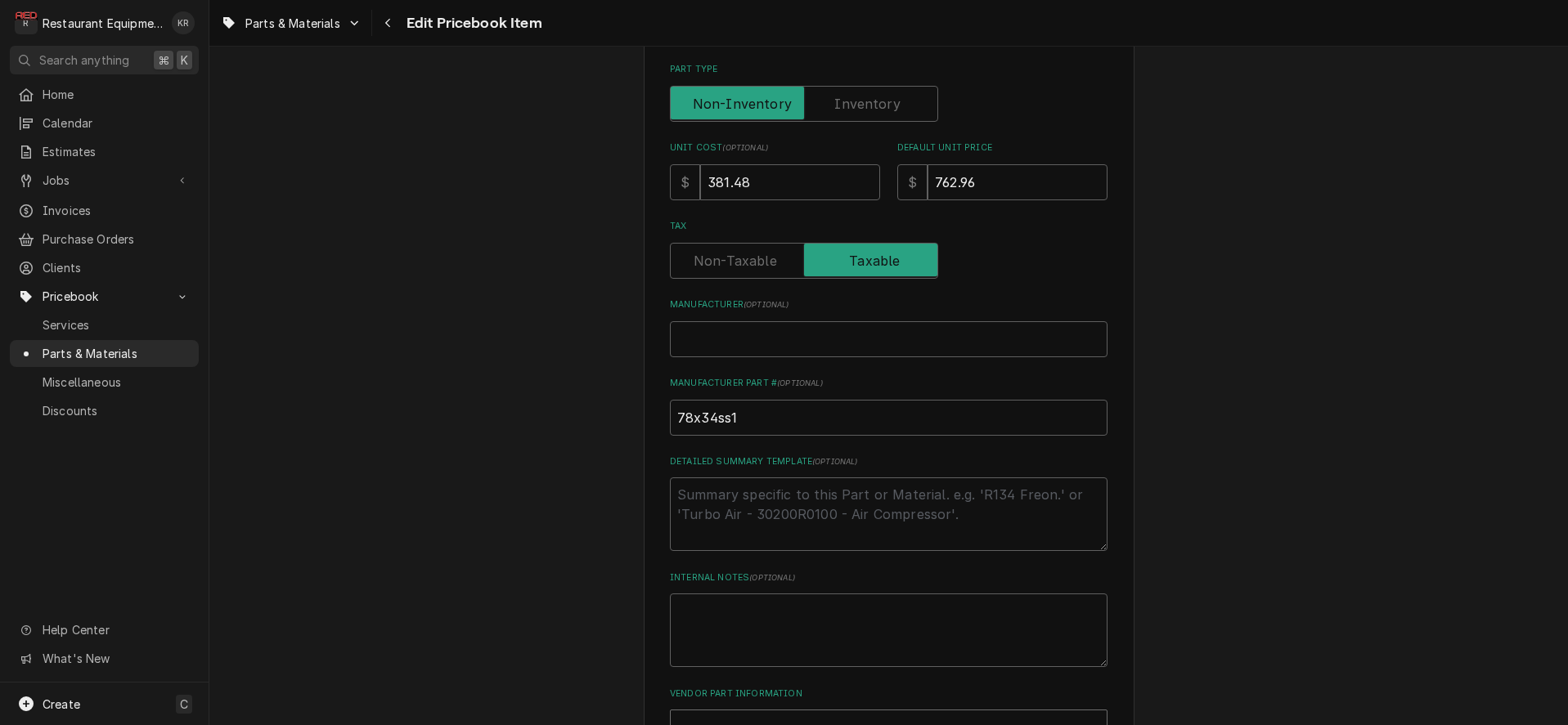
scroll to position [410, 0]
click at [774, 181] on input "381.48" at bounding box center [790, 183] width 180 height 36
drag, startPoint x: 774, startPoint y: 181, endPoint x: 667, endPoint y: 186, distance: 107.1
click at [700, 186] on input "381.48" at bounding box center [790, 183] width 180 height 36
type textarea "x"
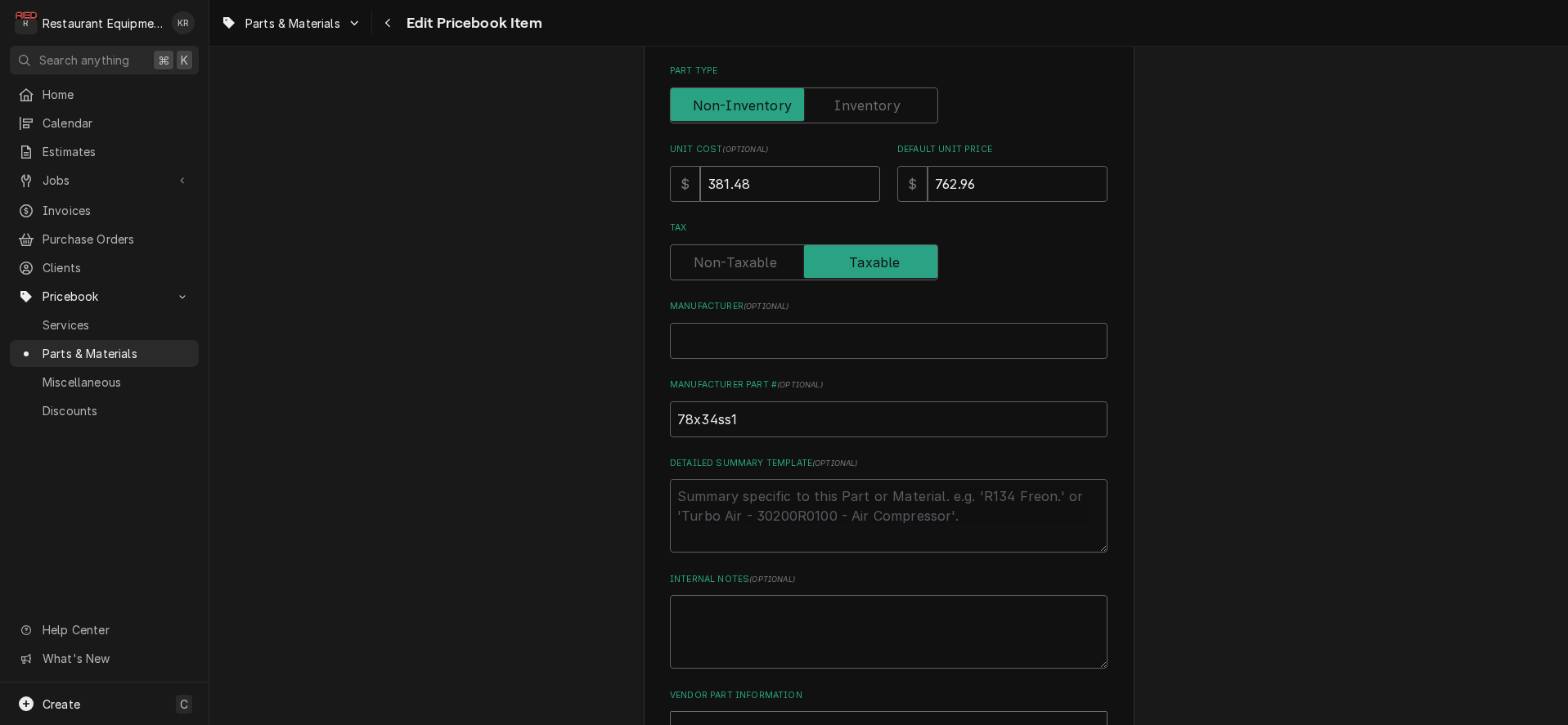
type input "3"
type textarea "x"
type input "3.7"
type textarea "x"
type input "3.74"
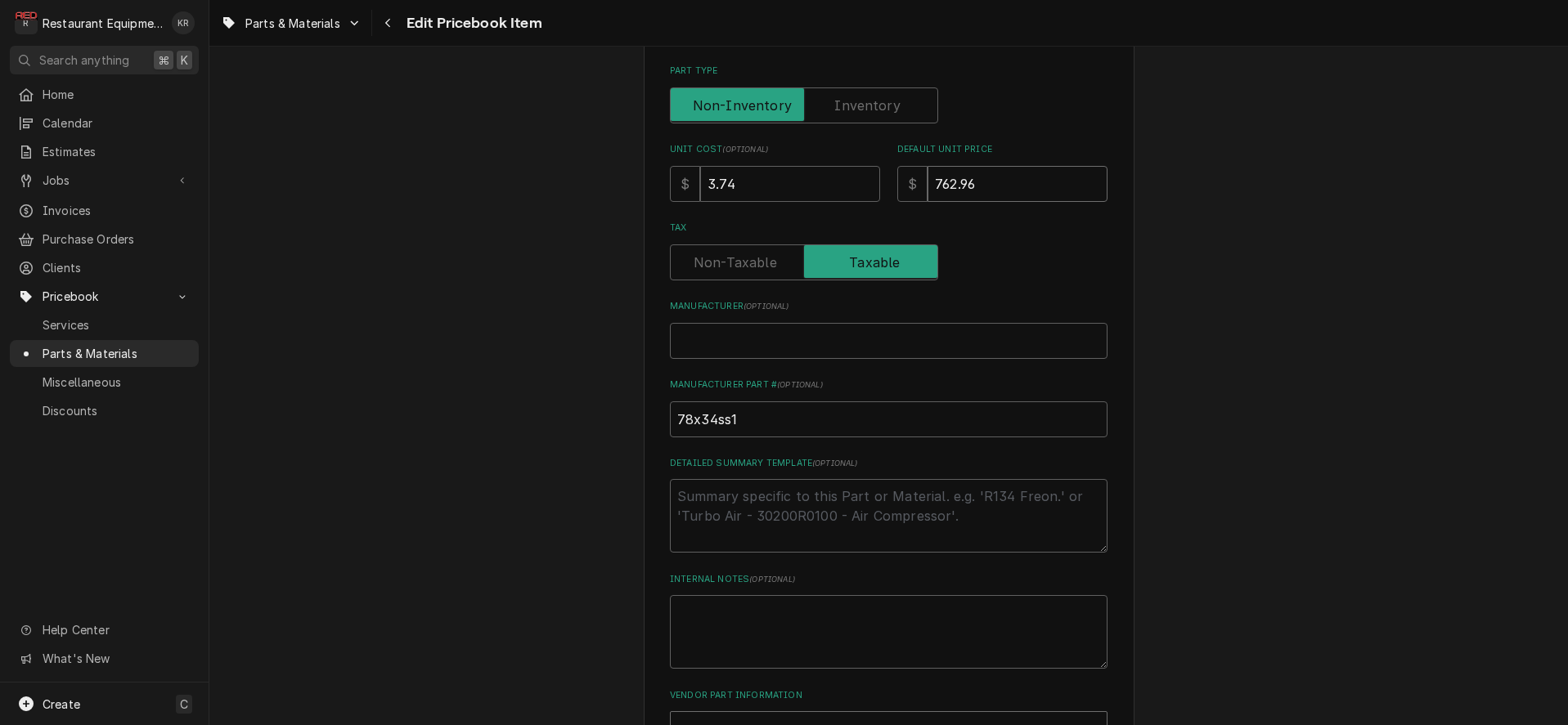
type textarea "x"
type input "7"
type textarea "x"
type input "7.4"
type textarea "x"
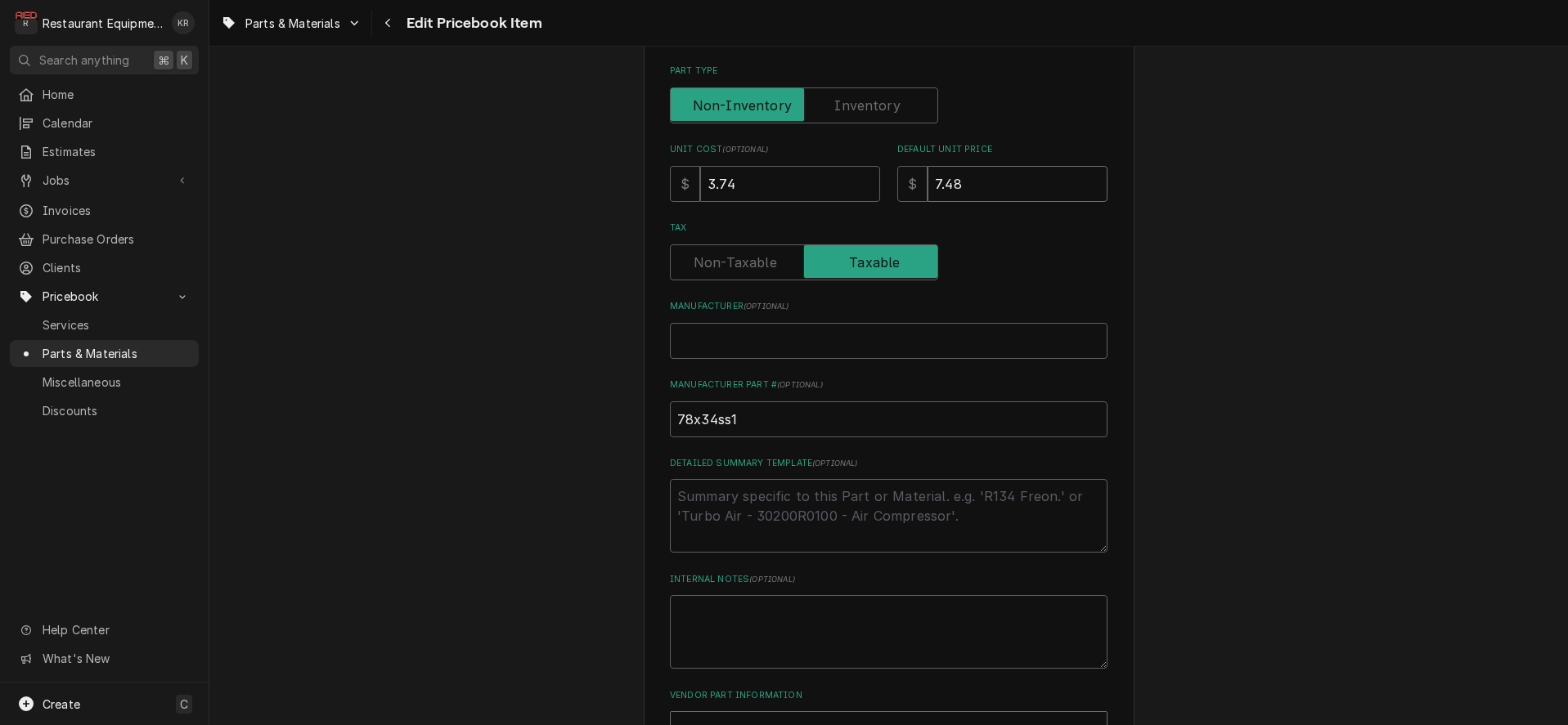
type input "7.48"
type textarea "x"
type input "U"
type textarea "x"
type input "UR"
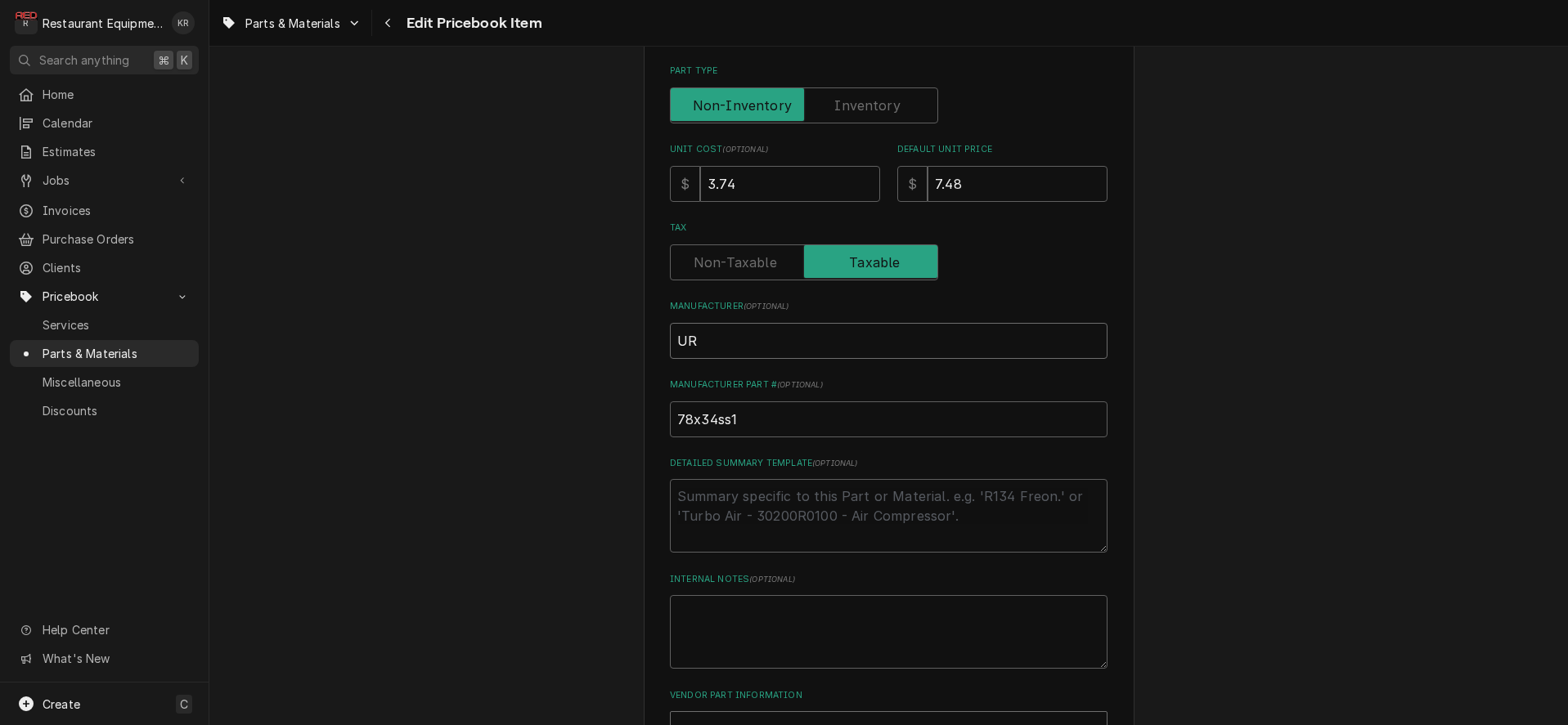
type textarea "x"
type input "URI"
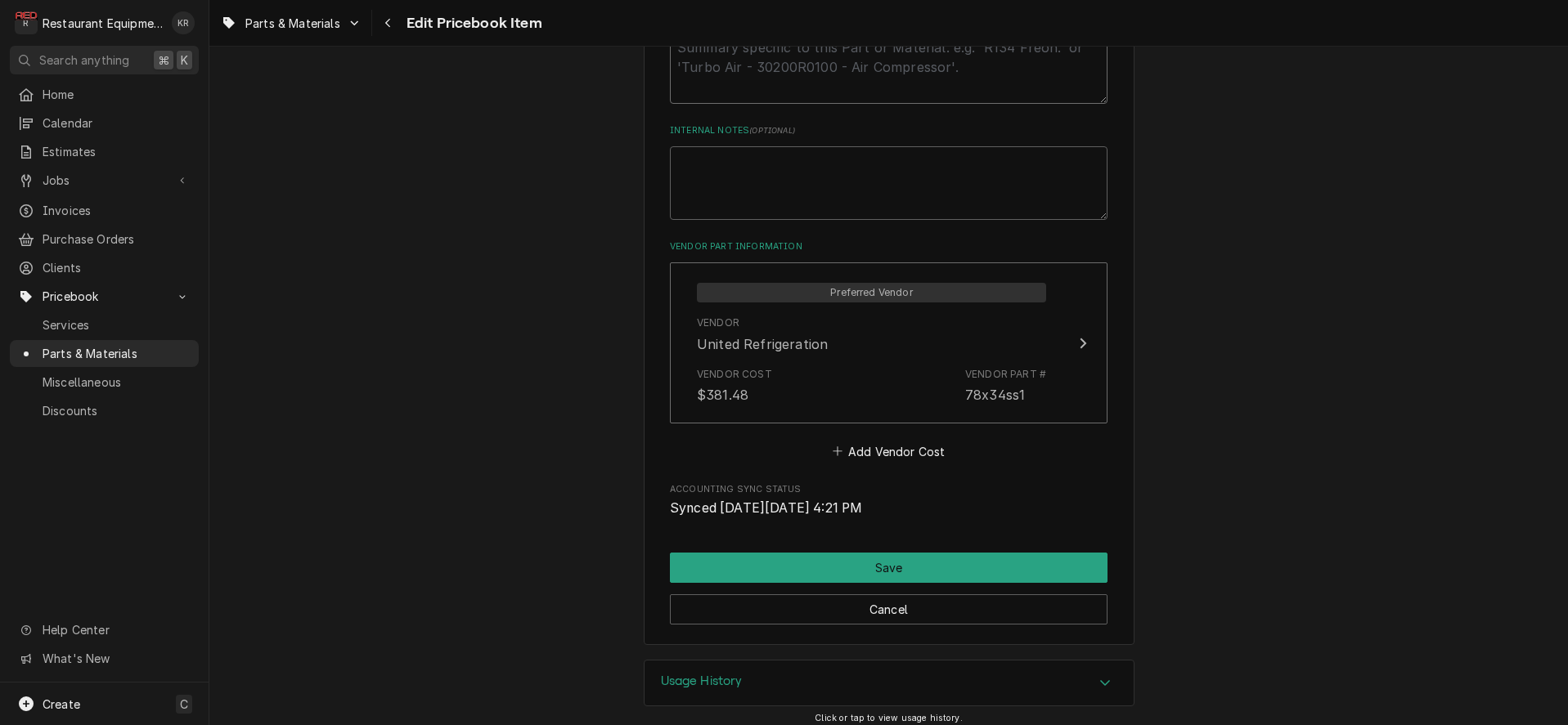
scroll to position [868, 0]
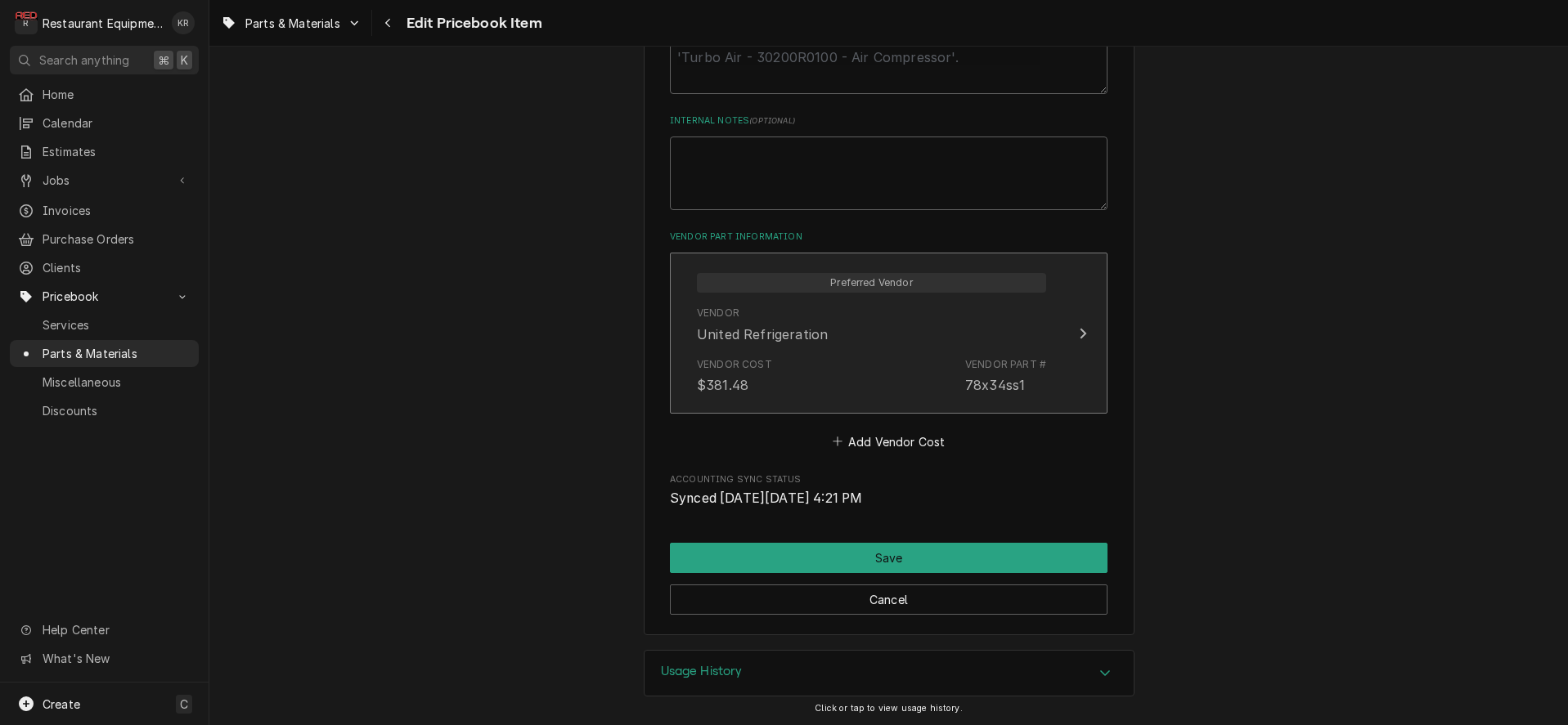
click at [922, 366] on div "Vendor Cost $381.48 Vendor Part # 78x34ss1" at bounding box center [872, 376] width 349 height 51
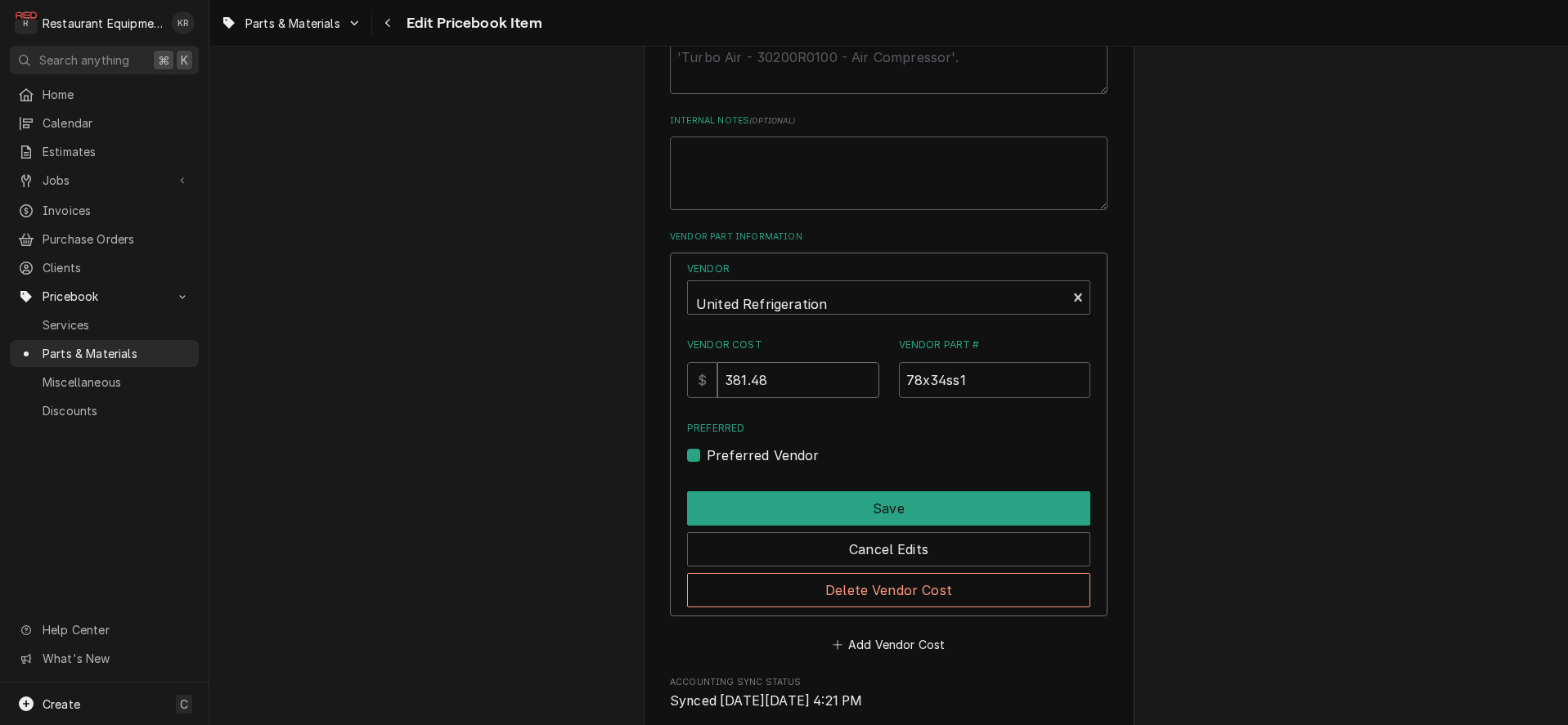
drag, startPoint x: 815, startPoint y: 379, endPoint x: 642, endPoint y: 369, distance: 173.3
click at [717, 369] on input "381.48" at bounding box center [798, 380] width 161 height 36
type input "3.74"
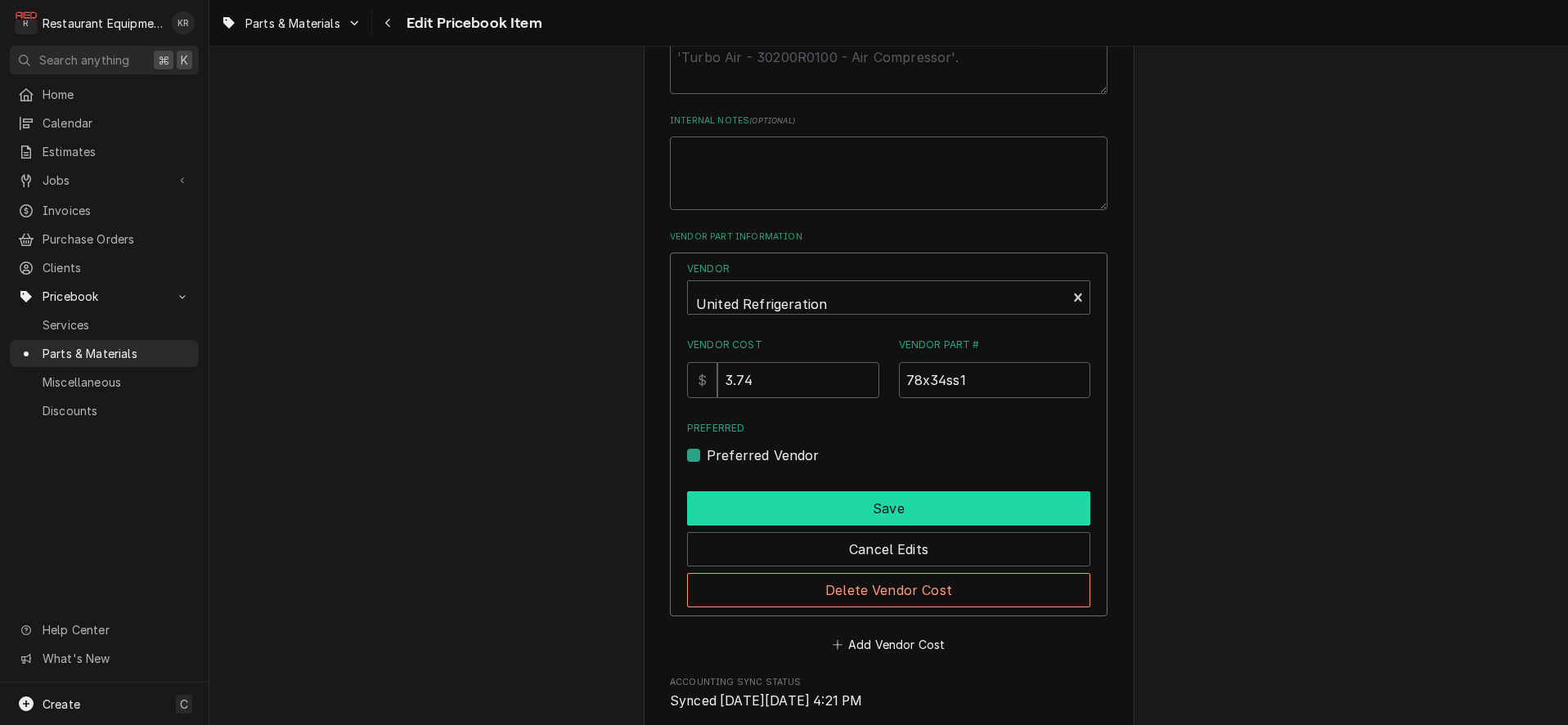
click at [823, 511] on button "Save" at bounding box center [888, 508] width 403 height 35
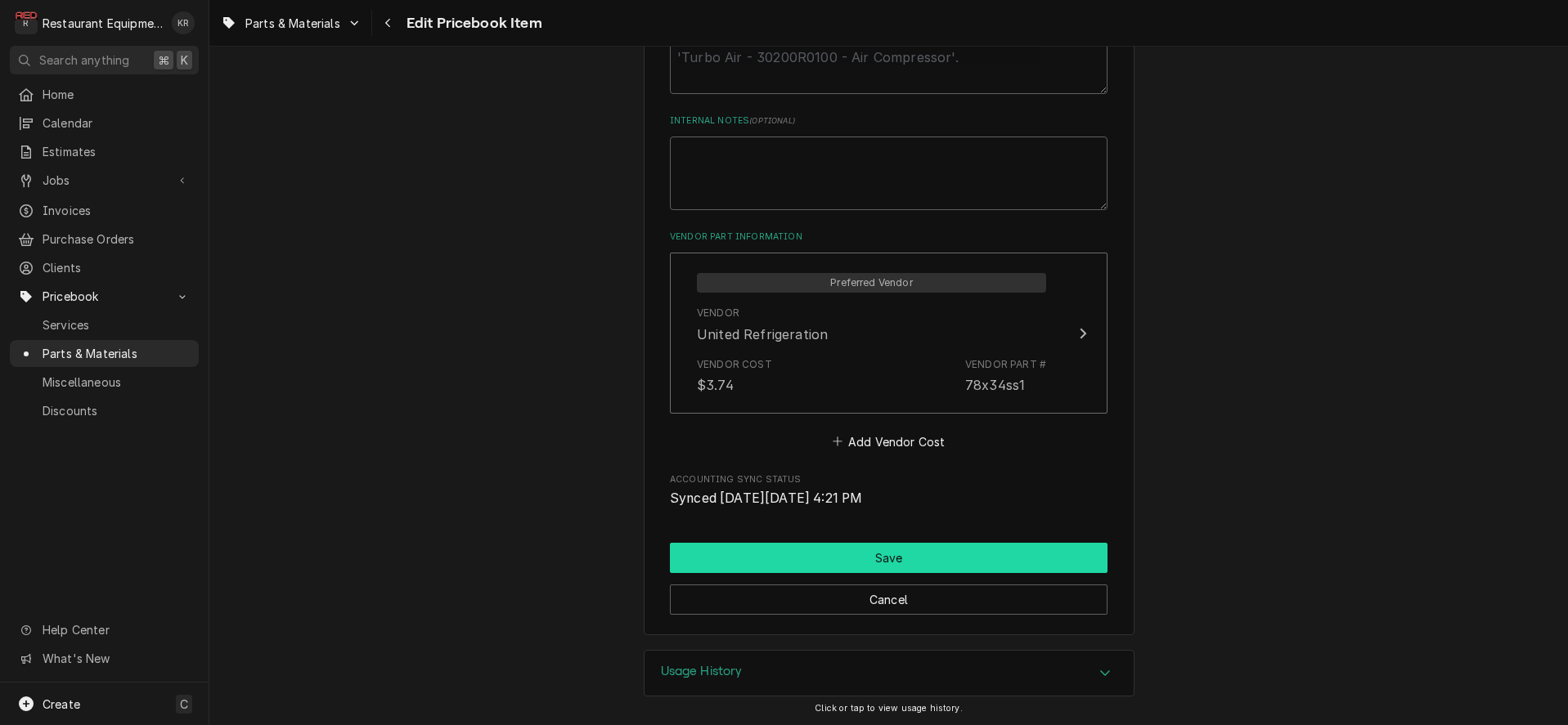
click at [876, 558] on button "Save" at bounding box center [889, 558] width 438 height 30
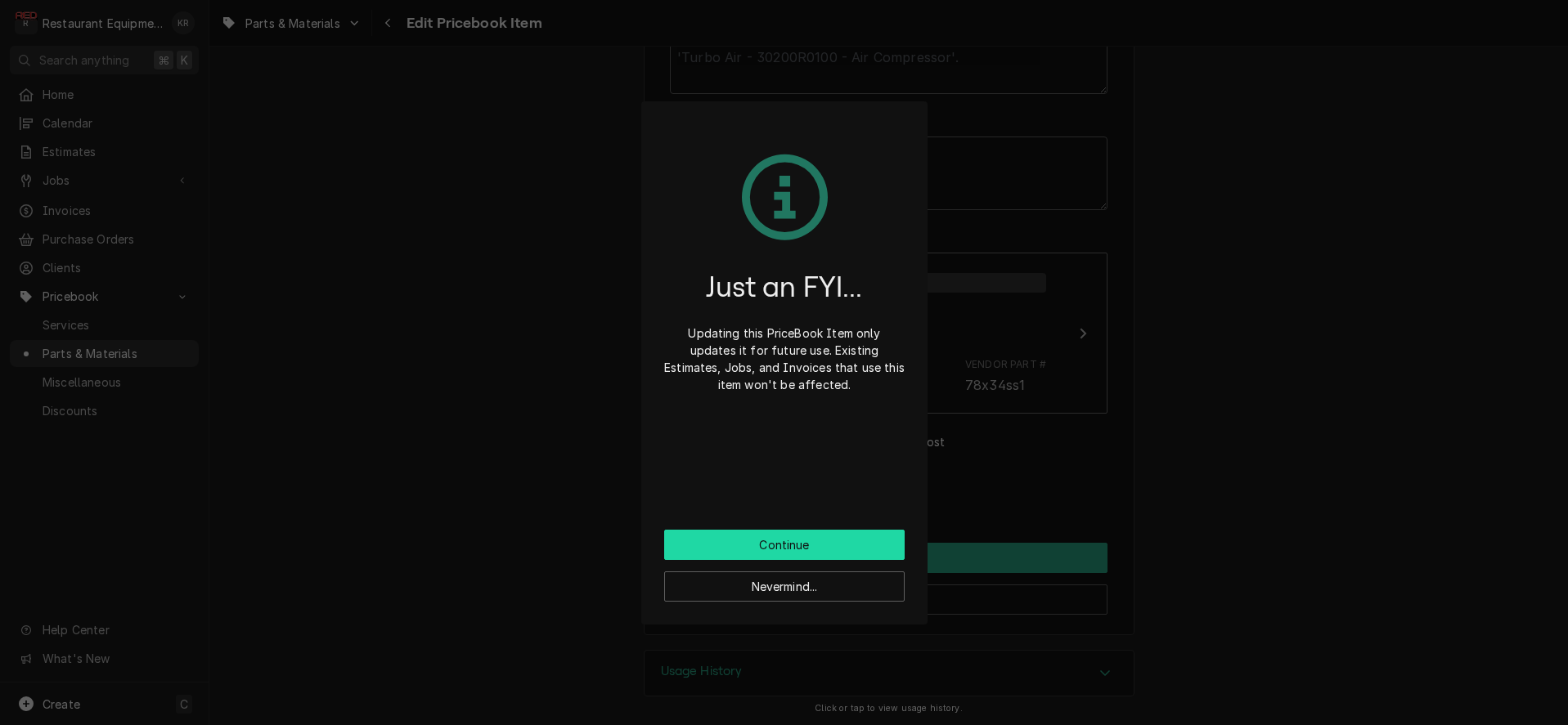
click at [796, 547] on button "Continue" at bounding box center [784, 544] width 241 height 30
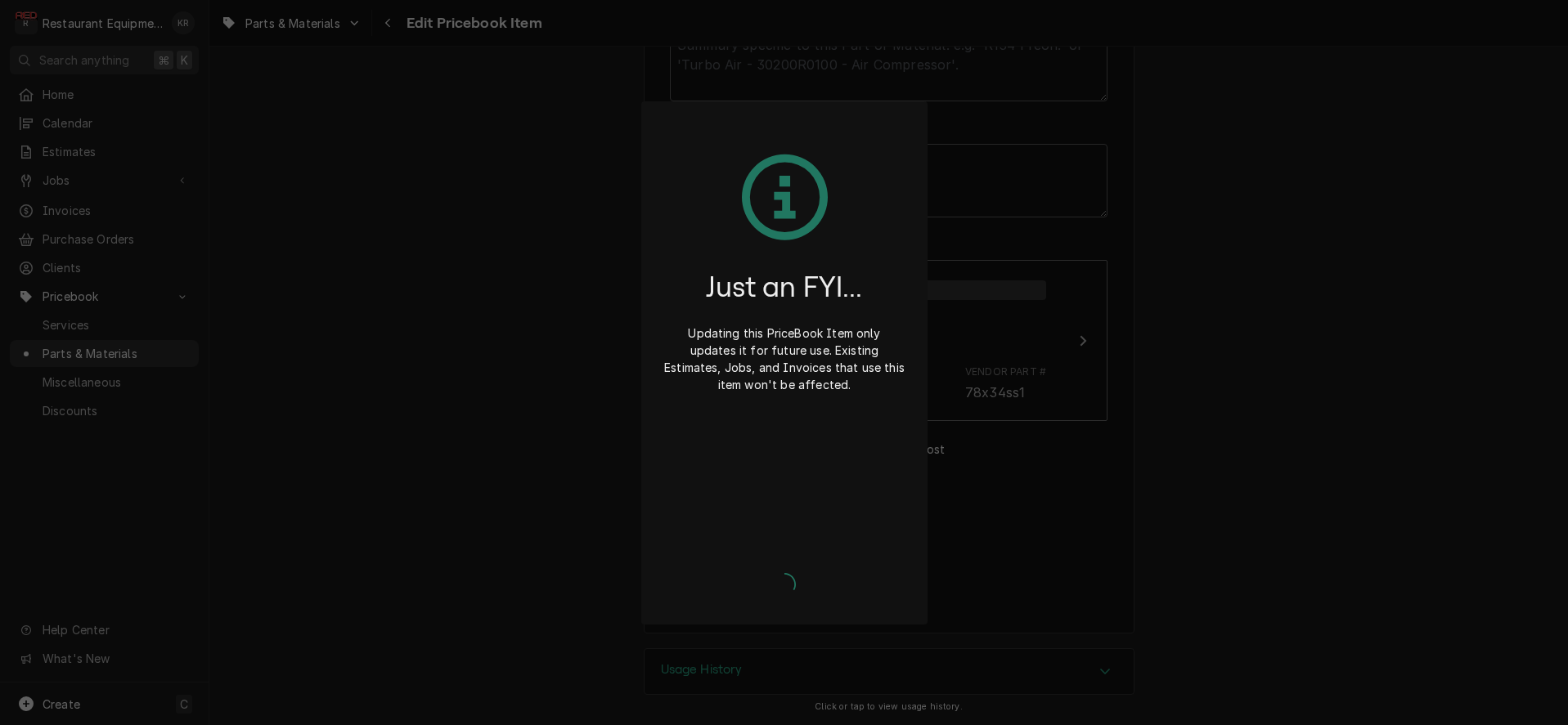
scroll to position [859, 0]
type textarea "x"
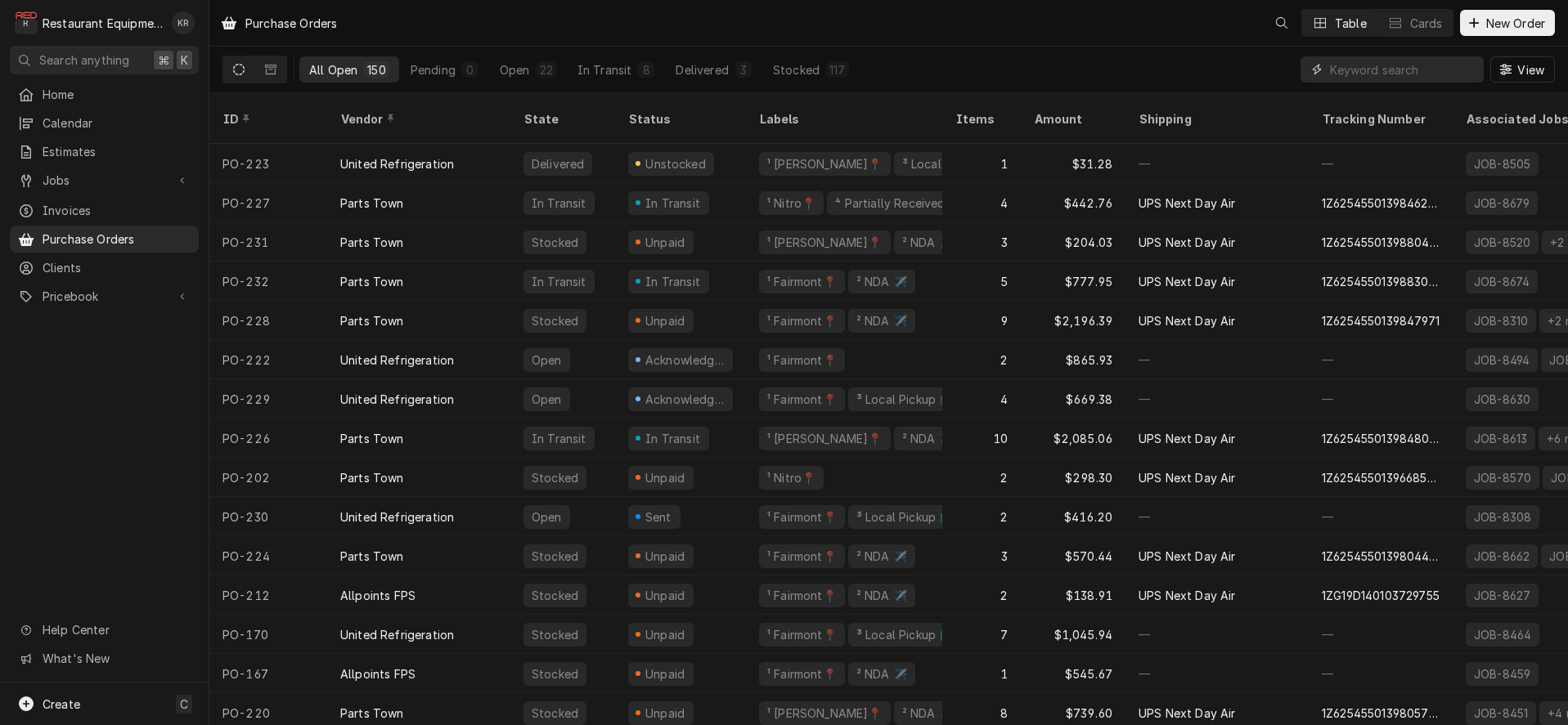
click at [1467, 69] on input "Dynamic Content Wrapper" at bounding box center [1403, 69] width 146 height 26
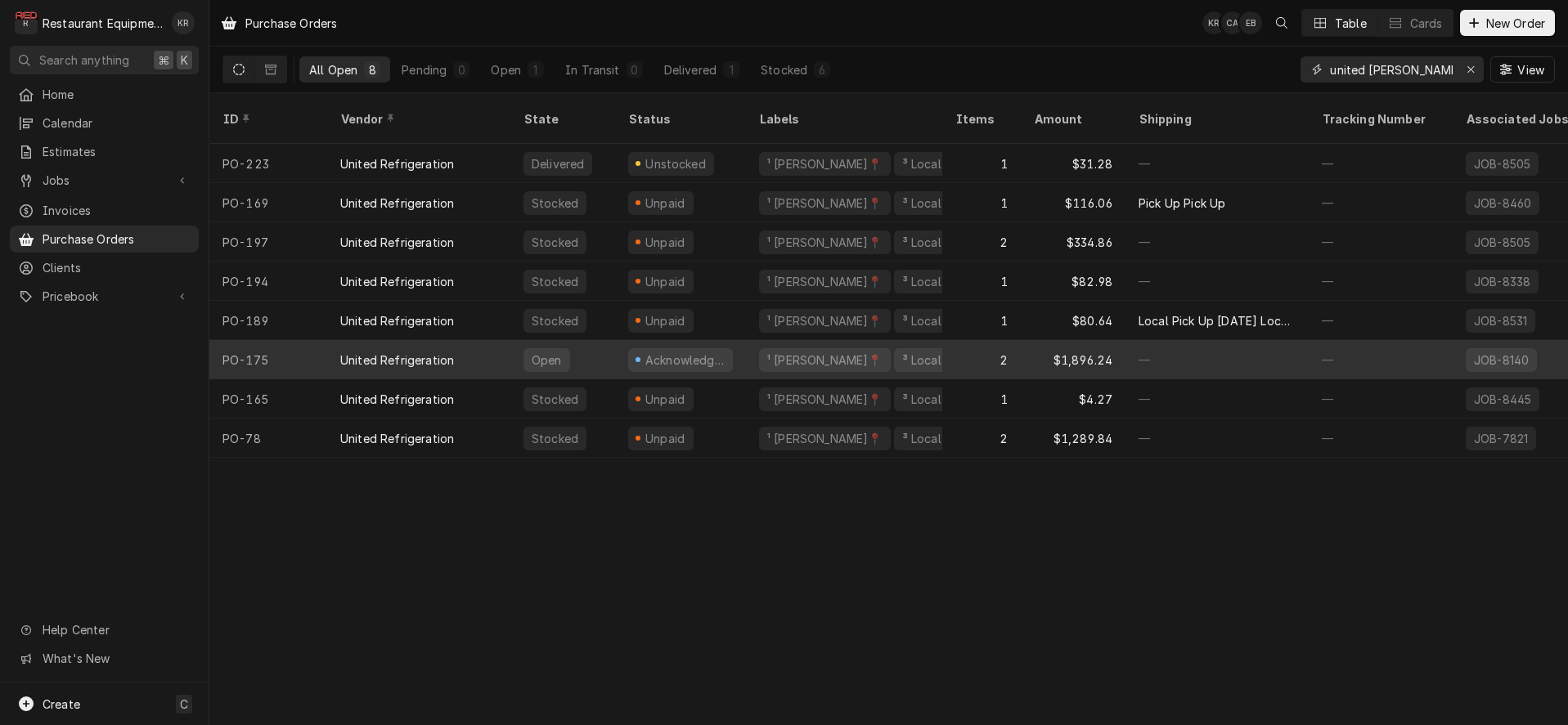
type input "united [PERSON_NAME]"
click at [692, 352] on div "Acknowledged" at bounding box center [685, 360] width 82 height 17
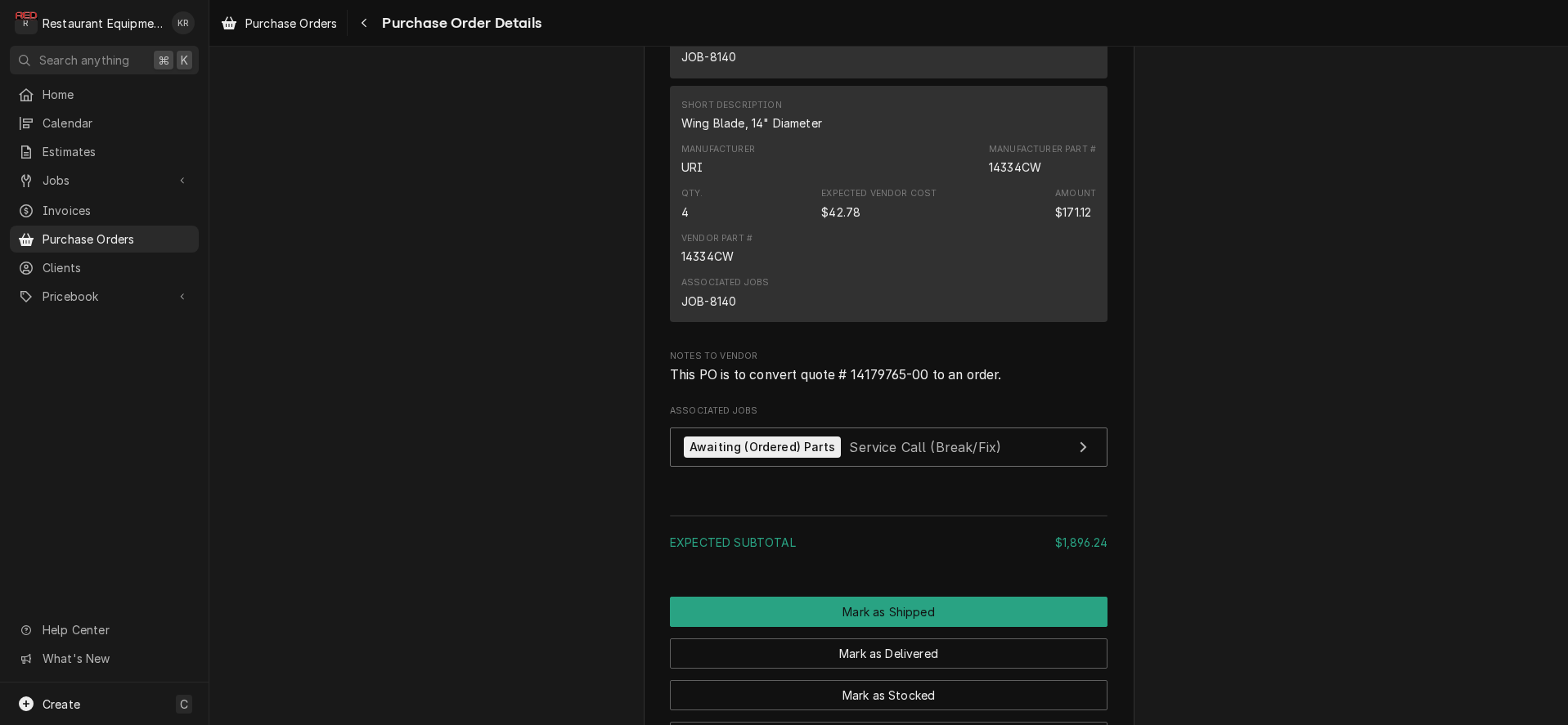
scroll to position [1453, 0]
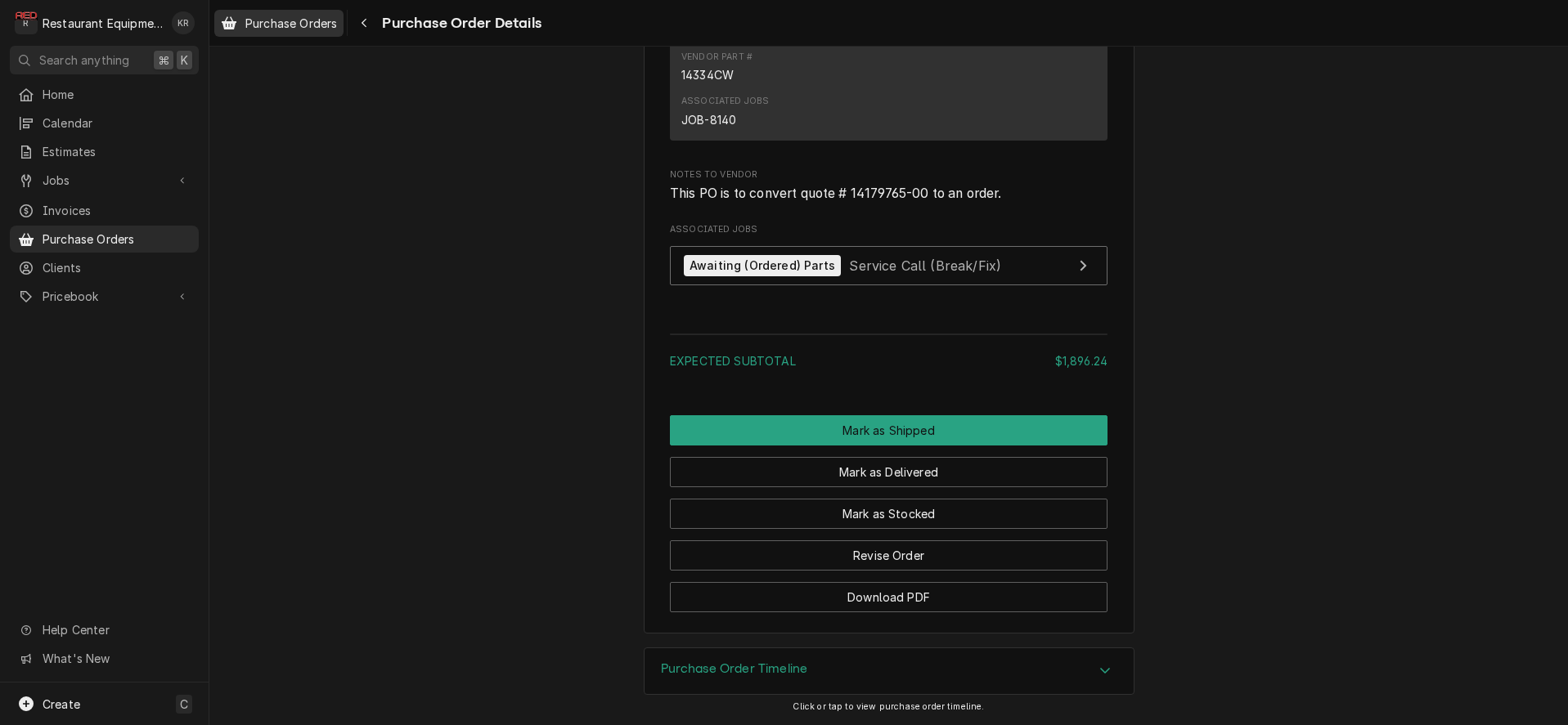
click at [308, 29] on span "Purchase Orders" at bounding box center [291, 23] width 92 height 17
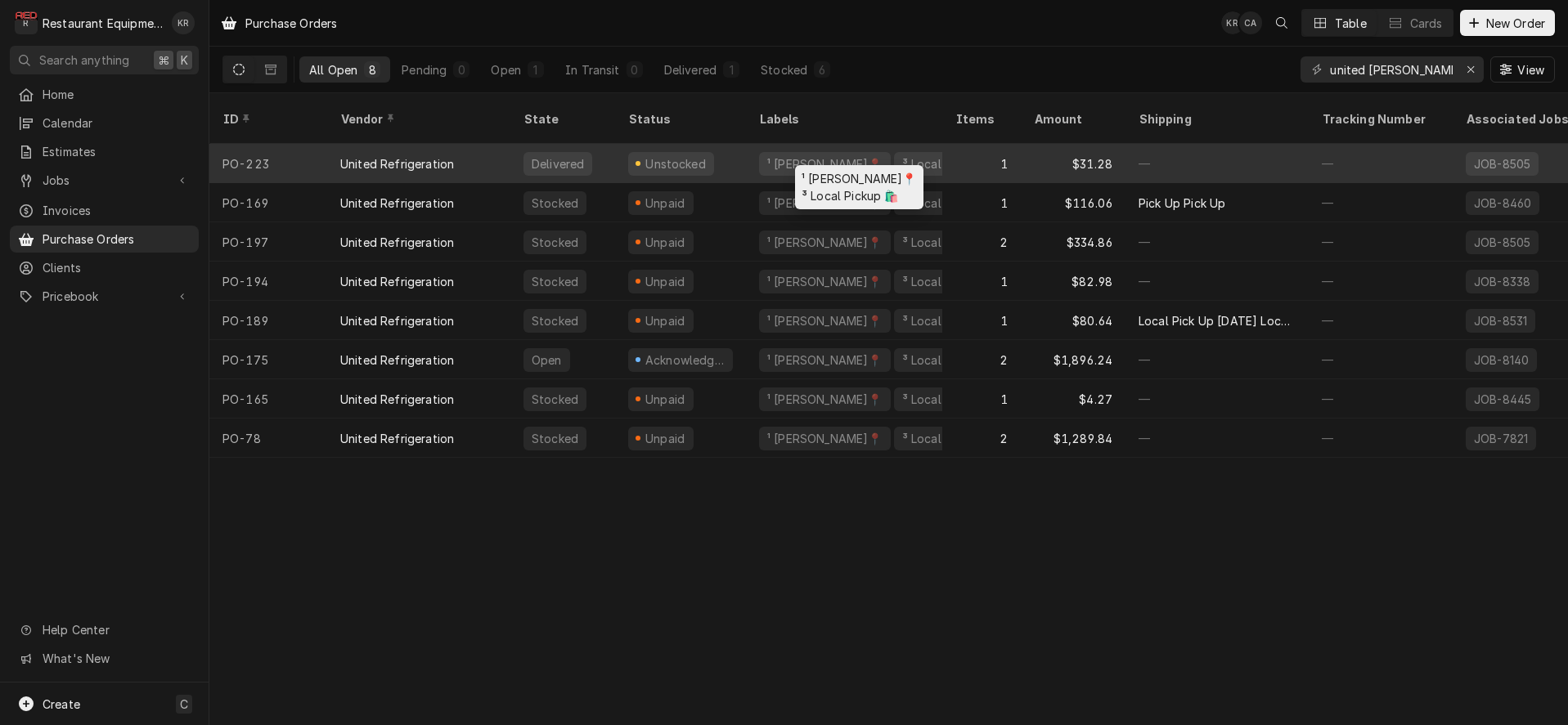
click at [784, 155] on div "¹ [PERSON_NAME]📍" at bounding box center [825, 164] width 119 height 17
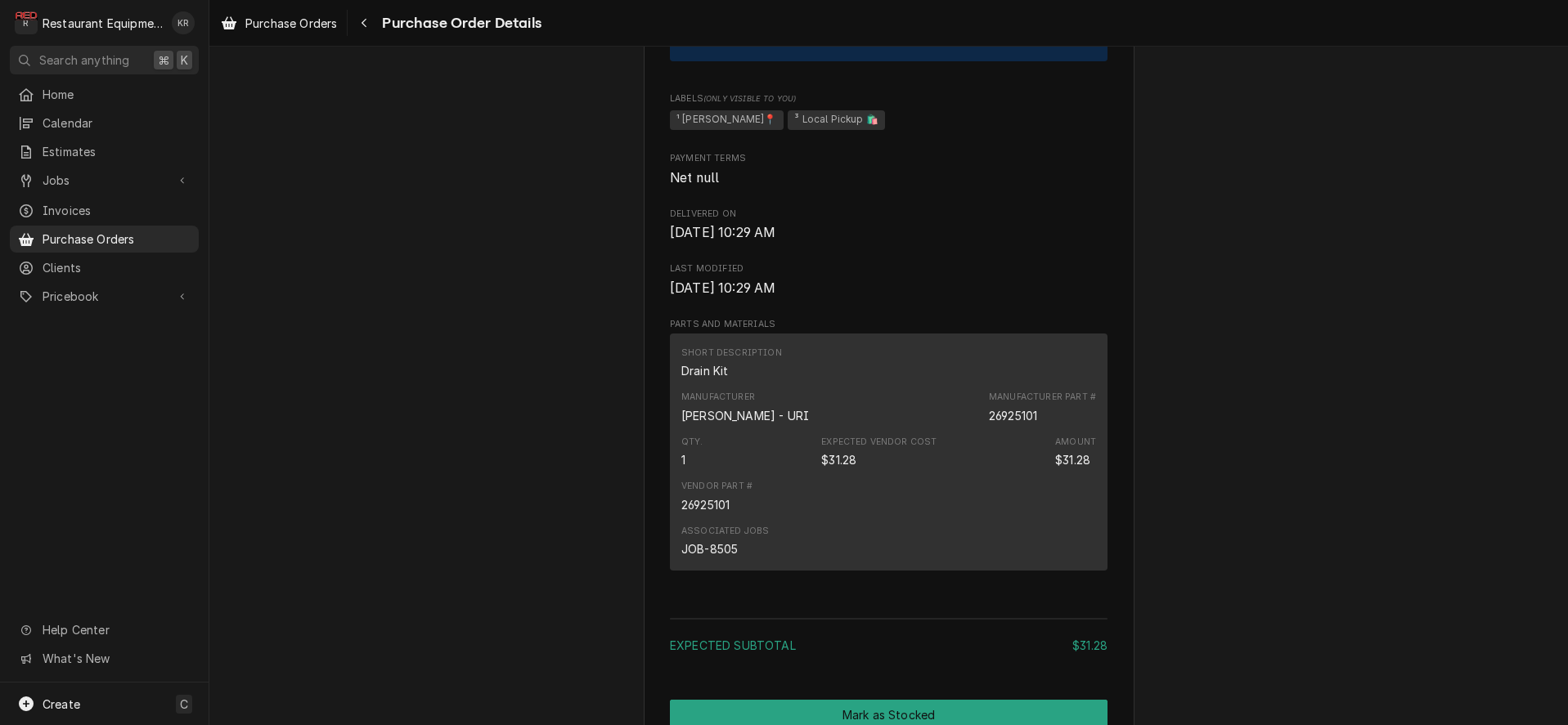
scroll to position [1173, 0]
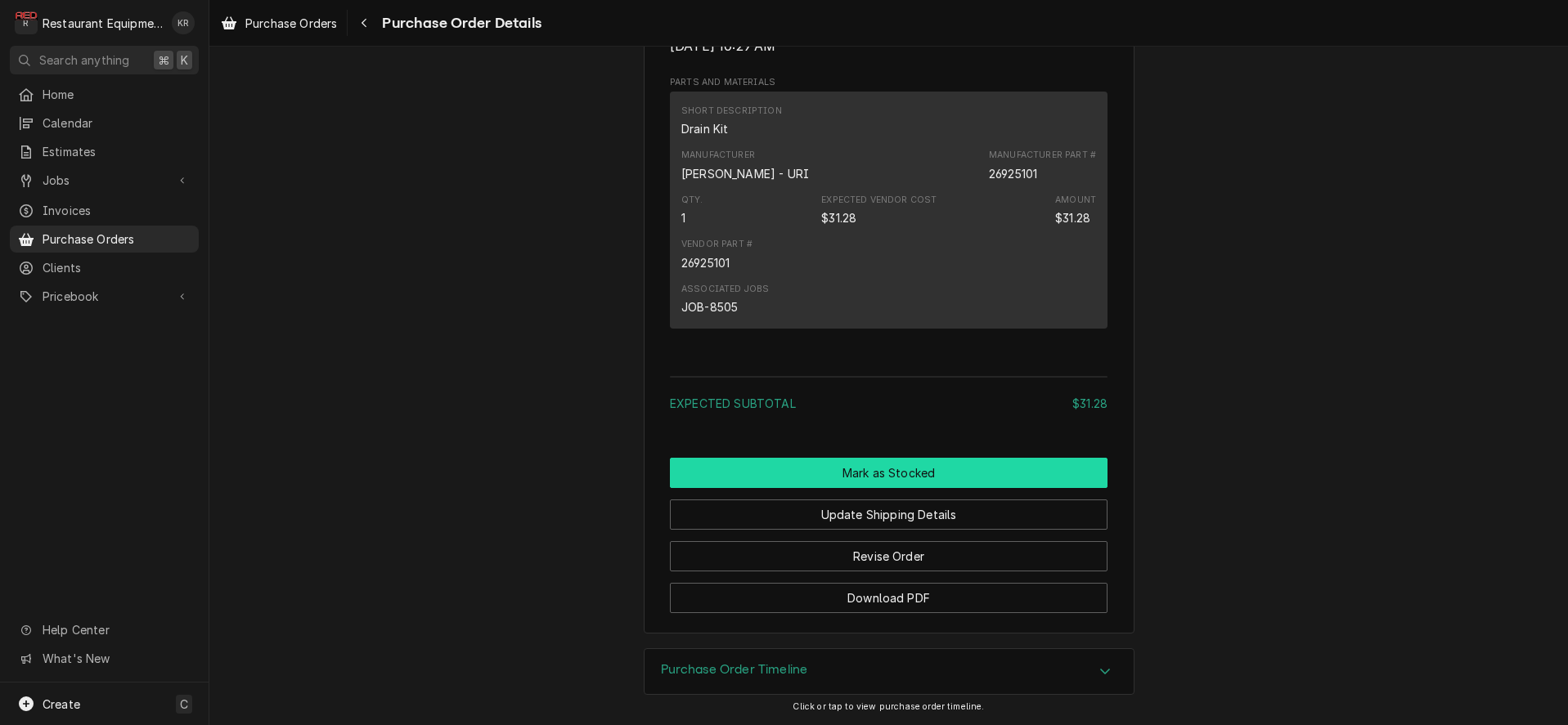
click at [886, 479] on button "Mark as Stocked" at bounding box center [889, 472] width 438 height 30
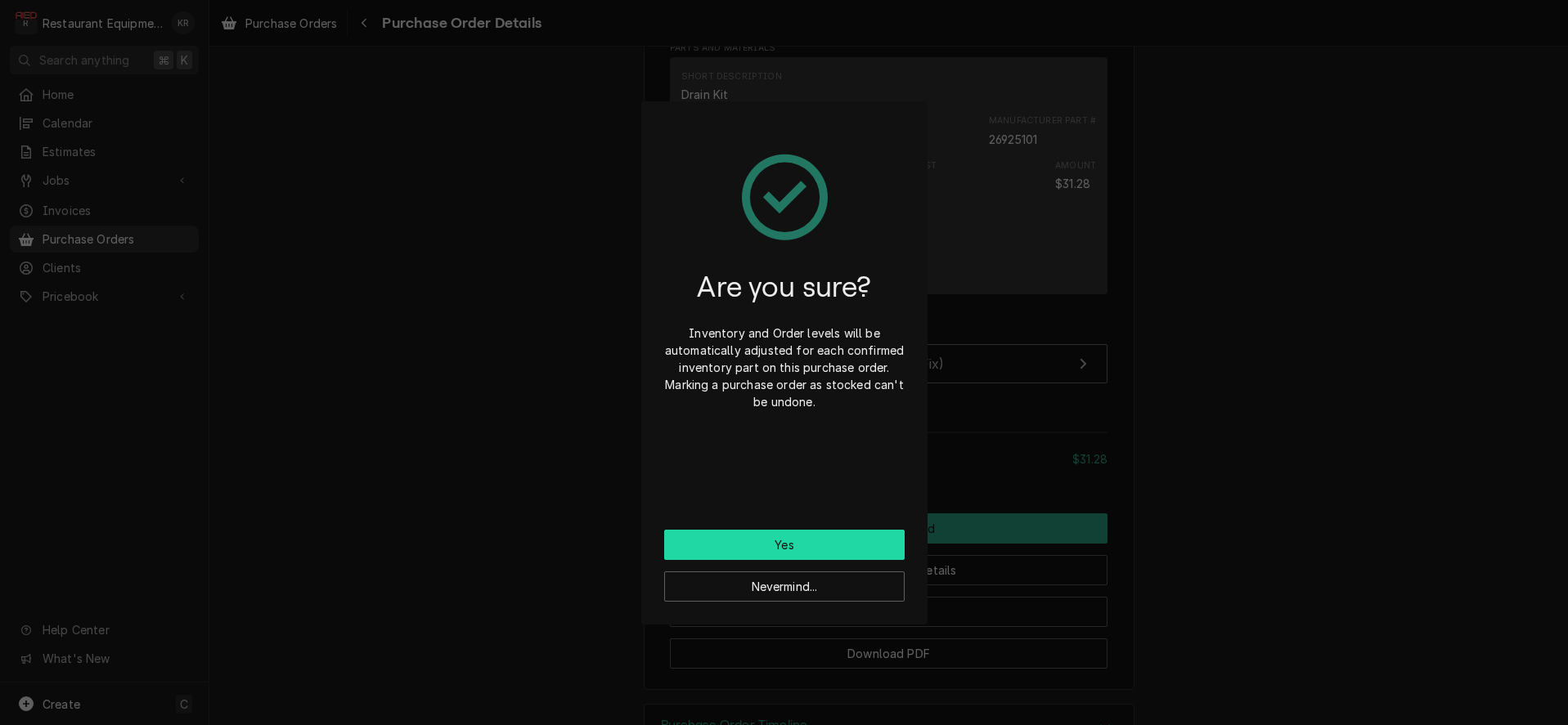
click at [799, 547] on button "Yes" at bounding box center [784, 544] width 241 height 30
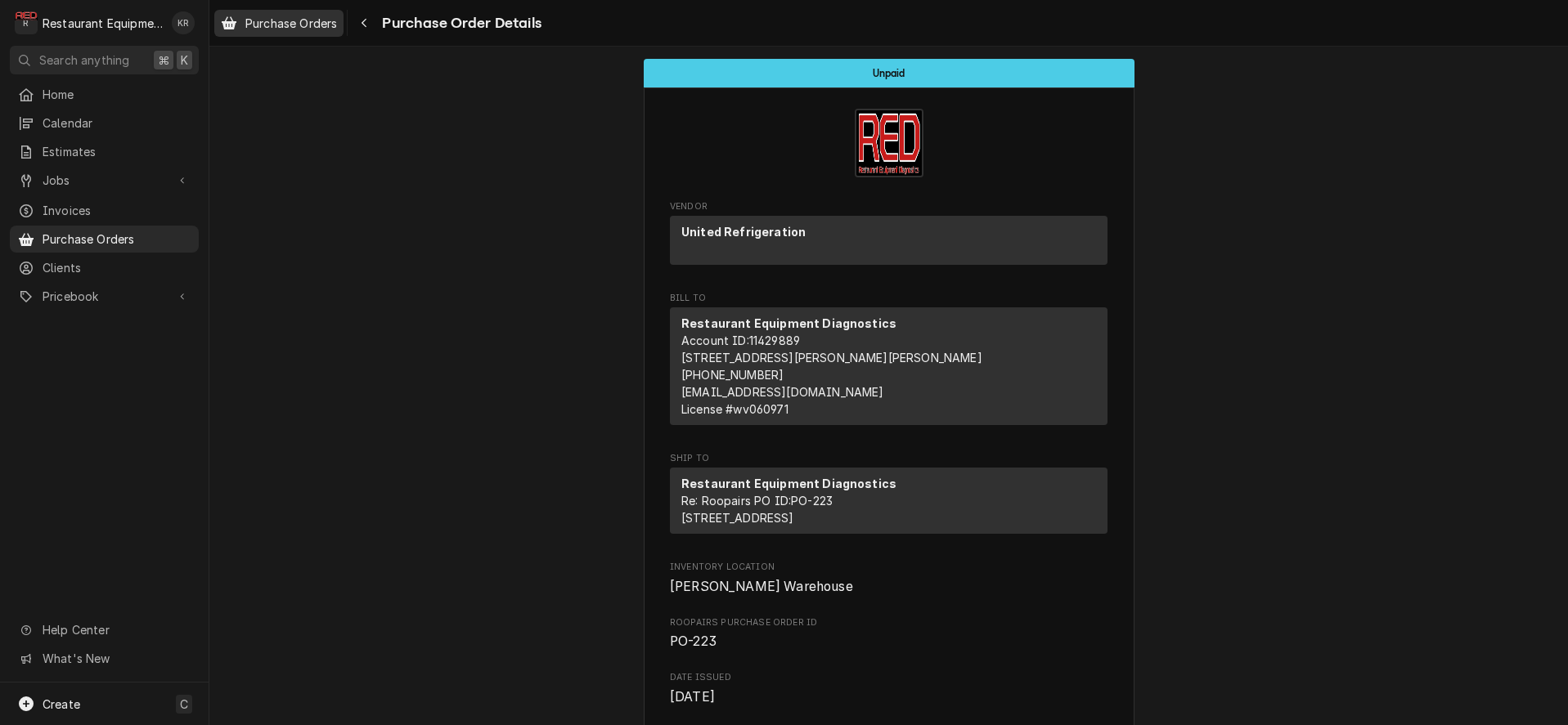
click at [315, 22] on span "Purchase Orders" at bounding box center [291, 23] width 92 height 17
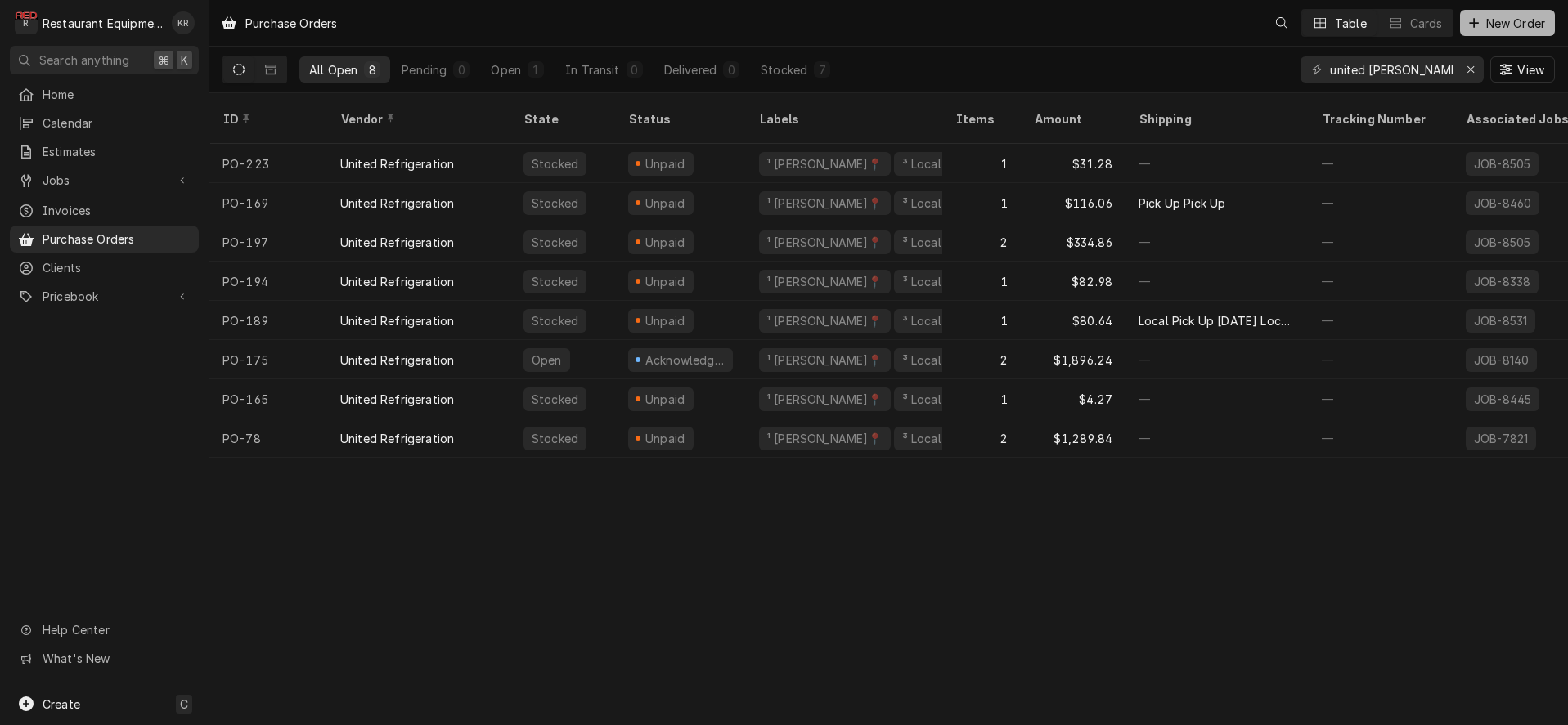
click at [1506, 24] on span "New Order" at bounding box center [1516, 23] width 66 height 17
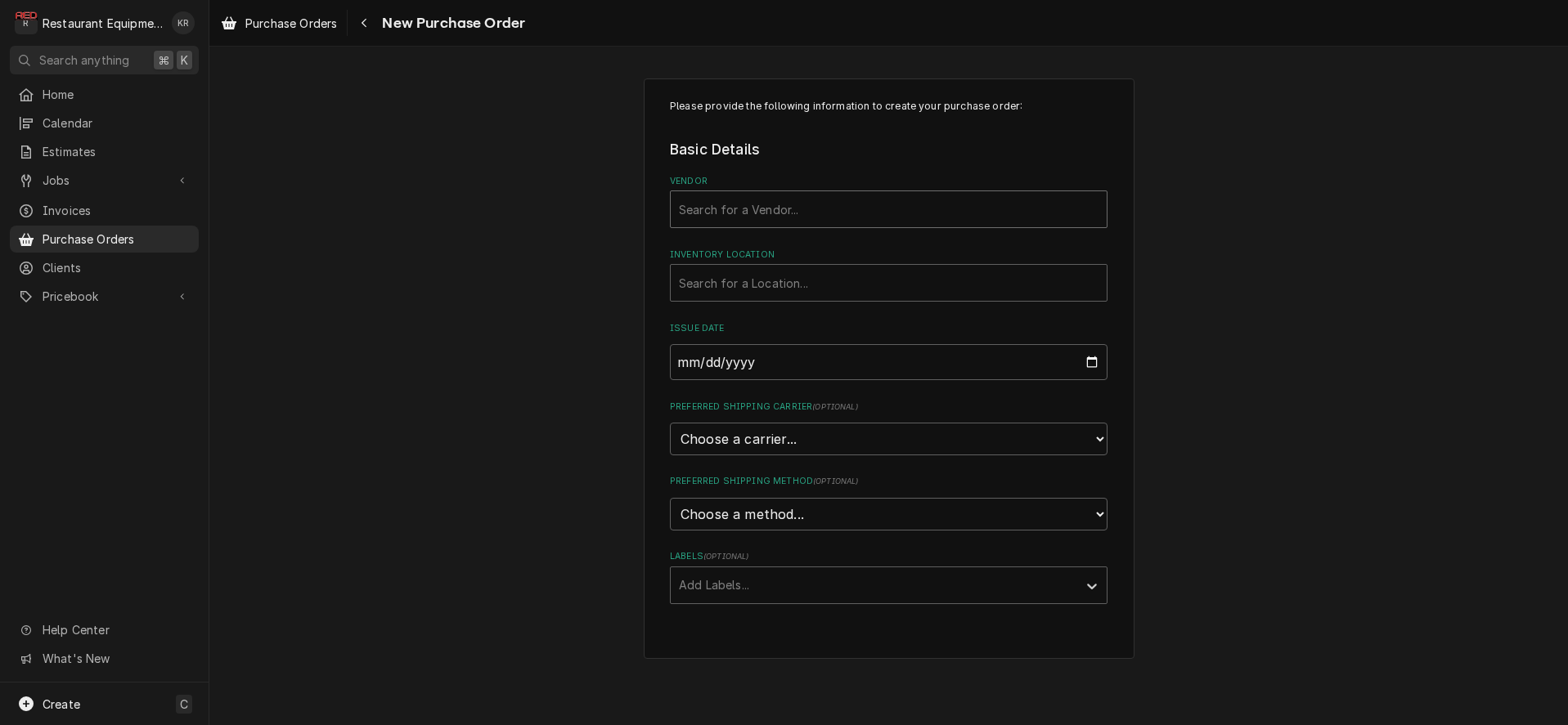
click at [769, 210] on div "Vendor" at bounding box center [888, 209] width 419 height 29
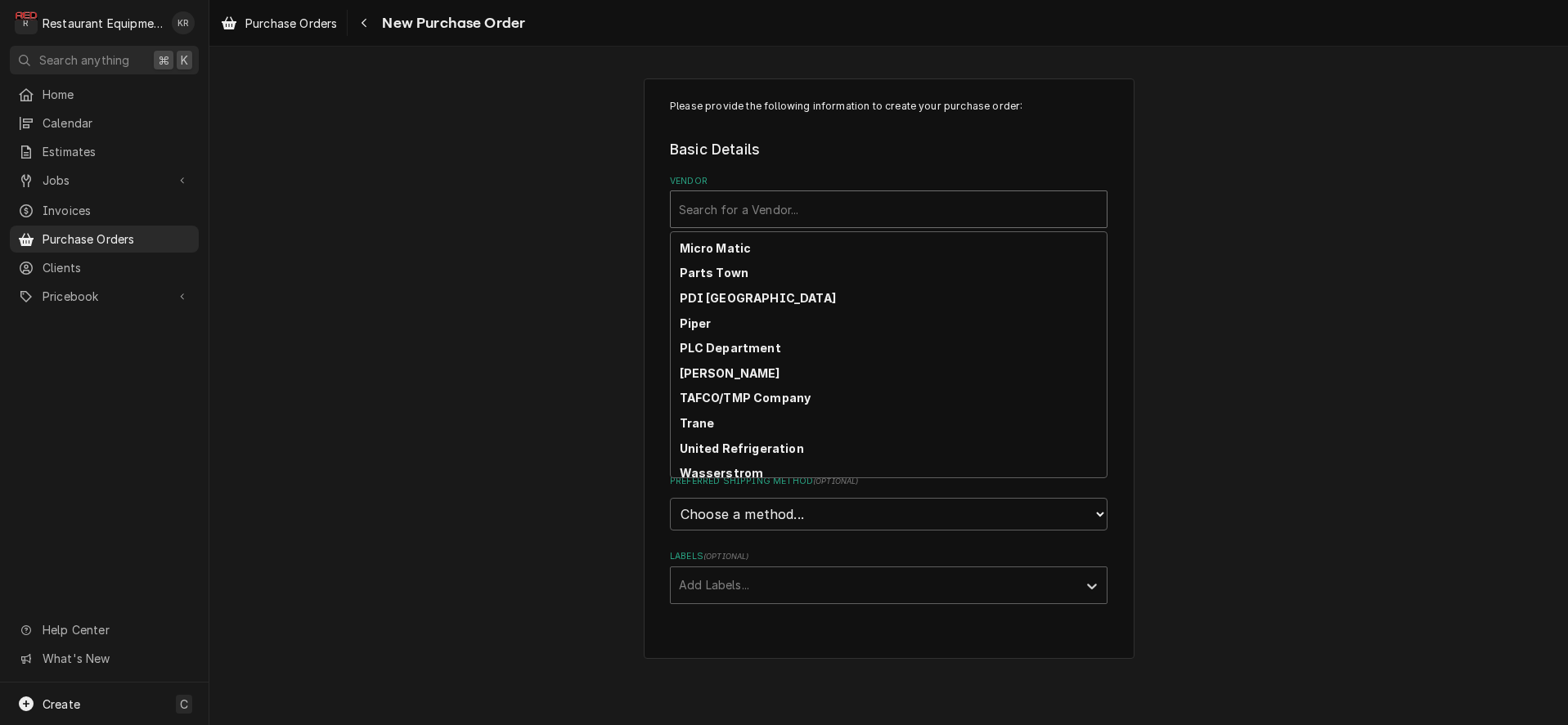
scroll to position [481, 0]
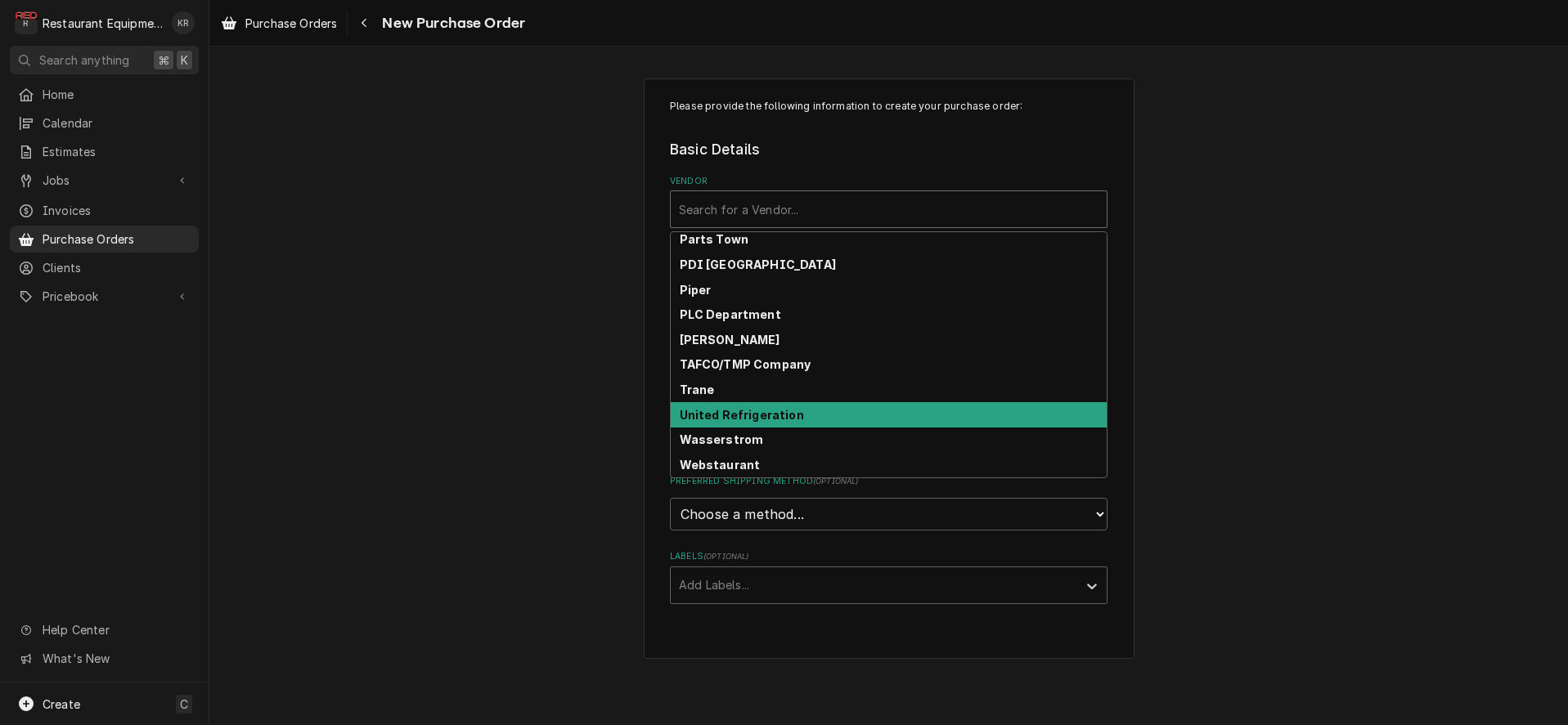
click at [778, 421] on strong "United Refrigeration" at bounding box center [741, 414] width 125 height 14
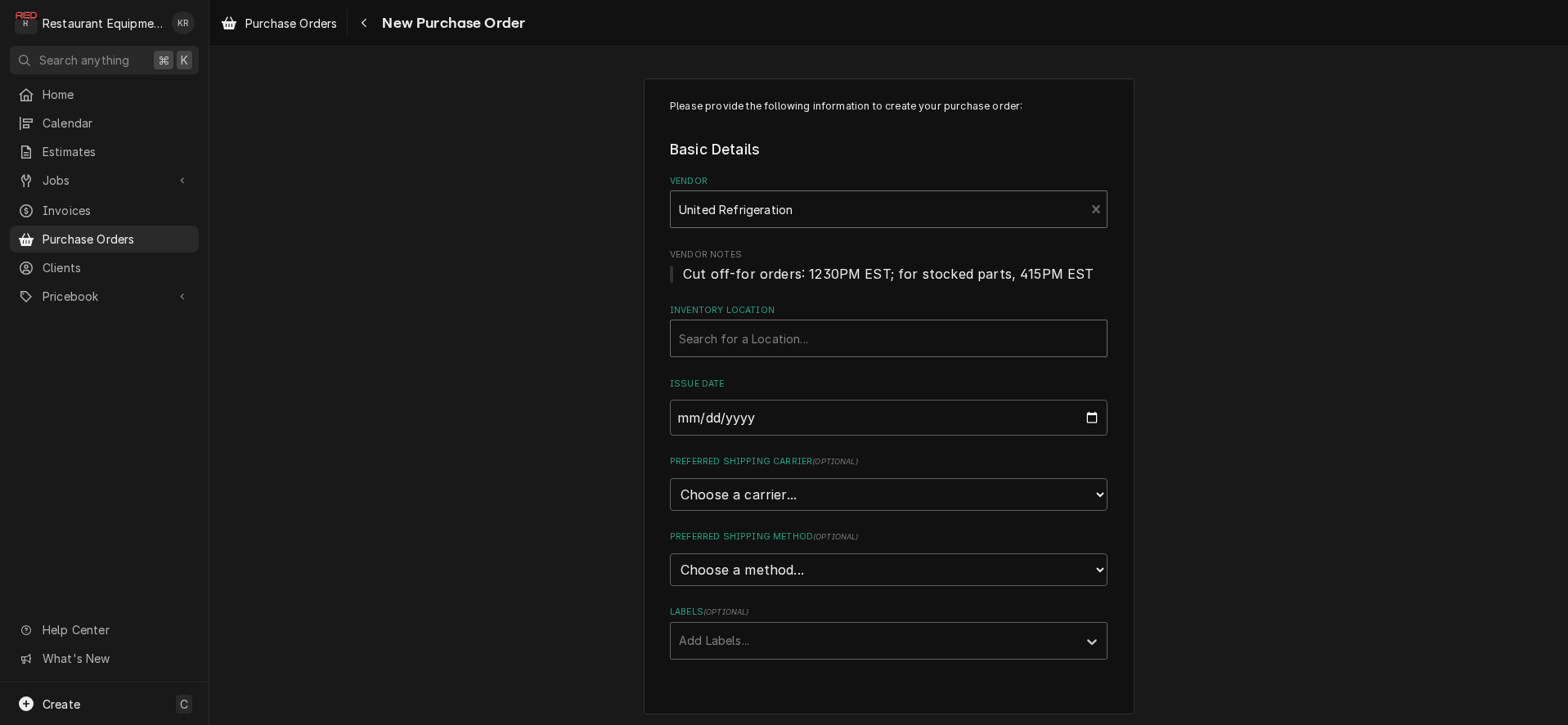
click at [795, 346] on div "Inventory Location" at bounding box center [888, 338] width 419 height 29
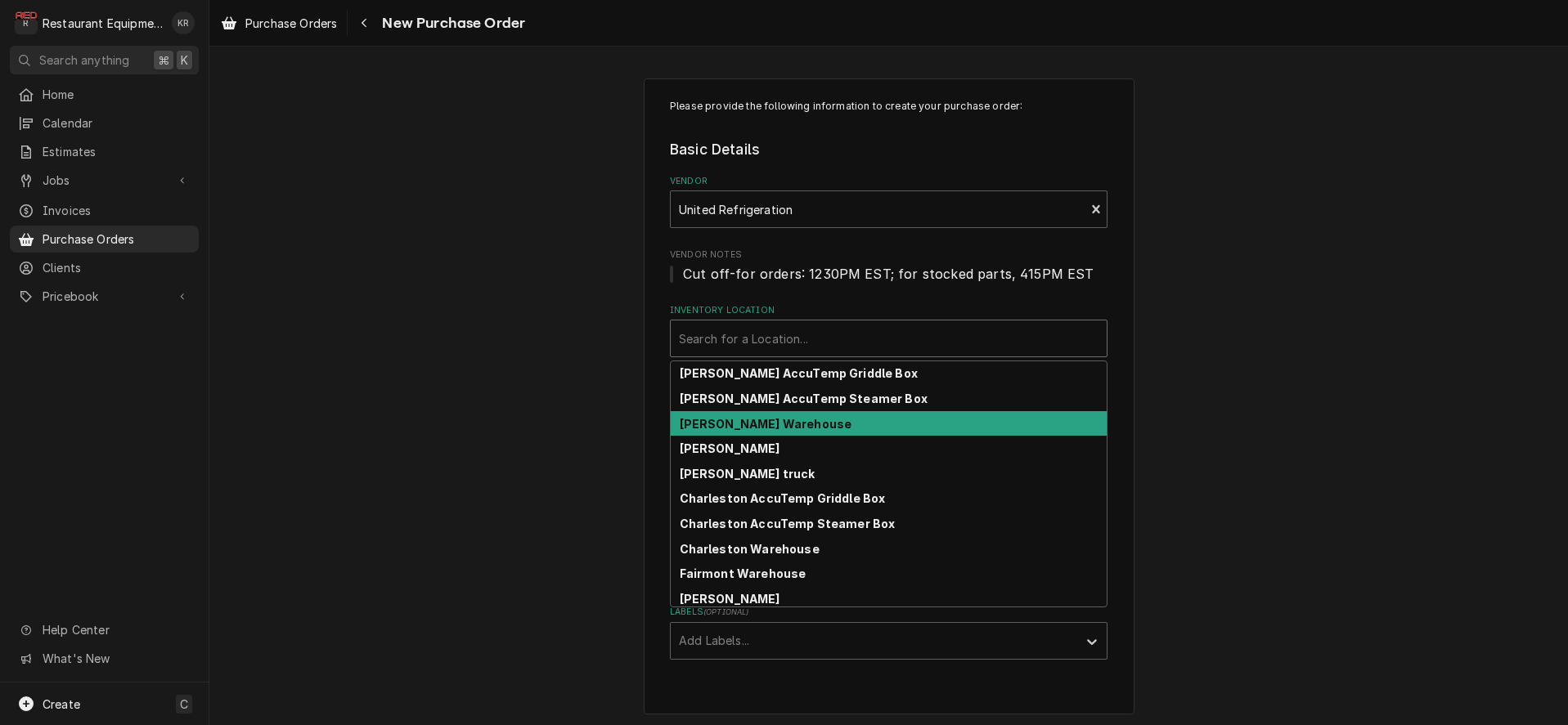
click at [799, 425] on div "[PERSON_NAME] Warehouse" at bounding box center [889, 424] width 436 height 25
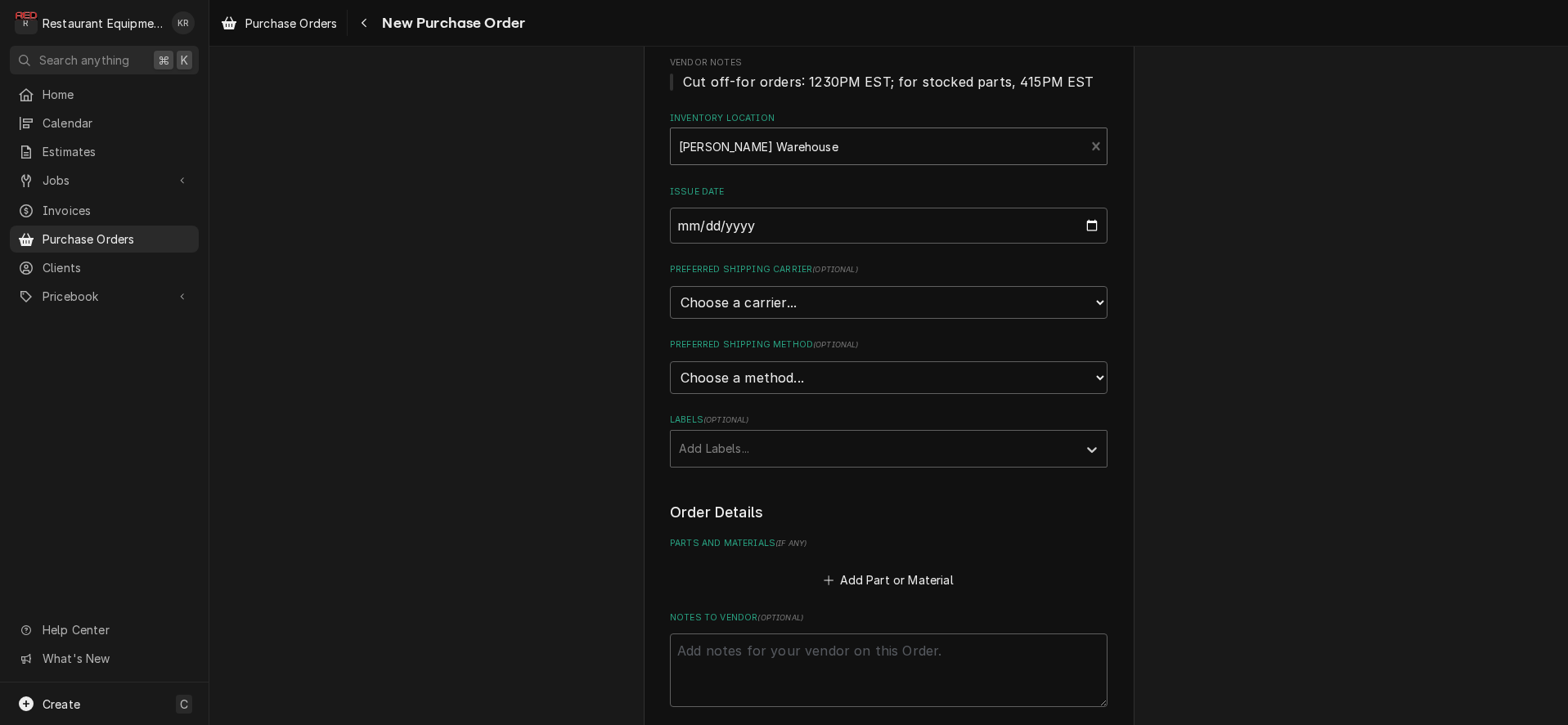
scroll to position [198, 0]
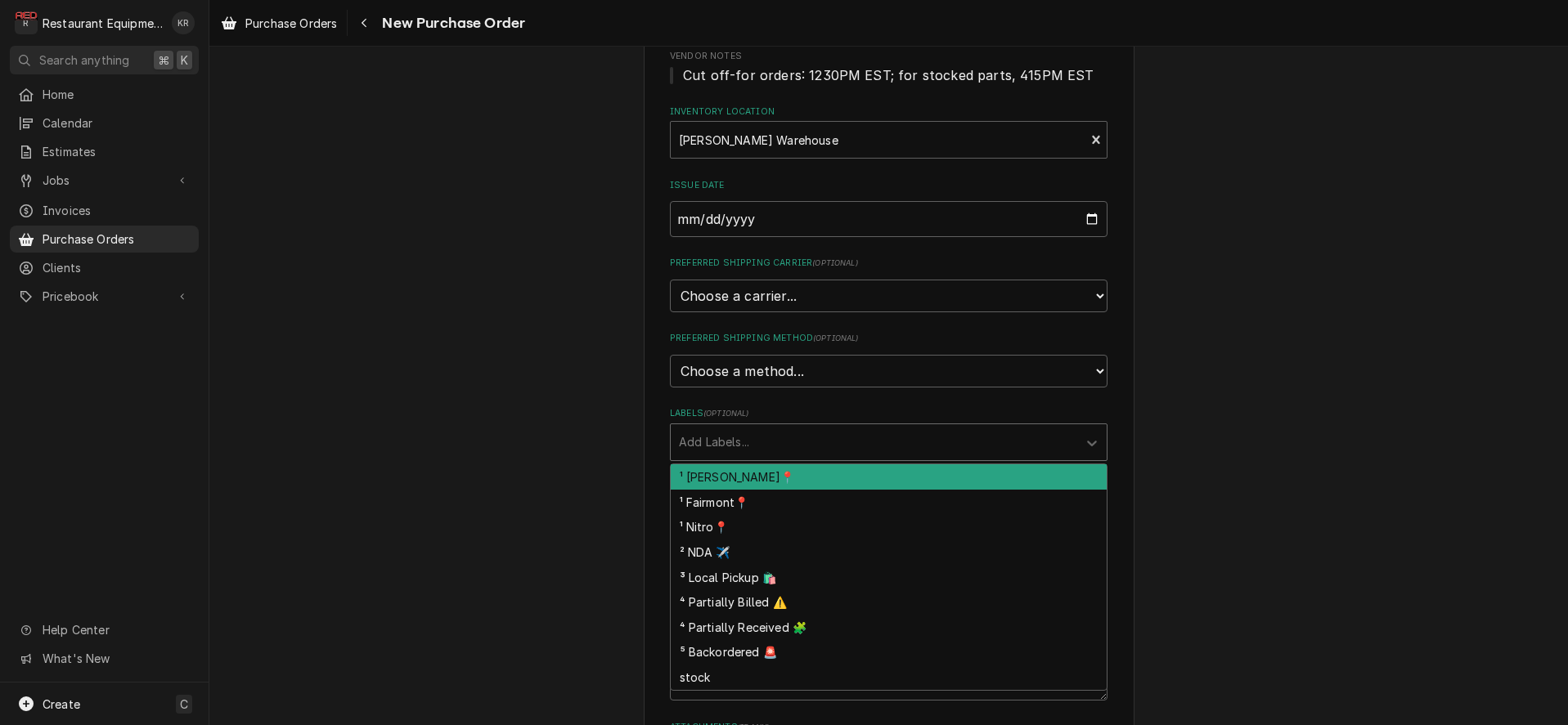
click at [763, 439] on div "Labels" at bounding box center [873, 442] width 390 height 29
click at [755, 480] on div "¹ [PERSON_NAME]📍" at bounding box center [889, 476] width 436 height 25
drag, startPoint x: 840, startPoint y: 447, endPoint x: 828, endPoint y: 482, distance: 37.0
click at [840, 447] on div "Labels" at bounding box center [928, 442] width 237 height 29
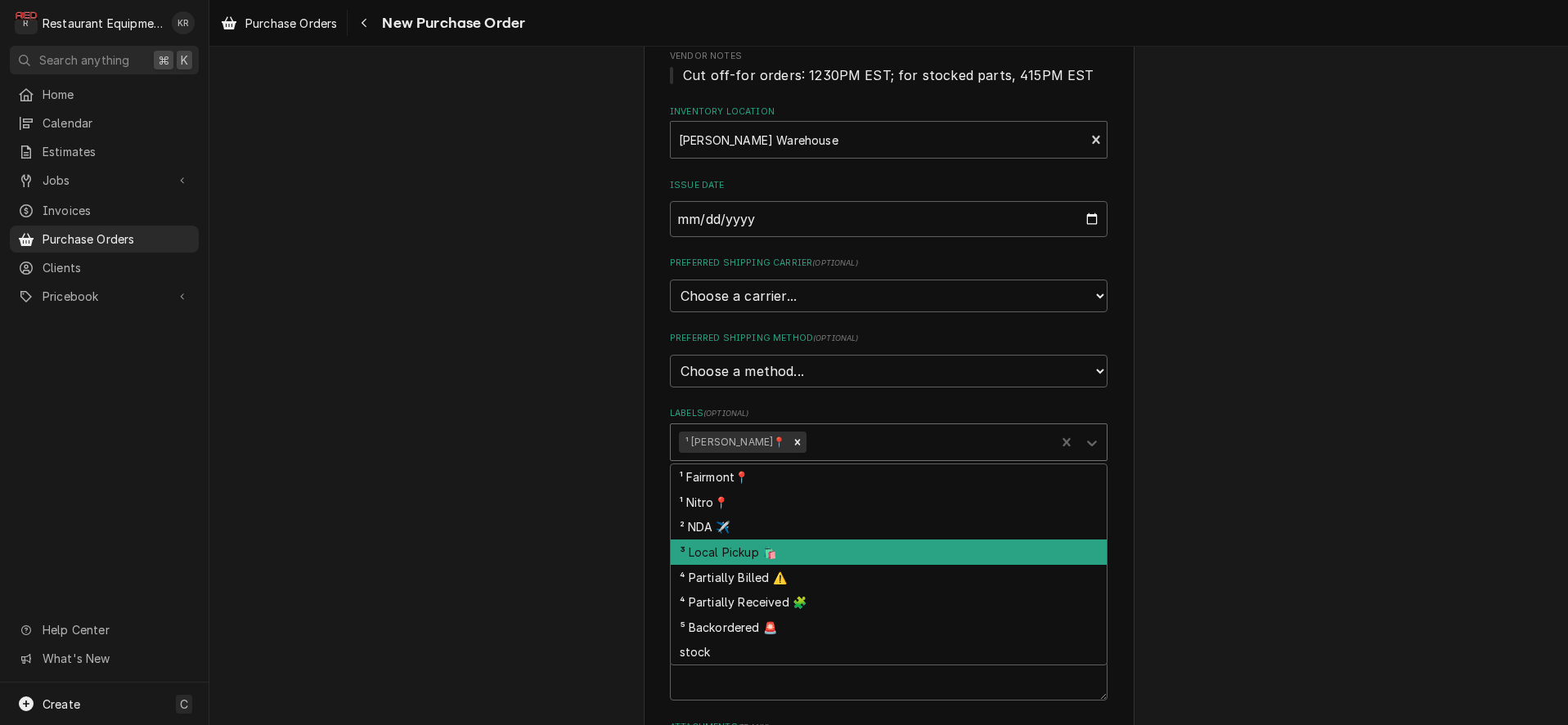
click at [810, 553] on div "³ Local Pickup 🛍️" at bounding box center [889, 552] width 436 height 25
type textarea "x"
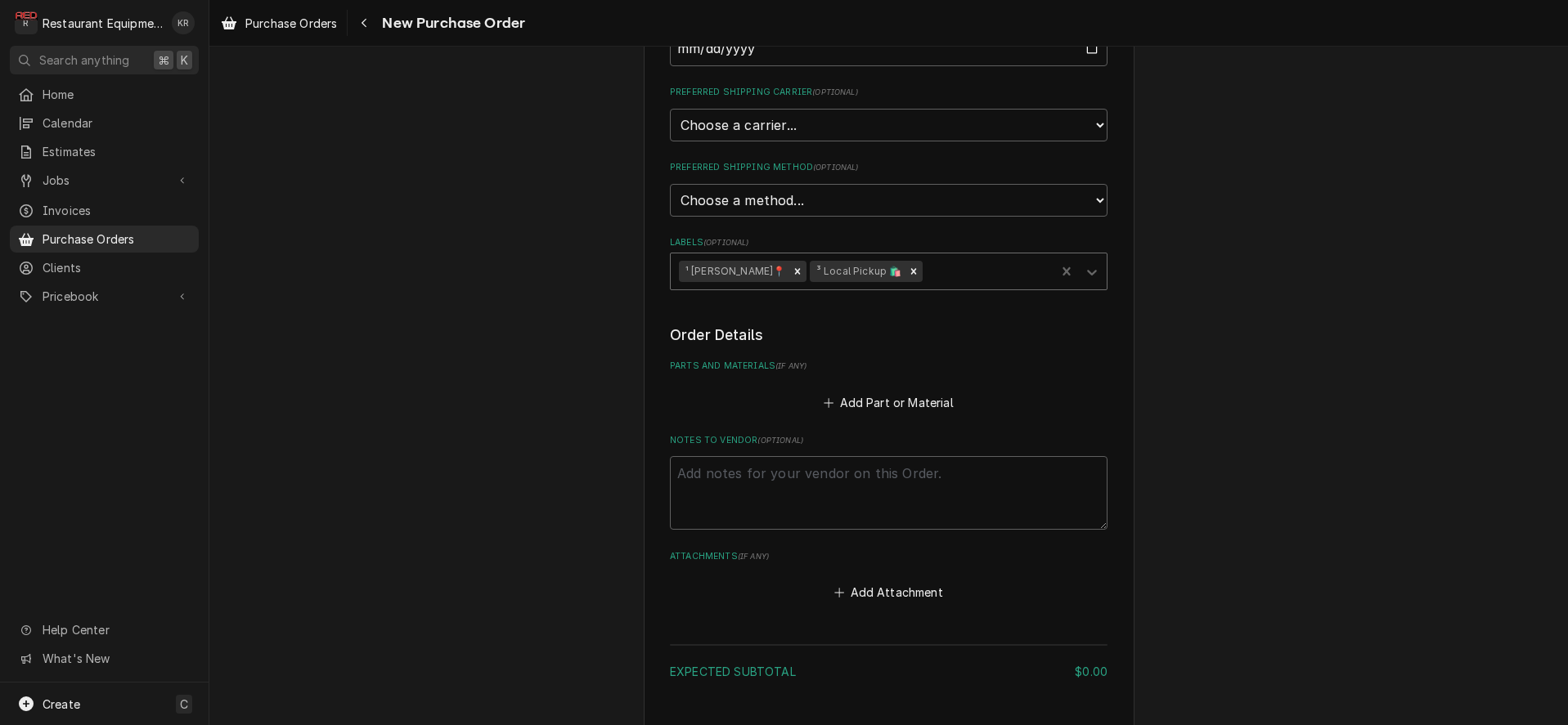
scroll to position [379, 0]
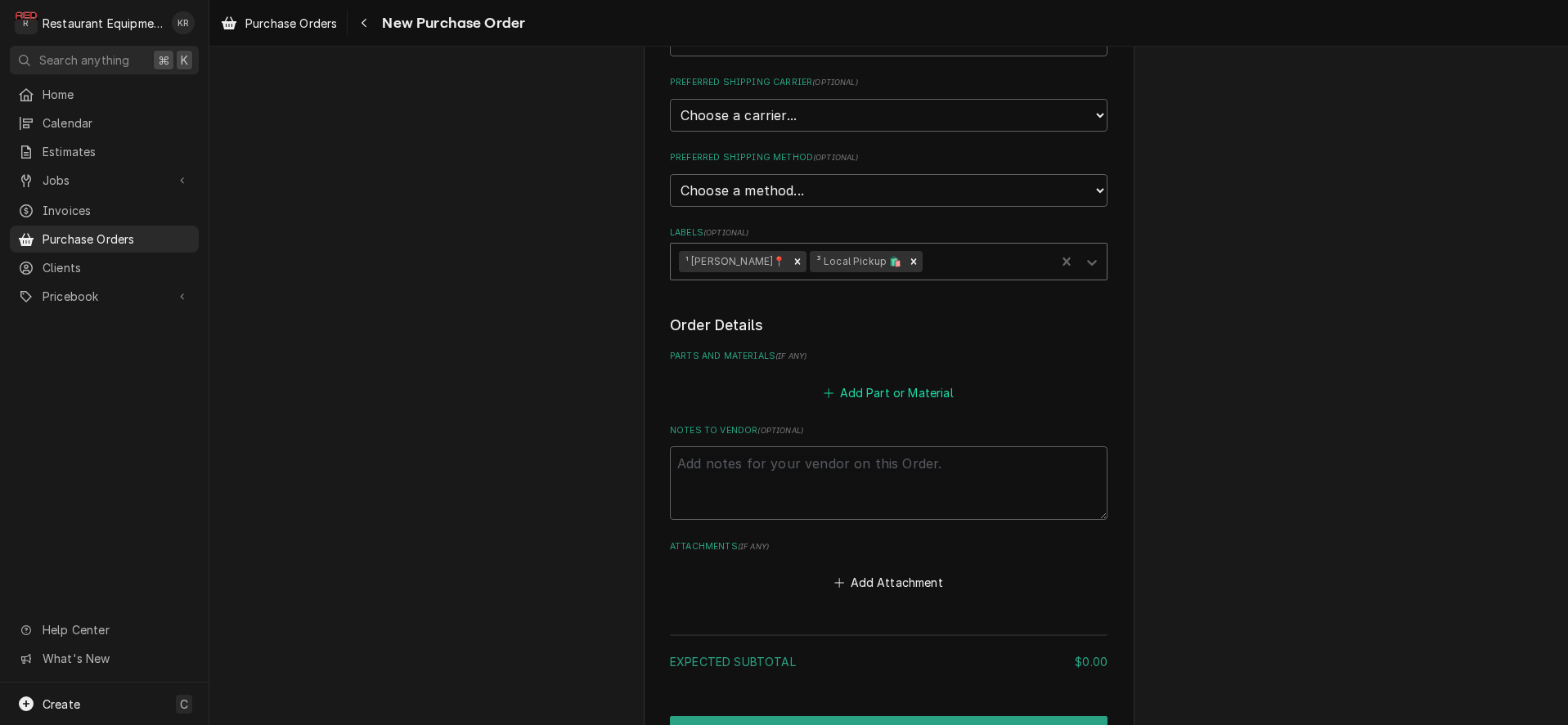
click at [886, 394] on button "Add Part or Material" at bounding box center [888, 392] width 135 height 22
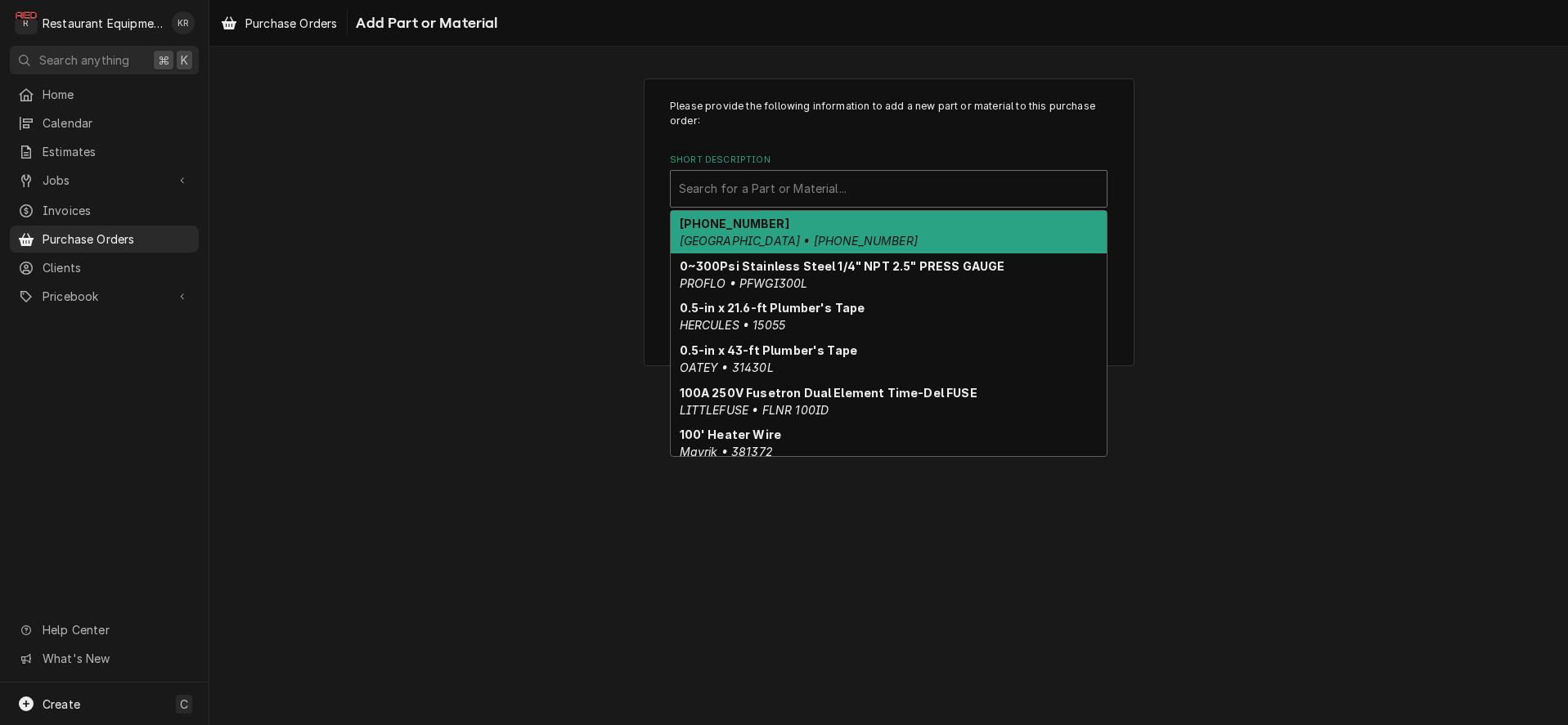
click at [725, 194] on div "Short Description" at bounding box center [888, 188] width 419 height 29
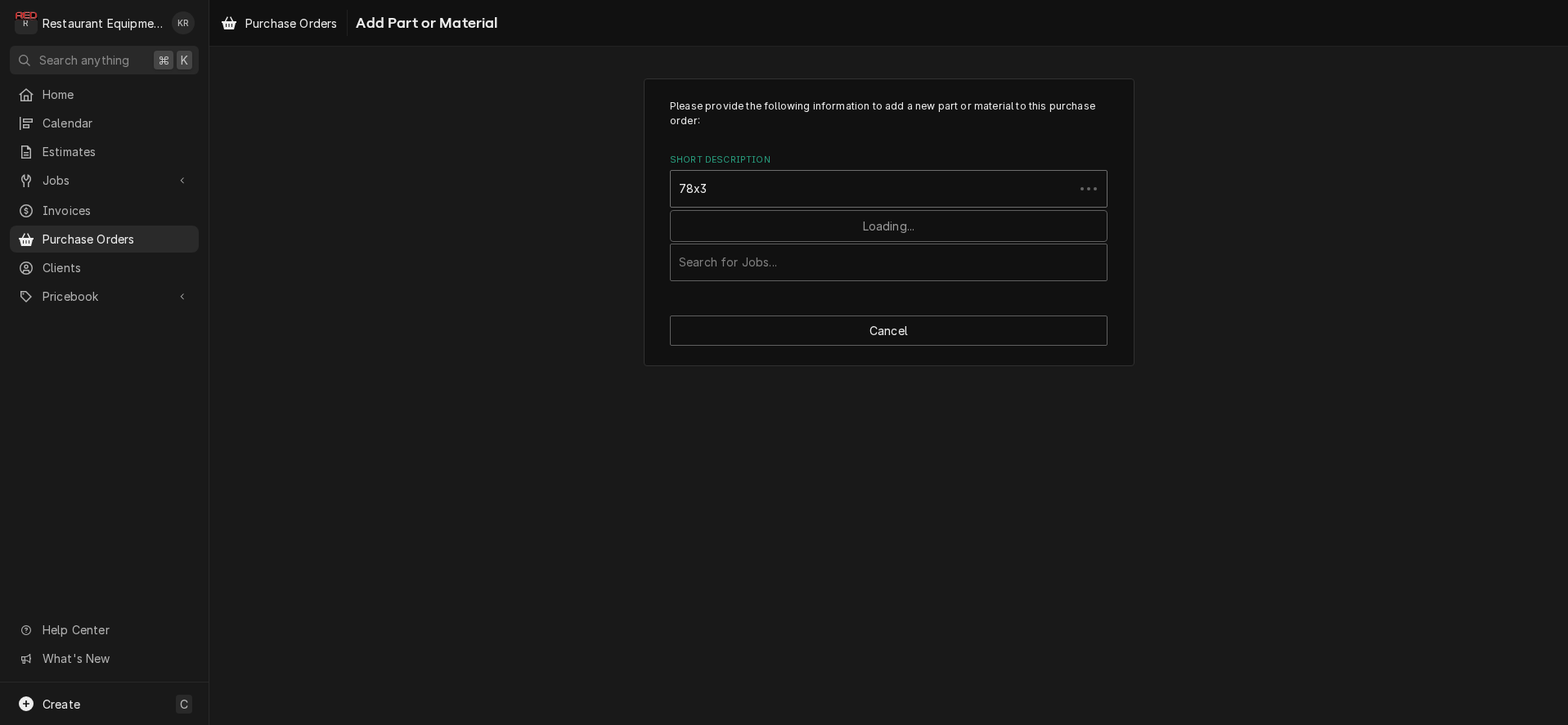
type input "78x34"
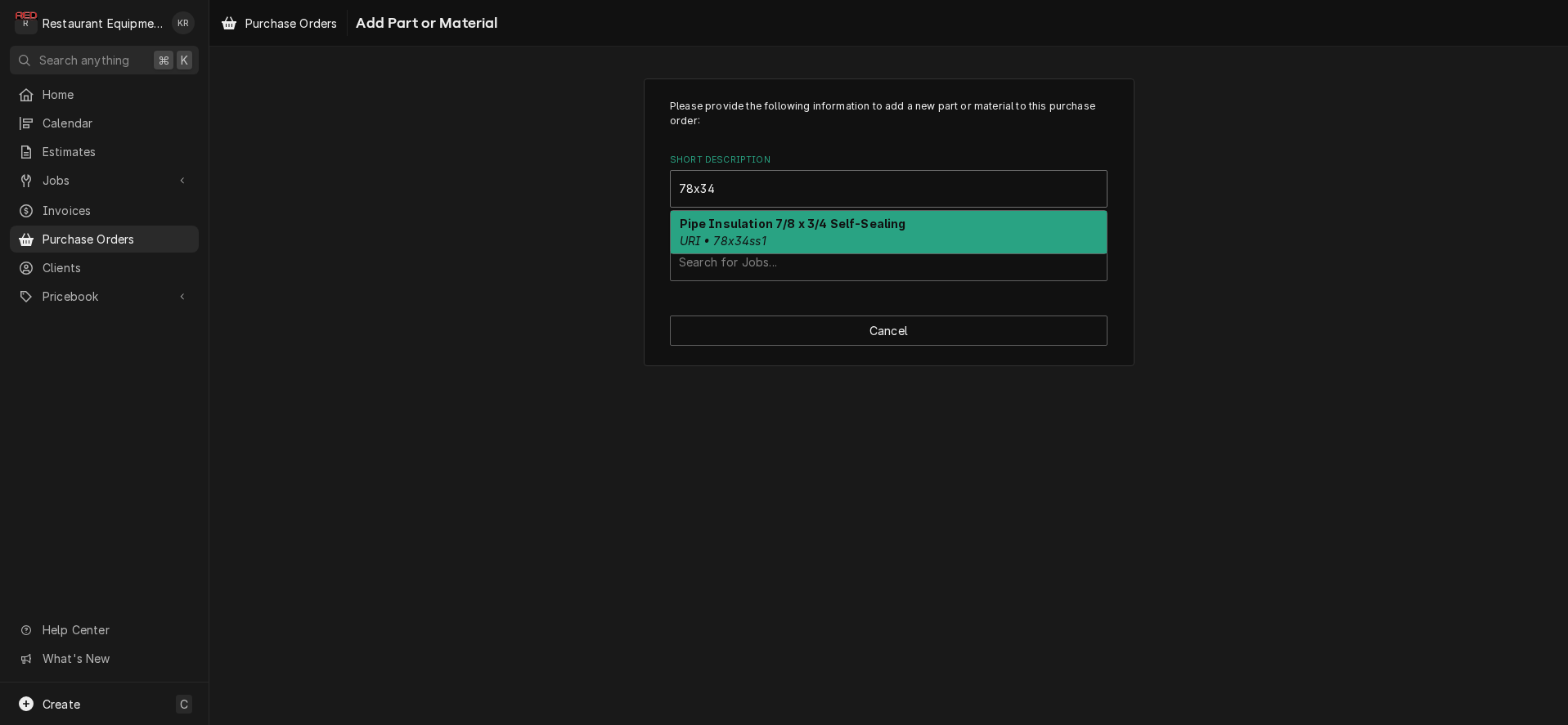
click at [711, 229] on strong "Pipe Insulation 7/8 x 3/4 Self-Sealing" at bounding box center [793, 224] width 227 height 14
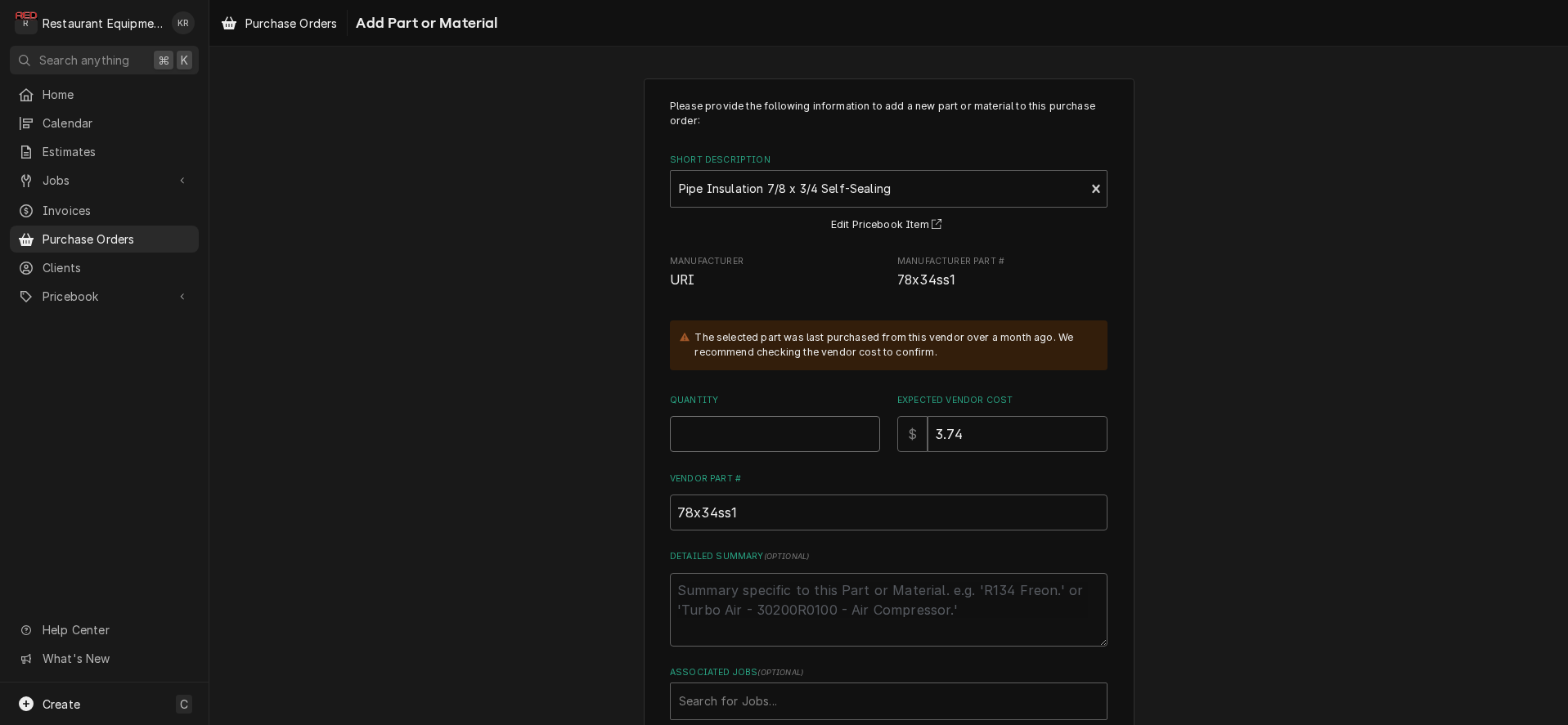
click at [716, 436] on input "Quantity" at bounding box center [775, 434] width 211 height 36
type textarea "x"
type input "6"
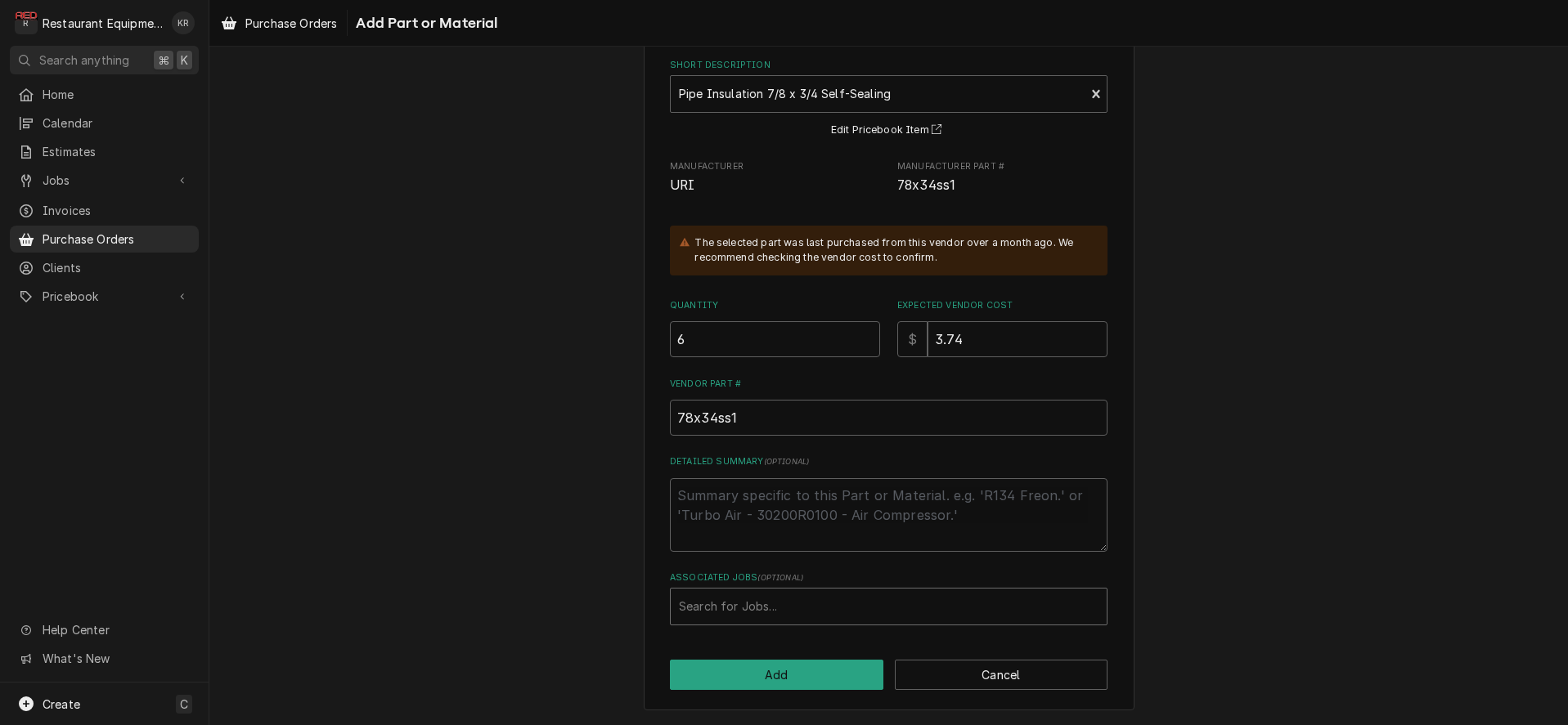
click at [741, 611] on div "Associated Jobs" at bounding box center [888, 606] width 419 height 29
type input "8692"
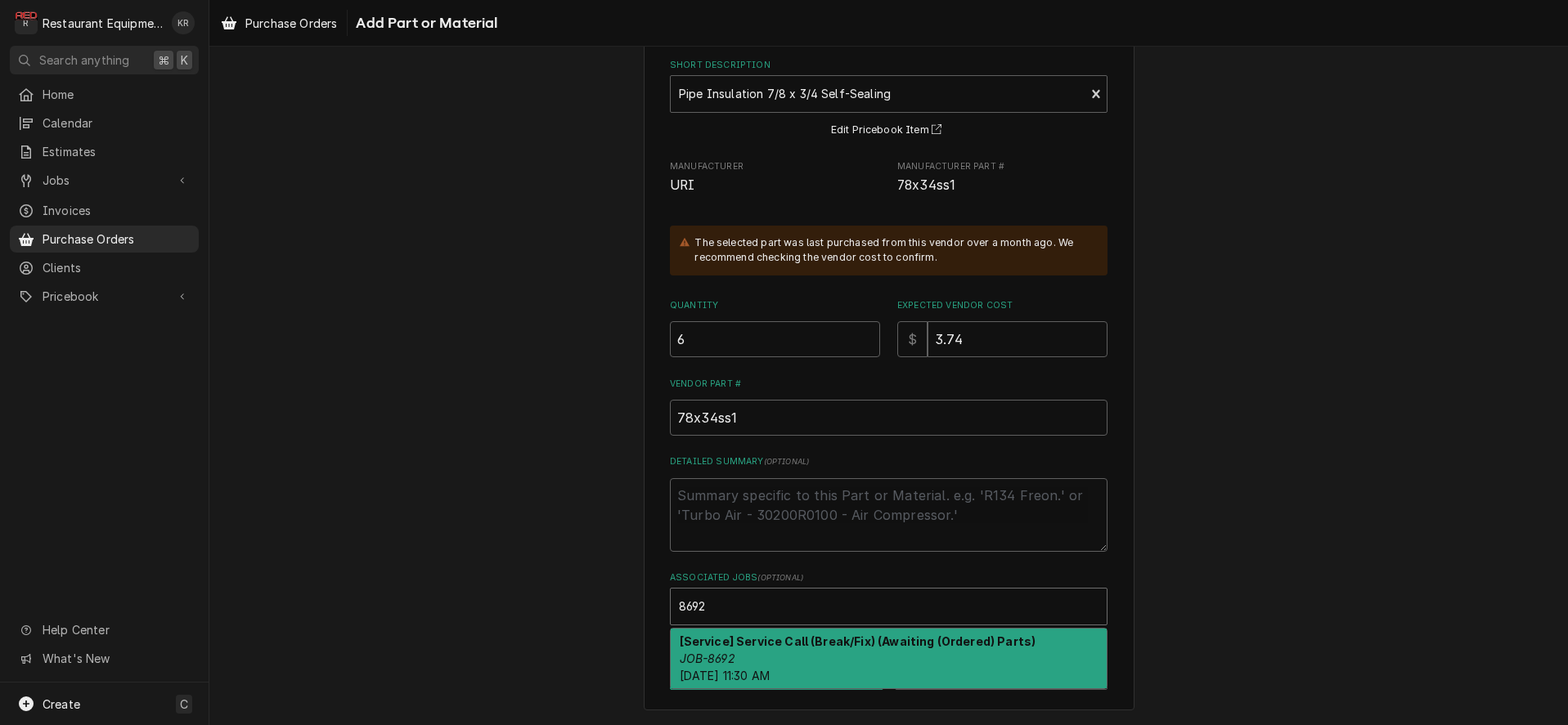
click at [738, 658] on div "[Service] Service Call (Break/Fix) (Awaiting (Ordered) Parts) JOB-8692 Mon, Aug…" at bounding box center [889, 659] width 436 height 60
type textarea "x"
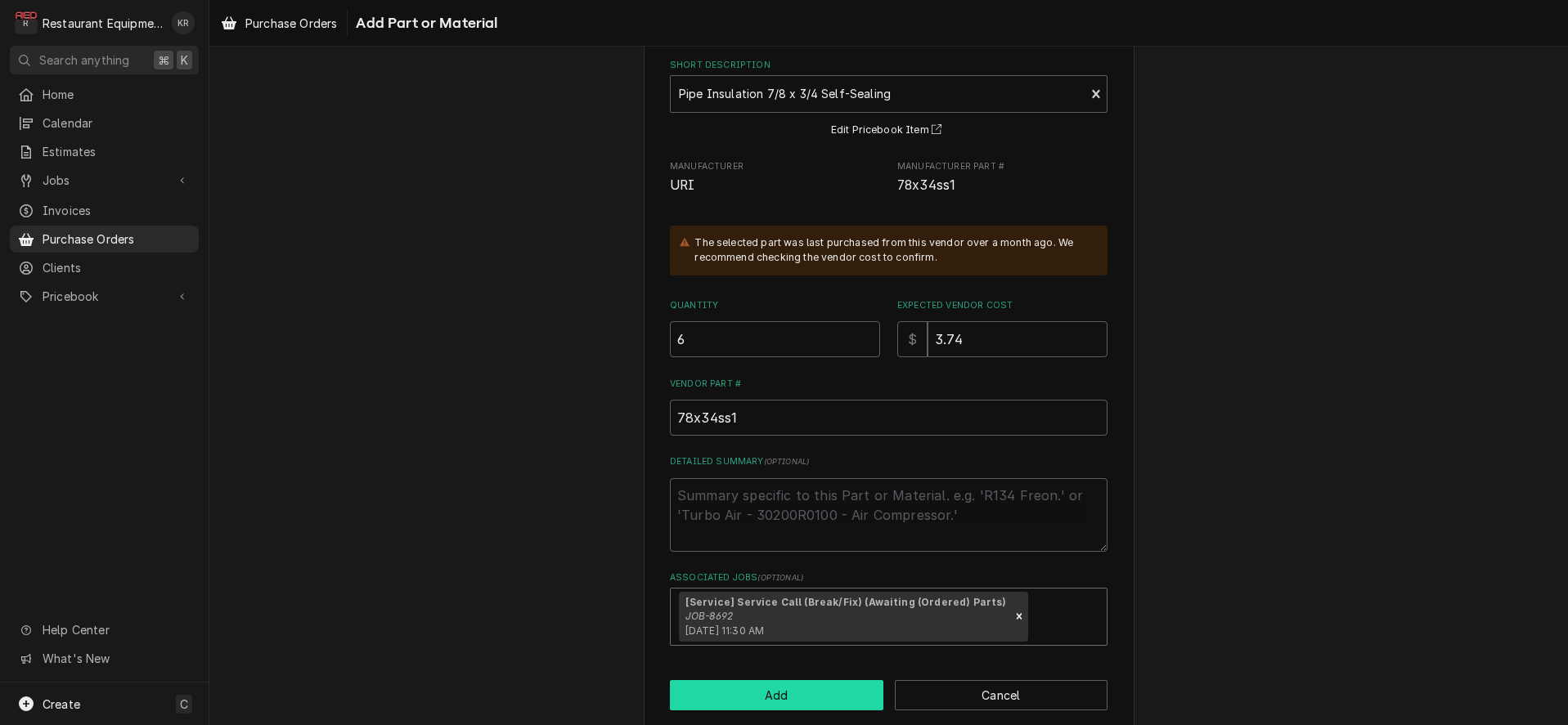
click at [743, 699] on button "Add" at bounding box center [777, 695] width 213 height 30
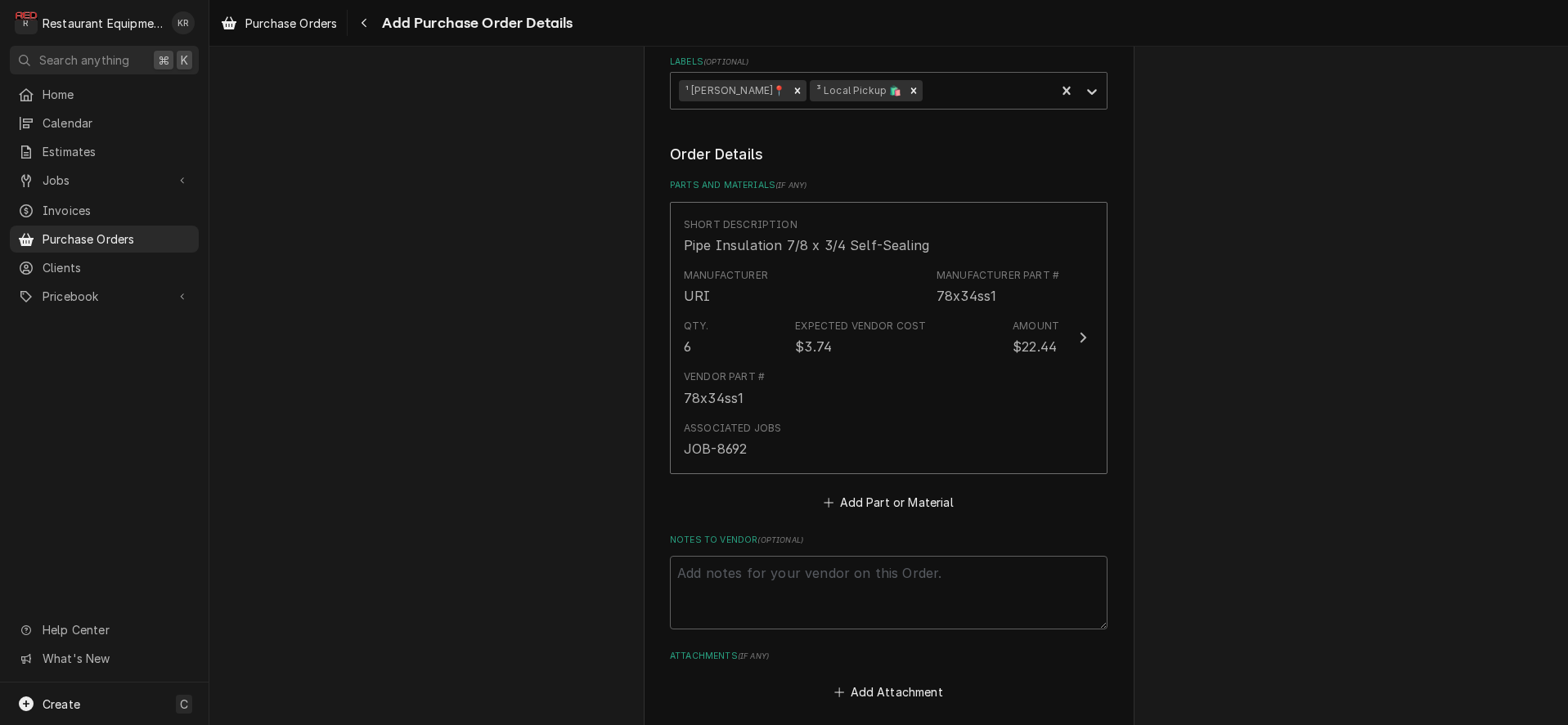
scroll to position [755, 0]
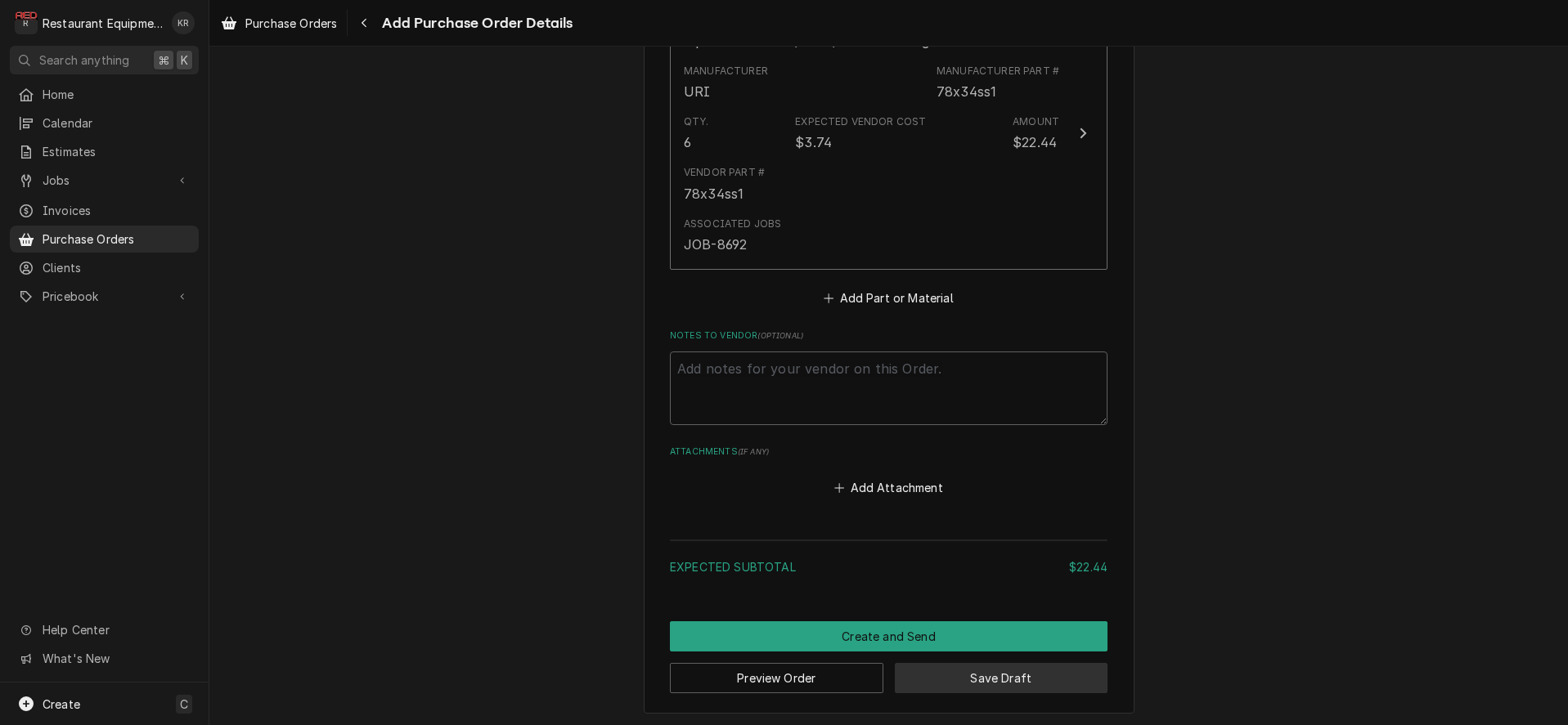
click at [950, 669] on button "Save Draft" at bounding box center [1002, 678] width 213 height 30
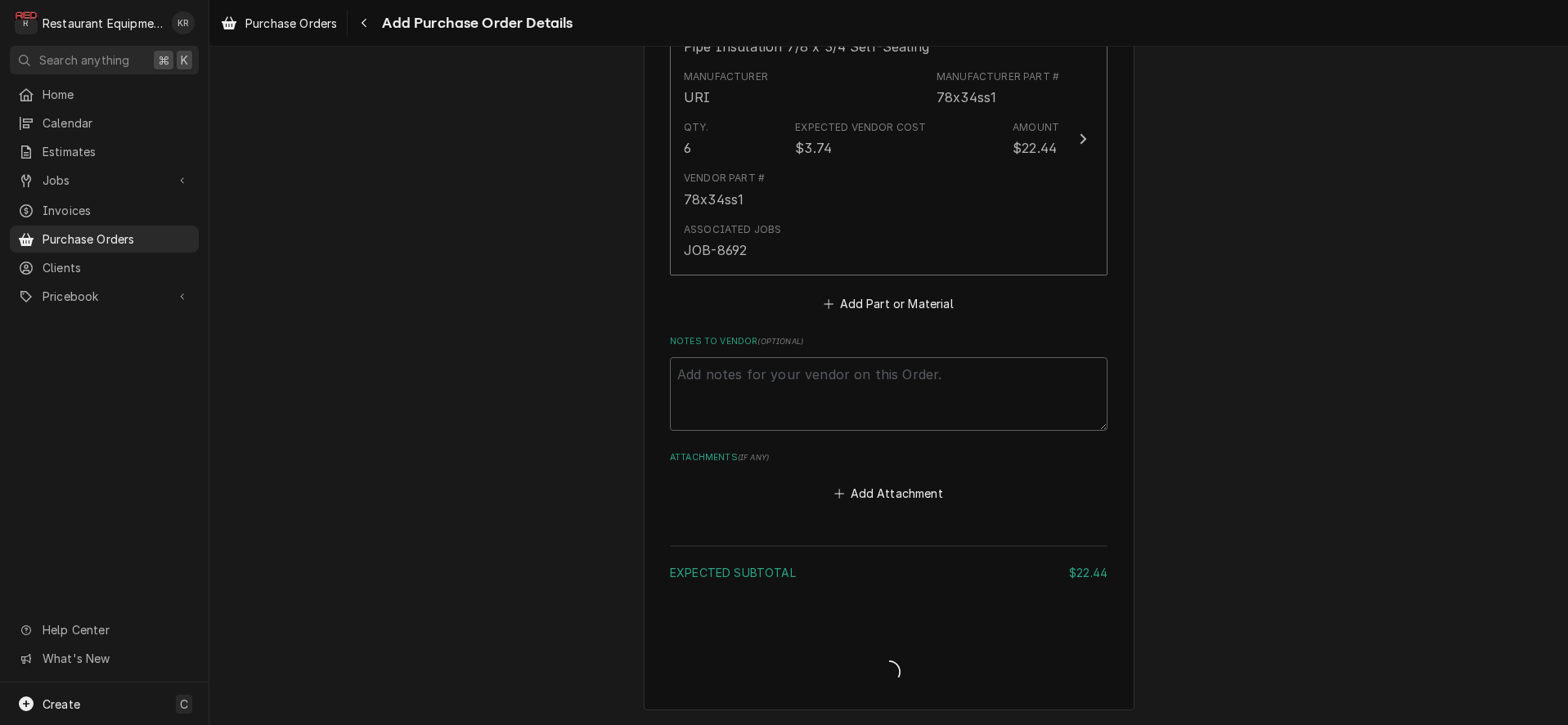
scroll to position [746, 0]
type textarea "x"
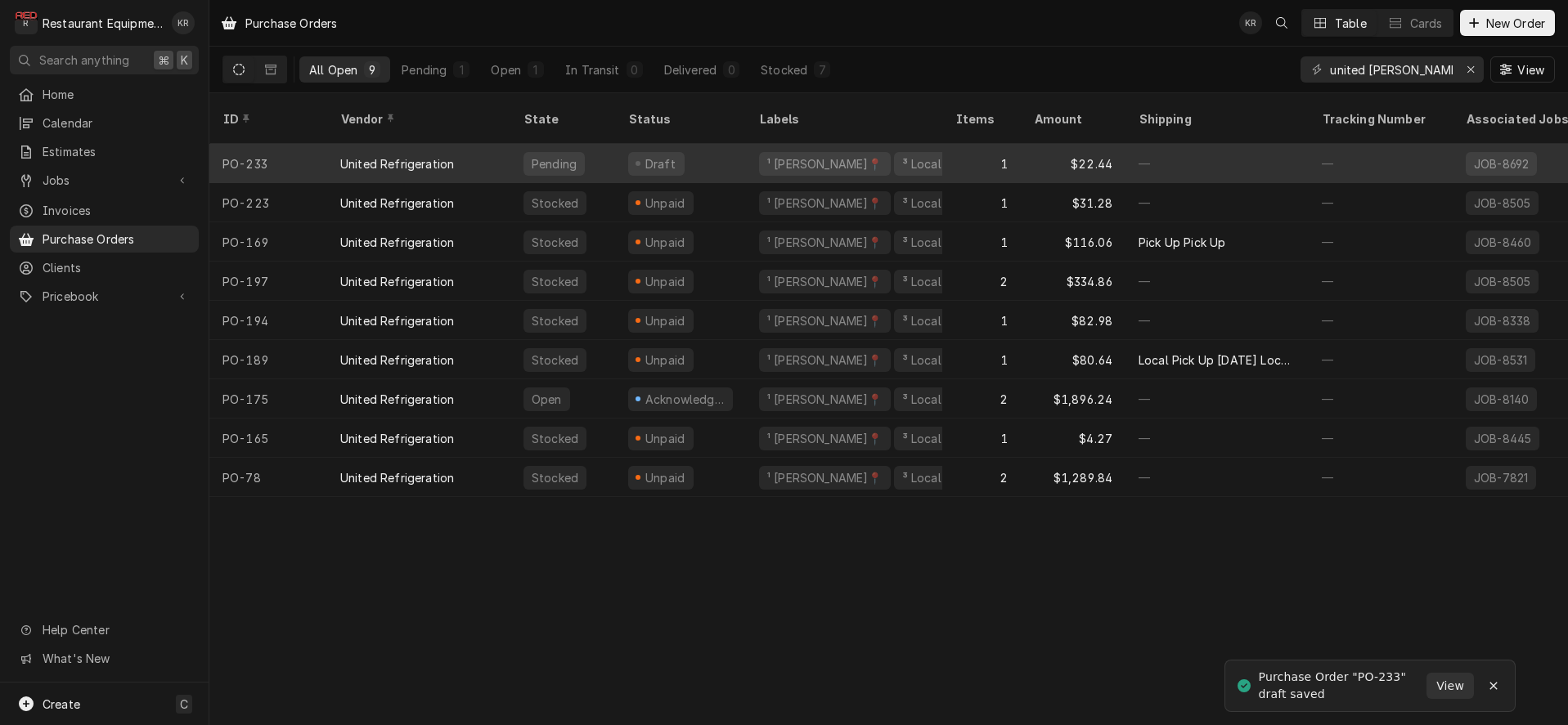
click at [454, 144] on div "United Refrigeration" at bounding box center [419, 164] width 183 height 39
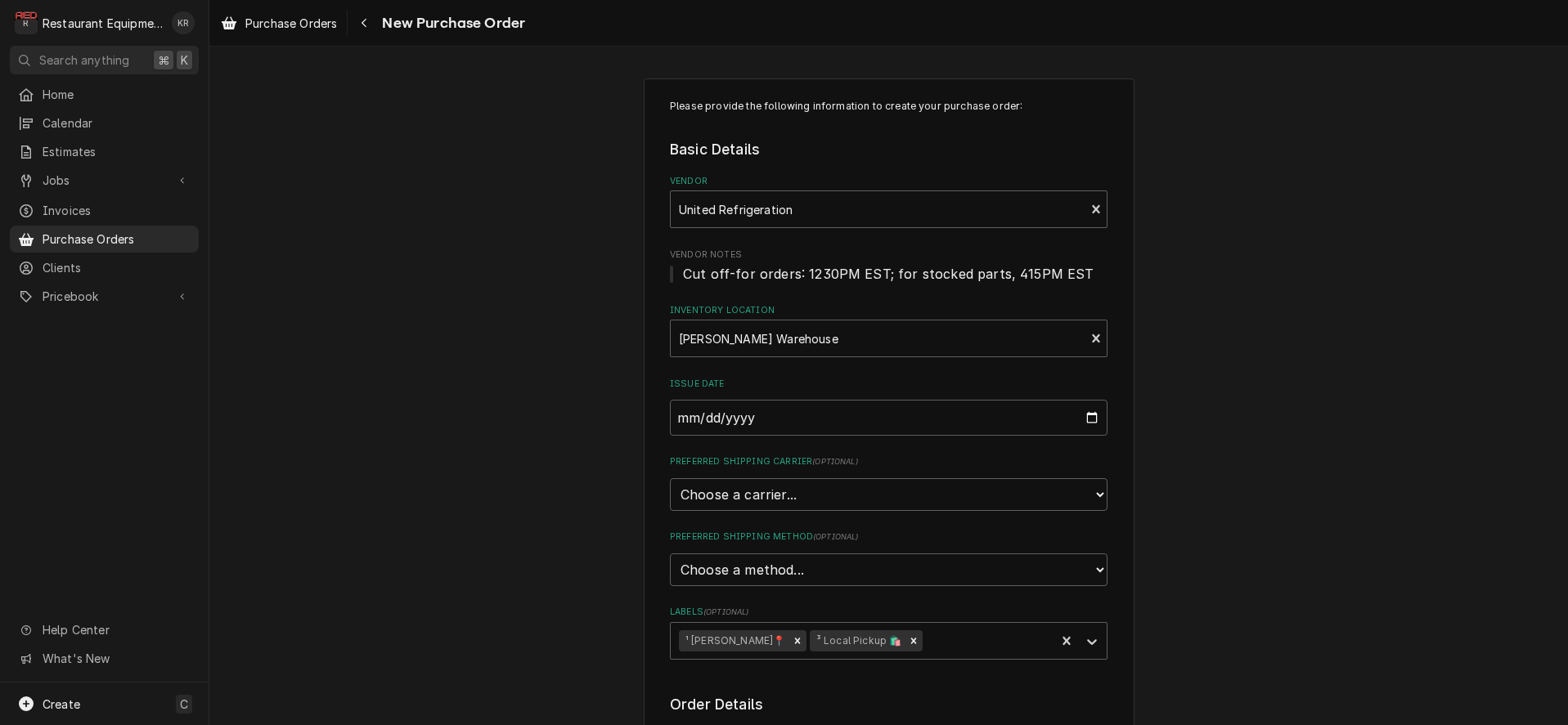
scroll to position [873, 0]
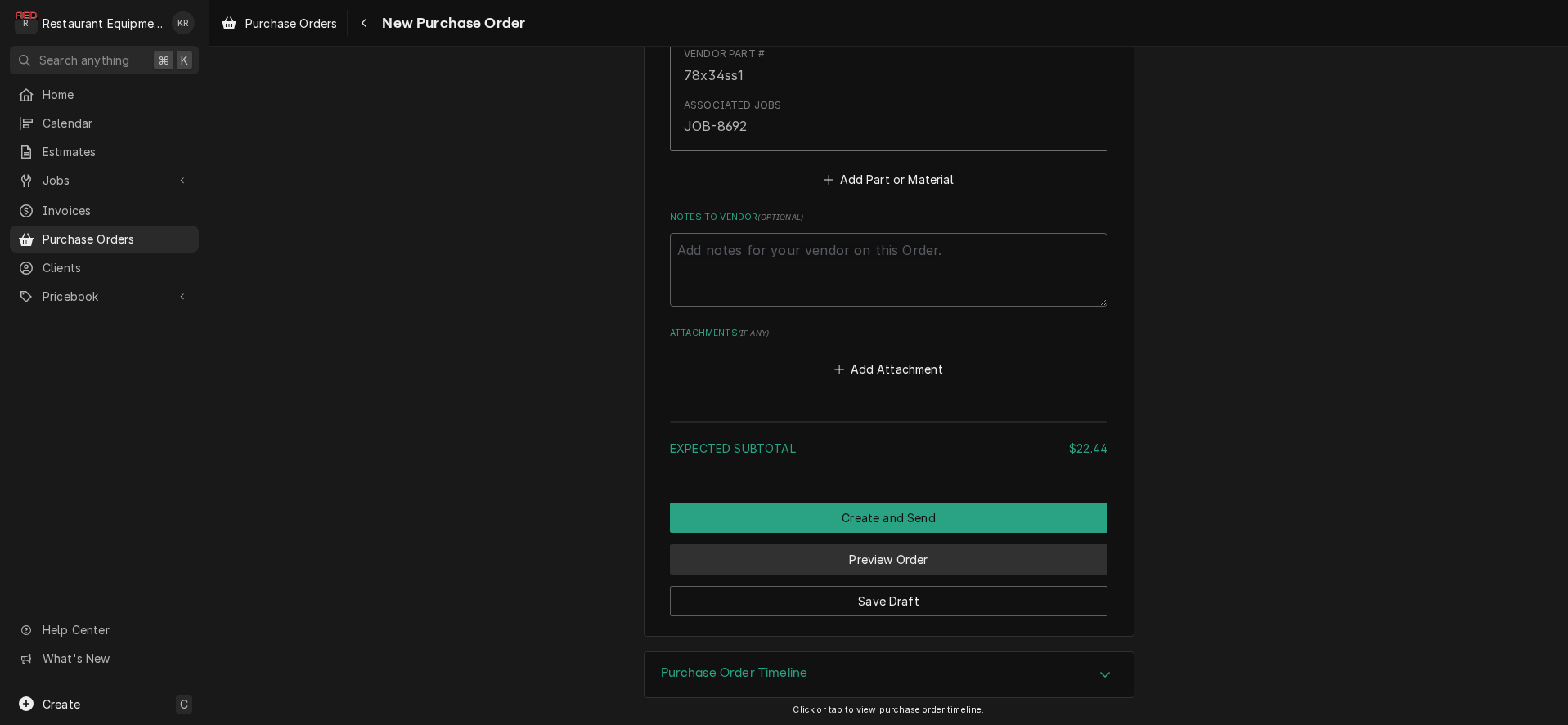
click at [886, 552] on button "Preview Order" at bounding box center [889, 559] width 438 height 30
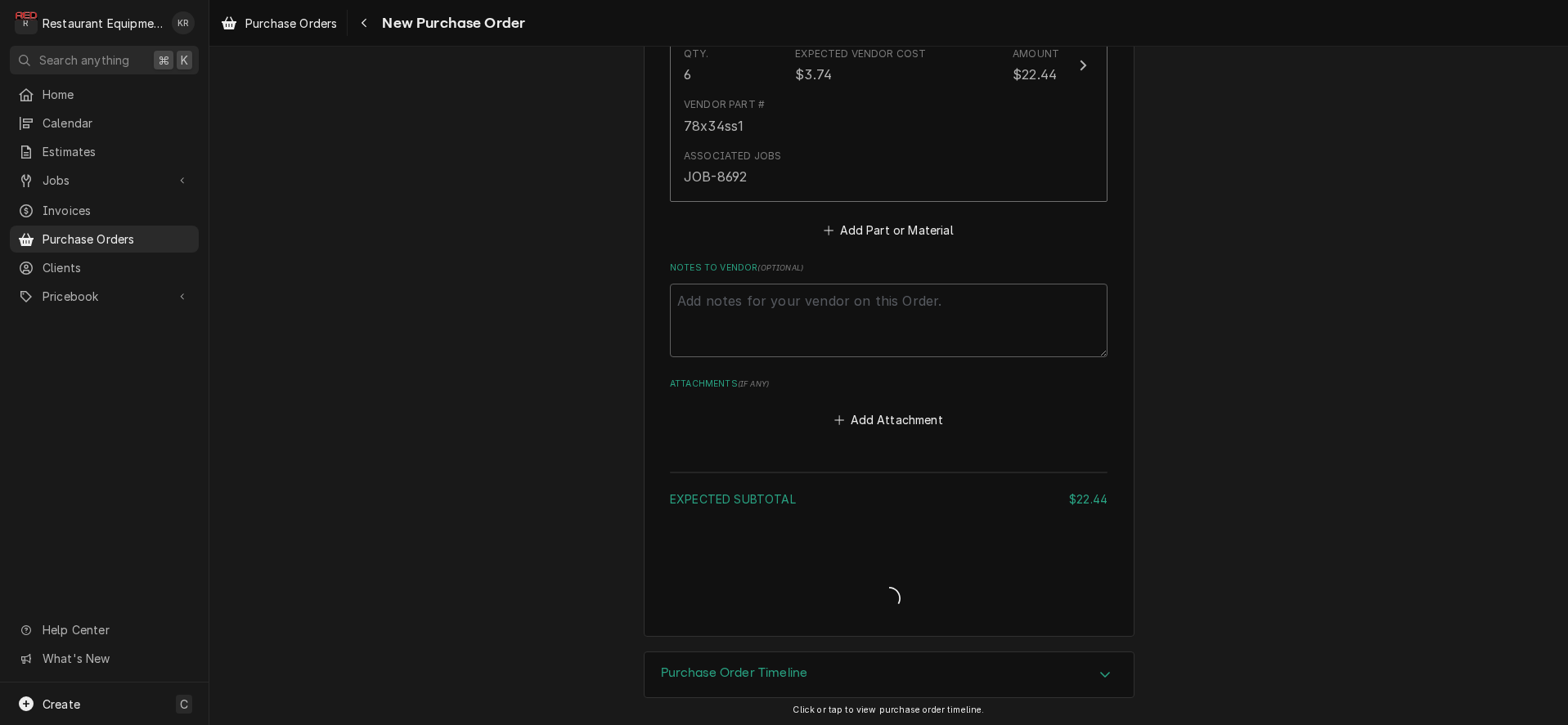
type textarea "x"
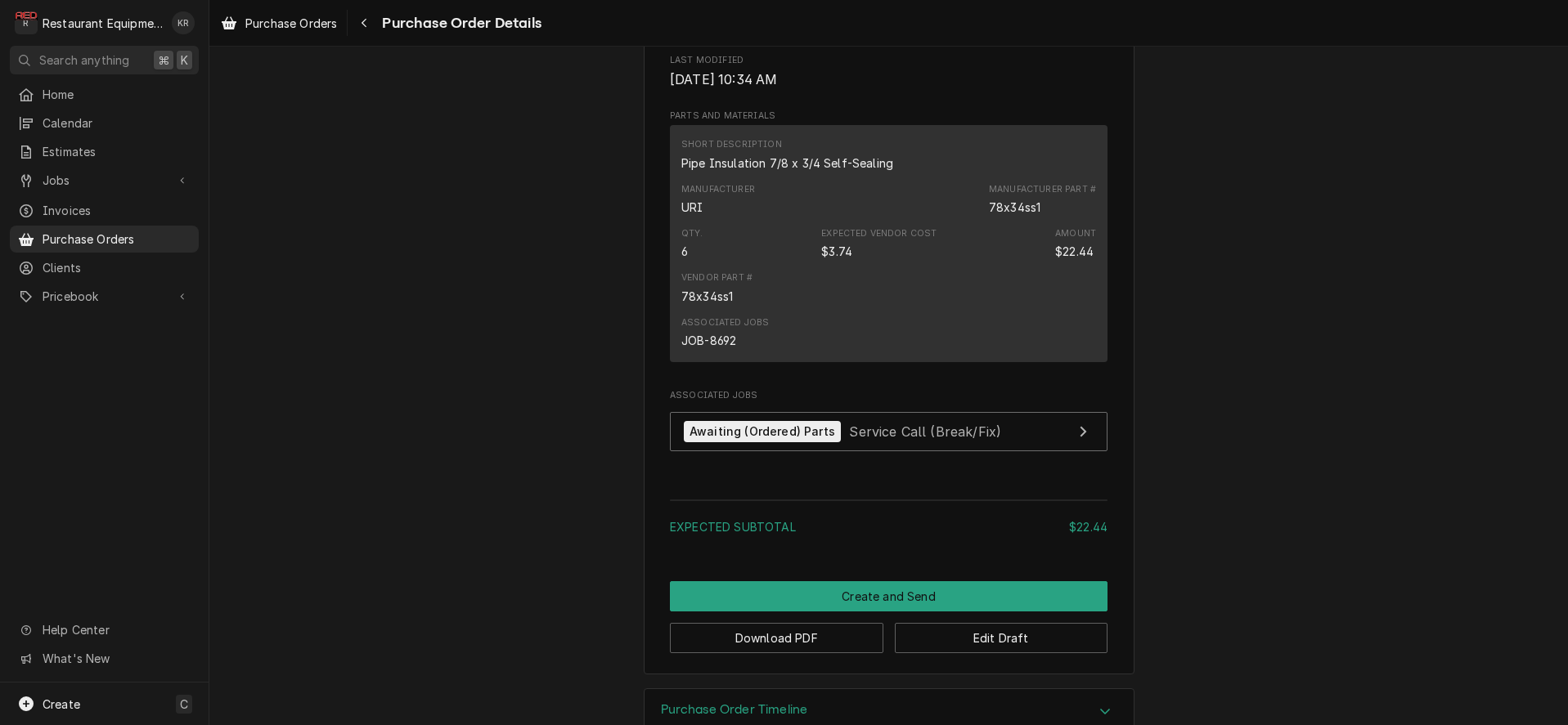
scroll to position [918, 0]
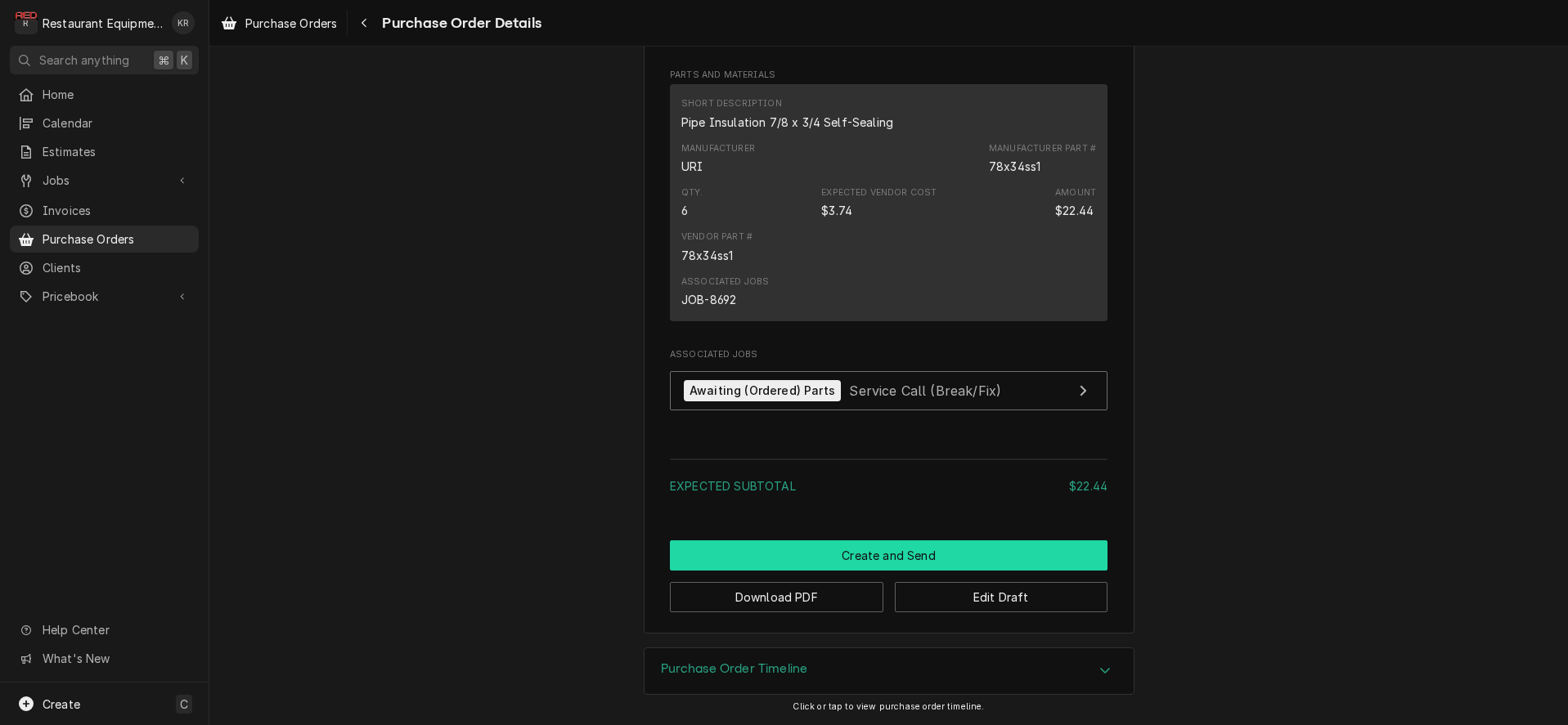
click at [903, 558] on button "Create and Send" at bounding box center [889, 556] width 438 height 30
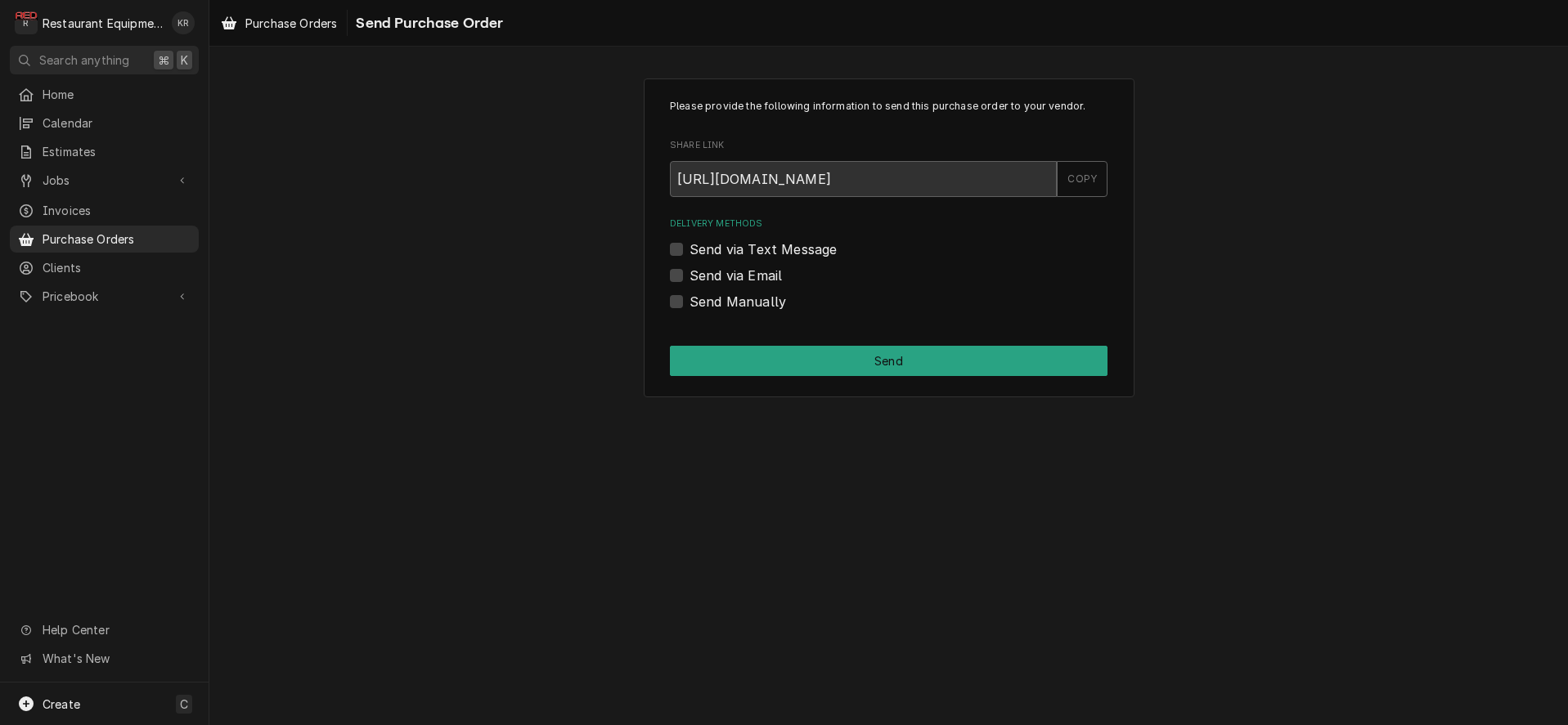
click at [690, 305] on label "Send Manually" at bounding box center [738, 301] width 96 height 20
click at [690, 305] on input "Send Manually" at bounding box center [909, 310] width 438 height 36
checkbox input "true"
click at [773, 359] on button "Send" at bounding box center [889, 361] width 438 height 30
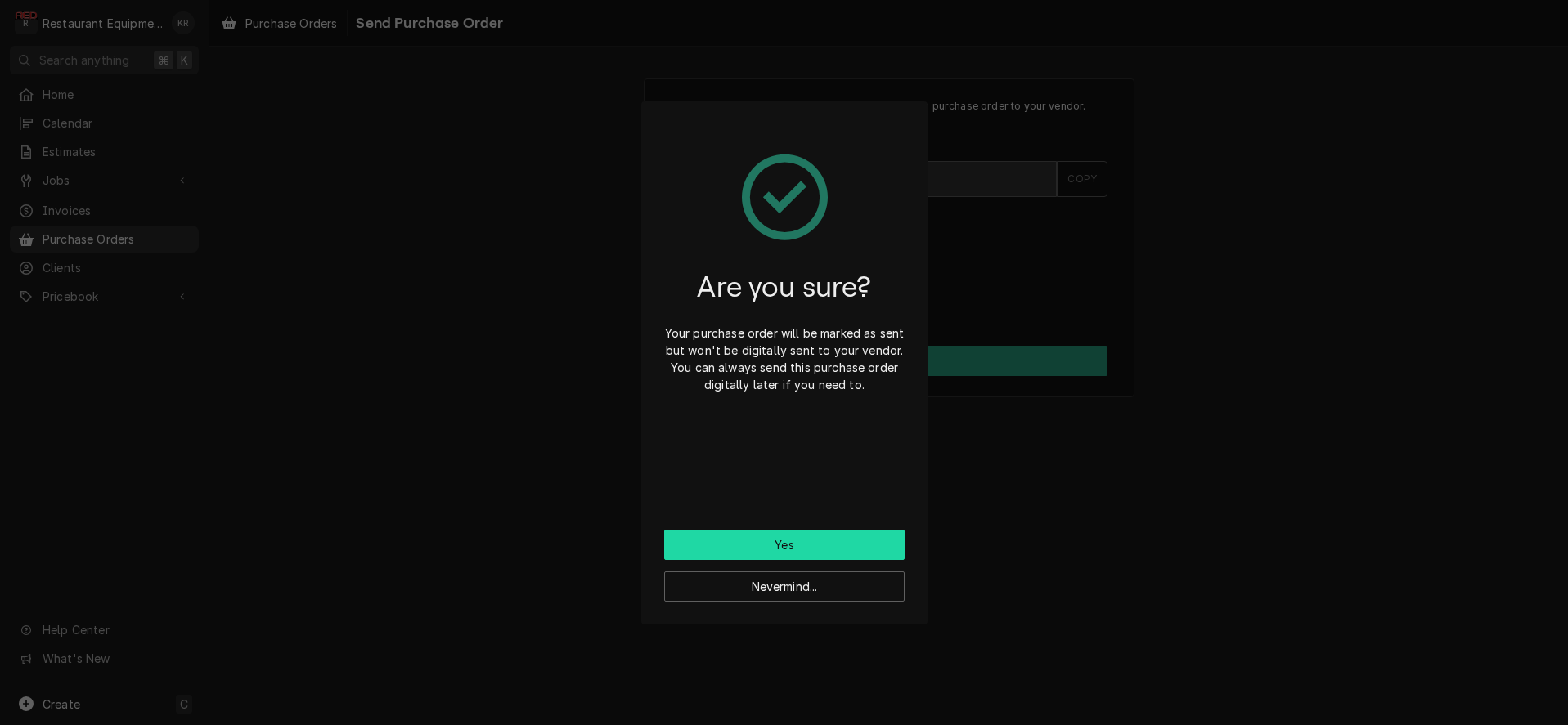
click at [810, 550] on button "Yes" at bounding box center [784, 544] width 241 height 30
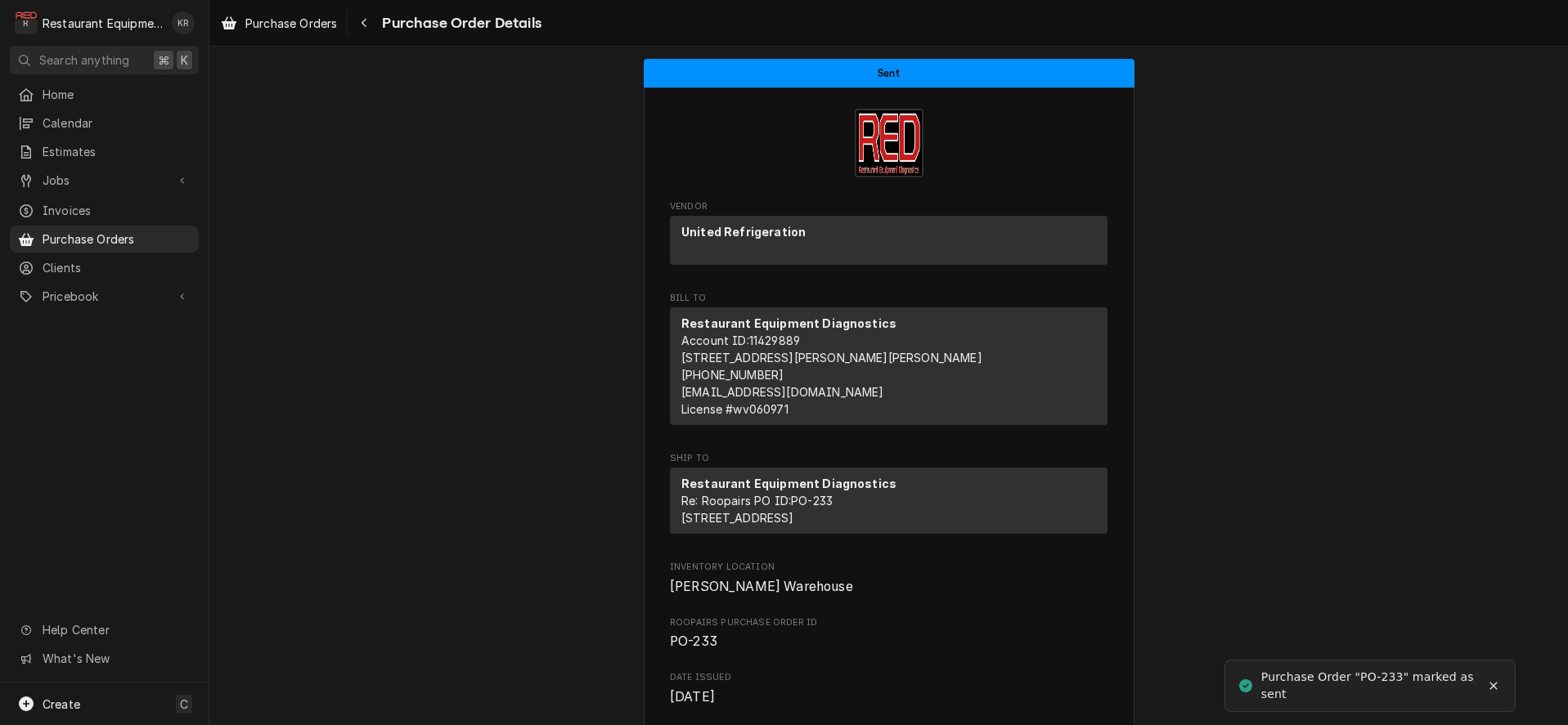
scroll to position [5, 0]
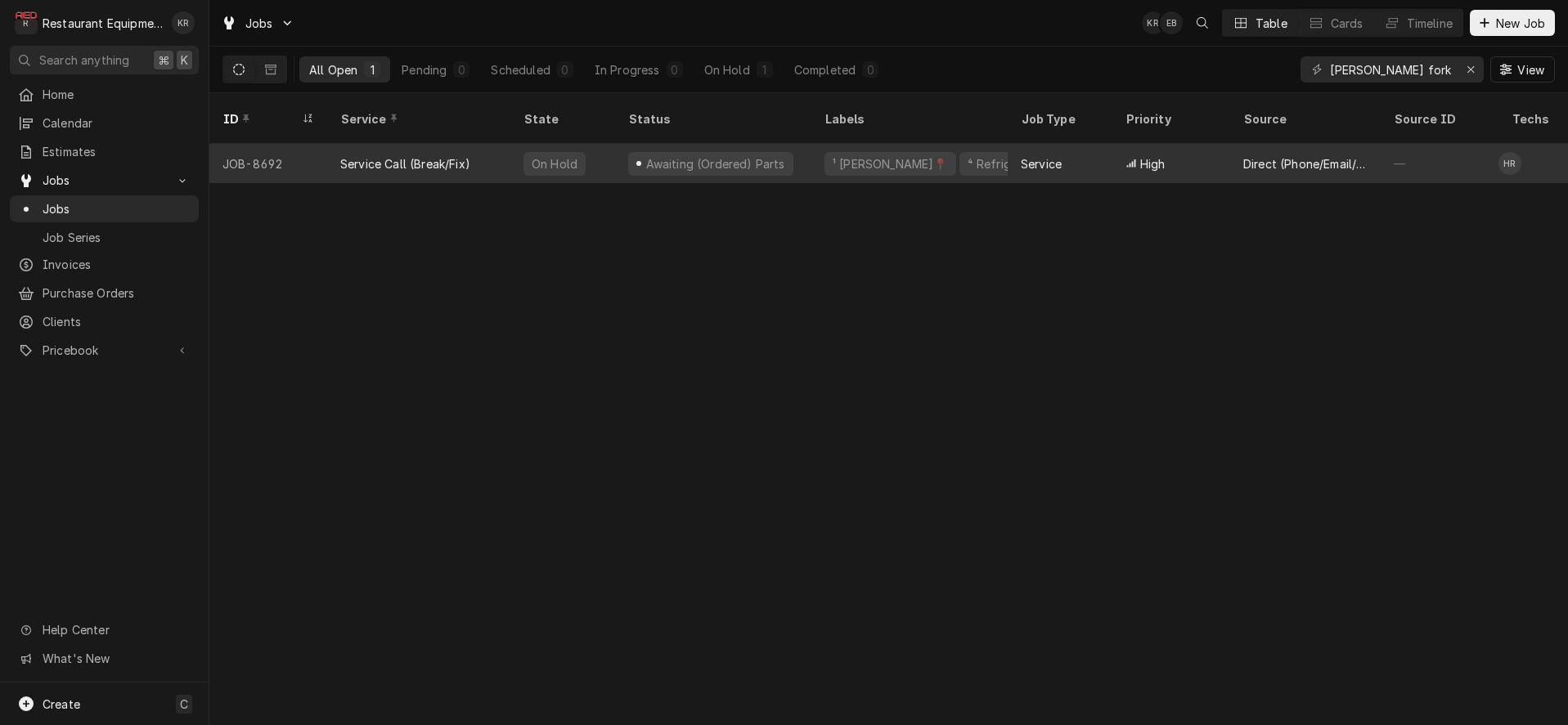
click at [632, 152] on div "Awaiting (Ordered) Parts" at bounding box center [711, 164] width 166 height 23
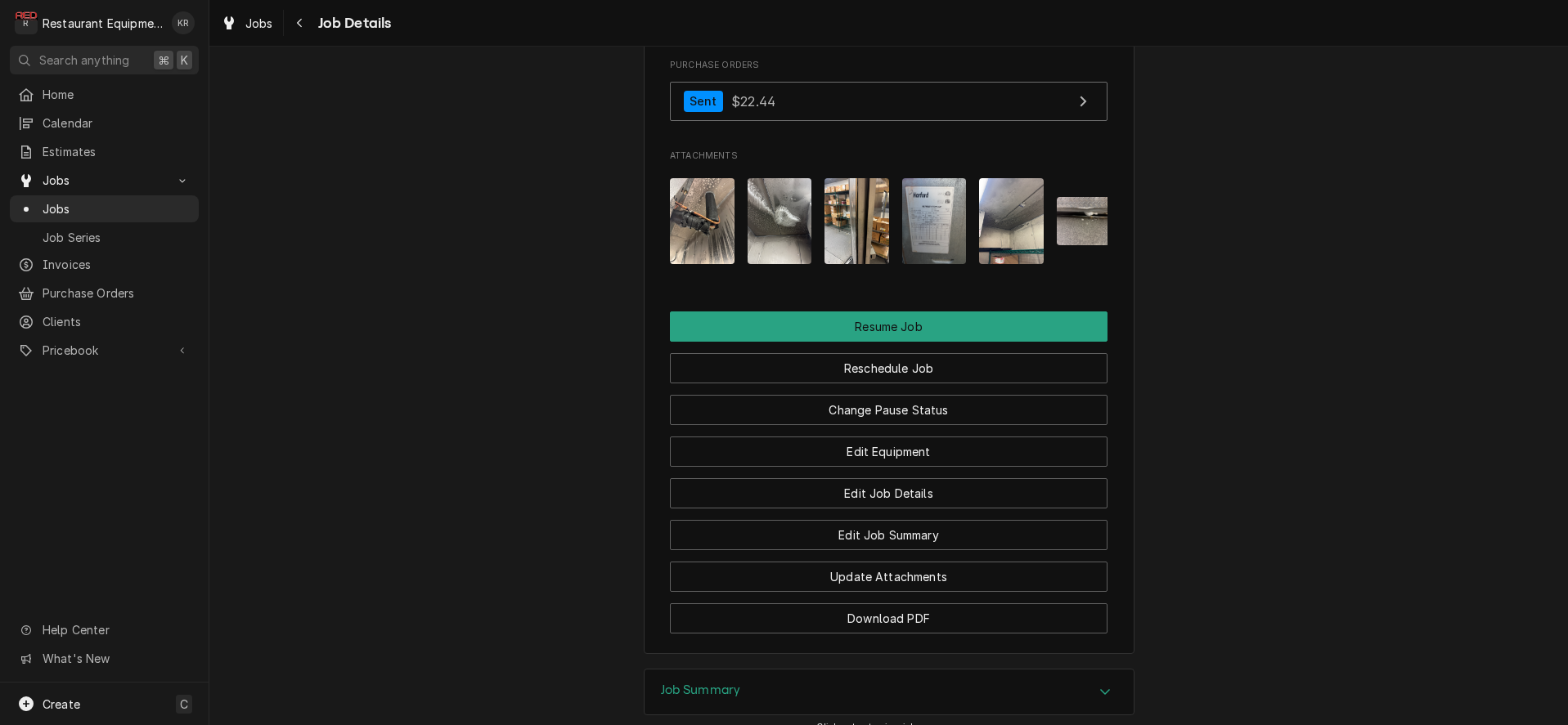
scroll to position [1935, 0]
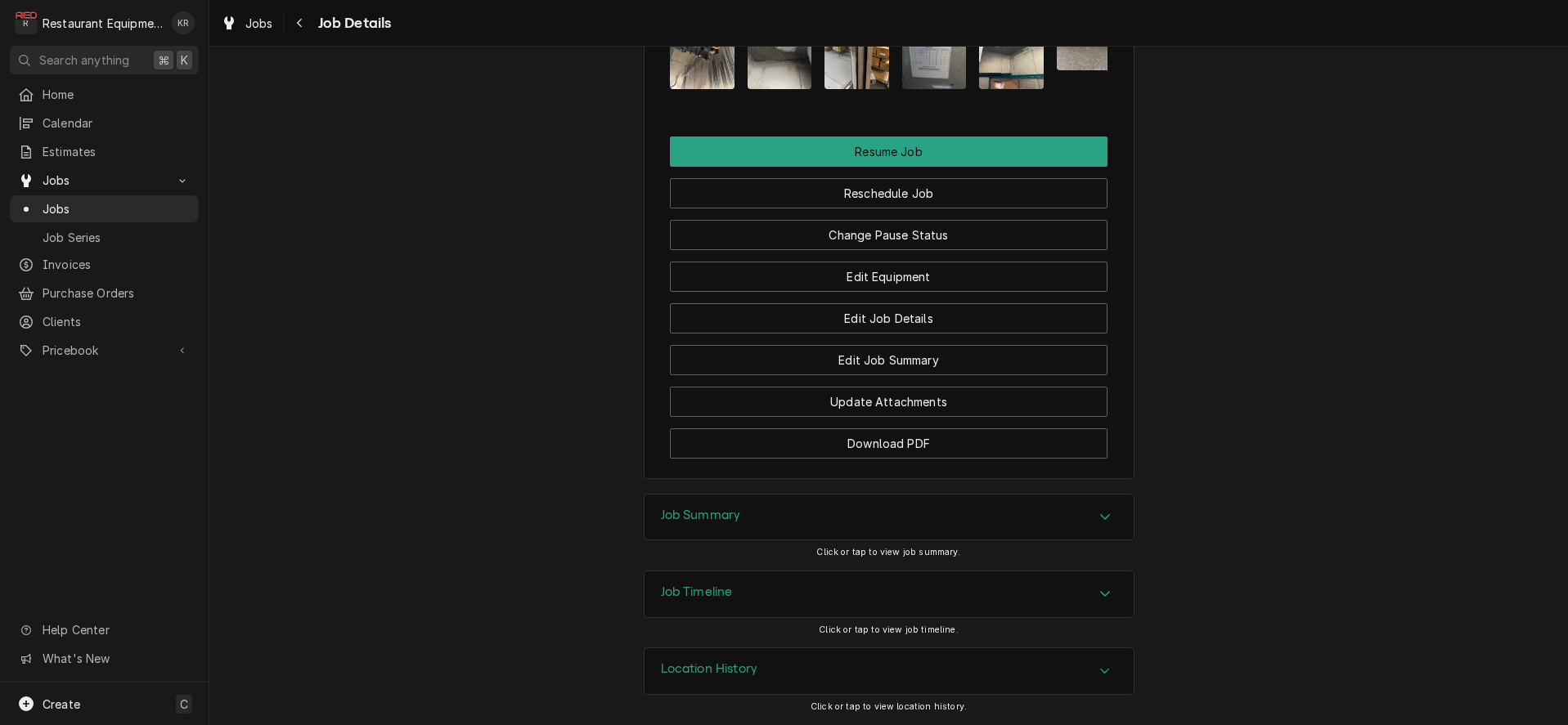
click at [680, 521] on h3 "Job Summary" at bounding box center [701, 515] width 81 height 16
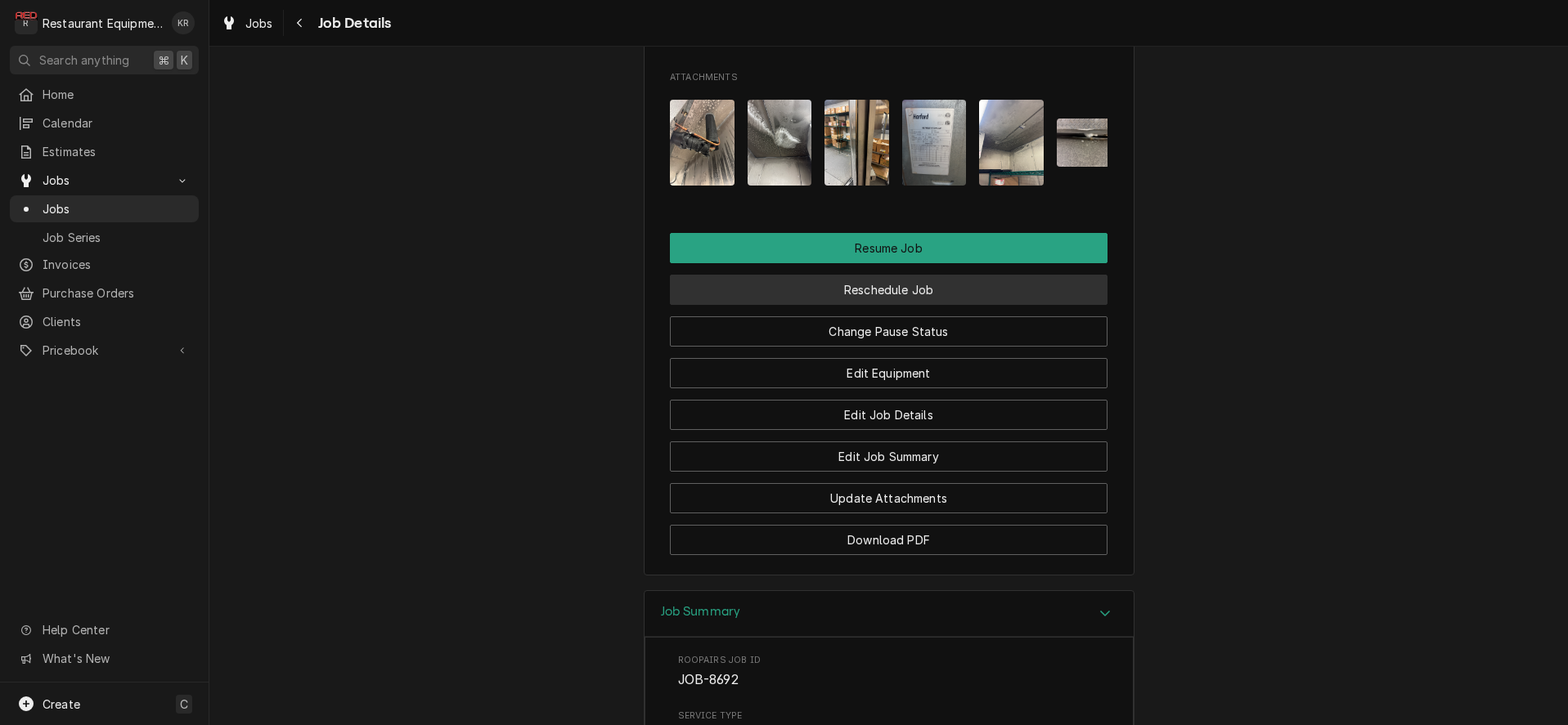
scroll to position [1829, 0]
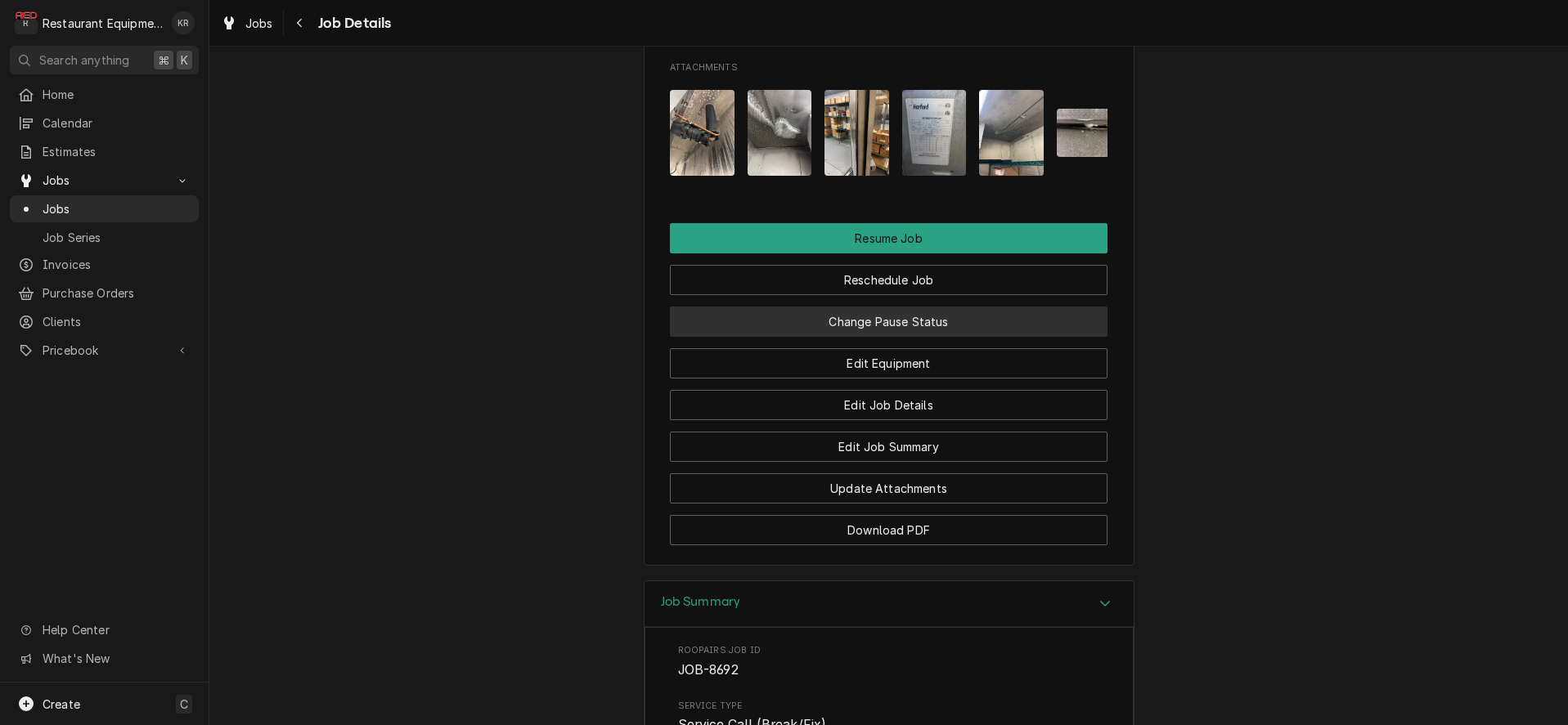
click at [873, 337] on button "Change Pause Status" at bounding box center [889, 322] width 438 height 30
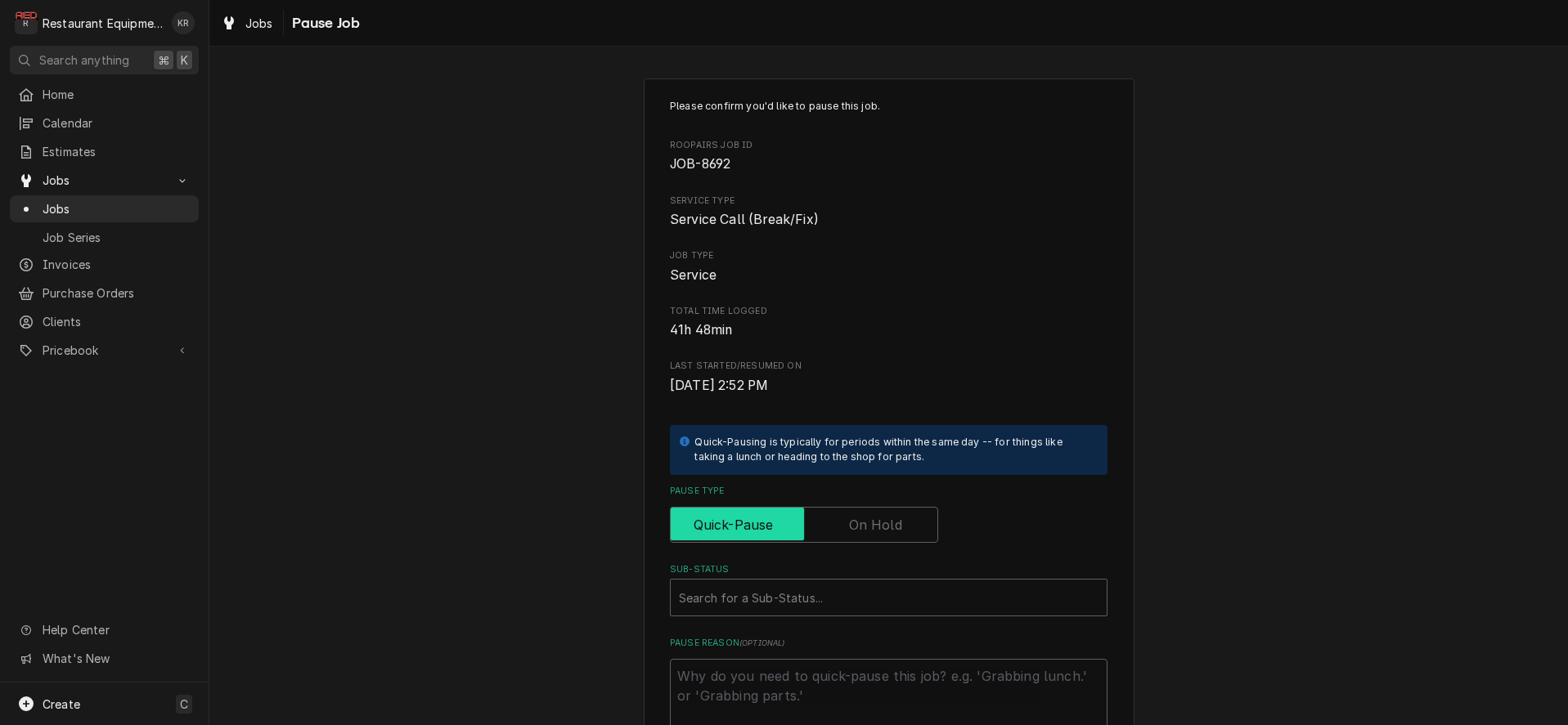
drag, startPoint x: 831, startPoint y: 522, endPoint x: 795, endPoint y: 503, distance: 40.7
click at [831, 522] on input "Pause Type" at bounding box center [804, 525] width 254 height 36
checkbox input "true"
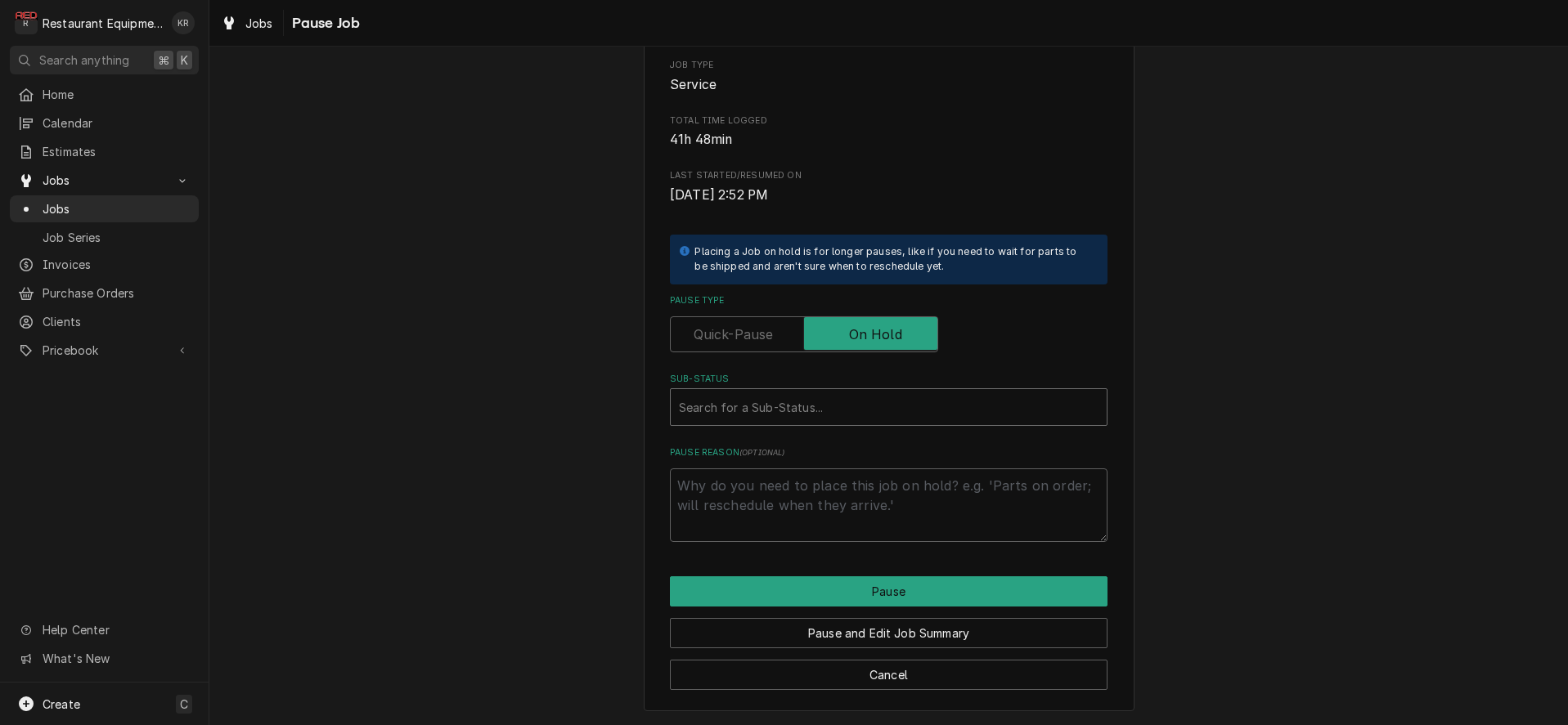
click at [739, 419] on div "Sub-Status" at bounding box center [888, 406] width 419 height 29
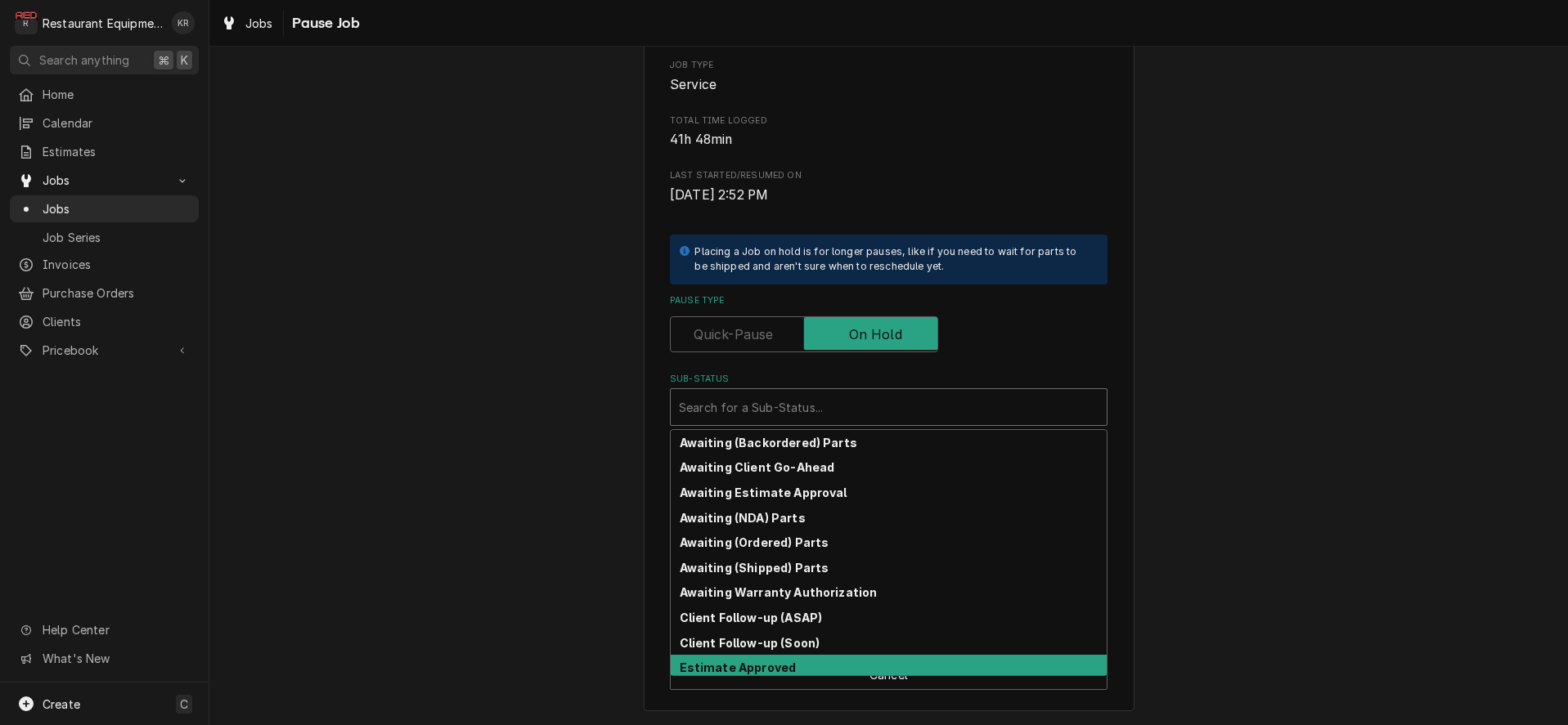
scroll to position [181, 0]
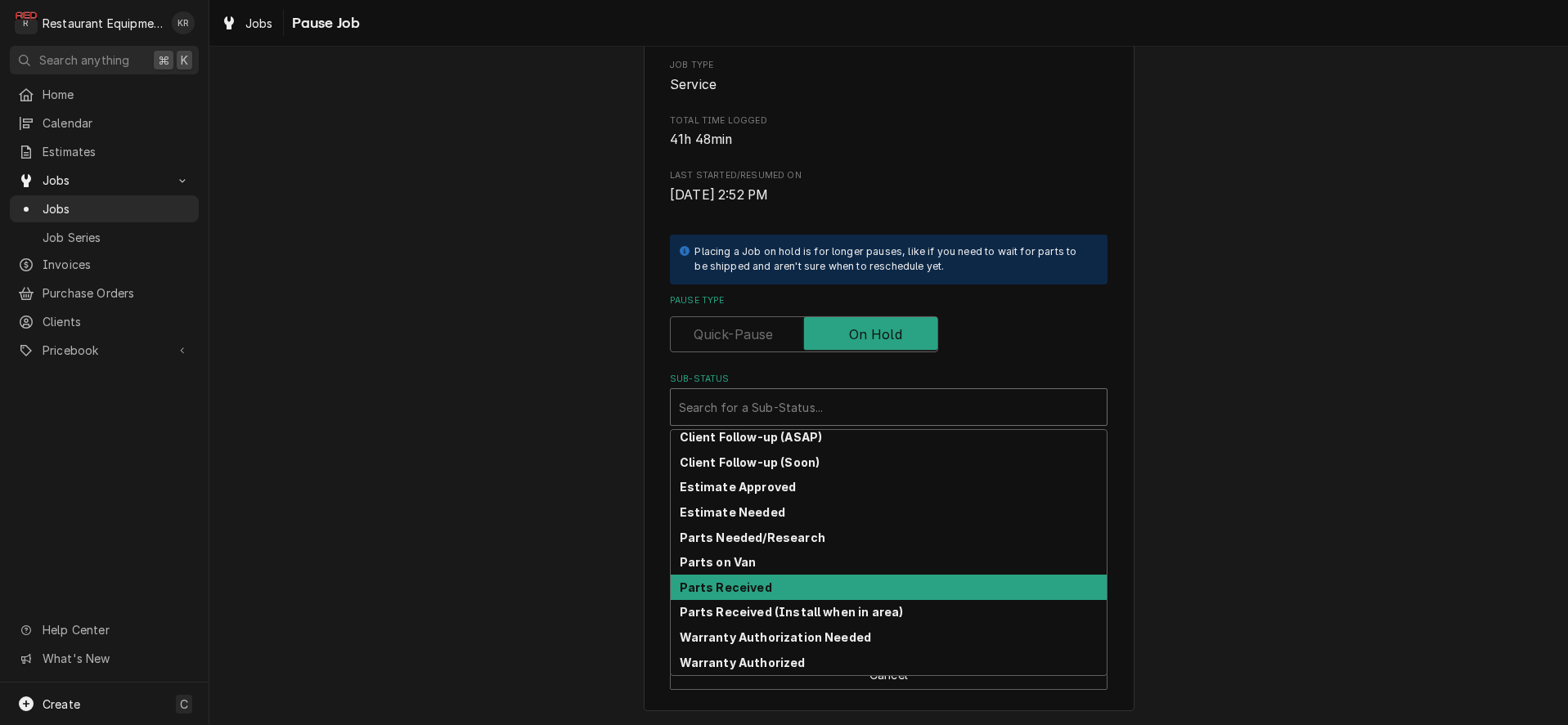
click at [751, 583] on strong "Parts Received" at bounding box center [725, 587] width 93 height 14
type textarea "x"
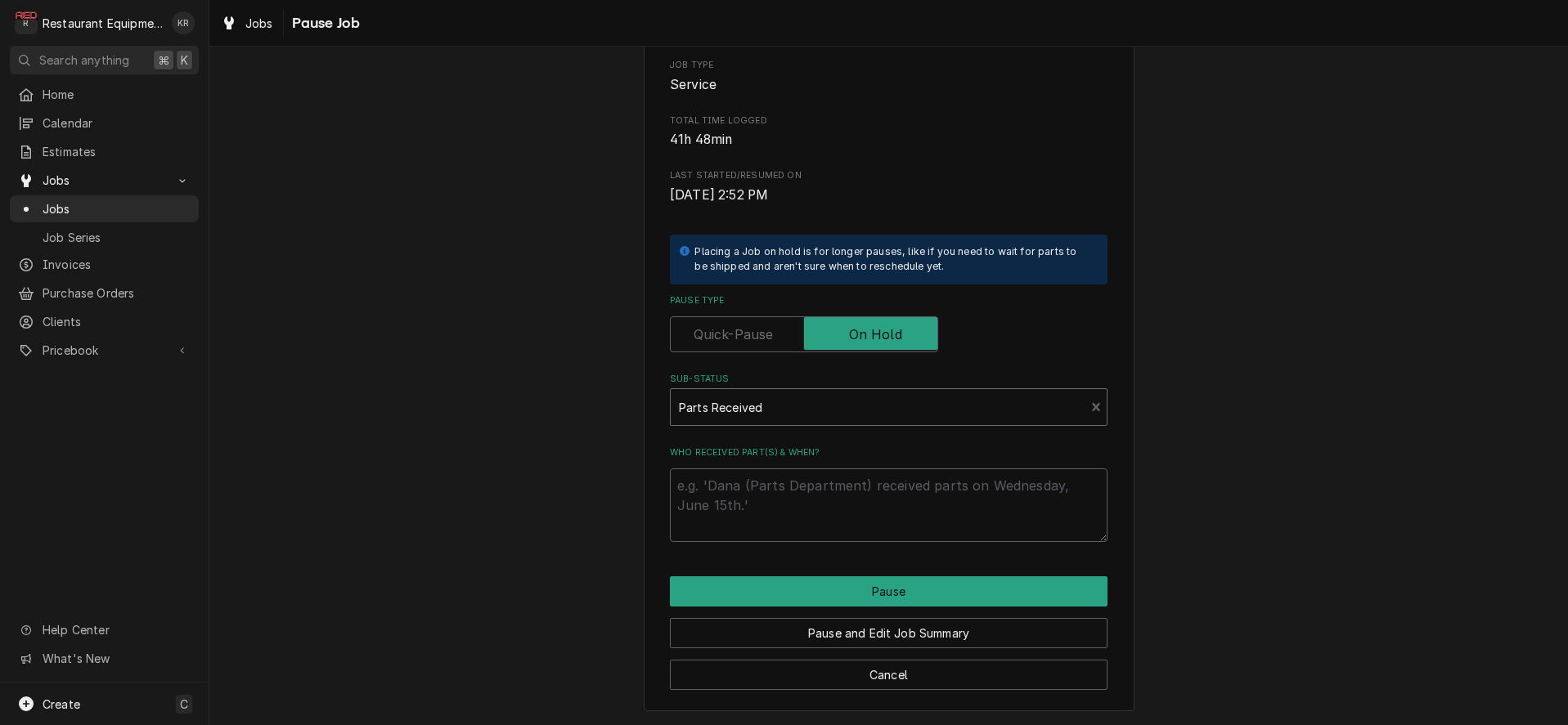
scroll to position [171, 0]
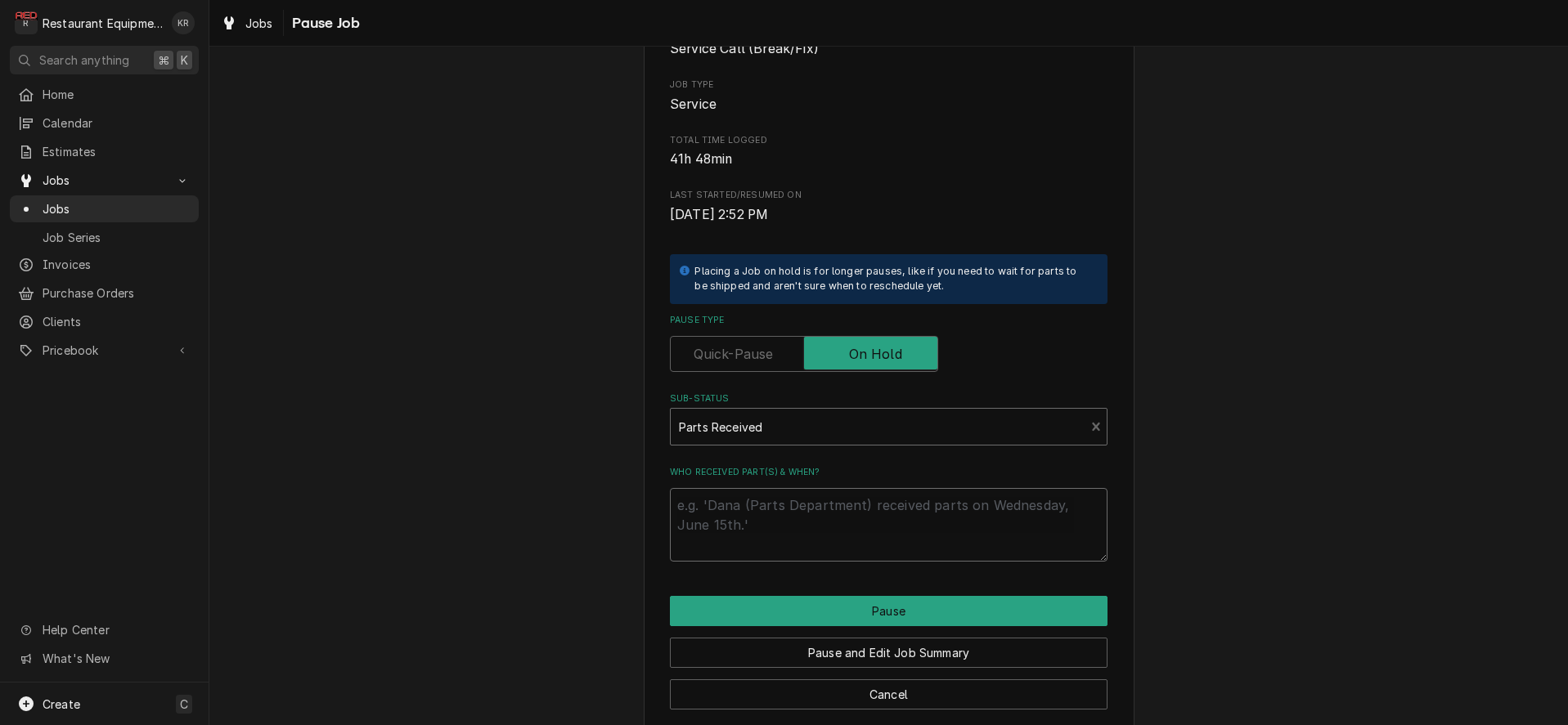
click at [763, 508] on textarea "Who received part(s) & when?" at bounding box center [889, 525] width 438 height 74
type textarea "8"
type textarea "x"
type textarea "8/"
type textarea "x"
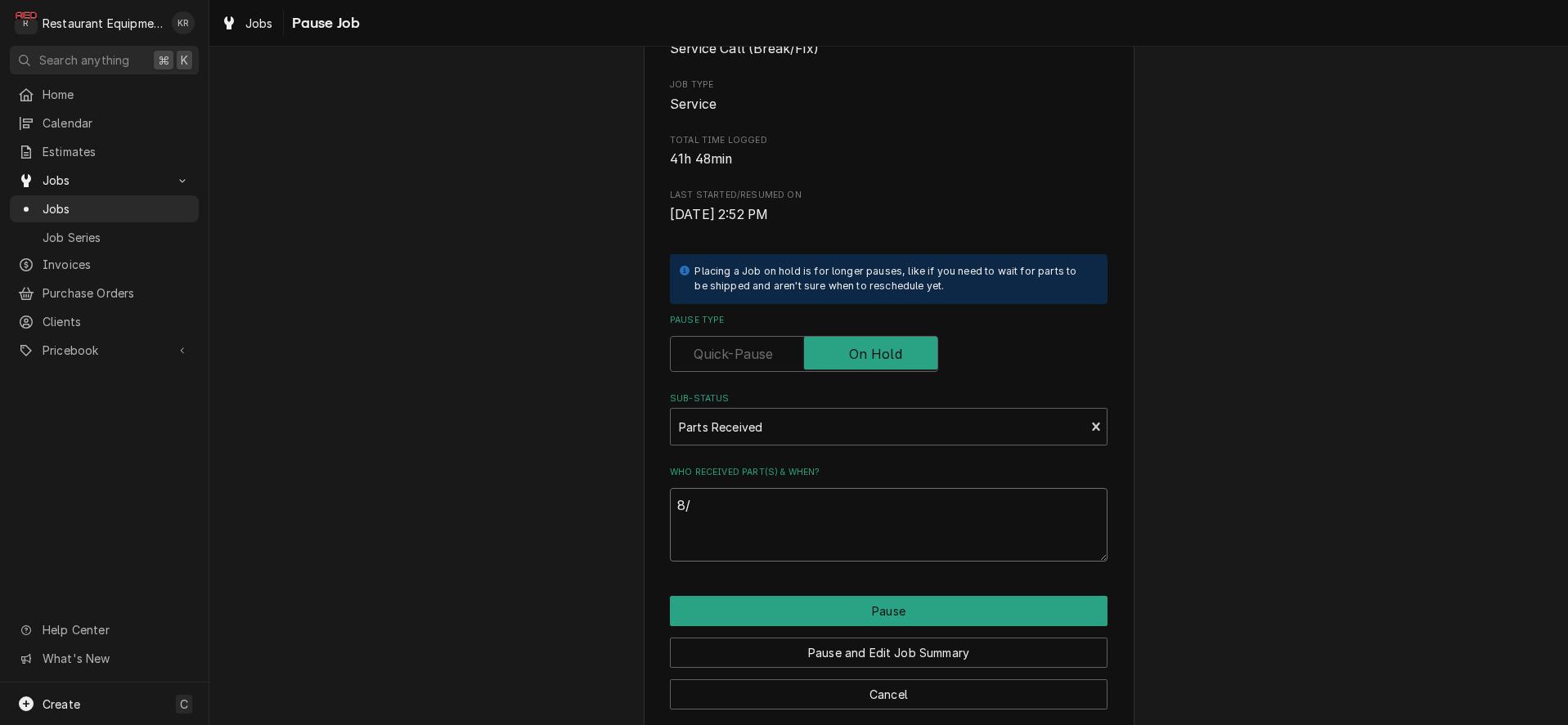
type textarea "8/2"
type textarea "x"
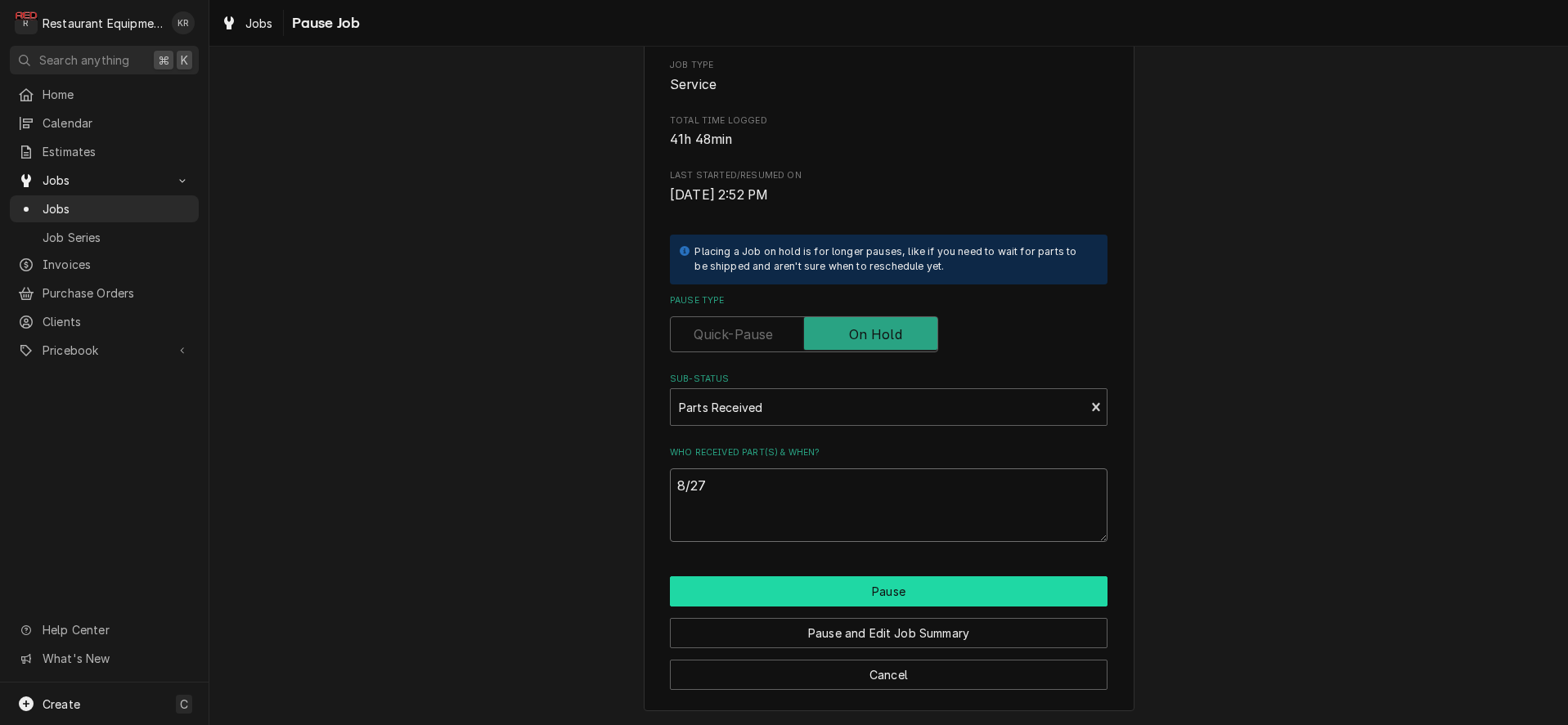
type textarea "8/27"
click at [879, 591] on button "Pause" at bounding box center [889, 591] width 438 height 30
type textarea "x"
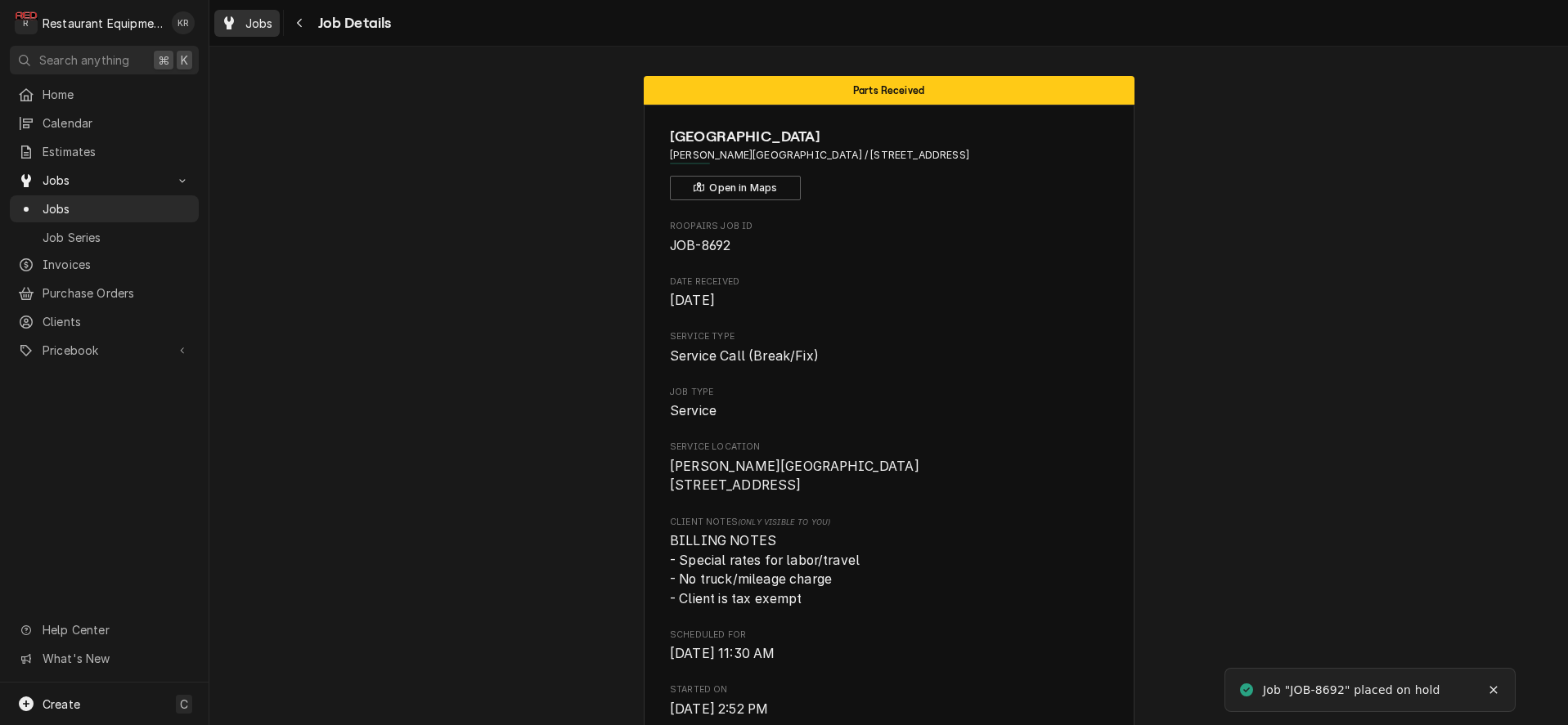
click at [243, 20] on div "Jobs" at bounding box center [246, 23] width 59 height 21
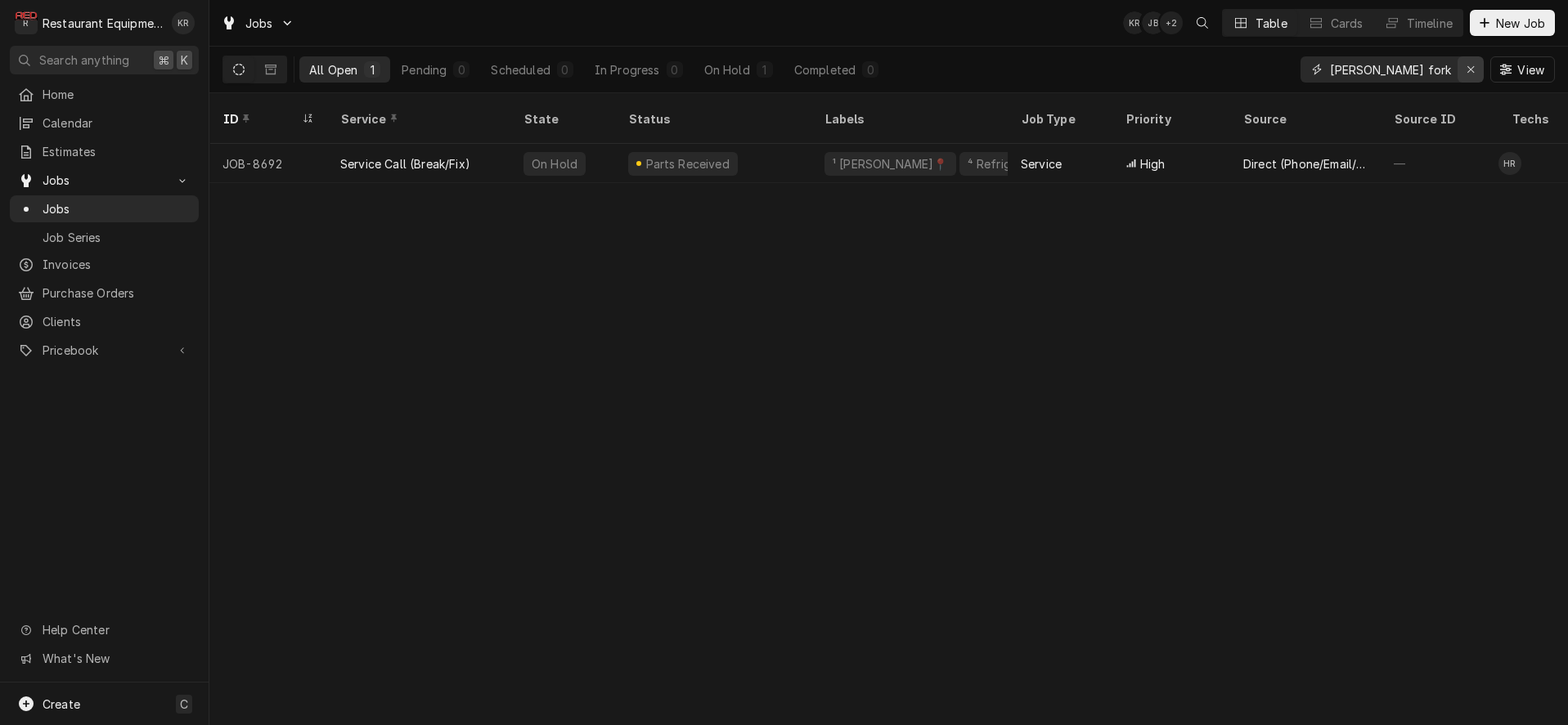
click at [1475, 72] on div "Erase input" at bounding box center [1470, 69] width 16 height 16
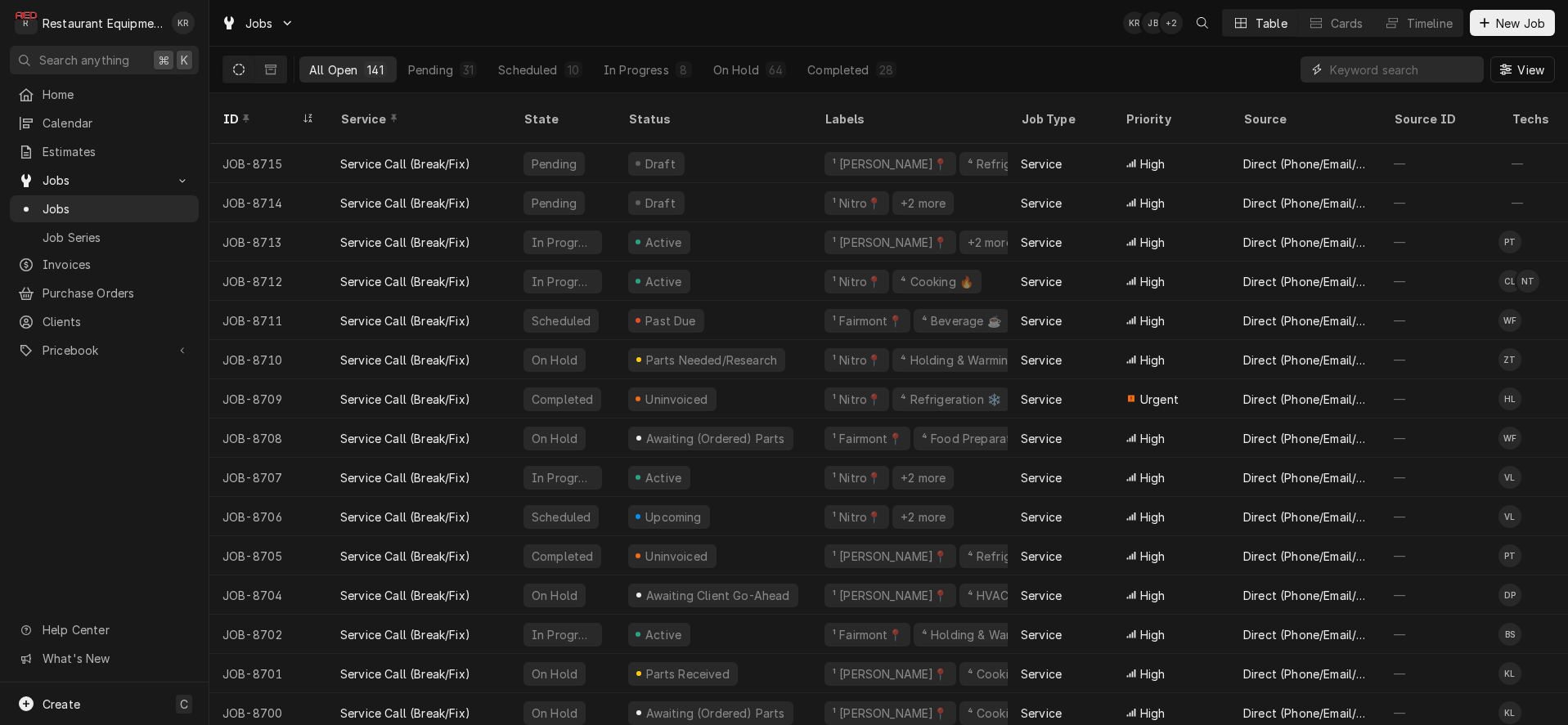
scroll to position [1, 0]
click at [1371, 66] on input "Dynamic Content Wrapper" at bounding box center [1403, 69] width 146 height 26
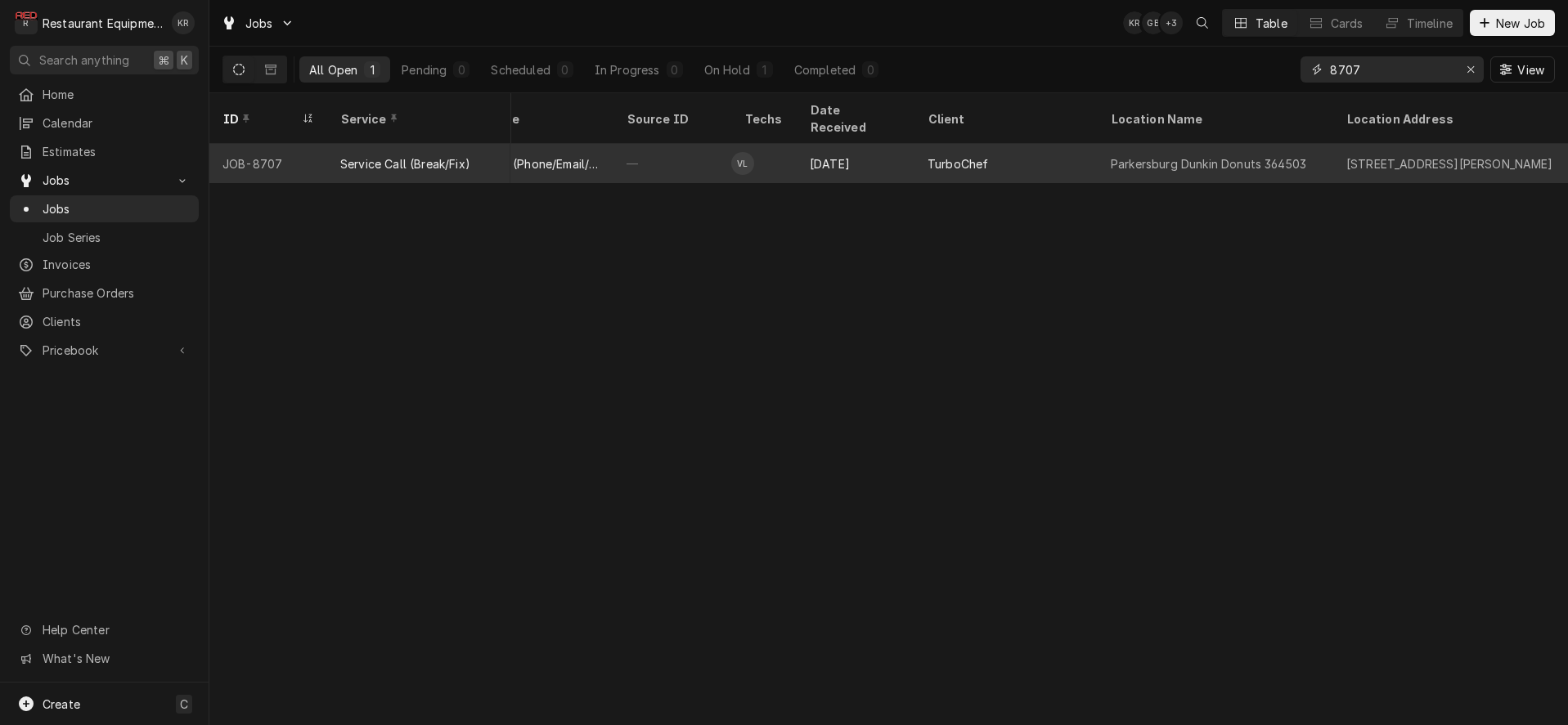
scroll to position [0, 762]
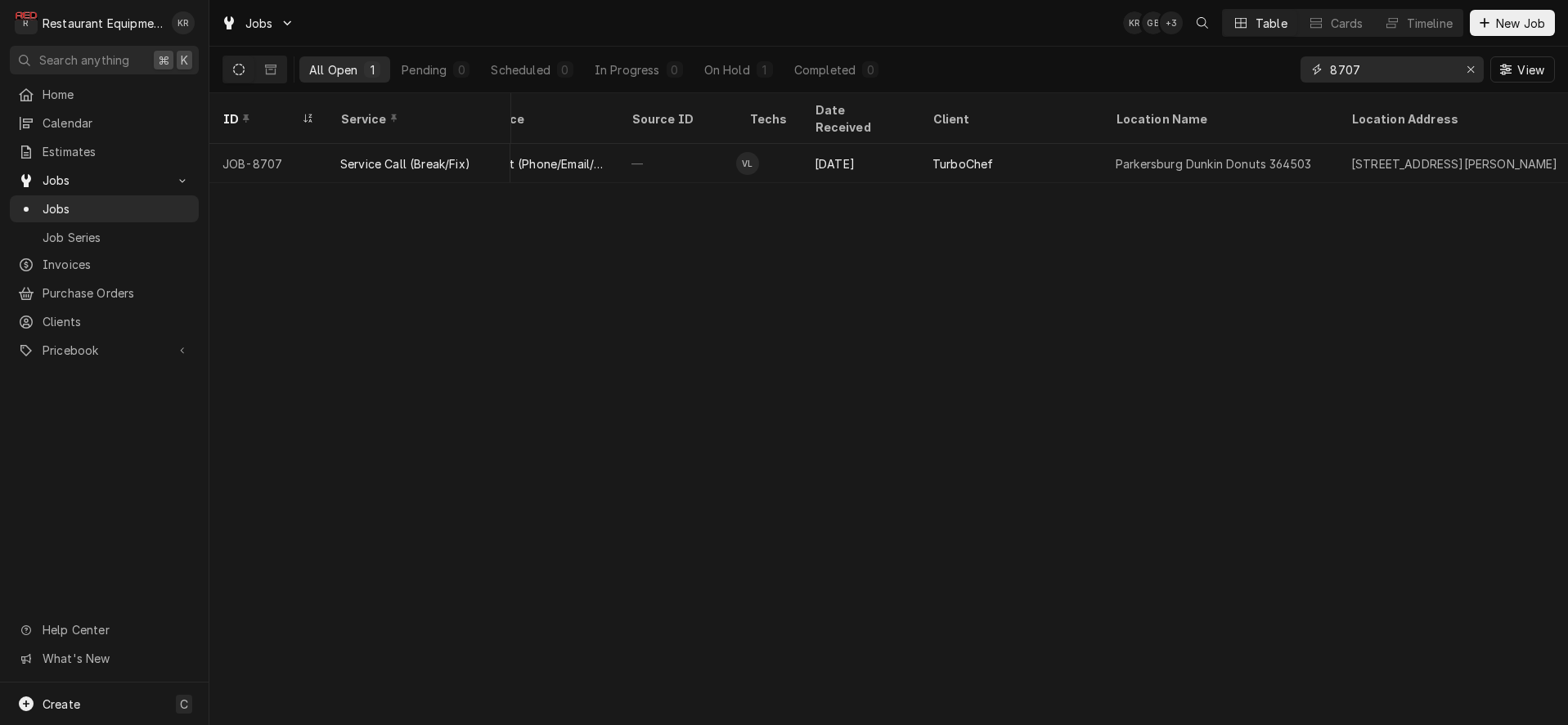
type input "8707"
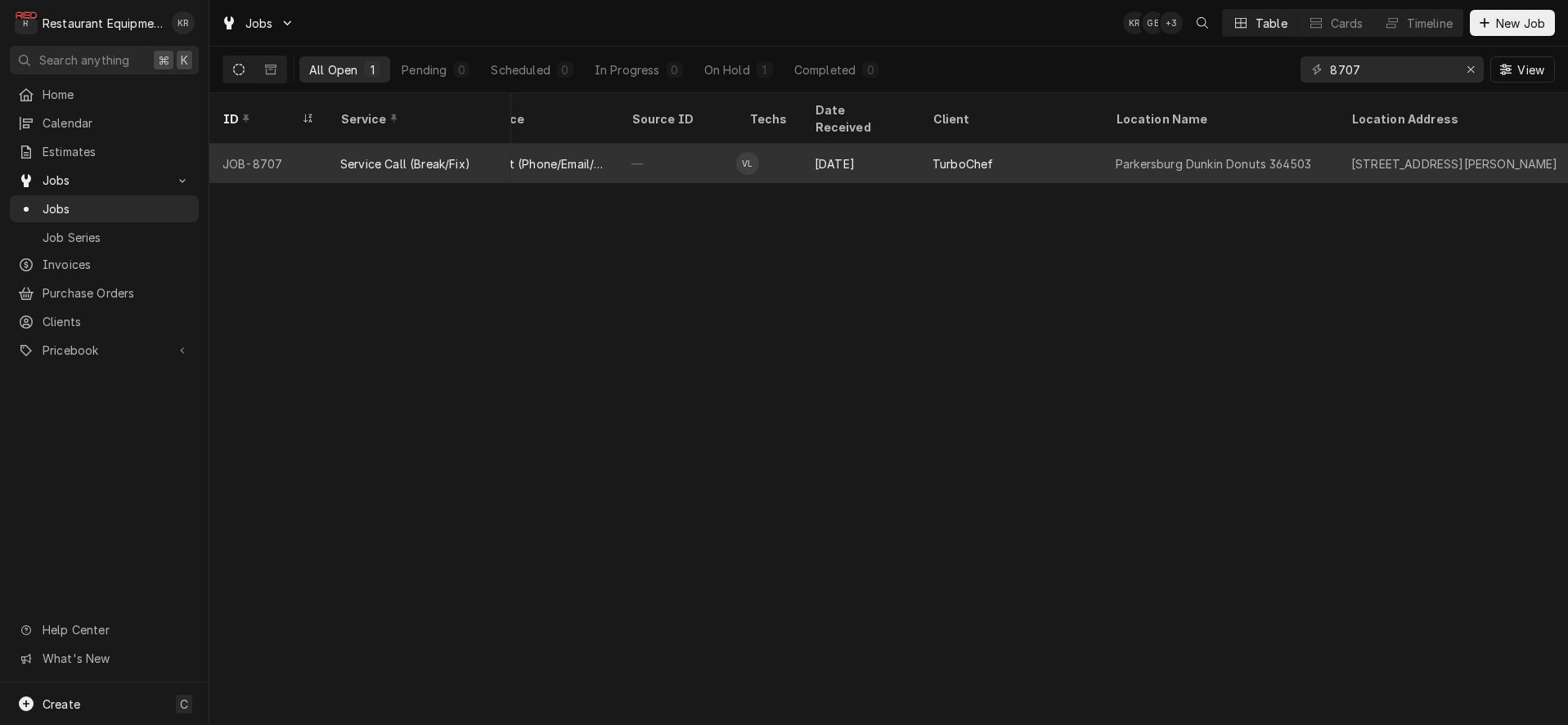
click at [791, 144] on td "VL" at bounding box center [769, 164] width 66 height 39
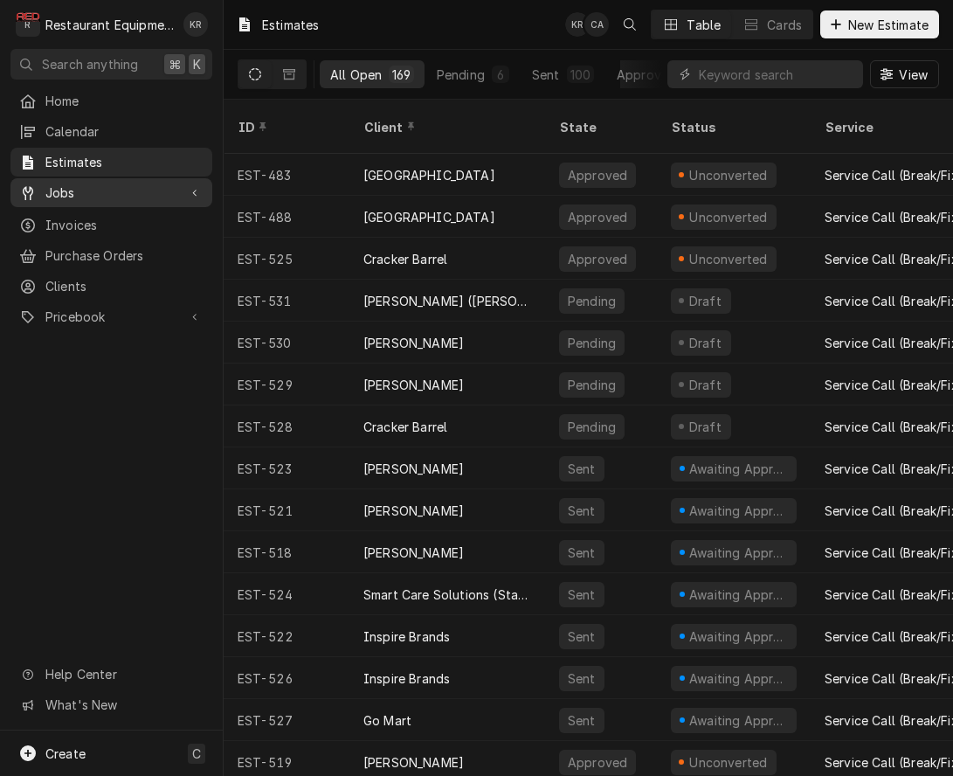
scroll to position [2, 0]
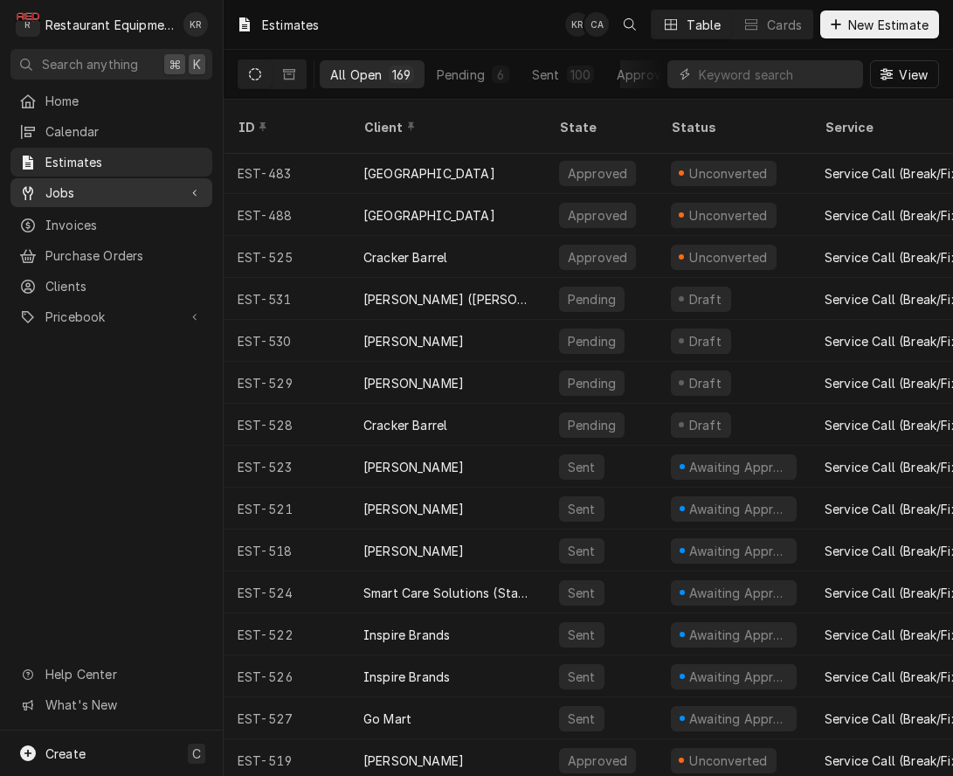
click at [71, 190] on span "Jobs" at bounding box center [111, 193] width 132 height 18
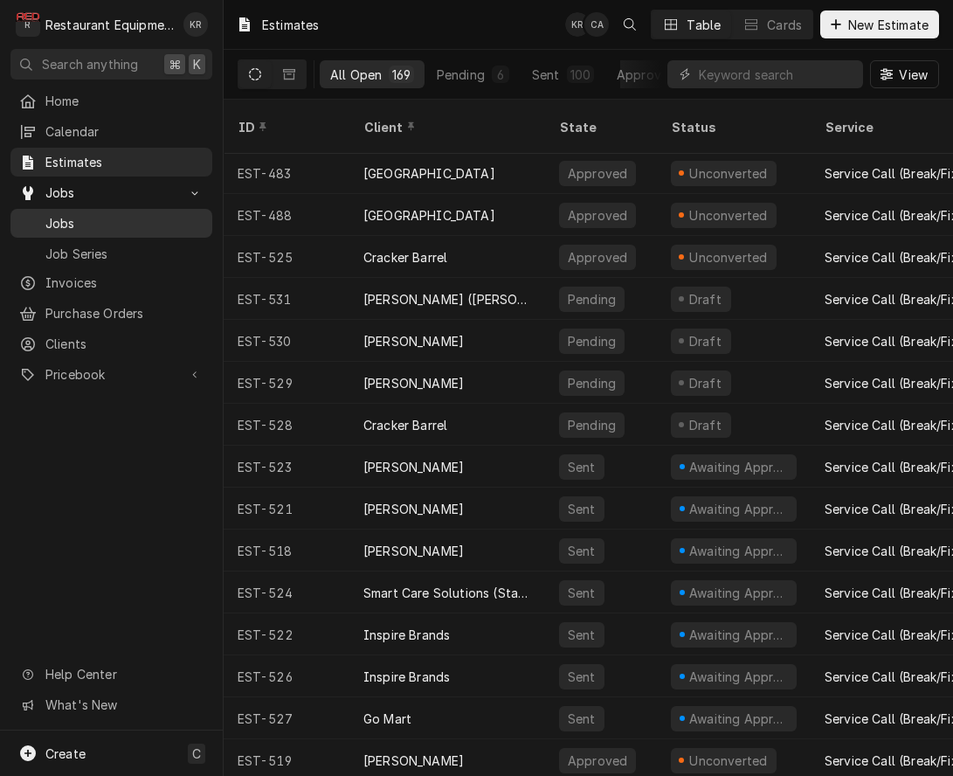
click at [84, 214] on span "Jobs" at bounding box center [124, 223] width 158 height 18
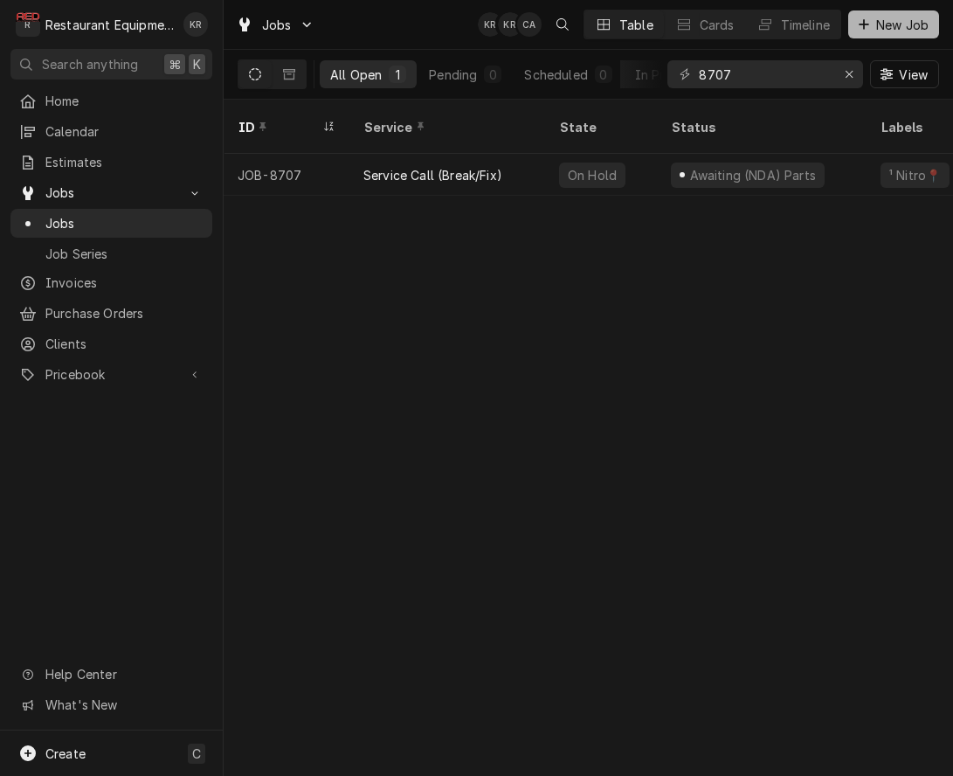
click at [899, 20] on span "New Job" at bounding box center [902, 25] width 59 height 18
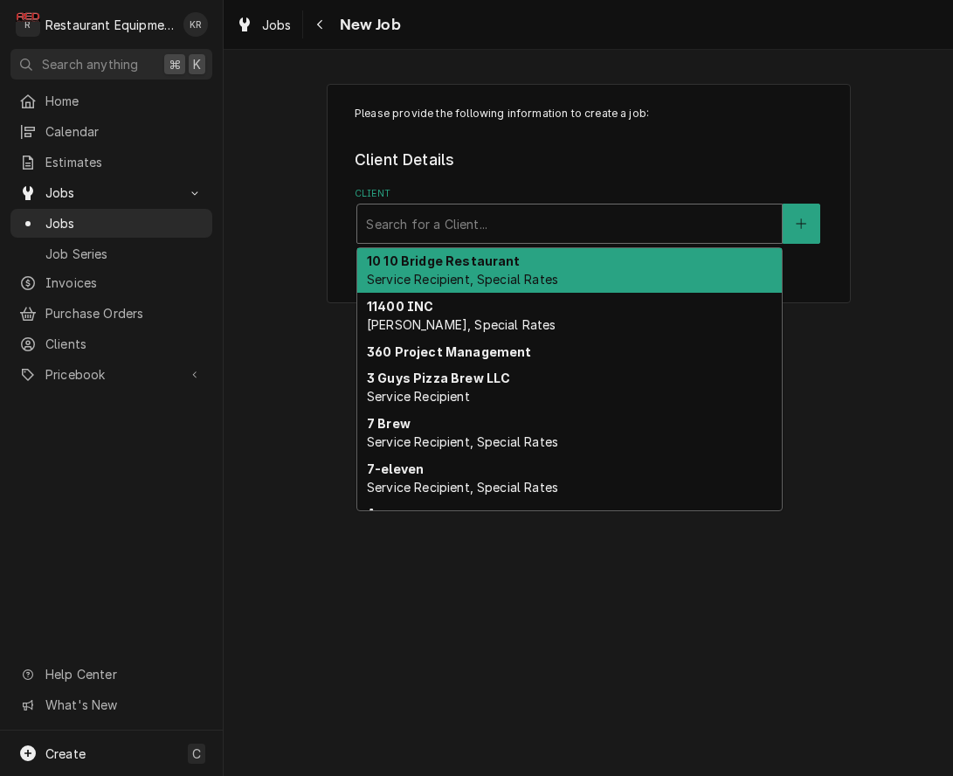
click at [423, 220] on div "Client" at bounding box center [569, 223] width 407 height 31
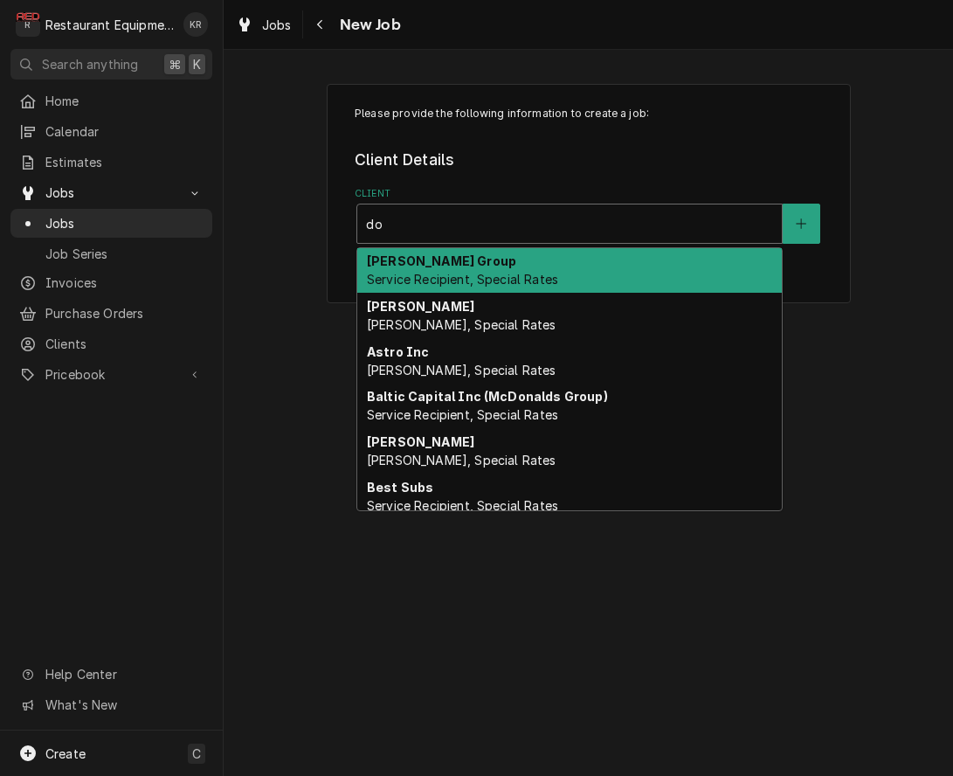
type input "d"
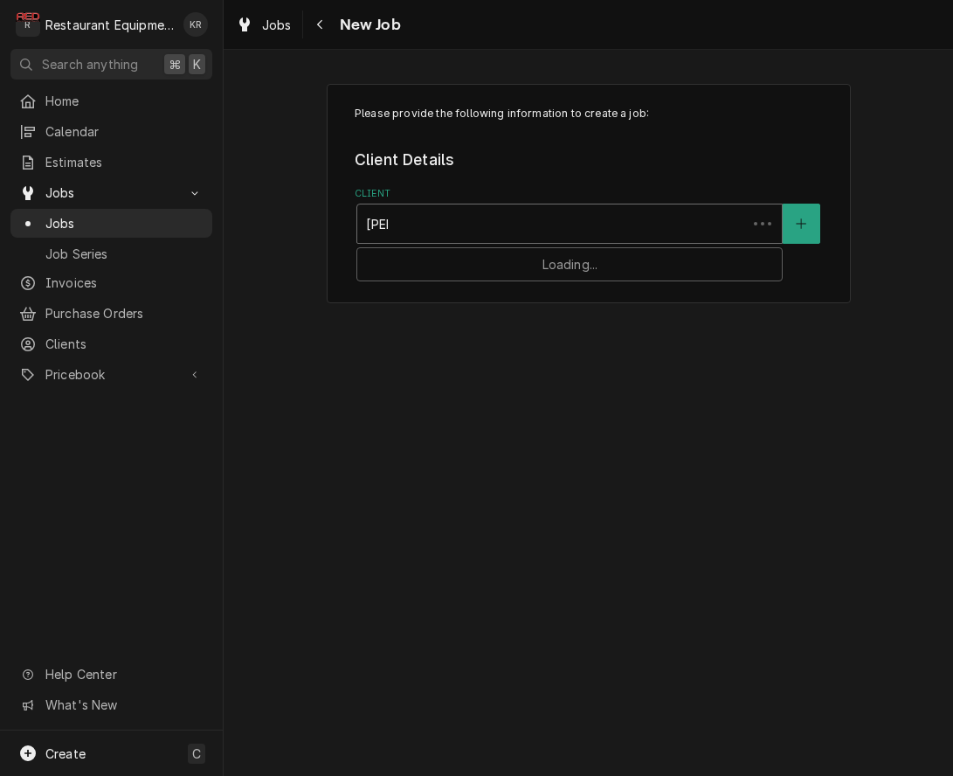
type input "joes"
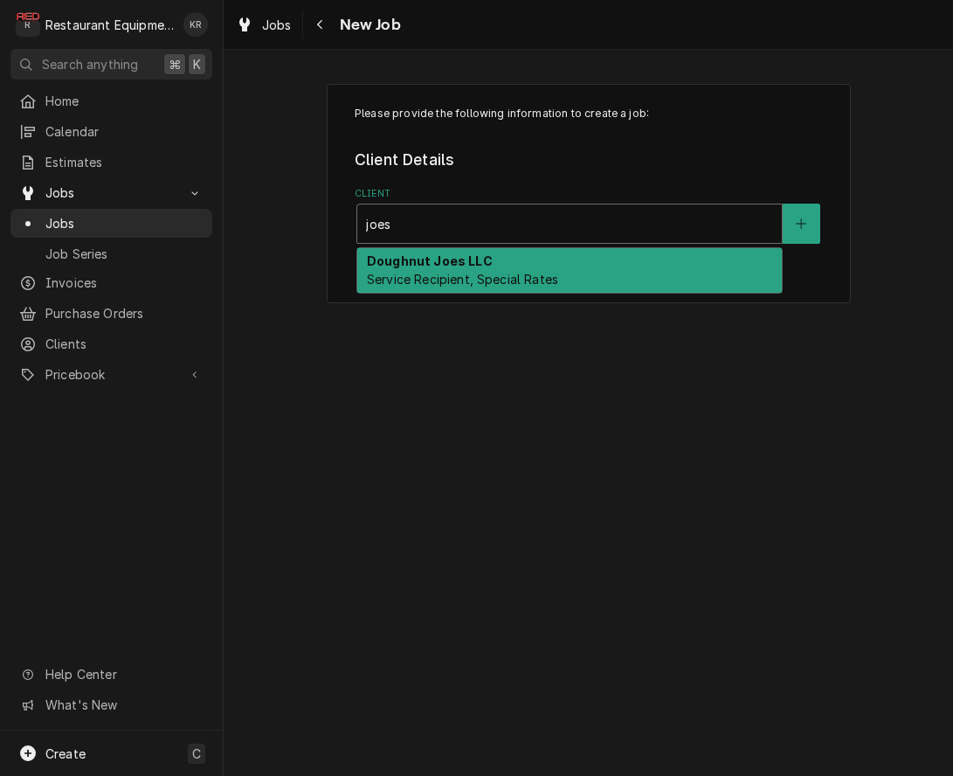
click at [429, 263] on strong "Doughnut Joes LLC" at bounding box center [430, 260] width 126 height 15
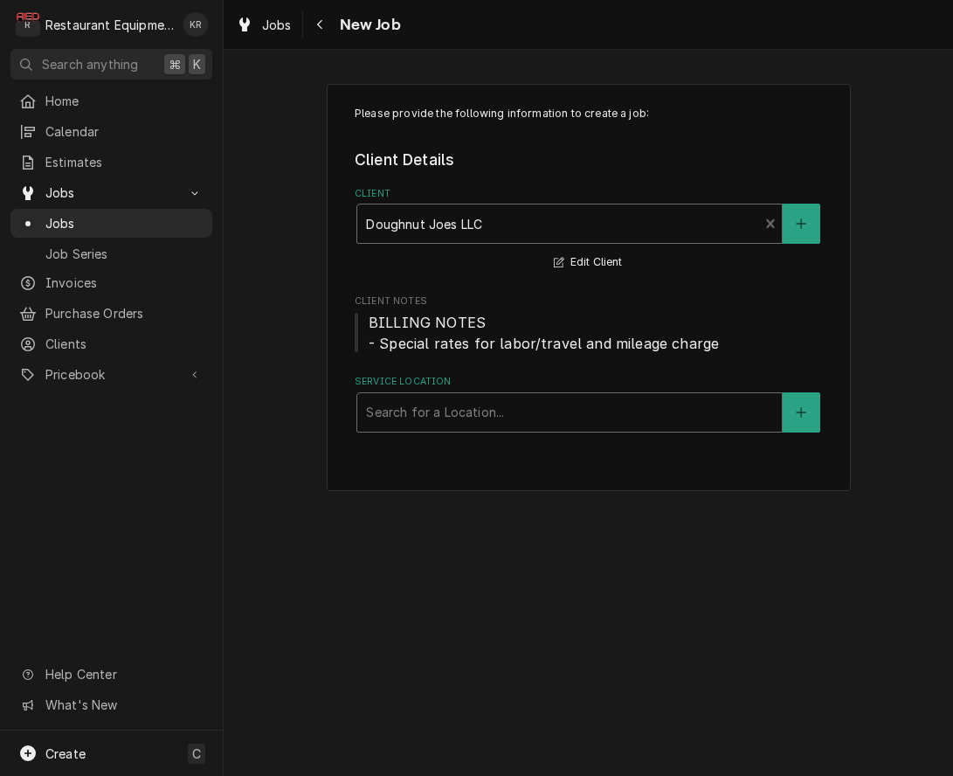
click at [454, 412] on div "Service Location" at bounding box center [569, 412] width 407 height 31
type input "e"
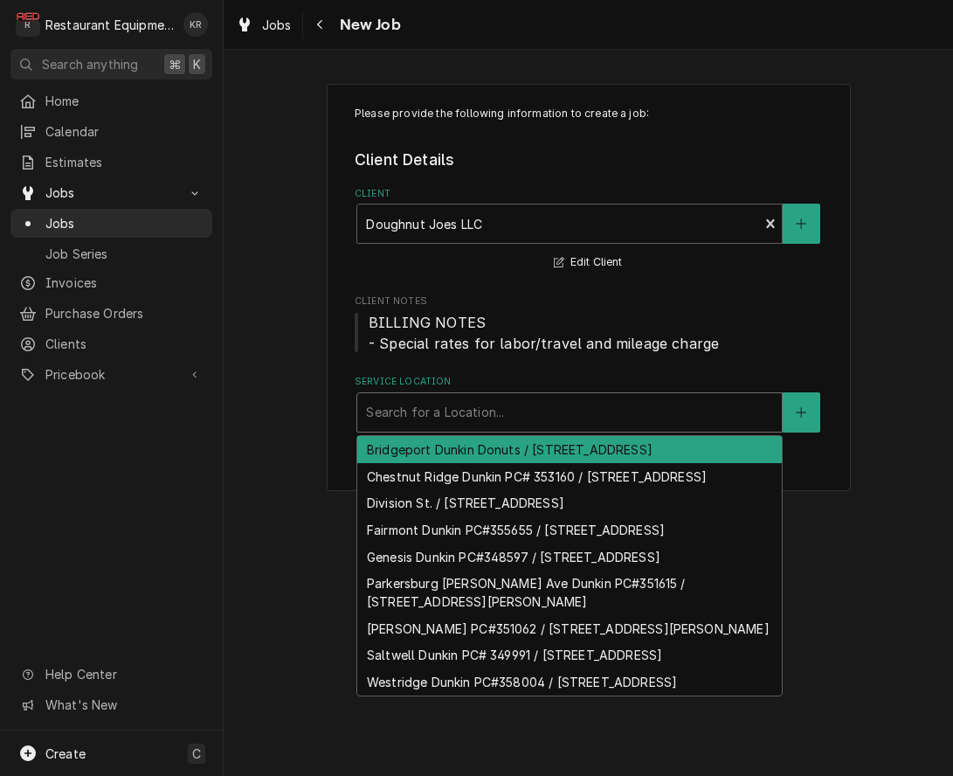
click at [922, 197] on div "Please provide the following information to create a job: Client Details Client…" at bounding box center [589, 287] width 730 height 439
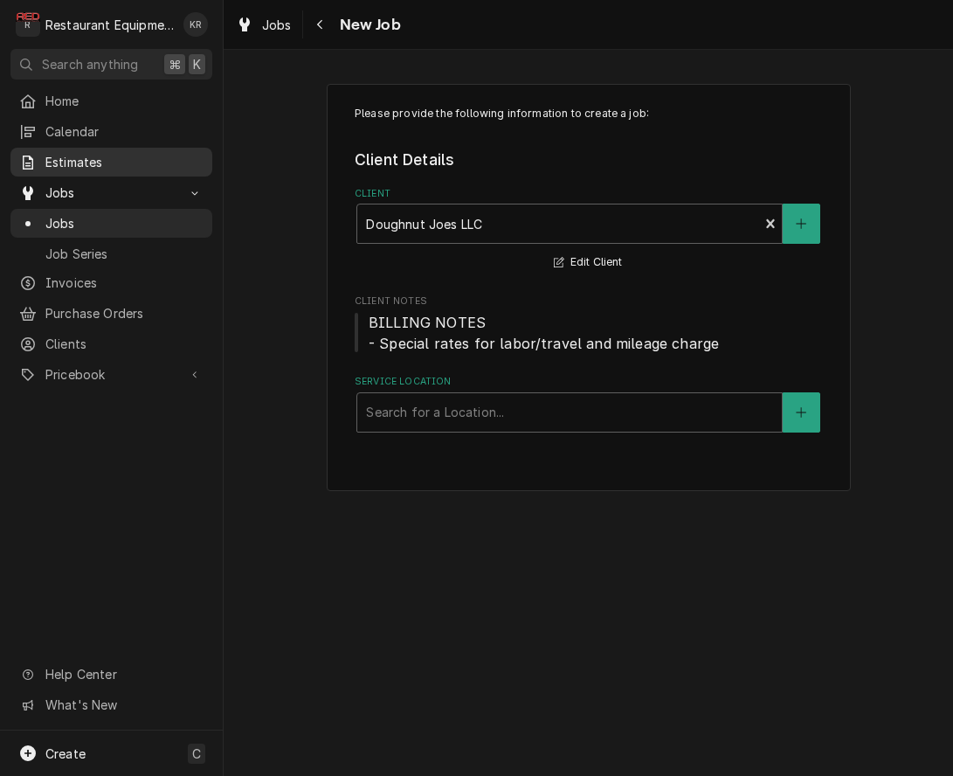
click at [75, 163] on span "Estimates" at bounding box center [124, 162] width 158 height 18
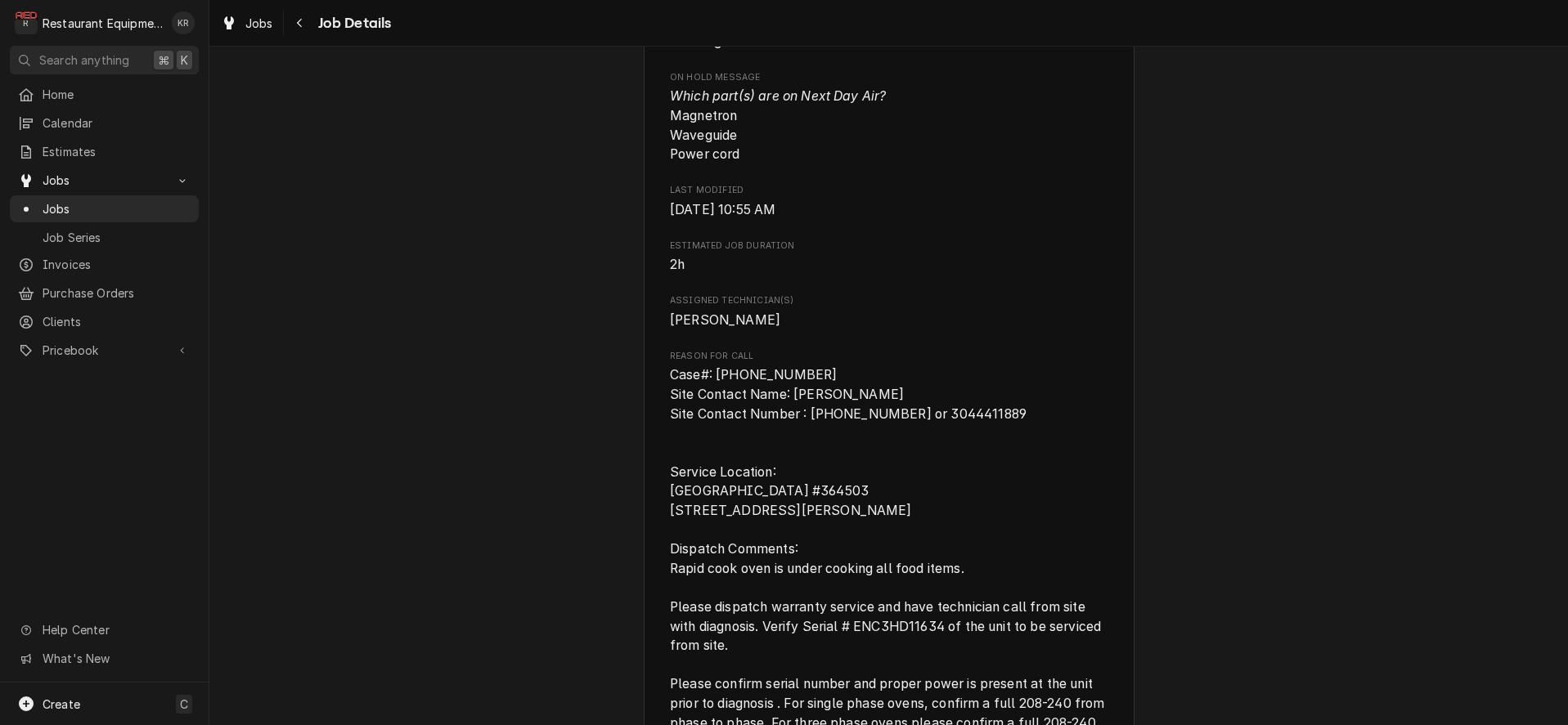
scroll to position [966, 0]
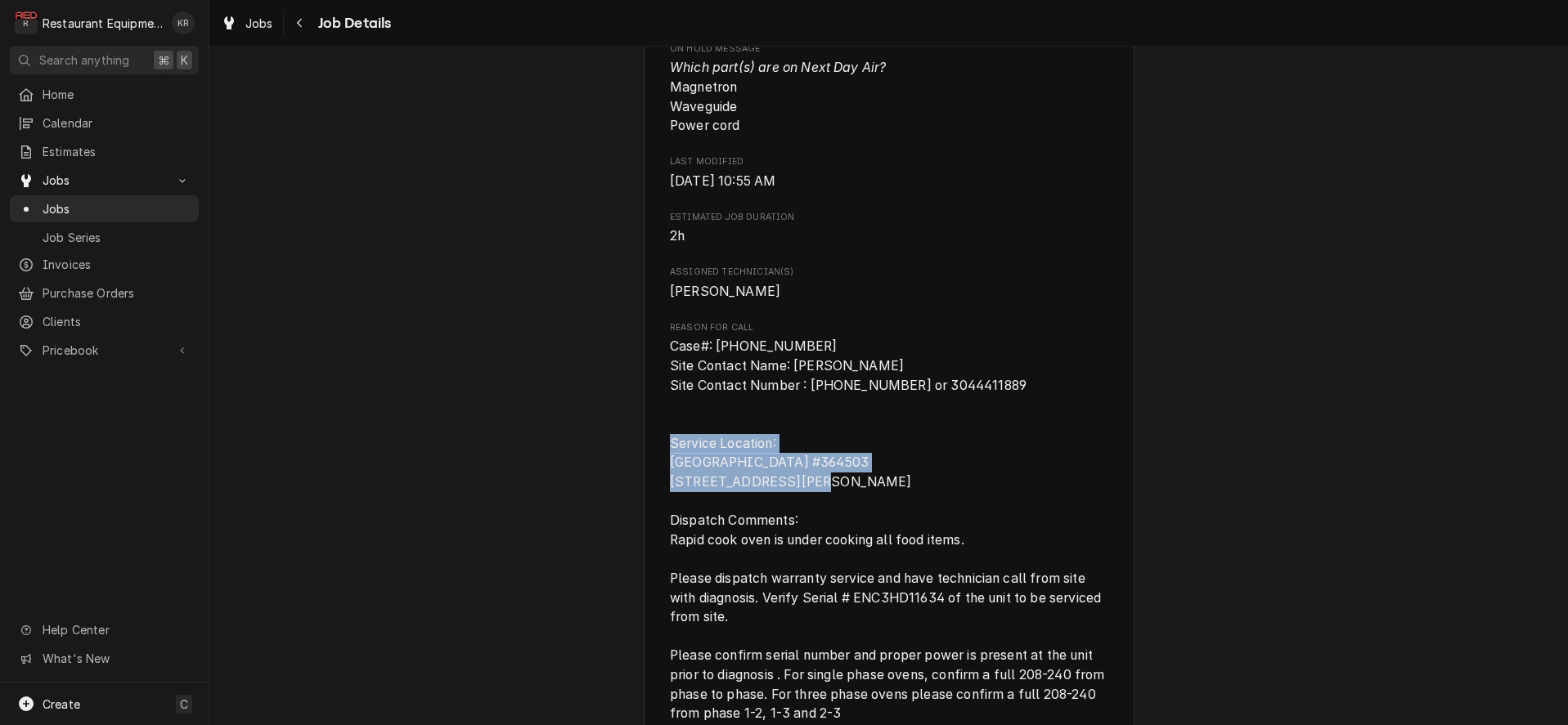
drag, startPoint x: 667, startPoint y: 482, endPoint x: 827, endPoint y: 522, distance: 164.9
click at [827, 522] on div "TurboChef Parkersburg Dunkin Donuts 364503 / 10116 Emerson Ave, Parkersburg, WV…" at bounding box center [889, 564] width 491 height 2852
copy span "Dunkin Donuts #364503 10116 Emerson Avenue Parkersburg, WV 26104"
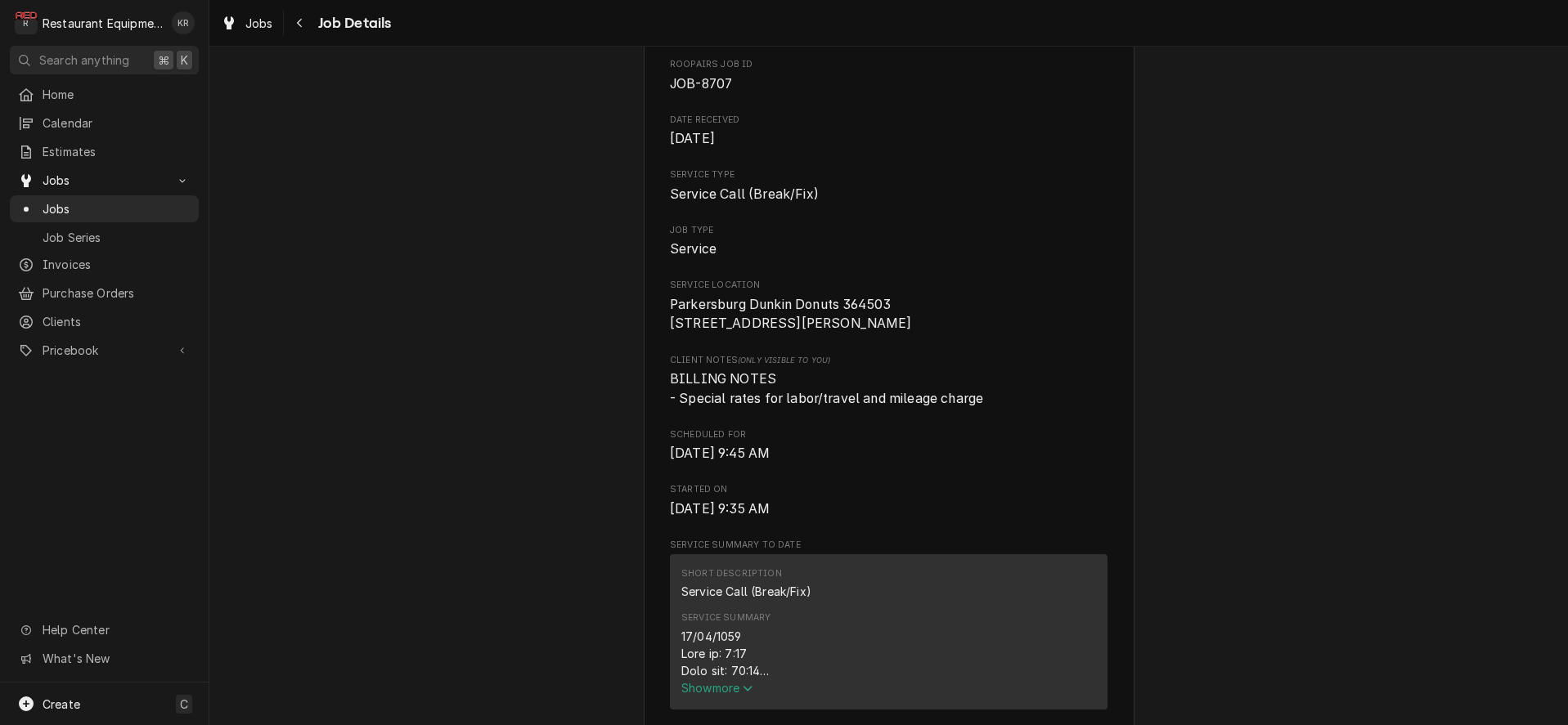
scroll to position [0, 0]
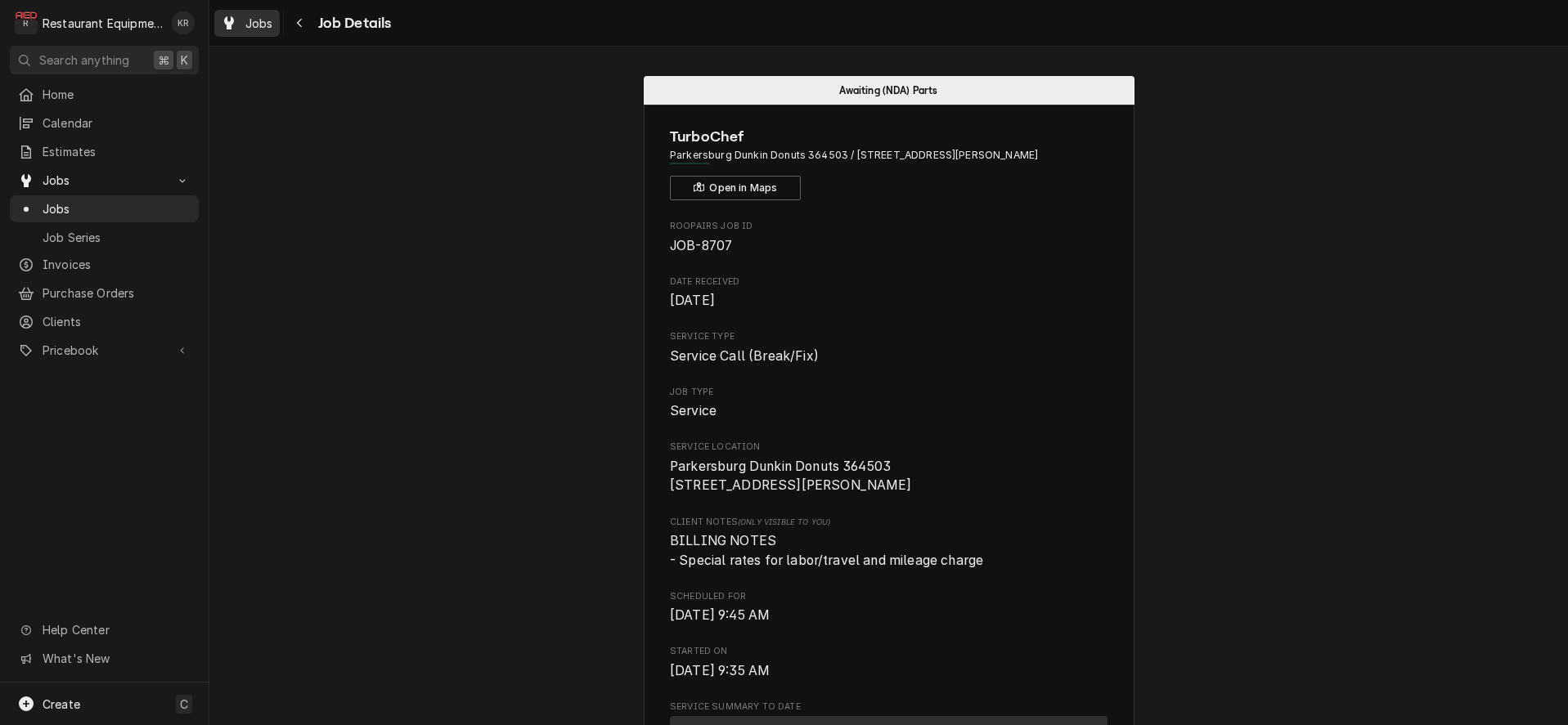
click at [261, 27] on span "Jobs" at bounding box center [259, 23] width 28 height 17
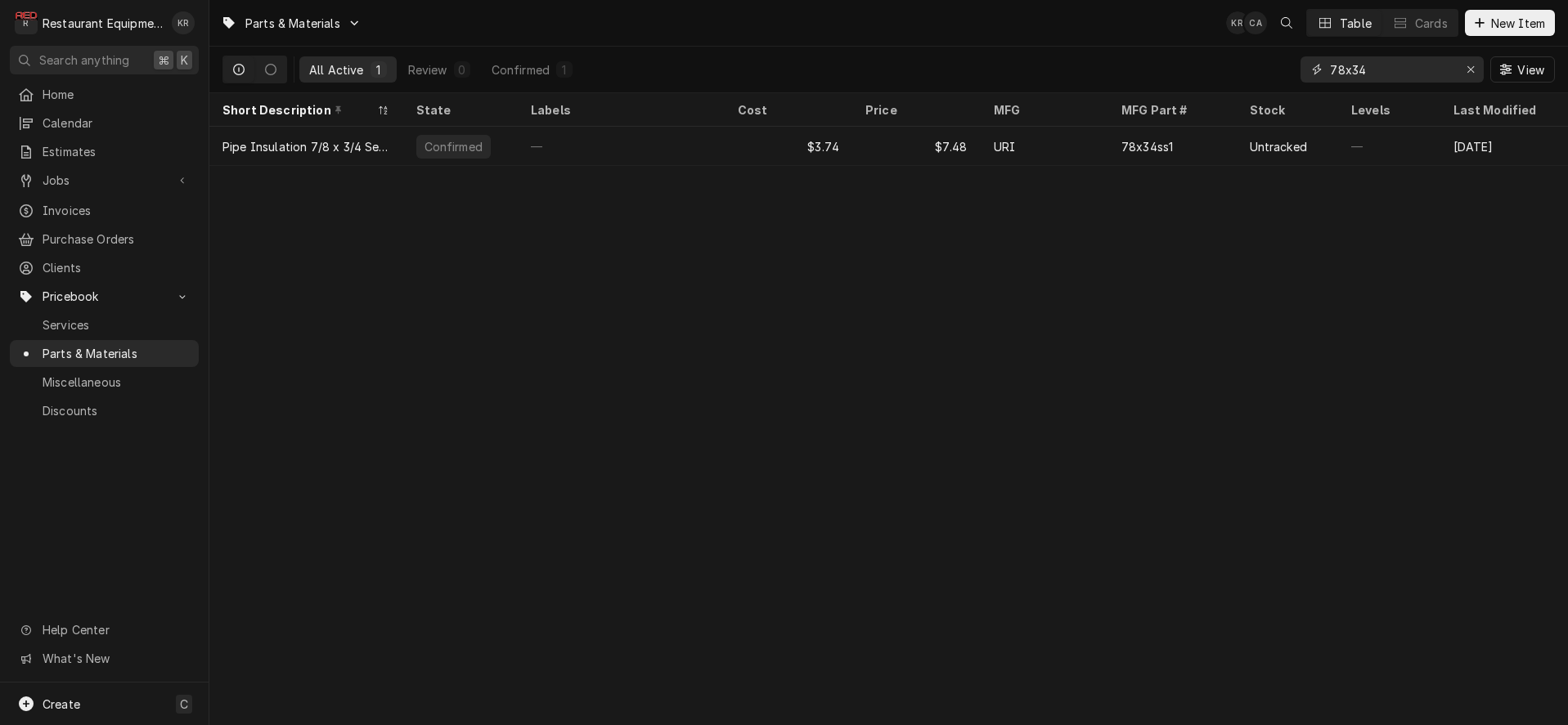
drag, startPoint x: 1359, startPoint y: 71, endPoint x: 1241, endPoint y: 68, distance: 118.0
click at [1330, 68] on input "78x34" at bounding box center [1391, 69] width 123 height 26
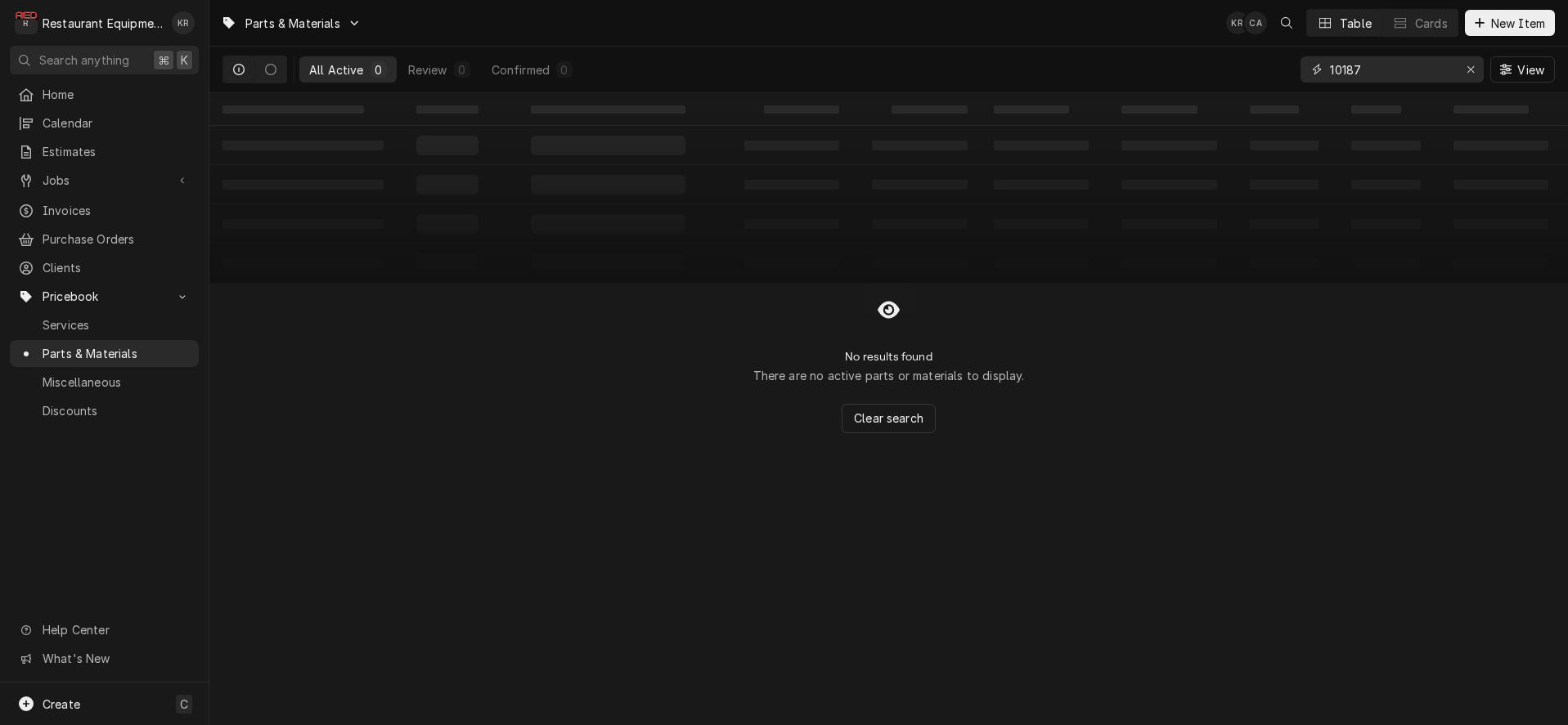
click at [1341, 69] on input "10187" at bounding box center [1391, 69] width 123 height 26
type input "100187"
click at [1473, 68] on icon "Erase input" at bounding box center [1472, 69] width 9 height 11
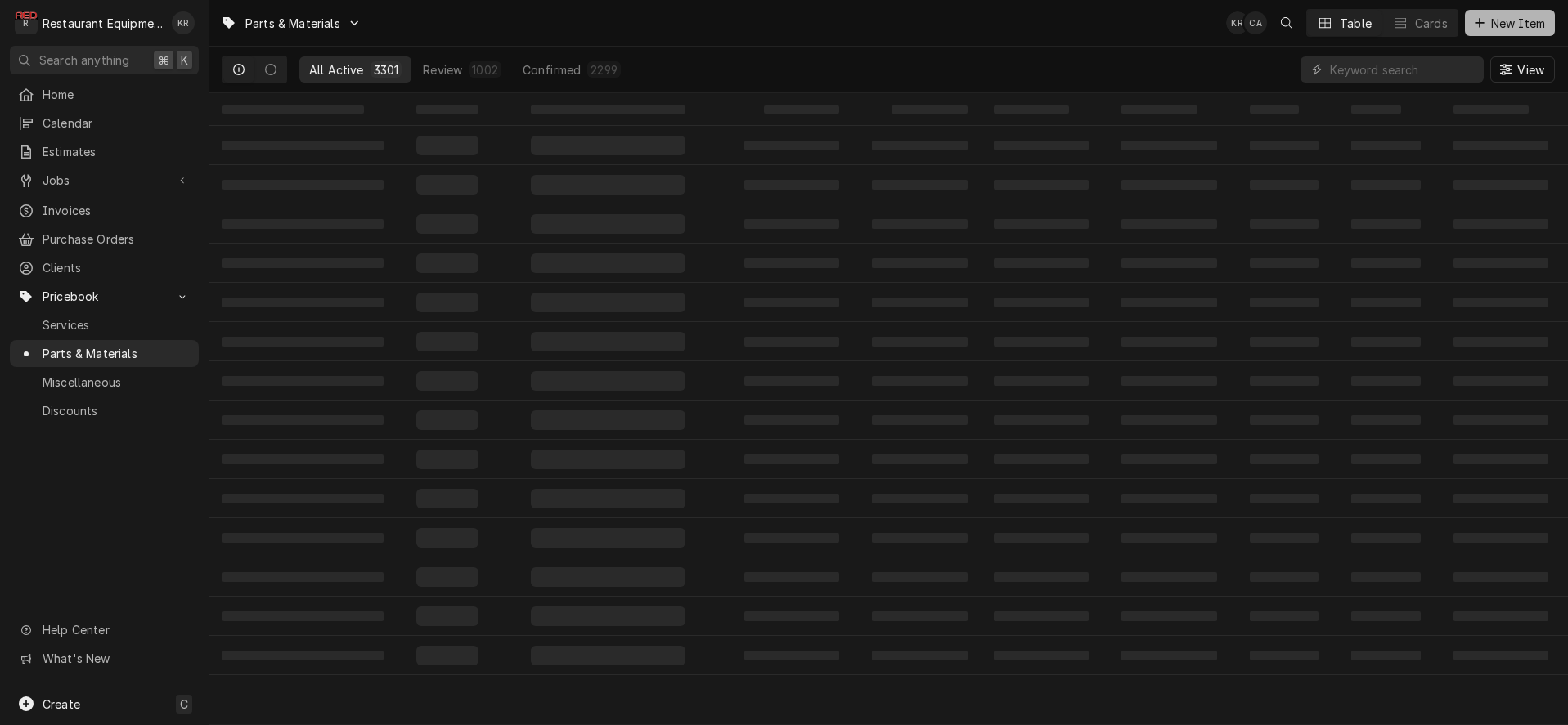
click at [1502, 22] on span "New Item" at bounding box center [1518, 23] width 61 height 17
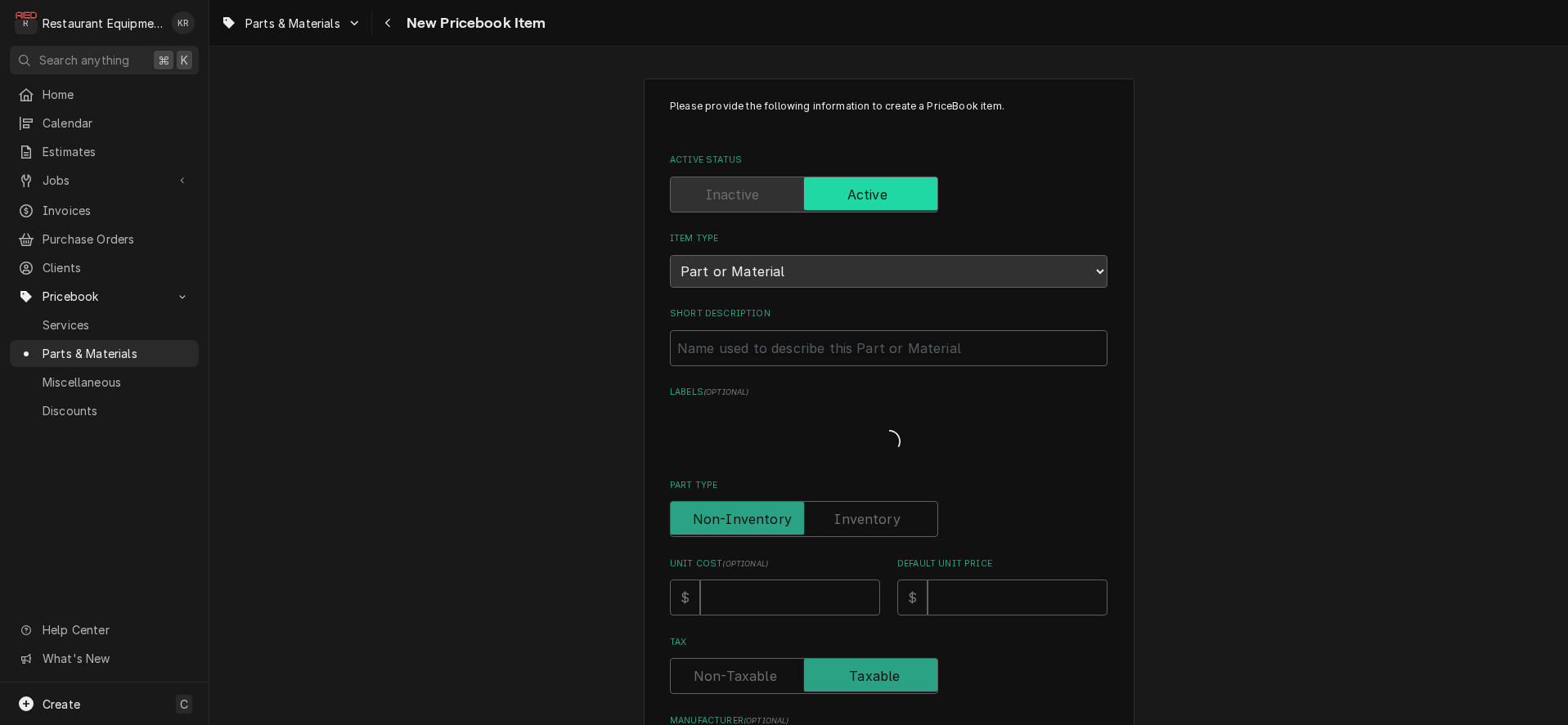
type textarea "x"
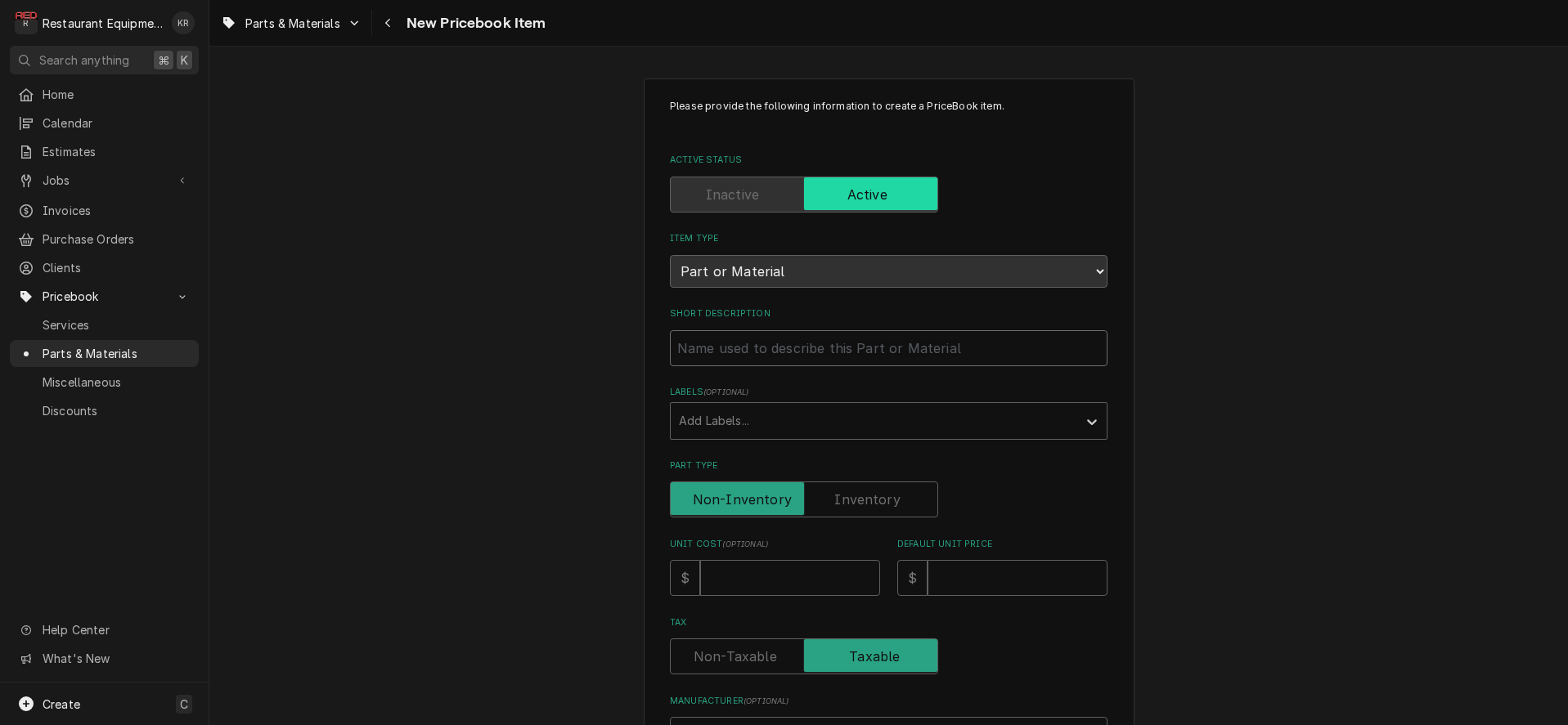
click at [742, 347] on input "Short Description" at bounding box center [889, 348] width 438 height 36
paste input "TurboChef 100187 Power Cord, NEMA 6-30"
type input "TurboChef 100187 Power Cord, NEMA 6-30"
type textarea "x"
drag, startPoint x: 797, startPoint y: 347, endPoint x: 594, endPoint y: 341, distance: 203.1
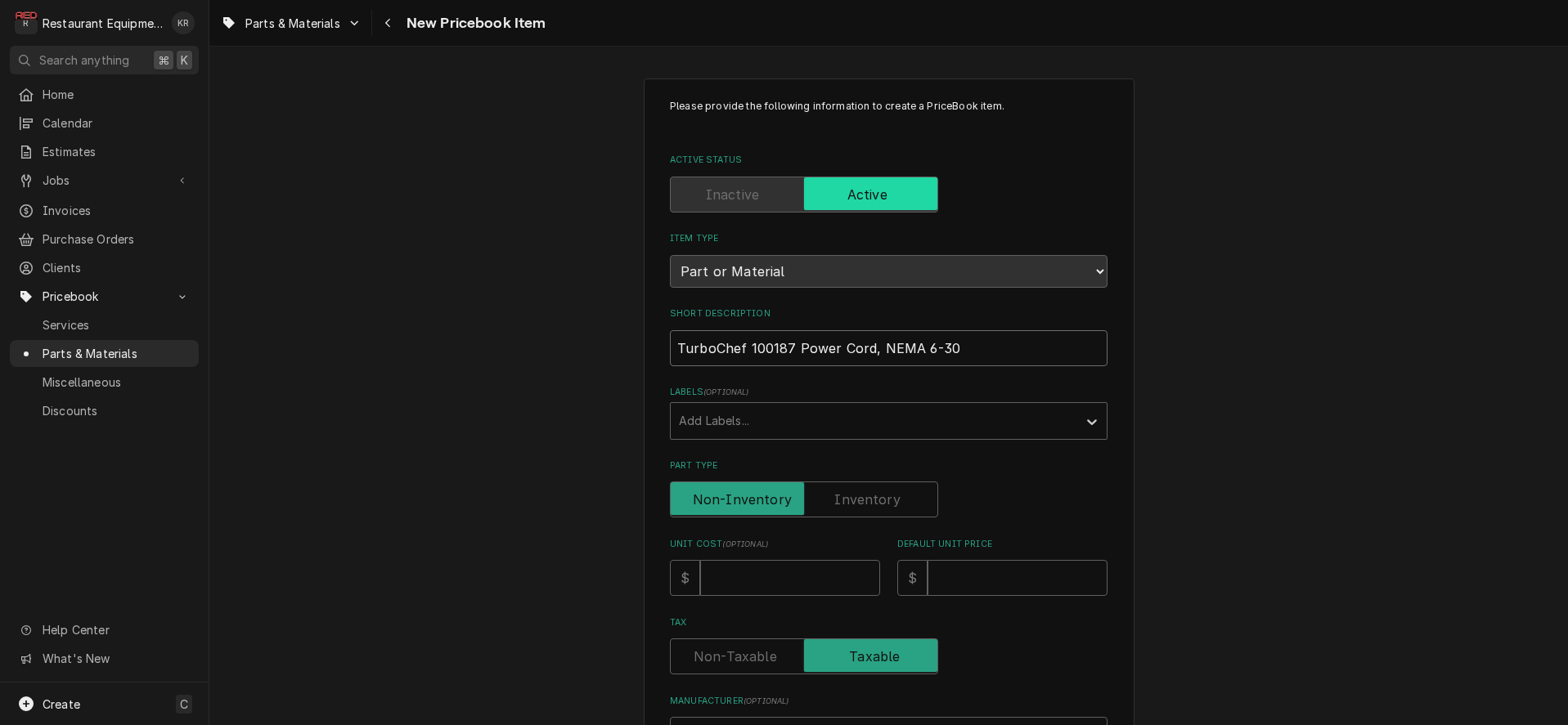
click at [670, 340] on input "TurboChef 100187 Power Cord, NEMA 6-30" at bounding box center [889, 348] width 438 height 36
type input "Power Cord, NEMA 6-30"
type textarea "x"
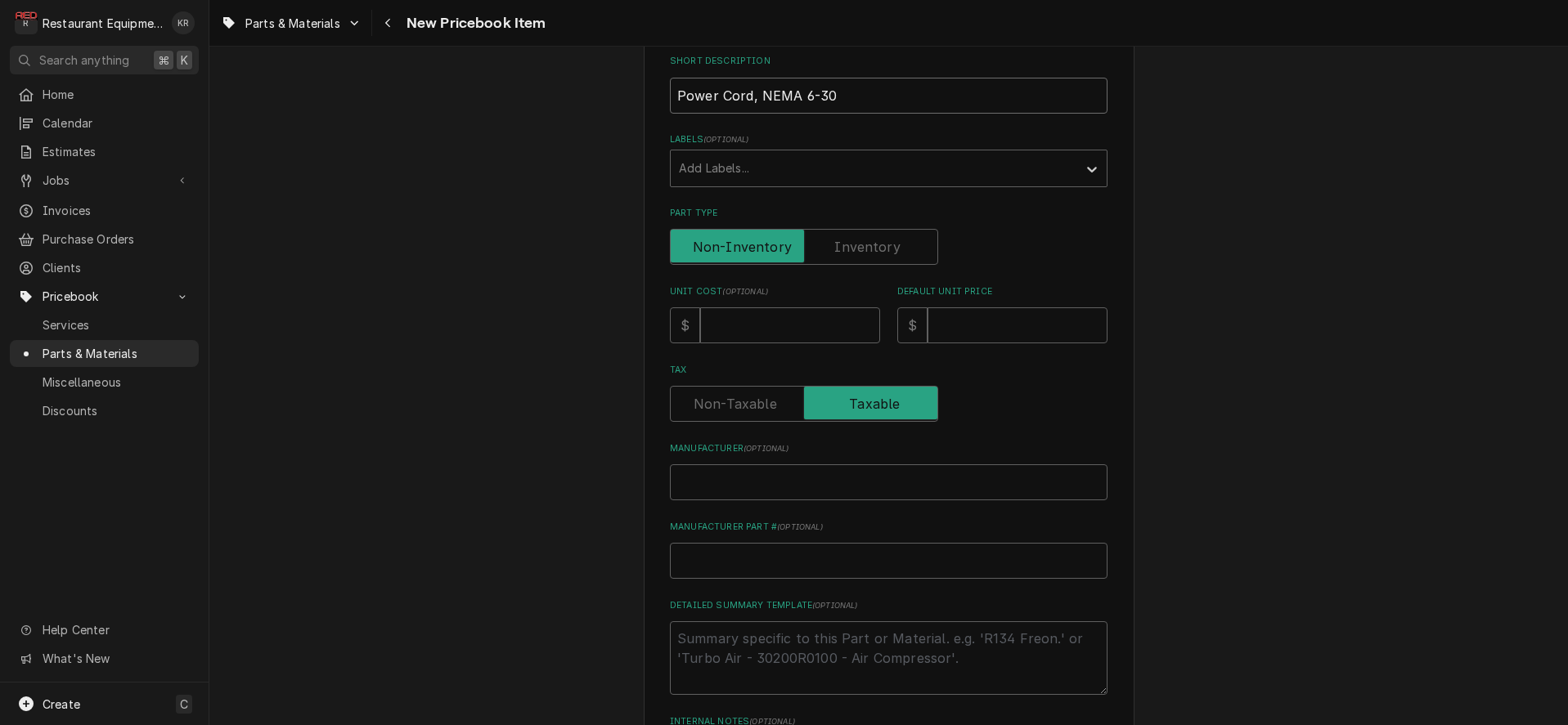
scroll to position [268, 0]
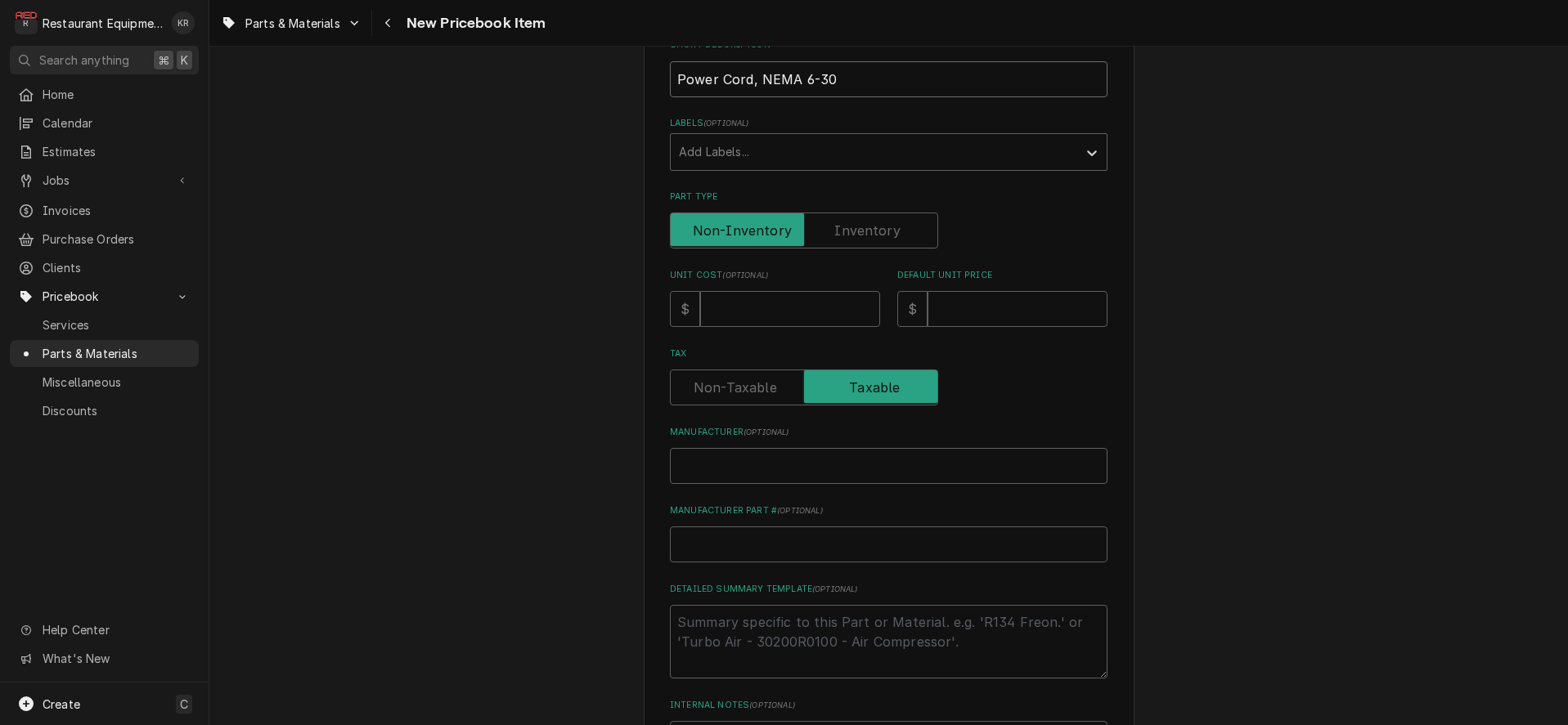
type input "Power Cord, NEMA 6-30"
click at [725, 313] on input "Unit Cost ( optional )" at bounding box center [790, 309] width 180 height 36
type input "1"
type textarea "x"
type input "10"
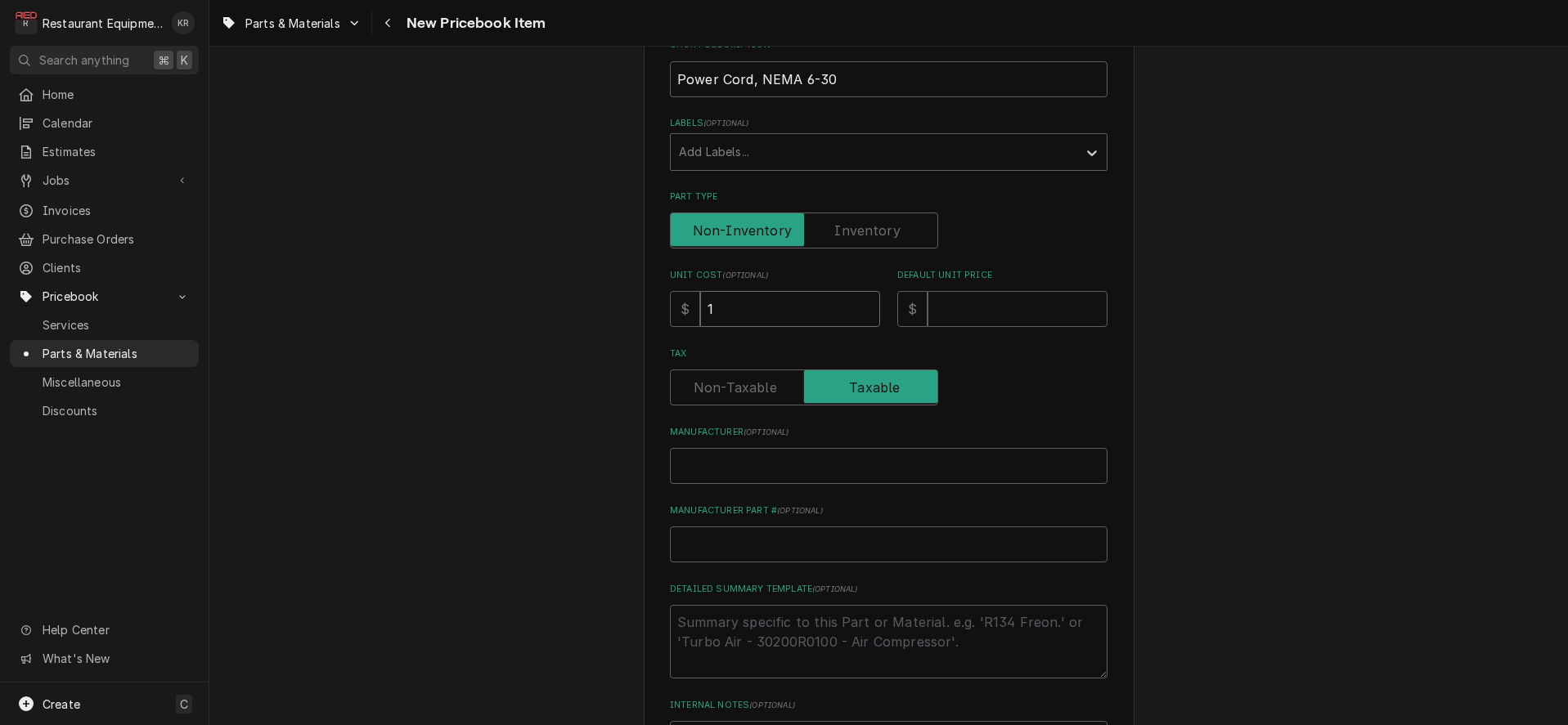
type textarea "x"
type input "100"
type textarea "x"
type input "100.8"
type textarea "x"
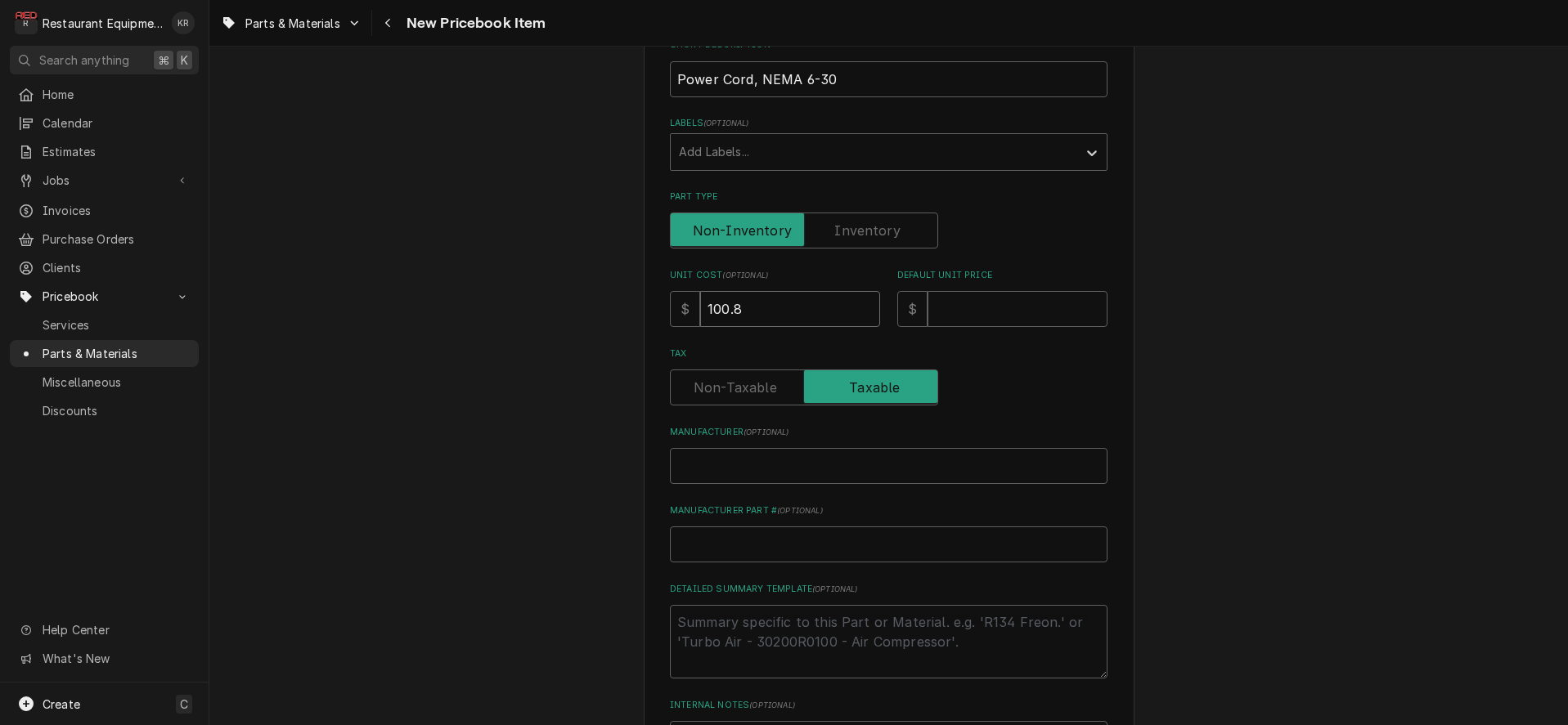
type input "100.89"
type textarea "x"
type input "100.89"
type input "2"
type textarea "x"
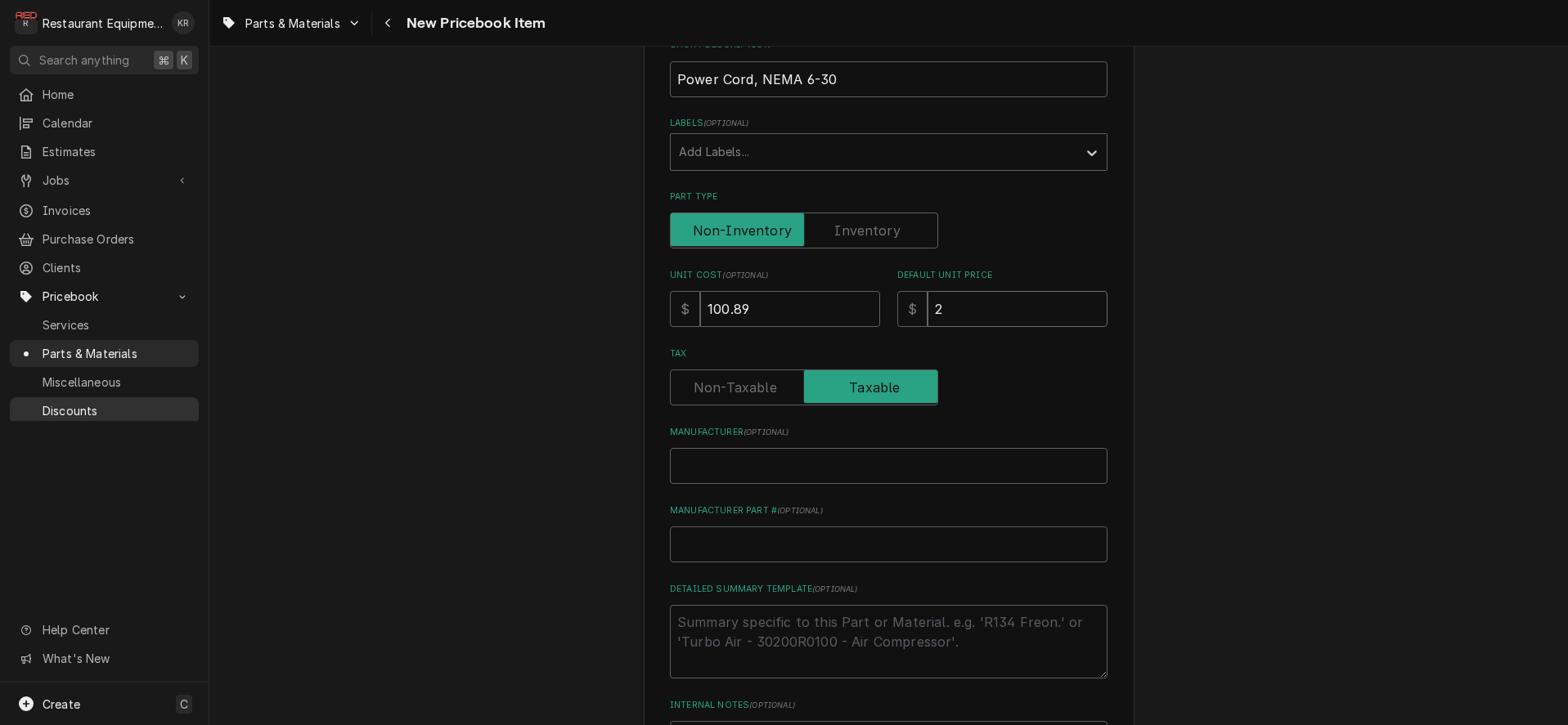
type input "20"
type textarea "x"
type input "201"
type textarea "x"
type input "201.7"
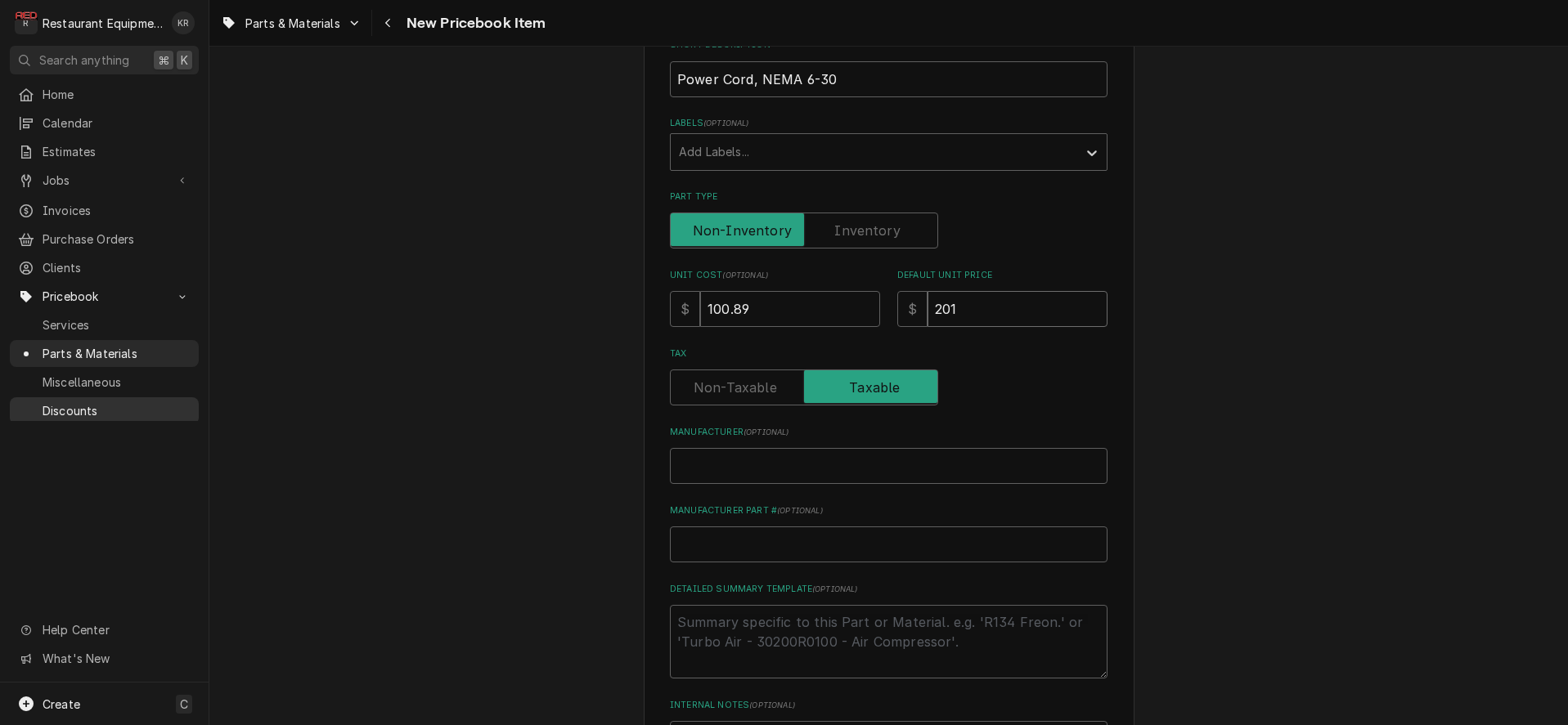
type textarea "x"
type input "201.78"
type textarea "x"
type input "201.78"
click at [685, 469] on input "Manufacturer ( optional )" at bounding box center [889, 466] width 438 height 36
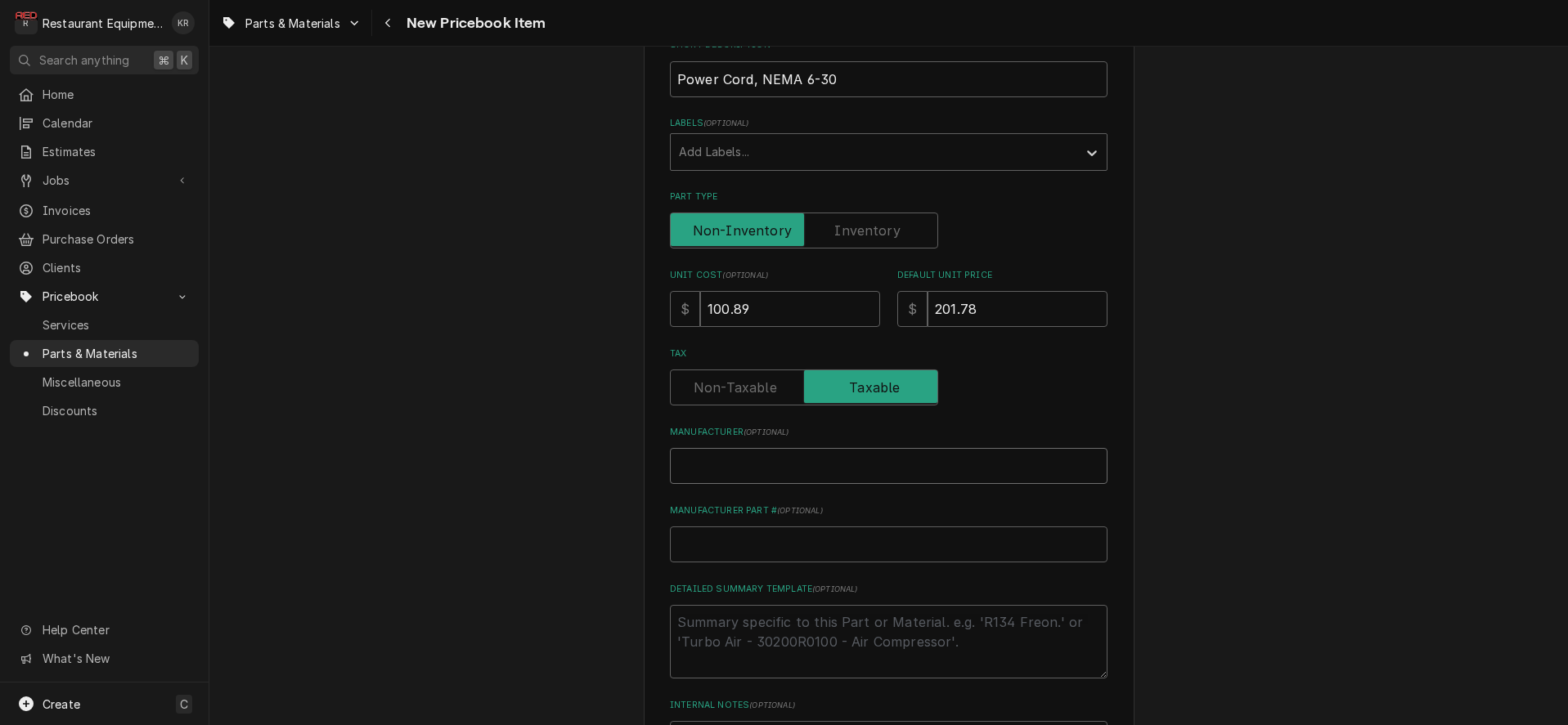
paste input "TurboChef 100187"
type input "TurboChef 100187"
type textarea "x"
click at [761, 465] on input "TurboChef 100187" at bounding box center [889, 466] width 438 height 36
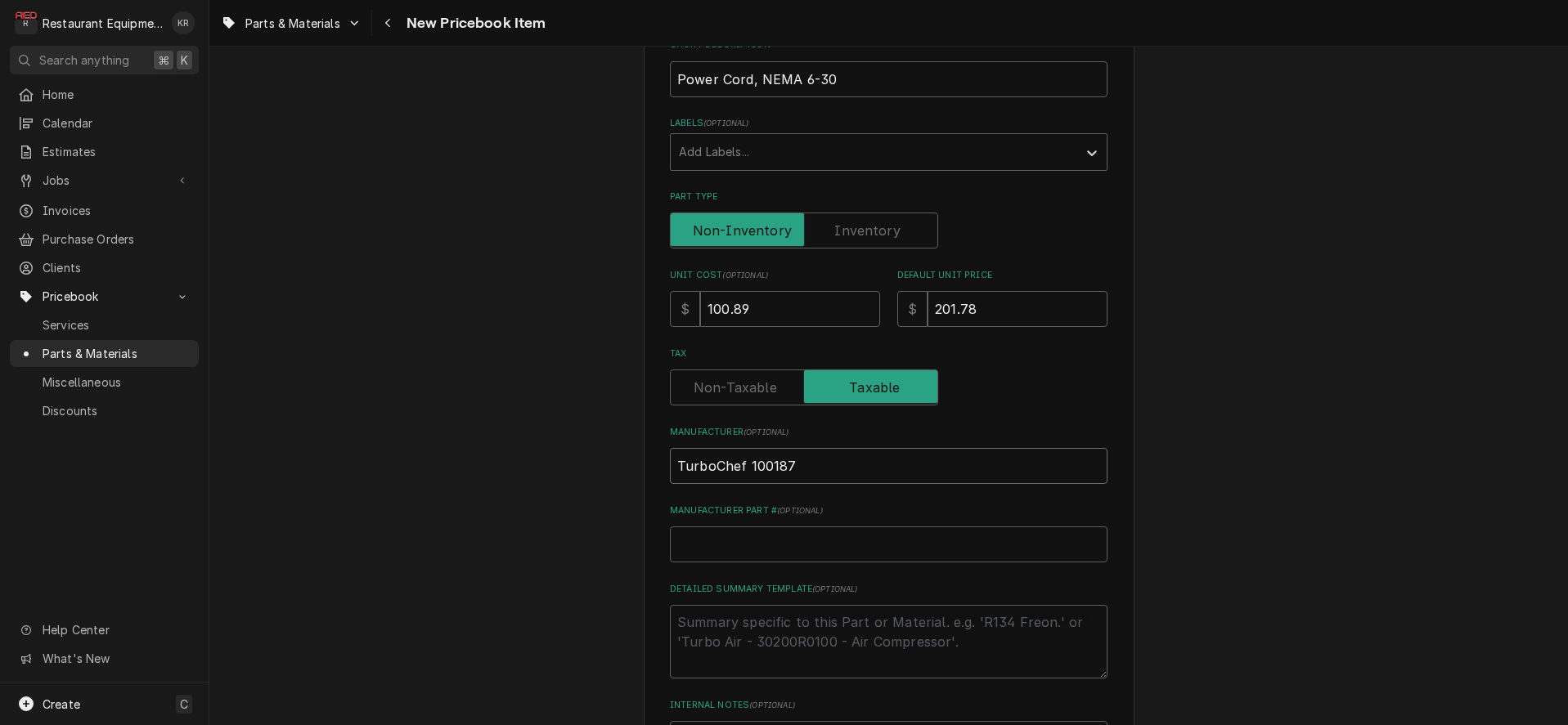
type input "TurboChef"
type textarea "x"
type input "TurboChef"
click at [723, 549] on input "Manufacturer Part # ( optional )" at bounding box center [889, 544] width 438 height 36
paste input "100187"
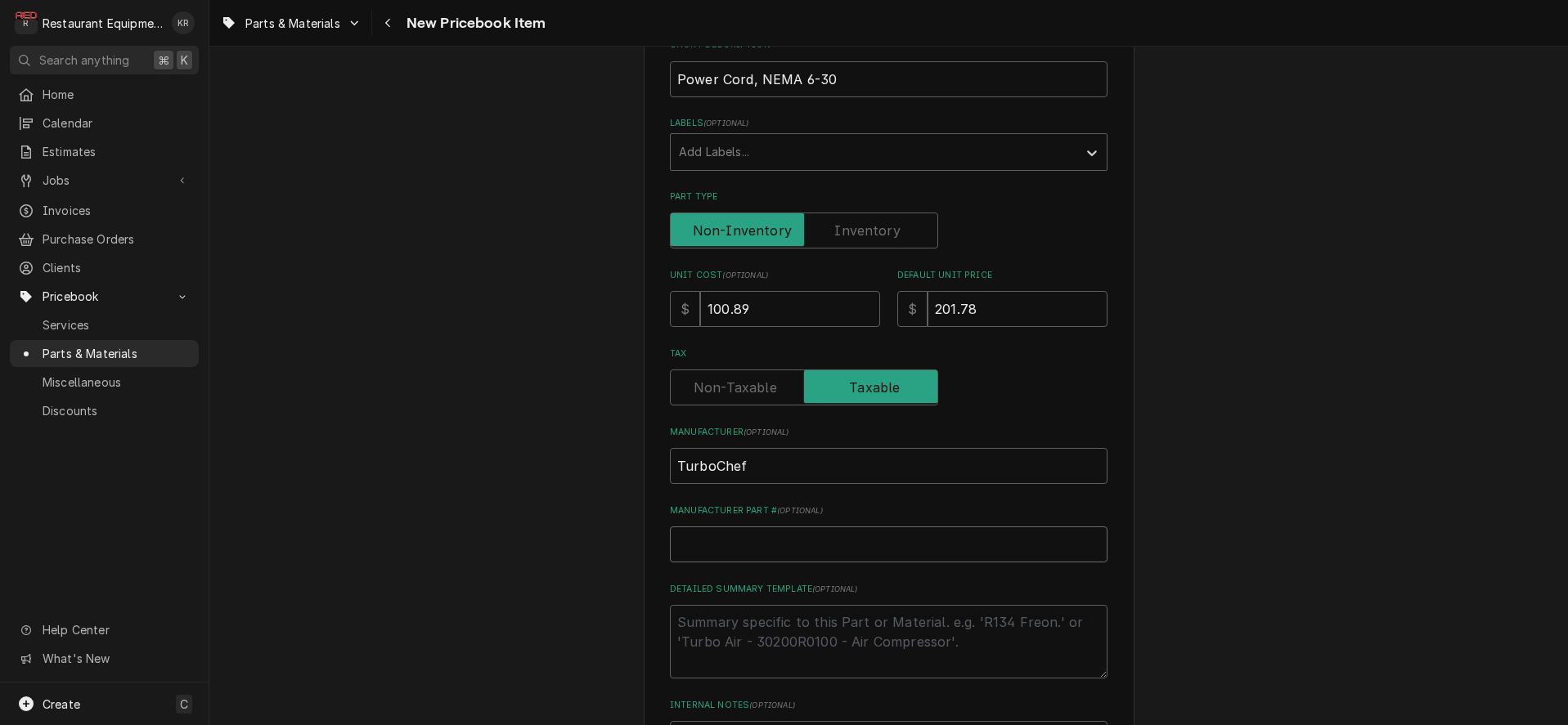
type input "100187"
type textarea "x"
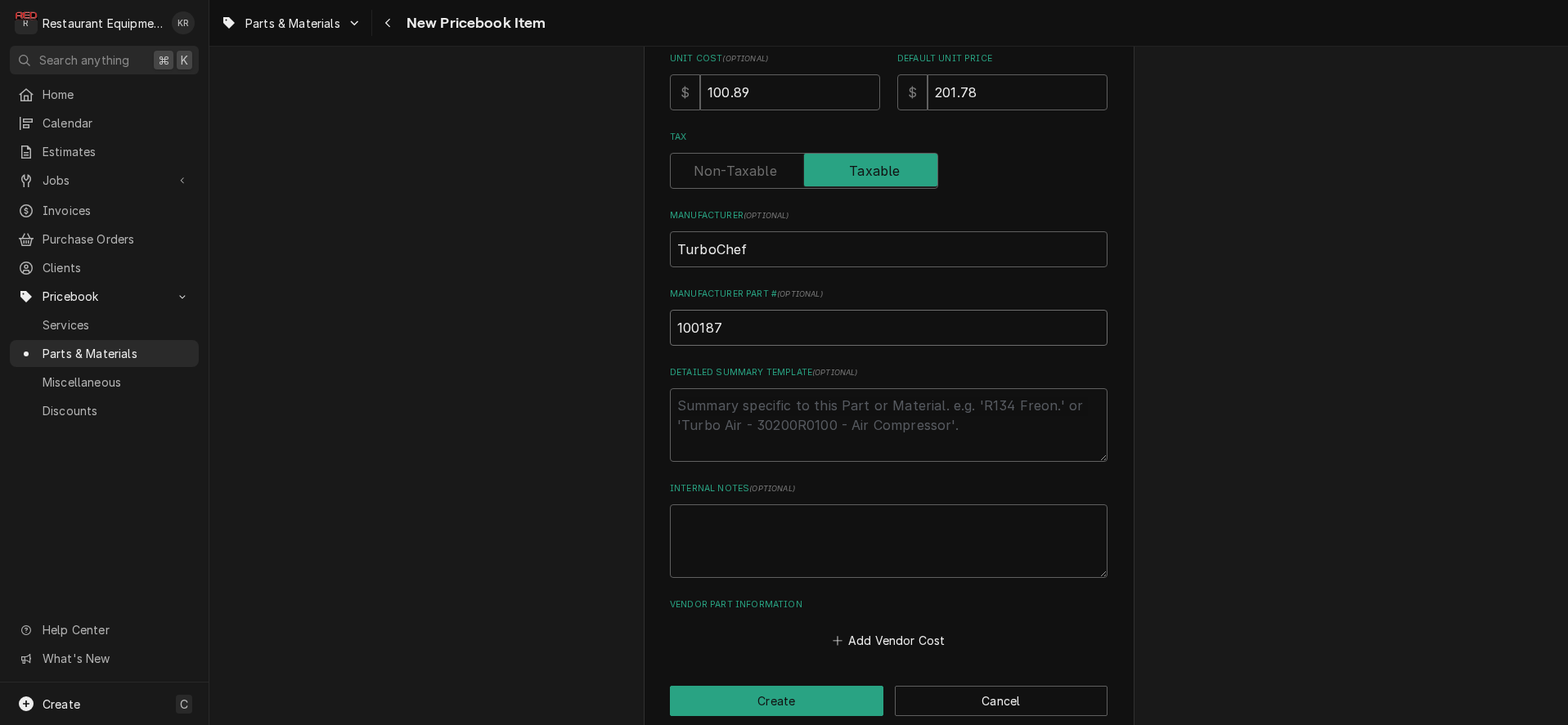
scroll to position [511, 0]
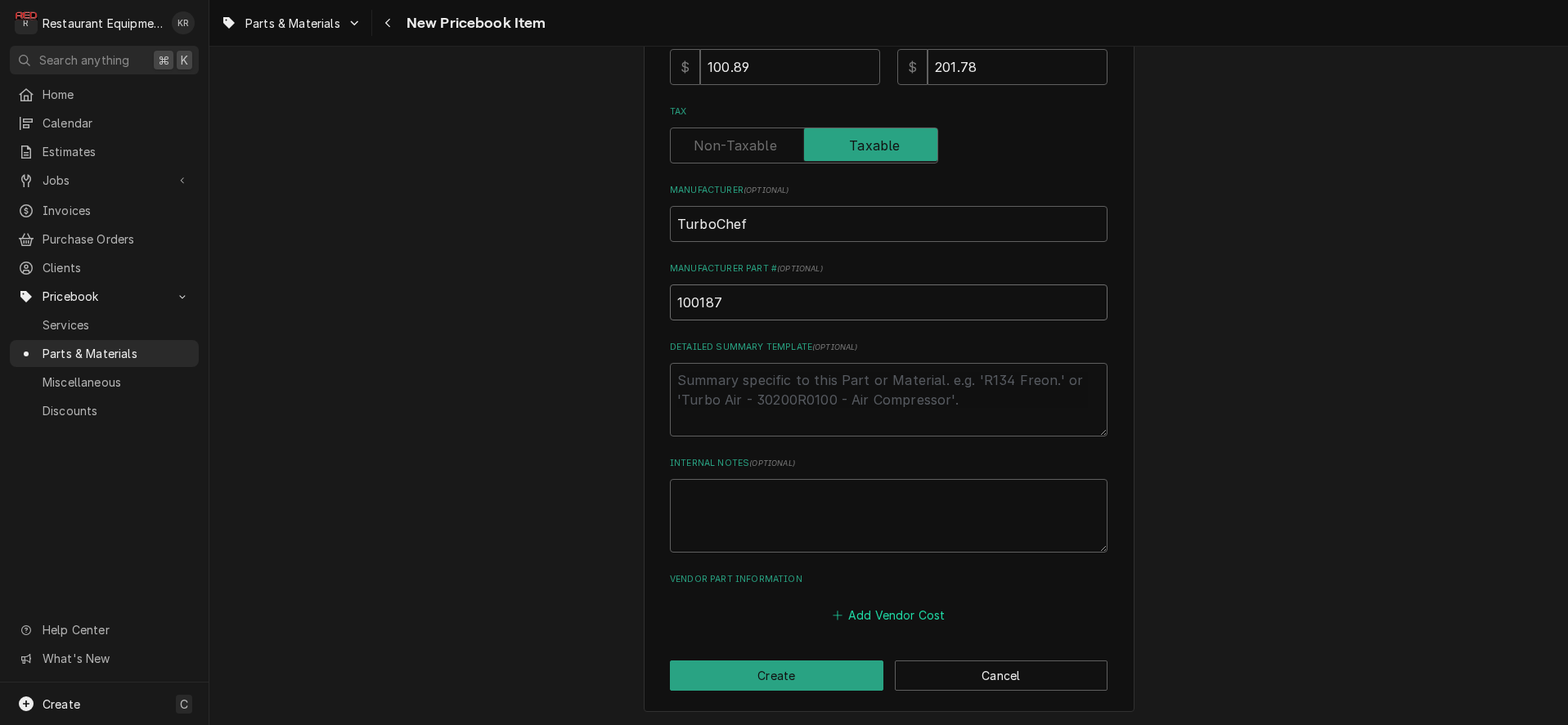
type input "100187"
click at [895, 618] on button "Add Vendor Cost" at bounding box center [888, 615] width 119 height 22
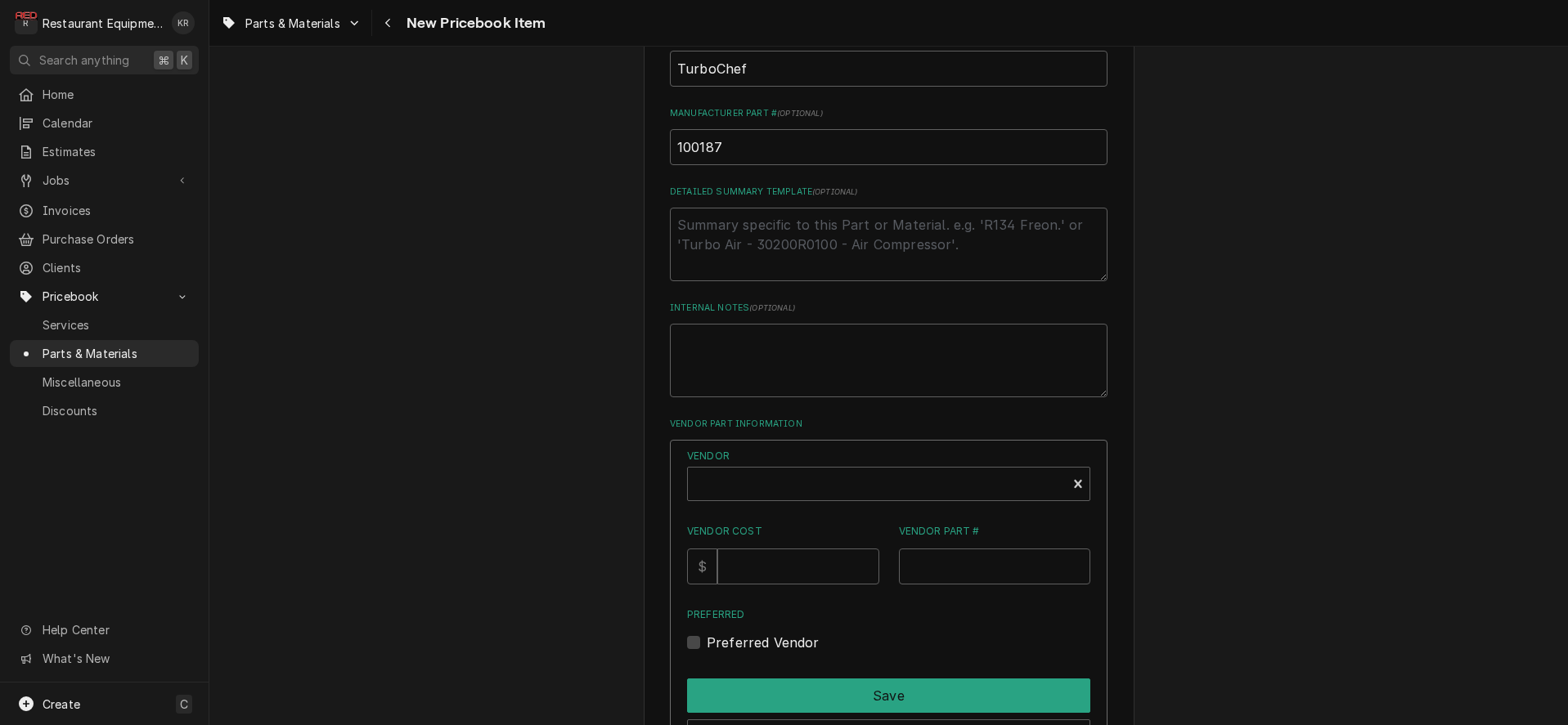
scroll to position [810, 0]
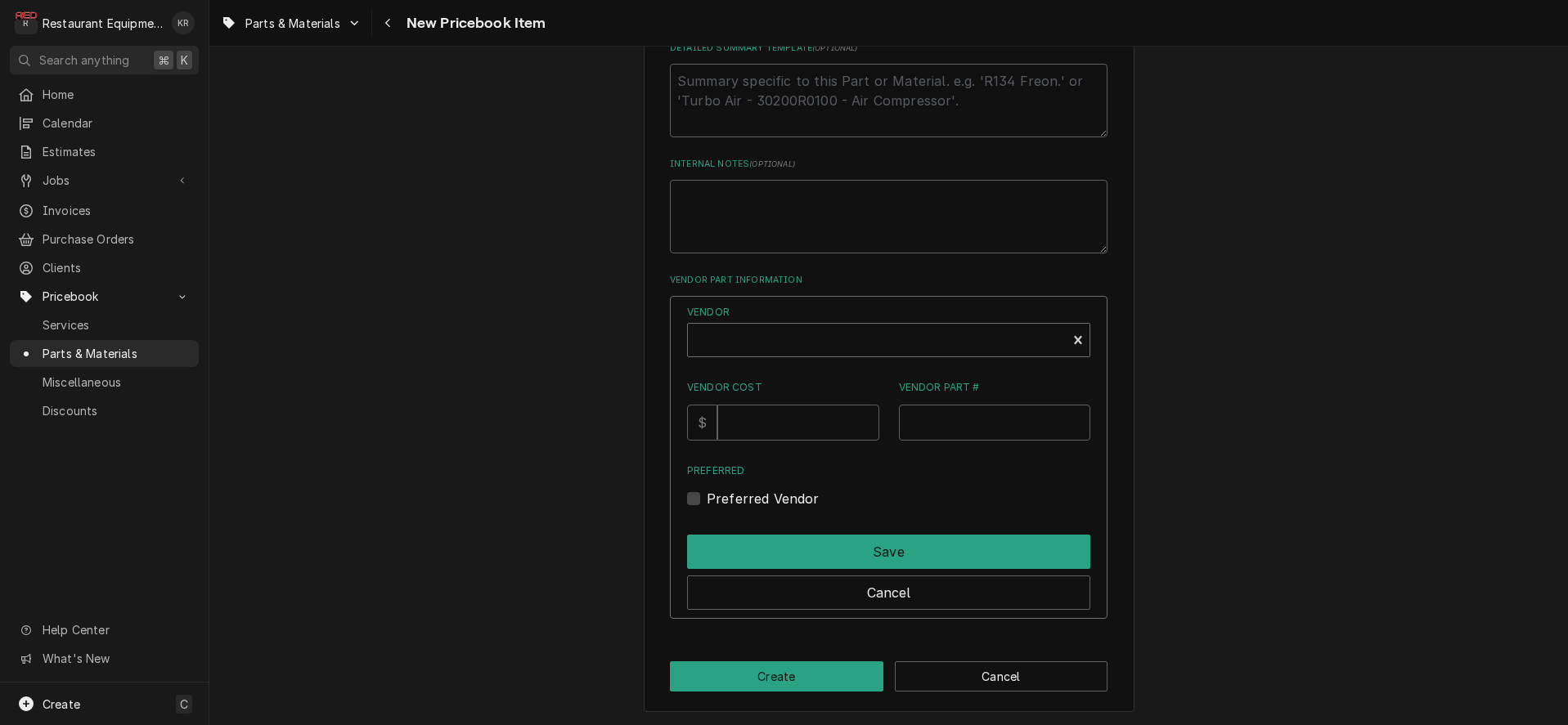
click at [790, 350] on div "Vendor" at bounding box center [877, 347] width 362 height 39
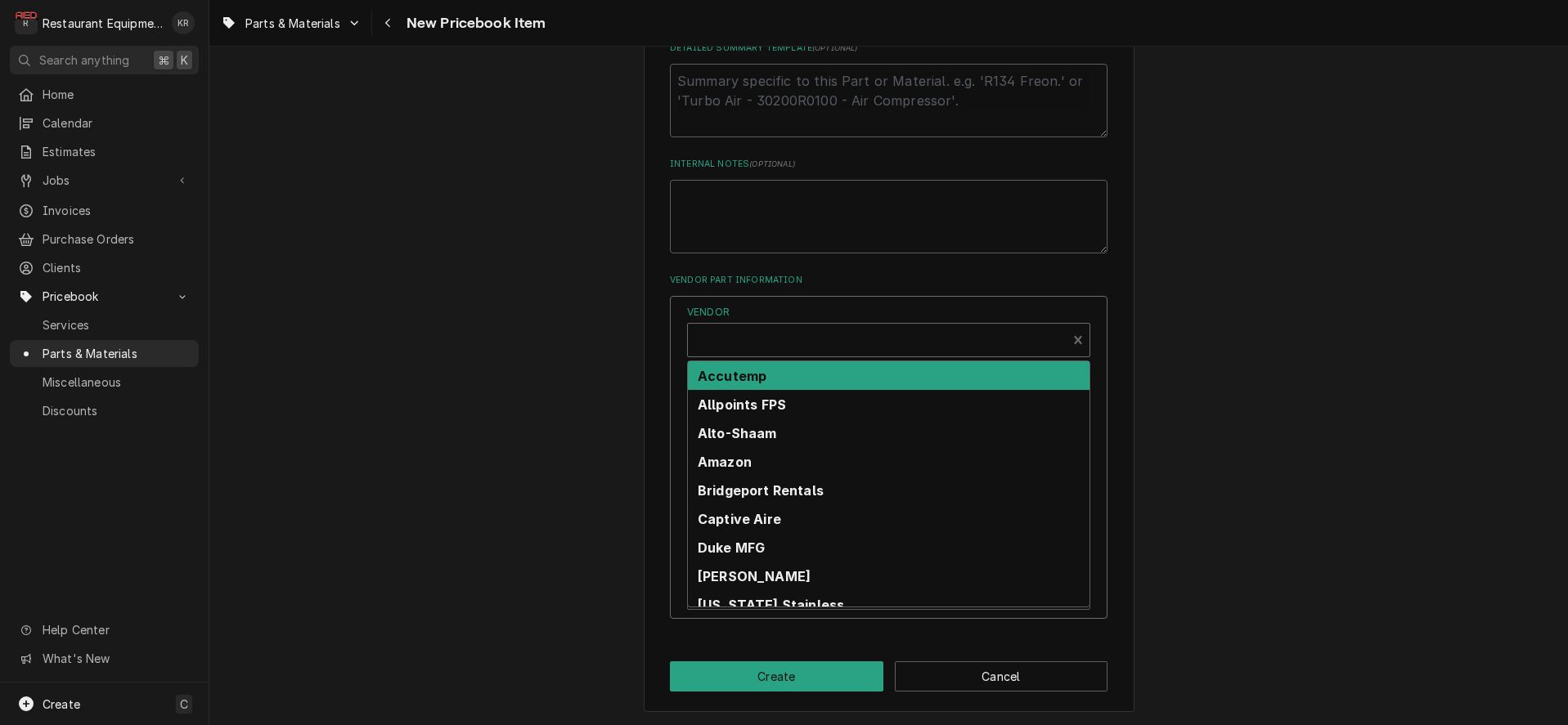
scroll to position [807, 0]
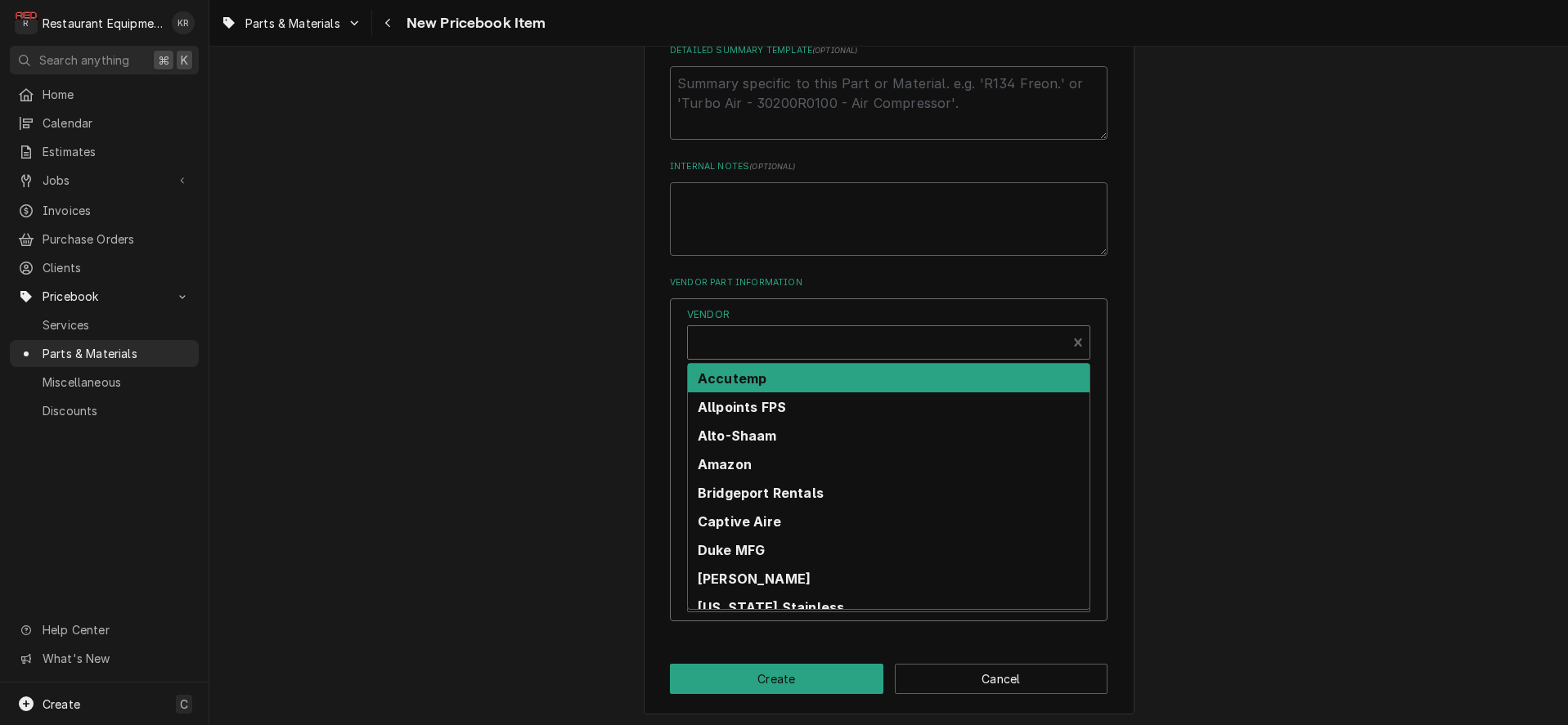
type textarea "x"
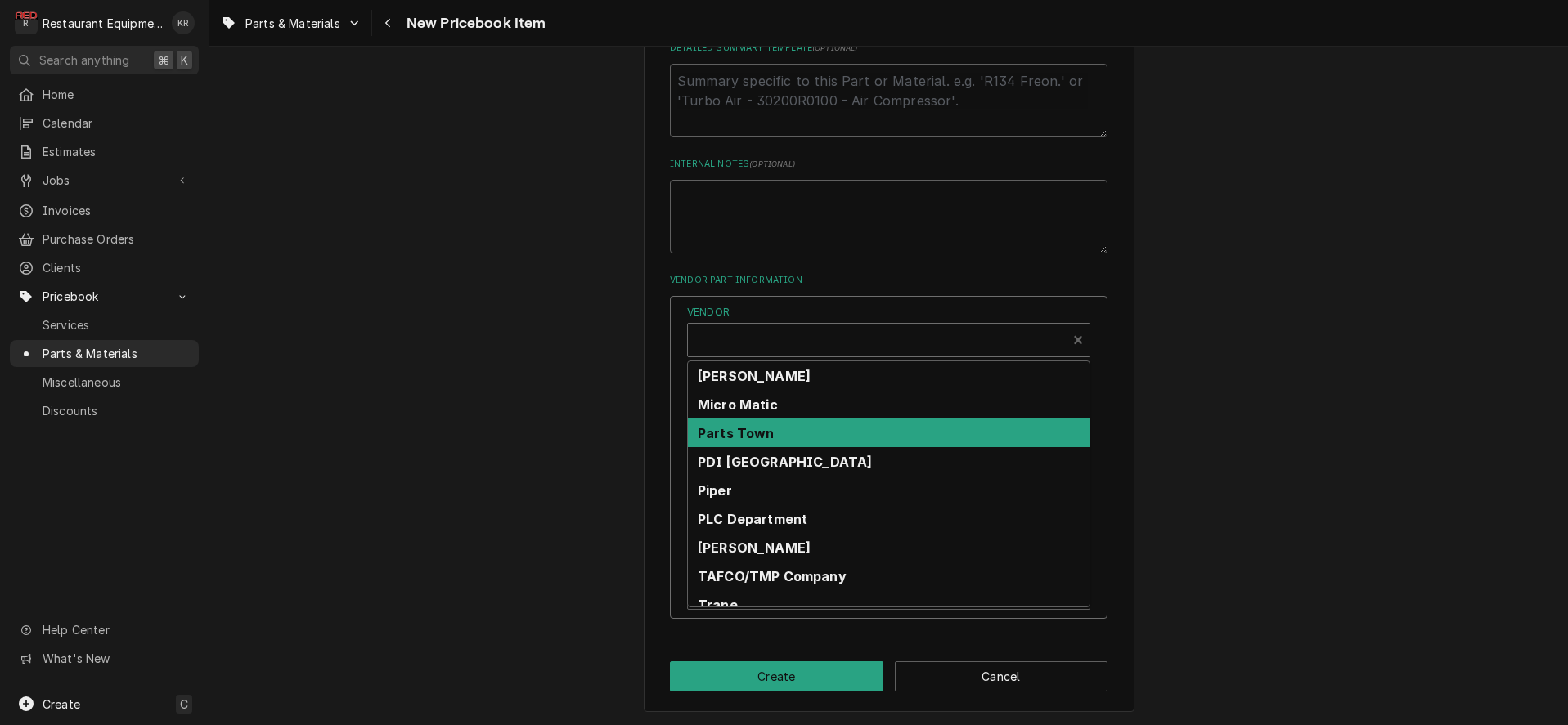
scroll to position [0, 0]
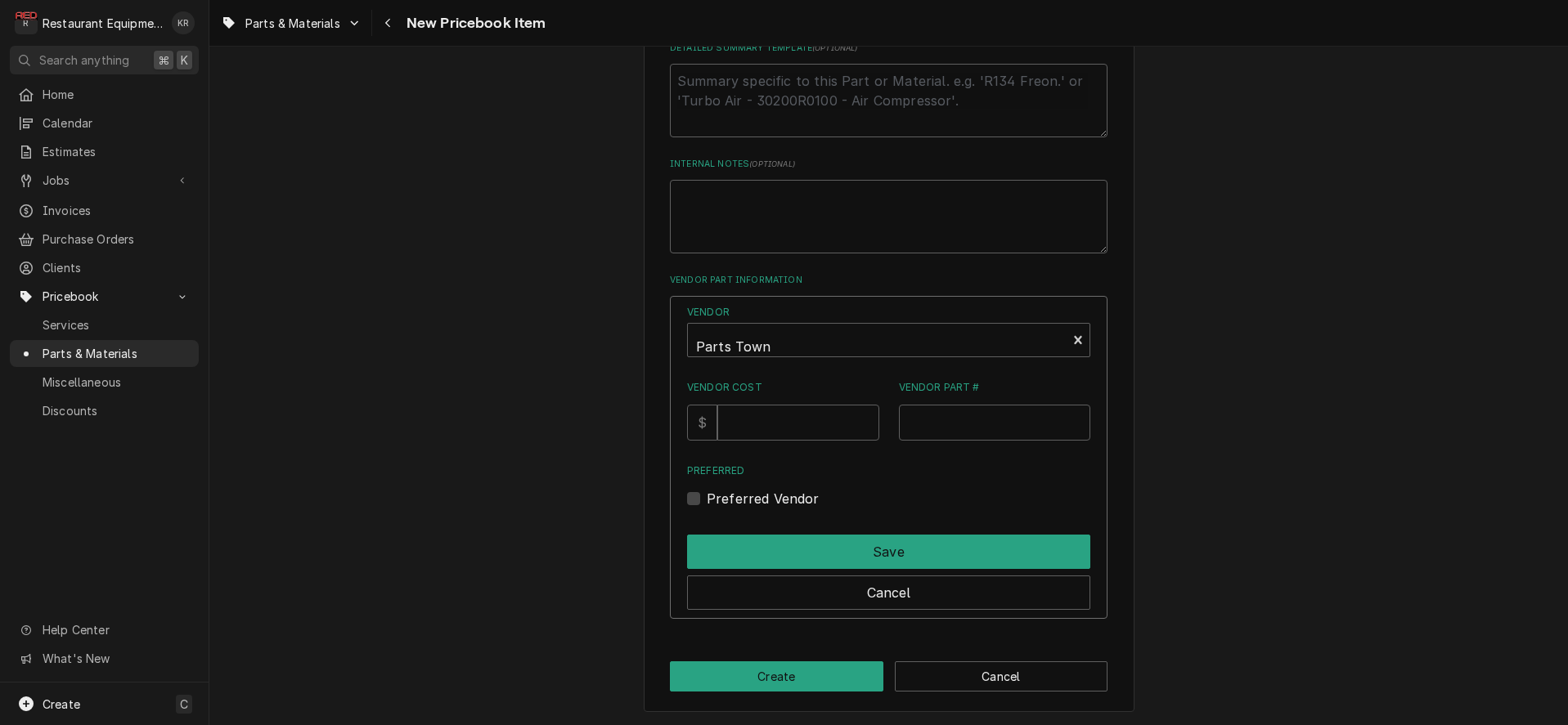
click at [785, 424] on input "Vendor Cost" at bounding box center [798, 423] width 161 height 36
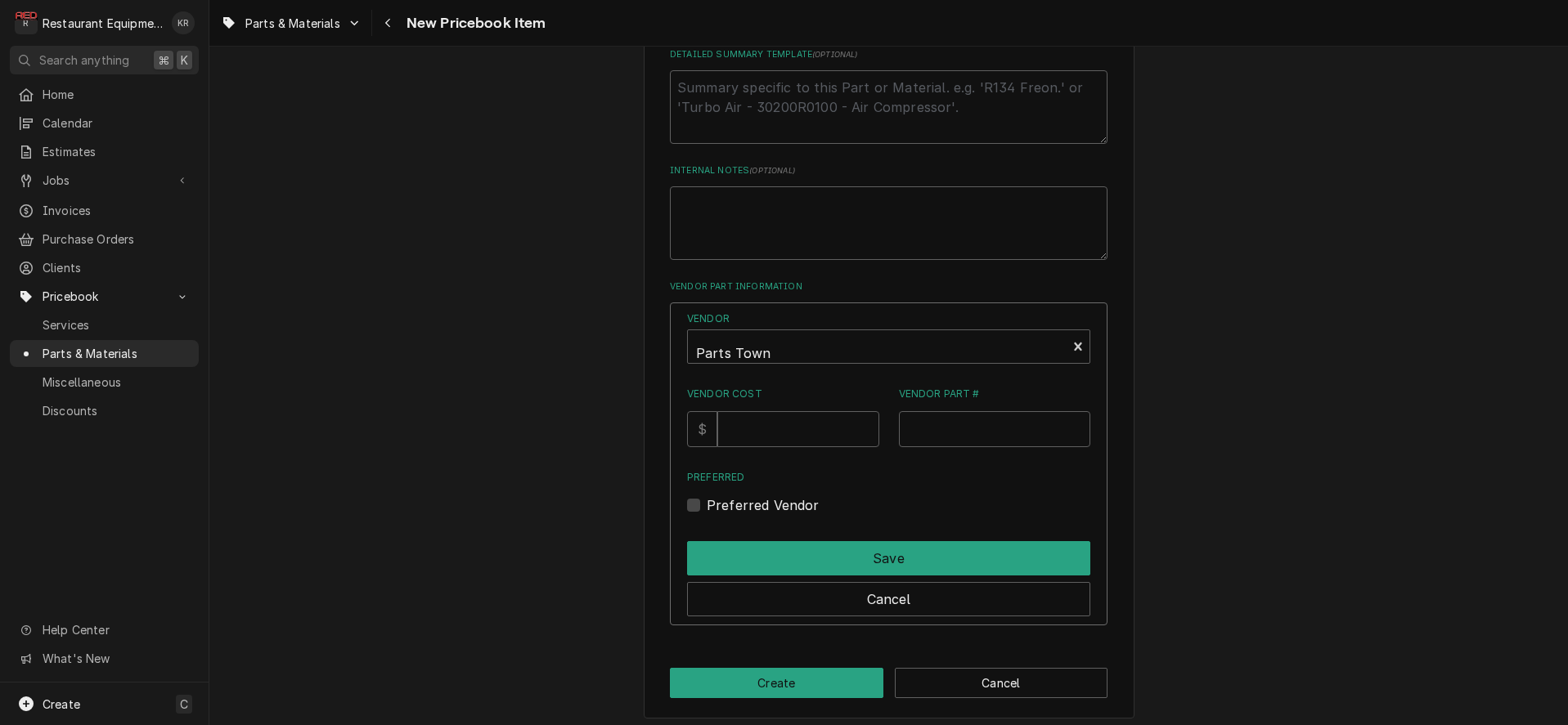
scroll to position [800, 0]
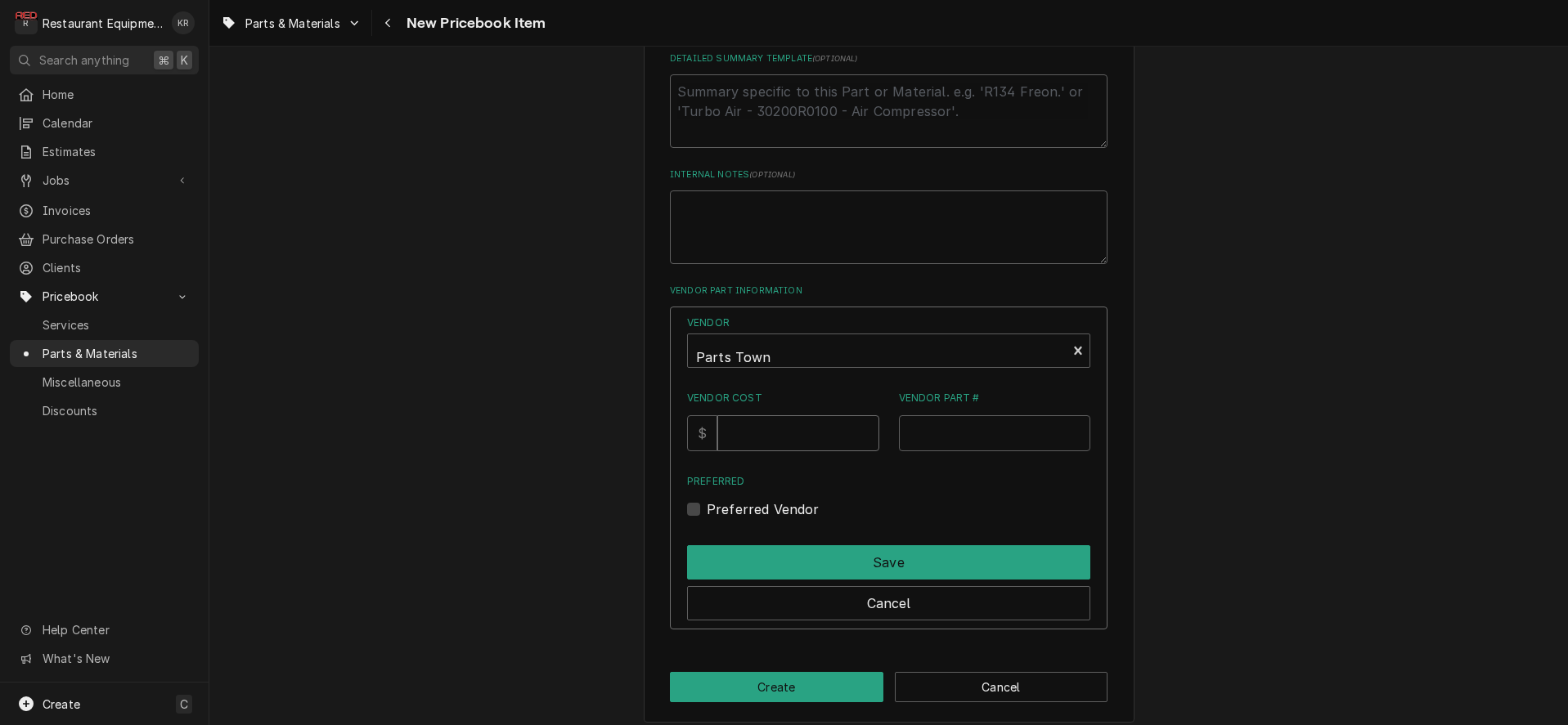
click at [785, 424] on input "Vendor Cost" at bounding box center [798, 433] width 161 height 36
type input "100.89"
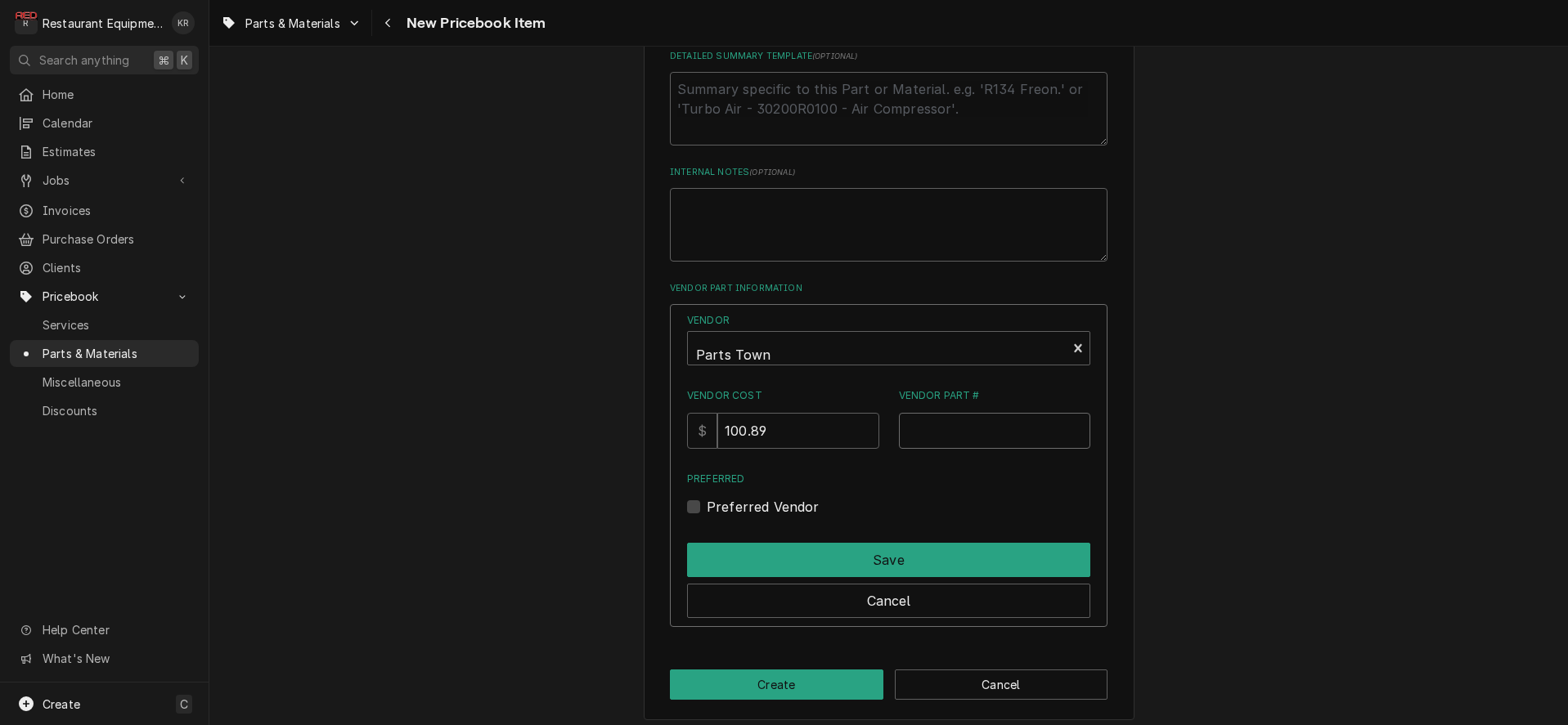
scroll to position [807, 0]
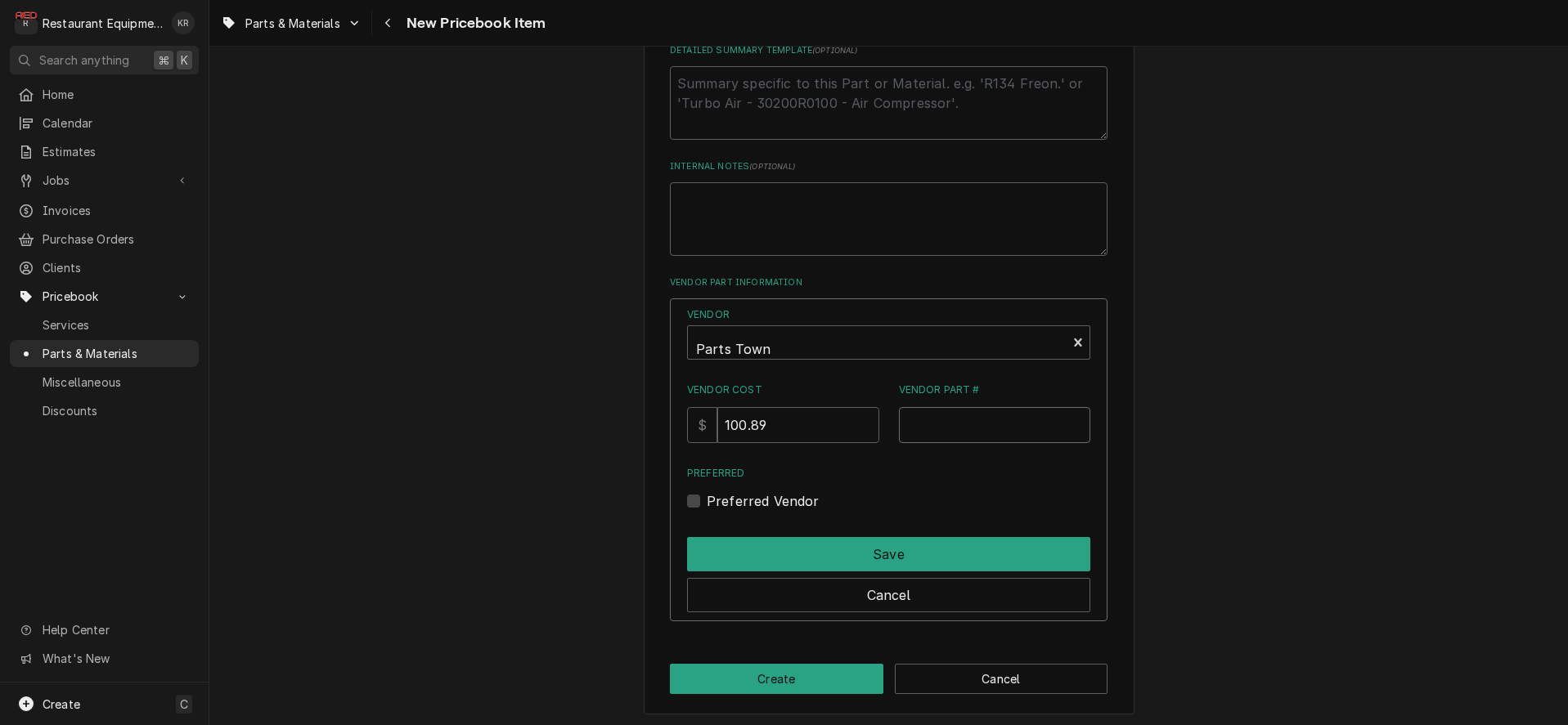
paste input "TBC100187"
type input "TBC100187"
click at [714, 505] on label "Preferred Vendor" at bounding box center [763, 500] width 113 height 20
click at [714, 505] on input "Preferred" at bounding box center [908, 509] width 403 height 36
checkbox input "true"
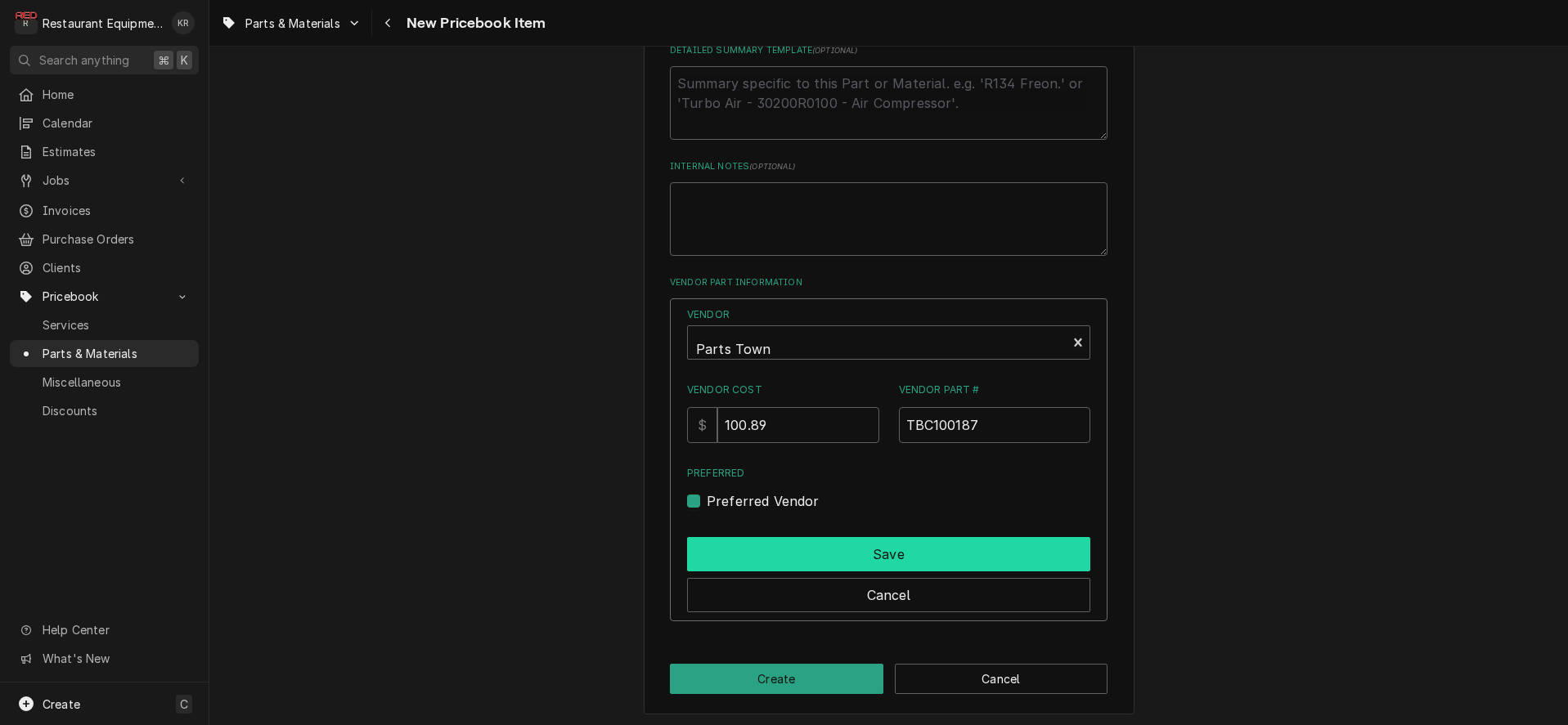
click at [827, 555] on button "Save" at bounding box center [888, 554] width 403 height 35
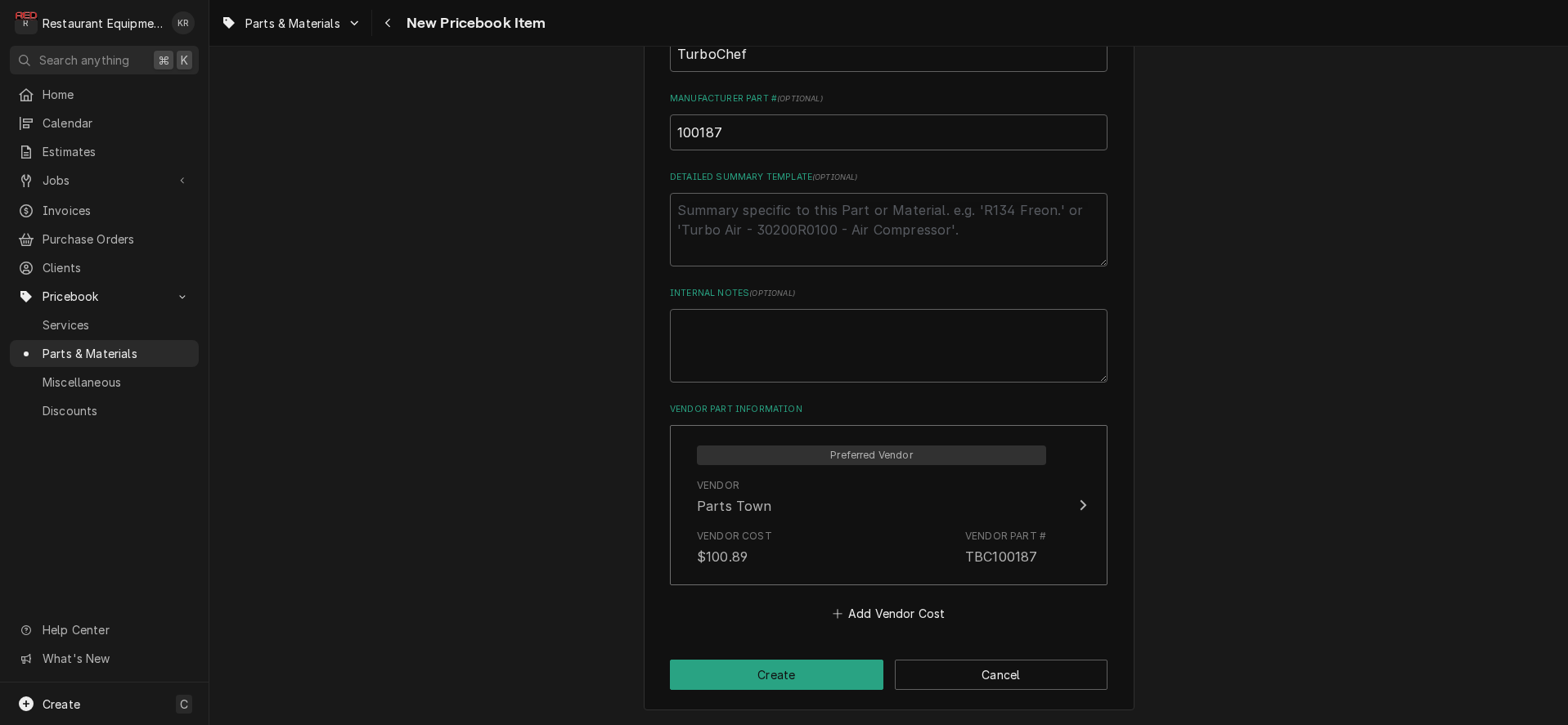
scroll to position [679, 0]
click at [762, 672] on button "Create" at bounding box center [777, 676] width 213 height 30
type textarea "x"
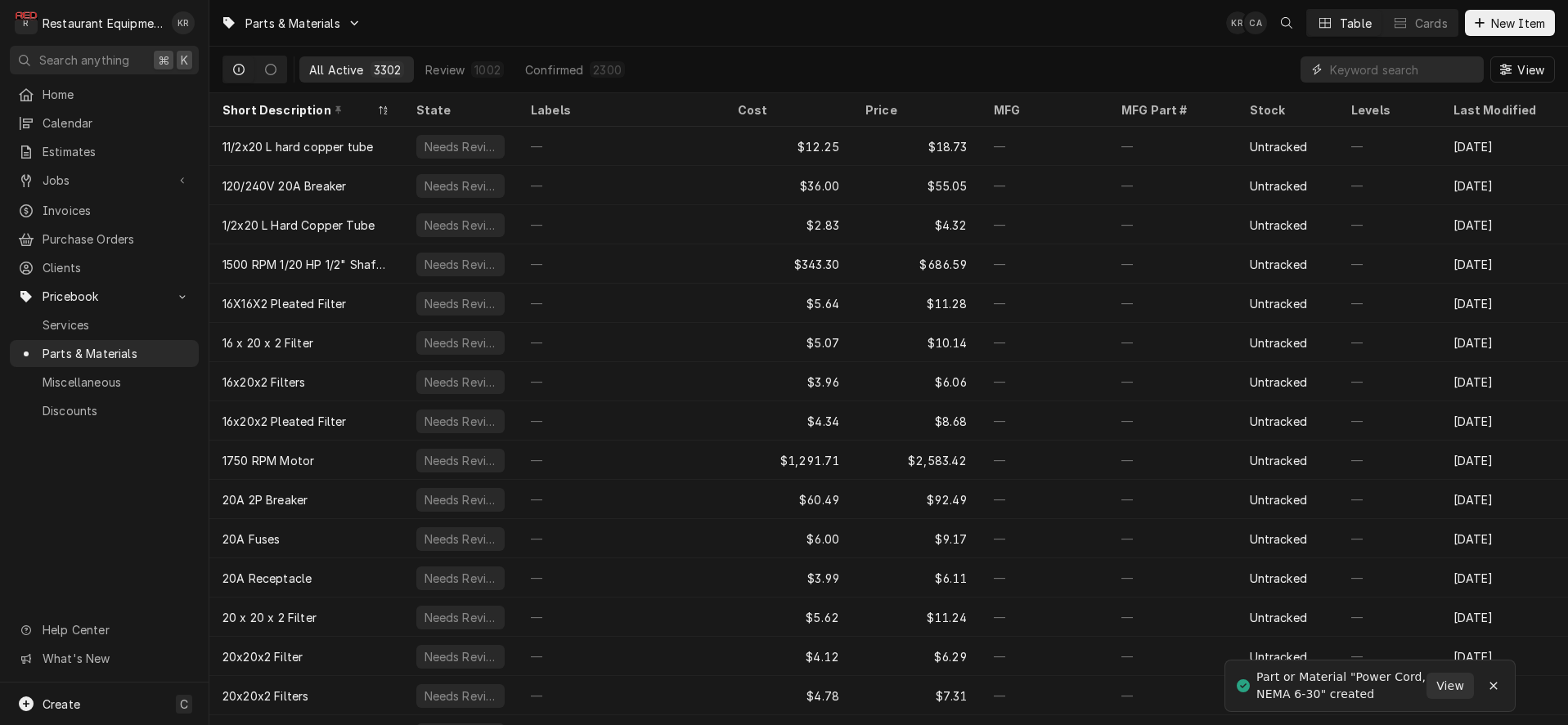
click at [1415, 76] on input "Dynamic Content Wrapper" at bounding box center [1403, 69] width 146 height 26
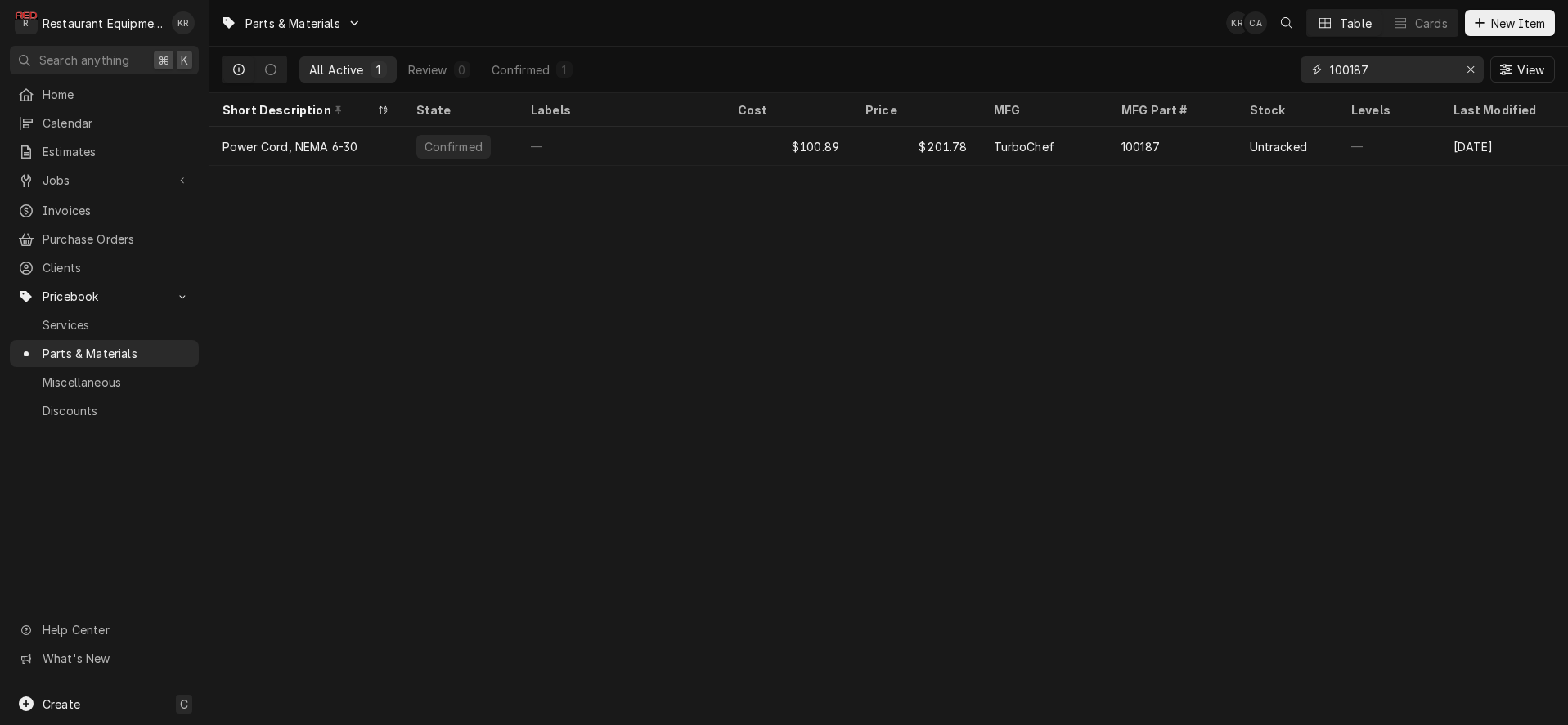
type input "100187"
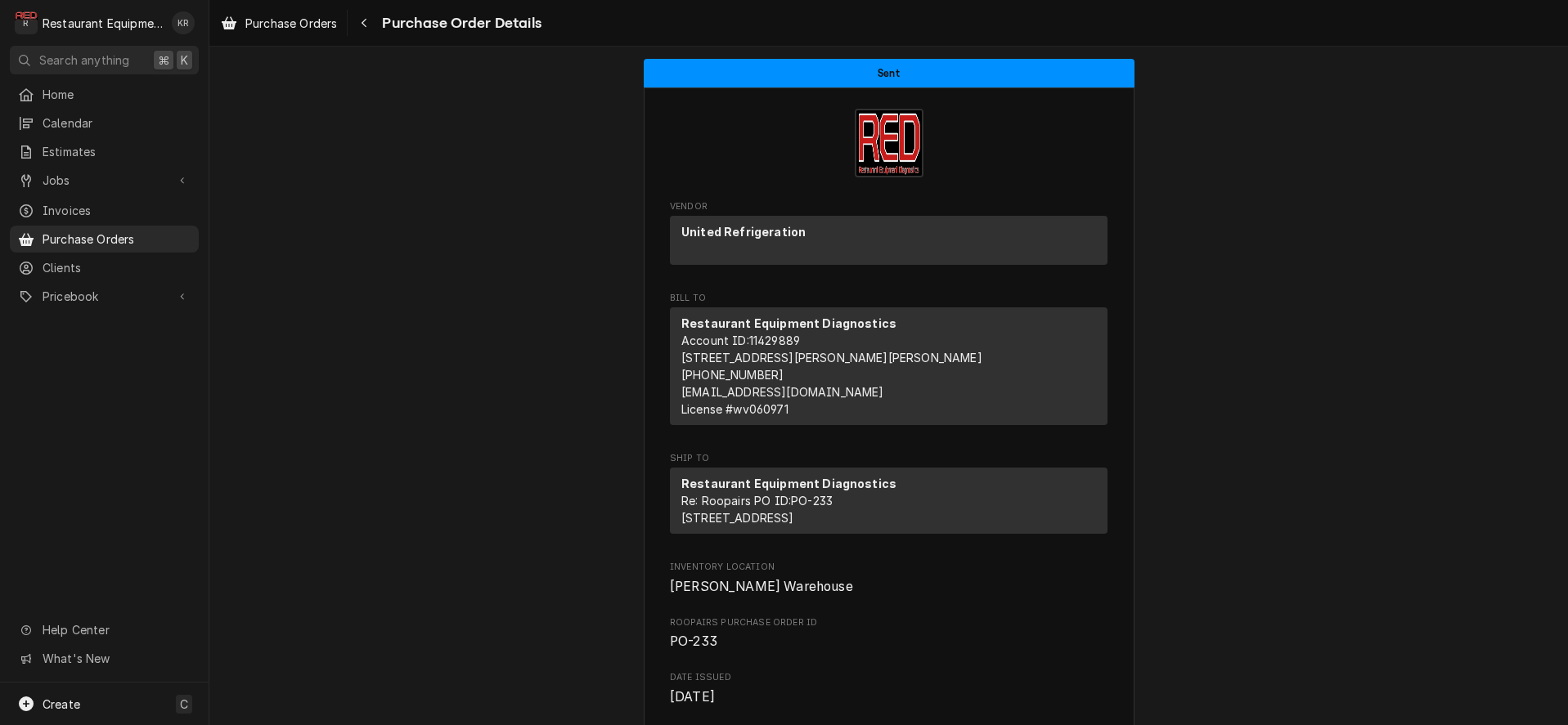
scroll to position [5, 0]
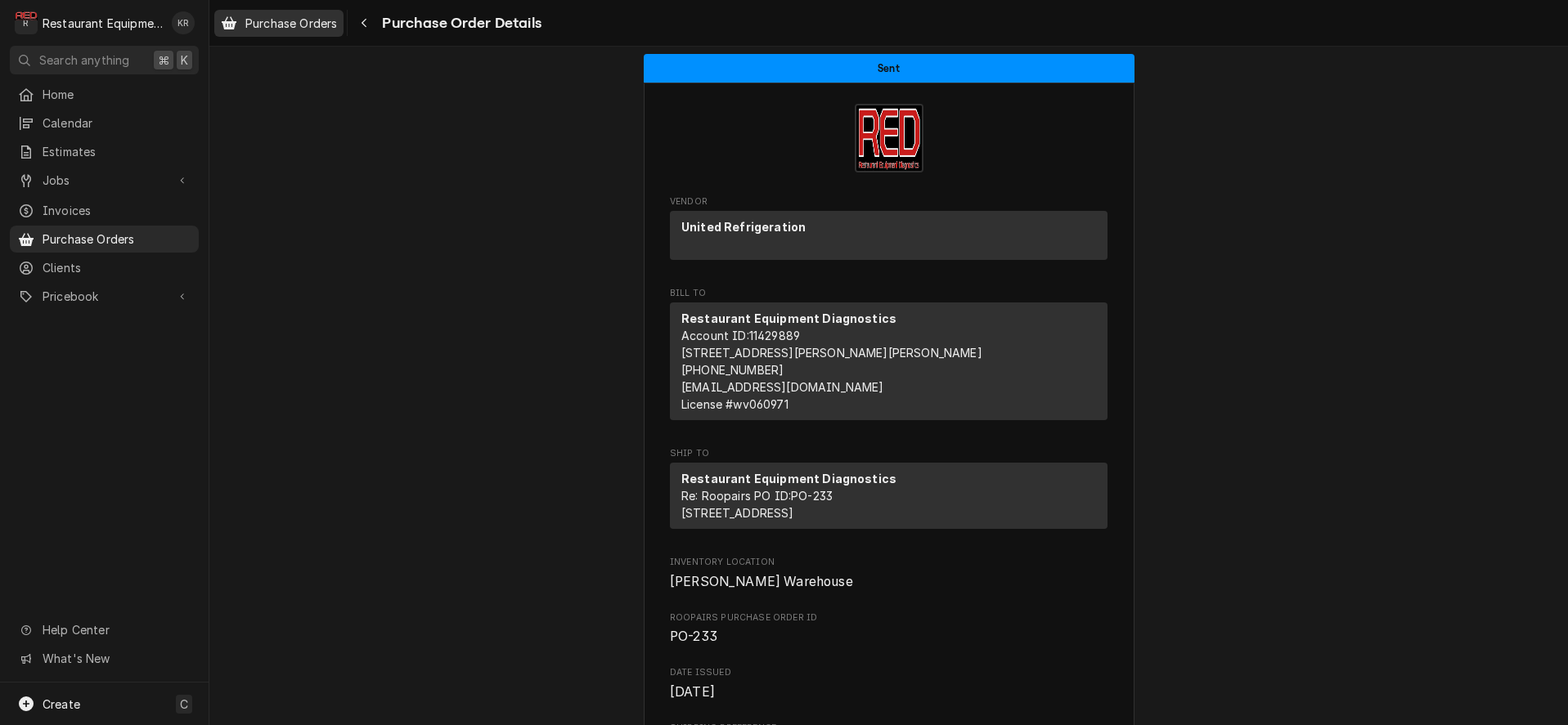
click at [327, 19] on span "Purchase Orders" at bounding box center [291, 23] width 92 height 17
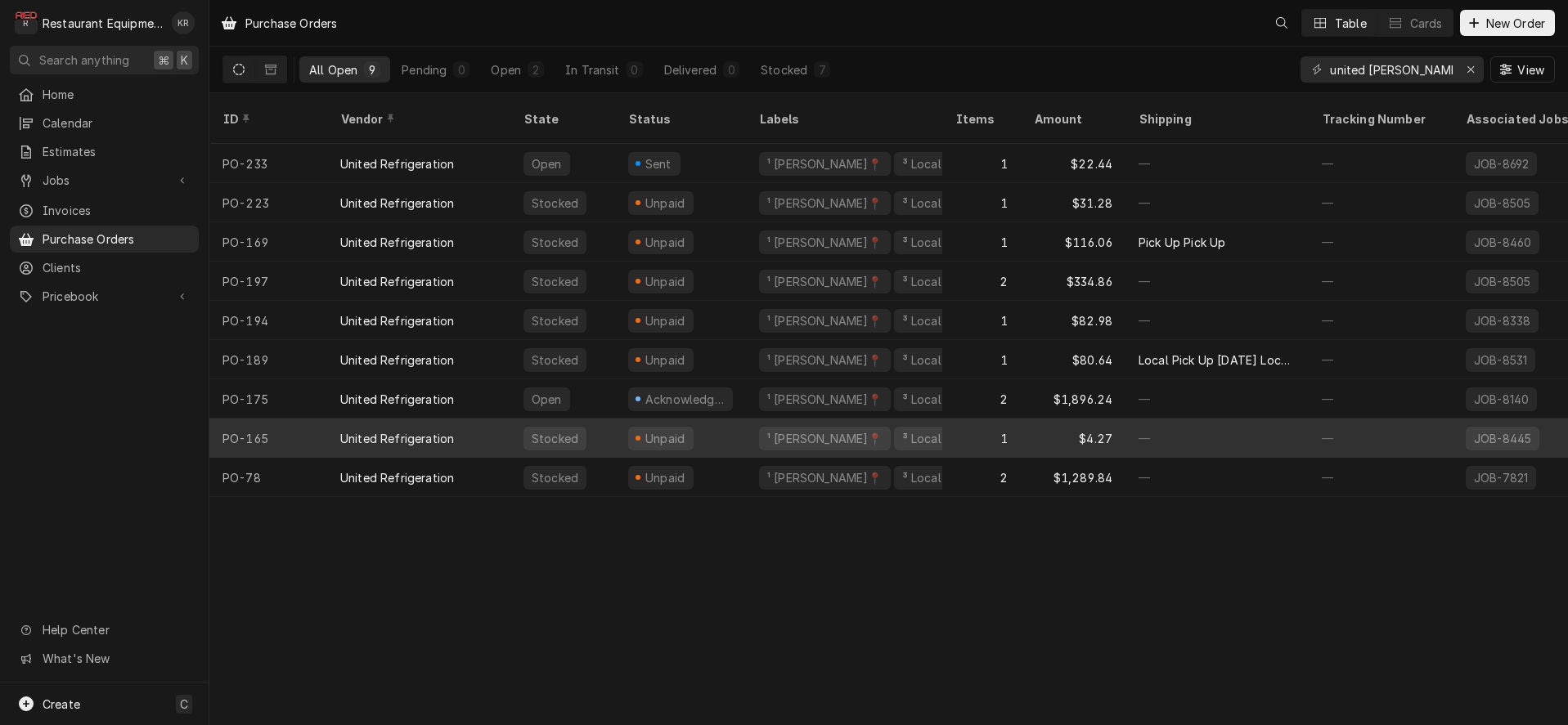
scroll to position [0, 5]
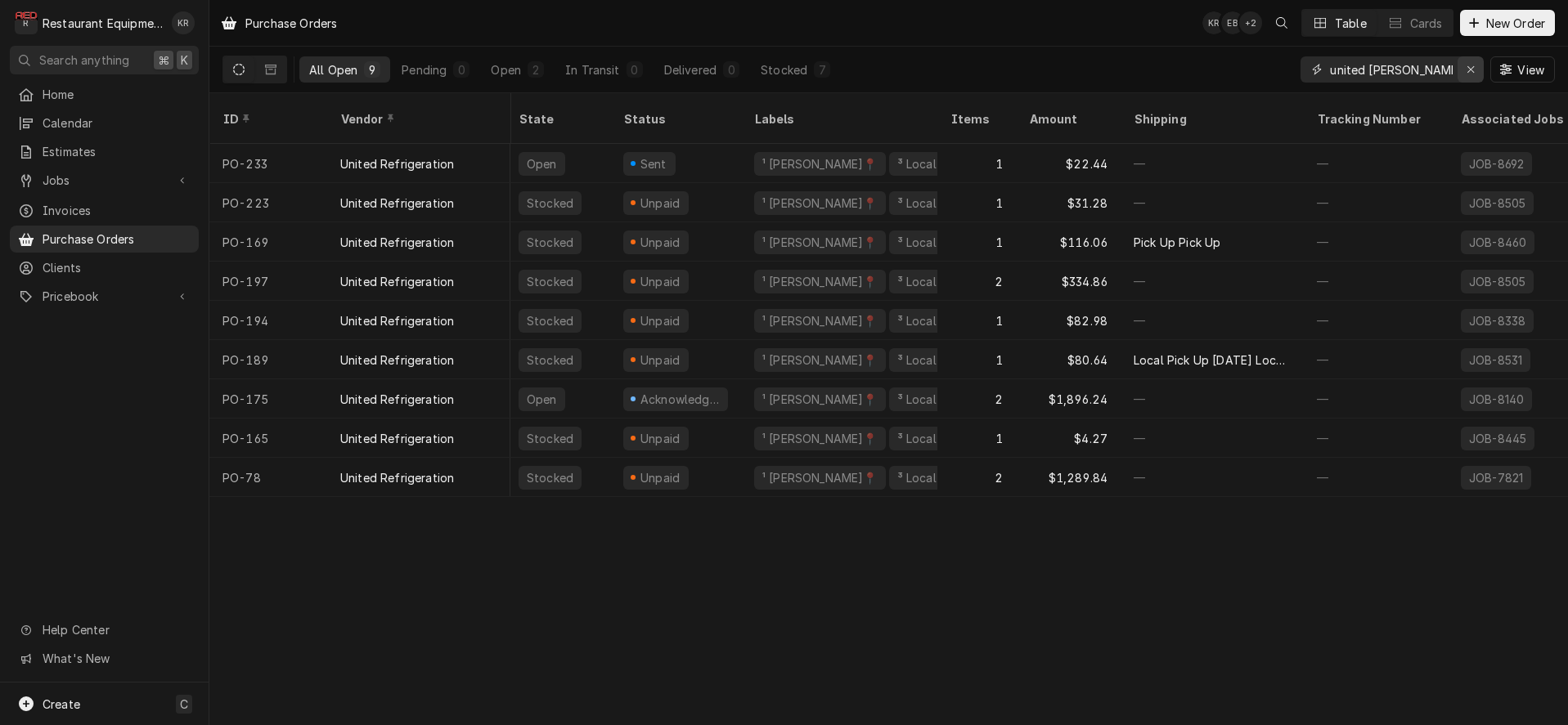
click at [1472, 72] on icon "Erase input" at bounding box center [1472, 69] width 9 height 11
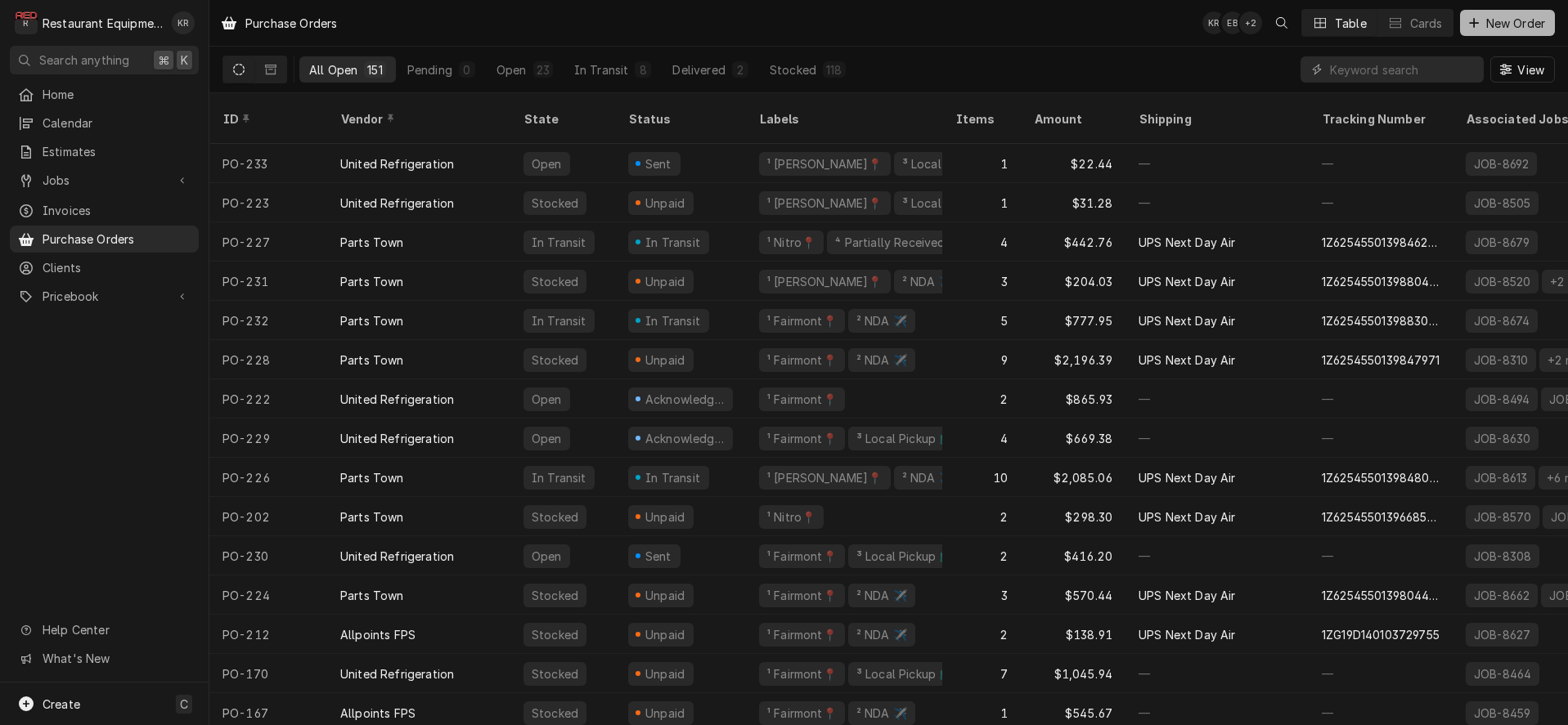
click at [1514, 20] on span "New Order" at bounding box center [1516, 23] width 66 height 17
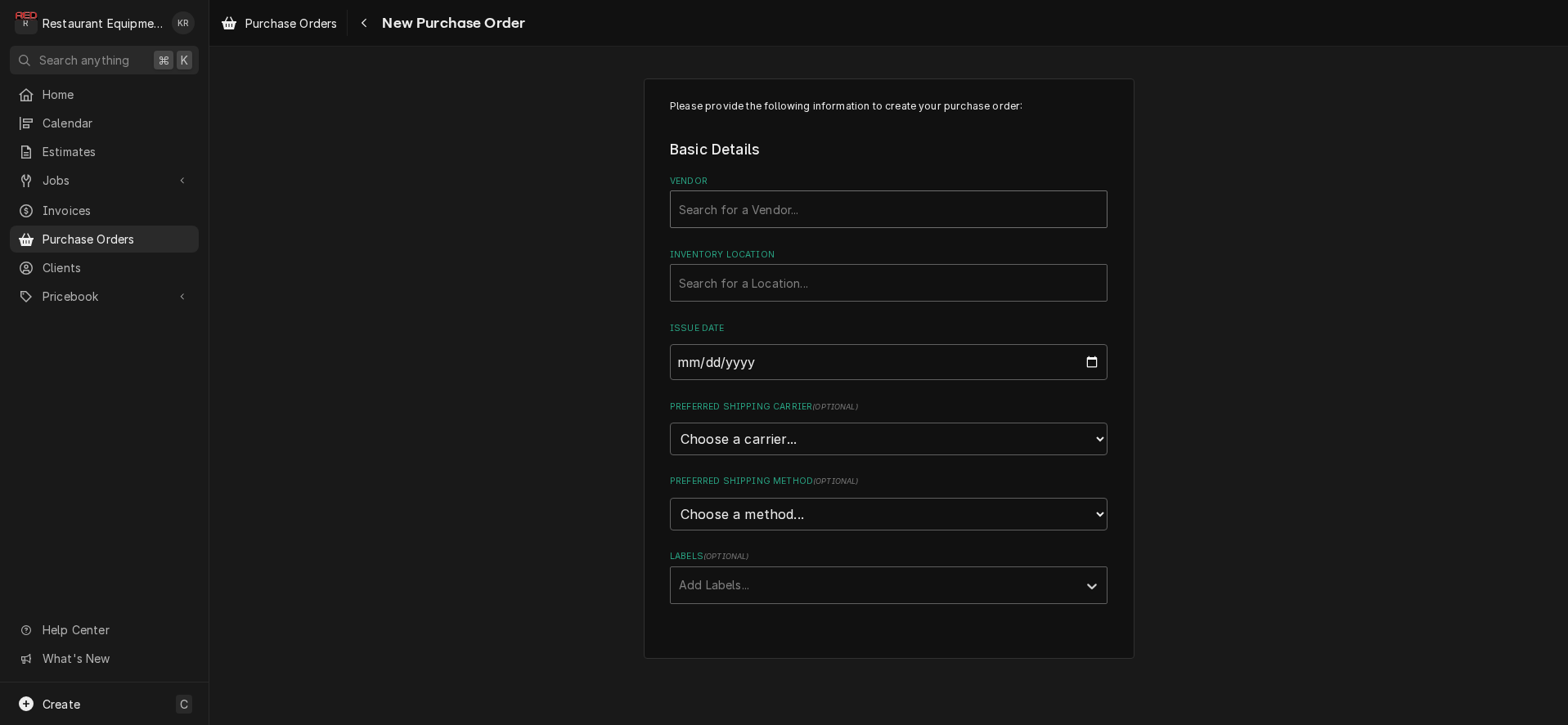
click at [736, 204] on div "Vendor" at bounding box center [888, 209] width 419 height 29
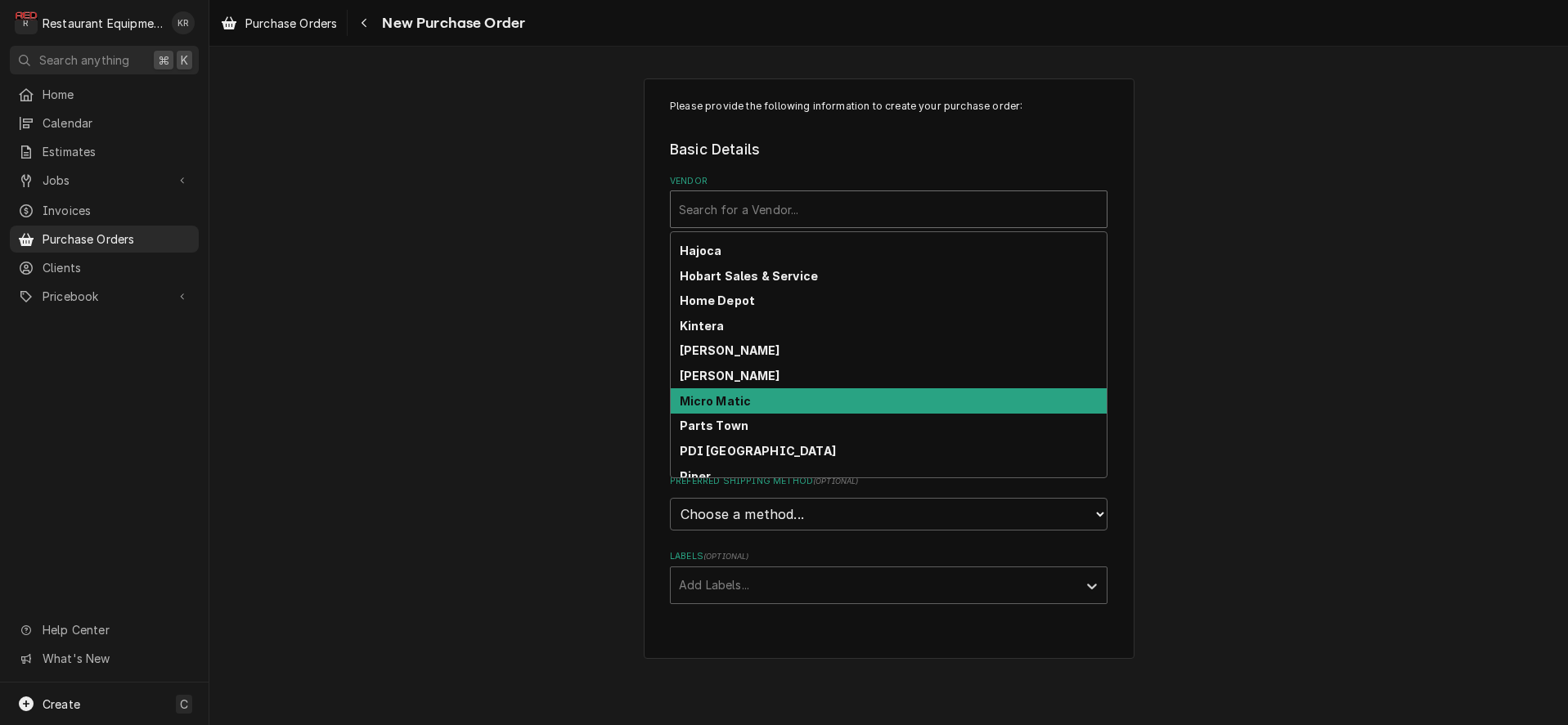
scroll to position [308, 0]
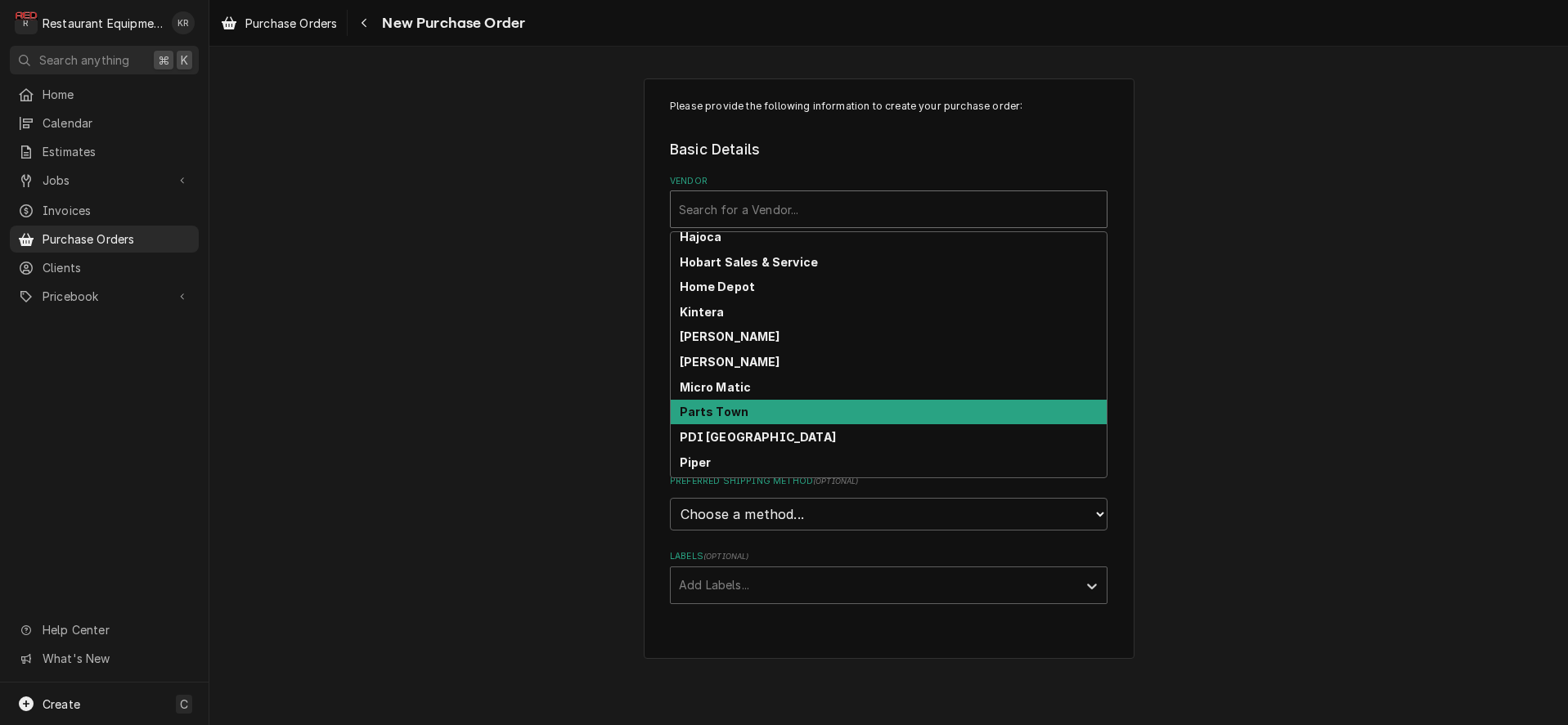
click at [750, 413] on div "Parts Town" at bounding box center [889, 412] width 436 height 25
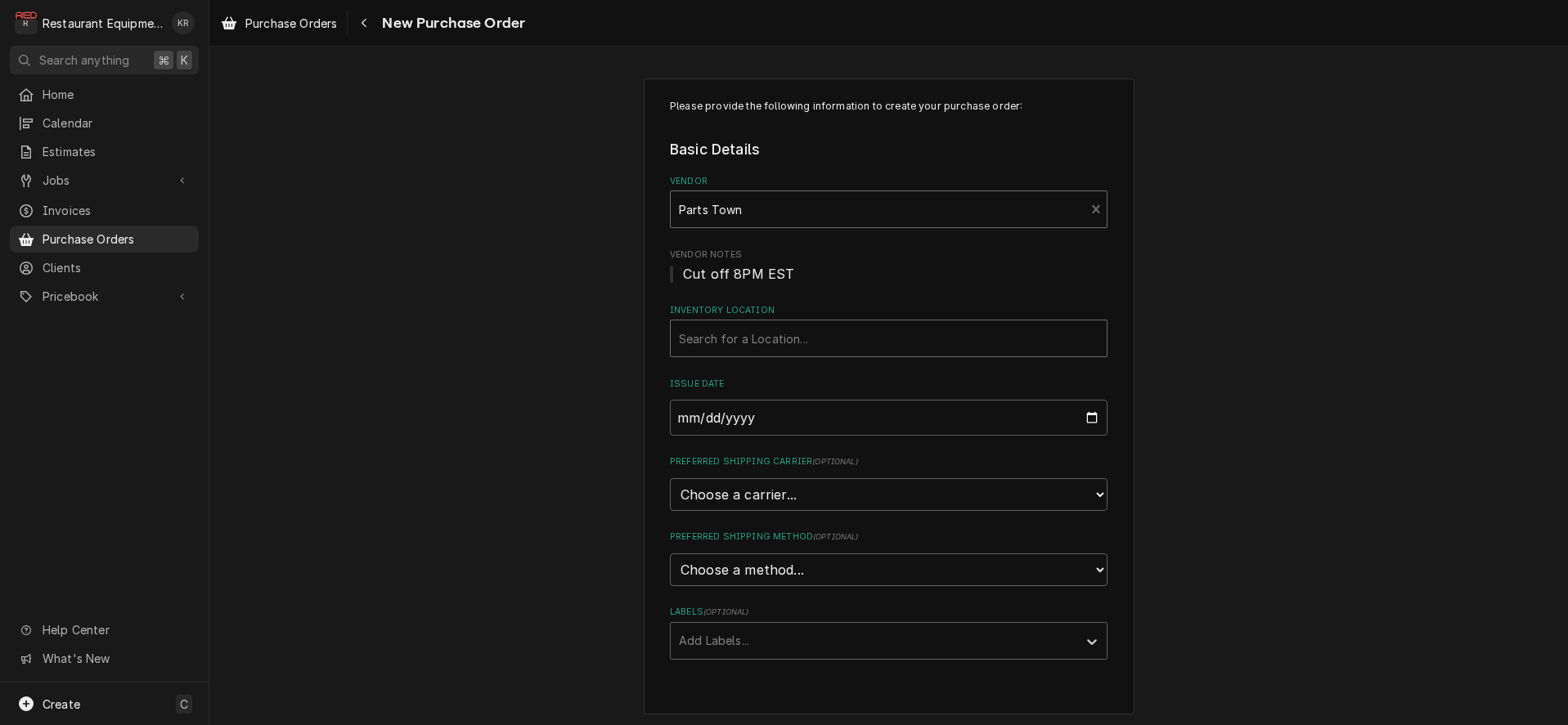
click at [755, 333] on div "Inventory Location" at bounding box center [888, 338] width 419 height 29
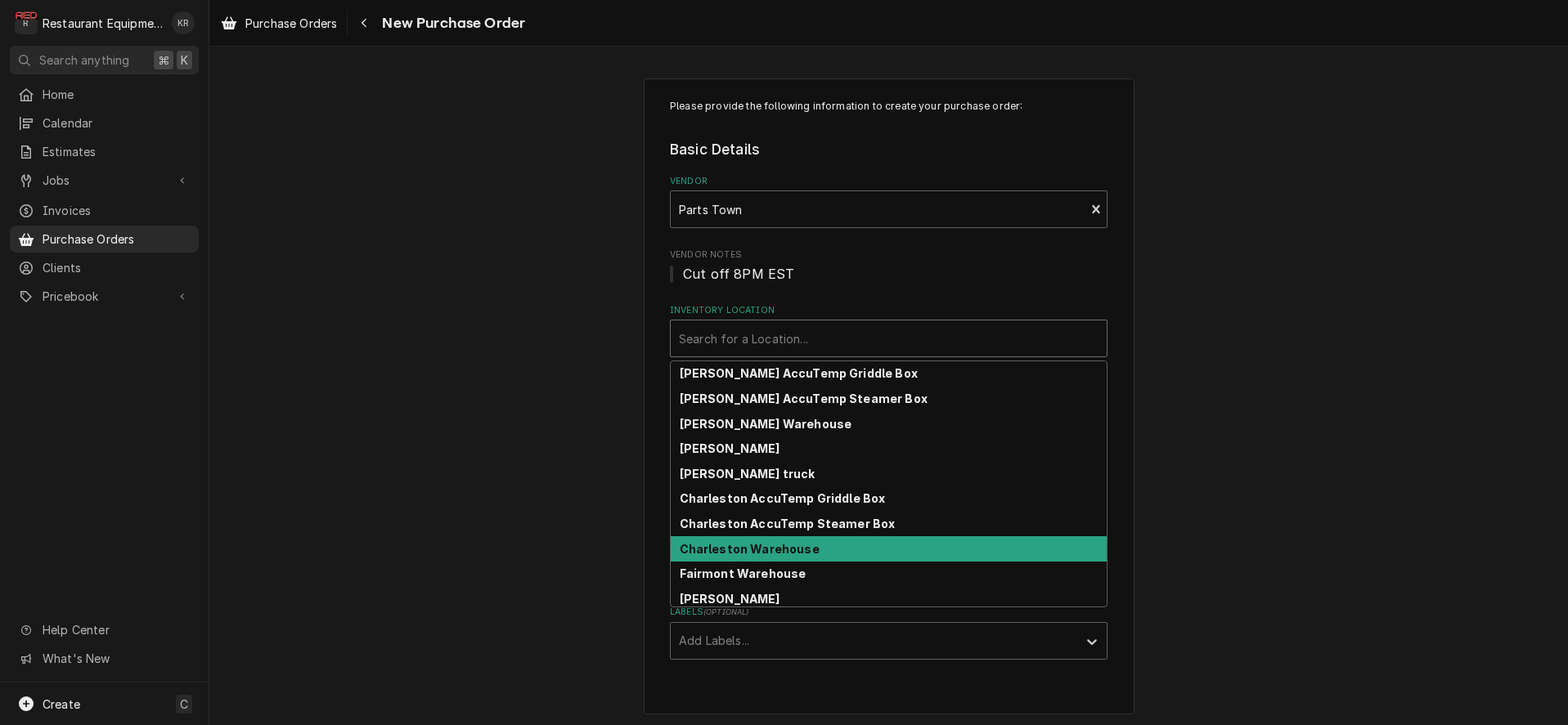
click at [768, 551] on strong "Charleston Warehouse" at bounding box center [749, 548] width 139 height 14
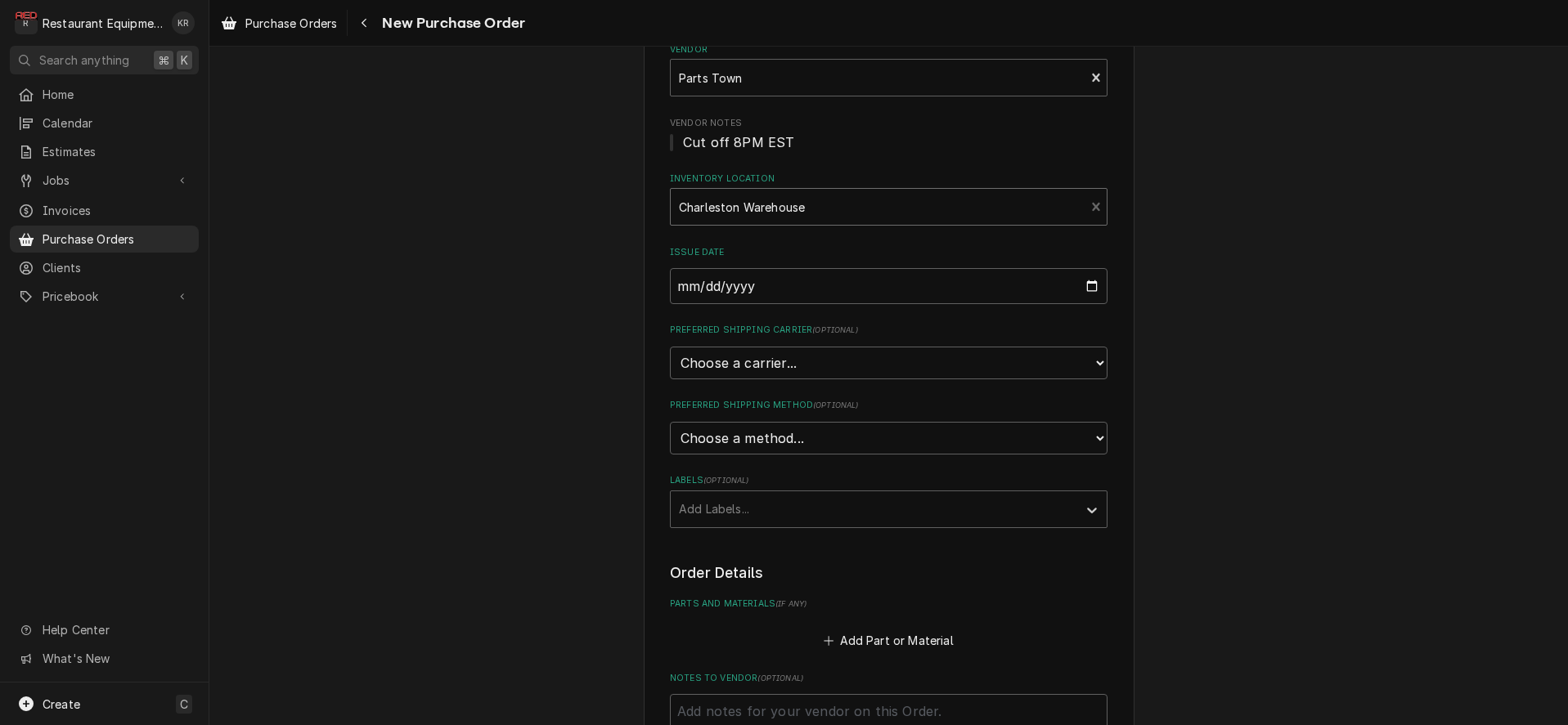
scroll to position [138, 0]
click at [670, 341] on select "Choose a carrier... U.S. Postal Service Stamps.com FedEx UPS DHL Express DHL EC…" at bounding box center [889, 356] width 438 height 33
select select "4"
click option "UPS" at bounding box center [0, 0] width 0 height 0
type textarea "x"
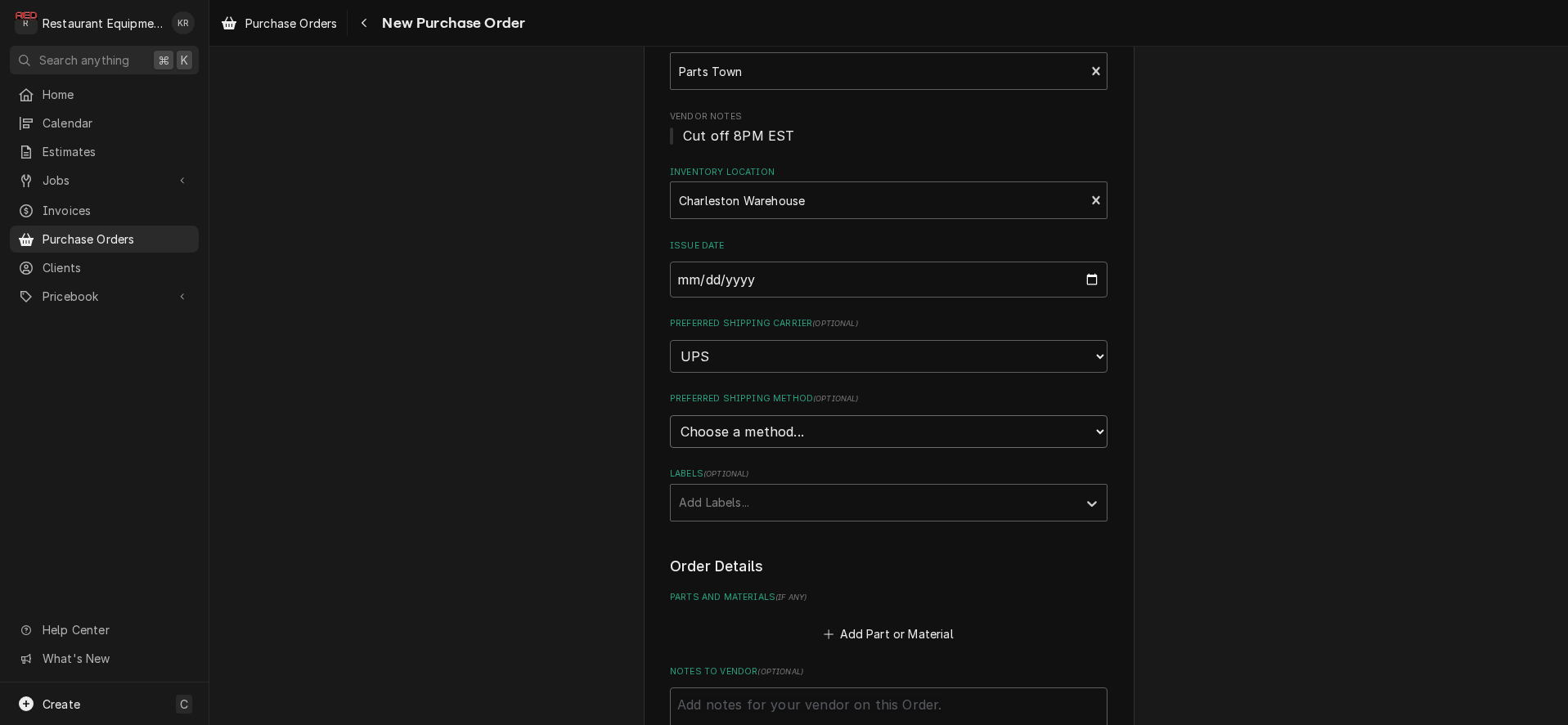
select select "3"
click option "Next Day Air" at bounding box center [0, 0] width 0 height 0
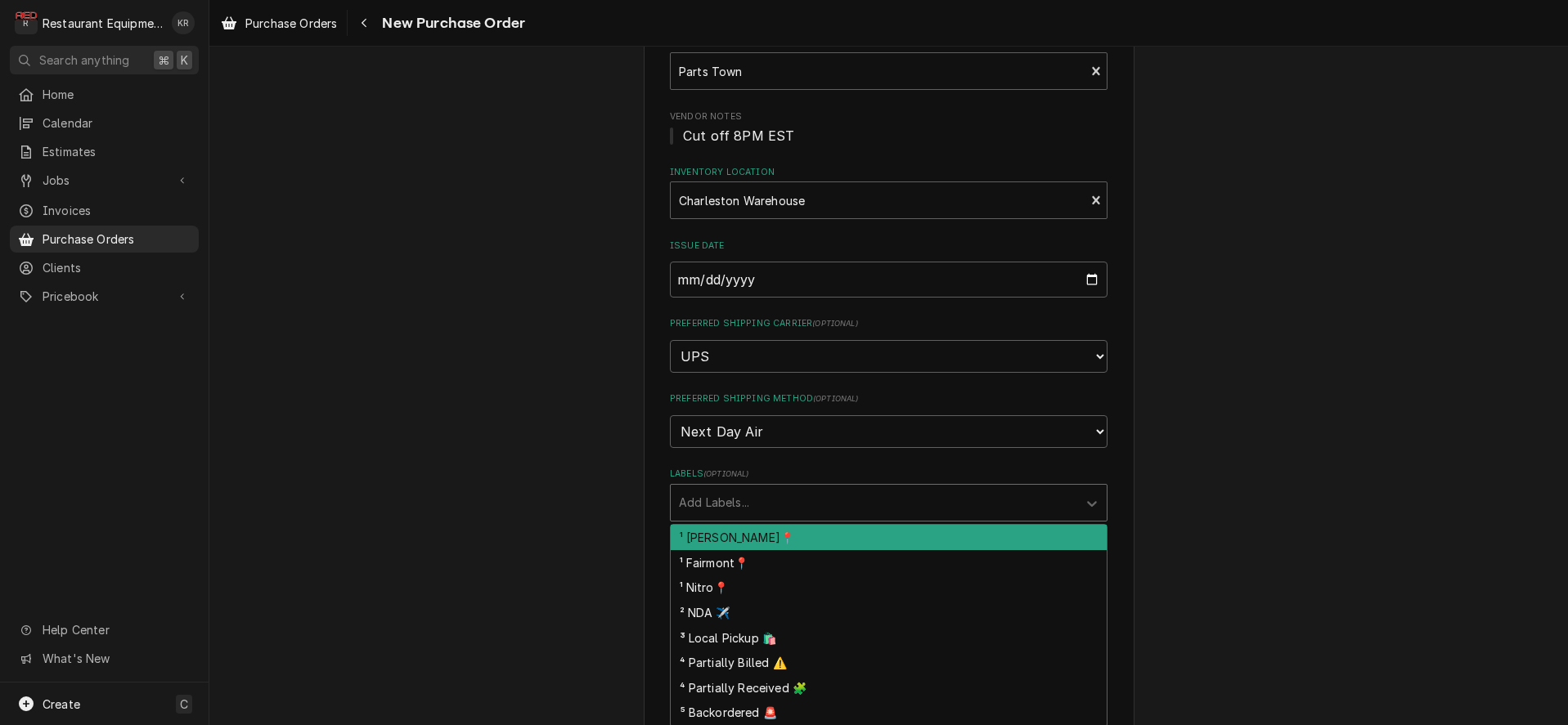
click at [747, 505] on div "Labels" at bounding box center [873, 502] width 390 height 29
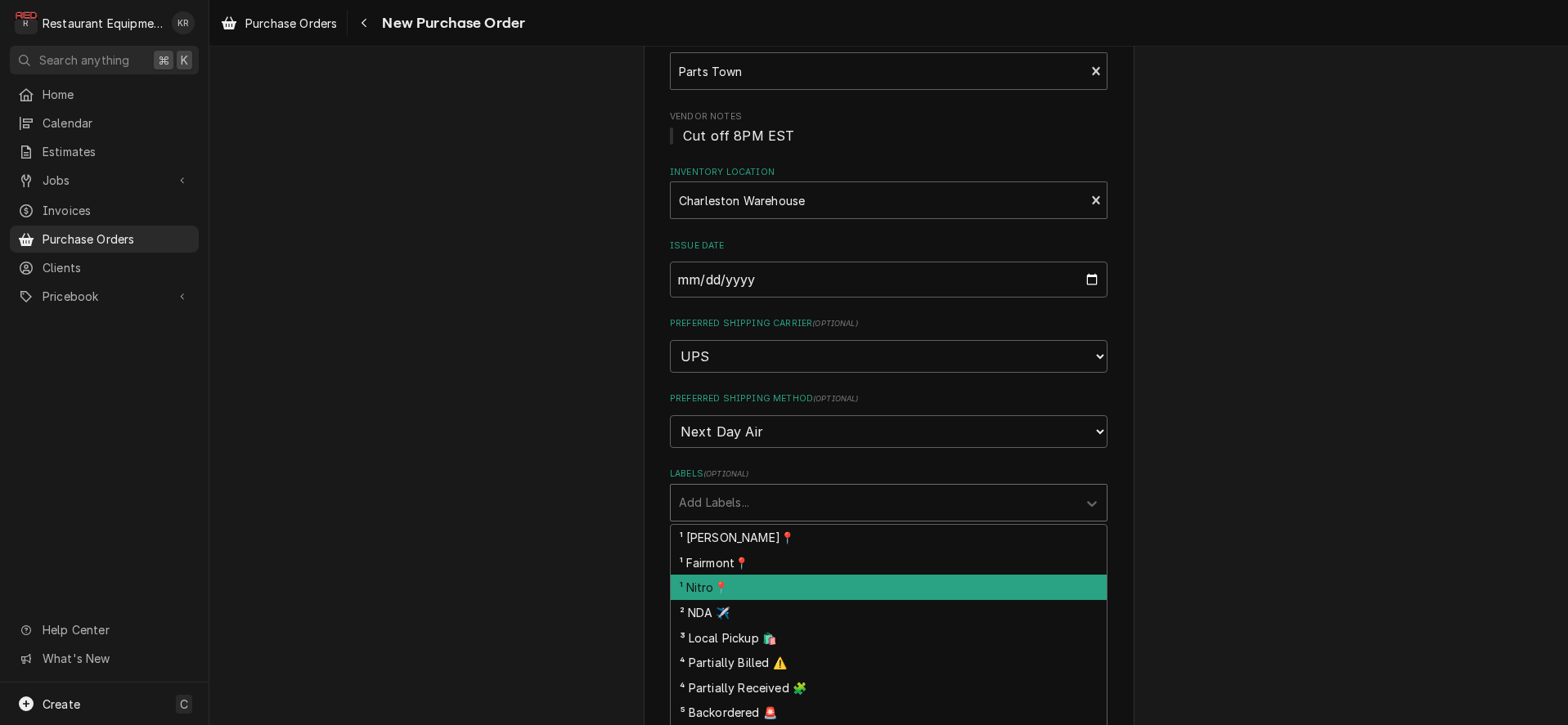
click at [749, 583] on div "¹ Nitro📍" at bounding box center [889, 587] width 436 height 25
type textarea "x"
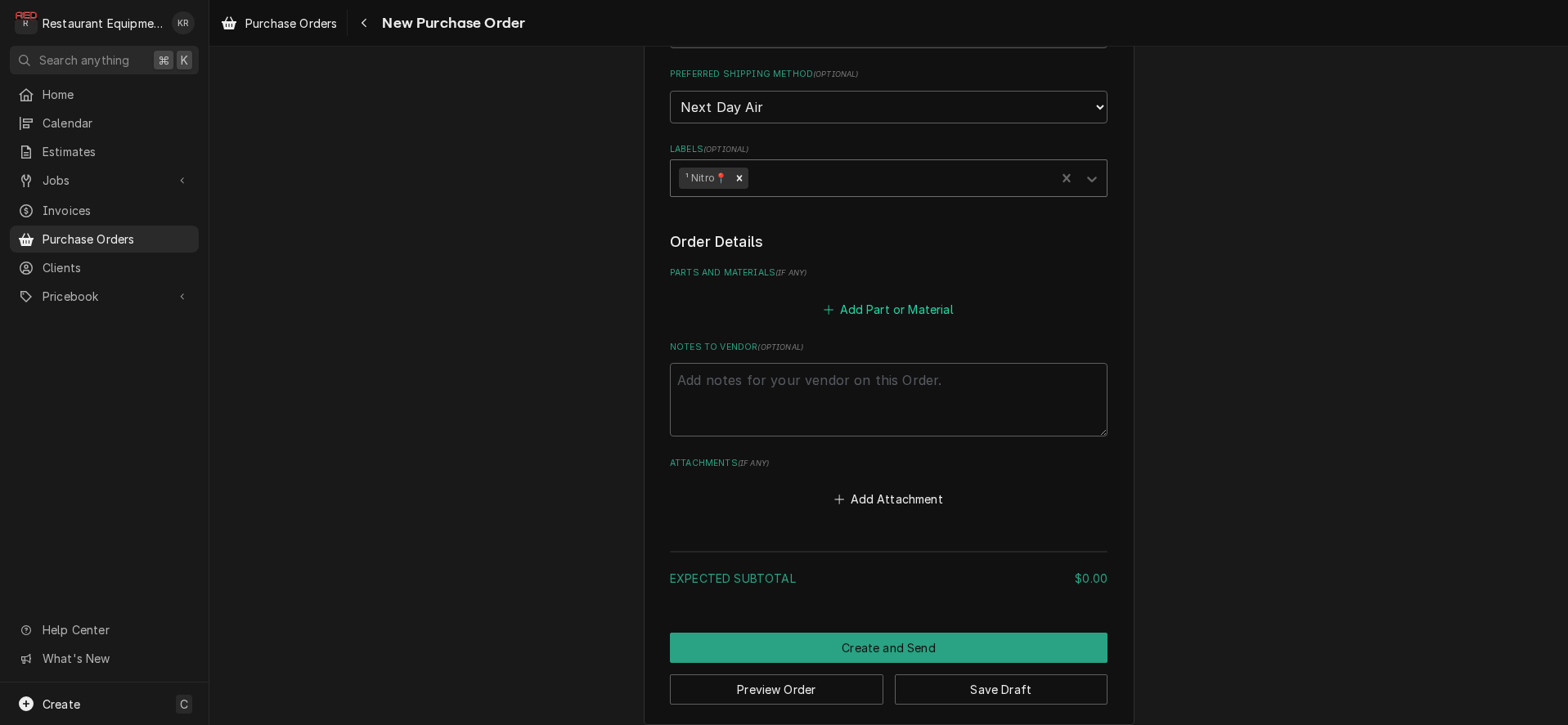
scroll to position [467, 0]
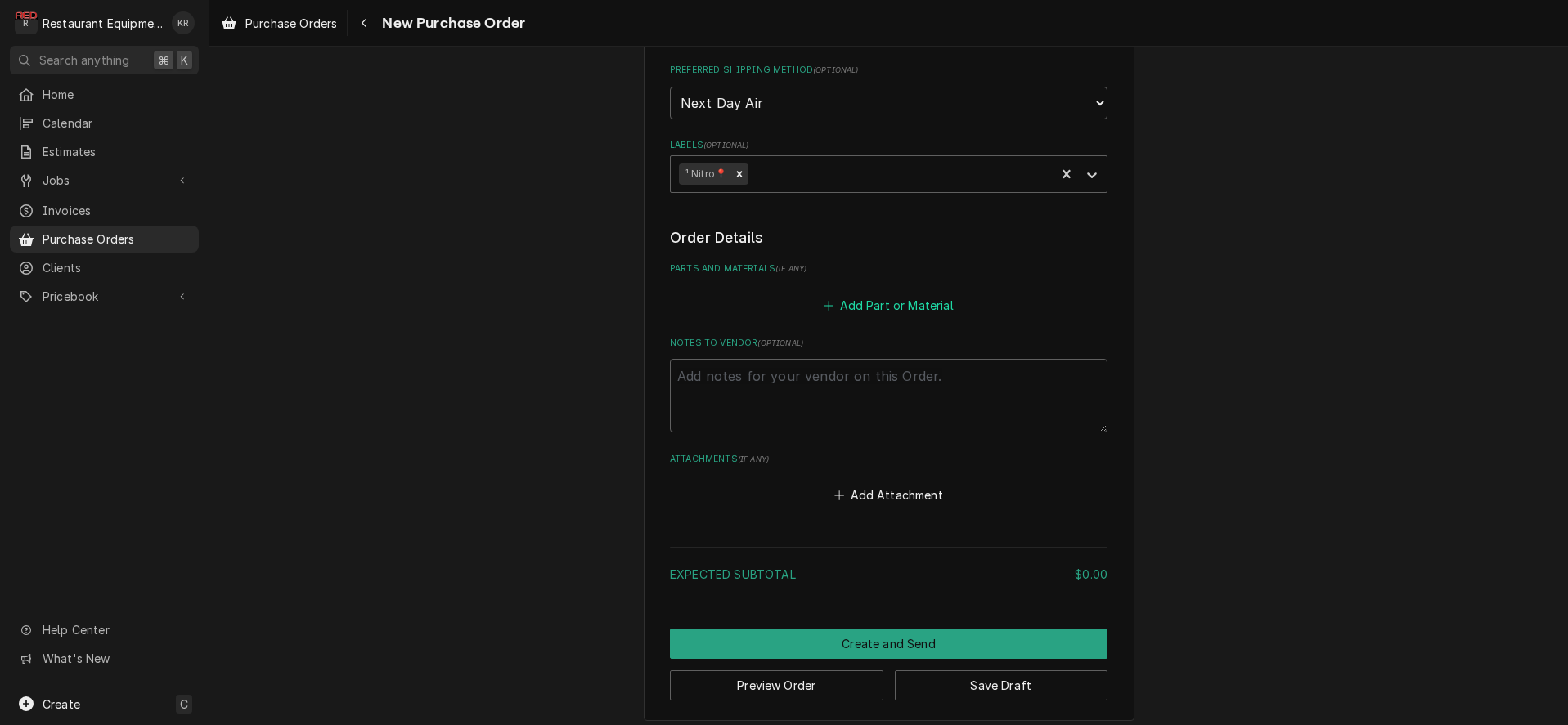
click at [907, 296] on button "Add Part or Material" at bounding box center [888, 305] width 135 height 22
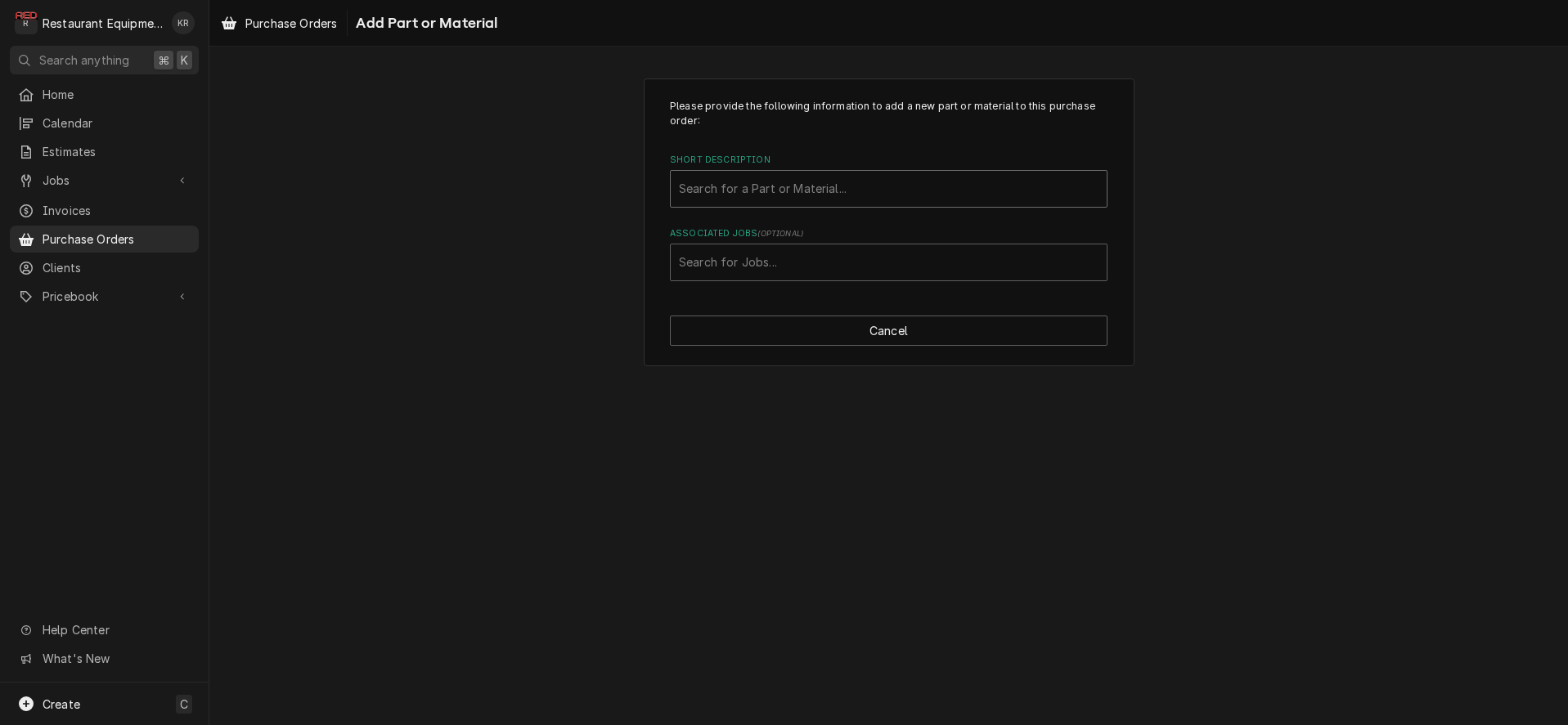
click at [775, 192] on div "Short Description" at bounding box center [888, 188] width 419 height 29
type input "100187"
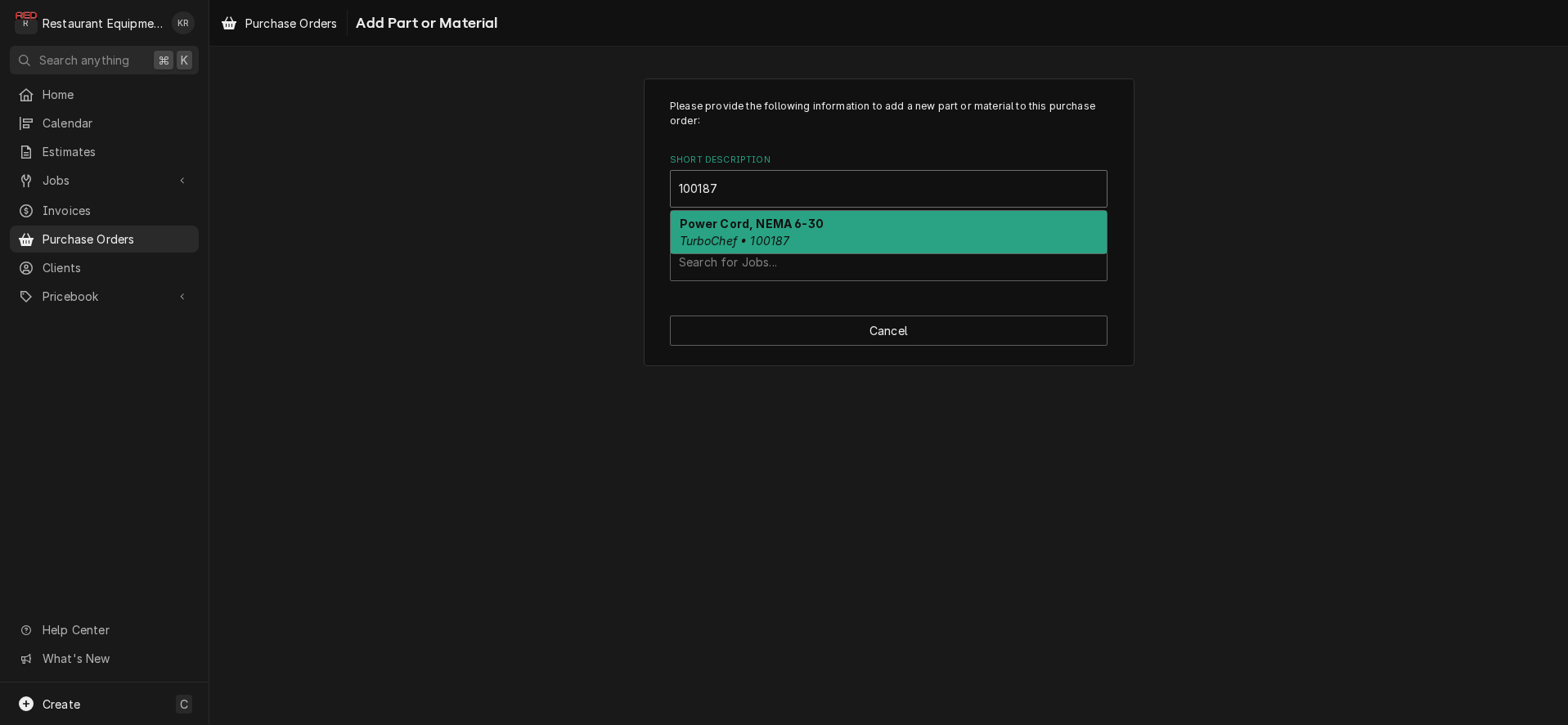
click at [772, 223] on strong "Power Cord, NEMA 6-30" at bounding box center [752, 224] width 144 height 14
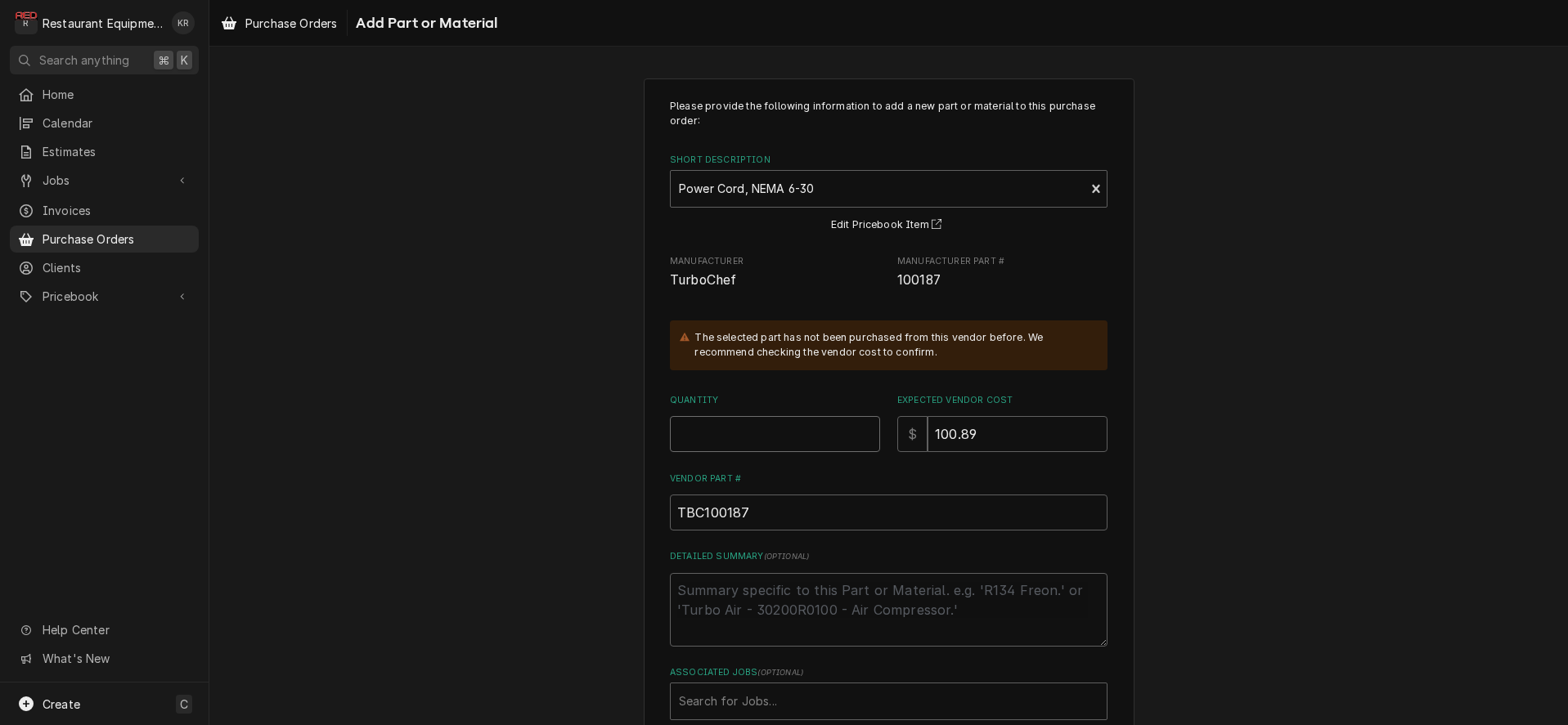
click at [739, 421] on input "Quantity" at bounding box center [775, 434] width 211 height 36
type textarea "x"
type input "1"
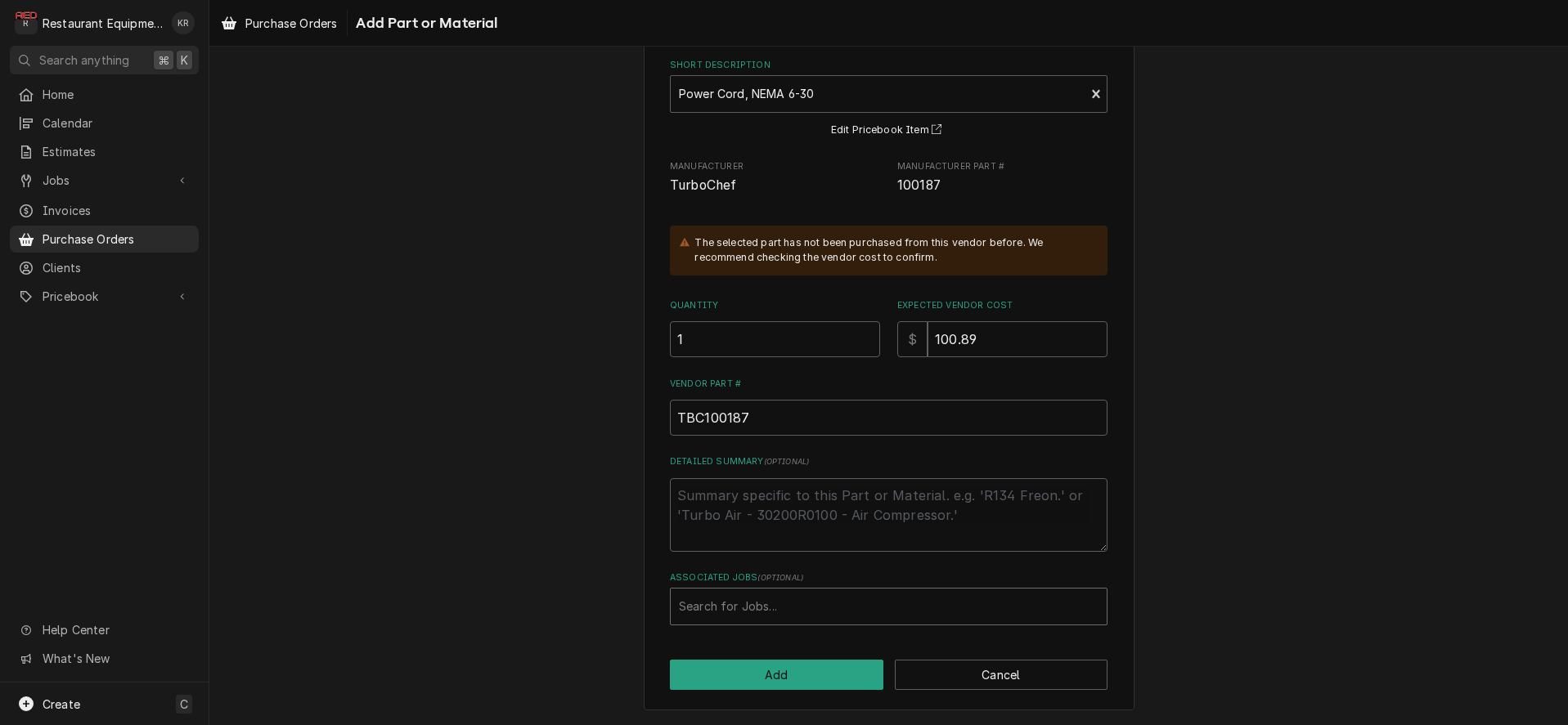
click at [812, 613] on div "Associated Jobs" at bounding box center [888, 606] width 419 height 29
type input "8707"
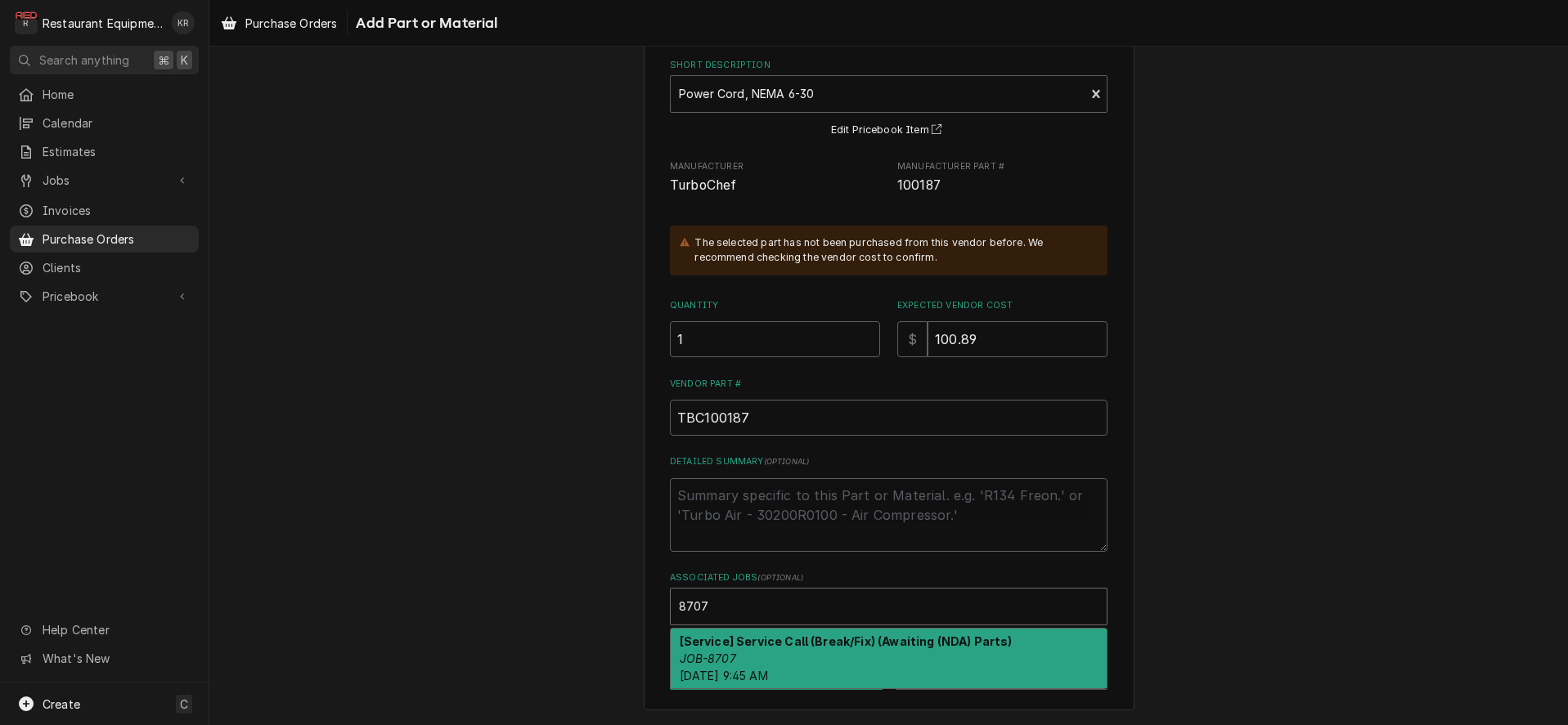
click at [806, 652] on div "[Service] Service Call (Break/Fix) (Awaiting (NDA) Parts) JOB-8707 Wed, Aug 27t…" at bounding box center [889, 659] width 436 height 60
type textarea "x"
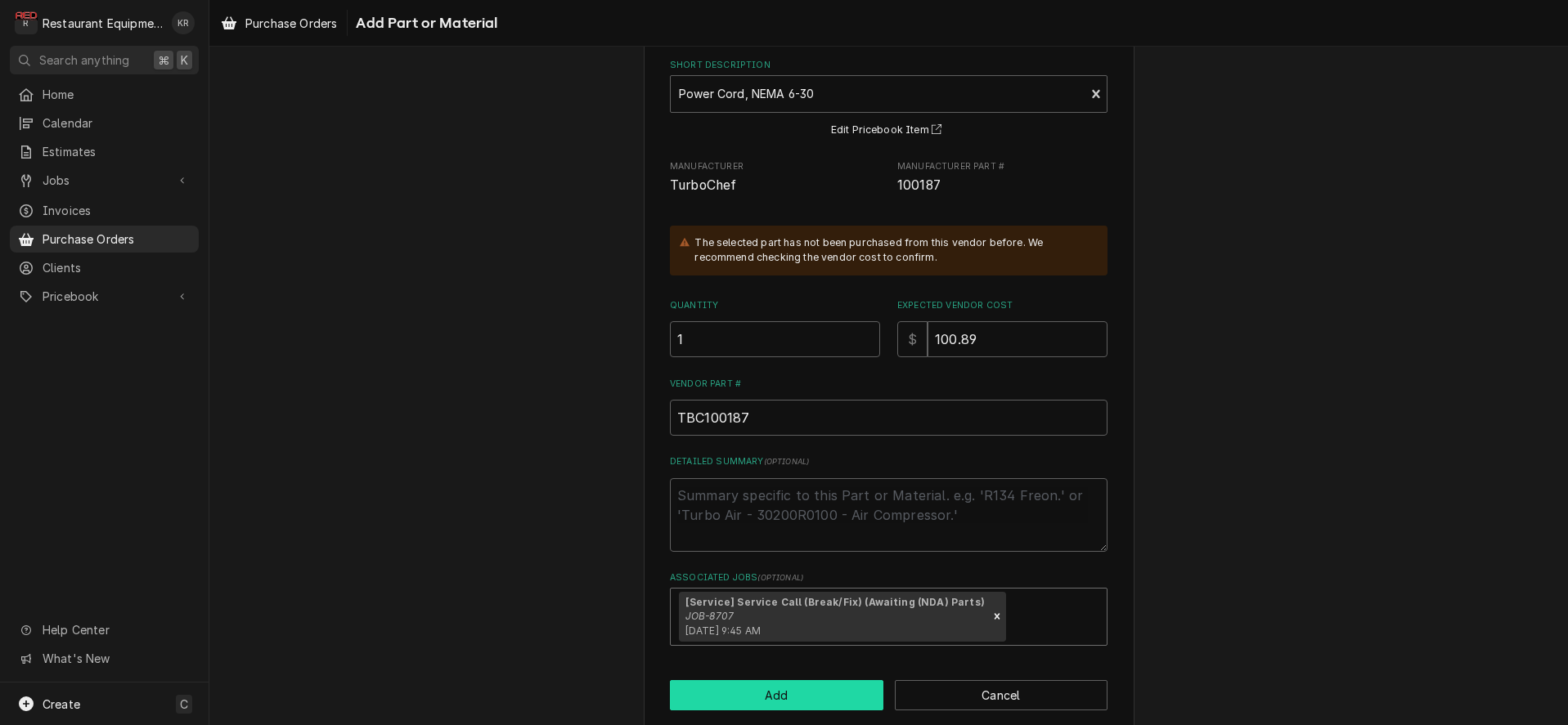
click at [780, 697] on button "Add" at bounding box center [777, 695] width 213 height 30
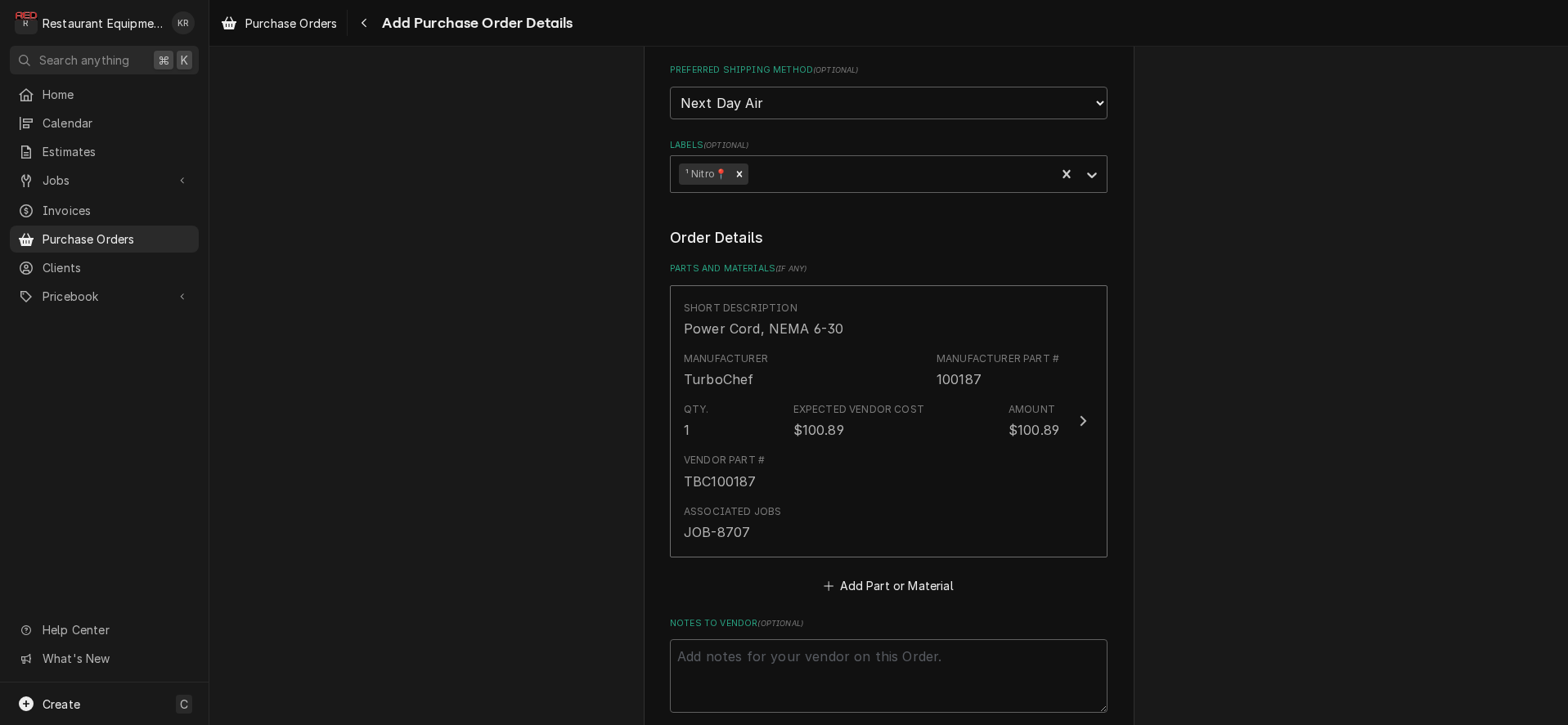
scroll to position [755, 0]
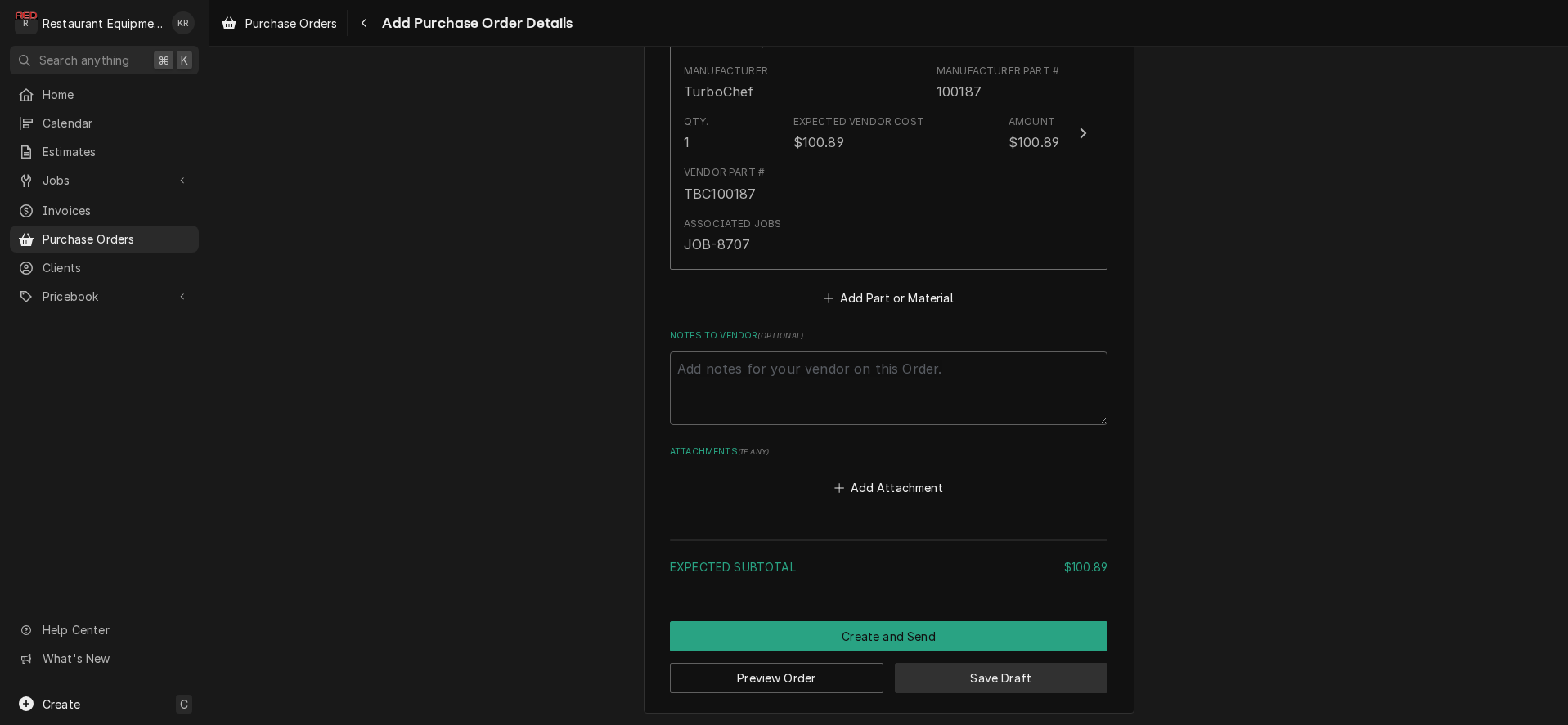
click at [1016, 682] on button "Save Draft" at bounding box center [1002, 678] width 213 height 30
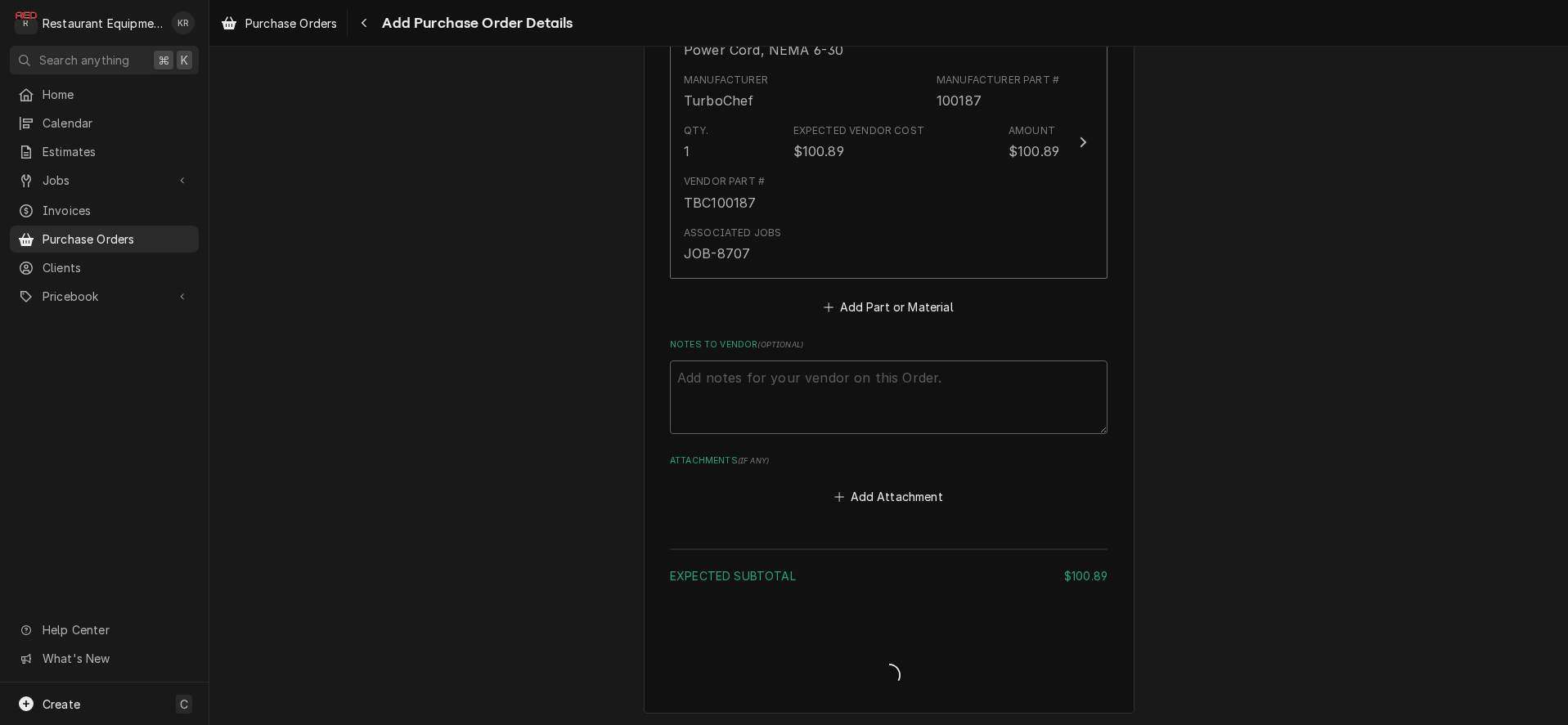
type textarea "x"
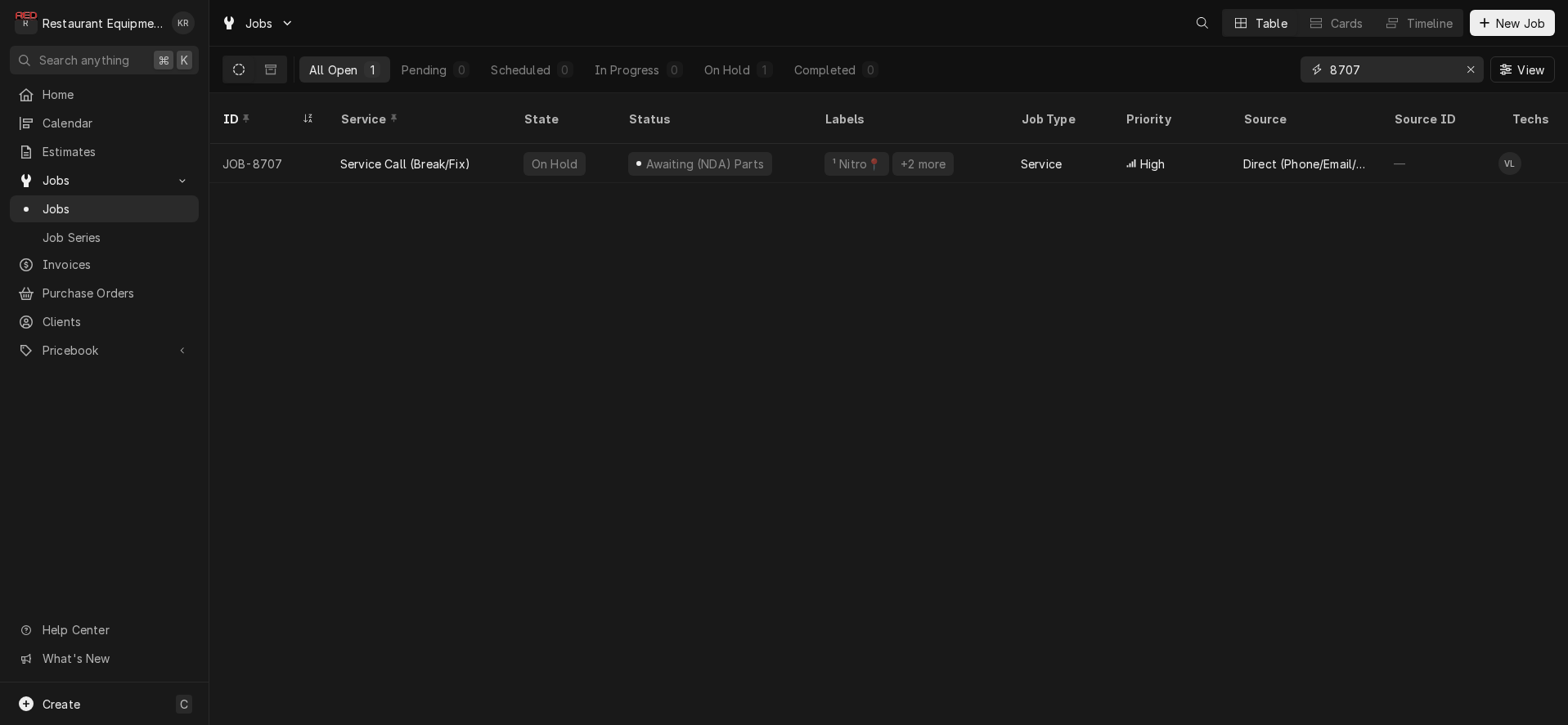
click at [1387, 70] on input "8707" at bounding box center [1391, 69] width 123 height 26
type input "8706"
click at [1470, 70] on icon "Erase input" at bounding box center [1472, 69] width 9 height 11
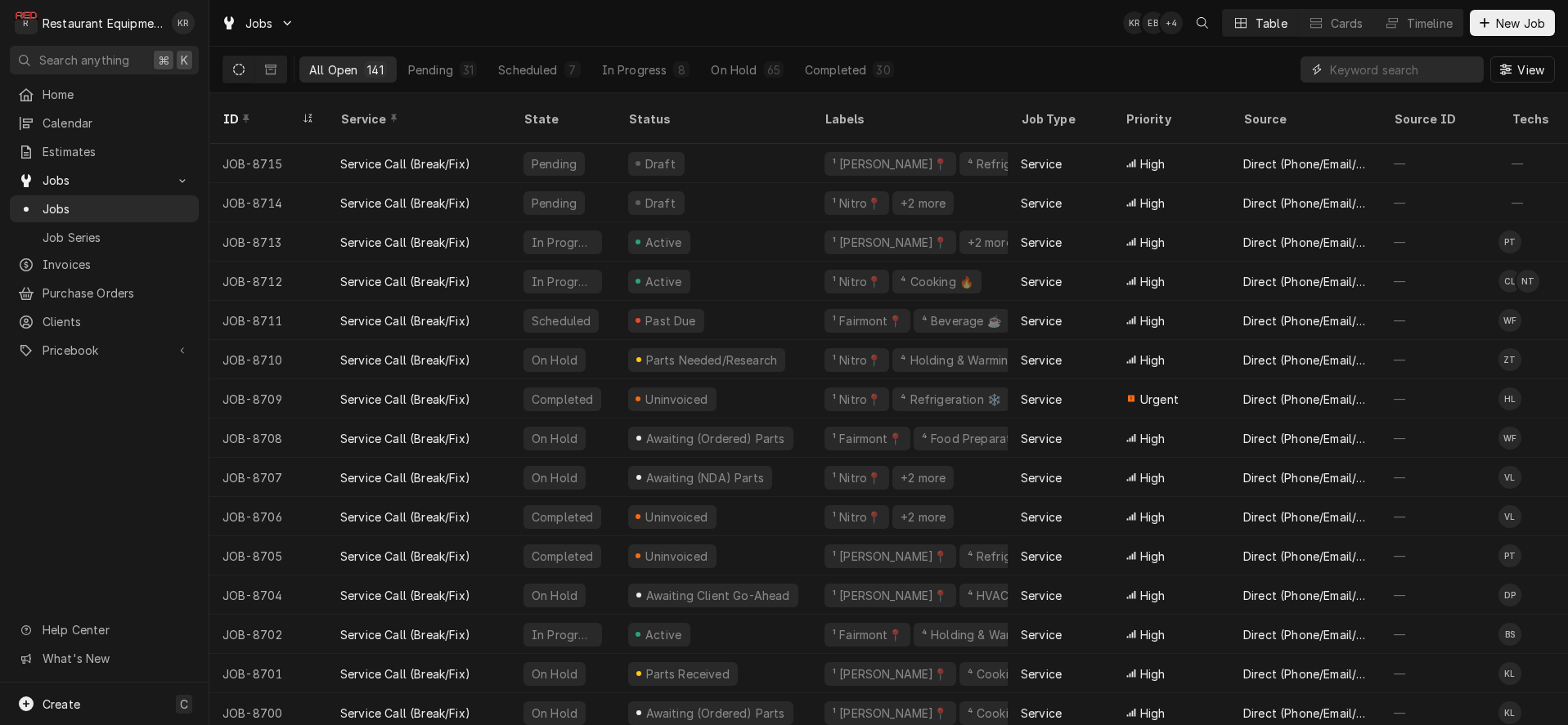
click at [1383, 69] on input "Dynamic Content Wrapper" at bounding box center [1403, 69] width 146 height 26
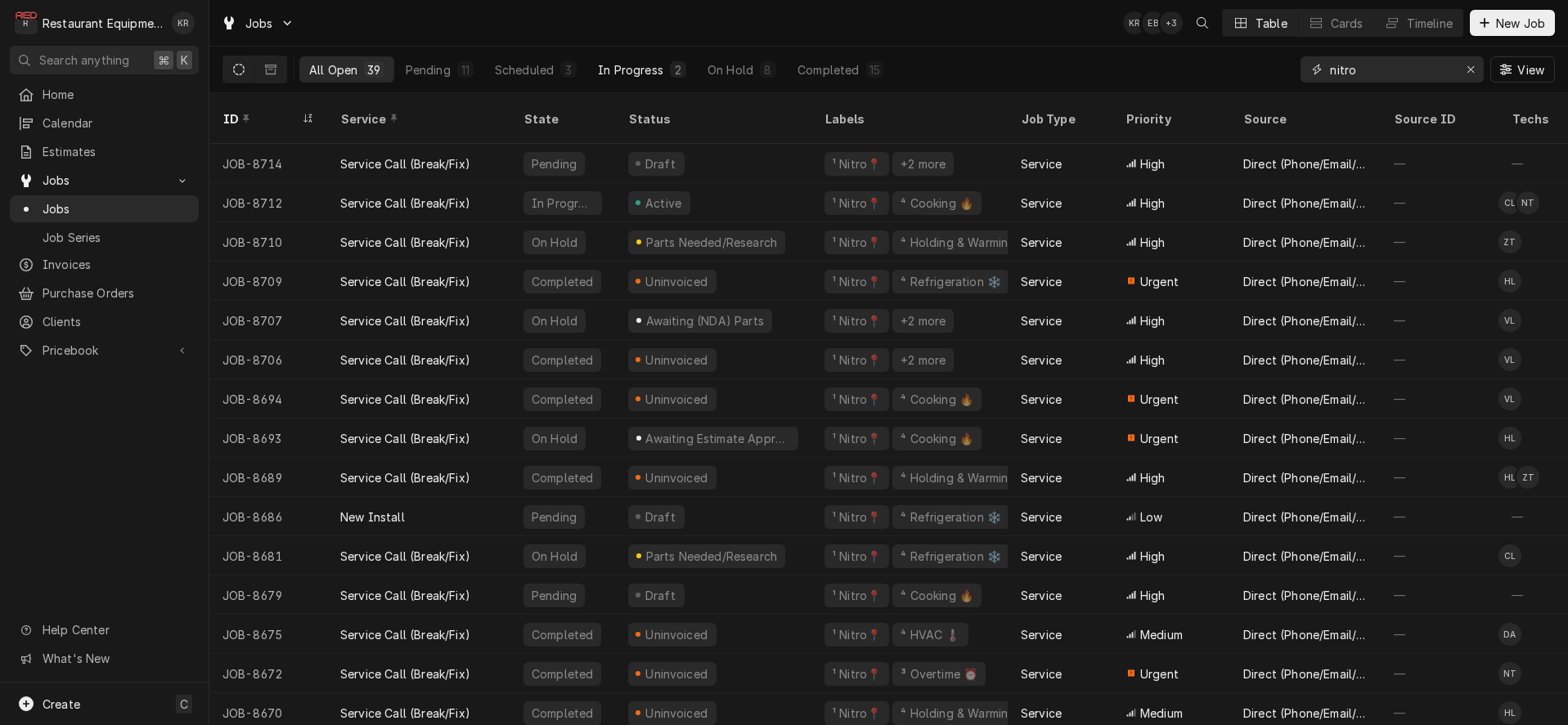
type input "nitro"
click at [620, 71] on div "In Progress" at bounding box center [631, 70] width 66 height 17
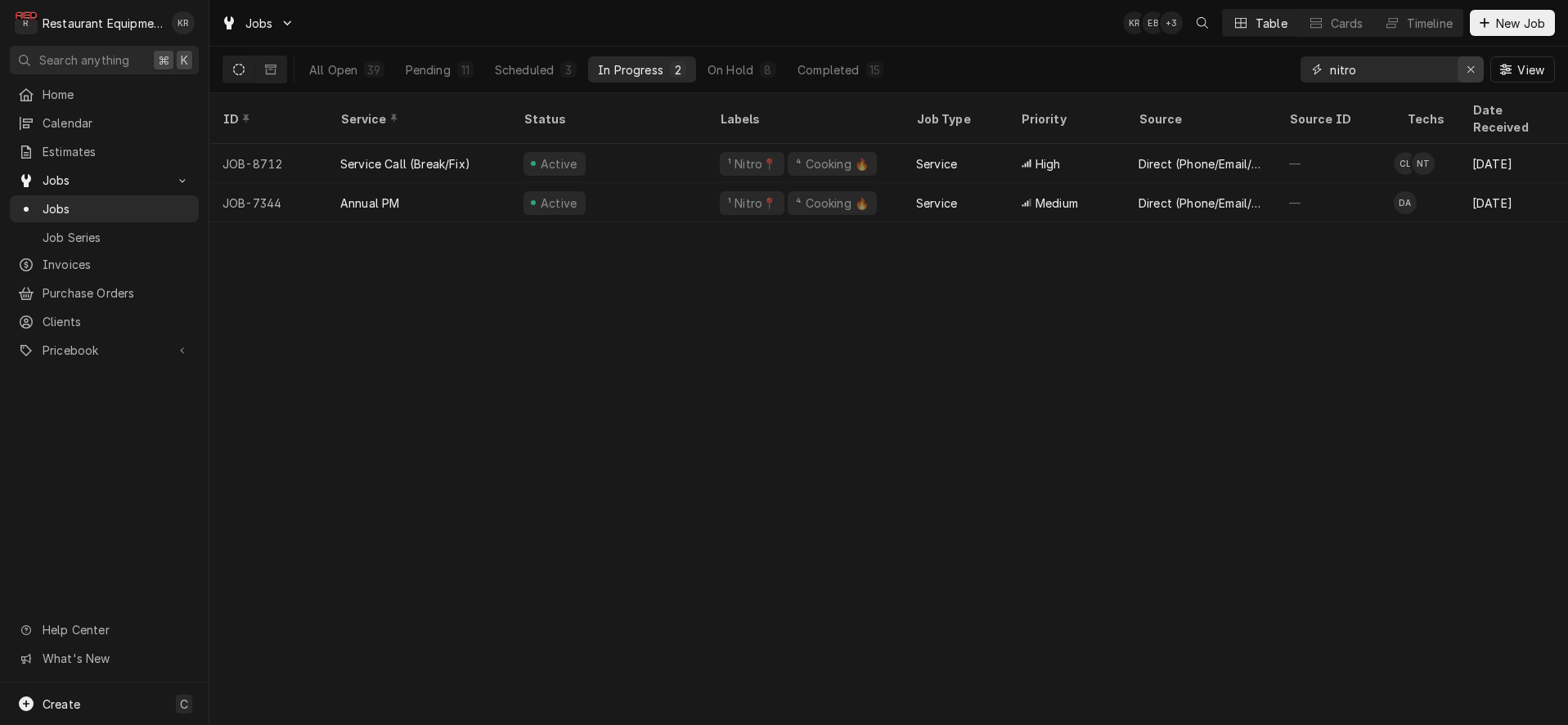
drag, startPoint x: 1463, startPoint y: 65, endPoint x: 1473, endPoint y: 67, distance: 10.2
click at [1465, 65] on div "Erase input" at bounding box center [1470, 69] width 16 height 16
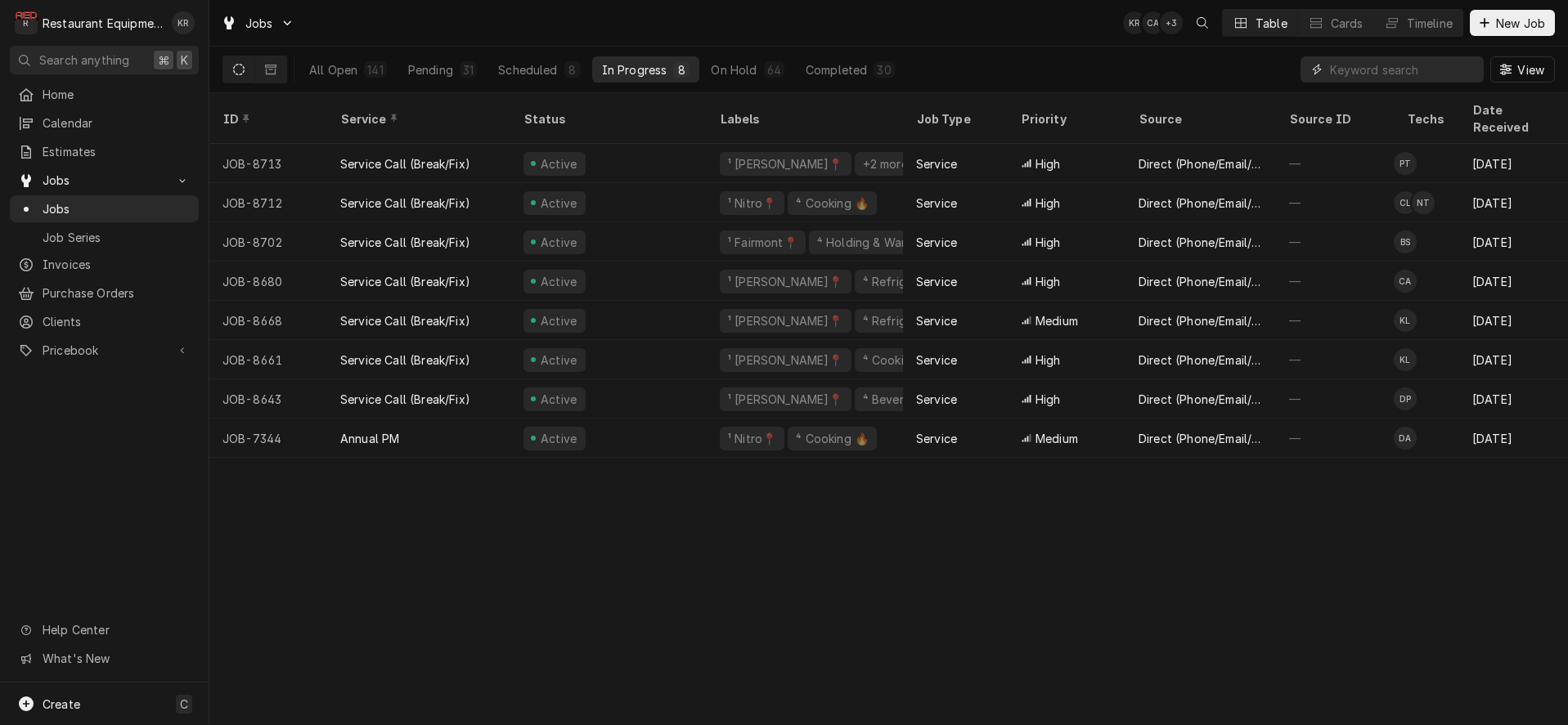
click at [1357, 67] on input "Dynamic Content Wrapper" at bounding box center [1403, 69] width 146 height 26
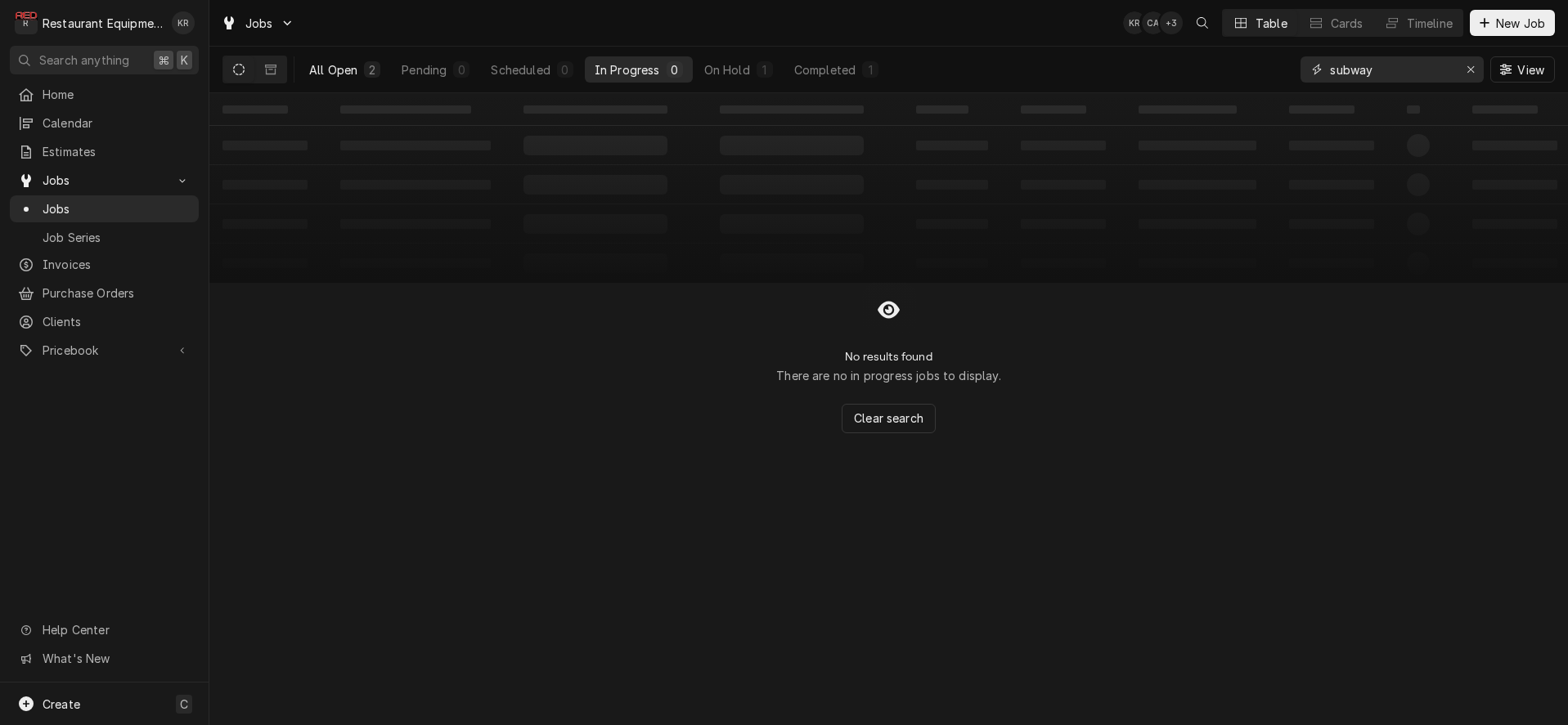
type input "subway"
click at [349, 70] on div "All Open" at bounding box center [333, 70] width 49 height 17
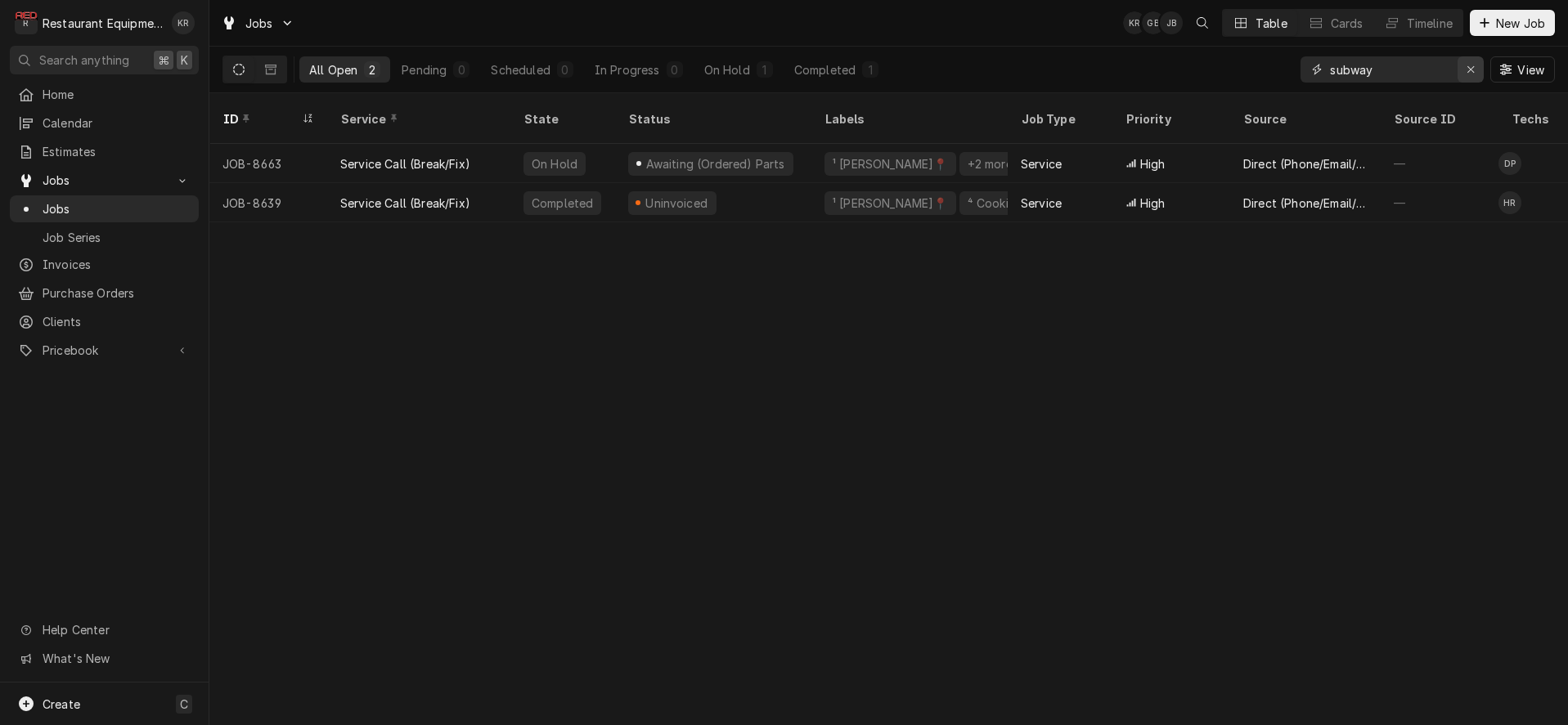
click at [1475, 71] on div "Erase input" at bounding box center [1470, 69] width 16 height 16
